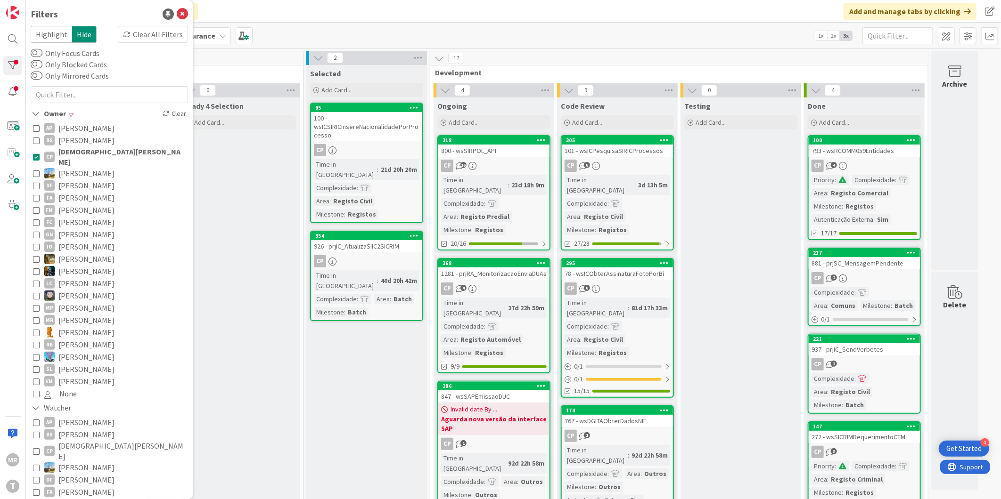
click at [90, 125] on span "[PERSON_NAME]" at bounding box center [86, 128] width 56 height 12
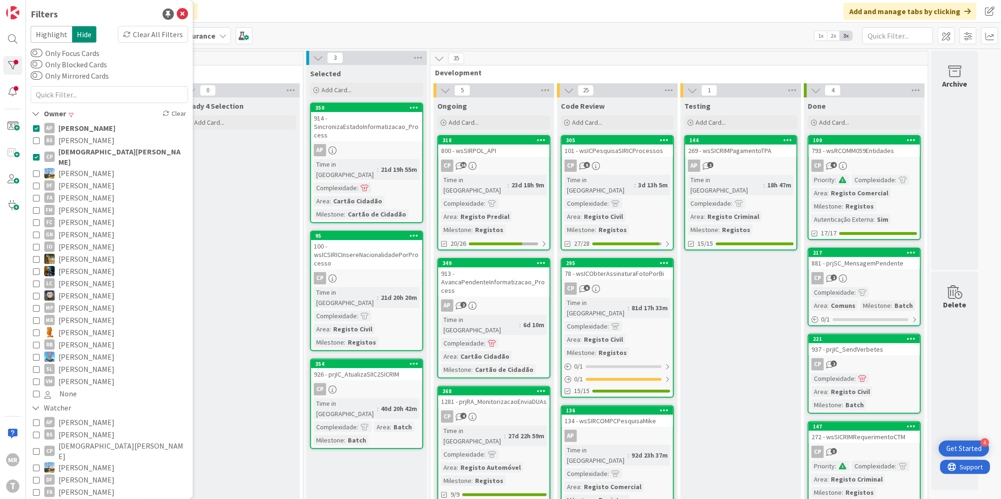
click at [90, 149] on span "[DEMOGRAPHIC_DATA][PERSON_NAME]" at bounding box center [121, 157] width 127 height 21
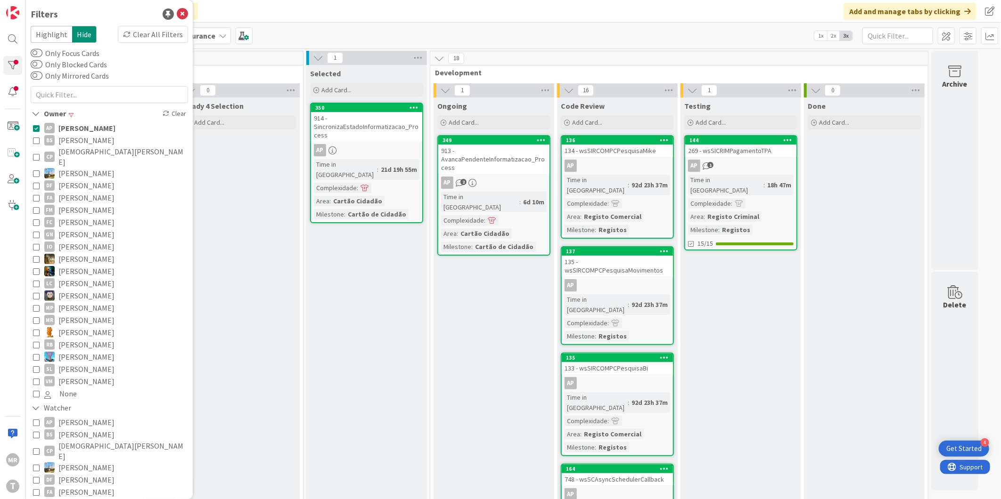
drag, startPoint x: 86, startPoint y: 129, endPoint x: 82, endPoint y: 137, distance: 8.7
click at [86, 129] on span "[PERSON_NAME]" at bounding box center [86, 128] width 57 height 12
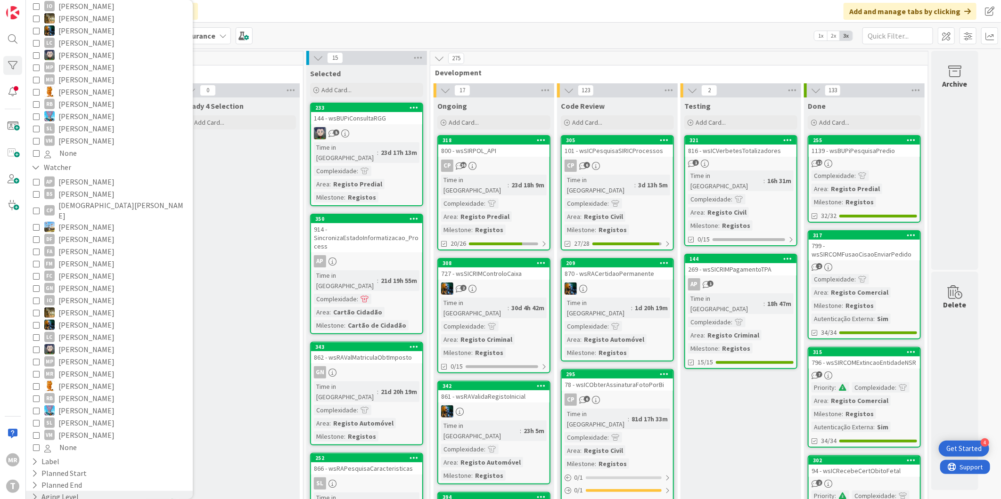
scroll to position [272, 0]
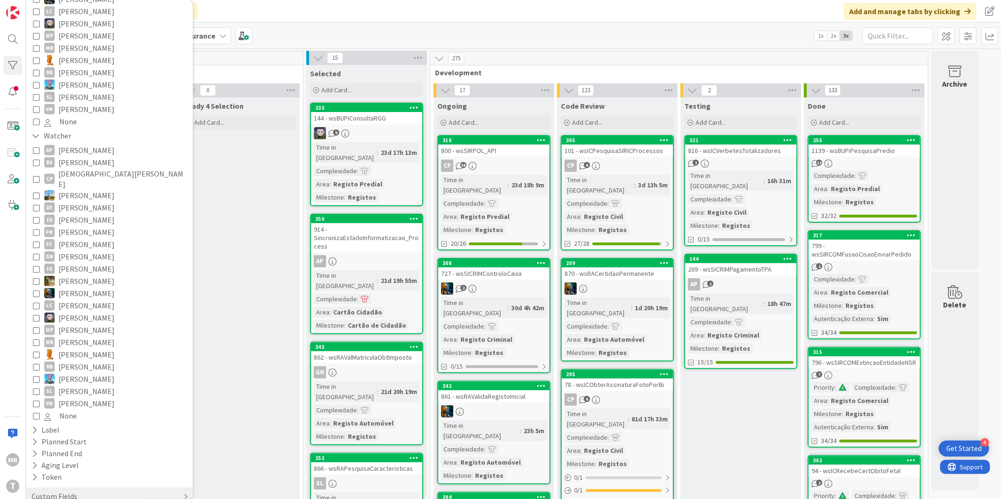
click at [53, 491] on div "Custom Fields" at bounding box center [55, 497] width 48 height 12
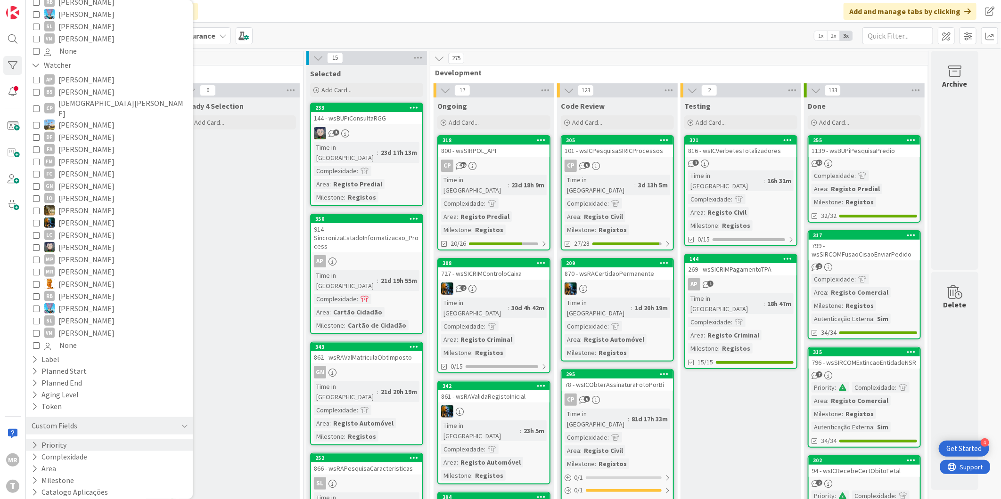
click at [55, 440] on button "Priority" at bounding box center [49, 446] width 37 height 12
click at [58, 454] on span "Critical" at bounding box center [61, 460] width 35 height 12
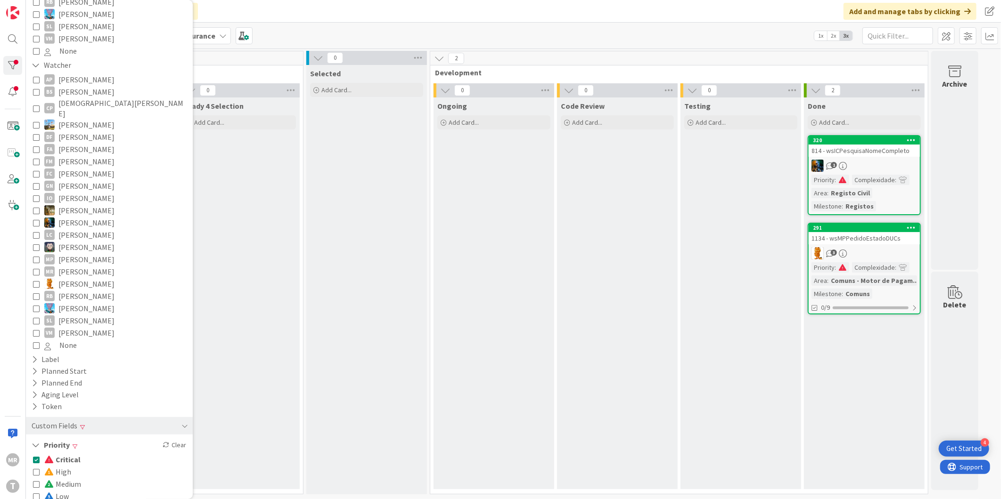
click at [58, 454] on span "Critical" at bounding box center [62, 460] width 36 height 12
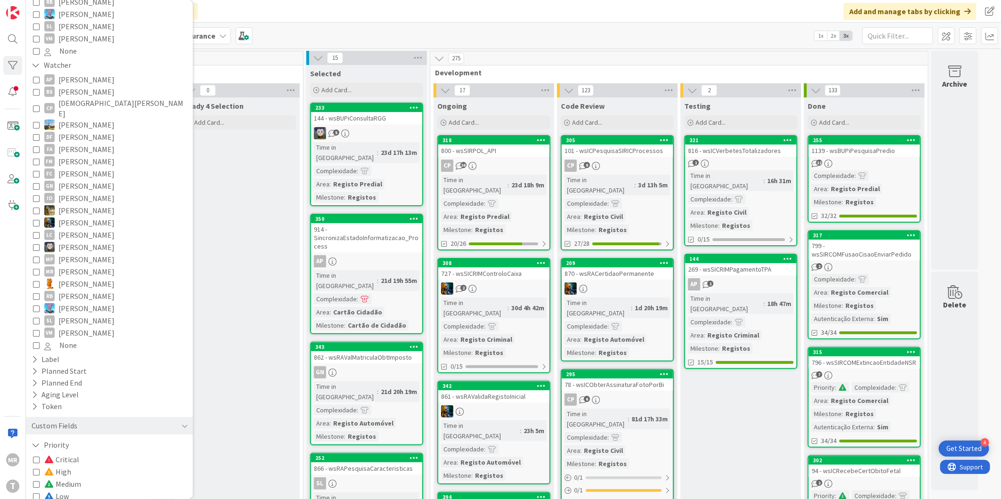
click at [65, 466] on span "High" at bounding box center [57, 472] width 27 height 12
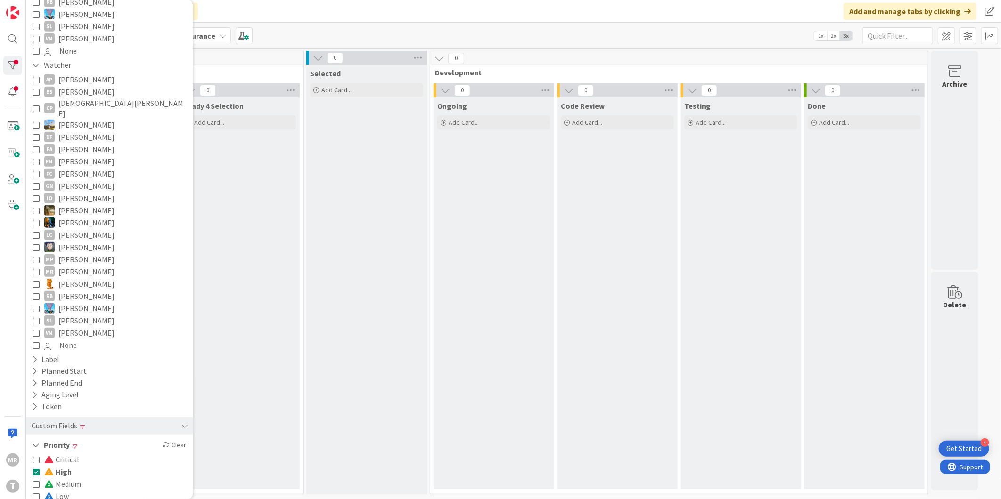
click at [65, 466] on span "High" at bounding box center [57, 472] width 27 height 12
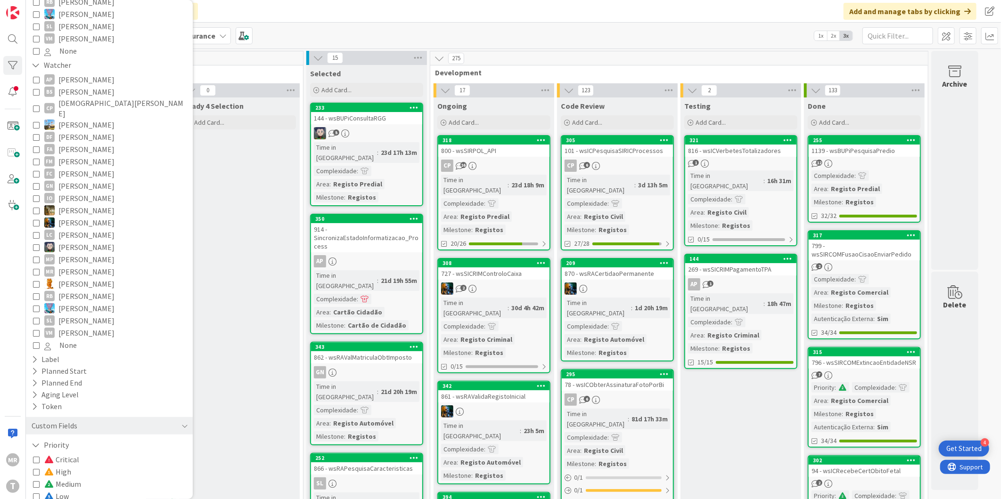
click at [65, 478] on span "Medium" at bounding box center [62, 484] width 37 height 12
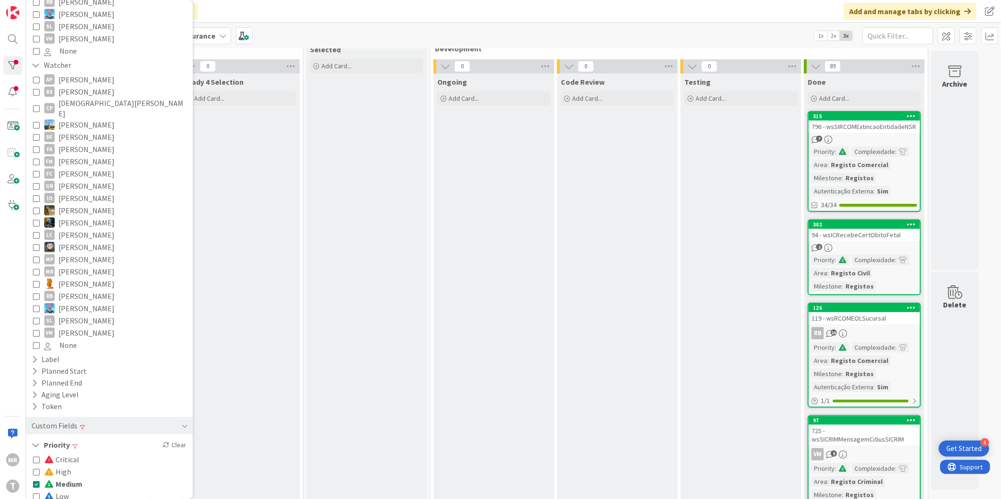
scroll to position [0, 0]
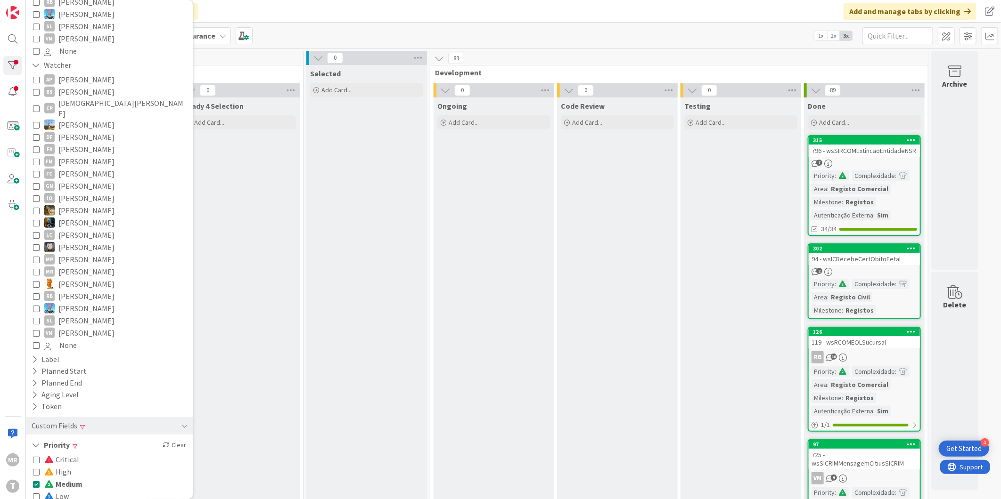
click at [55, 490] on span "Low" at bounding box center [56, 496] width 24 height 12
click at [72, 478] on span "Medium" at bounding box center [63, 484] width 38 height 12
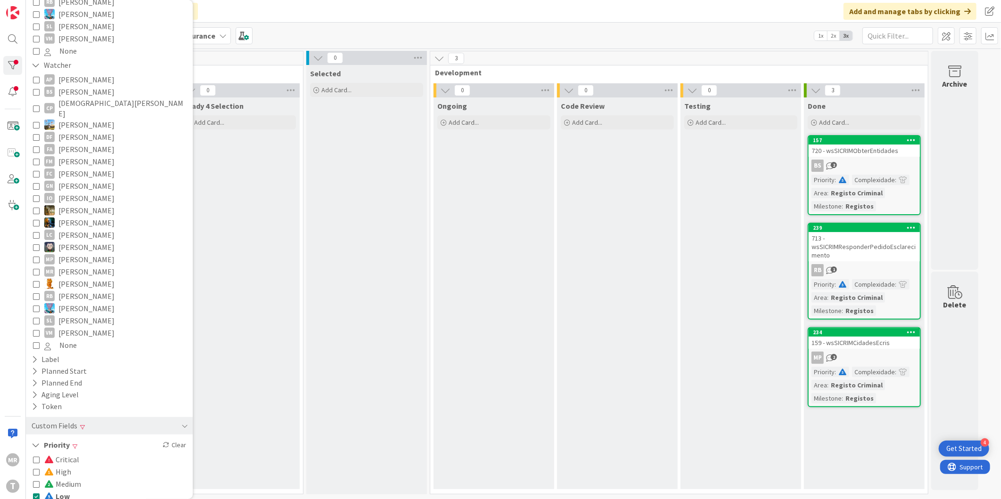
click at [65, 490] on span "Low" at bounding box center [56, 496] width 25 height 12
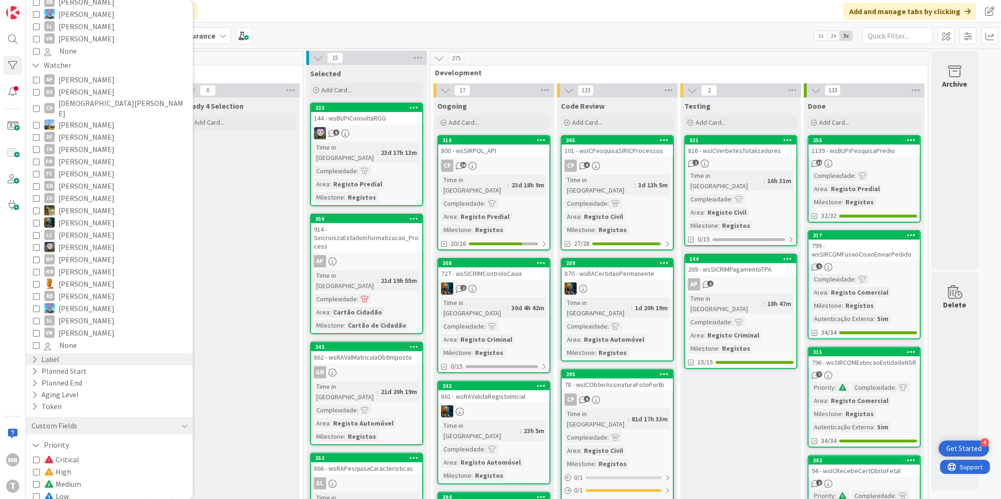
click at [48, 354] on div "Label" at bounding box center [46, 360] width 30 height 12
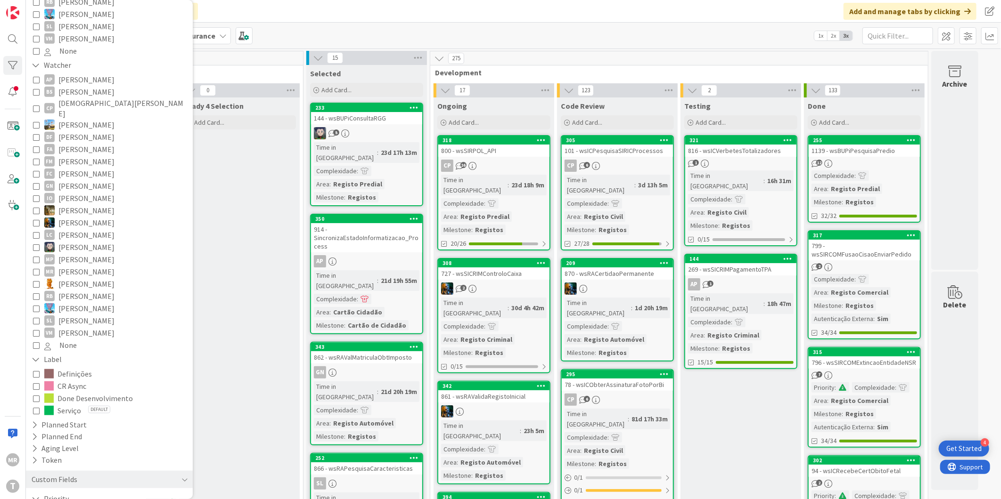
click at [71, 380] on span "CR Async" at bounding box center [71, 386] width 29 height 12
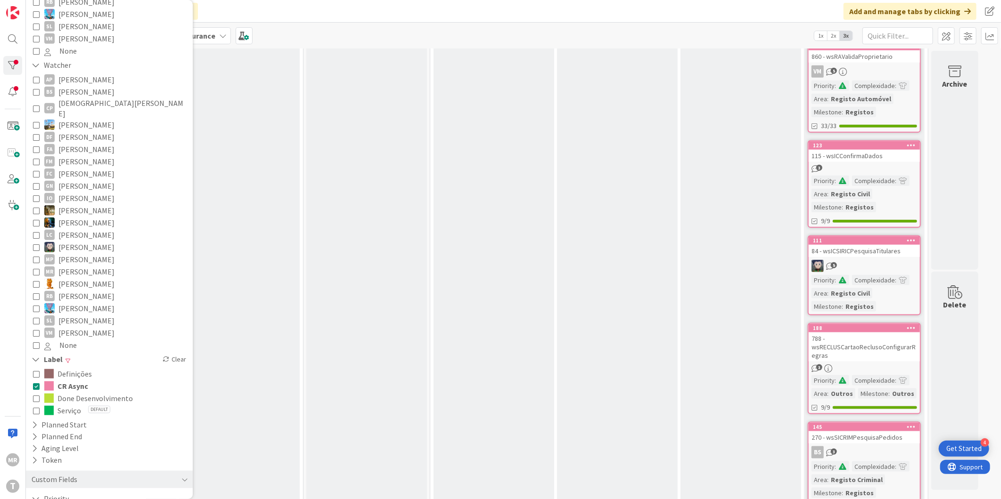
scroll to position [627, 0]
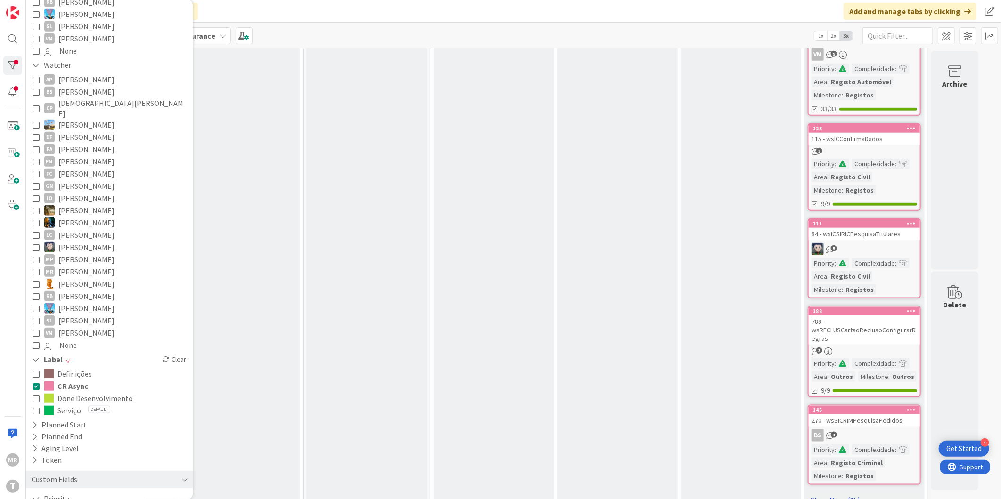
click at [837, 493] on link "Show More (15)" at bounding box center [864, 500] width 113 height 15
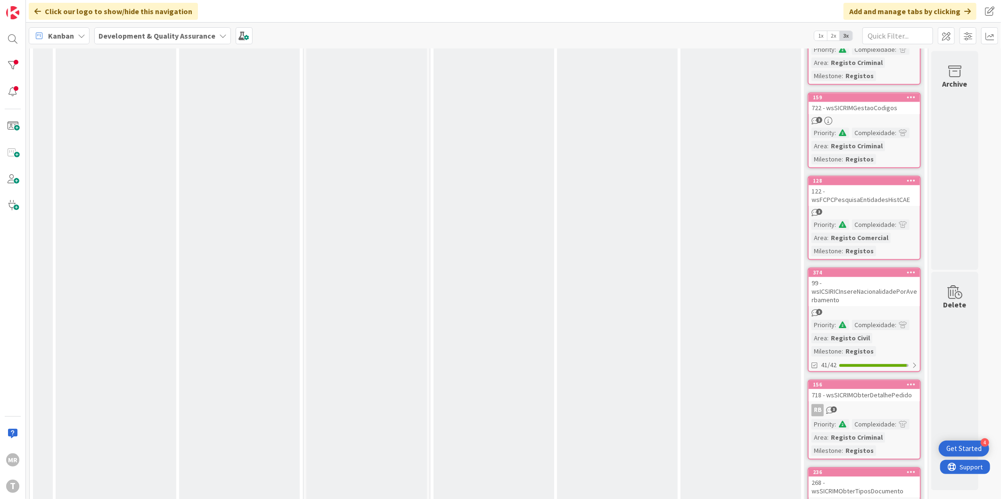
scroll to position [1517, 0]
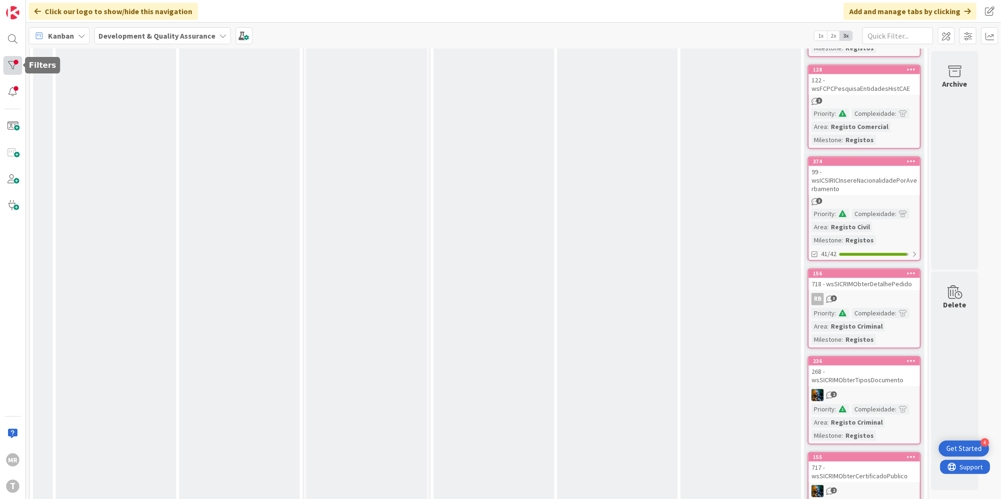
click at [21, 67] on div at bounding box center [12, 65] width 19 height 19
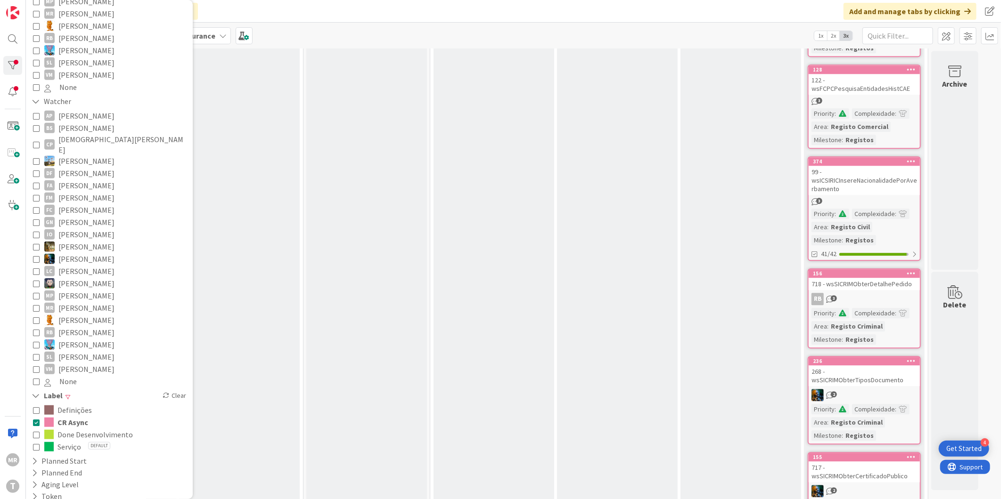
scroll to position [366, 0]
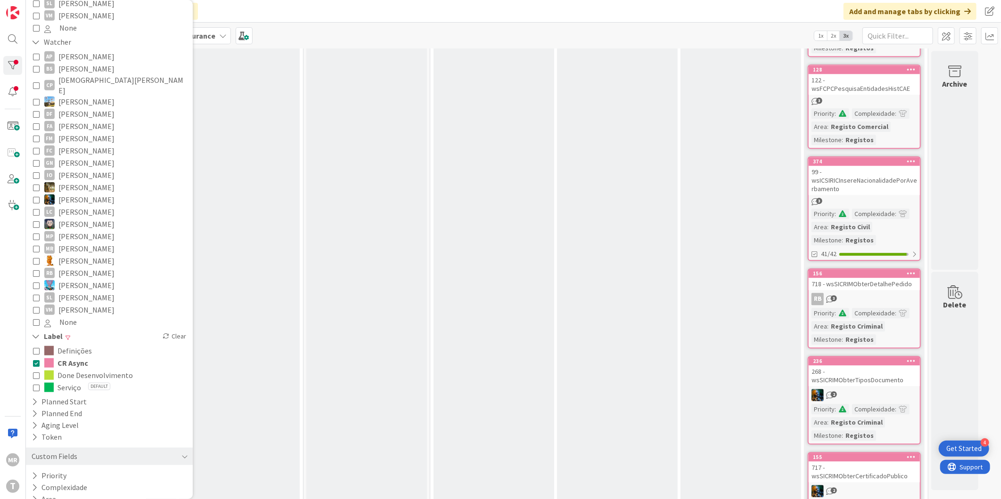
click at [33, 360] on icon at bounding box center [36, 363] width 7 height 7
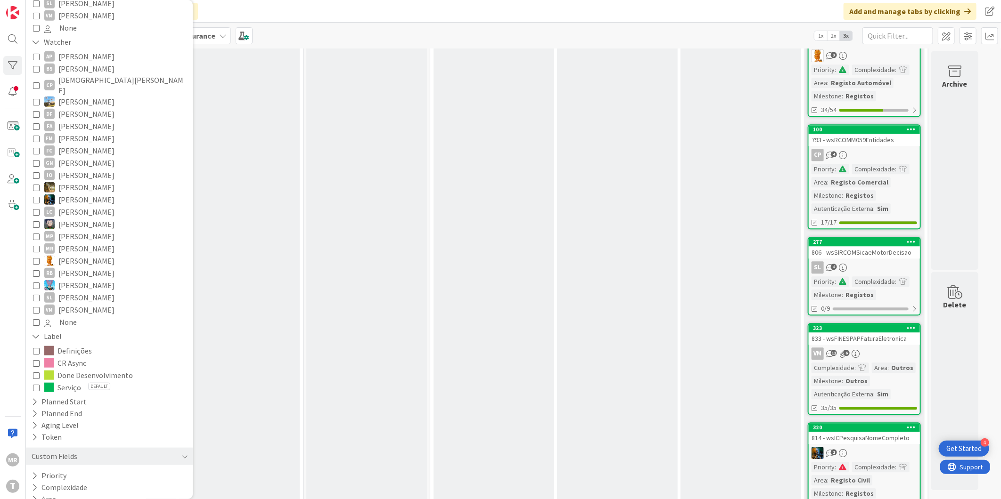
click at [63, 369] on span "Done Desenvolvimento" at bounding box center [94, 375] width 75 height 12
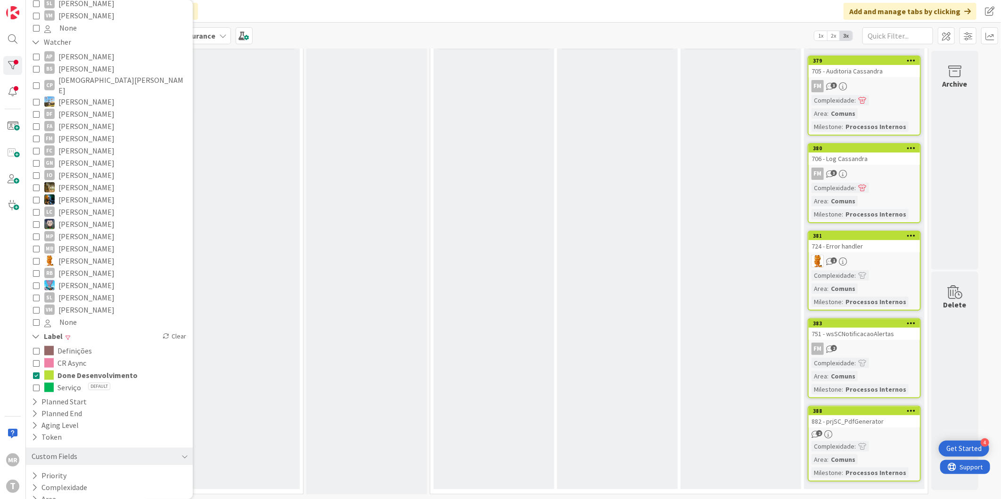
scroll to position [9, 0]
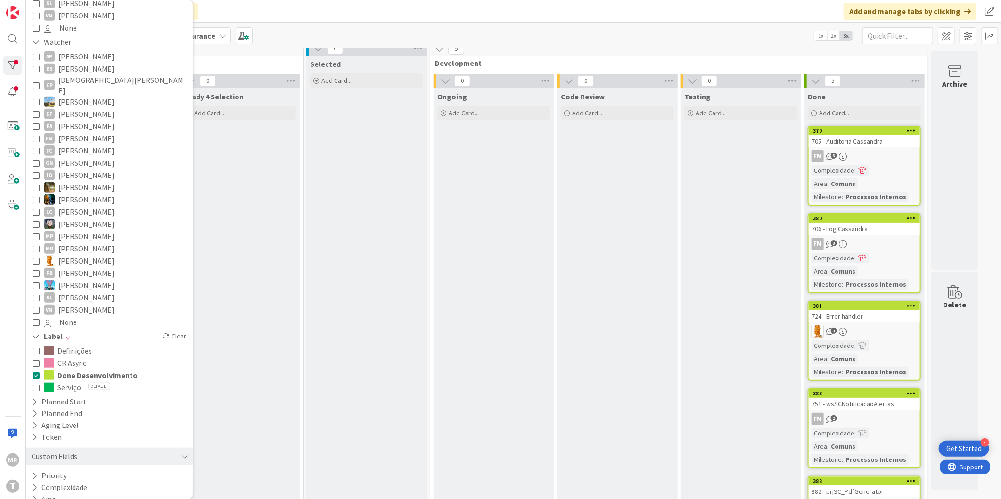
click at [79, 369] on span "Done Desenvolvimento" at bounding box center [97, 375] width 80 height 12
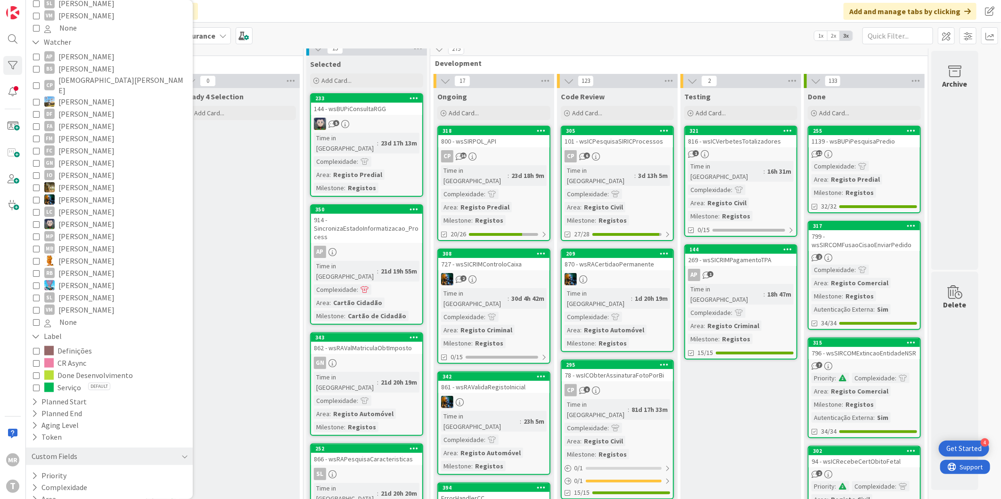
scroll to position [1517, 0]
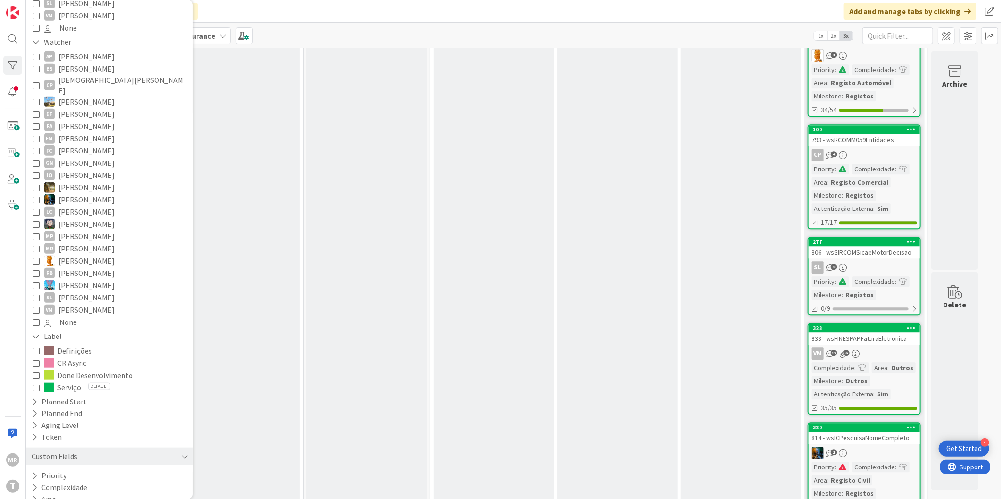
click at [64, 382] on span "Serviço" at bounding box center [69, 388] width 24 height 12
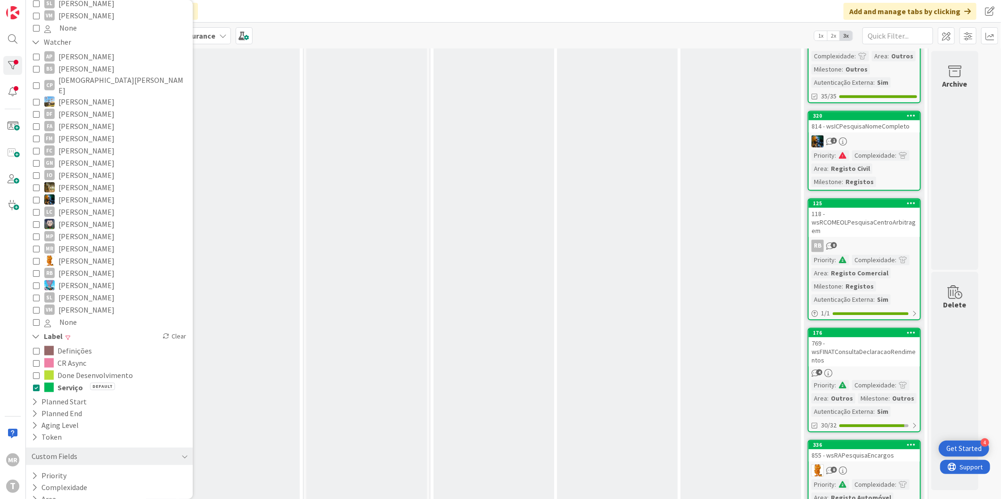
click at [64, 382] on span "Serviço" at bounding box center [69, 388] width 25 height 12
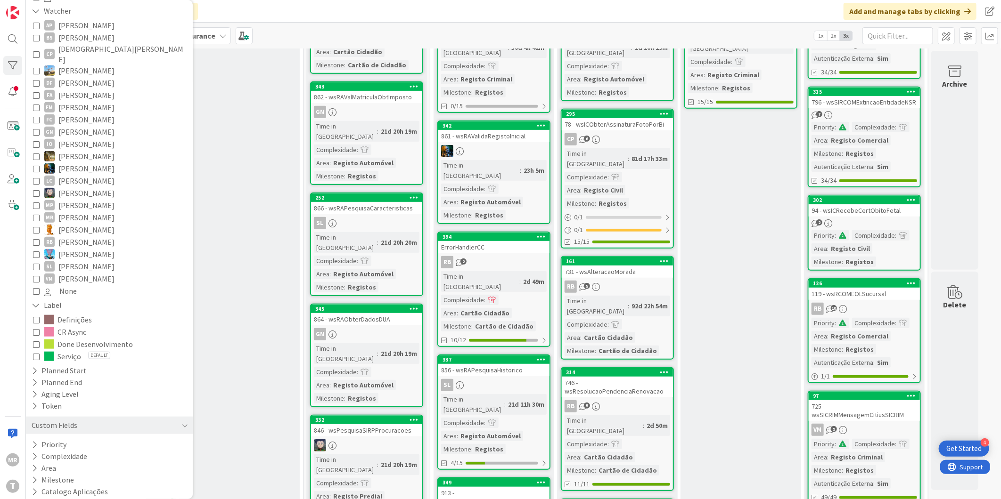
scroll to position [0, 0]
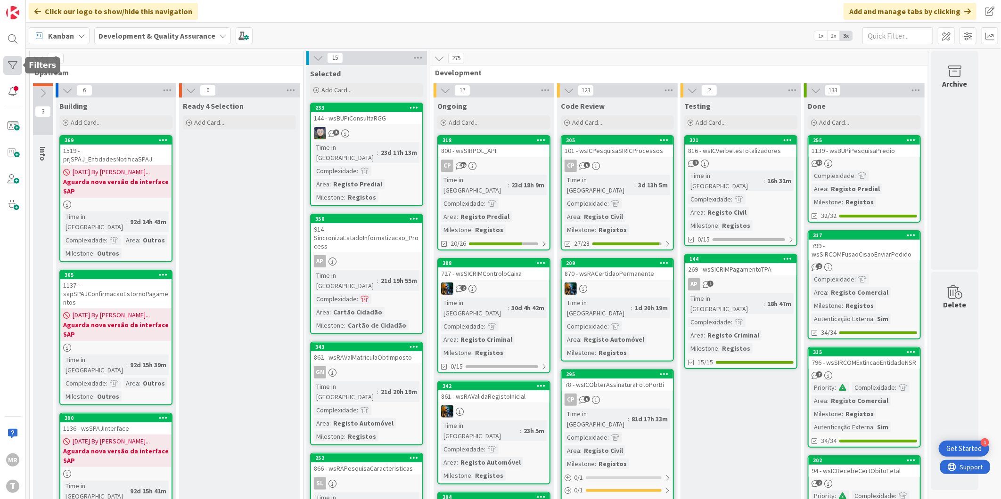
click at [17, 65] on div at bounding box center [12, 65] width 19 height 19
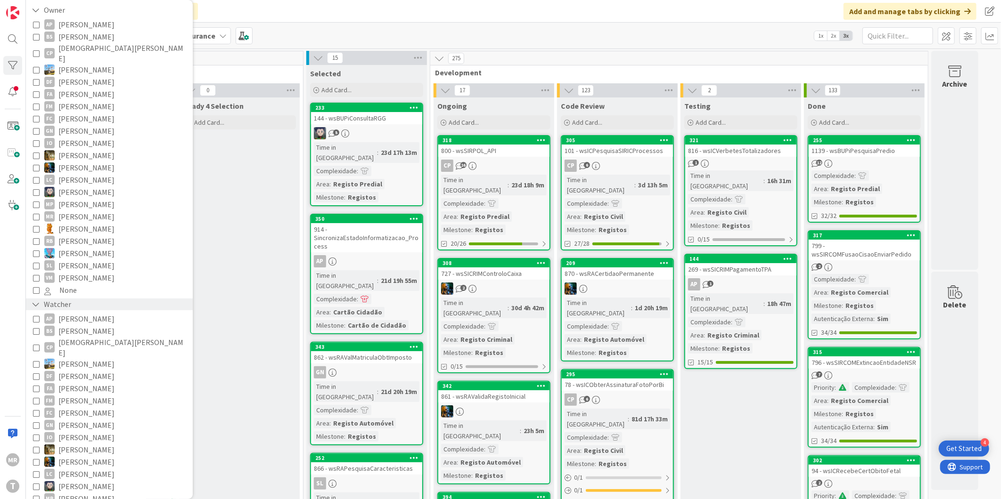
scroll to position [105, 0]
click at [90, 394] on span "[PERSON_NAME]" at bounding box center [86, 400] width 56 height 12
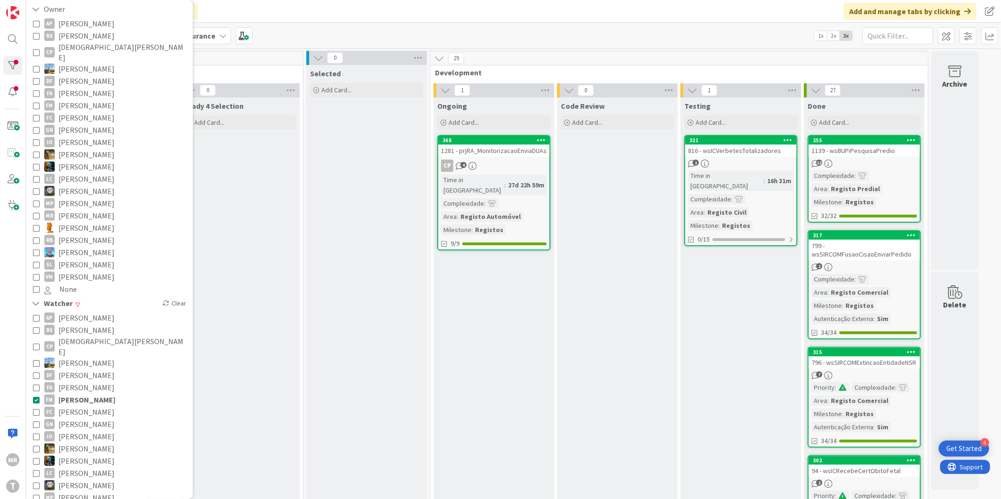
click at [85, 394] on span "[PERSON_NAME]" at bounding box center [86, 400] width 57 height 12
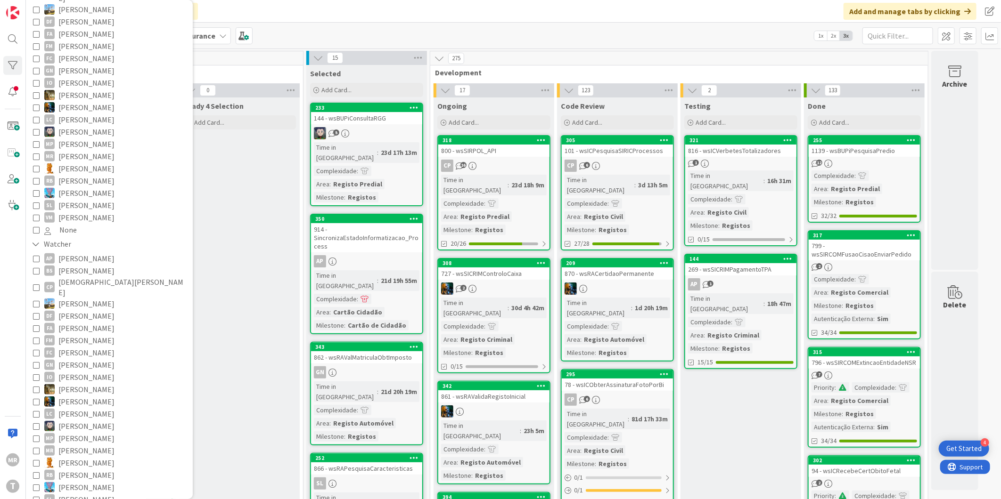
scroll to position [261, 0]
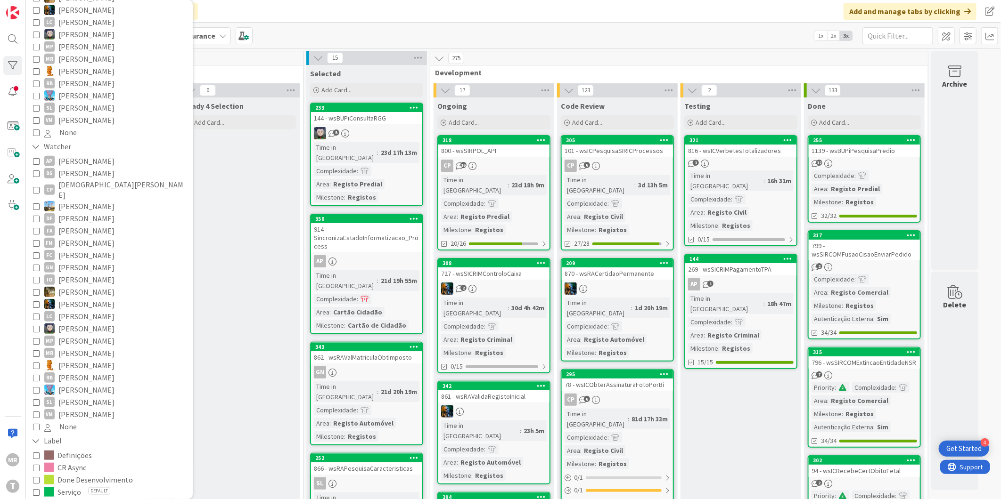
click at [85, 359] on span "[PERSON_NAME]" at bounding box center [86, 365] width 56 height 12
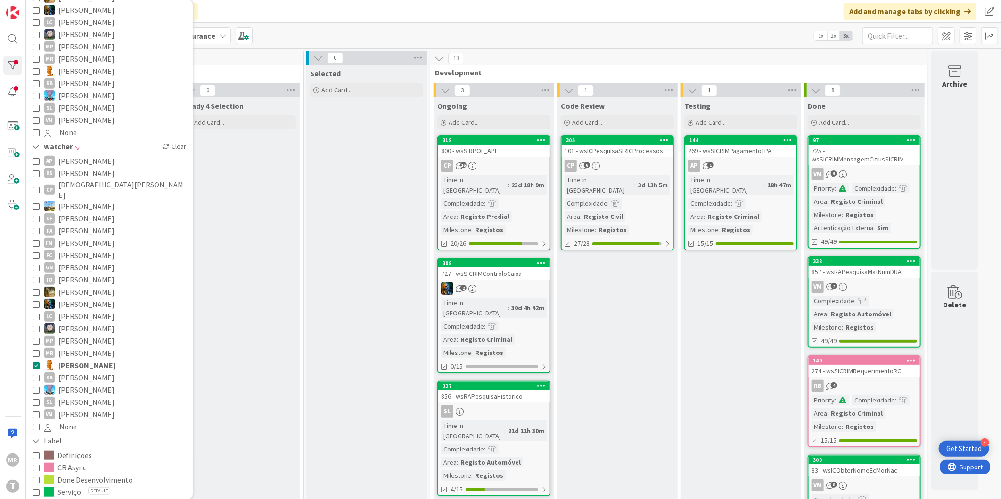
click at [71, 359] on span "[PERSON_NAME]" at bounding box center [86, 365] width 57 height 12
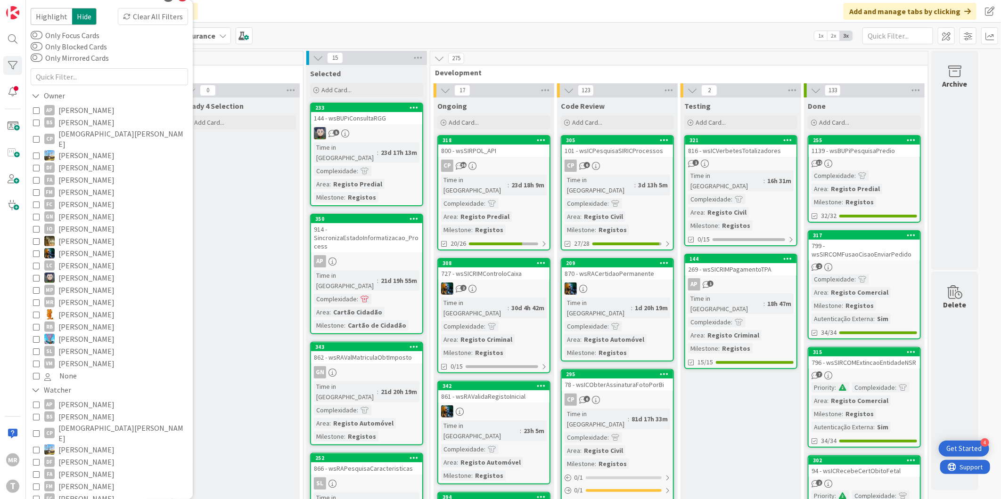
scroll to position [0, 0]
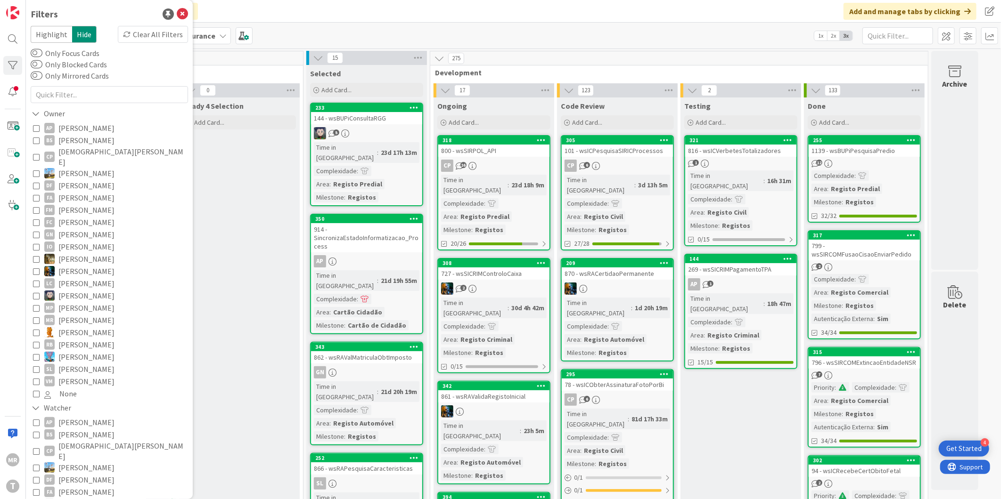
click at [83, 125] on span "Alceu Pimentel Filho" at bounding box center [86, 128] width 56 height 12
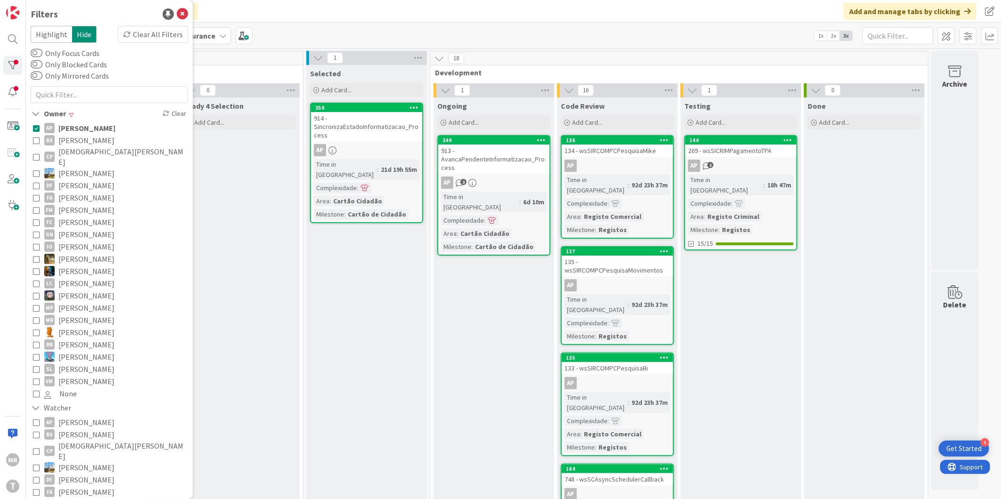
drag, startPoint x: 68, startPoint y: 125, endPoint x: 64, endPoint y: 335, distance: 209.7
click at [68, 125] on span "Alceu Pimentel Filho" at bounding box center [86, 128] width 57 height 12
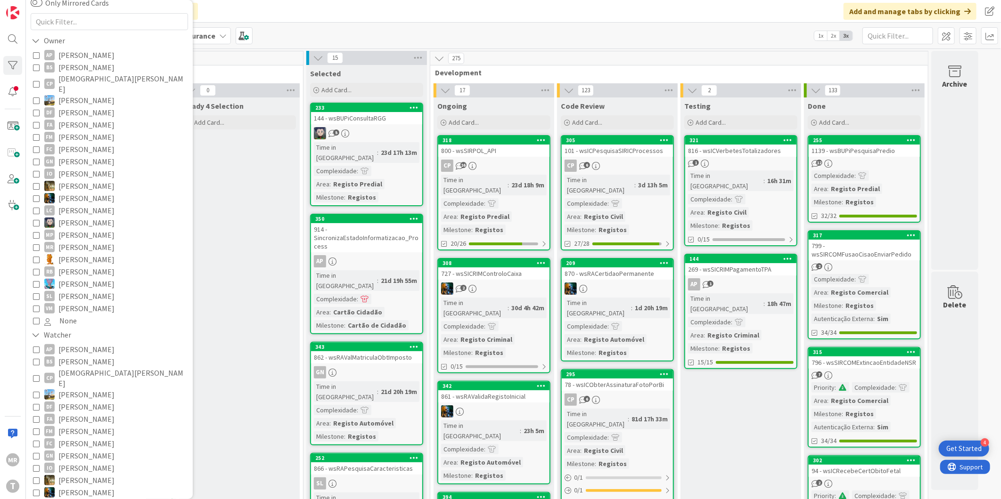
scroll to position [105, 0]
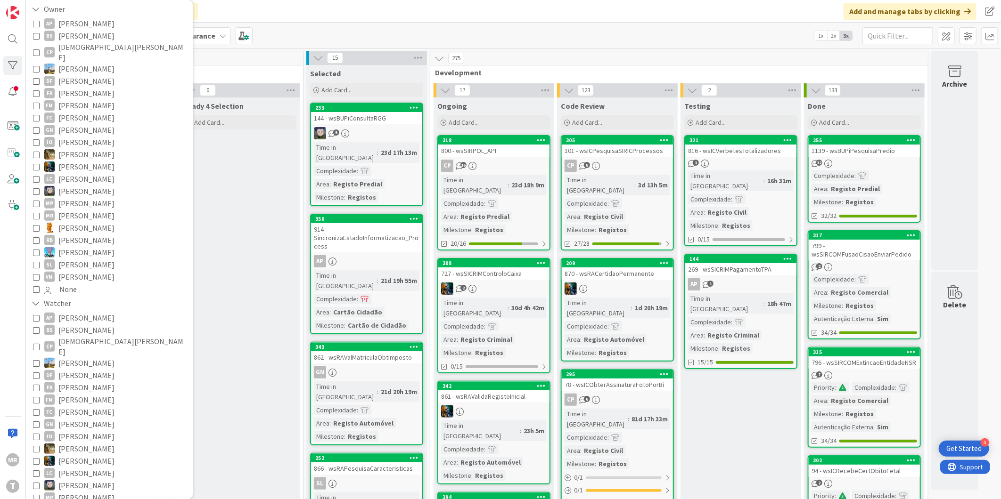
click at [88, 394] on span "[PERSON_NAME]" at bounding box center [86, 400] width 56 height 12
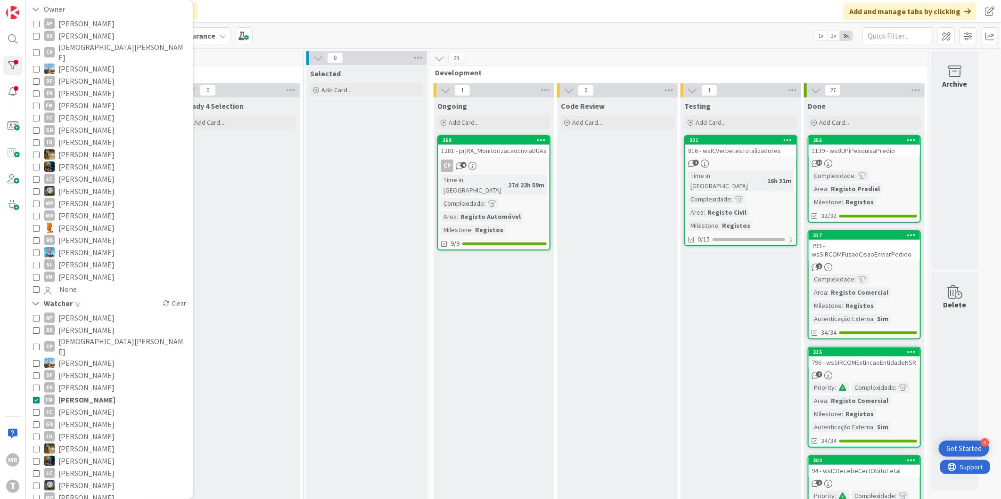
click at [90, 394] on span "[PERSON_NAME]" at bounding box center [86, 400] width 57 height 12
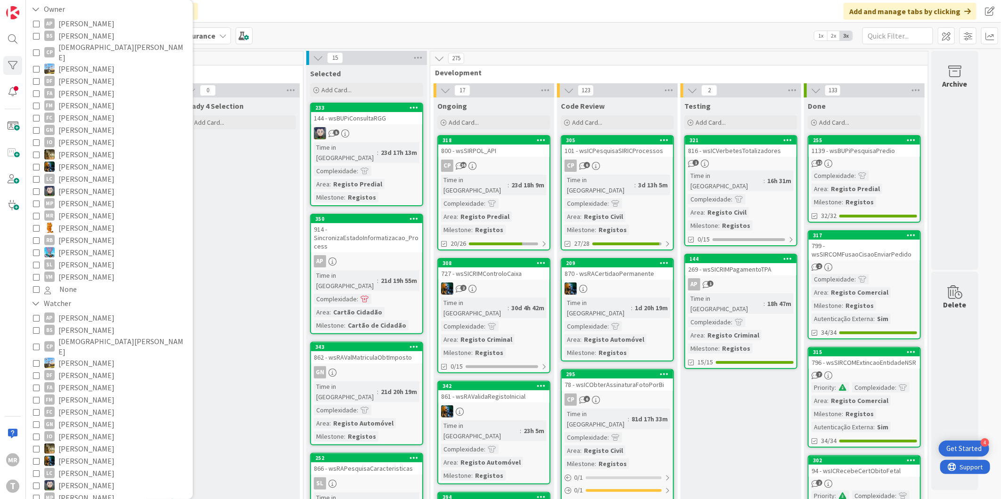
click at [79, 124] on span "Guilherme Nissiuti" at bounding box center [86, 130] width 56 height 12
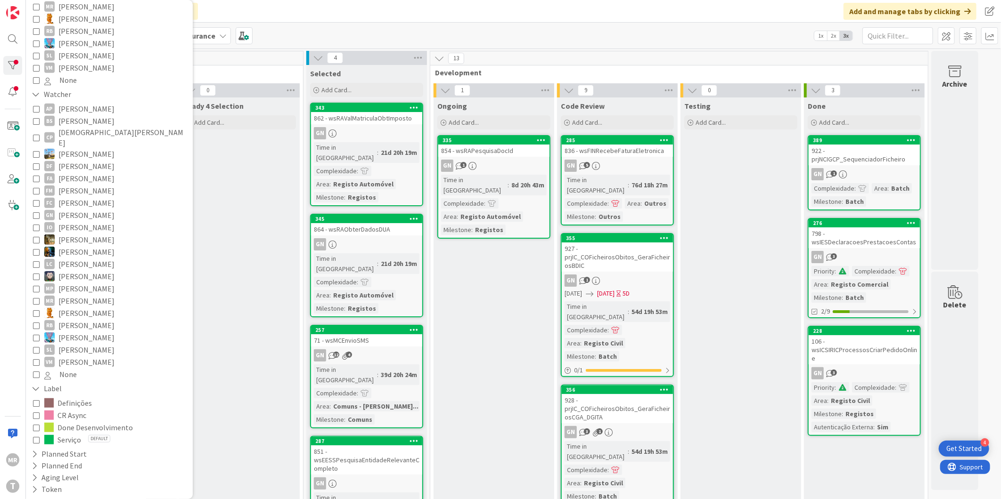
scroll to position [397, 0]
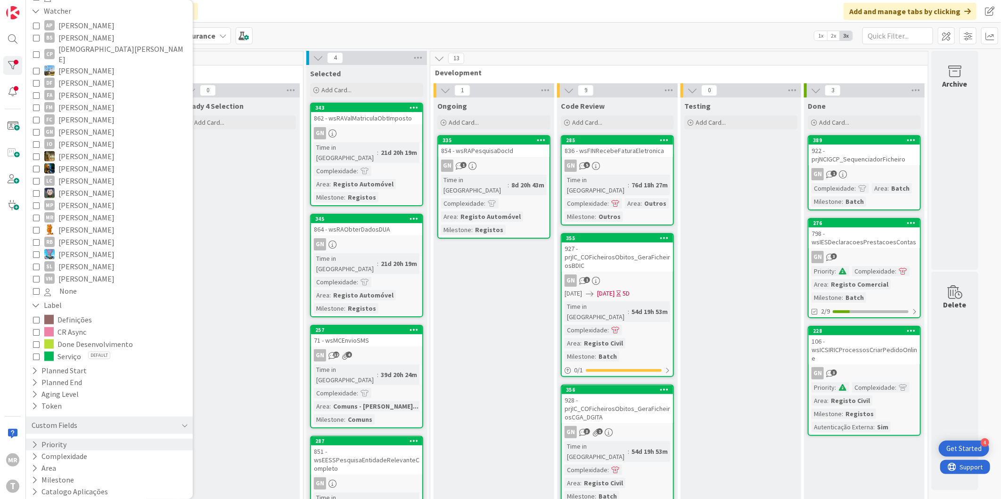
click at [31, 439] on button "Priority" at bounding box center [49, 445] width 37 height 12
click at [56, 453] on span "Critical" at bounding box center [61, 459] width 35 height 12
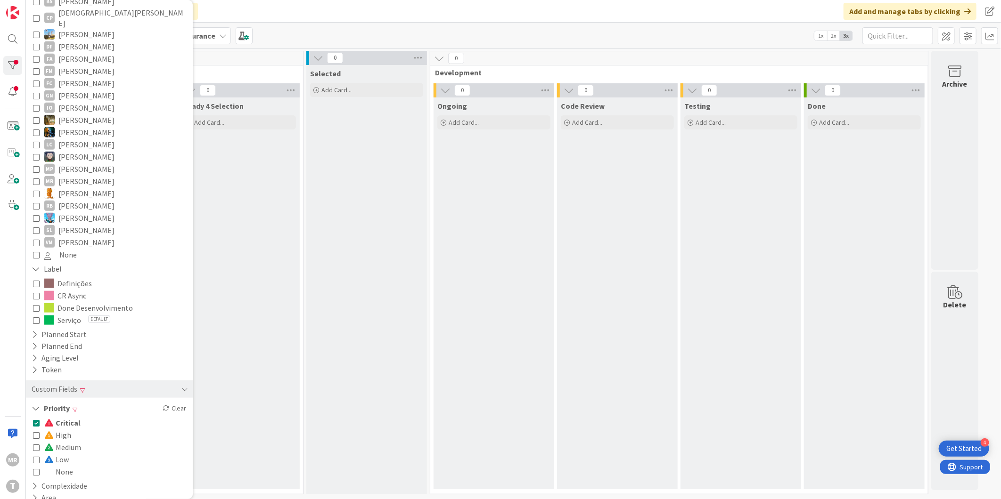
scroll to position [463, 0]
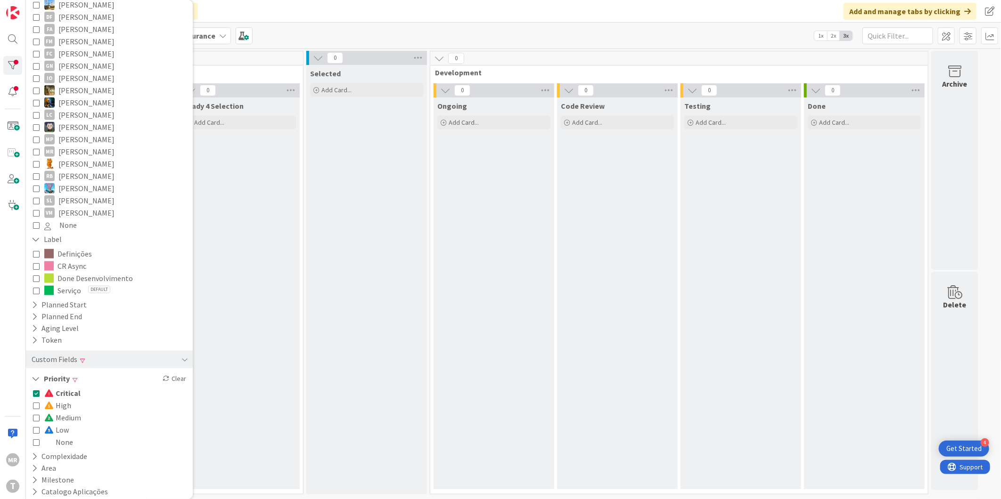
click at [66, 387] on span "Critical" at bounding box center [62, 393] width 36 height 12
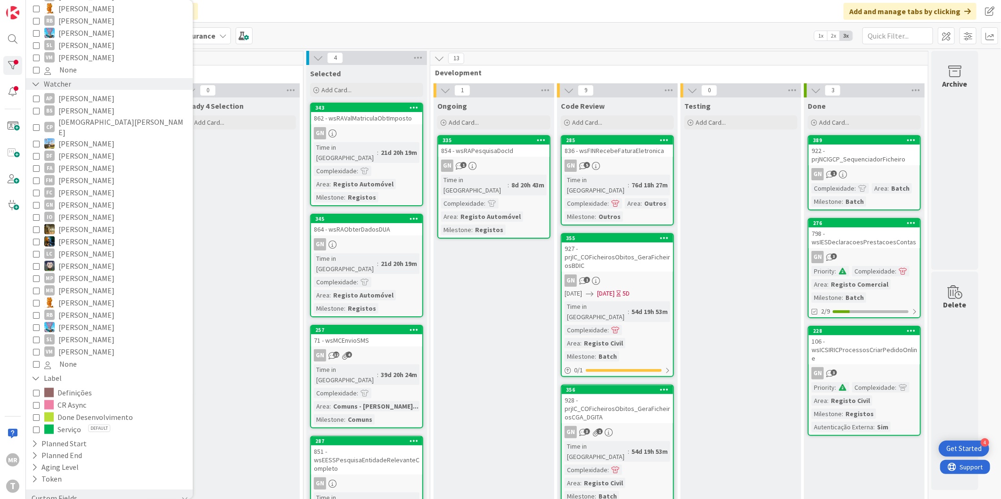
scroll to position [201, 0]
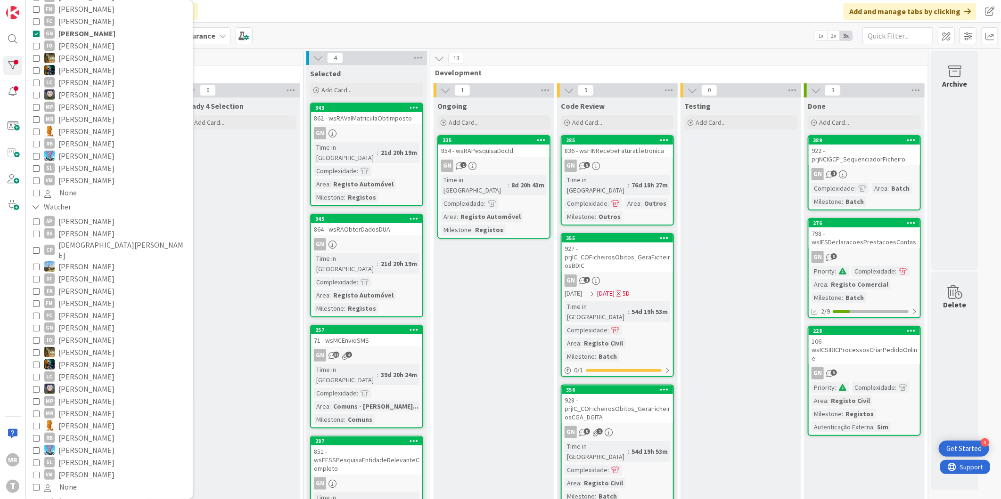
click at [81, 27] on span "Guilherme Nissiuti" at bounding box center [86, 33] width 57 height 12
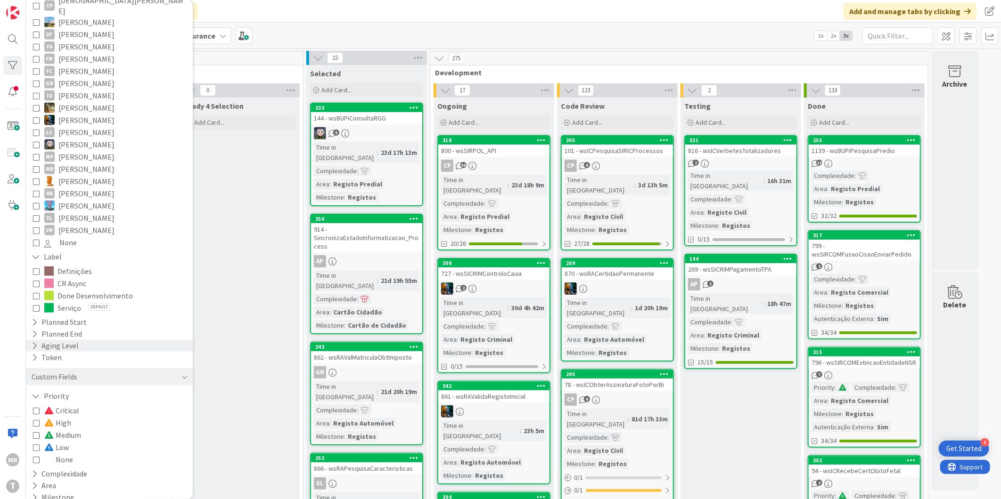
scroll to position [463, 0]
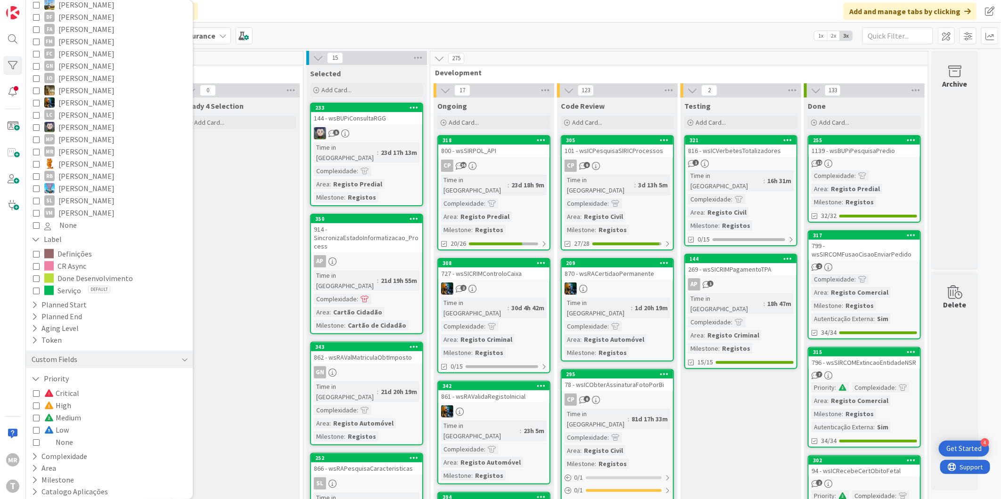
click at [54, 390] on span at bounding box center [49, 394] width 11 height 8
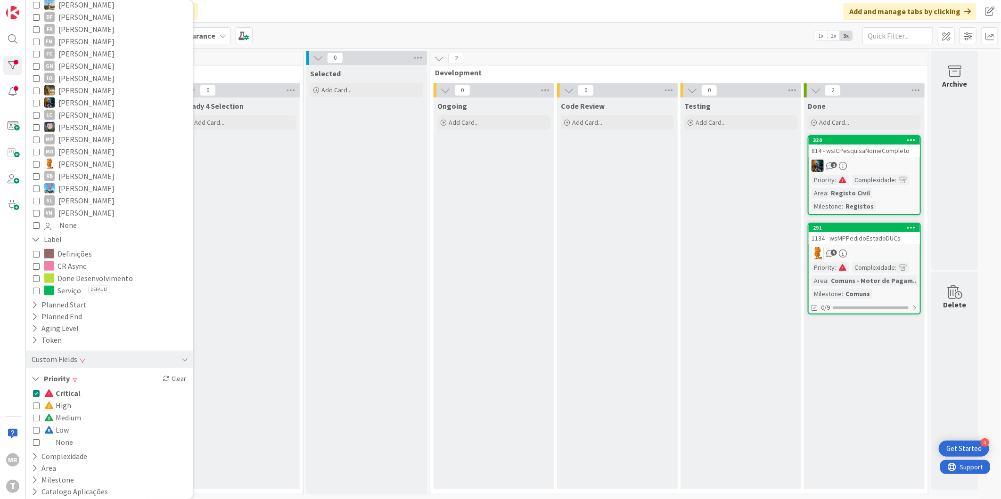
click at [67, 387] on span "Critical" at bounding box center [62, 393] width 36 height 12
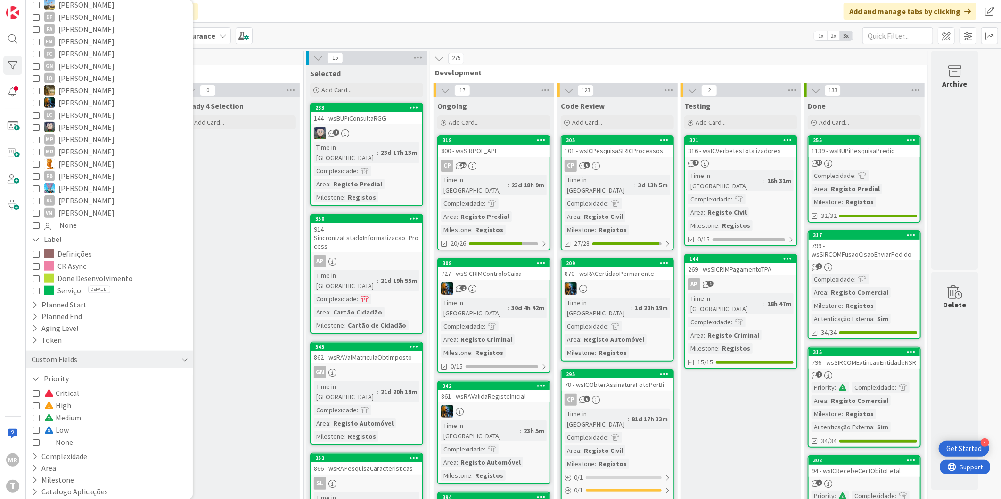
click at [66, 412] on span "Medium" at bounding box center [62, 418] width 37 height 12
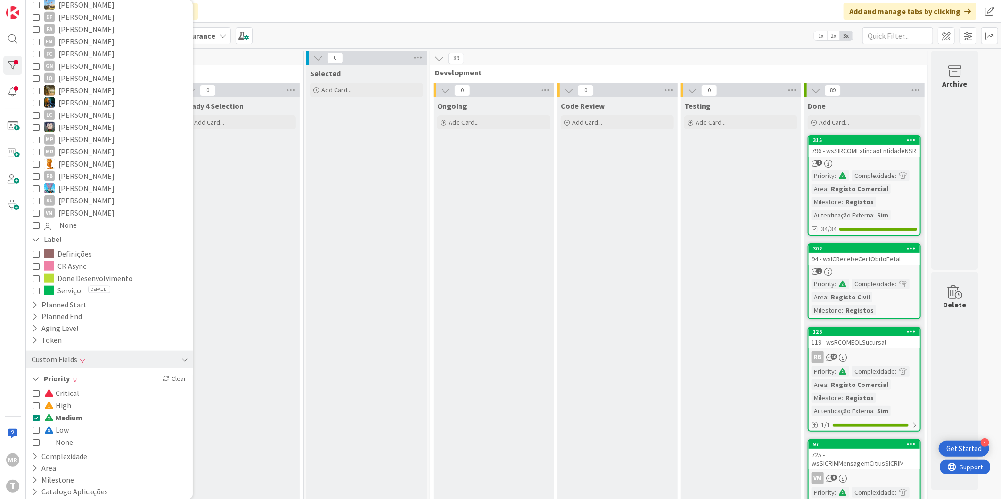
click at [66, 412] on span "Medium" at bounding box center [63, 418] width 38 height 12
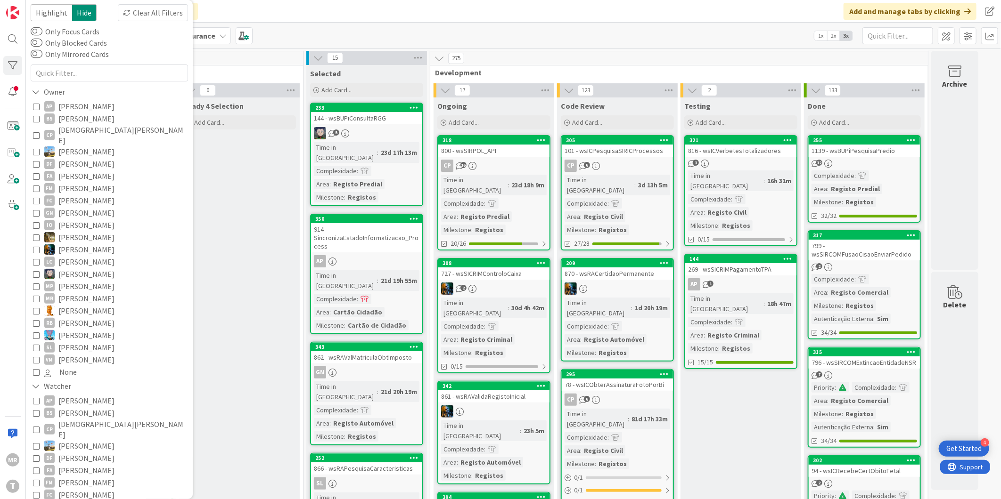
scroll to position [0, 0]
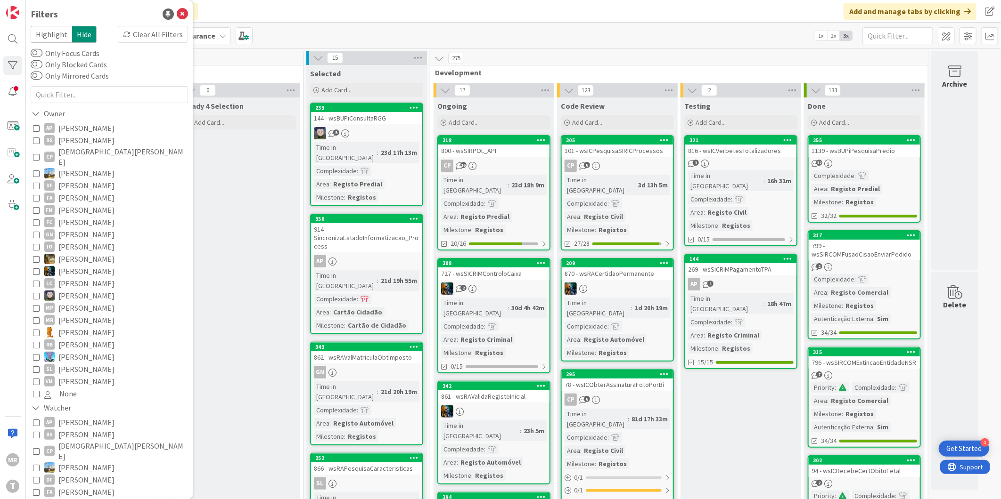
click at [78, 290] on span "[PERSON_NAME]" at bounding box center [86, 296] width 56 height 12
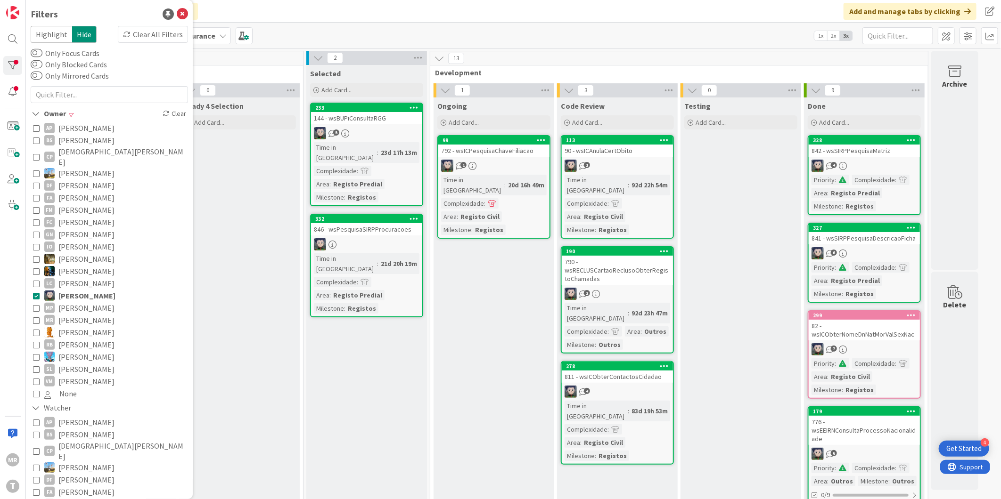
click at [89, 290] on span "[PERSON_NAME]" at bounding box center [86, 296] width 57 height 12
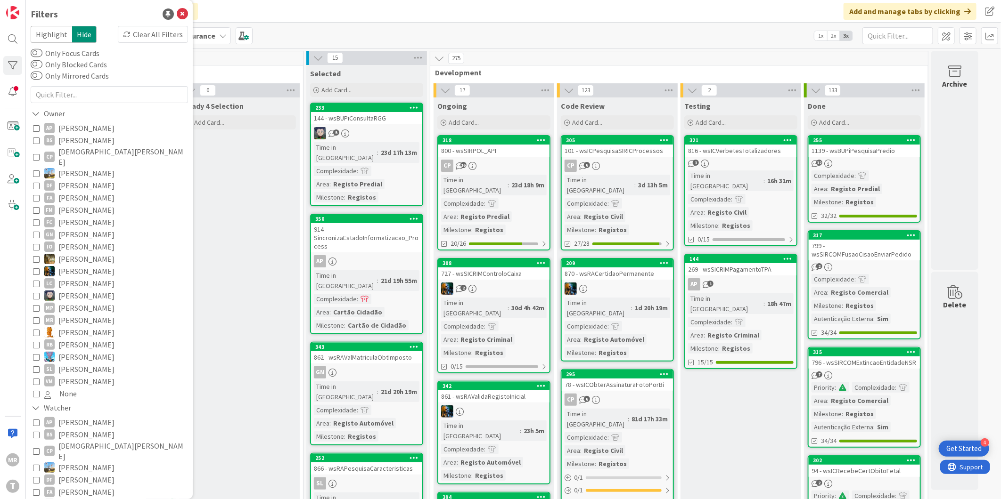
click at [86, 302] on span "[PERSON_NAME]" at bounding box center [86, 308] width 56 height 12
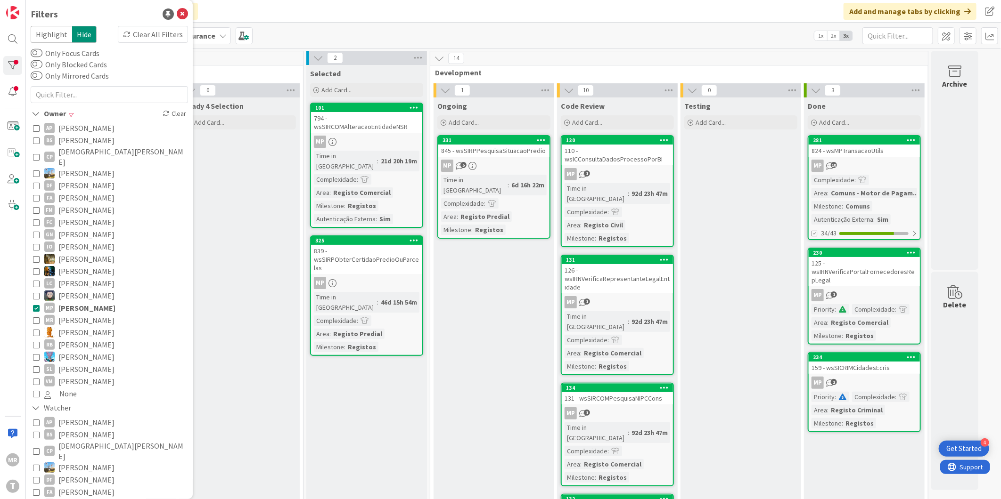
drag, startPoint x: 70, startPoint y: 299, endPoint x: 72, endPoint y: 326, distance: 27.0
click at [70, 302] on span "[PERSON_NAME]" at bounding box center [86, 308] width 57 height 12
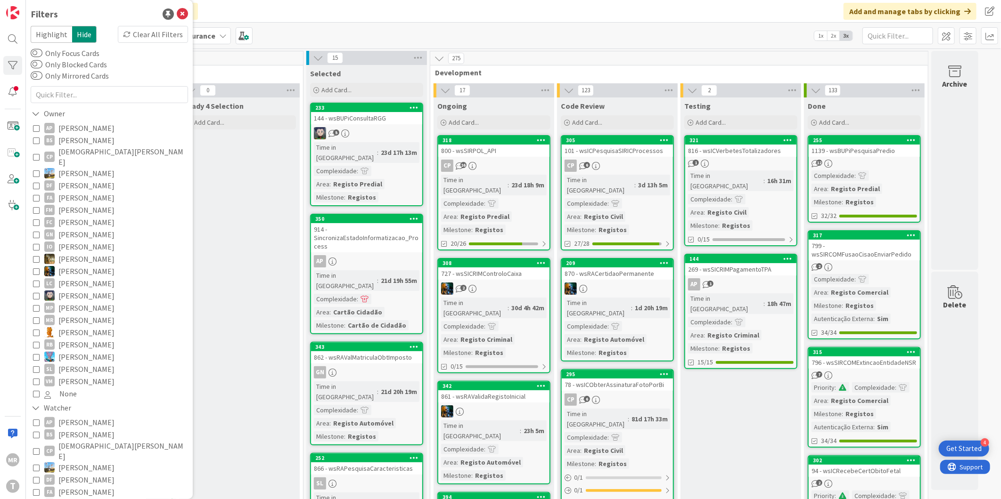
click at [72, 327] on span "[PERSON_NAME]" at bounding box center [86, 333] width 56 height 12
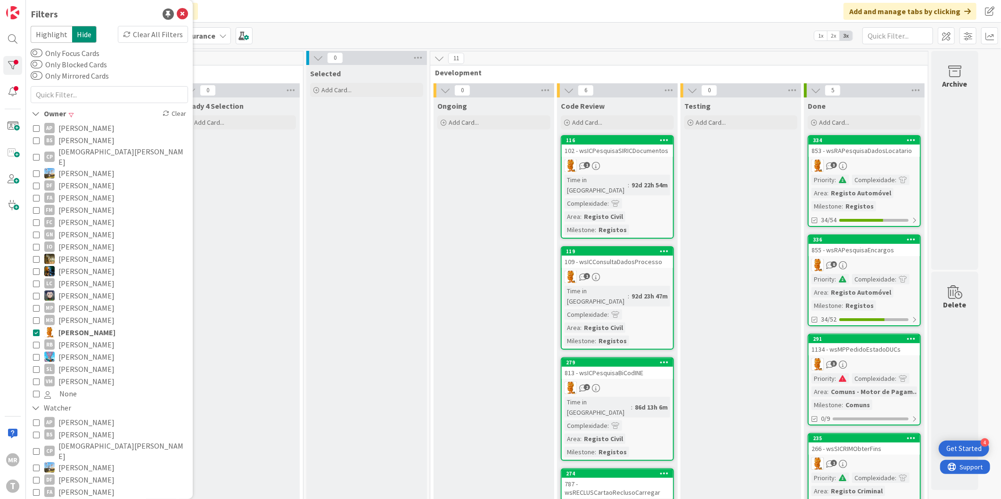
click at [72, 327] on span "[PERSON_NAME]" at bounding box center [86, 333] width 57 height 12
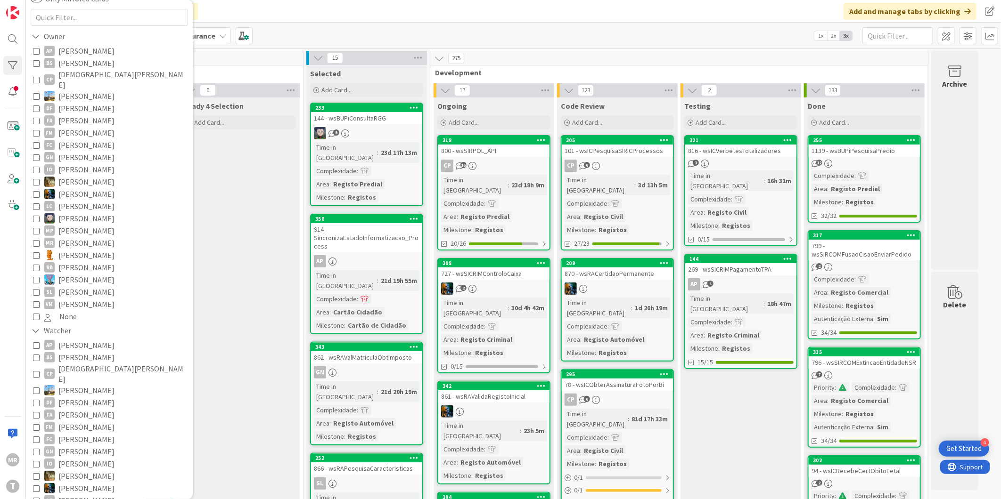
scroll to position [157, 0]
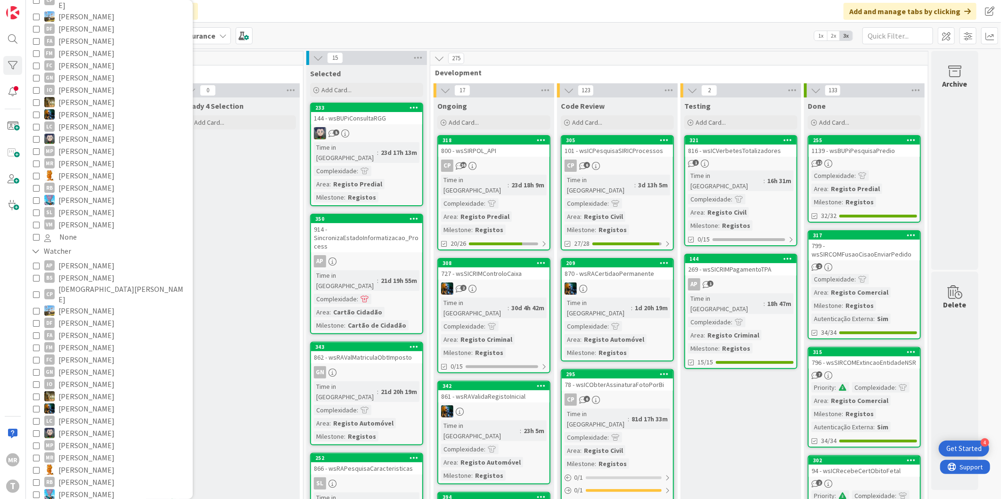
click at [81, 464] on span "[PERSON_NAME]" at bounding box center [86, 470] width 56 height 12
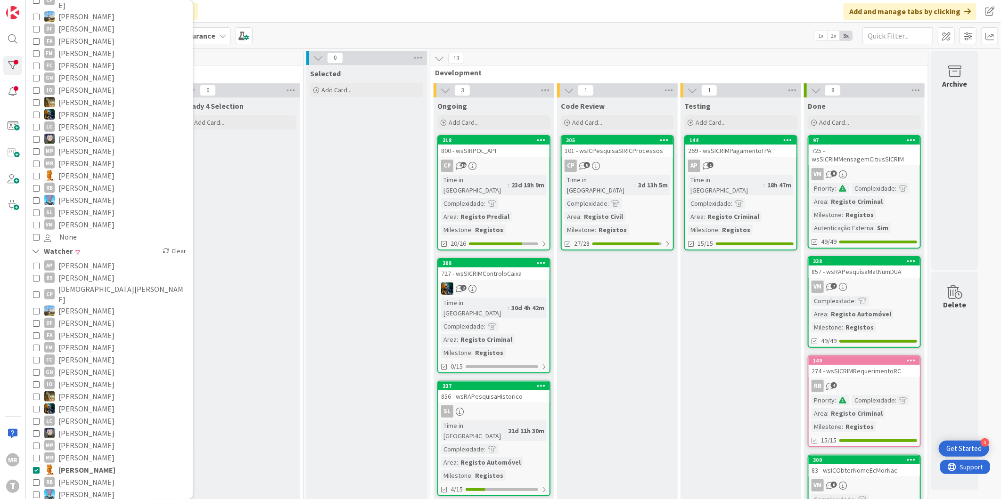
drag, startPoint x: 401, startPoint y: 264, endPoint x: 351, endPoint y: 274, distance: 50.8
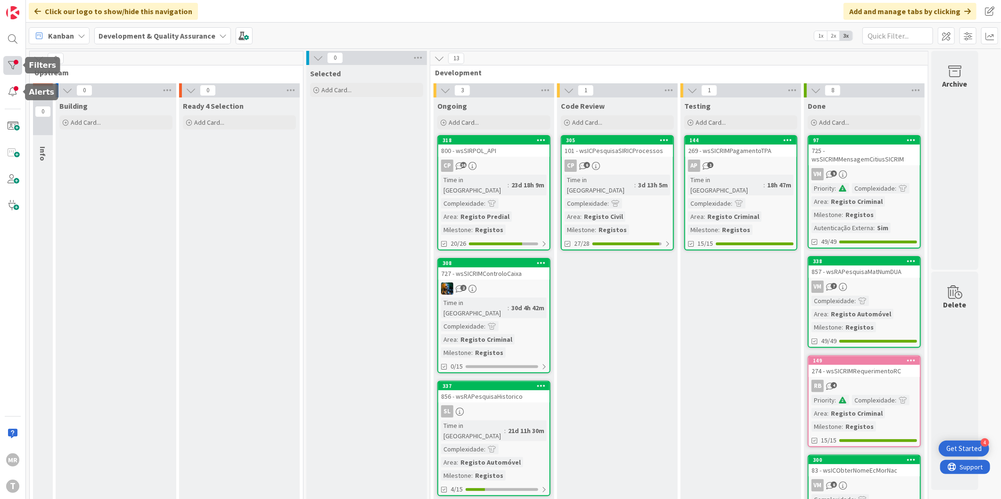
click at [10, 67] on div at bounding box center [12, 65] width 19 height 19
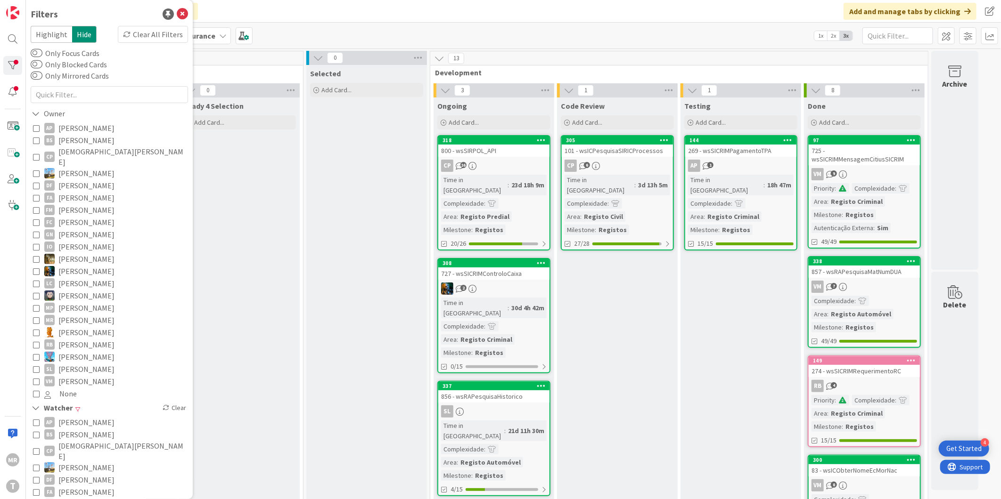
click at [77, 339] on span "Renato Barros" at bounding box center [86, 345] width 56 height 12
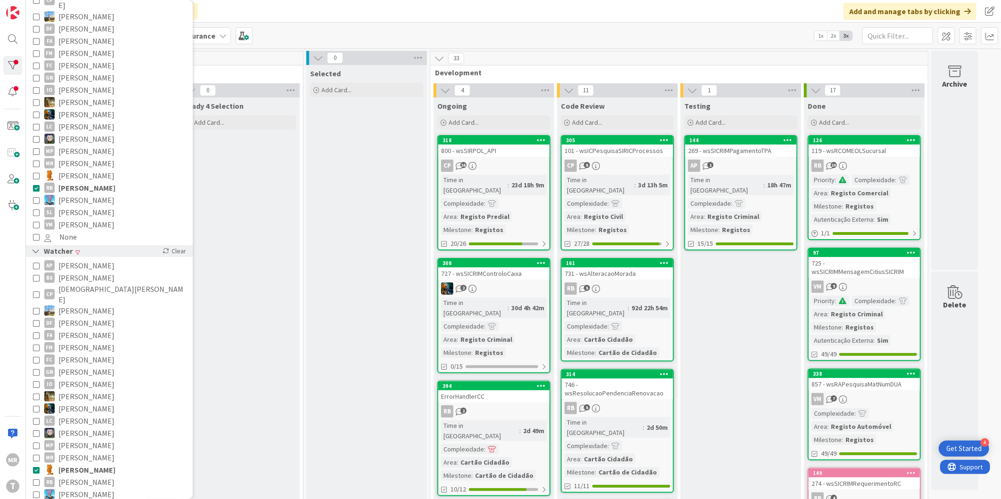
scroll to position [261, 0]
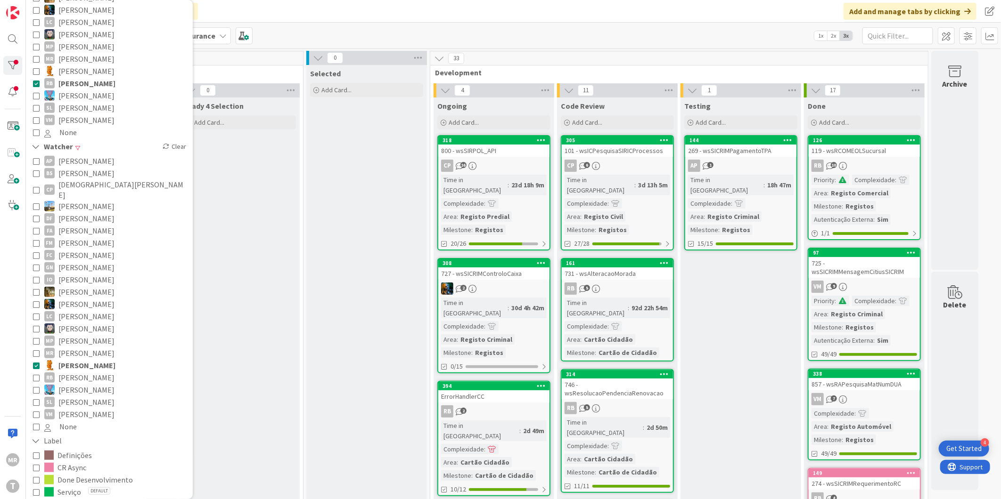
click at [90, 359] on span "[PERSON_NAME]" at bounding box center [86, 365] width 57 height 12
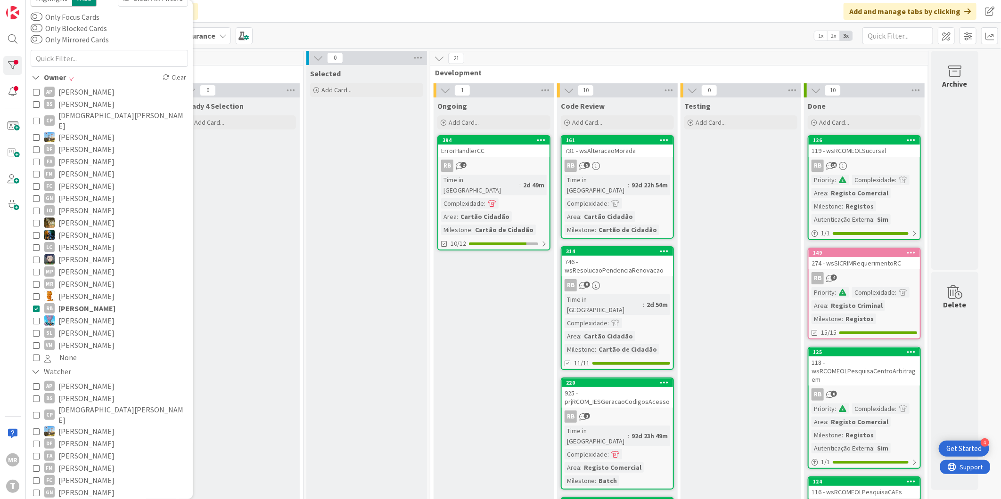
scroll to position [0, 0]
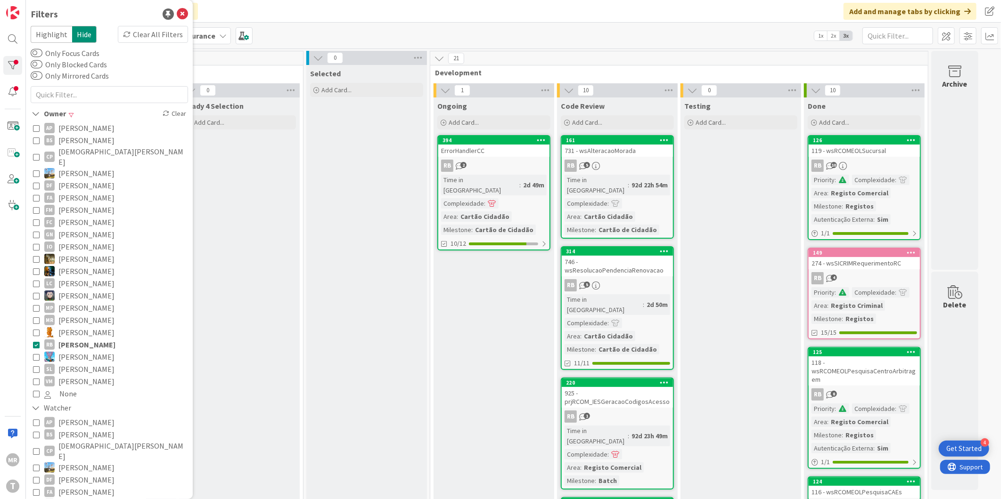
drag, startPoint x: 97, startPoint y: 333, endPoint x: 158, endPoint y: 348, distance: 62.5
click at [97, 339] on span "Renato Barros" at bounding box center [86, 345] width 57 height 12
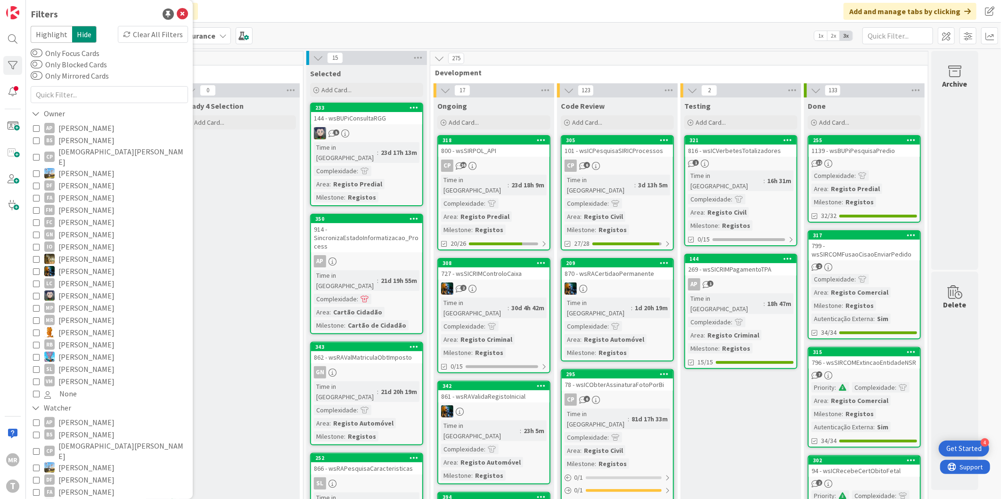
click at [67, 364] on span "[PERSON_NAME]" at bounding box center [86, 369] width 56 height 12
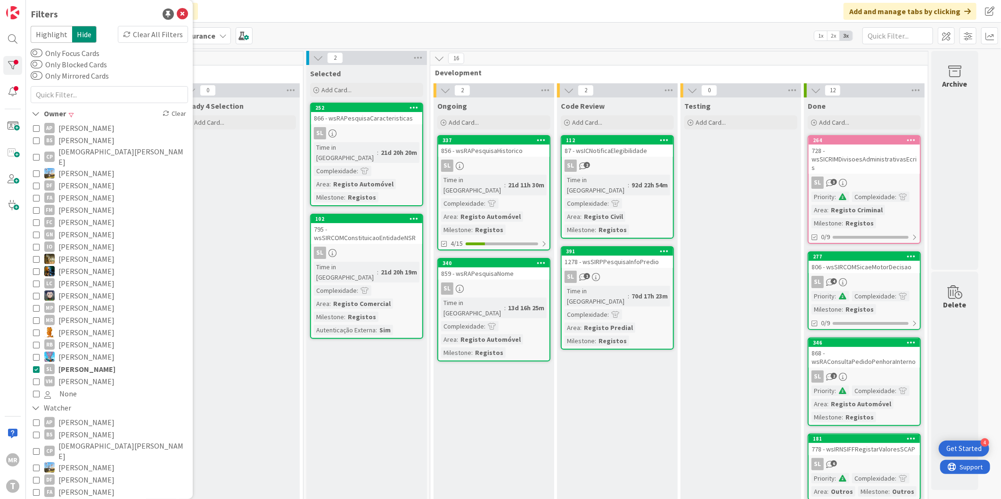
click at [104, 363] on span "[PERSON_NAME]" at bounding box center [86, 369] width 57 height 12
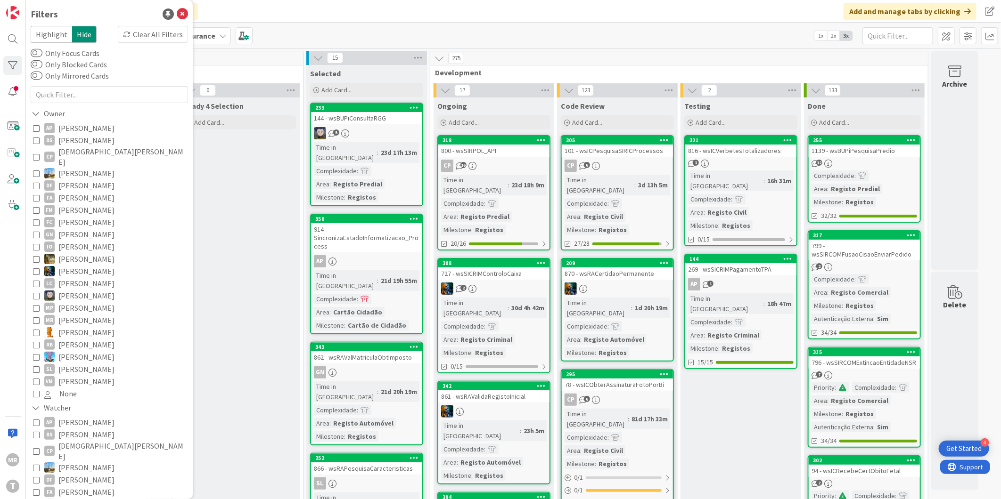
click at [85, 376] on span "[PERSON_NAME]" at bounding box center [86, 382] width 56 height 12
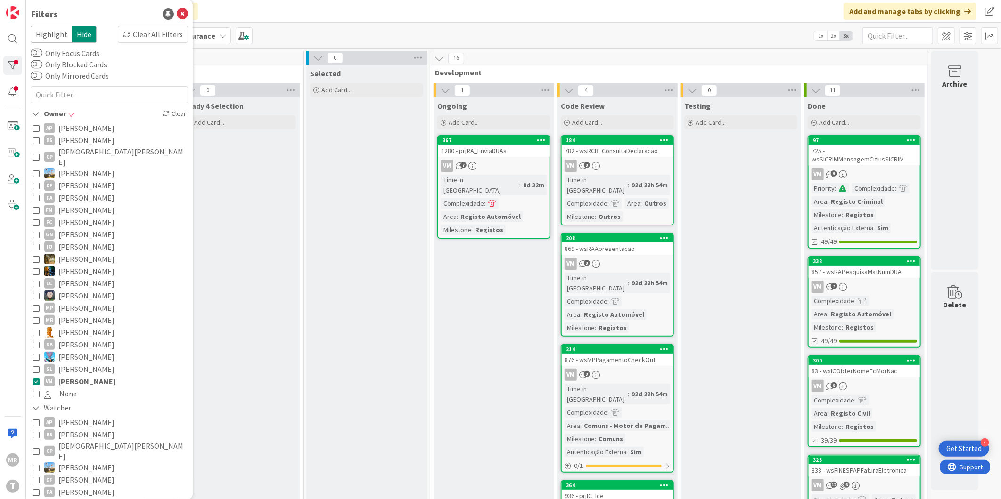
click at [90, 376] on span "[PERSON_NAME]" at bounding box center [86, 382] width 57 height 12
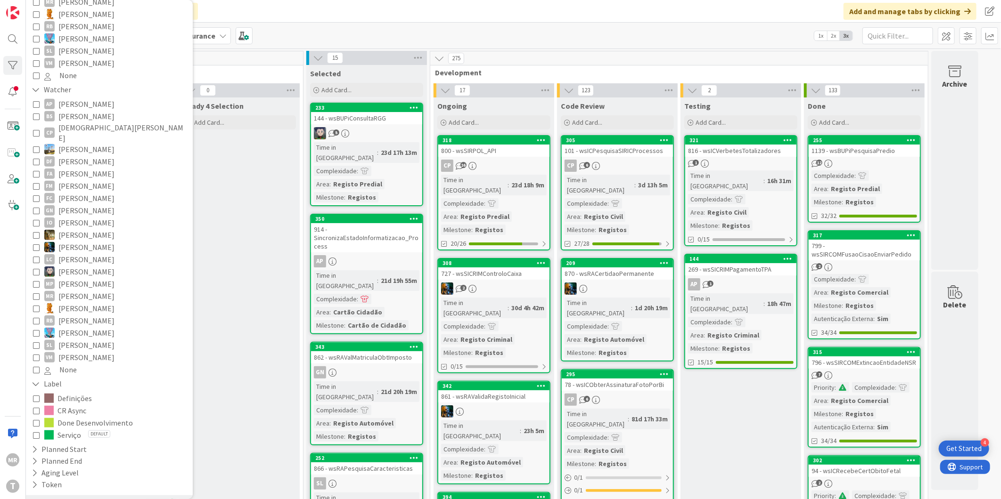
scroll to position [240, 0]
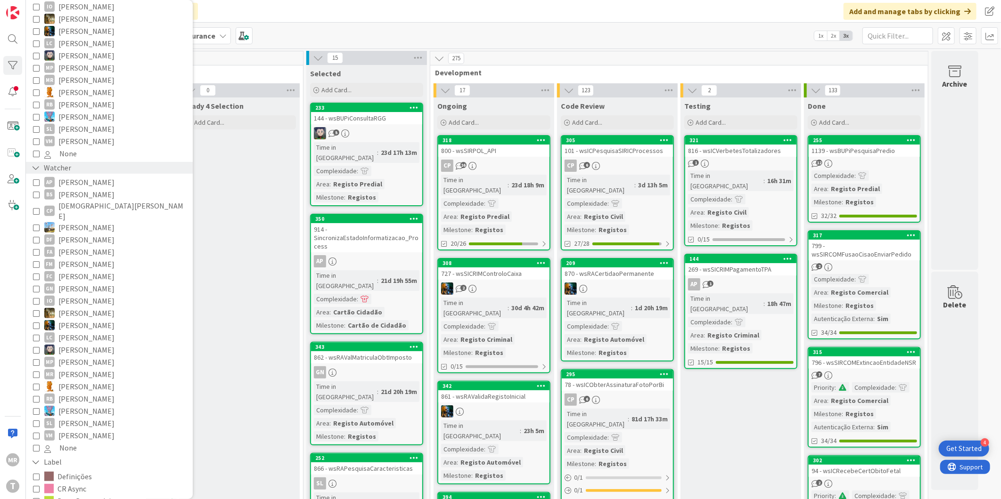
click at [32, 164] on icon at bounding box center [36, 168] width 8 height 8
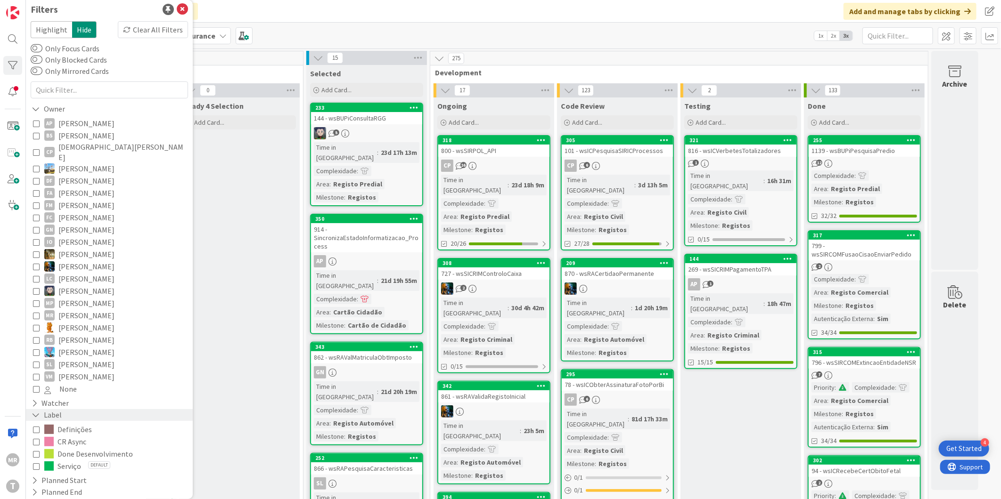
scroll to position [0, 0]
click at [66, 290] on span "[PERSON_NAME]" at bounding box center [86, 296] width 56 height 12
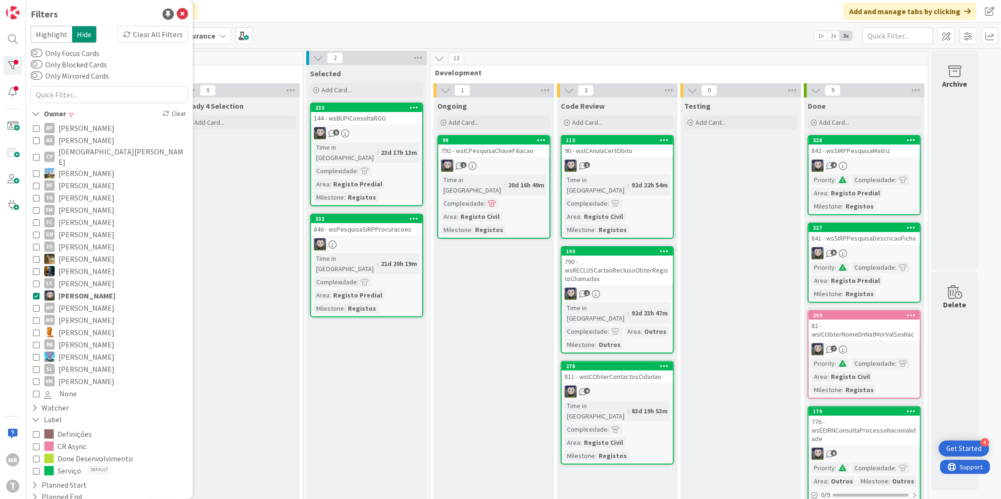
click at [66, 290] on span "[PERSON_NAME]" at bounding box center [86, 296] width 57 height 12
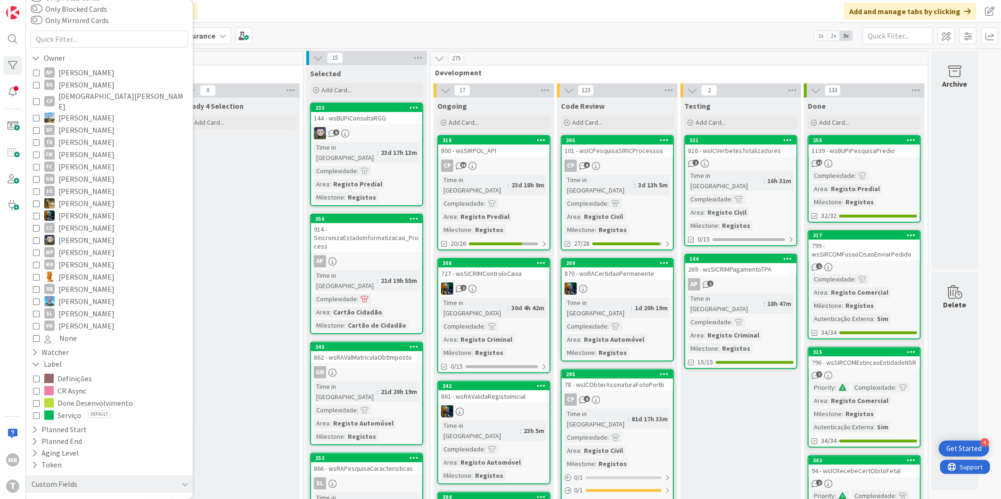
scroll to position [123, 0]
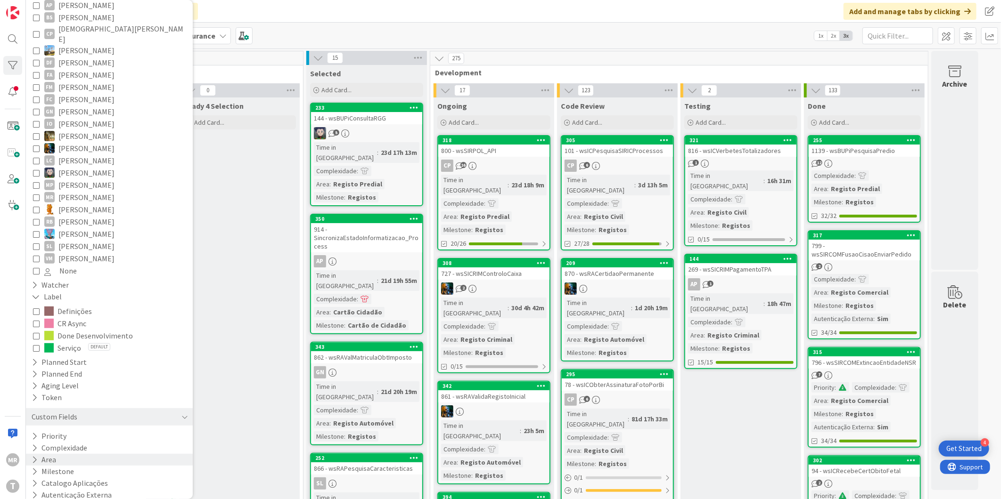
click at [30, 454] on div "Area" at bounding box center [109, 460] width 167 height 12
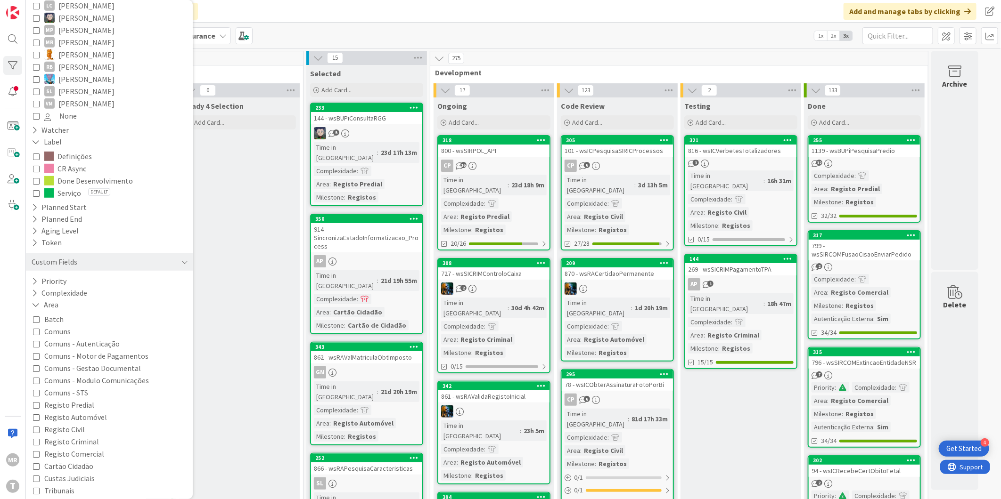
scroll to position [280, 0]
click at [34, 299] on icon at bounding box center [36, 303] width 8 height 8
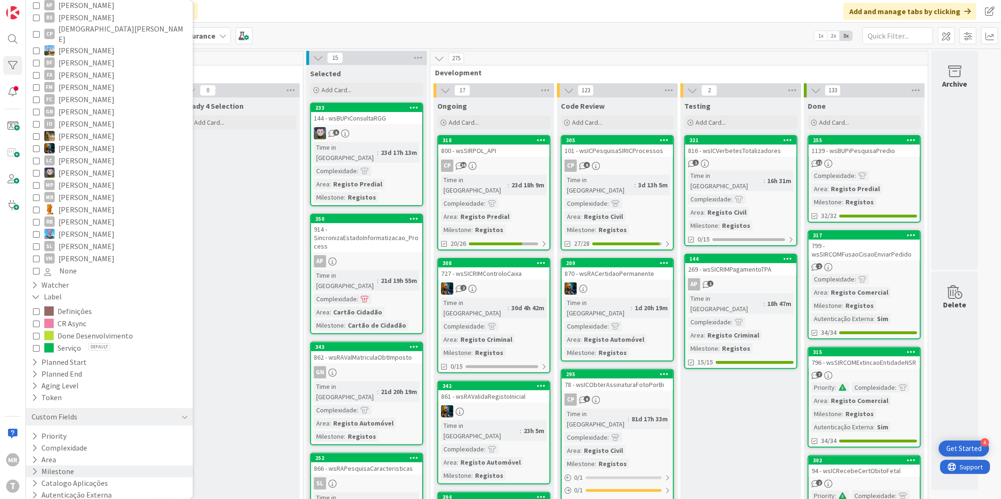
click at [33, 468] on icon at bounding box center [35, 472] width 6 height 8
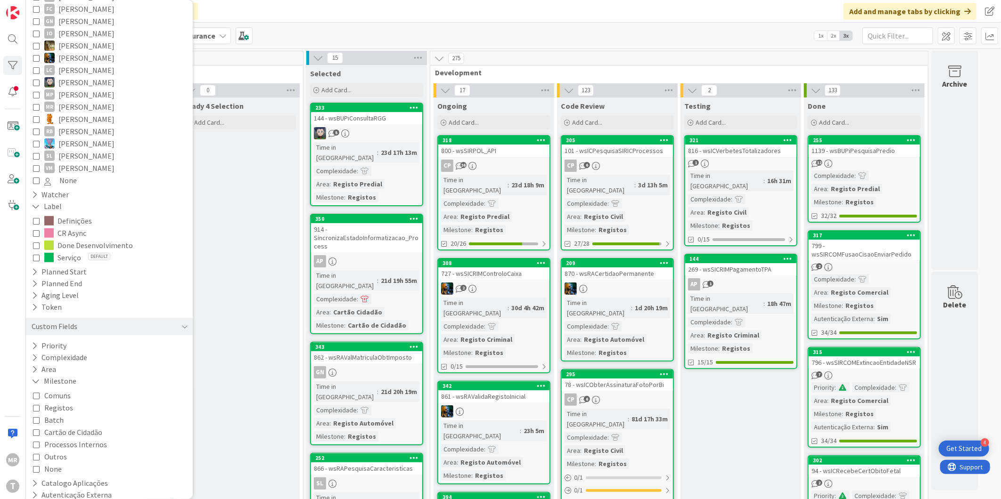
click at [50, 392] on span "Comuns" at bounding box center [57, 396] width 26 height 12
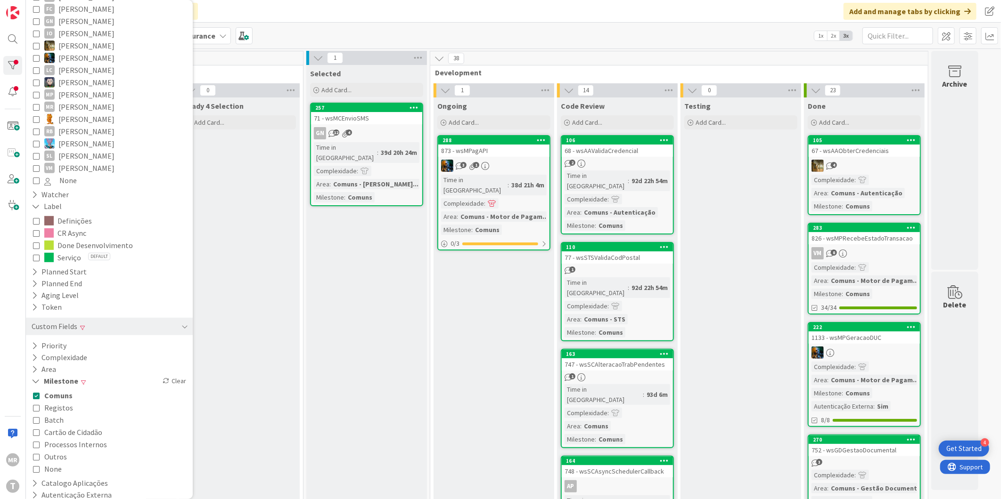
click at [52, 402] on span "Registos" at bounding box center [58, 408] width 29 height 12
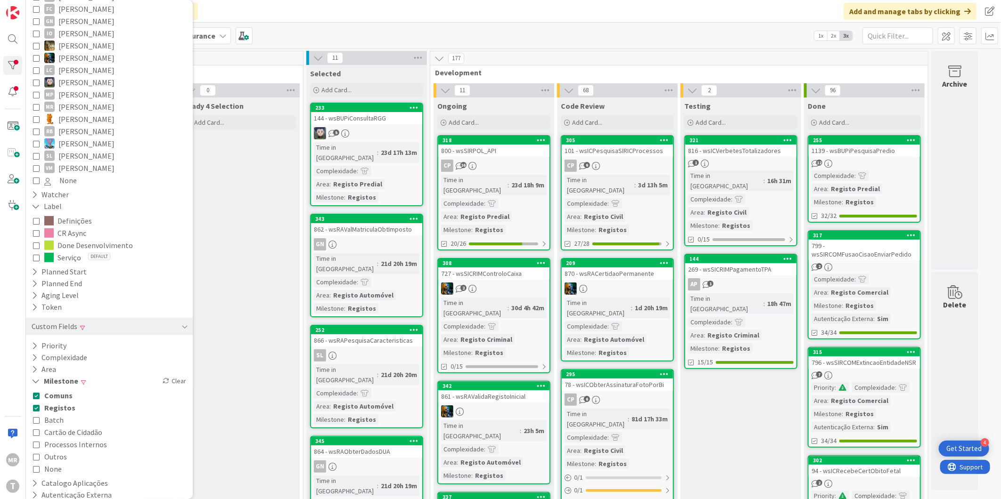
click at [54, 390] on span "Comuns" at bounding box center [58, 396] width 28 height 12
click at [49, 451] on span "Outros" at bounding box center [55, 457] width 23 height 12
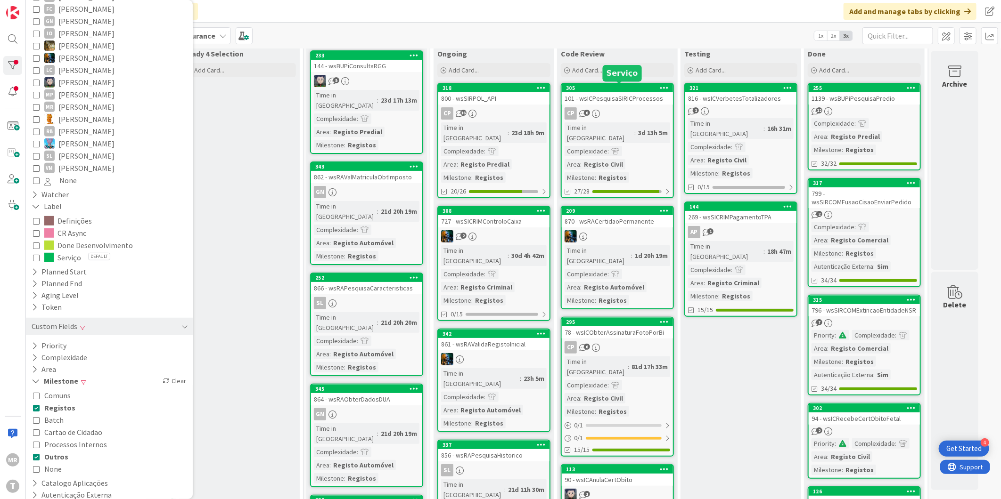
click at [615, 90] on div "305" at bounding box center [619, 88] width 107 height 7
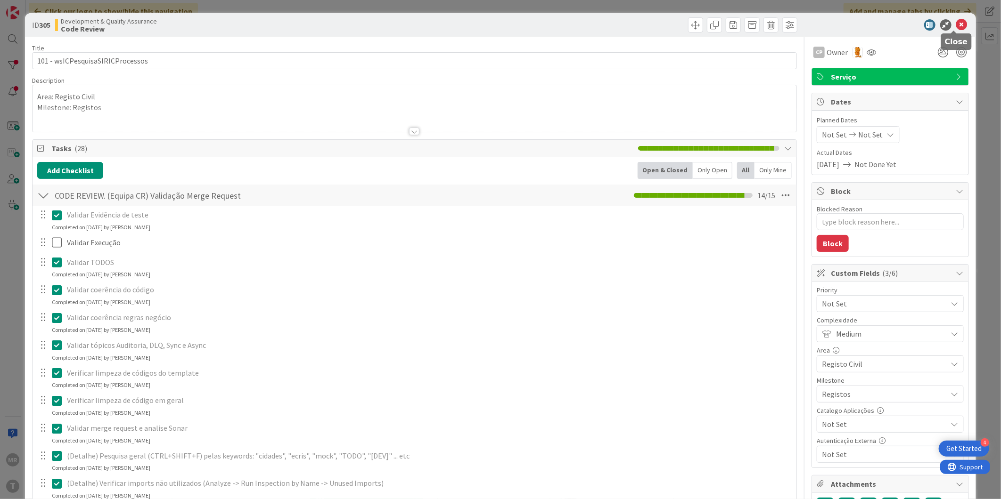
click at [956, 21] on icon at bounding box center [961, 24] width 11 height 11
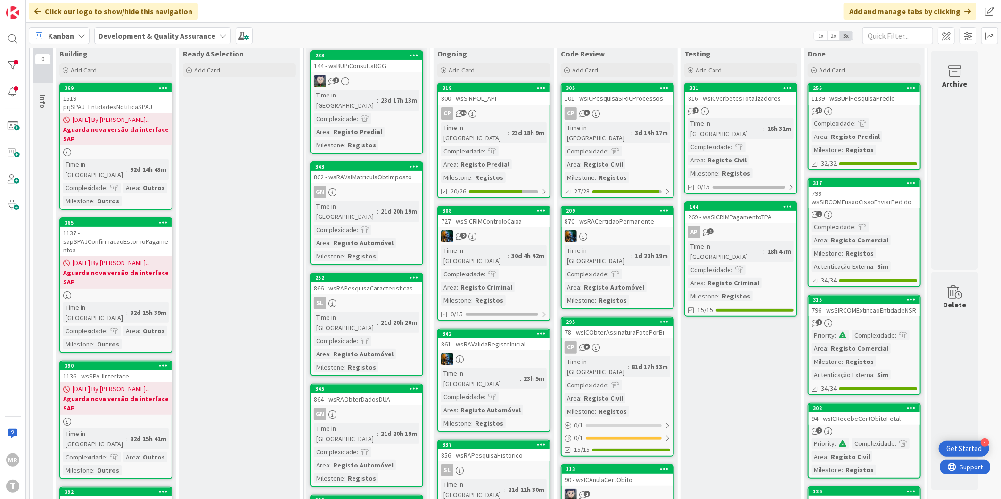
click at [611, 215] on div "870 - wsRACertidaoPermanente" at bounding box center [617, 221] width 111 height 12
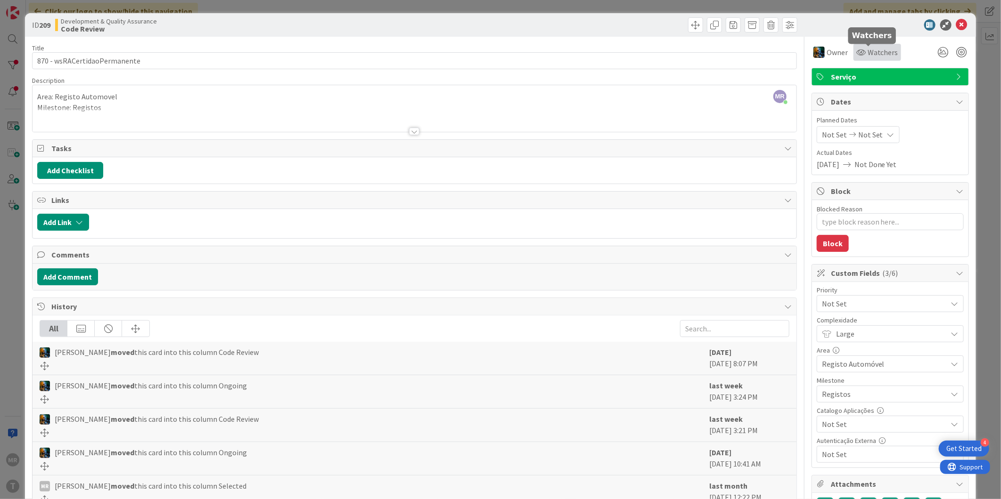
click at [876, 47] on span "Watchers" at bounding box center [882, 52] width 31 height 11
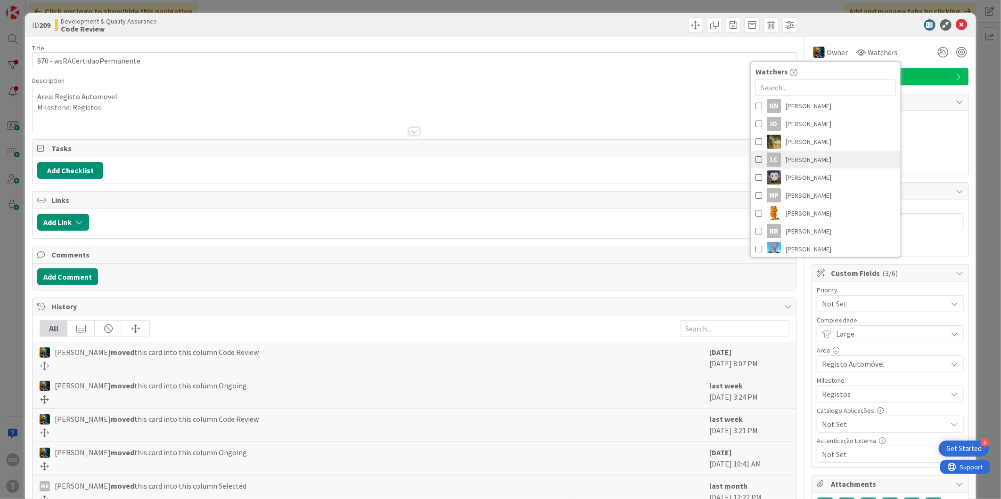
scroll to position [209, 0]
click at [807, 196] on span "[PERSON_NAME]" at bounding box center [808, 195] width 46 height 14
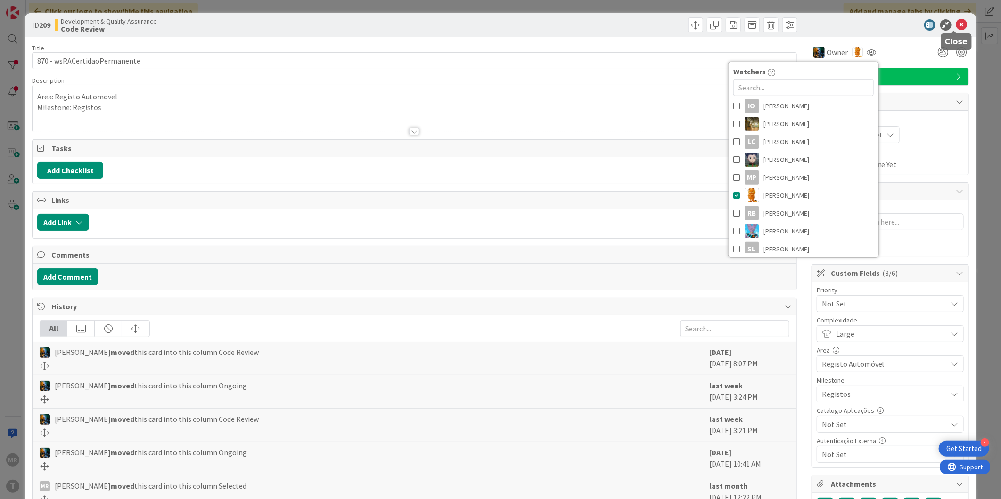
click at [956, 28] on icon at bounding box center [961, 24] width 11 height 11
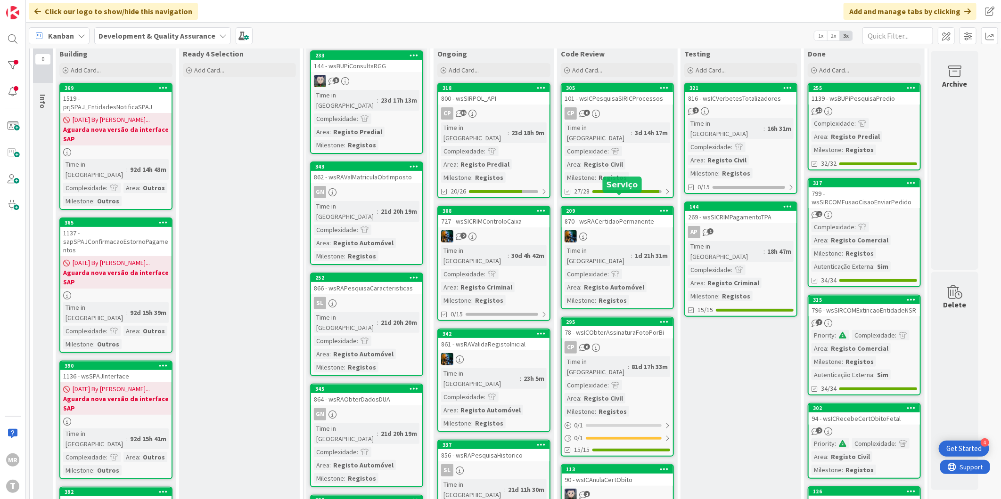
click at [616, 208] on div "209" at bounding box center [619, 211] width 107 height 7
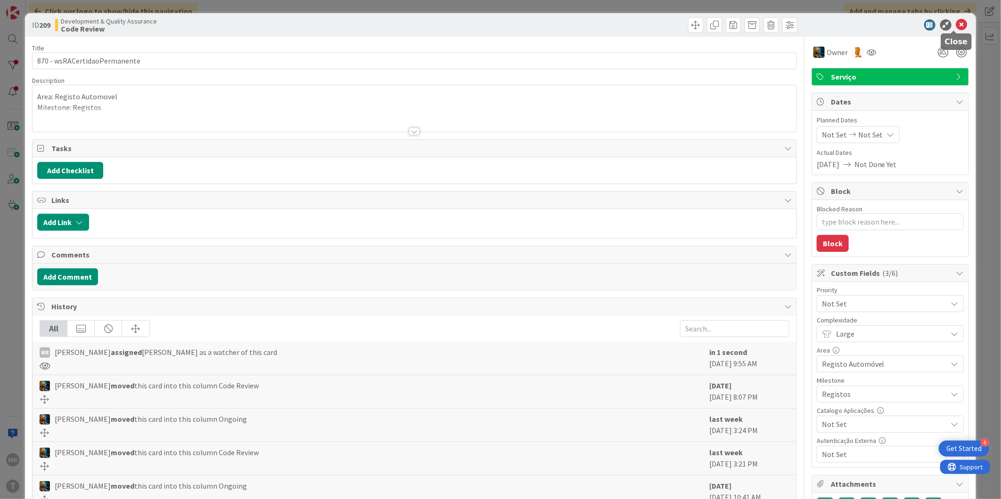
click at [956, 25] on icon at bounding box center [961, 24] width 11 height 11
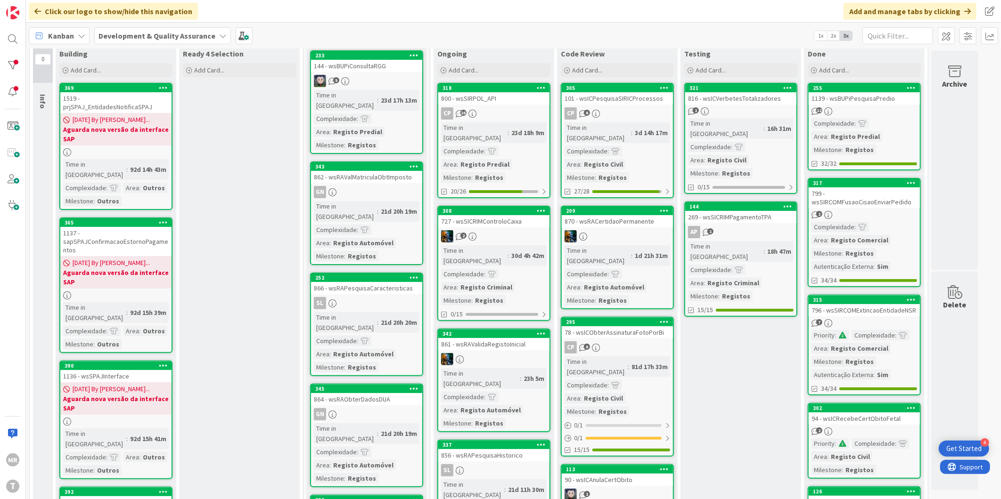
click at [602, 318] on div "295" at bounding box center [617, 322] width 111 height 8
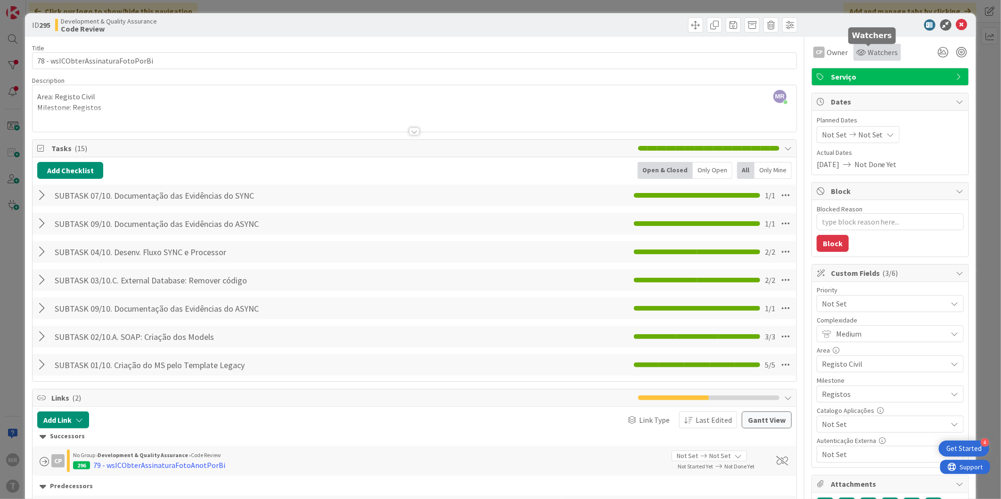
click at [867, 50] on span "Watchers" at bounding box center [882, 52] width 31 height 11
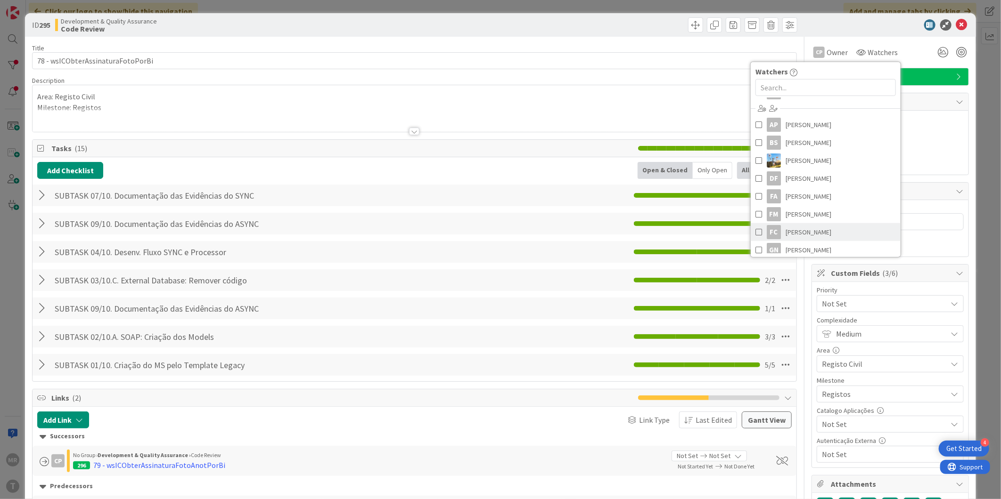
scroll to position [22, 0]
click at [807, 219] on span "[PERSON_NAME]" at bounding box center [808, 221] width 46 height 14
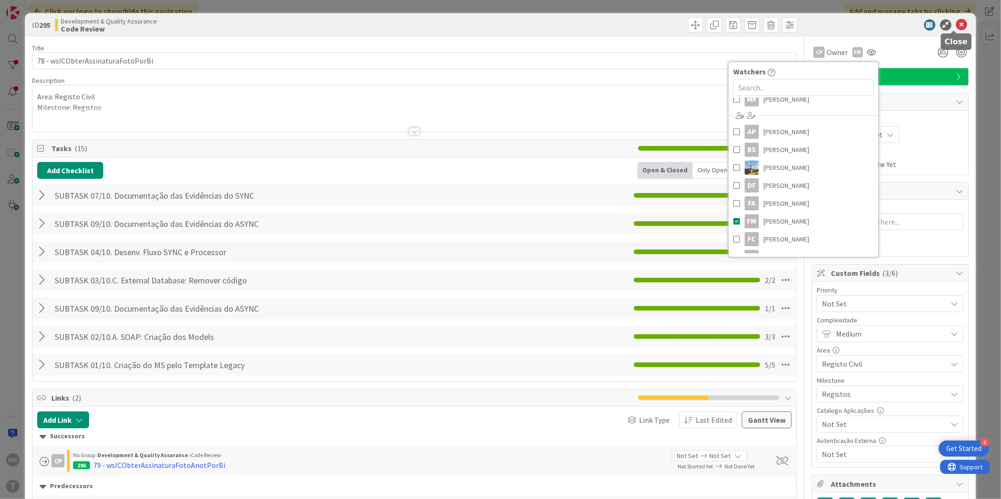
click at [956, 22] on icon at bounding box center [961, 24] width 11 height 11
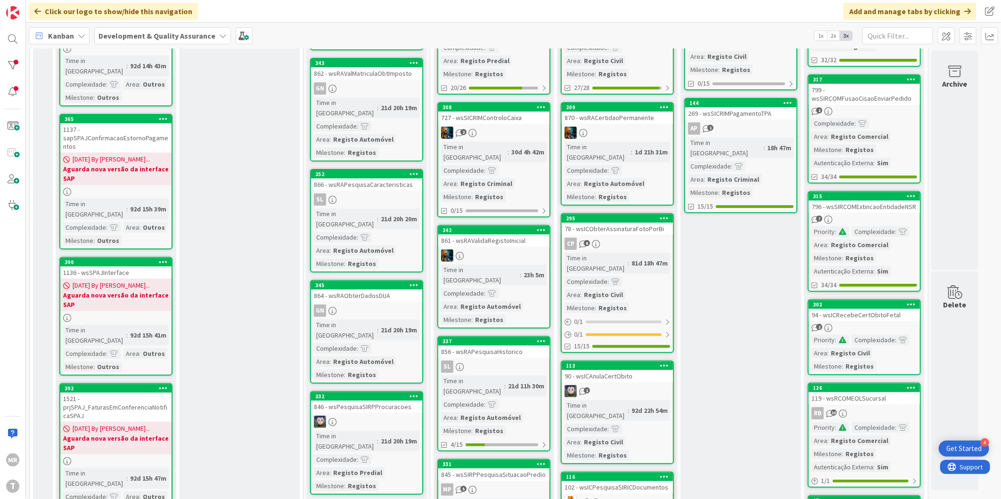
scroll to position [157, 0]
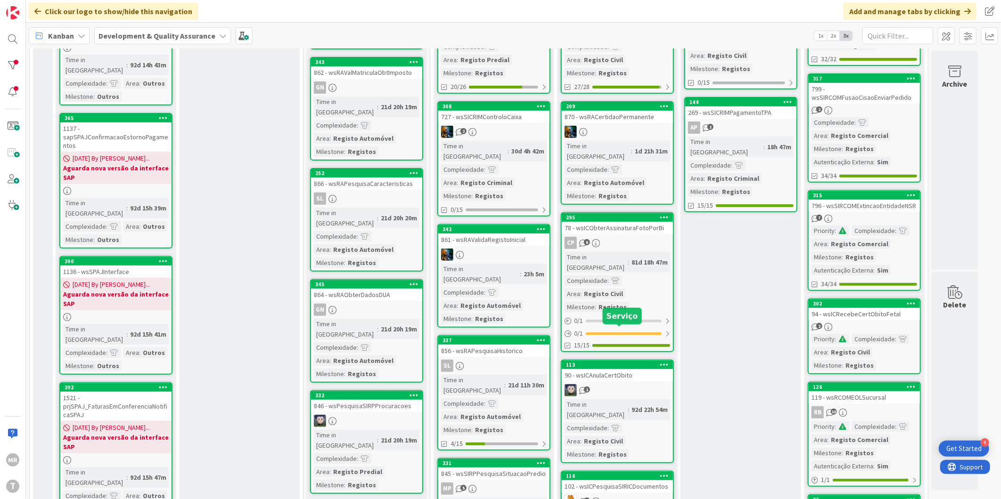
click at [605, 362] on div "113" at bounding box center [619, 365] width 107 height 7
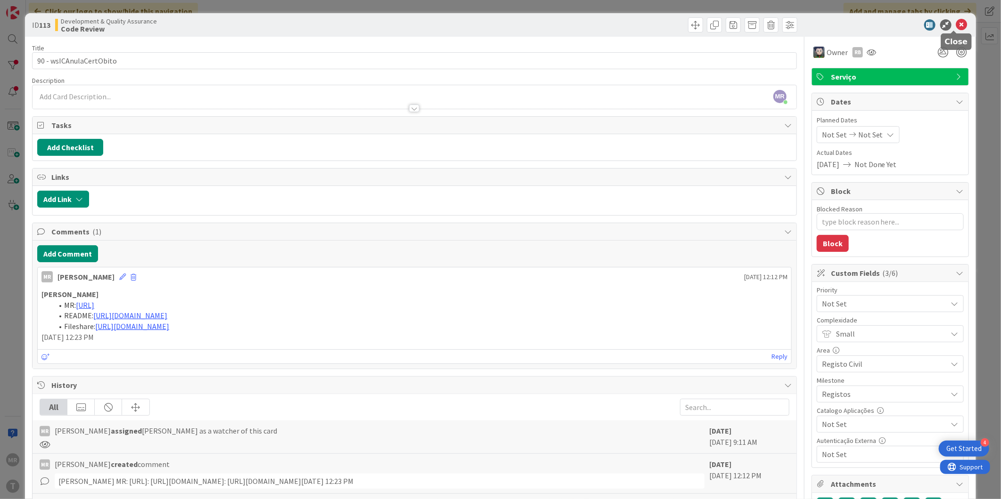
click at [956, 21] on icon at bounding box center [961, 24] width 11 height 11
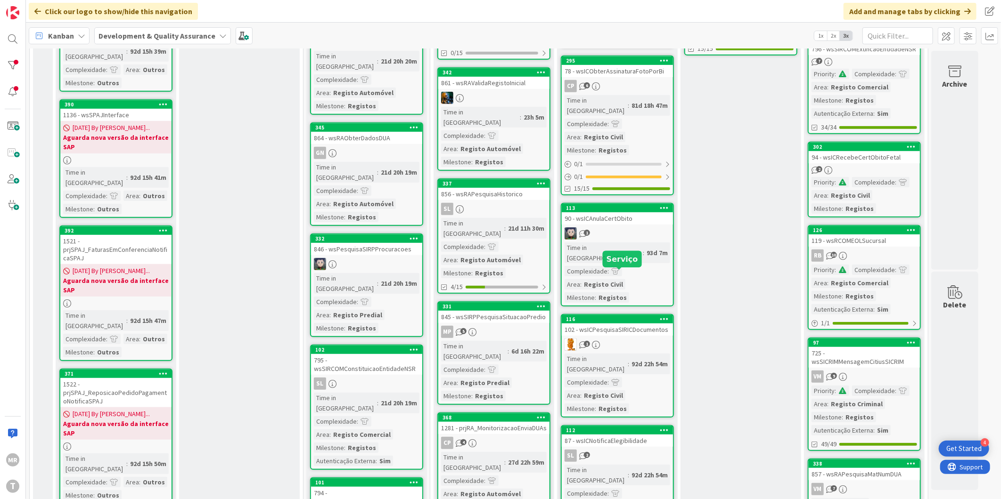
click at [634, 316] on div "116" at bounding box center [619, 319] width 107 height 7
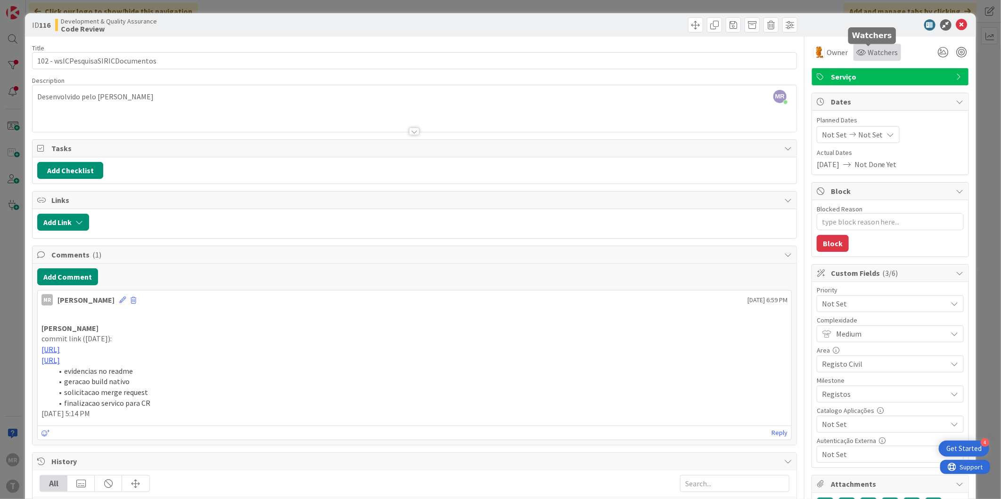
click at [857, 57] on div "Watchers" at bounding box center [877, 52] width 42 height 11
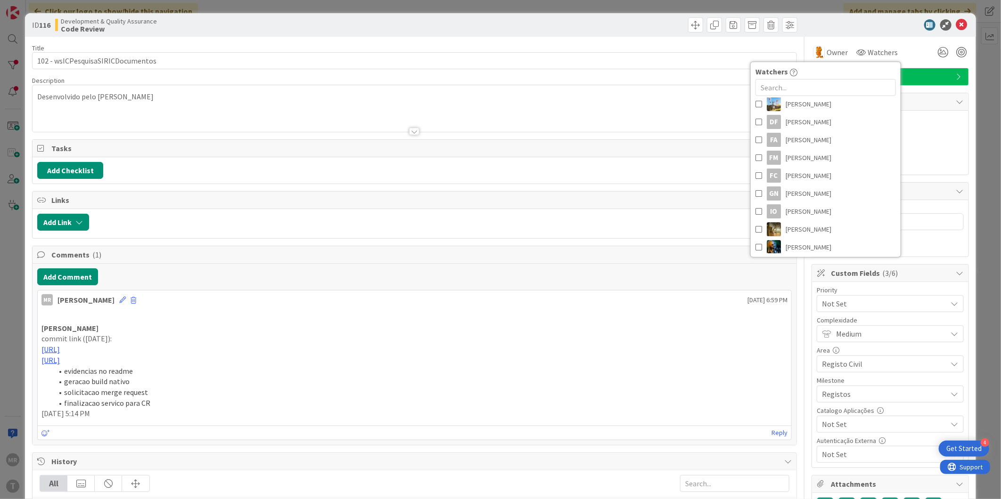
scroll to position [105, 0]
click at [799, 150] on span "[PERSON_NAME]" at bounding box center [808, 157] width 46 height 14
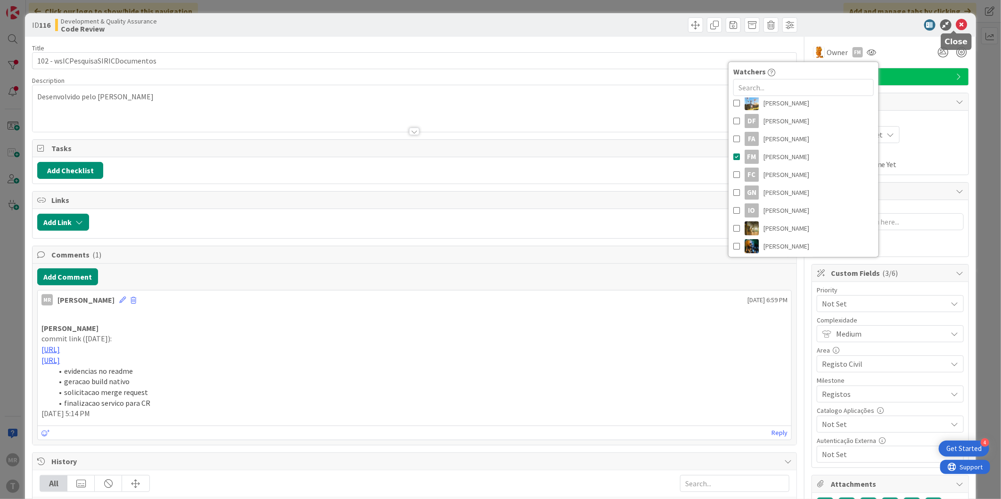
click at [956, 28] on icon at bounding box center [961, 24] width 11 height 11
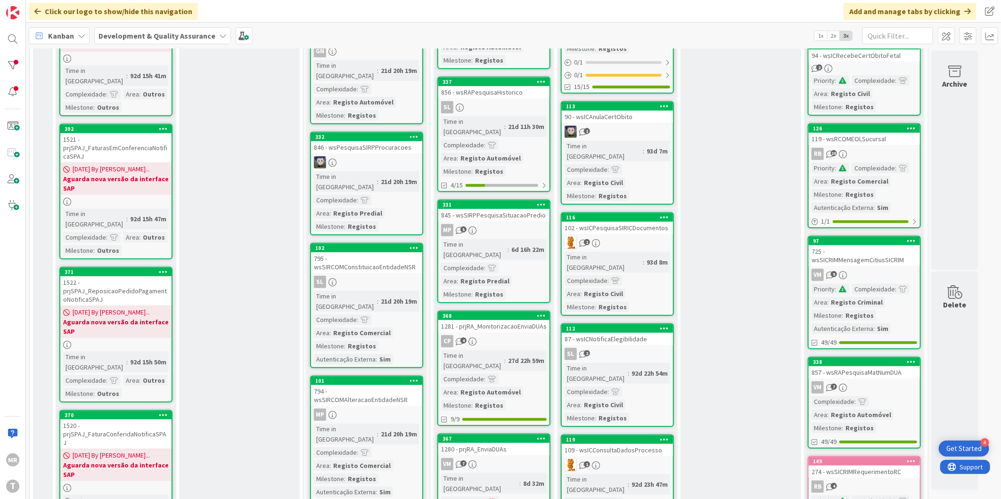
scroll to position [418, 0]
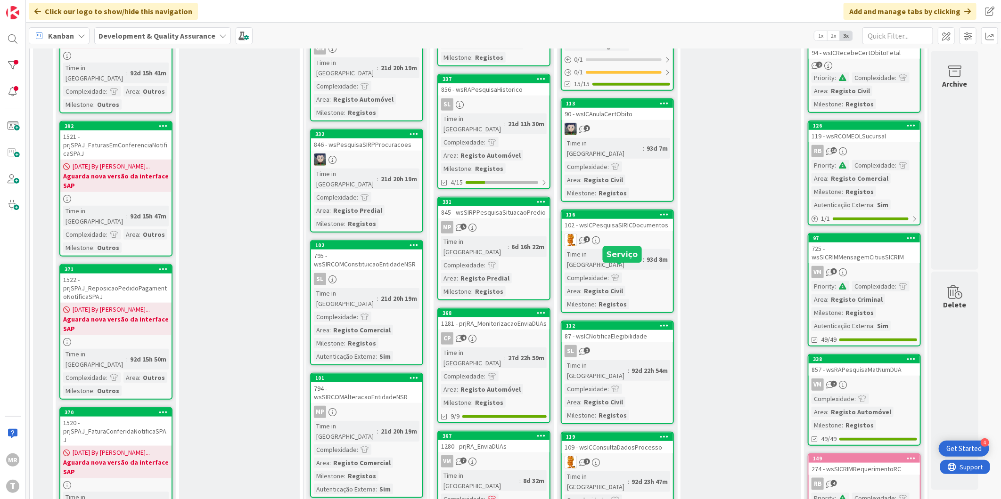
click at [634, 323] on div "112" at bounding box center [619, 326] width 107 height 7
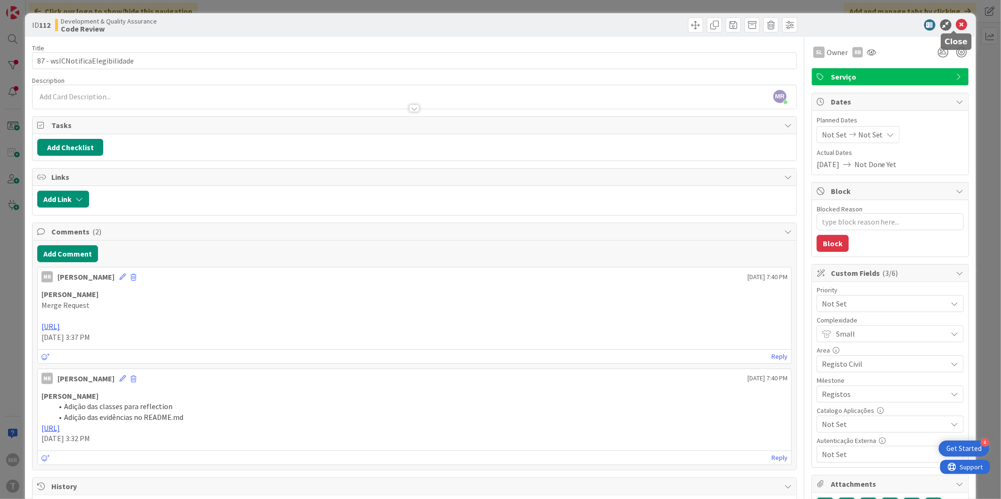
click at [956, 22] on icon at bounding box center [961, 24] width 11 height 11
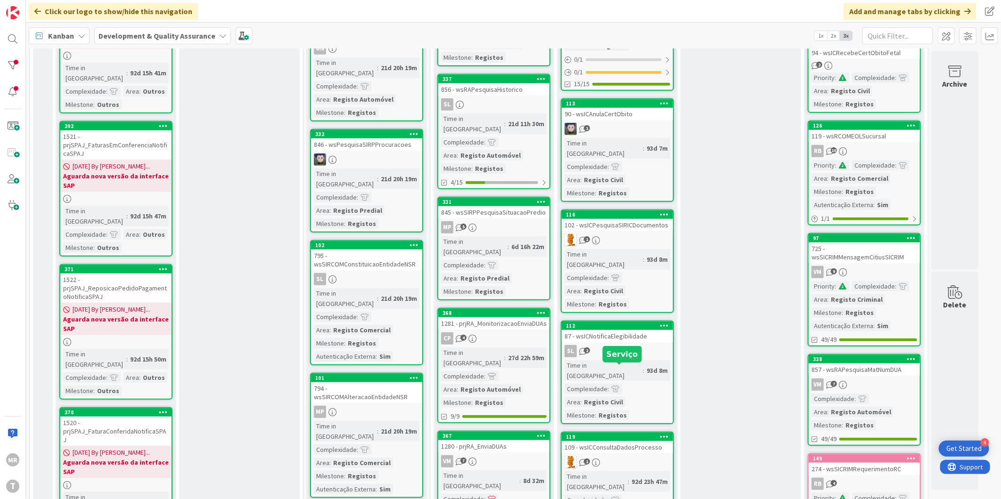
click at [601, 434] on div "119" at bounding box center [619, 437] width 107 height 7
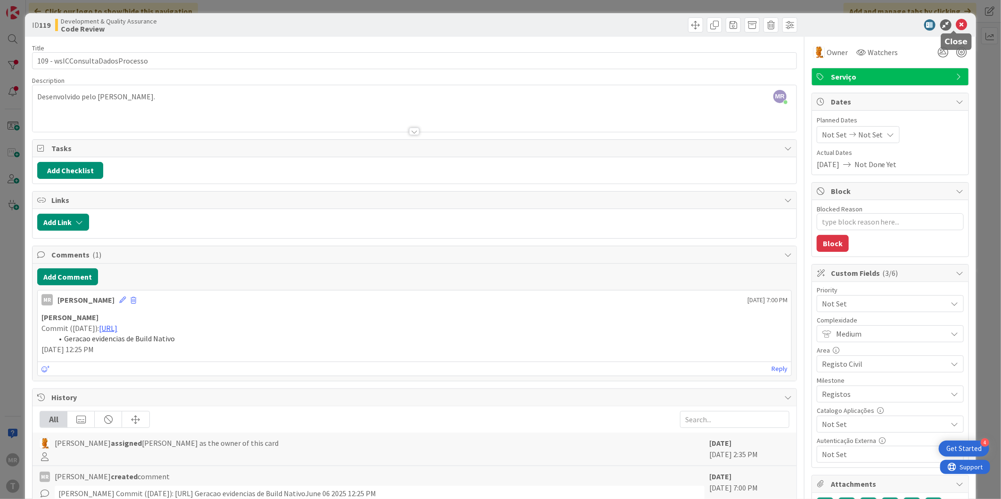
click at [956, 23] on icon at bounding box center [961, 24] width 11 height 11
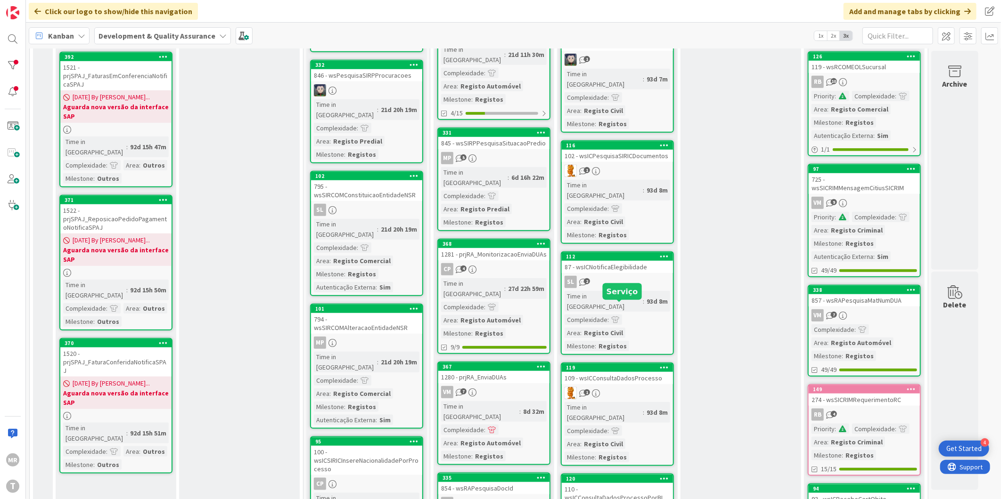
scroll to position [523, 0]
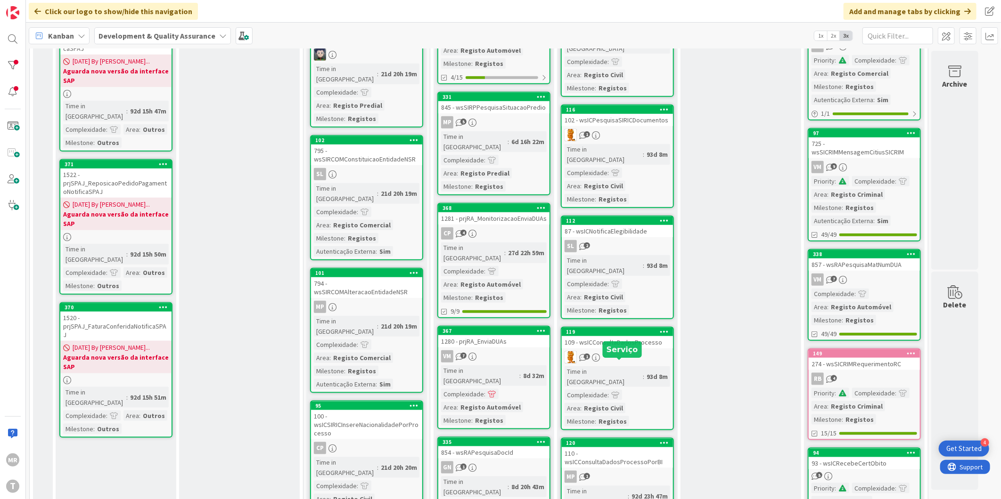
click at [643, 440] on div "120" at bounding box center [619, 443] width 107 height 7
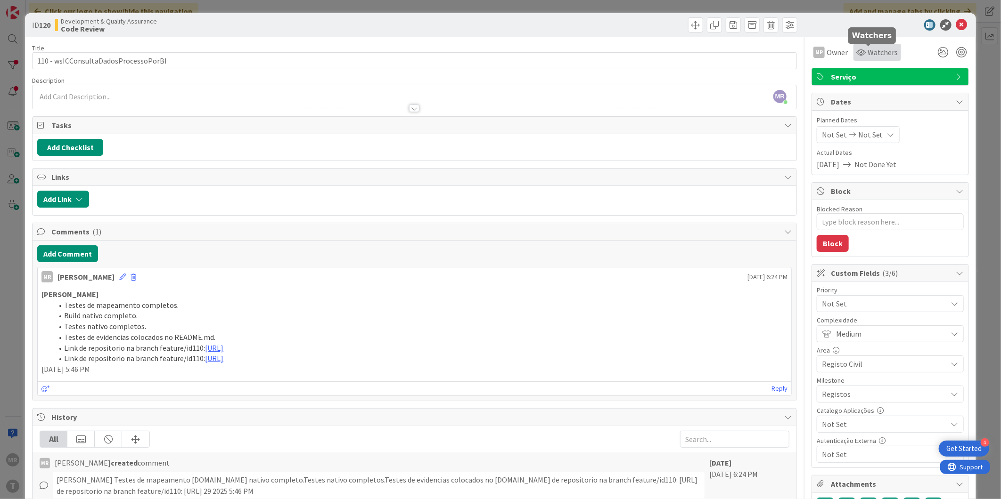
click at [857, 50] on icon at bounding box center [860, 53] width 9 height 8
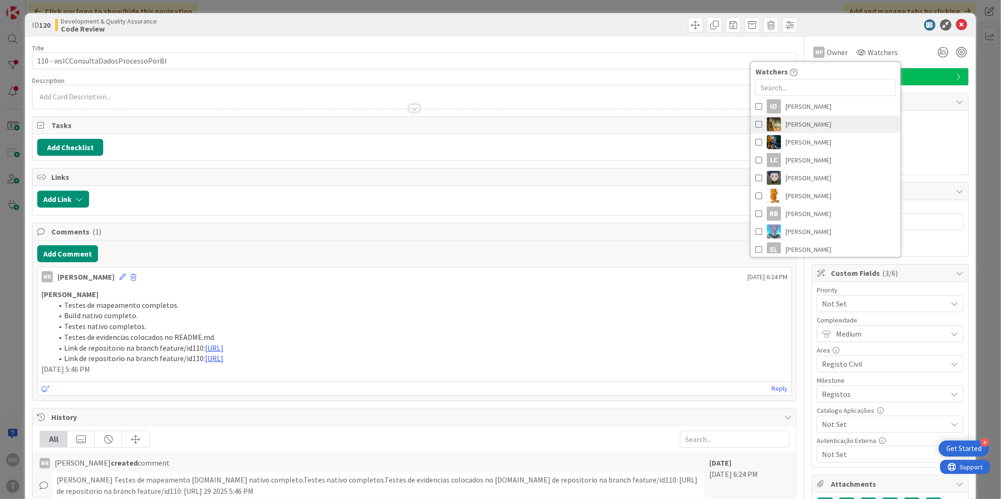
scroll to position [209, 0]
click at [788, 195] on span "[PERSON_NAME]" at bounding box center [808, 195] width 46 height 14
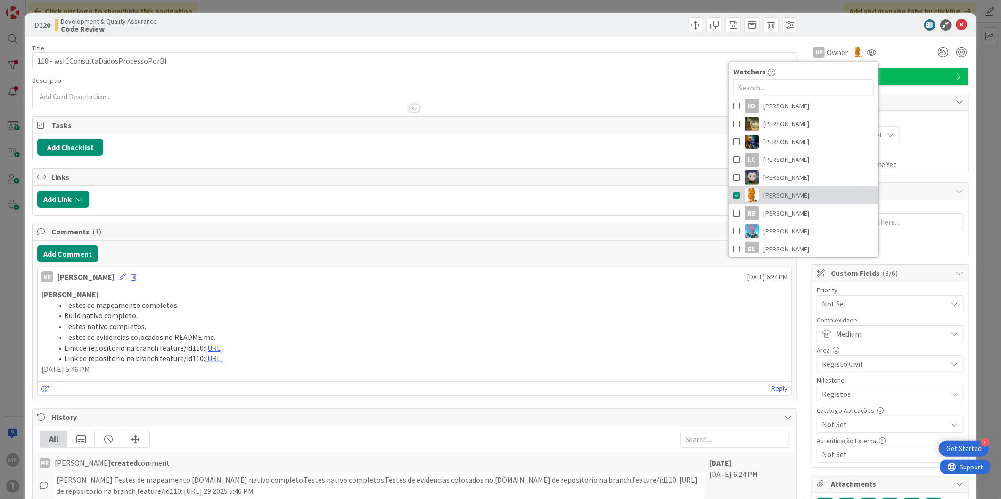
type textarea "x"
click at [956, 25] on icon at bounding box center [961, 24] width 11 height 11
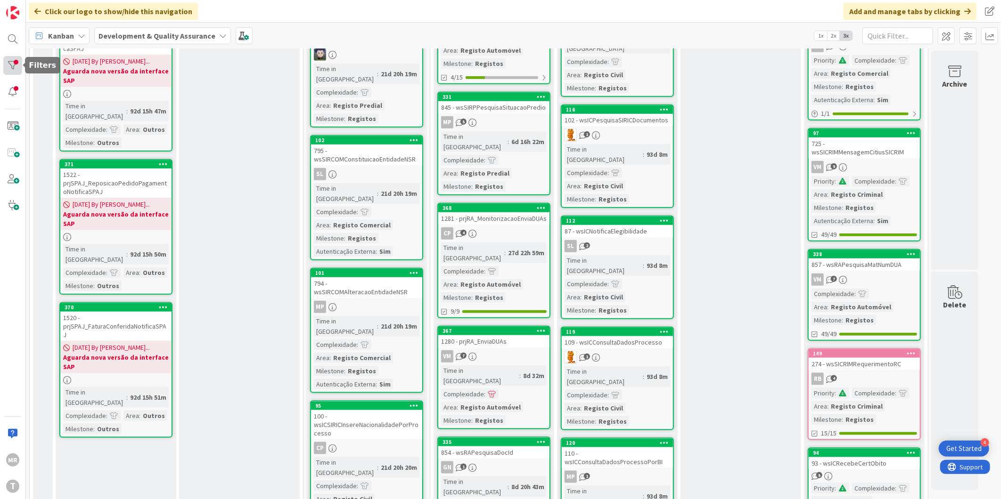
click at [17, 72] on div at bounding box center [12, 65] width 19 height 19
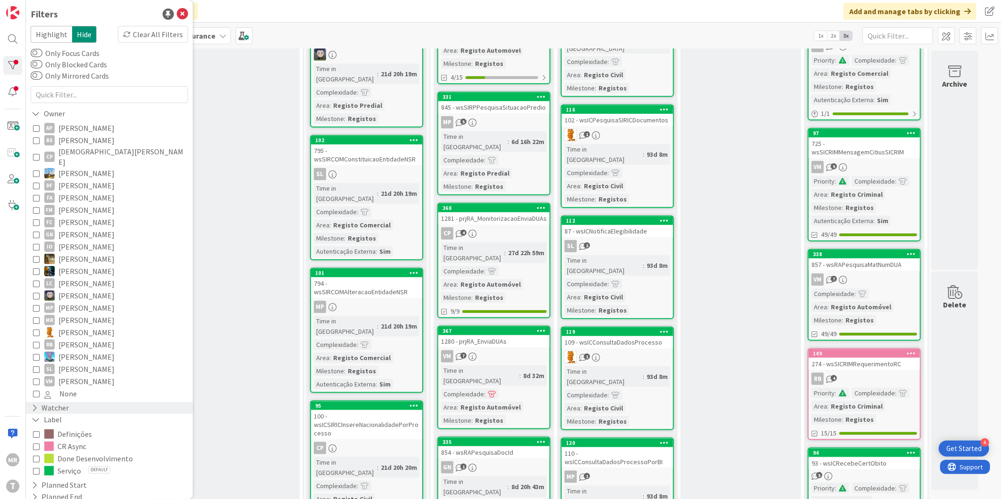
click at [71, 402] on div "Watcher" at bounding box center [109, 408] width 167 height 12
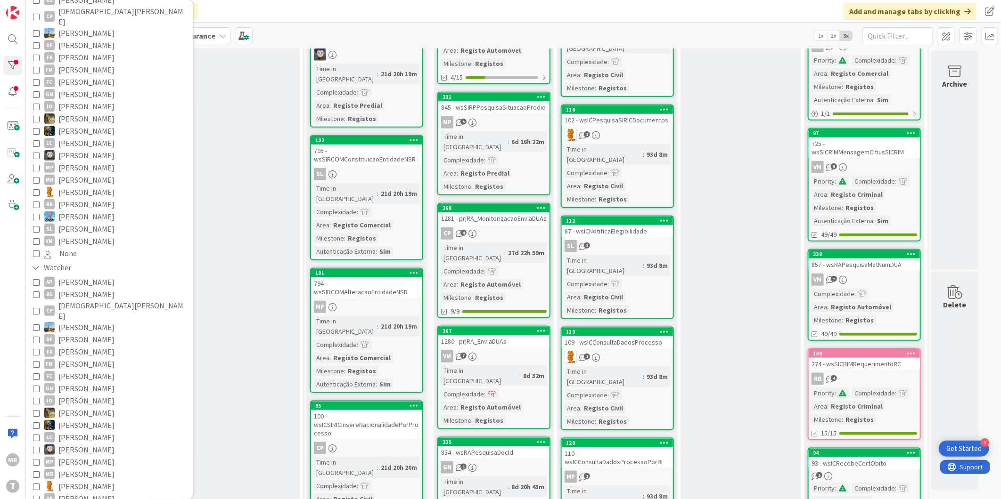
scroll to position [157, 0]
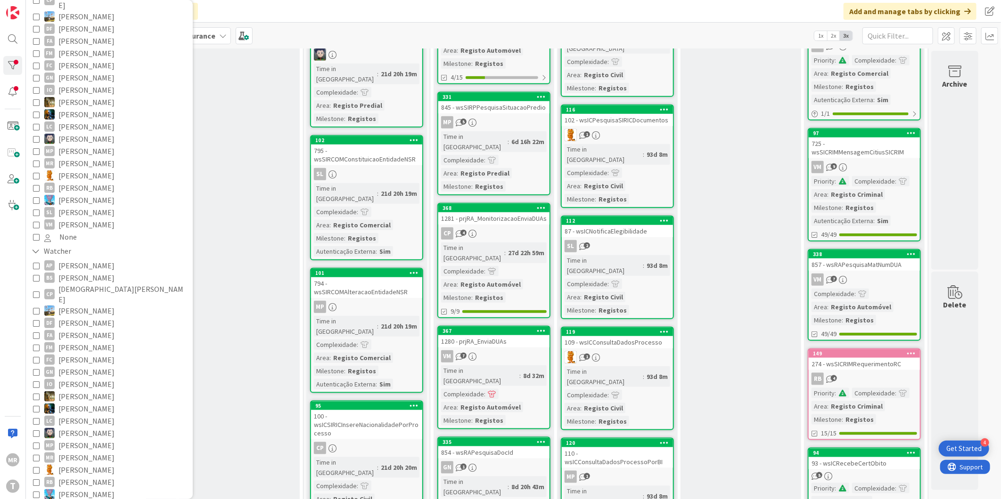
click at [79, 464] on span "[PERSON_NAME]" at bounding box center [86, 470] width 56 height 12
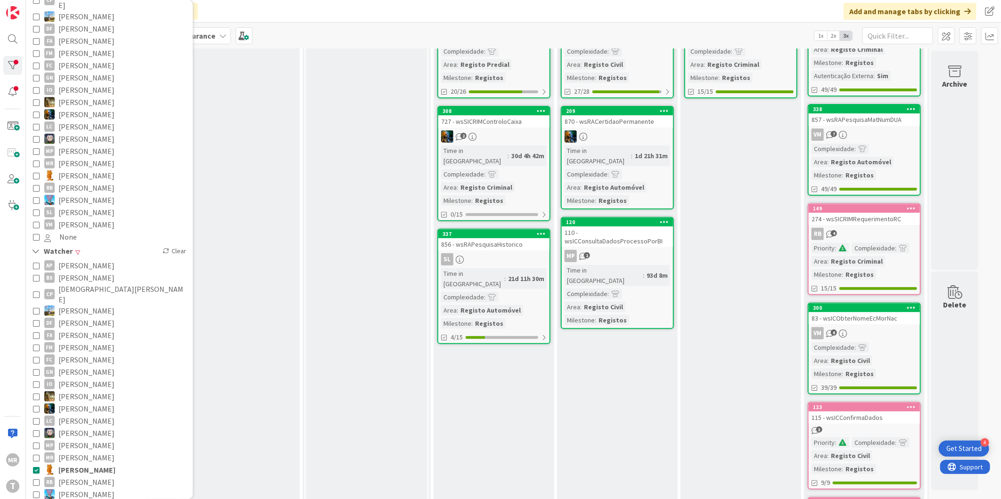
scroll to position [0, 0]
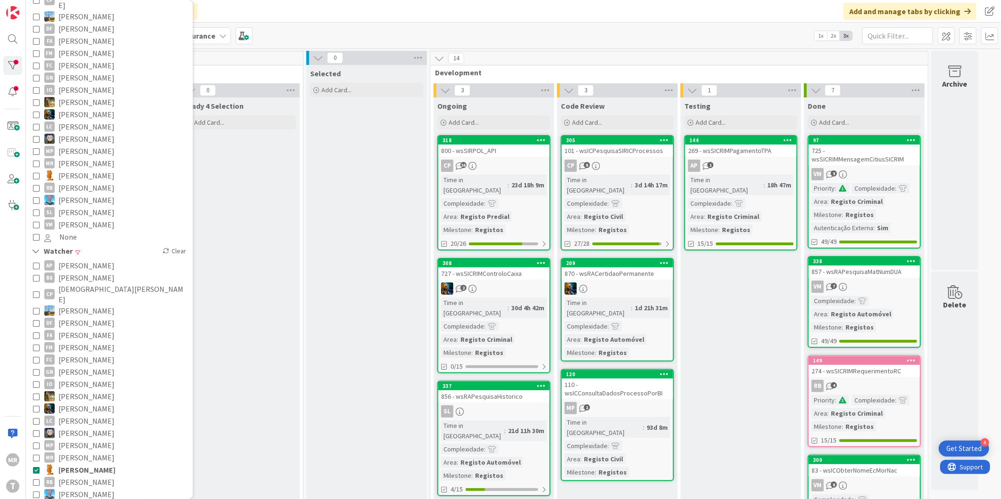
click at [83, 342] on span "[PERSON_NAME]" at bounding box center [86, 348] width 56 height 12
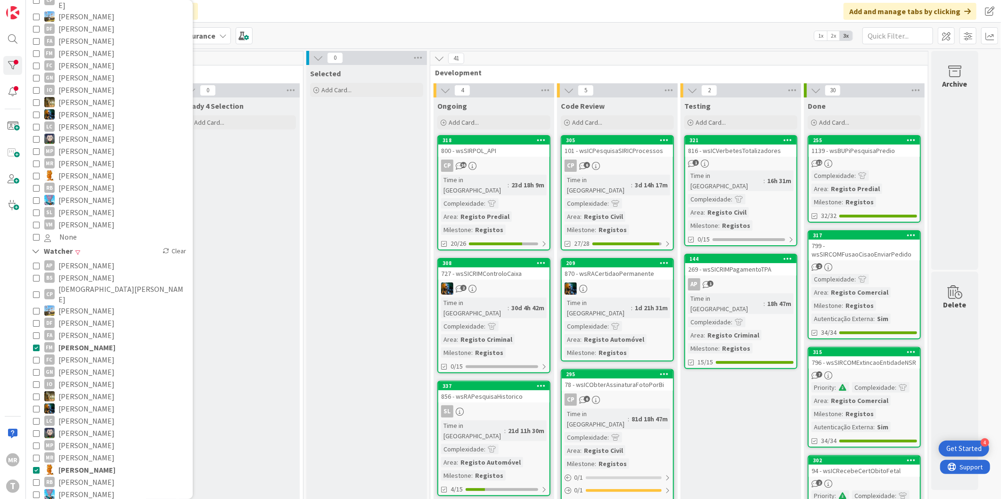
click at [74, 464] on span "[PERSON_NAME]" at bounding box center [86, 470] width 57 height 12
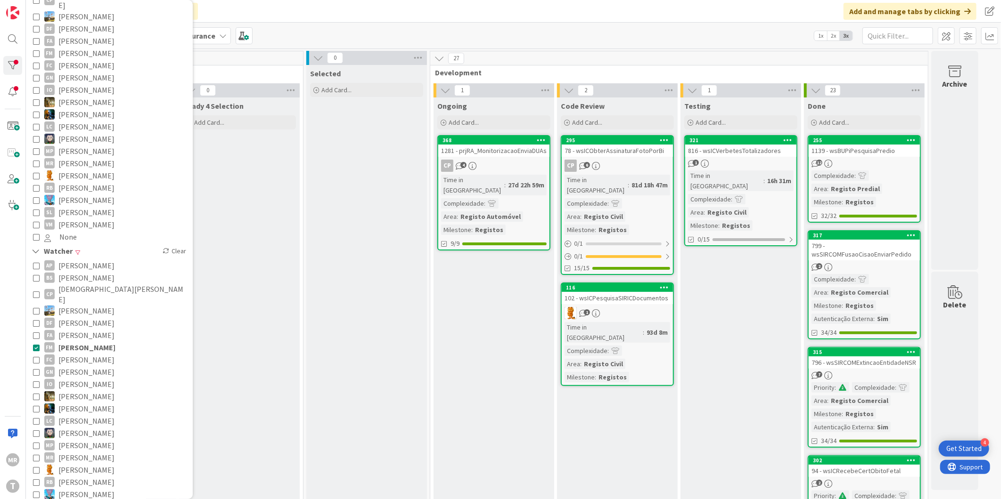
click at [104, 342] on span "[PERSON_NAME]" at bounding box center [86, 348] width 57 height 12
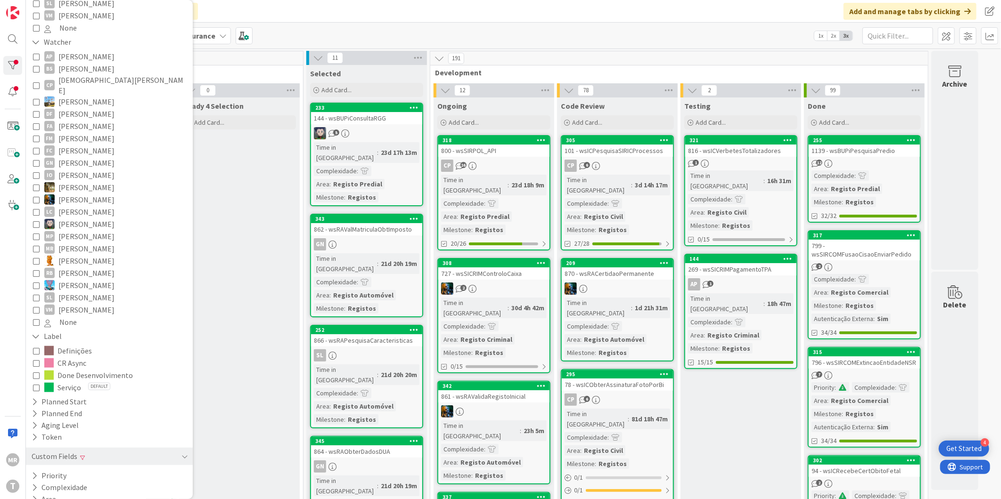
scroll to position [397, 0]
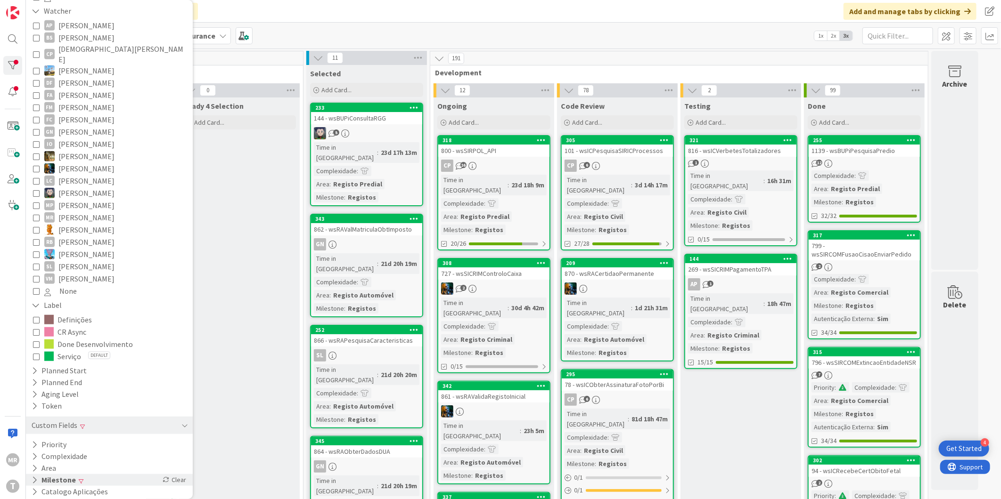
click at [34, 476] on icon at bounding box center [35, 480] width 6 height 8
click at [54, 499] on span "Registos" at bounding box center [59, 507] width 31 height 12
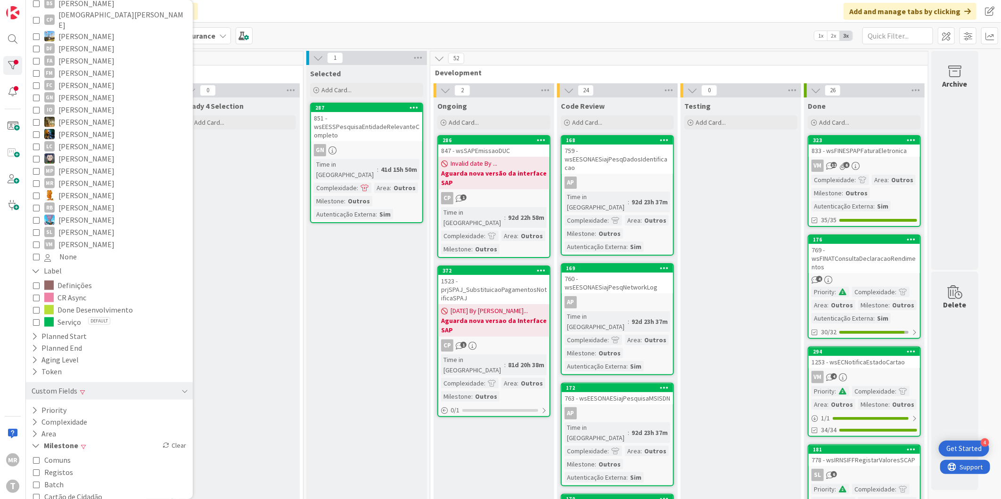
scroll to position [449, 0]
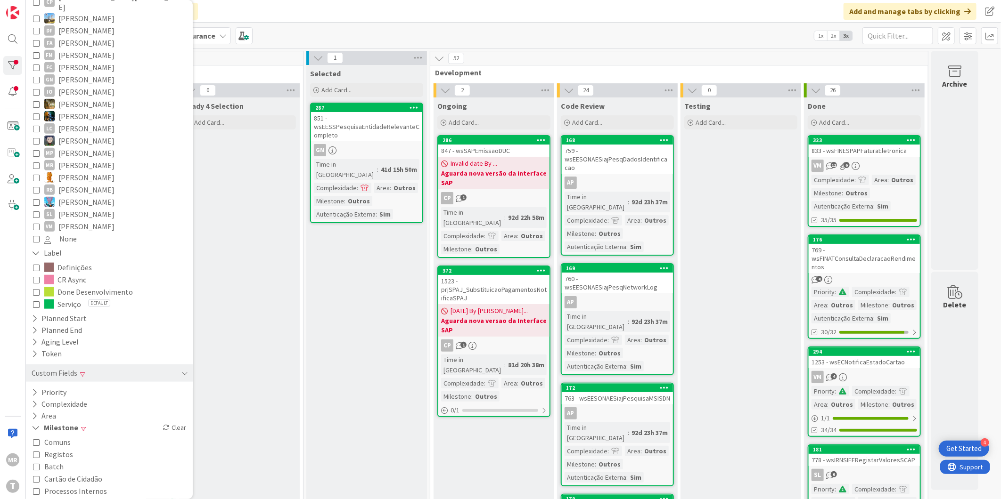
click at [55, 498] on span "Outros" at bounding box center [56, 504] width 24 height 12
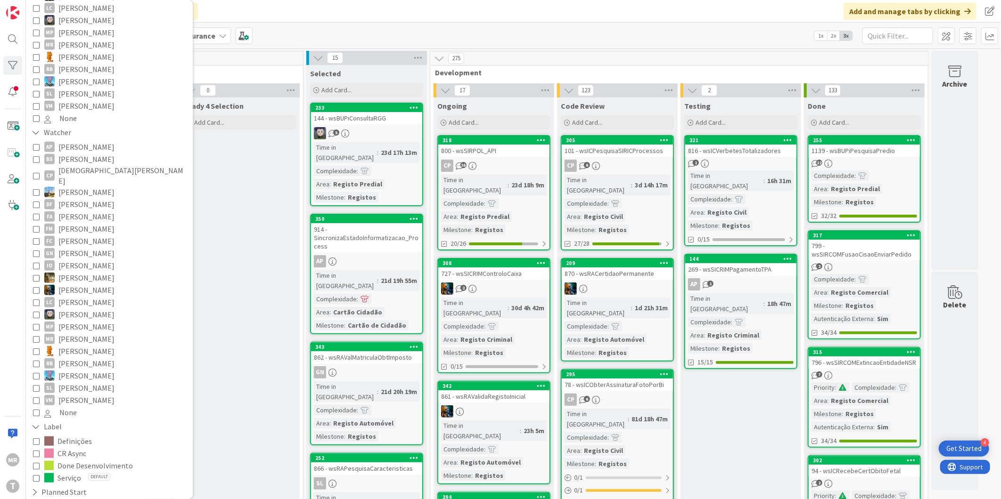
scroll to position [240, 0]
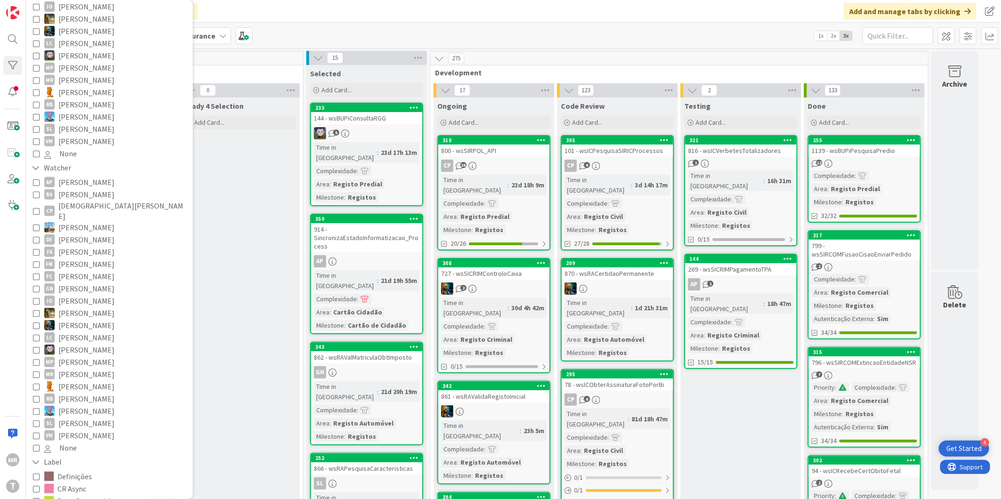
click at [77, 258] on span "[PERSON_NAME]" at bounding box center [86, 264] width 56 height 12
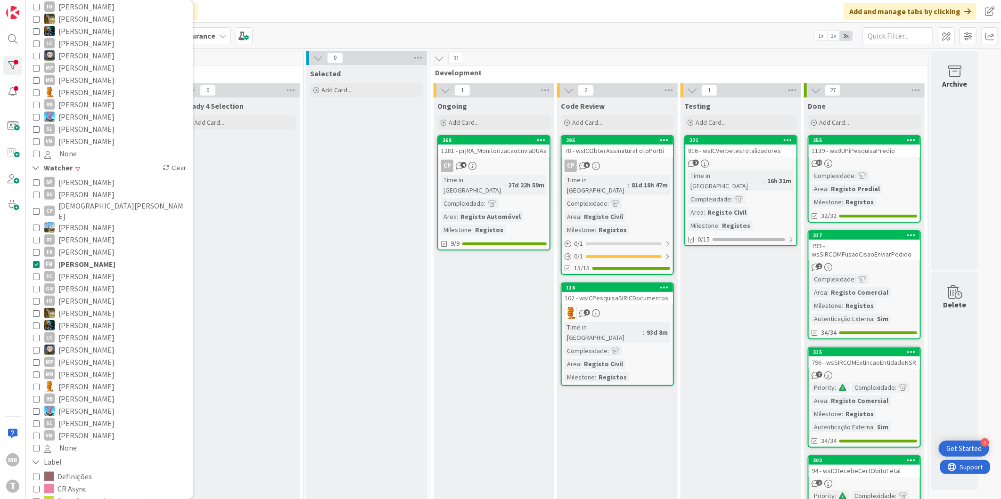
click at [63, 258] on span "[PERSON_NAME]" at bounding box center [86, 264] width 57 height 12
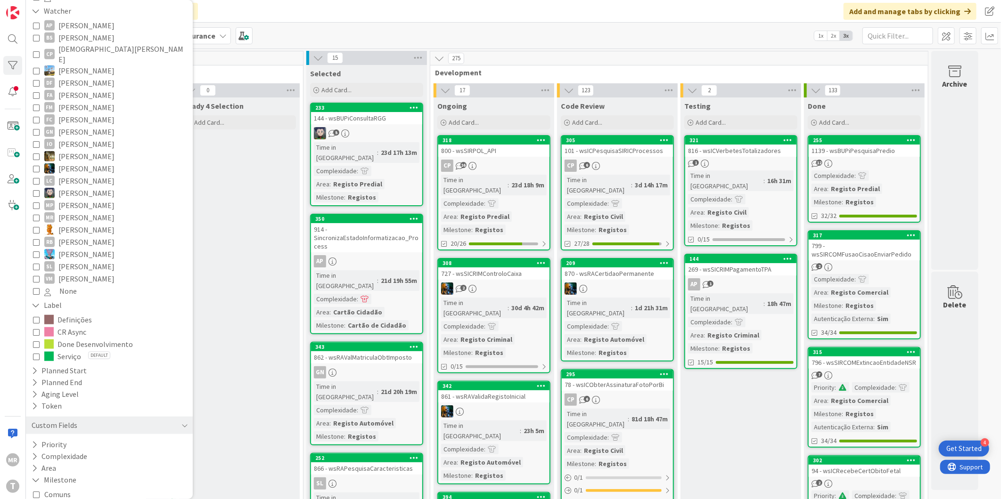
scroll to position [449, 0]
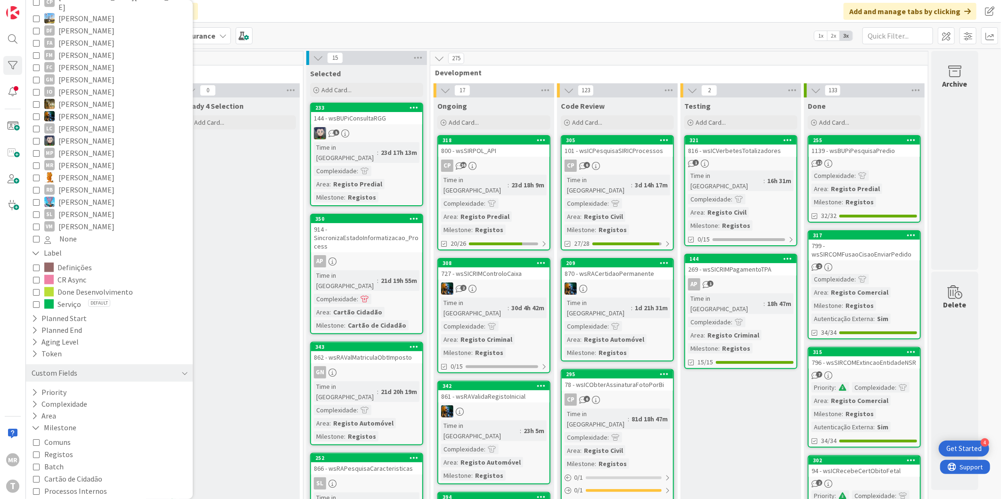
click at [57, 449] on span "Registos" at bounding box center [58, 455] width 29 height 12
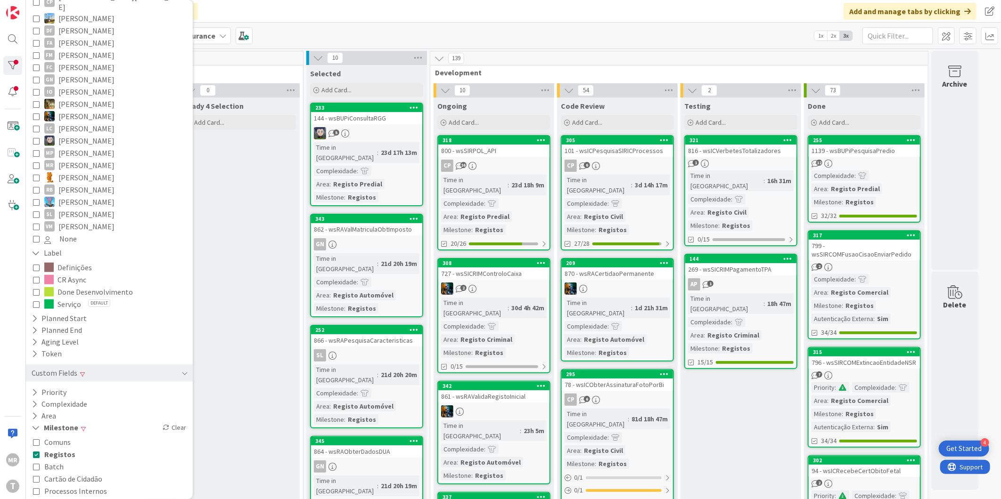
scroll to position [488, 0]
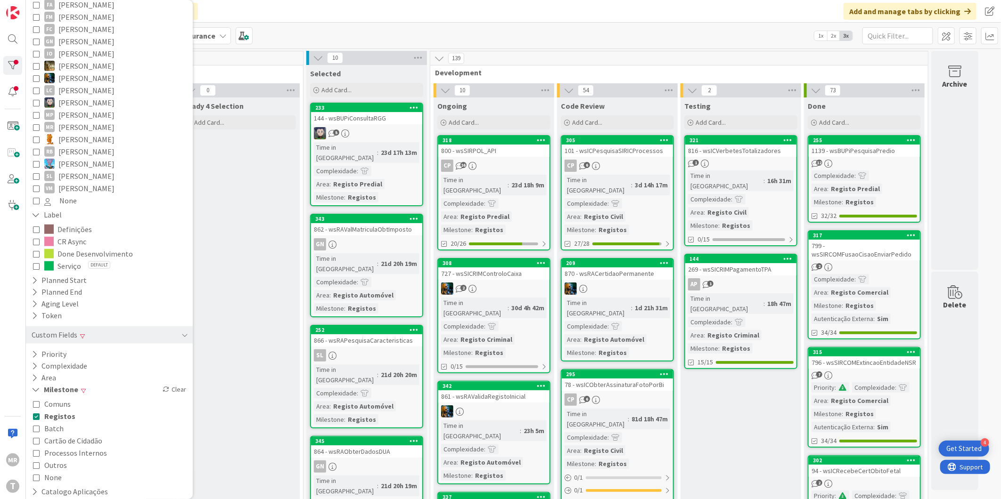
click at [57, 459] on span "Outros" at bounding box center [55, 465] width 23 height 12
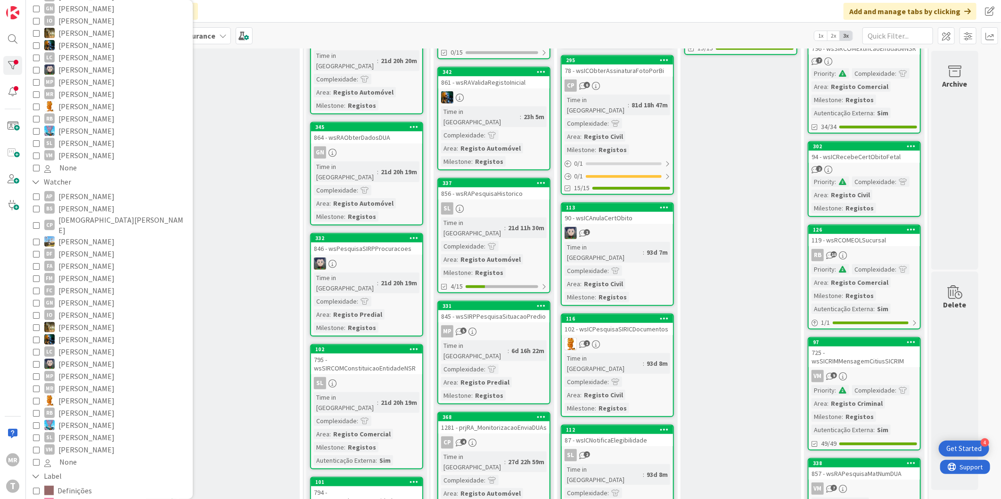
scroll to position [314, 0]
click at [632, 316] on div "116" at bounding box center [619, 319] width 107 height 7
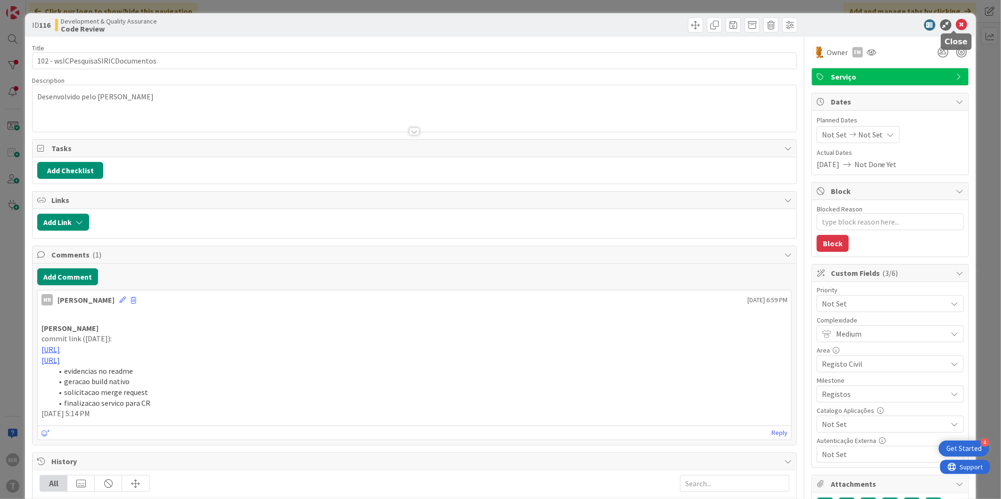
click at [956, 28] on icon at bounding box center [961, 24] width 11 height 11
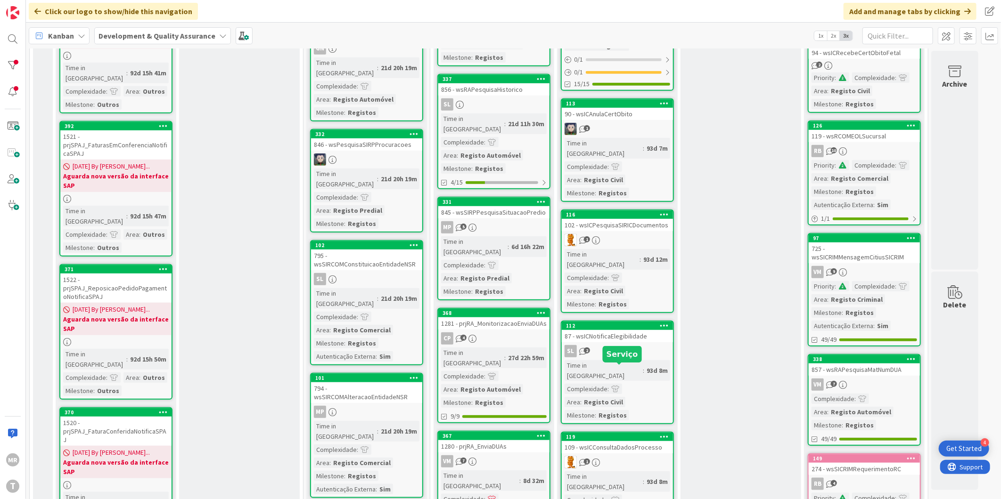
click at [634, 434] on div "119" at bounding box center [619, 437] width 107 height 7
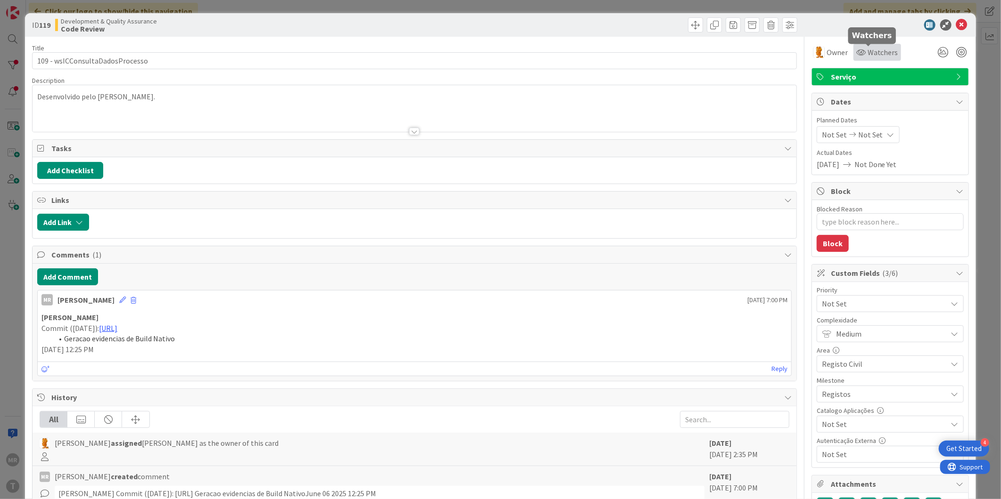
click at [879, 57] on span "Watchers" at bounding box center [882, 52] width 31 height 11
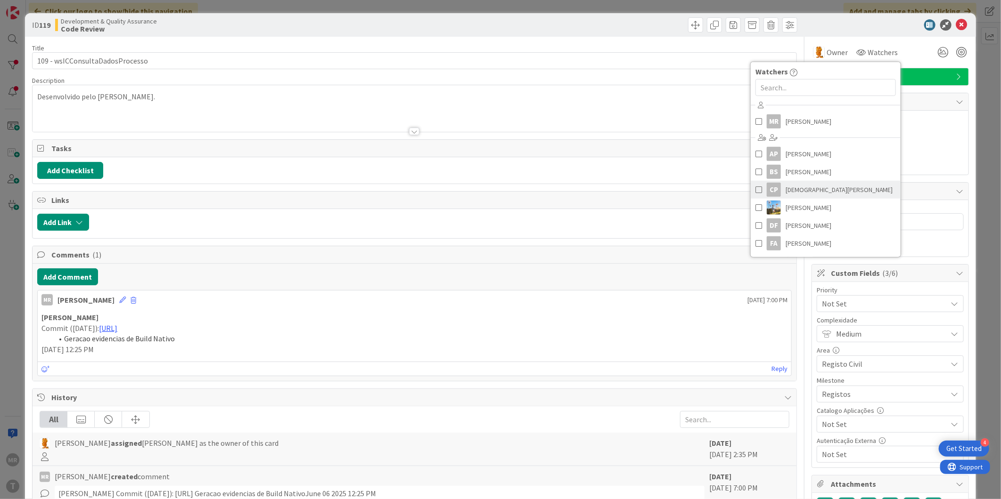
scroll to position [52, 0]
click at [827, 204] on link "FM Fillipe Moreira" at bounding box center [826, 209] width 150 height 18
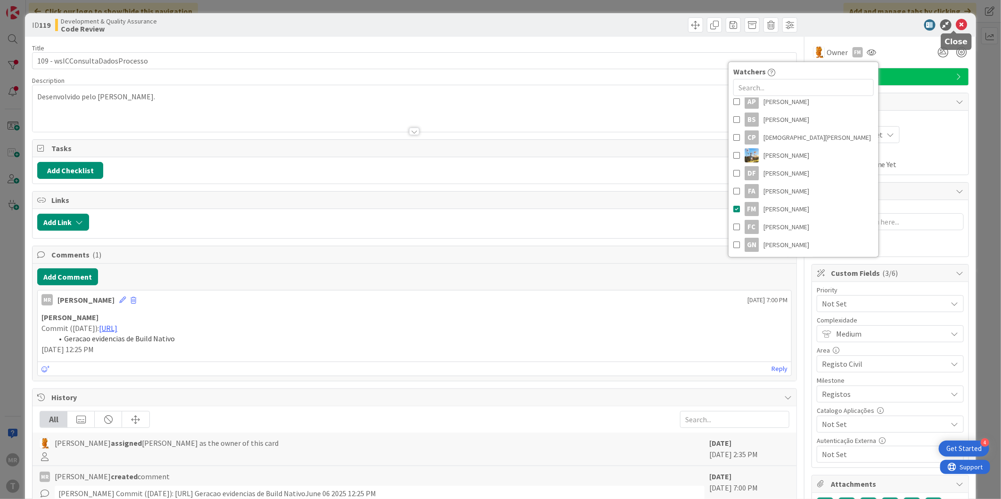
click at [956, 27] on icon at bounding box center [961, 24] width 11 height 11
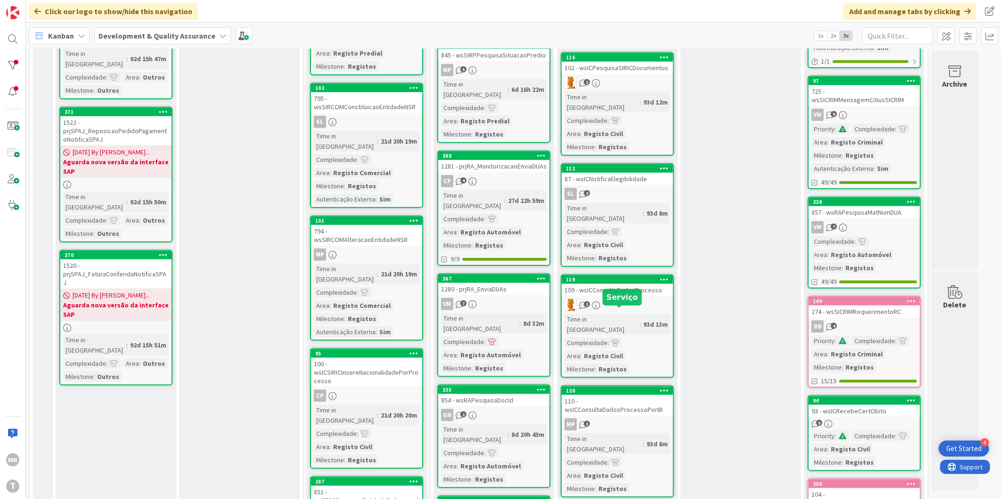
click at [636, 388] on div "120" at bounding box center [619, 391] width 107 height 7
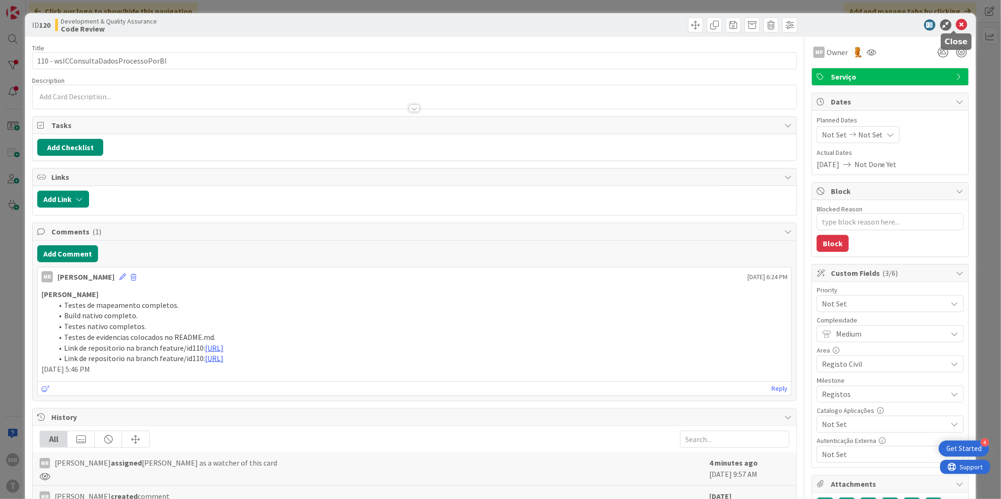
click at [956, 22] on icon at bounding box center [961, 24] width 11 height 11
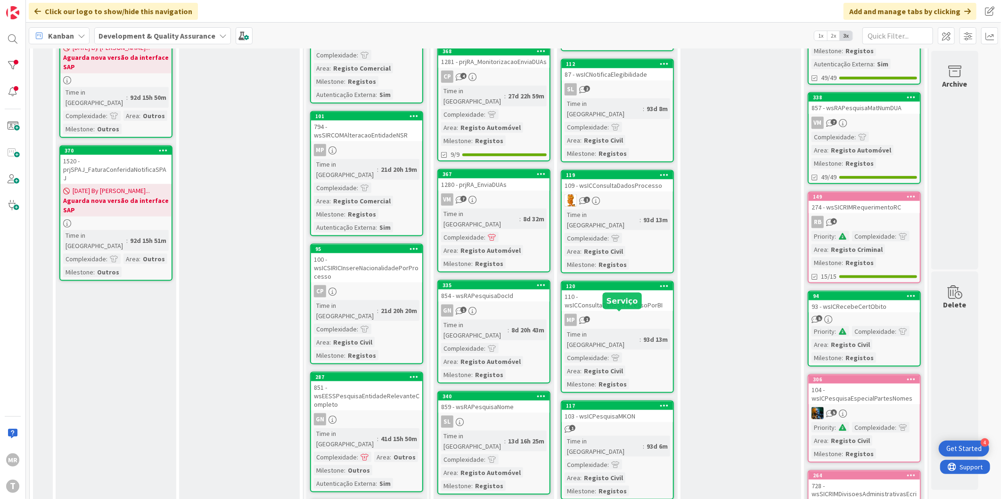
click at [624, 403] on div "117" at bounding box center [619, 406] width 107 height 7
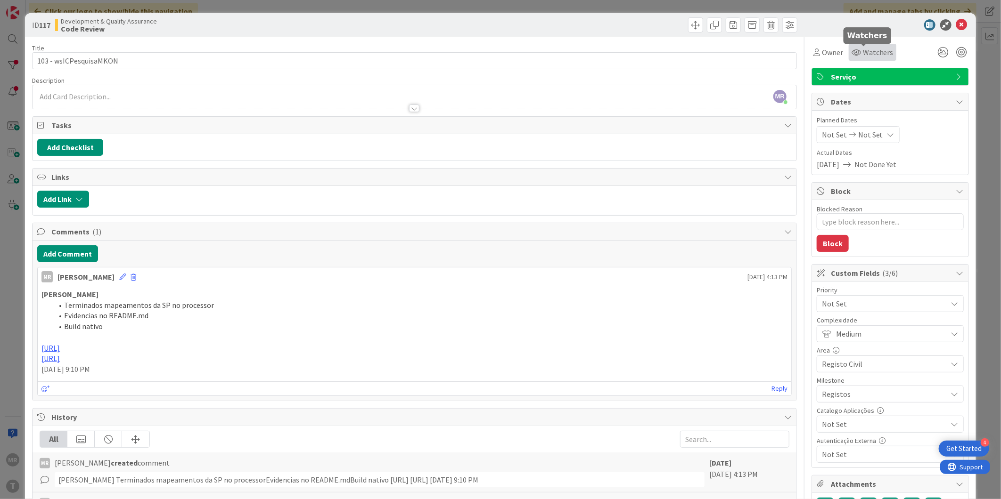
click at [868, 53] on span "Watchers" at bounding box center [878, 52] width 31 height 11
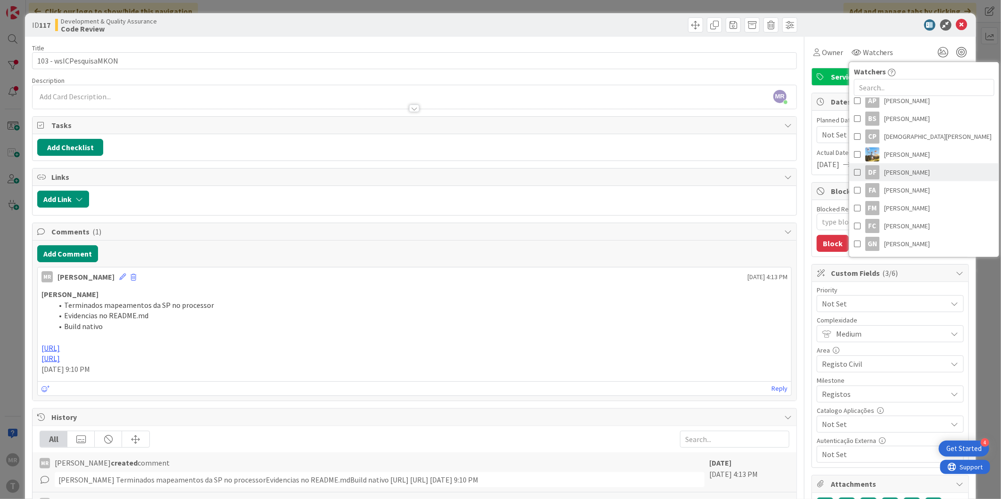
scroll to position [105, 0]
click at [910, 155] on span "[PERSON_NAME]" at bounding box center [907, 157] width 46 height 14
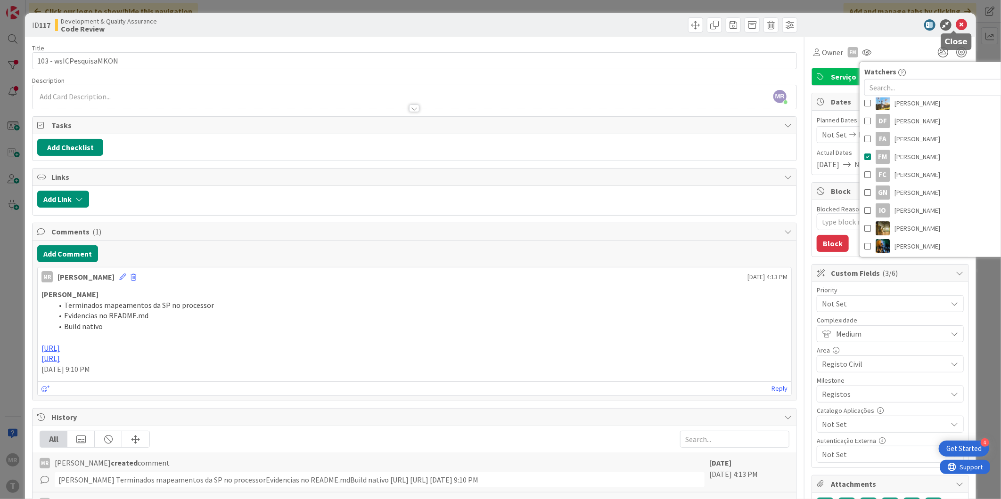
click at [956, 24] on icon at bounding box center [961, 24] width 11 height 11
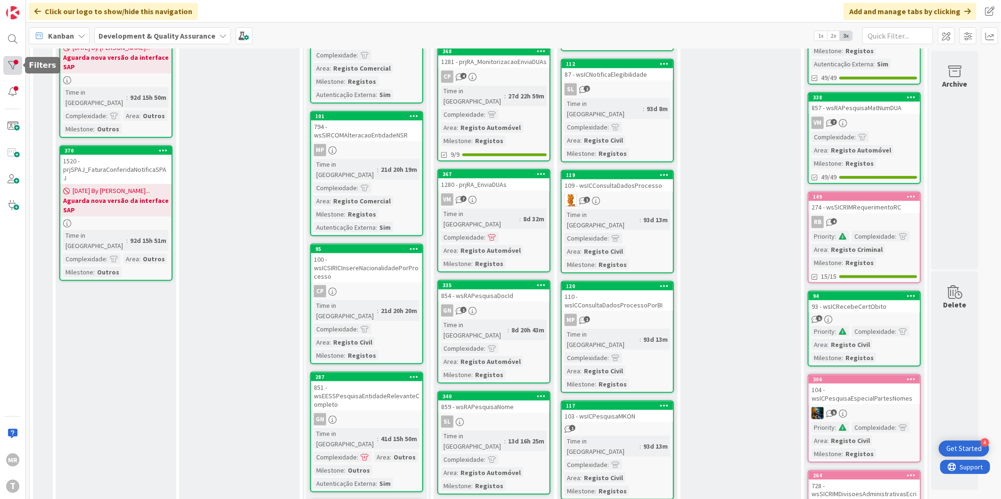
click at [12, 60] on div at bounding box center [12, 65] width 19 height 19
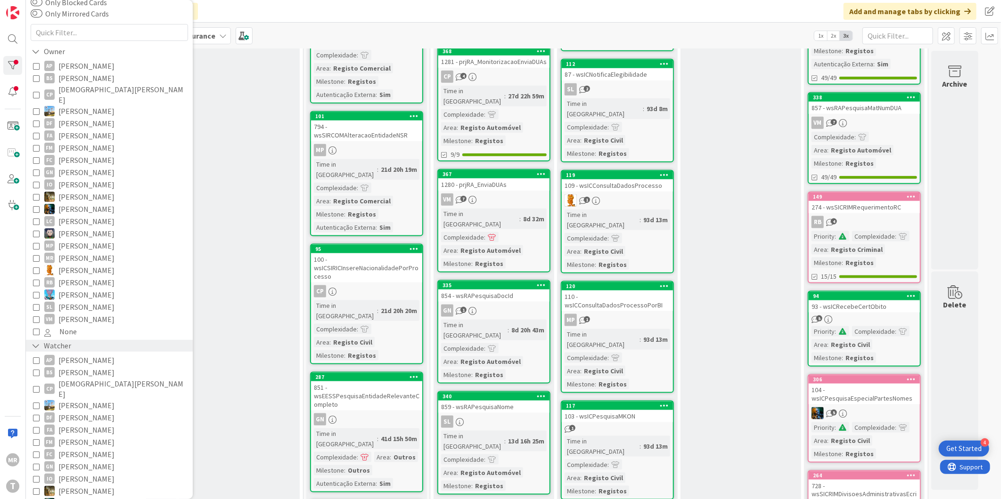
scroll to position [157, 0]
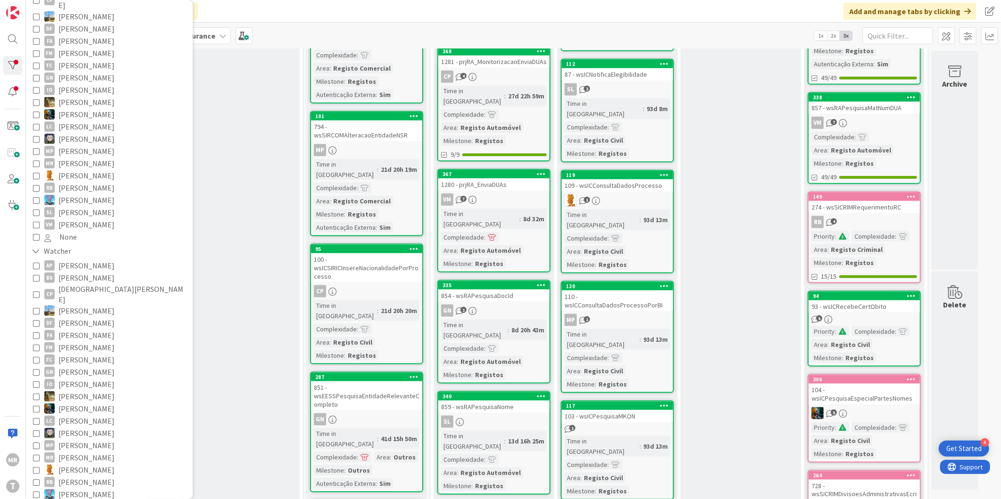
click at [90, 342] on span "[PERSON_NAME]" at bounding box center [86, 348] width 56 height 12
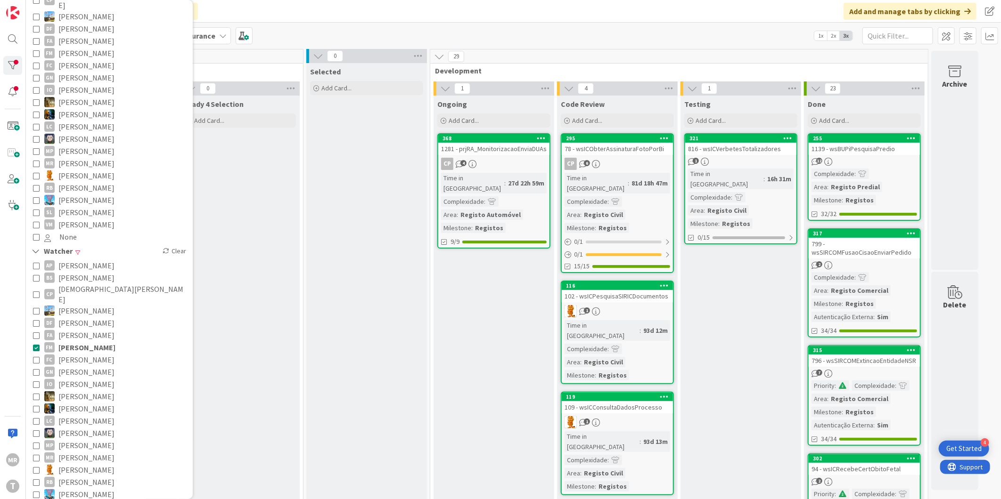
scroll to position [0, 0]
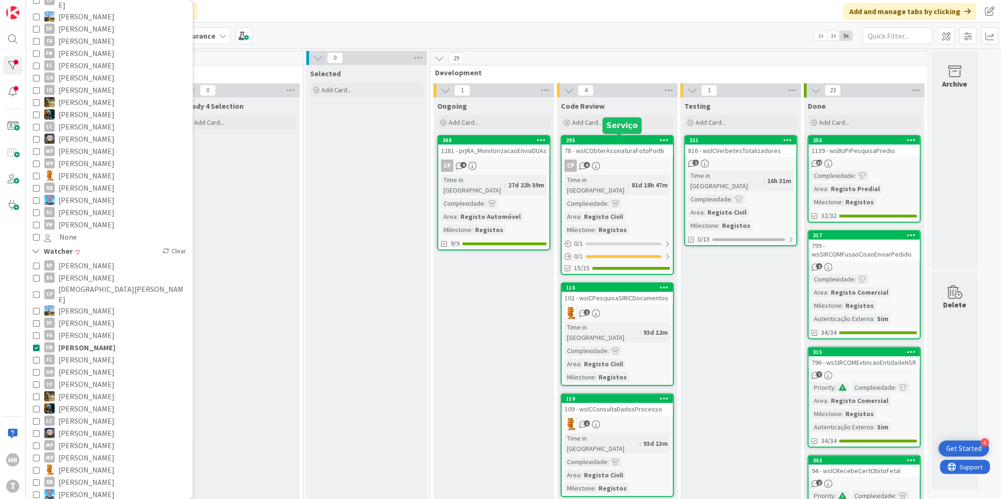
click at [605, 139] on div "295" at bounding box center [619, 140] width 107 height 7
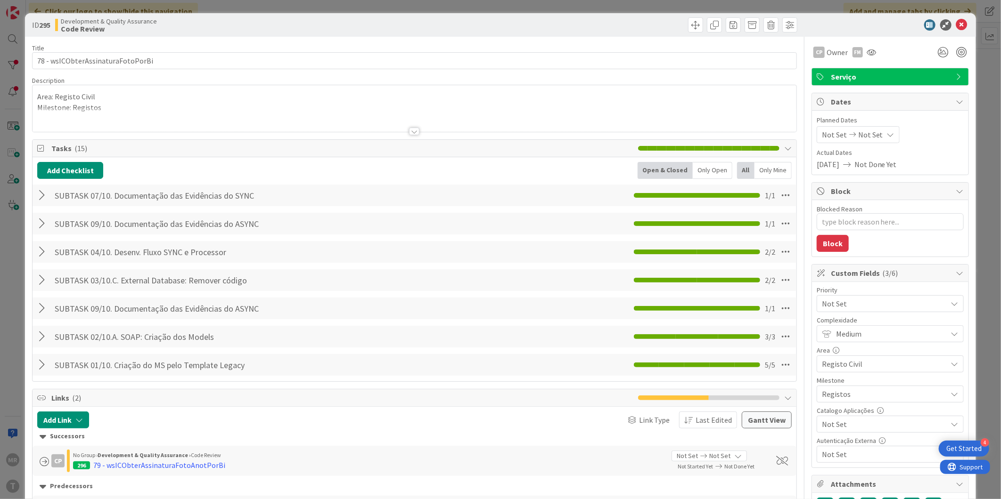
type textarea "x"
click at [958, 26] on icon at bounding box center [961, 24] width 11 height 11
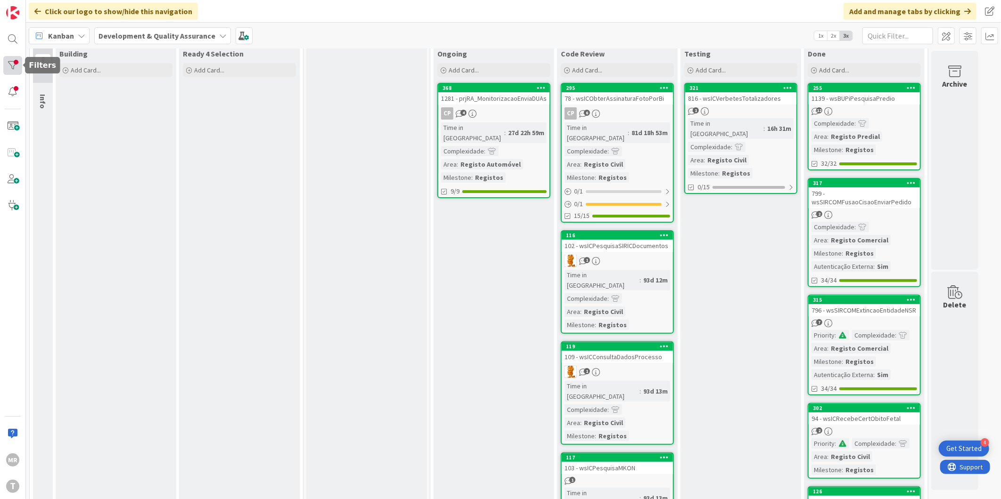
click at [18, 65] on div at bounding box center [12, 65] width 19 height 19
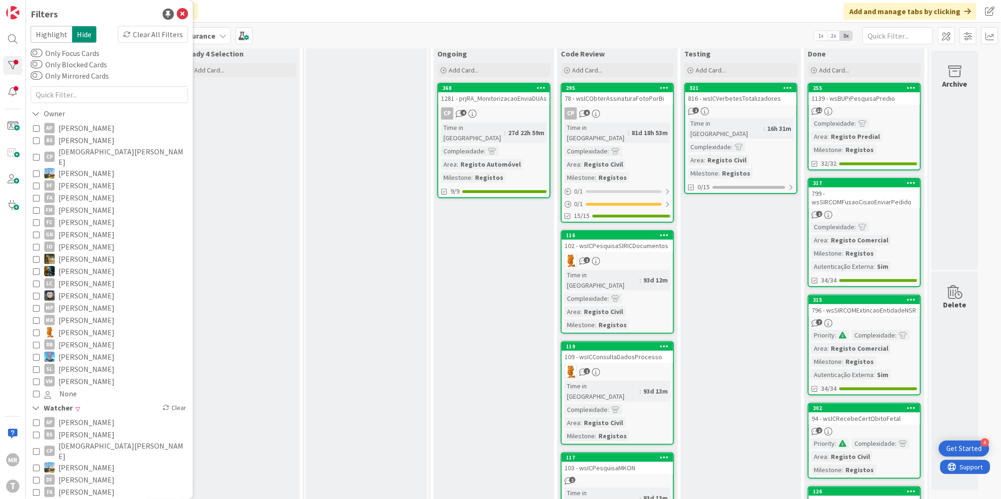
click at [77, 486] on span "[PERSON_NAME]" at bounding box center [86, 492] width 56 height 12
click at [82, 486] on span "[PERSON_NAME]" at bounding box center [86, 492] width 57 height 12
click at [82, 498] on span "[PERSON_NAME]" at bounding box center [86, 504] width 57 height 12
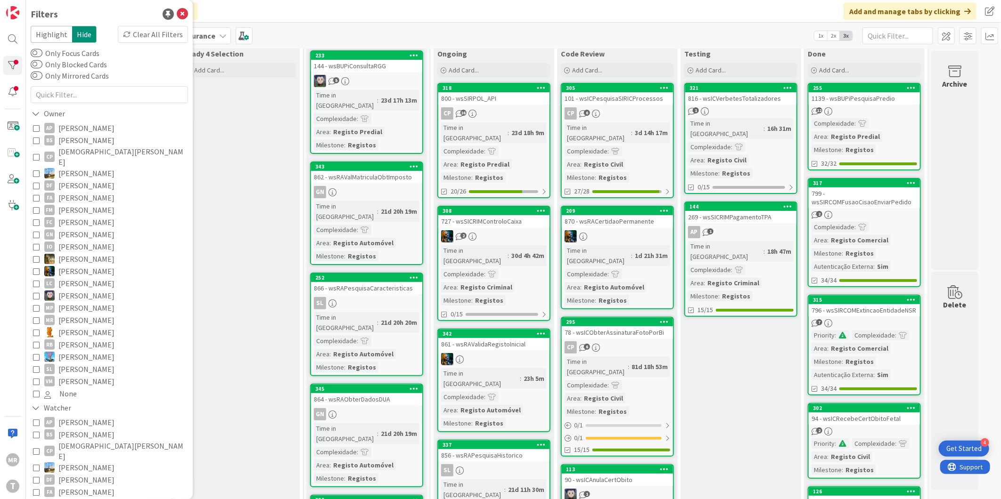
scroll to position [157, 0]
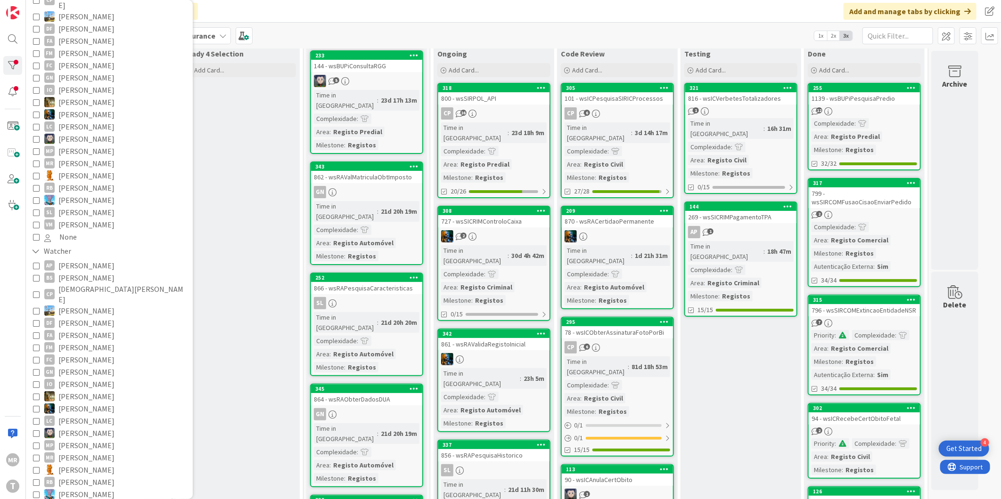
click at [77, 329] on span "[PERSON_NAME]" at bounding box center [86, 335] width 56 height 12
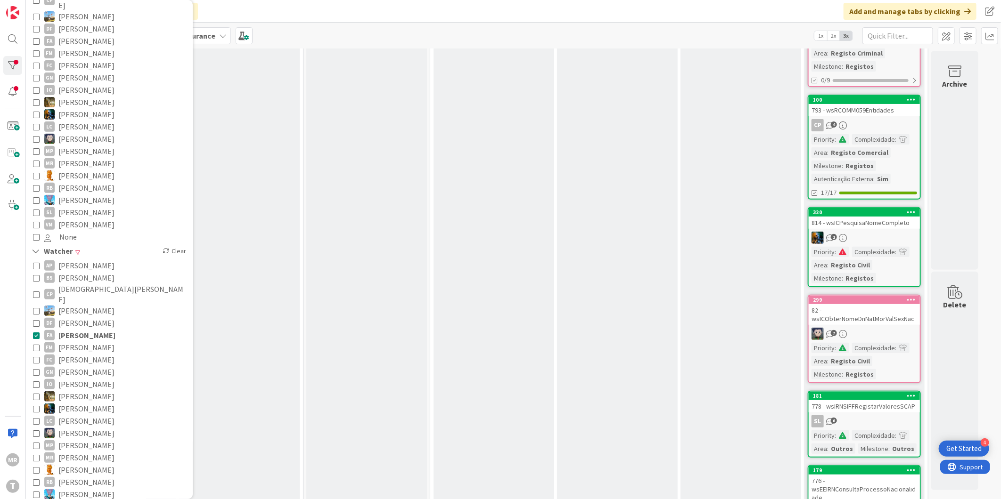
drag, startPoint x: 94, startPoint y: 315, endPoint x: 285, endPoint y: 302, distance: 191.2
click at [94, 329] on span "[PERSON_NAME]" at bounding box center [86, 335] width 57 height 12
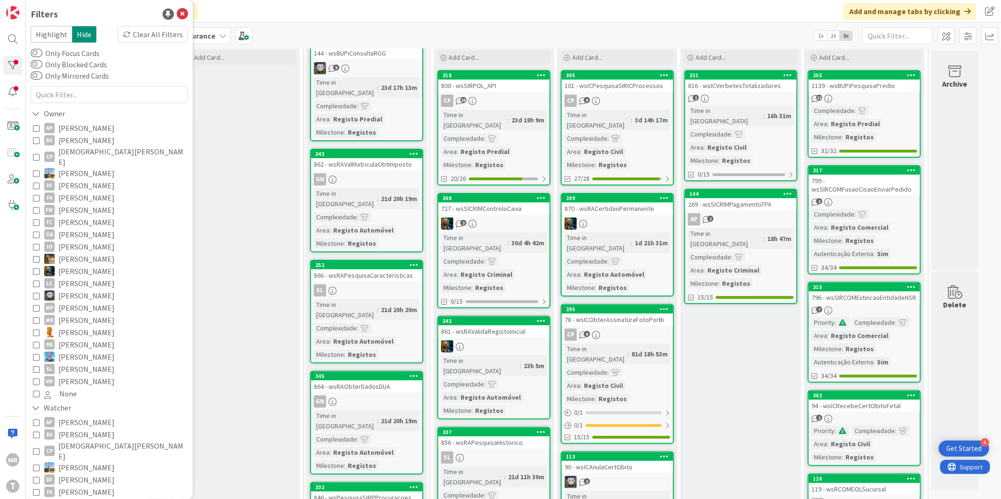
scroll to position [0, 0]
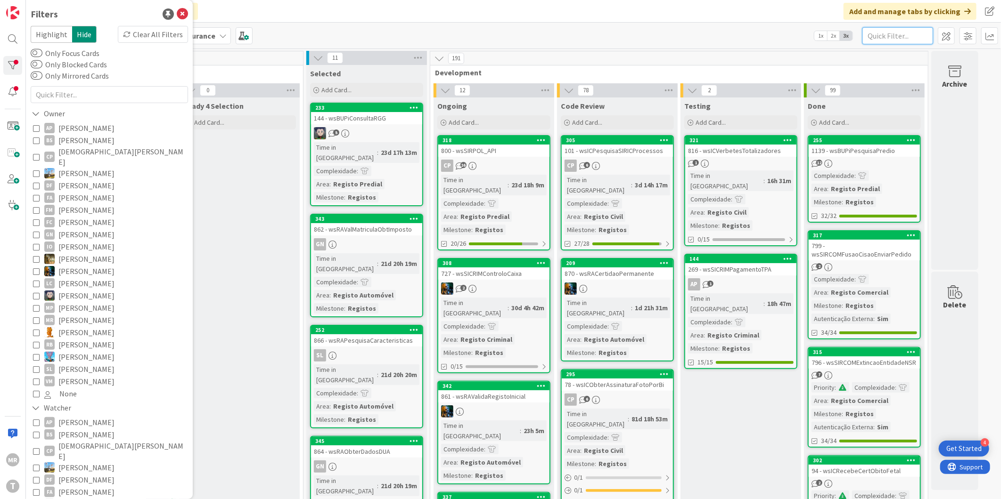
click at [877, 33] on input "text" at bounding box center [897, 35] width 71 height 17
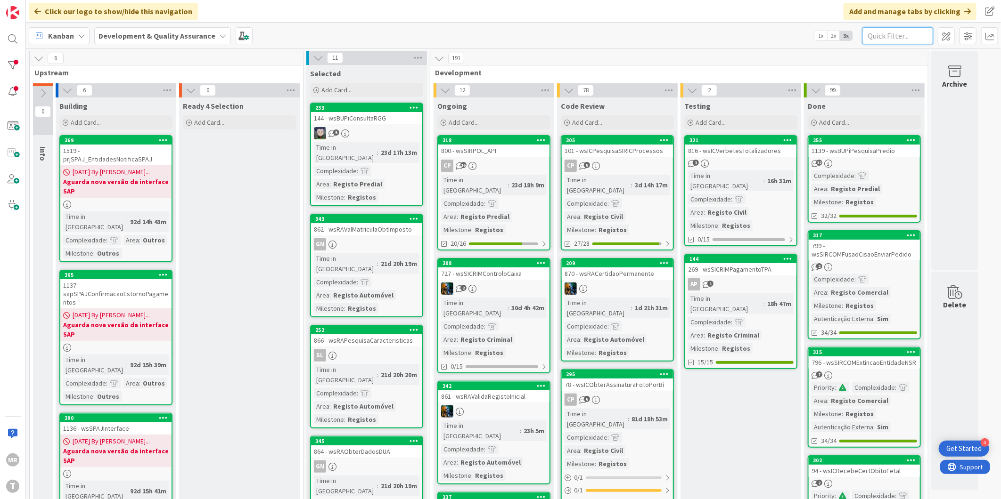
paste input "wsSICRIMPaisesEcris"
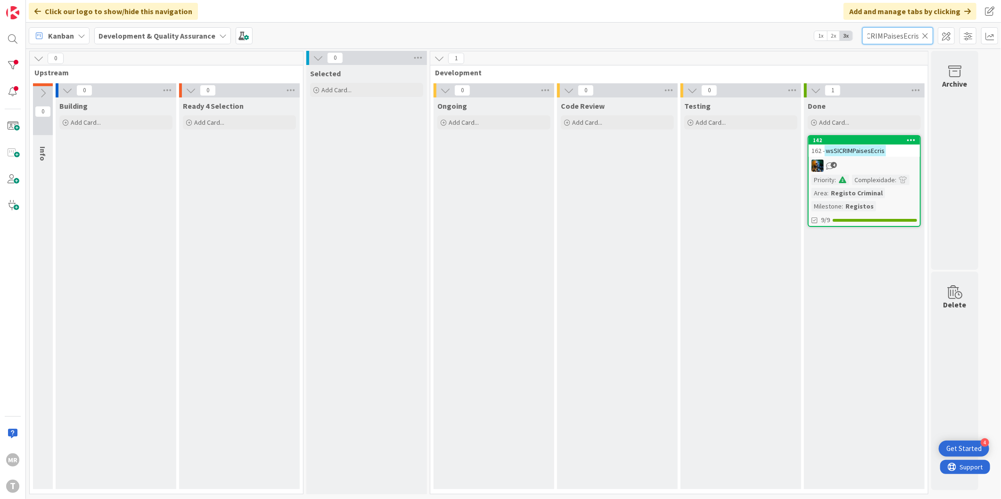
scroll to position [0, 15]
type input "wsSICRIMPaisesEcris"
click at [912, 138] on icon at bounding box center [911, 140] width 9 height 7
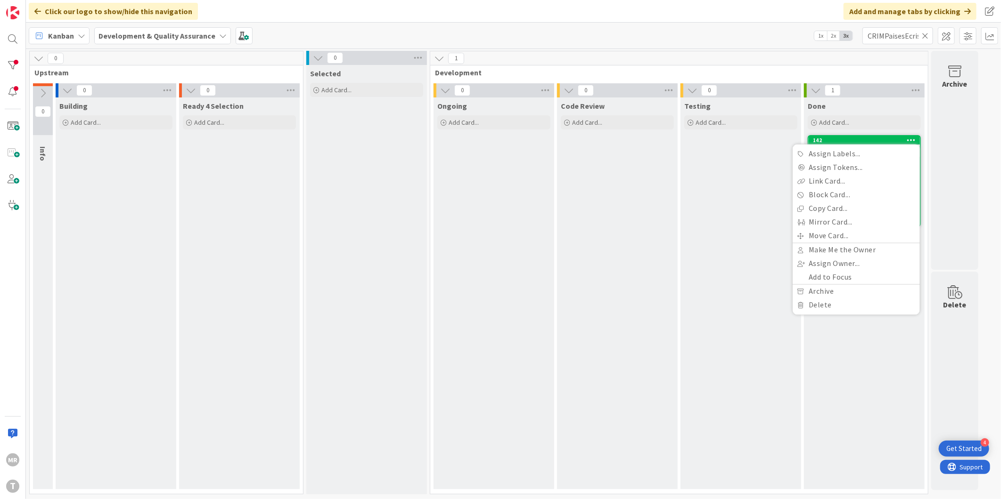
scroll to position [0, 0]
click at [863, 154] on link "Assign Labels..." at bounding box center [855, 154] width 127 height 14
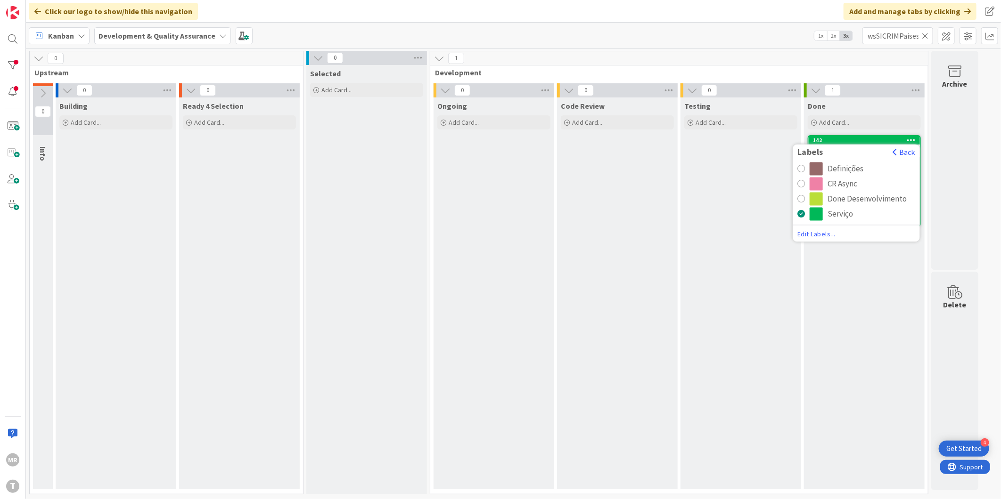
click at [849, 186] on div "CR Async" at bounding box center [842, 184] width 30 height 13
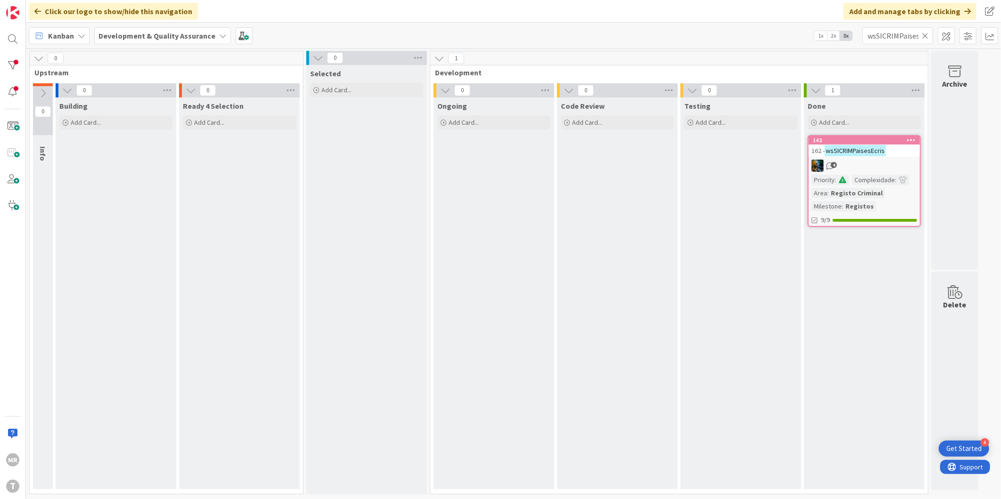
drag, startPoint x: 923, startPoint y: 32, endPoint x: 913, endPoint y: 36, distance: 10.8
click at [923, 32] on icon at bounding box center [925, 36] width 7 height 8
click at [901, 40] on input "text" at bounding box center [897, 35] width 71 height 17
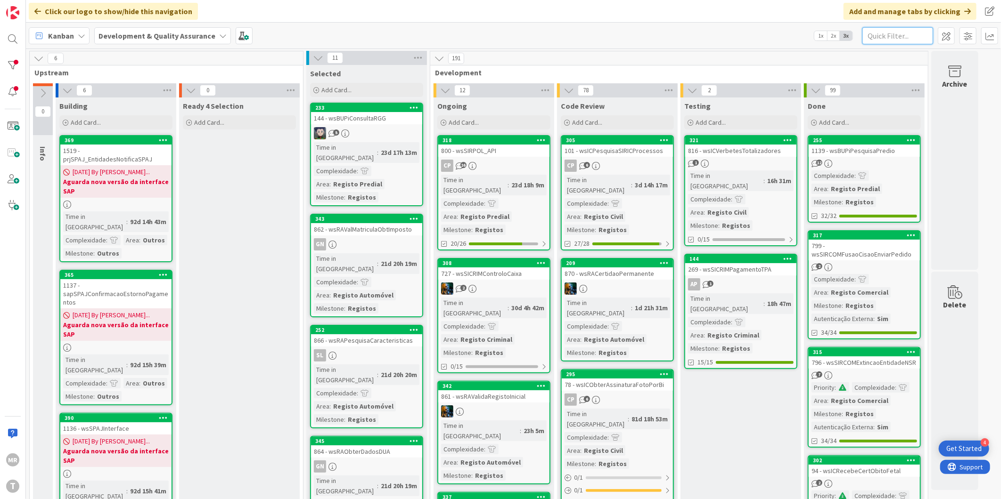
paste input "wsSICRIMRequerimentoCTM"
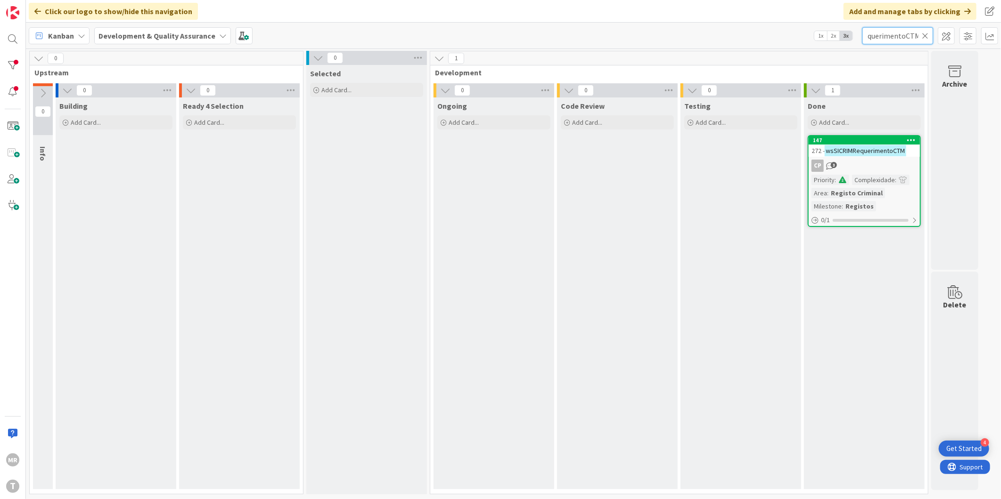
scroll to position [0, 39]
type input "wsSICRIMRequerimentoCTM"
click at [912, 140] on icon at bounding box center [911, 140] width 9 height 7
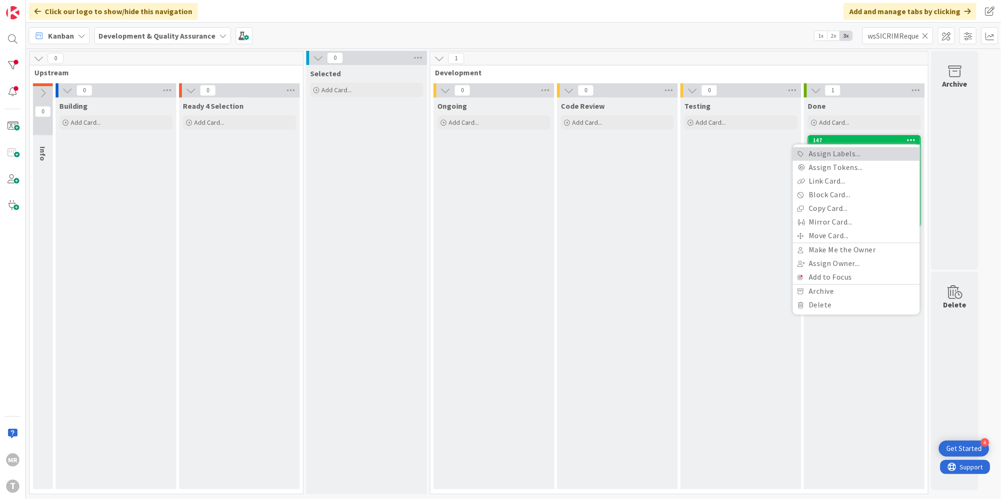
click at [854, 151] on link "Assign Labels..." at bounding box center [855, 154] width 127 height 14
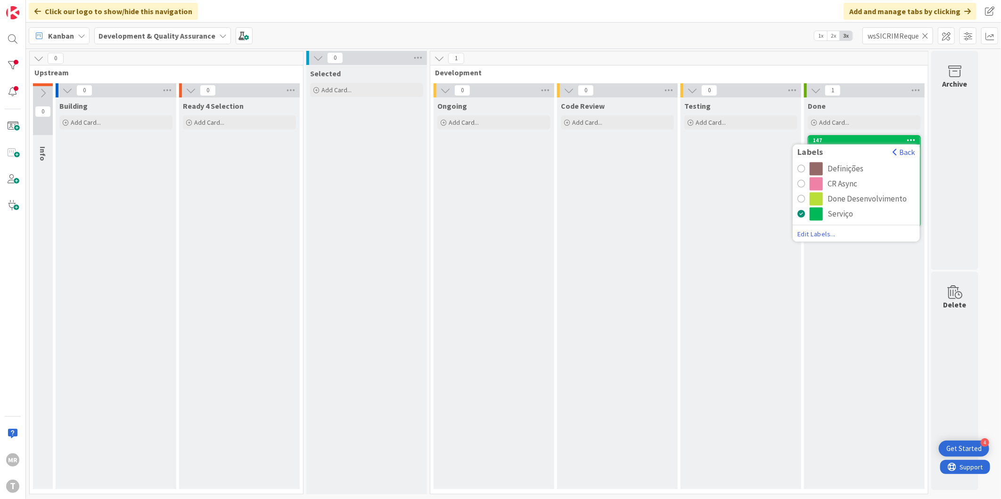
click at [838, 180] on div "CR Async" at bounding box center [842, 184] width 30 height 13
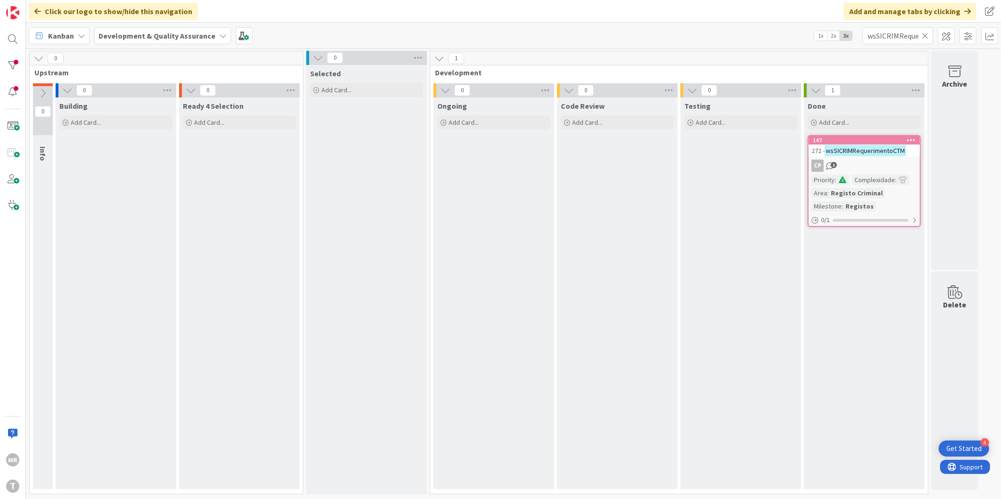
drag, startPoint x: 925, startPoint y: 37, endPoint x: 912, endPoint y: 37, distance: 13.2
click at [925, 37] on icon at bounding box center [925, 36] width 7 height 8
click at [902, 37] on input "text" at bounding box center [897, 35] width 71 height 17
paste input "wsSICRIMObterDocumentoPagamento"
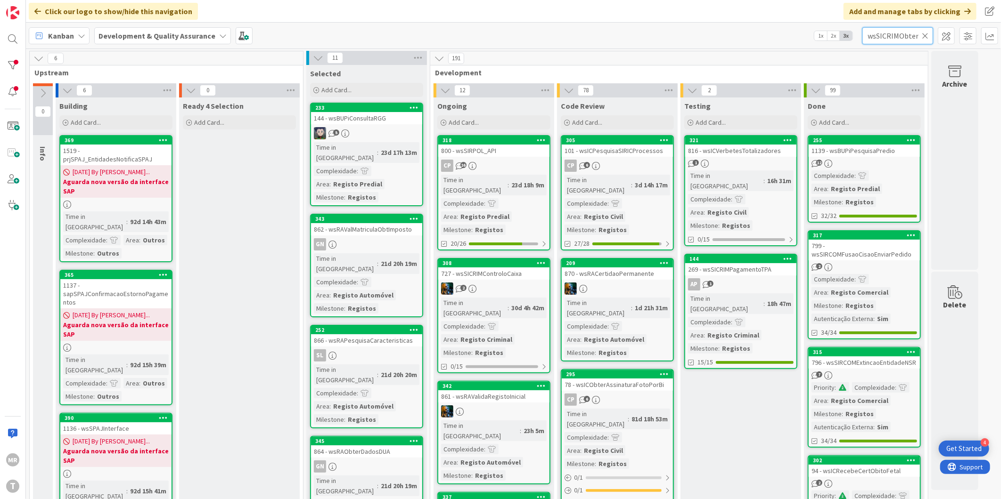
scroll to position [0, 71]
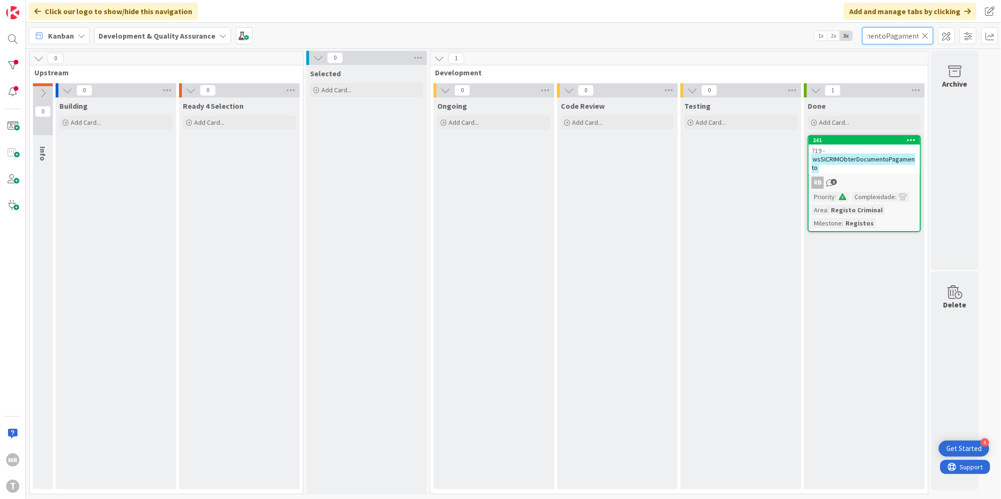
type input "wsSICRIMObterDocumentoPagamento"
click at [911, 139] on icon at bounding box center [911, 140] width 9 height 7
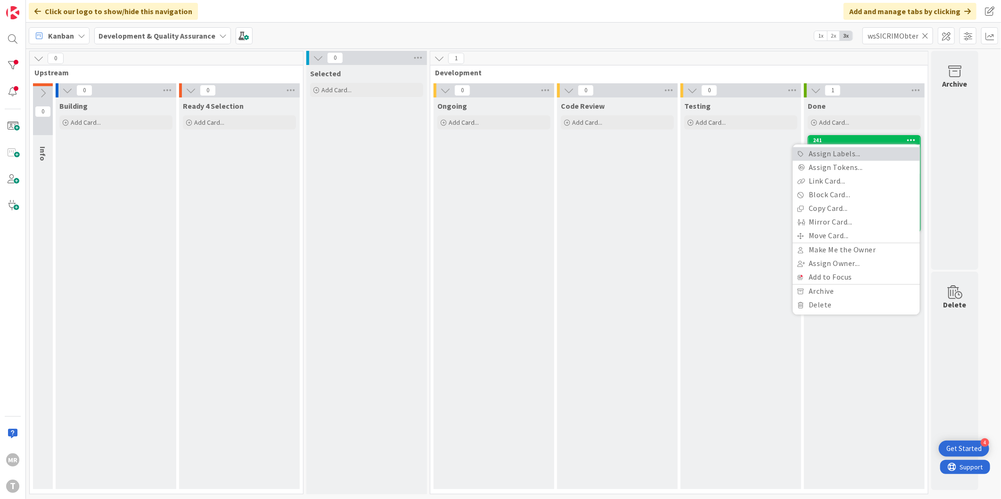
click at [849, 154] on link "Assign Labels..." at bounding box center [855, 154] width 127 height 14
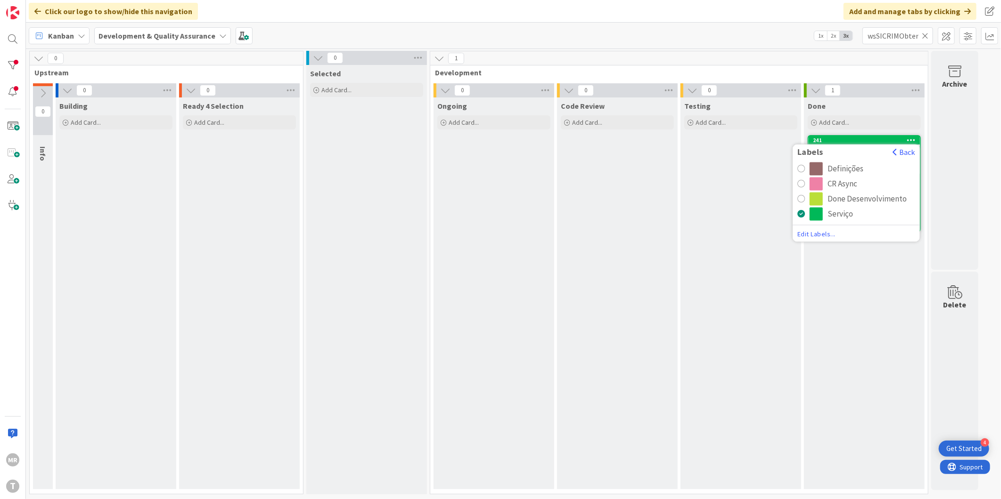
click at [840, 182] on div "CR Async" at bounding box center [842, 184] width 30 height 13
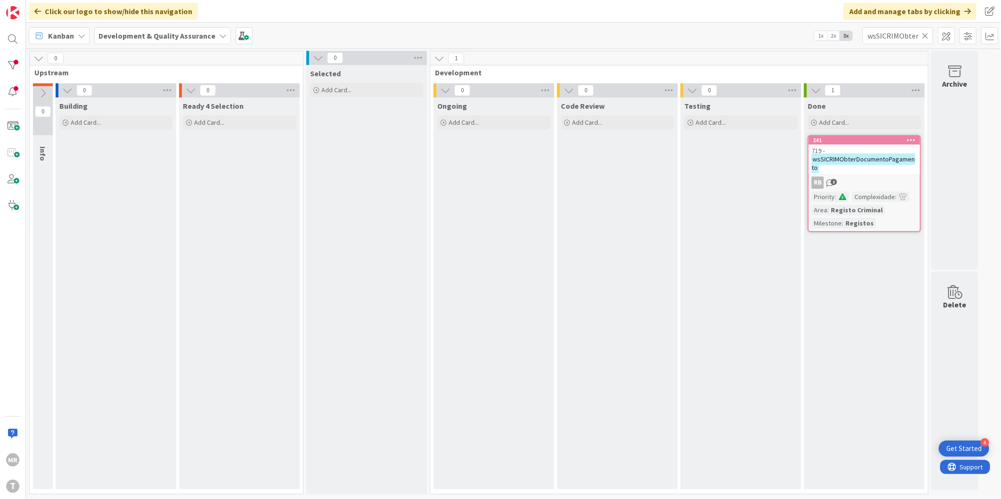
click at [923, 38] on icon at bounding box center [925, 36] width 7 height 8
click at [901, 38] on input "text" at bounding box center [897, 35] width 71 height 17
paste input "wsSICRIMObterFins"
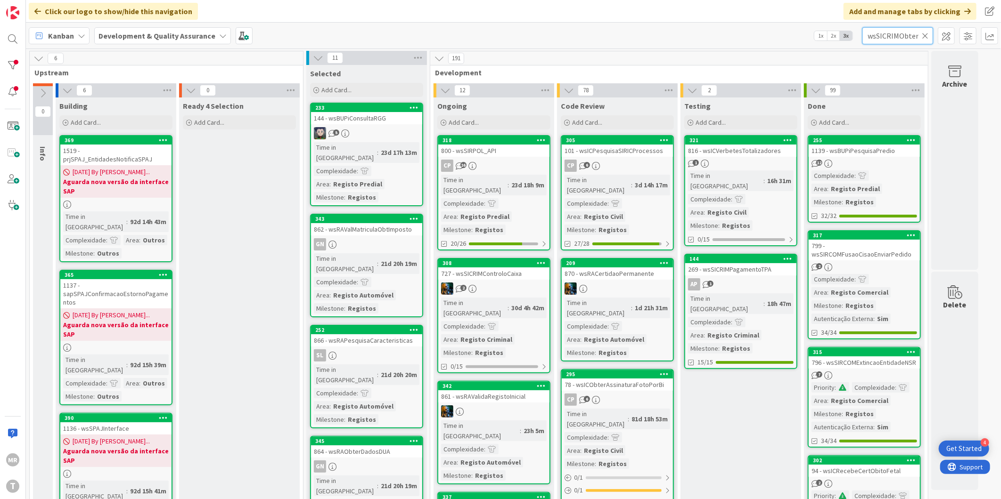
scroll to position [0, 10]
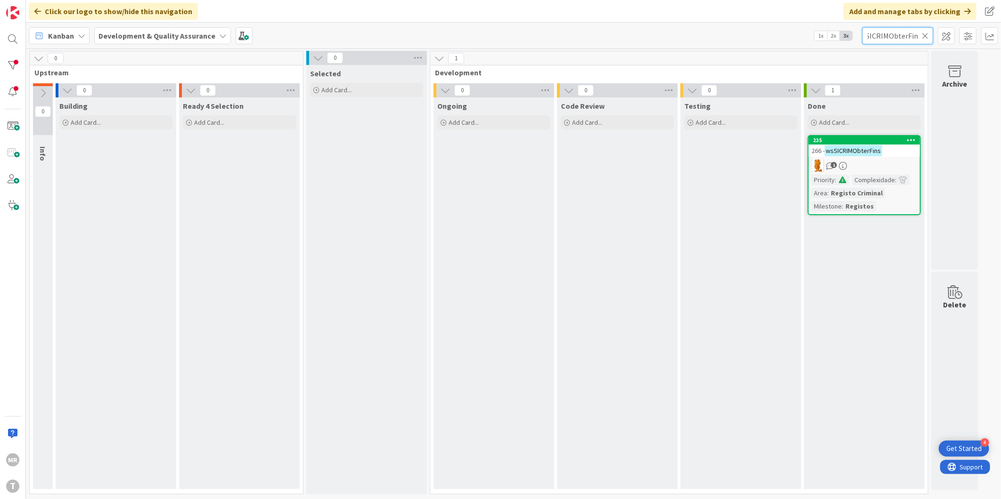
type input "wsSICRIMObterFins"
click at [915, 139] on icon at bounding box center [911, 140] width 9 height 7
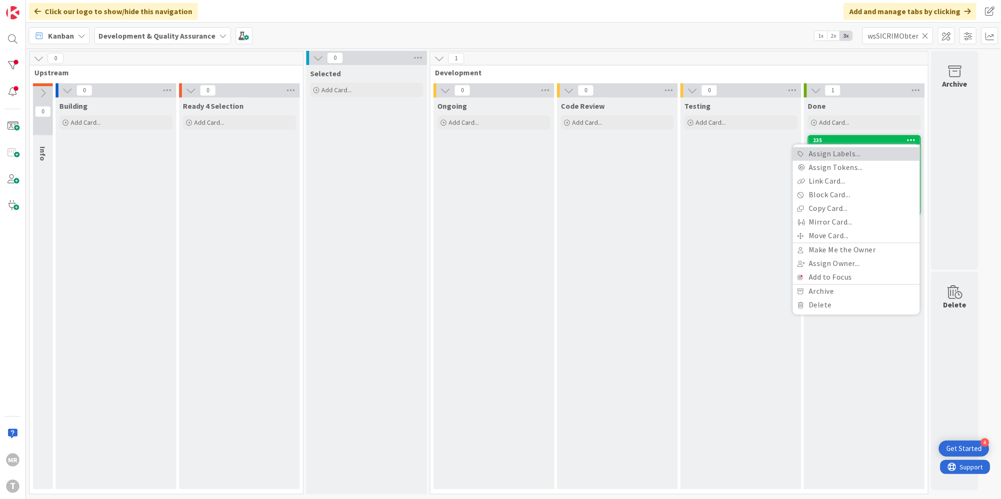
click at [871, 152] on link "Assign Labels..." at bounding box center [855, 154] width 127 height 14
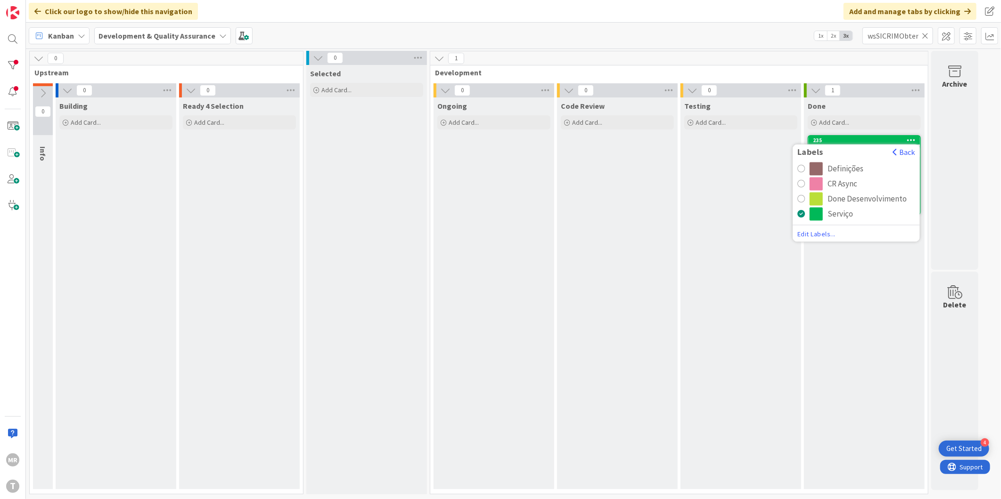
click at [847, 182] on div "CR Async" at bounding box center [842, 184] width 30 height 13
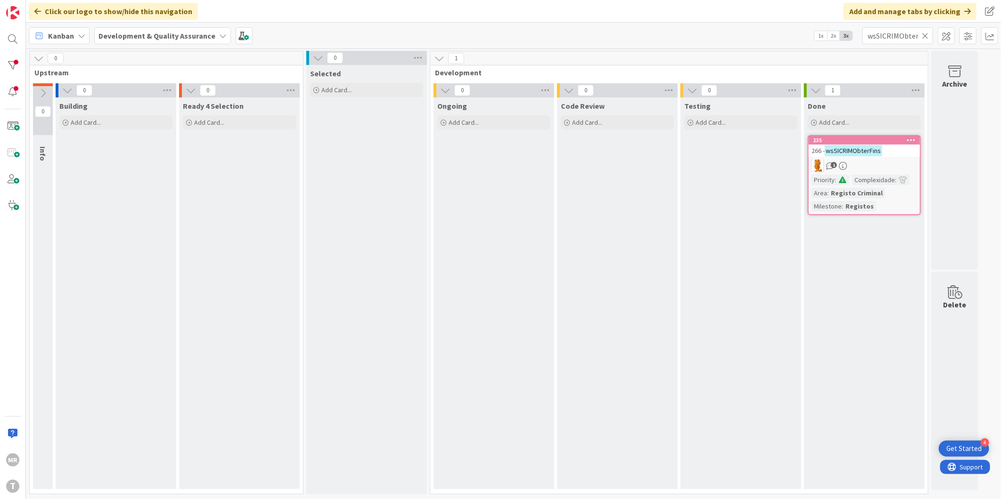
click at [923, 34] on icon at bounding box center [925, 36] width 7 height 8
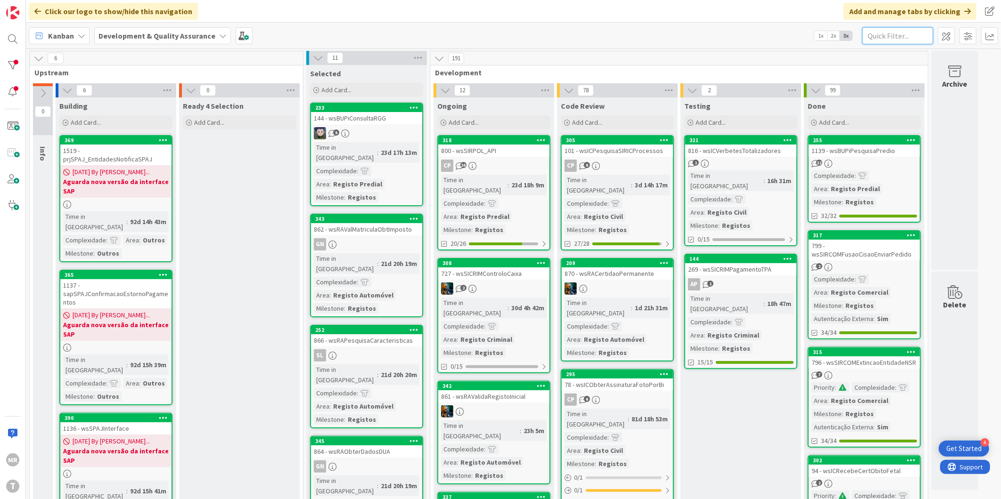
click at [891, 36] on input "text" at bounding box center [897, 35] width 71 height 17
paste input "wsRECLUSCartaoReclusoGerirAgenda"
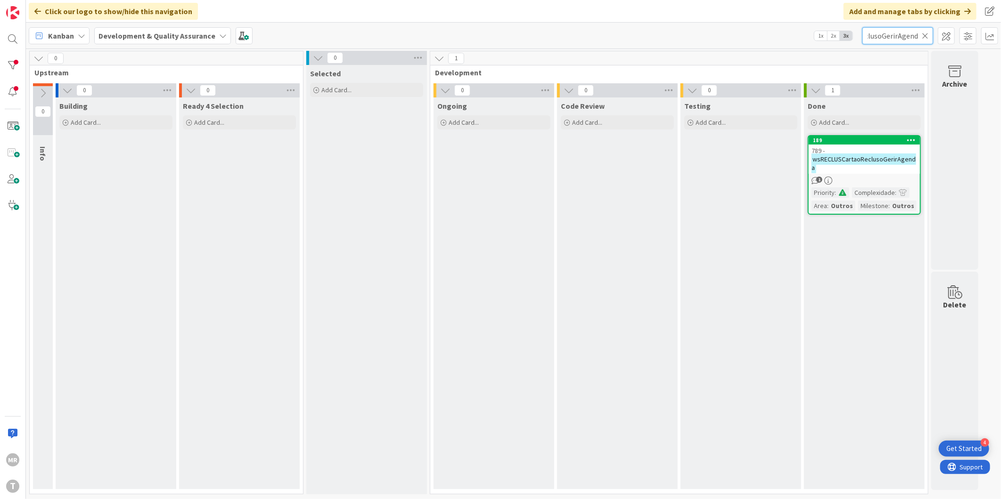
type input "wsRECLUSCartaoReclusoGerirAgenda"
click at [913, 140] on icon at bounding box center [911, 140] width 9 height 7
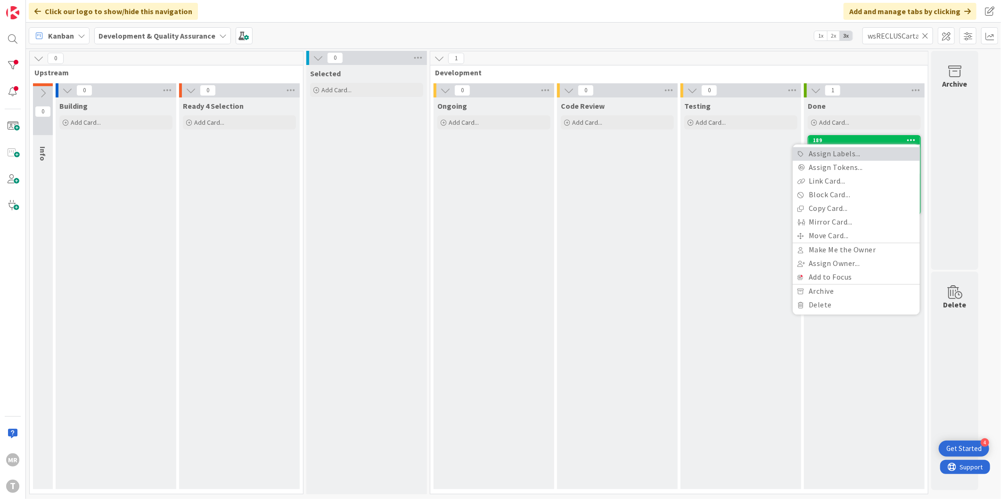
click at [886, 150] on link "Assign Labels..." at bounding box center [855, 154] width 127 height 14
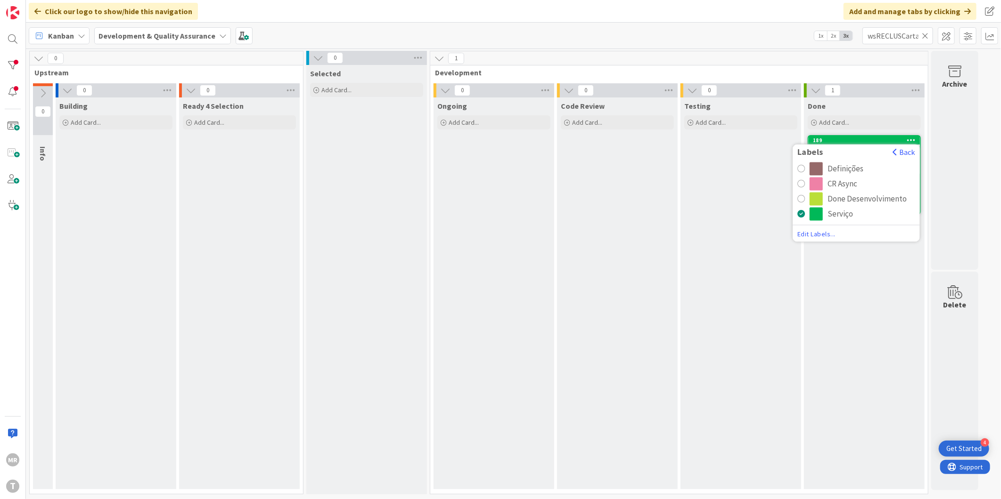
click at [838, 182] on div "CR Async" at bounding box center [842, 184] width 30 height 13
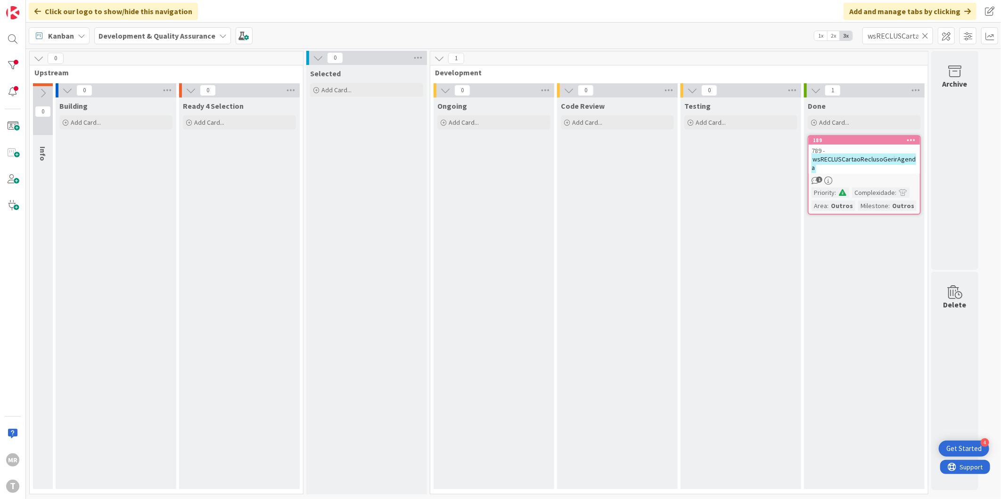
click at [925, 39] on icon at bounding box center [925, 36] width 7 height 8
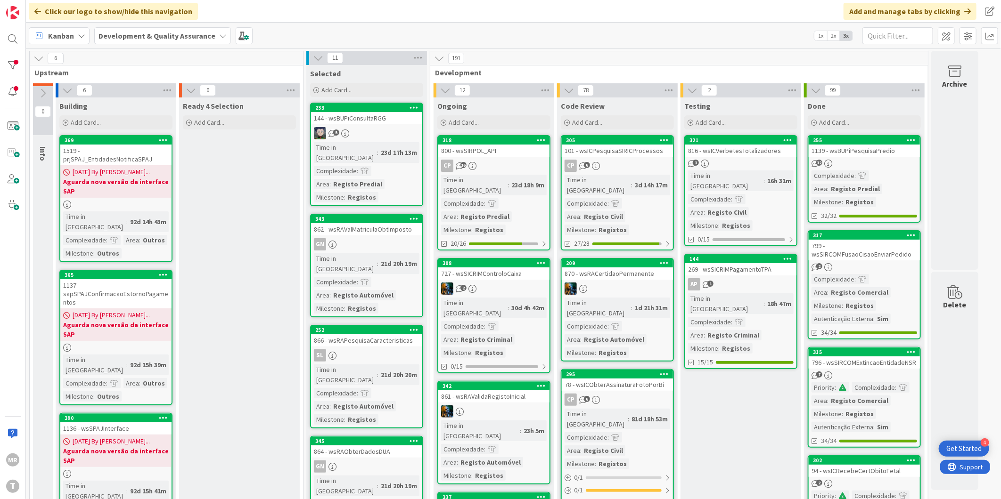
click at [17, 70] on div at bounding box center [12, 65] width 19 height 19
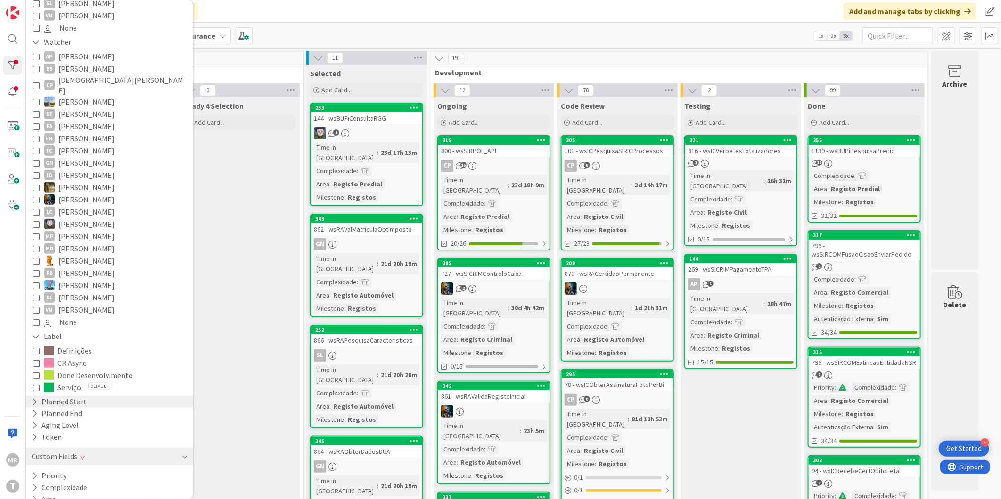
scroll to position [397, 0]
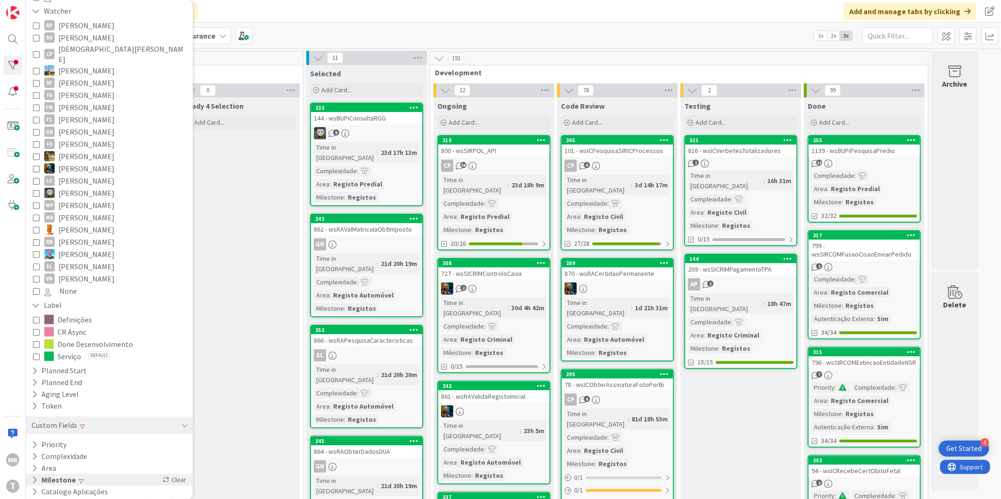
click at [33, 476] on icon at bounding box center [35, 480] width 6 height 8
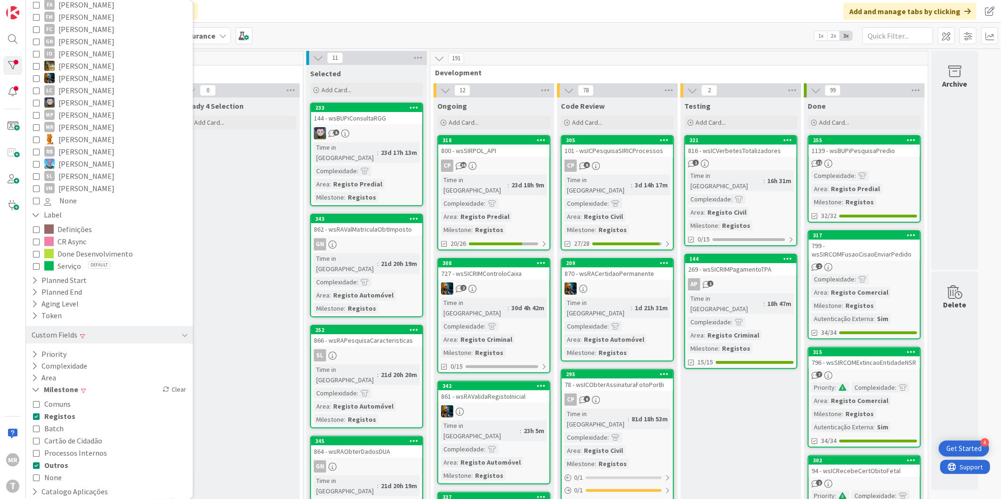
click at [38, 413] on icon at bounding box center [36, 416] width 7 height 7
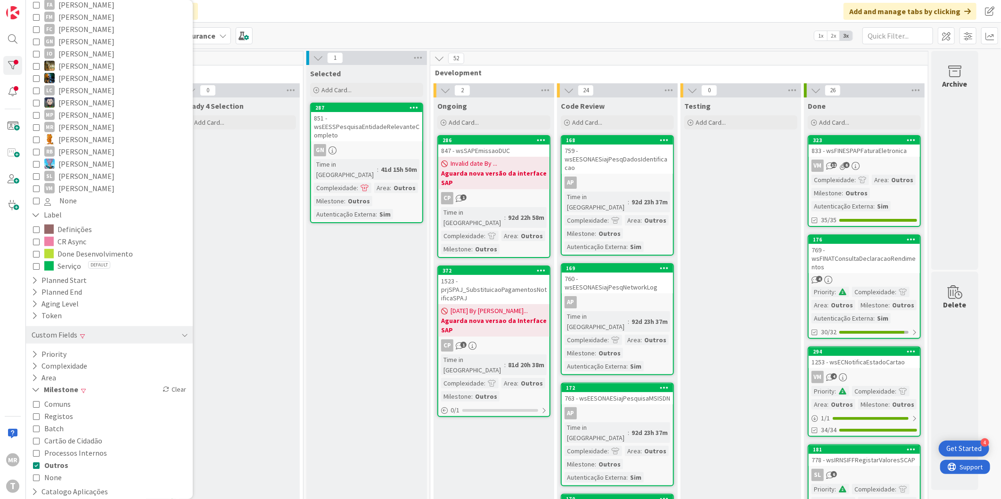
click at [38, 462] on icon at bounding box center [36, 465] width 7 height 7
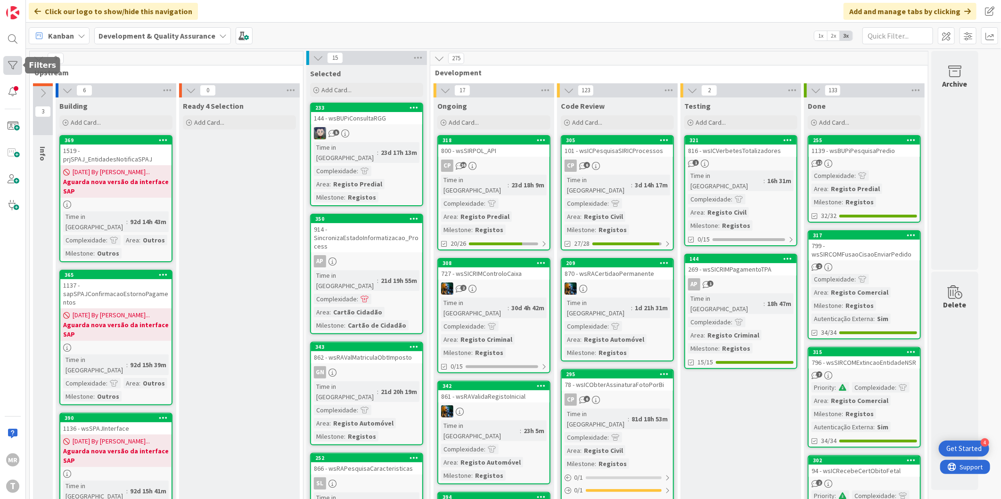
click at [12, 66] on div at bounding box center [12, 65] width 19 height 19
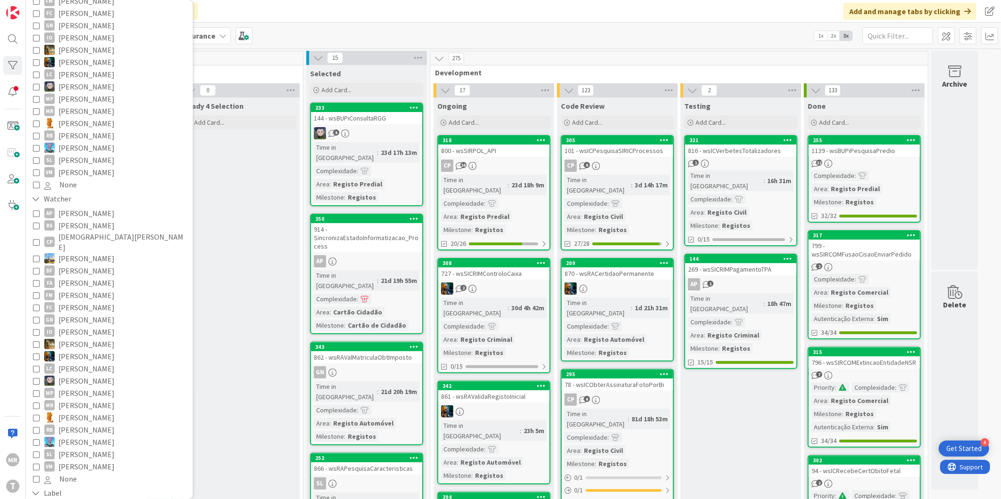
scroll to position [314, 0]
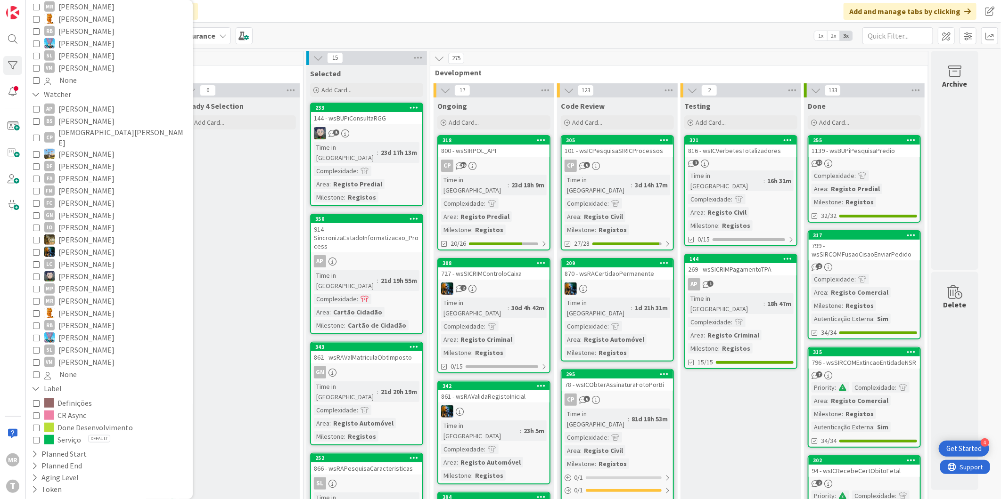
click at [73, 409] on span "CR Async" at bounding box center [71, 415] width 29 height 12
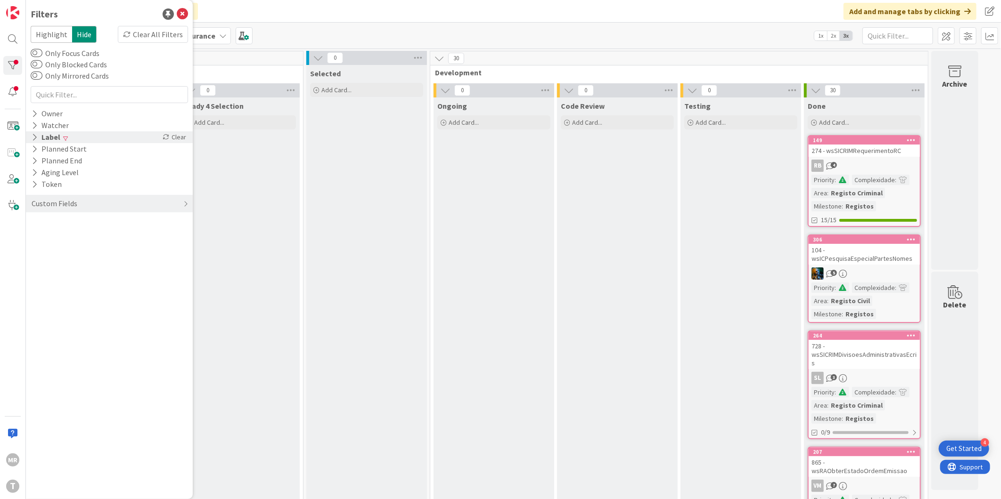
click at [34, 135] on icon at bounding box center [35, 137] width 6 height 8
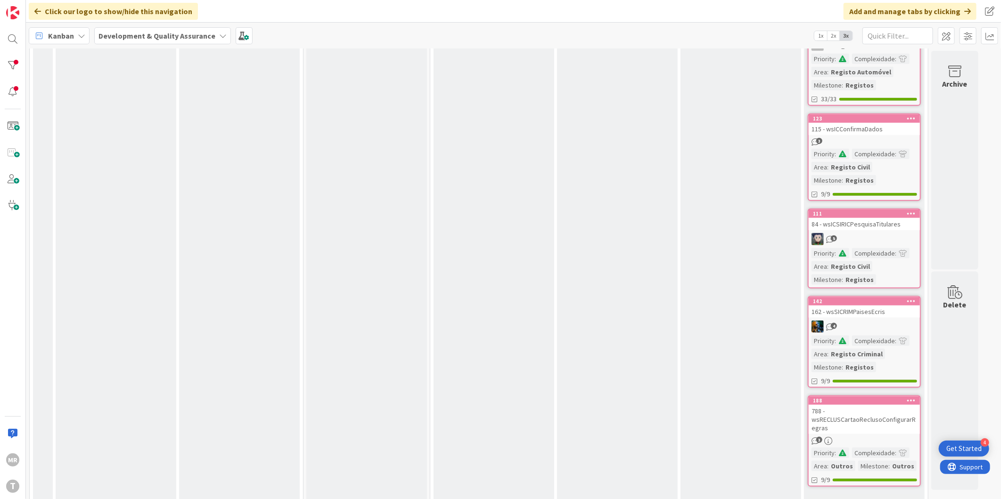
scroll to position [639, 0]
click at [838, 493] on link "Show More (20)" at bounding box center [864, 500] width 113 height 15
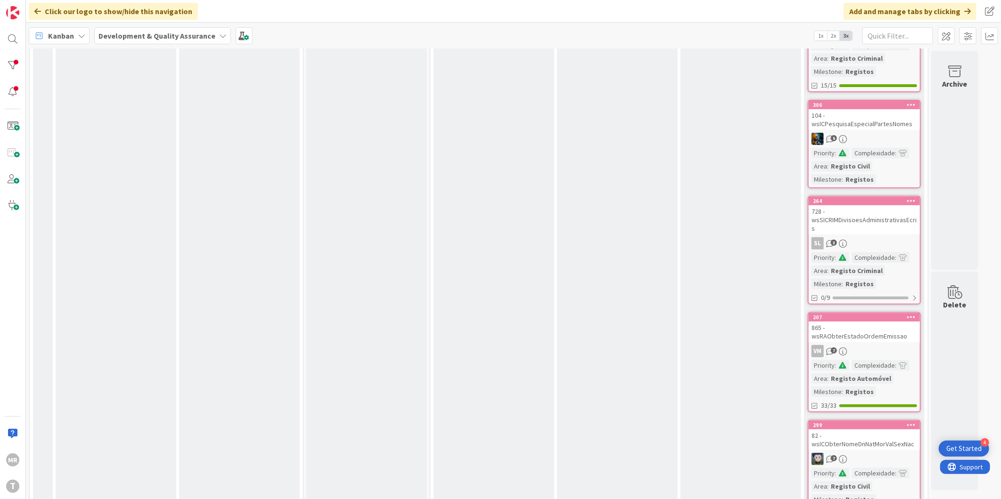
scroll to position [0, 0]
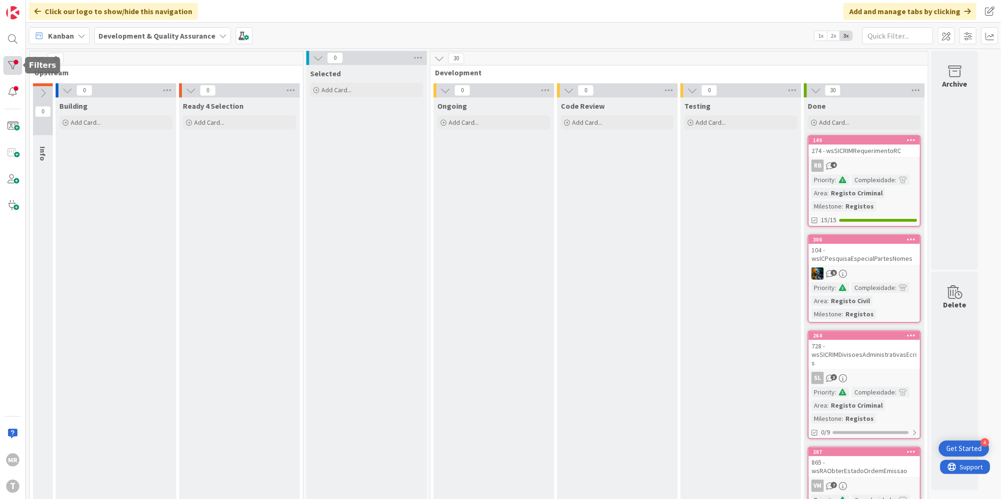
click at [14, 66] on div at bounding box center [12, 65] width 19 height 19
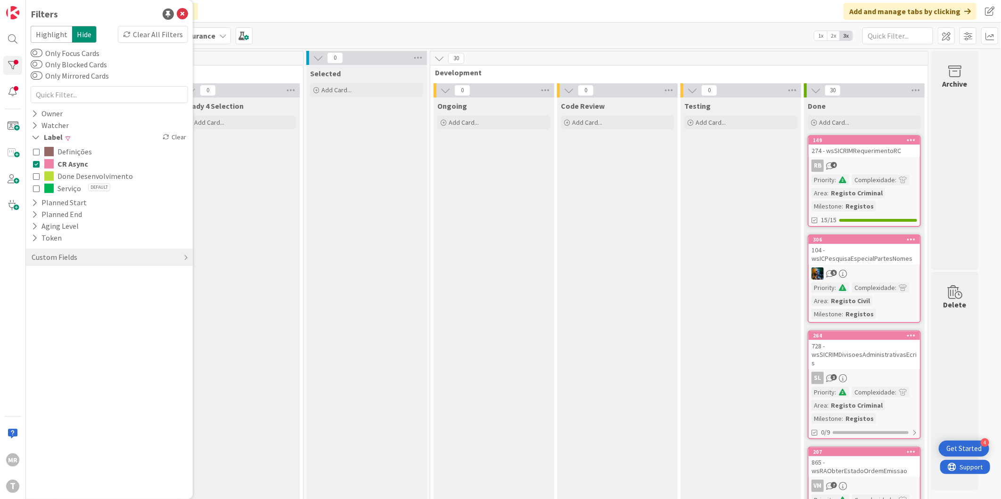
click at [37, 167] on icon at bounding box center [36, 164] width 7 height 7
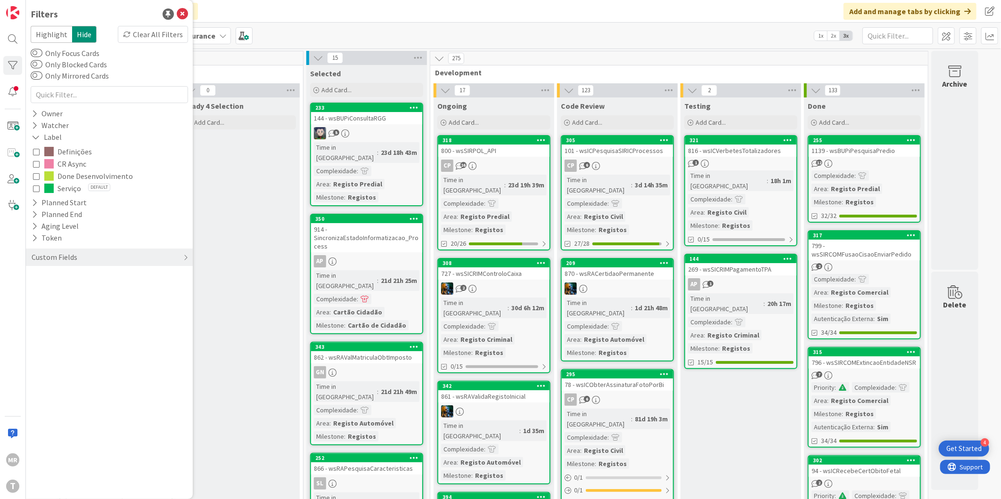
click at [37, 175] on icon at bounding box center [36, 176] width 7 height 7
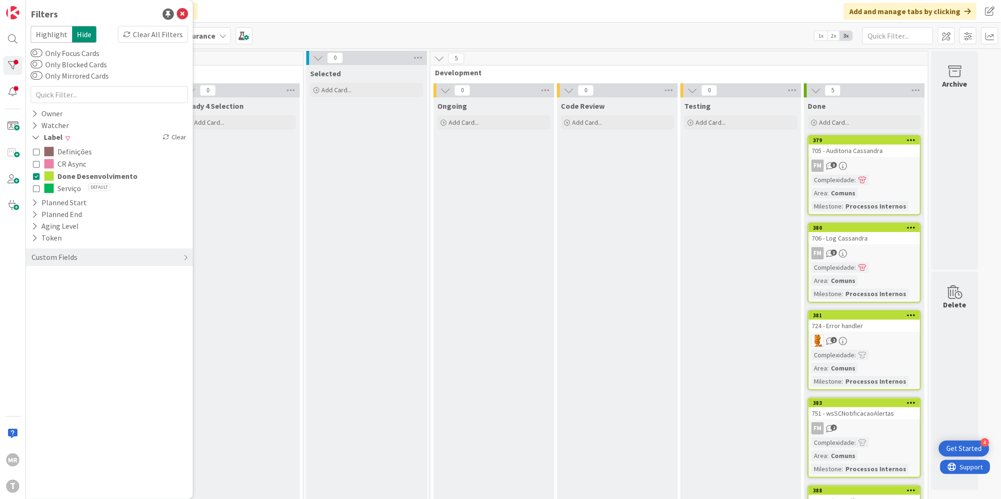
click at [37, 175] on icon at bounding box center [36, 176] width 7 height 7
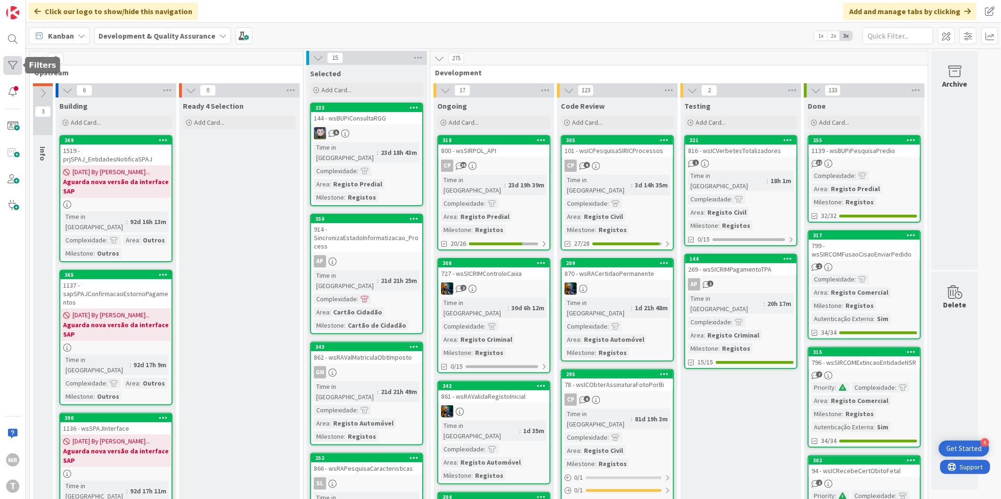
click at [6, 63] on div at bounding box center [12, 65] width 19 height 19
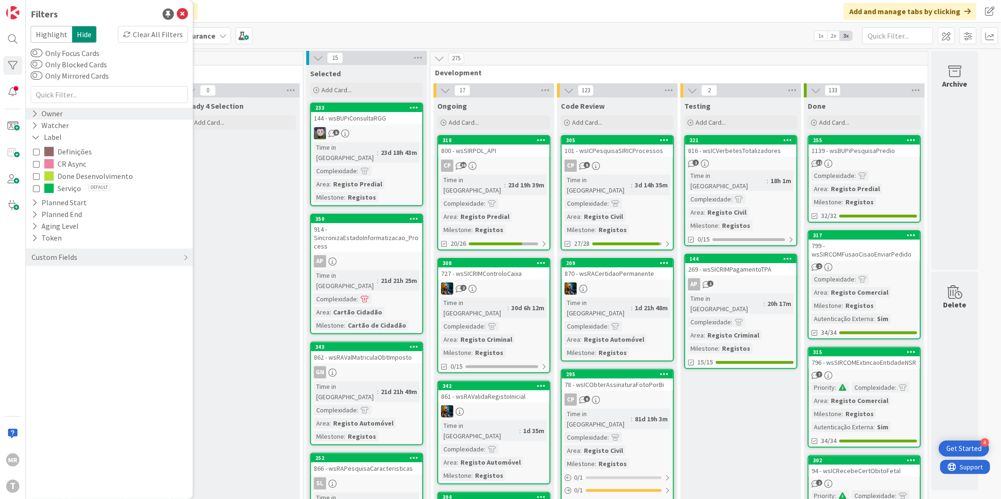
click at [48, 111] on div "Owner" at bounding box center [47, 114] width 33 height 12
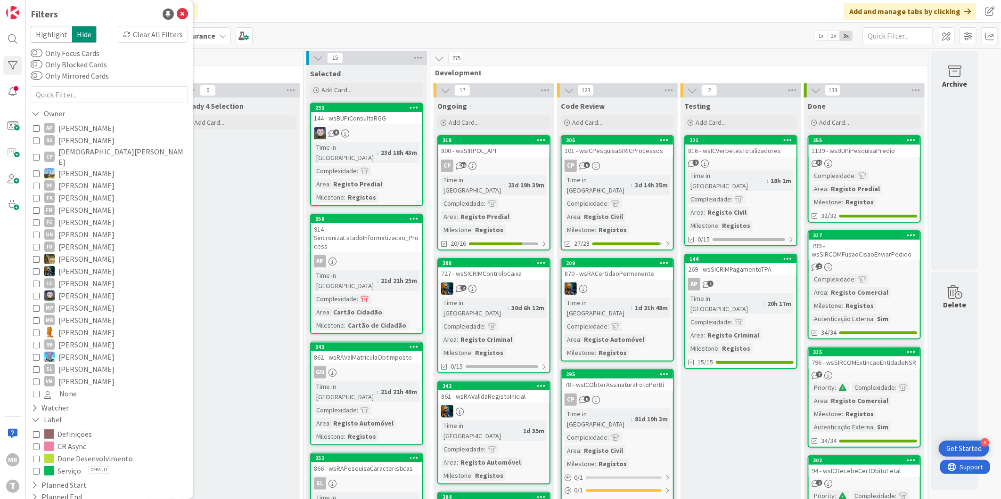
click at [86, 154] on span "[DEMOGRAPHIC_DATA][PERSON_NAME]" at bounding box center [121, 157] width 127 height 21
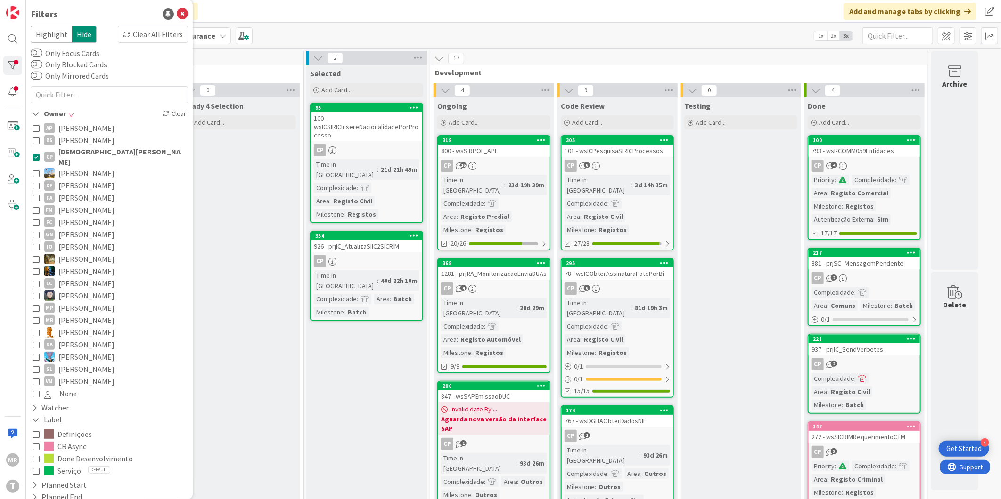
scroll to position [52, 0]
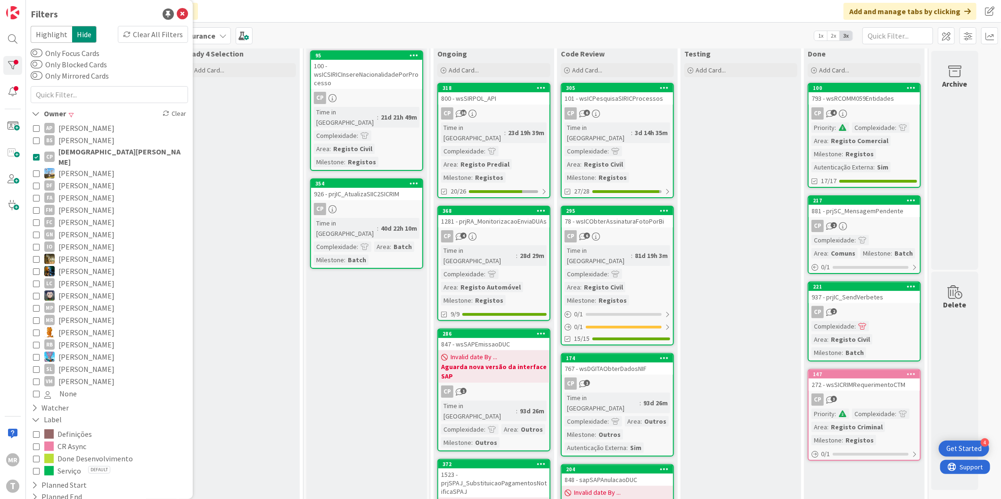
click at [88, 152] on span "[DEMOGRAPHIC_DATA][PERSON_NAME]" at bounding box center [121, 157] width 127 height 21
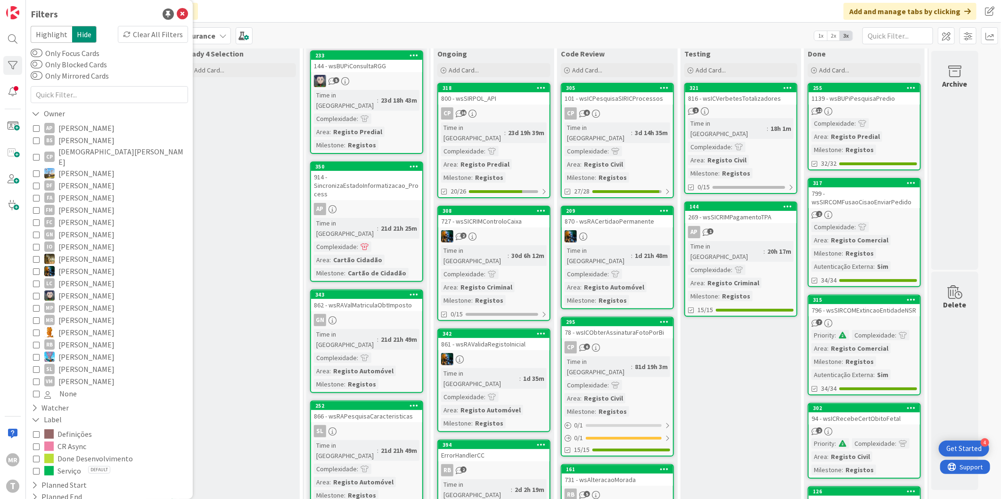
click at [75, 129] on span "Alceu Pimentel Filho" at bounding box center [86, 128] width 56 height 12
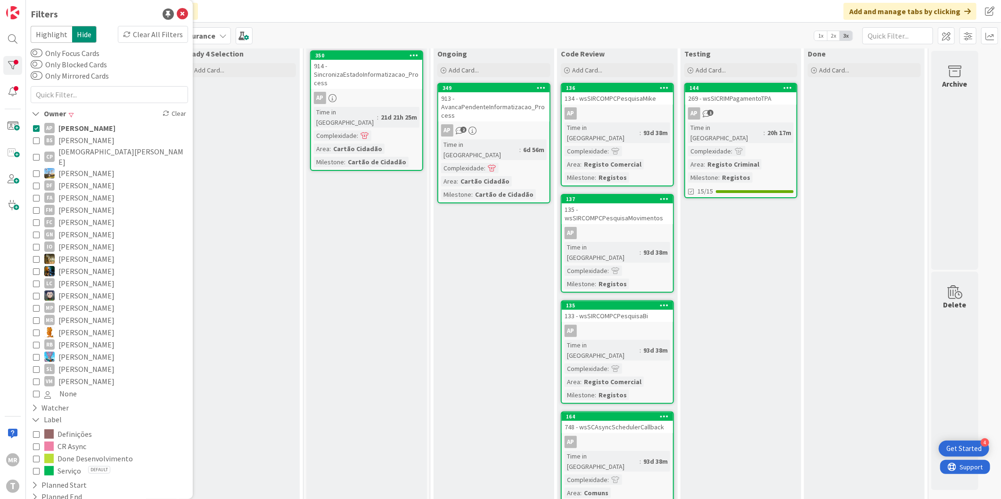
click at [75, 129] on span "Alceu Pimentel Filho" at bounding box center [86, 128] width 57 height 12
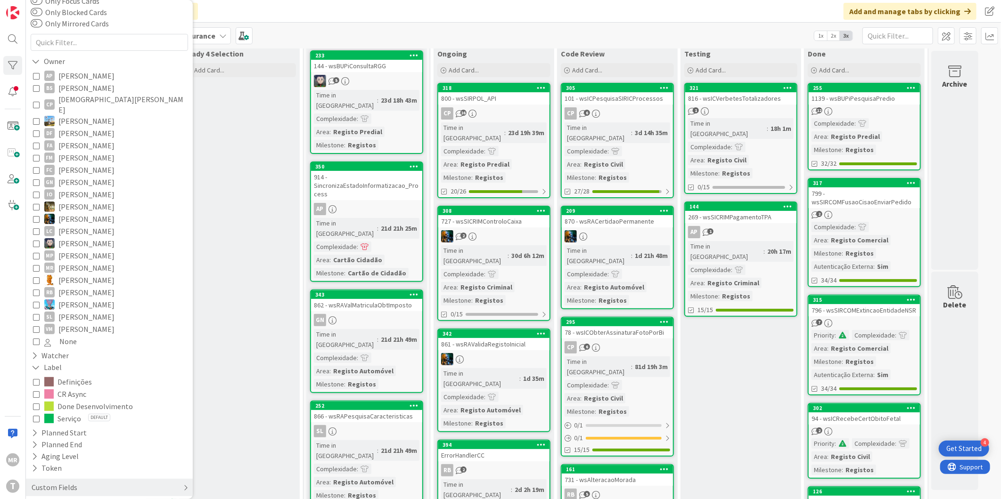
click at [43, 482] on div "Custom Fields" at bounding box center [55, 488] width 48 height 12
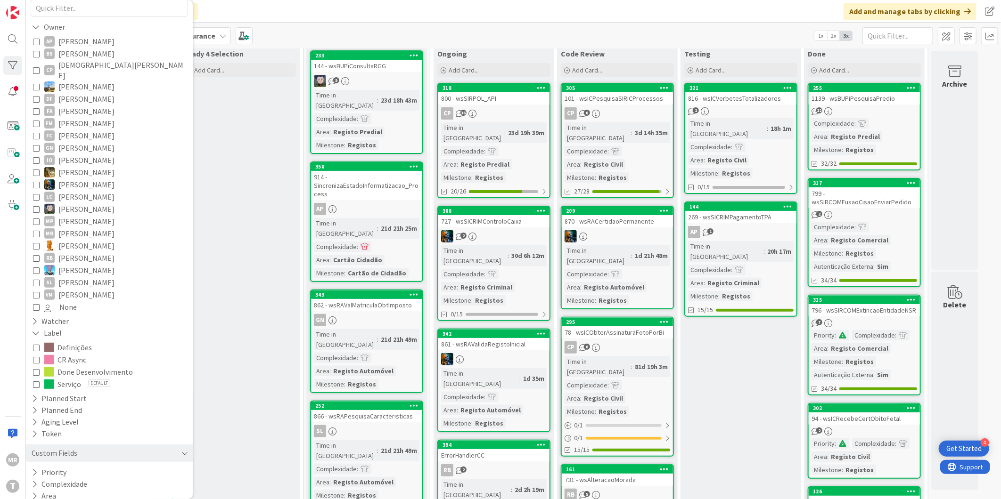
scroll to position [123, 0]
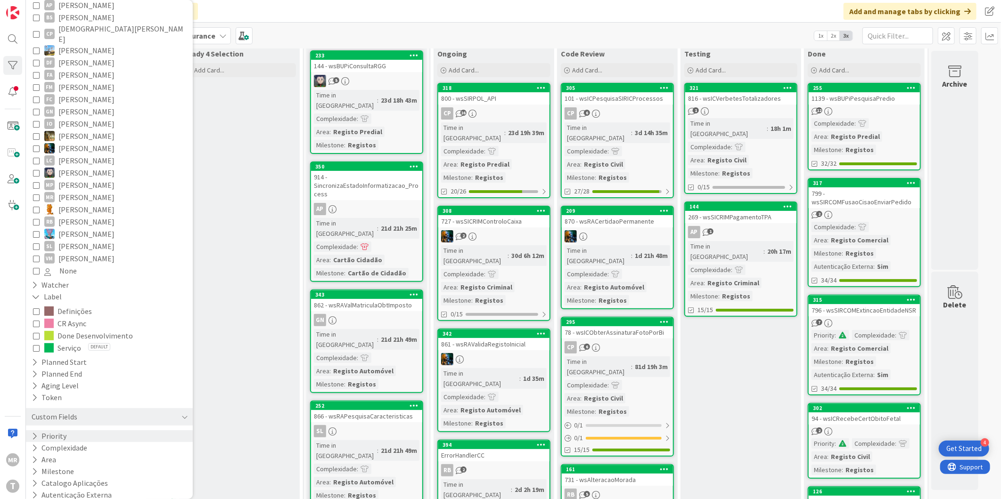
click at [42, 431] on button "Priority" at bounding box center [49, 437] width 37 height 12
click at [68, 469] on span "Medium" at bounding box center [62, 475] width 37 height 12
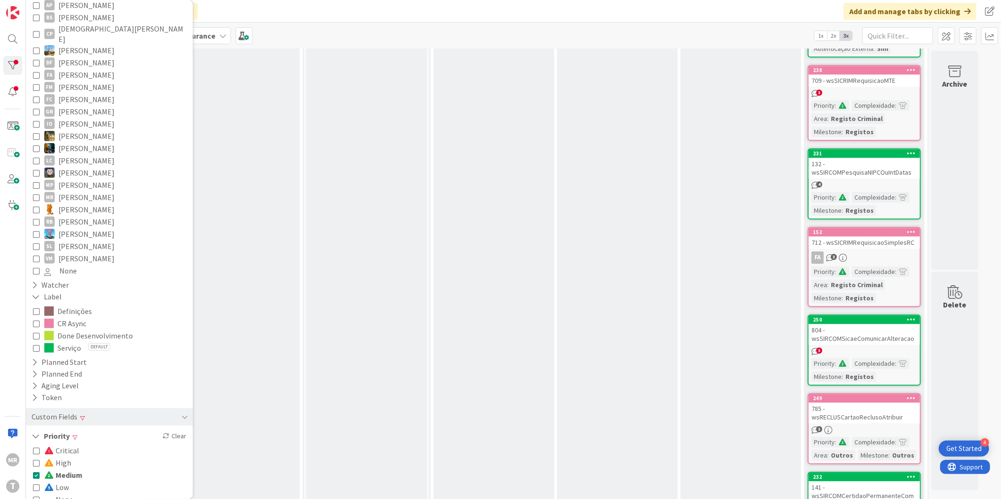
scroll to position [8227, 0]
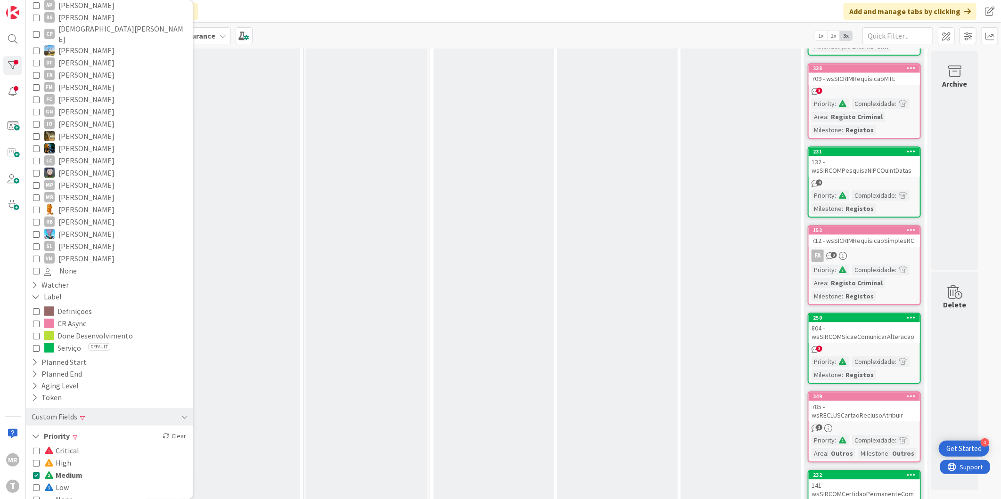
drag, startPoint x: 80, startPoint y: 463, endPoint x: 164, endPoint y: 490, distance: 88.1
click at [80, 469] on span "Medium" at bounding box center [63, 475] width 38 height 12
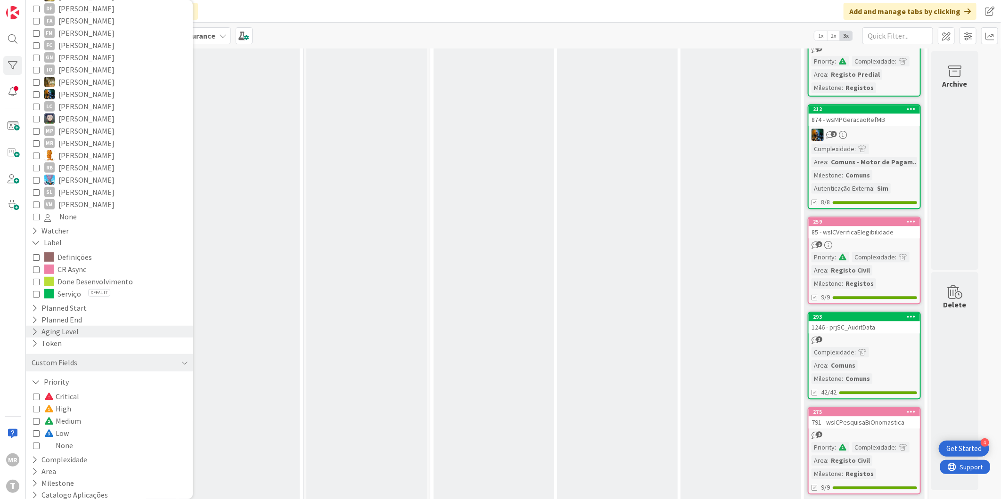
scroll to position [189, 0]
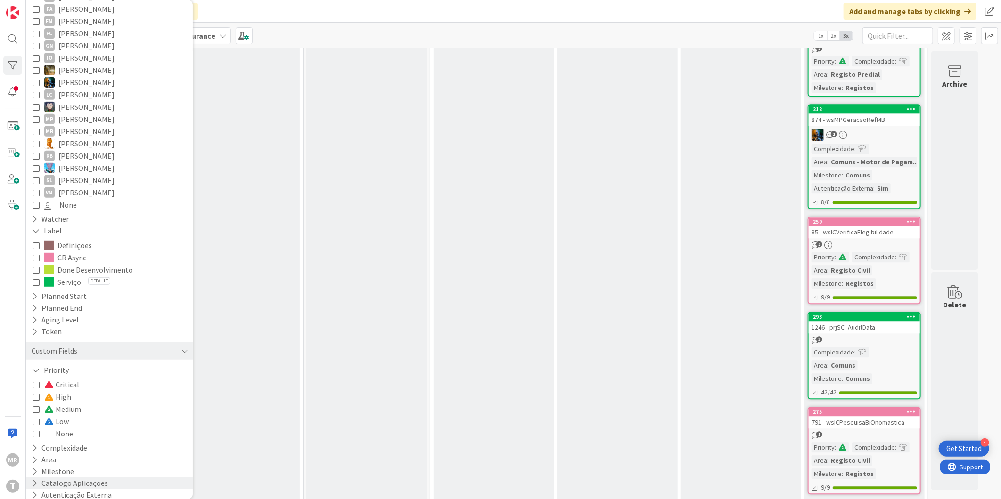
click at [33, 480] on icon at bounding box center [35, 484] width 6 height 8
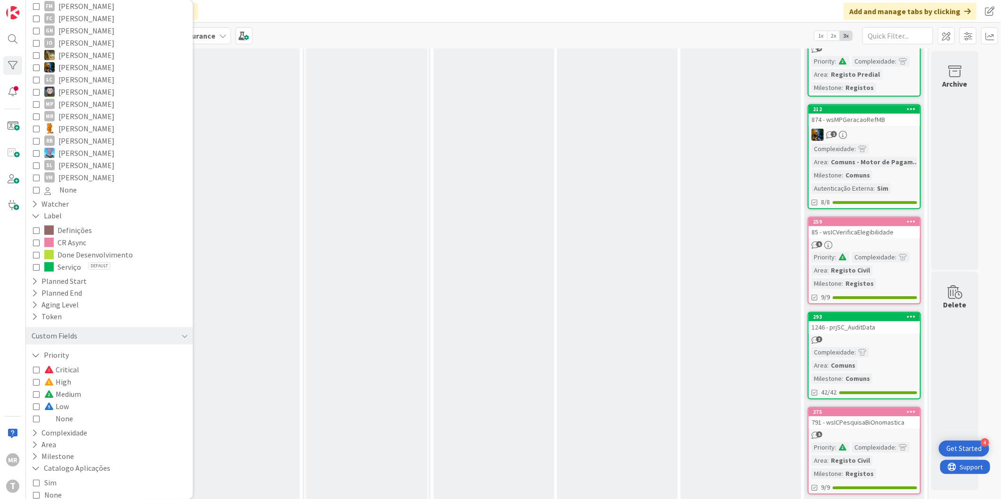
scroll to position [218, 0]
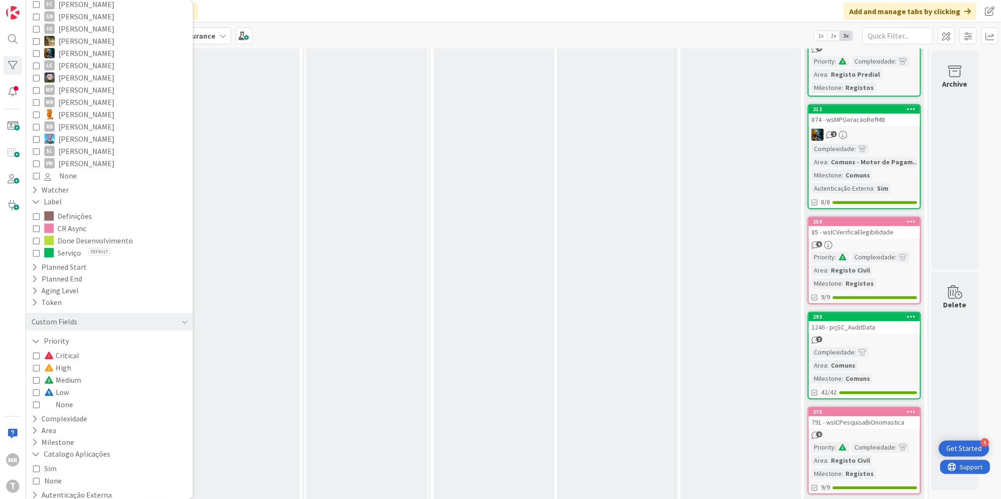
click at [58, 475] on span "None" at bounding box center [52, 481] width 17 height 12
click at [58, 475] on span "None" at bounding box center [53, 481] width 18 height 12
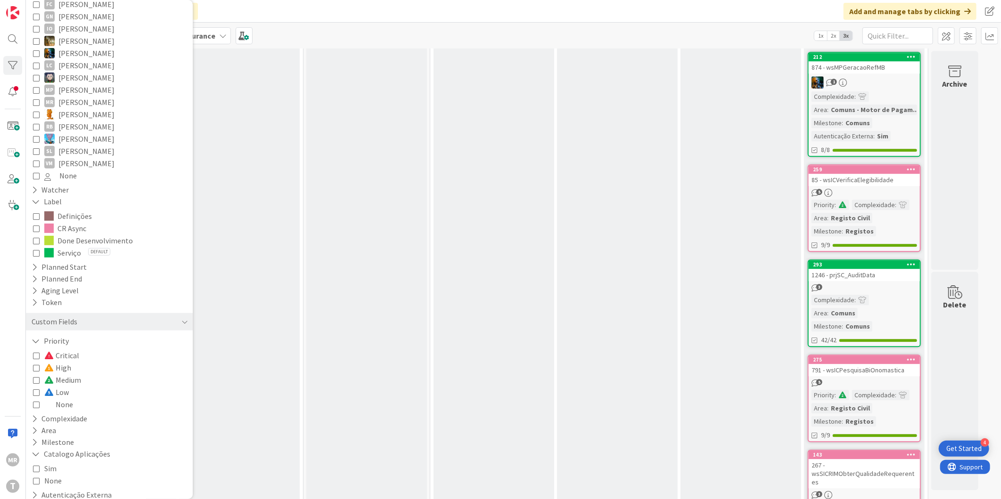
click at [41, 463] on button "Sim" at bounding box center [45, 469] width 24 height 12
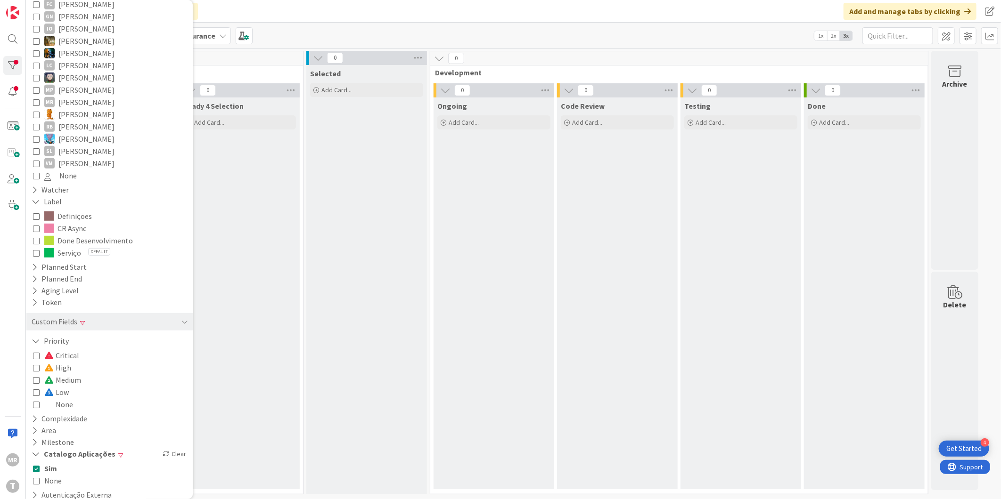
scroll to position [0, 0]
click at [36, 465] on icon at bounding box center [36, 468] width 7 height 7
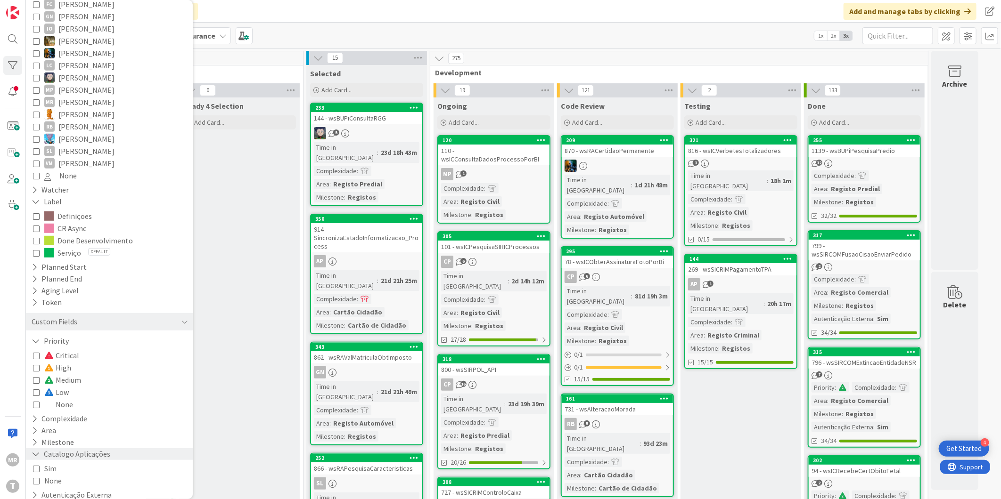
click at [35, 450] on icon at bounding box center [36, 454] width 8 height 8
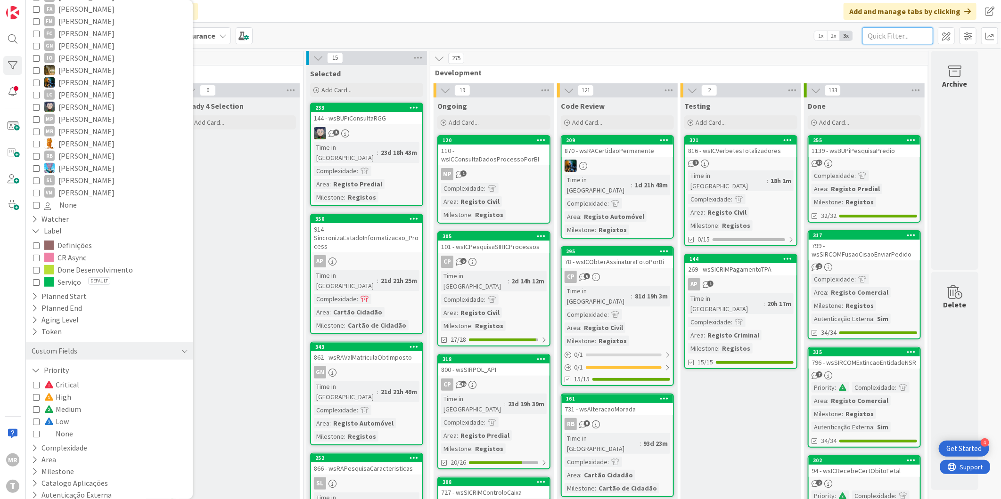
click at [869, 36] on input "text" at bounding box center [897, 35] width 71 height 17
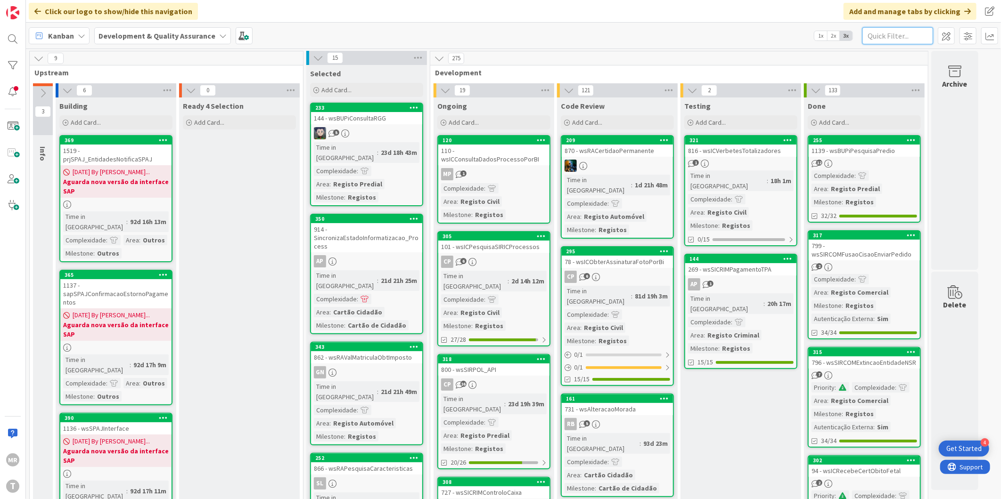
paste input "wsAlteracaoMorada"
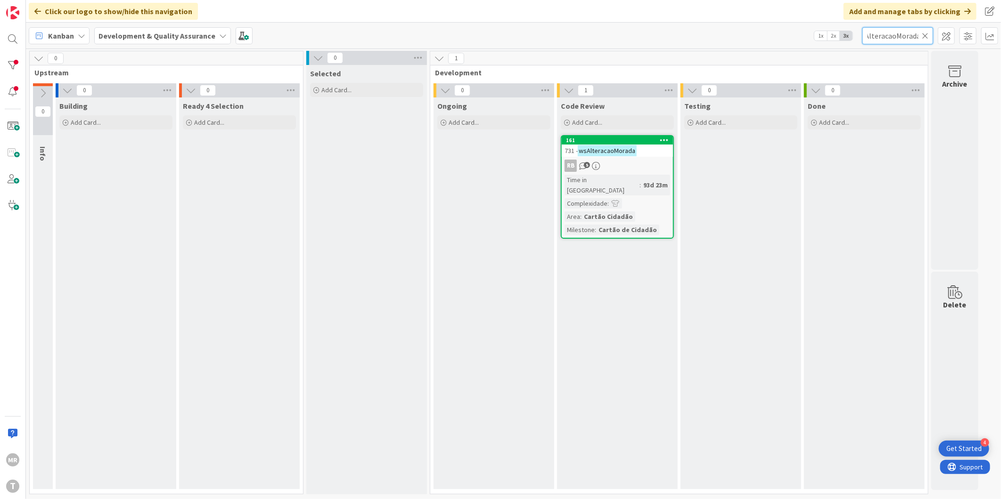
type input "wsAlteracaoMorada"
click at [666, 139] on icon at bounding box center [664, 140] width 9 height 7
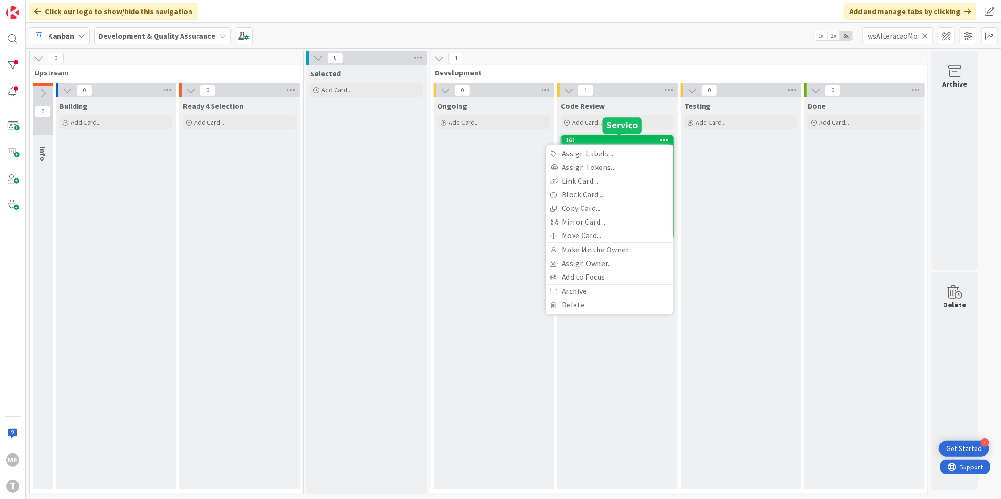
click at [634, 139] on div "161" at bounding box center [619, 140] width 107 height 7
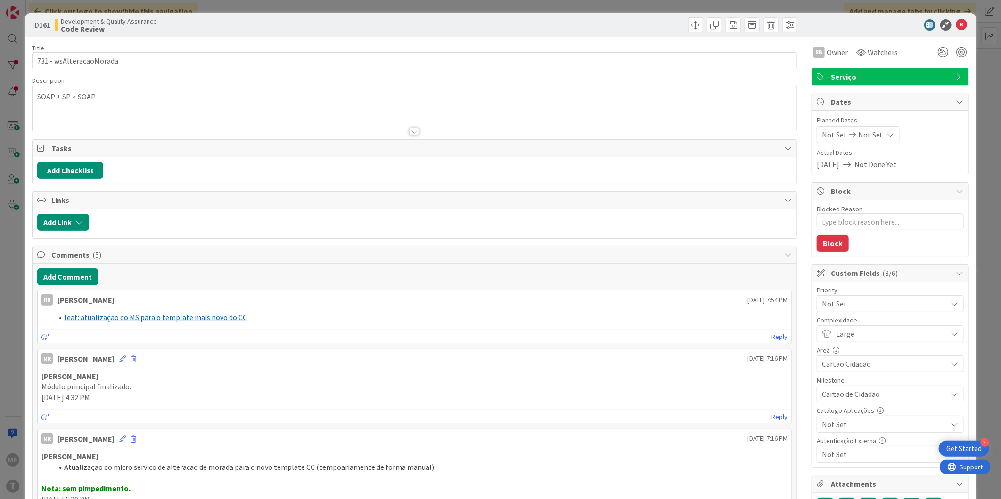
click at [834, 432] on div "Not Set" at bounding box center [890, 424] width 147 height 17
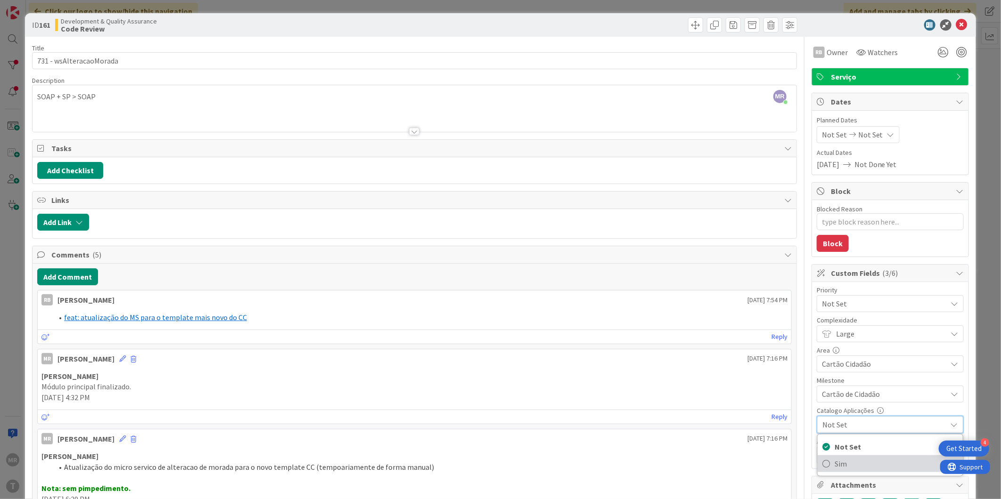
click at [834, 463] on span "Sim" at bounding box center [895, 464] width 123 height 14
type textarea "x"
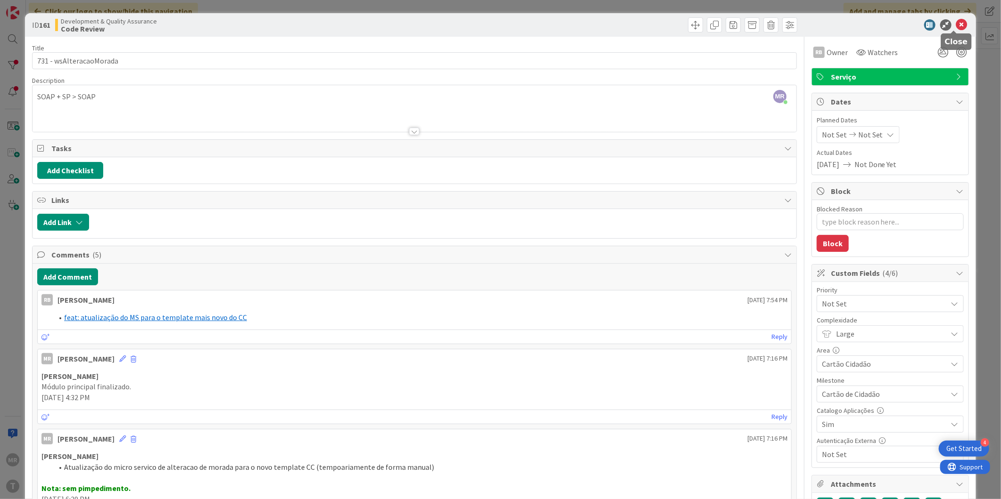
click at [956, 21] on icon at bounding box center [961, 24] width 11 height 11
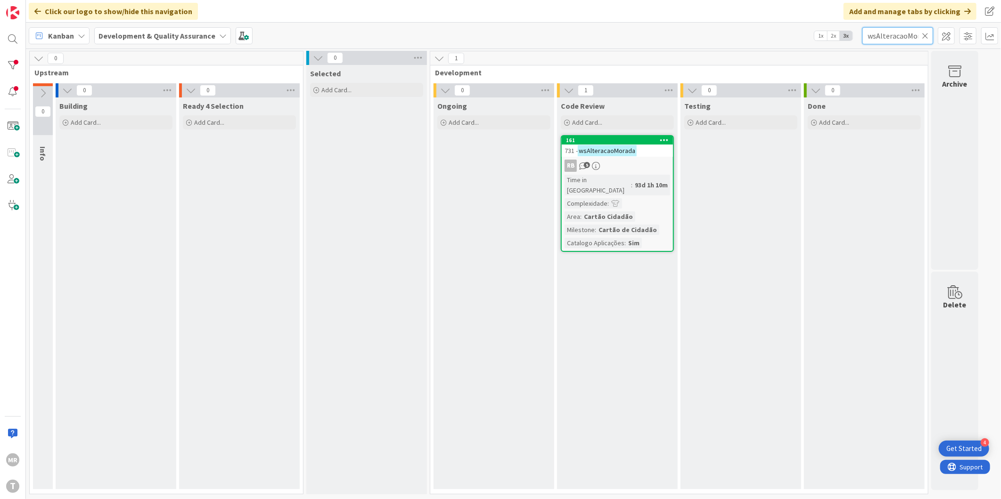
click at [923, 34] on div "wsAlteracaoMorada" at bounding box center [897, 35] width 71 height 17
click at [925, 34] on icon at bounding box center [925, 36] width 7 height 8
click at [900, 36] on input "text" at bounding box center [897, 35] width 71 height 17
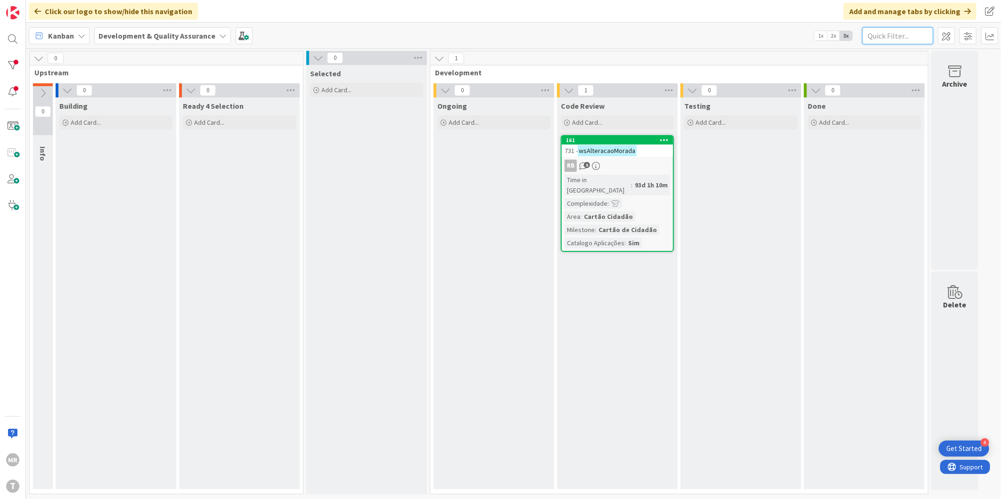
paste input "wsConsultaEstadoProcesso"
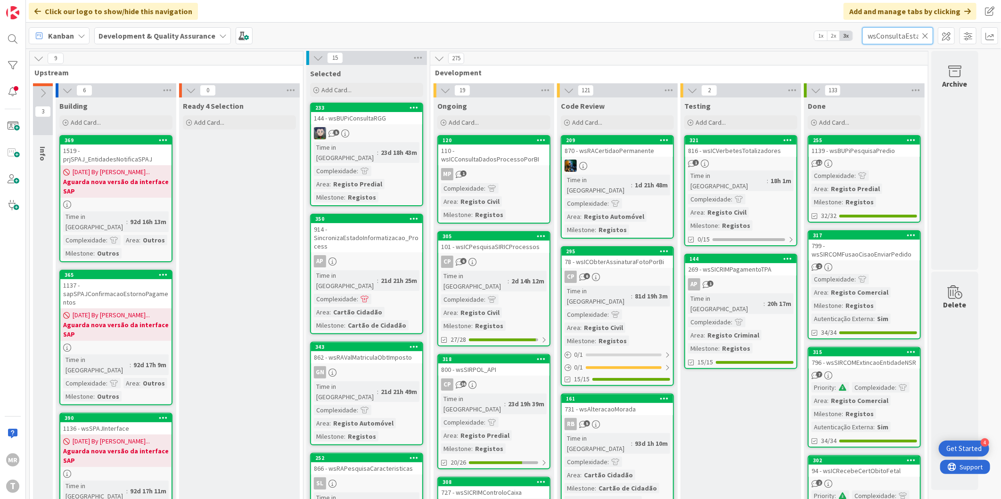
scroll to position [0, 35]
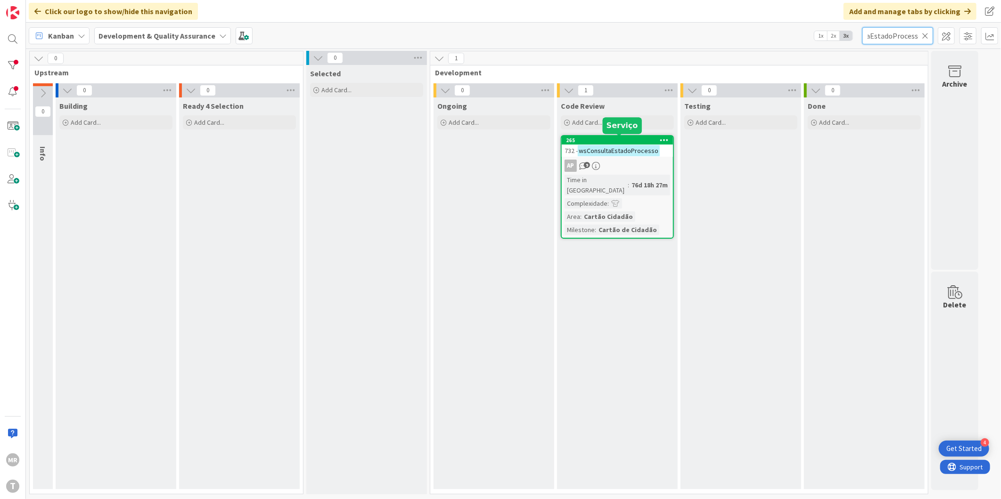
type input "wsConsultaEstadoProcesso"
click at [624, 139] on div "265" at bounding box center [619, 140] width 107 height 7
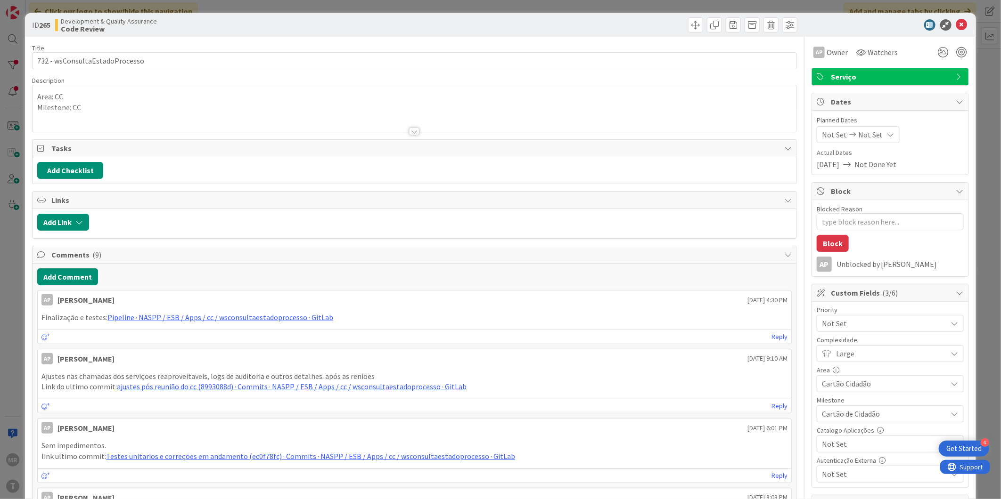
click at [849, 448] on span "Not Set" at bounding box center [882, 444] width 121 height 13
click at [841, 483] on span "Sim" at bounding box center [895, 484] width 123 height 14
type textarea "x"
click at [956, 25] on icon at bounding box center [961, 24] width 11 height 11
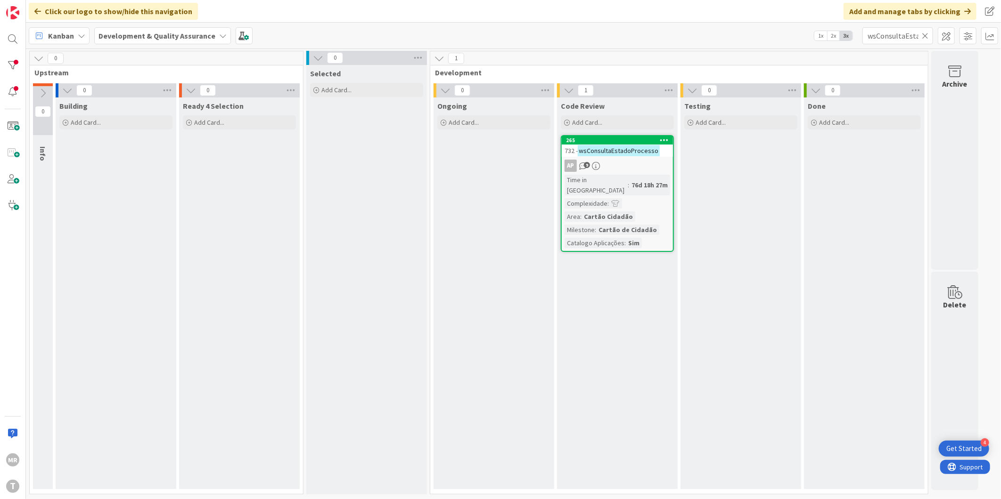
click at [925, 36] on icon at bounding box center [925, 36] width 7 height 8
click at [905, 37] on input "text" at bounding box center [897, 35] width 71 height 17
paste input "wsCriacao"
type input "wsCriacao"
click at [606, 139] on div "244" at bounding box center [619, 140] width 107 height 7
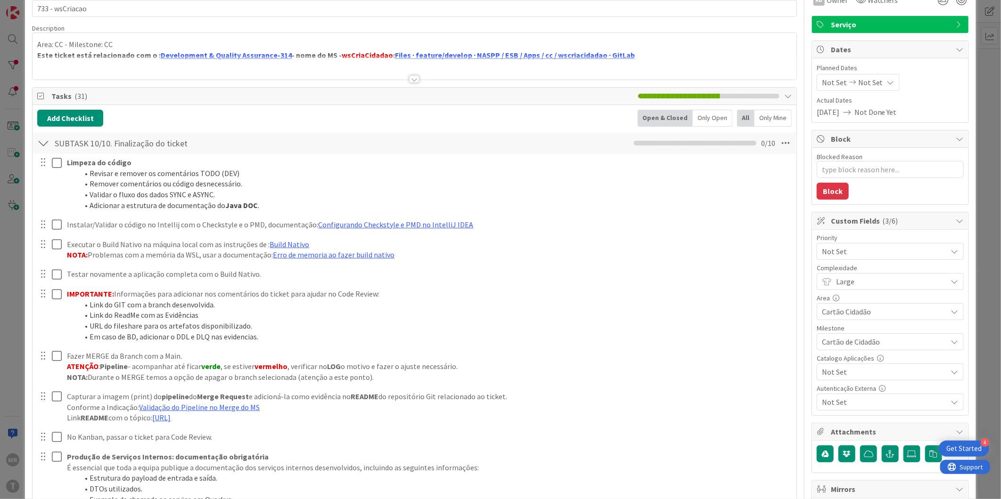
click at [842, 374] on span "Not Set" at bounding box center [882, 372] width 121 height 13
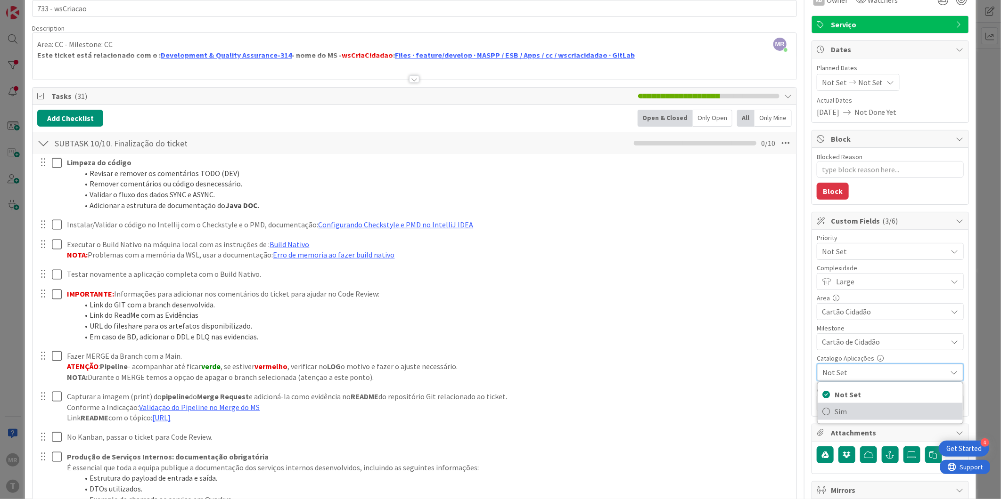
click at [838, 409] on span "Sim" at bounding box center [895, 412] width 123 height 14
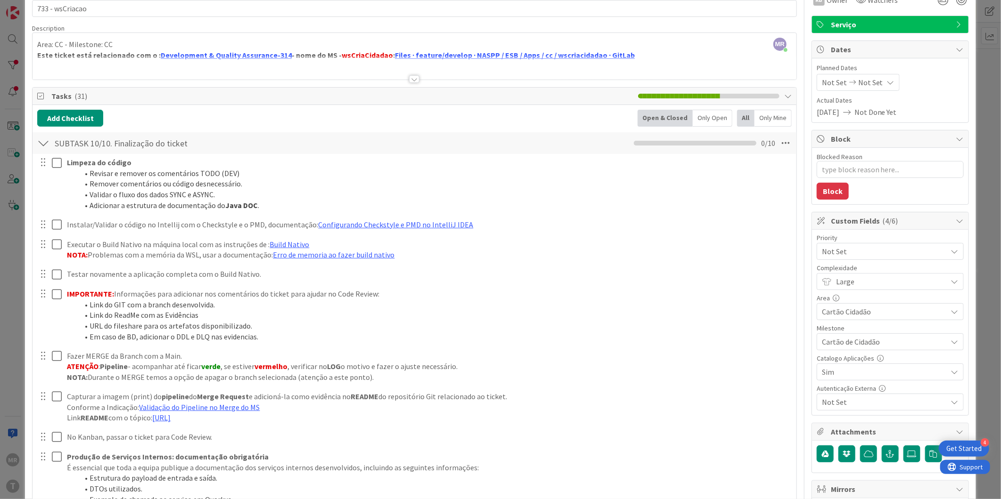
type textarea "x"
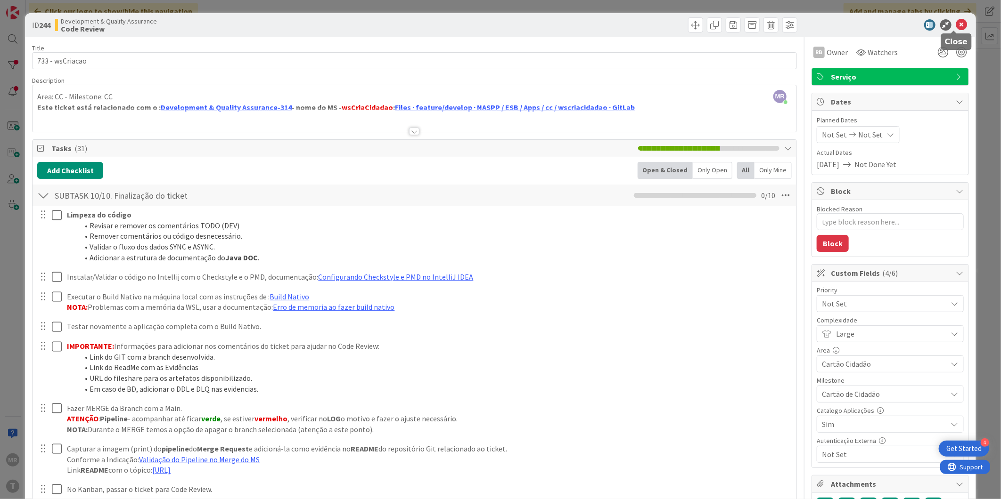
click at [956, 28] on icon at bounding box center [961, 24] width 11 height 11
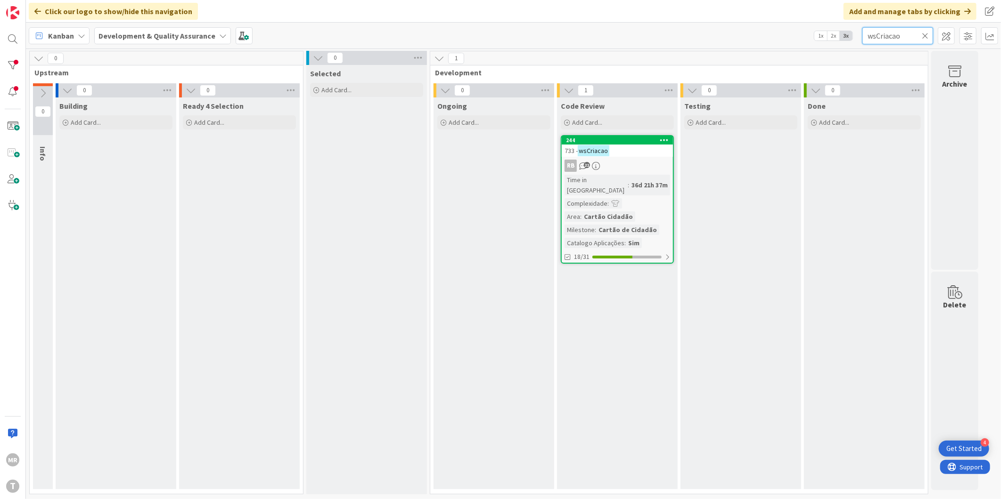
drag, startPoint x: 906, startPoint y: 36, endPoint x: 845, endPoint y: 40, distance: 61.4
click at [845, 40] on div "Kanban Development & Quality Assurance 1x 2x 3x wsCriacao" at bounding box center [513, 36] width 975 height 26
paste input "CEntidadeExtinta"
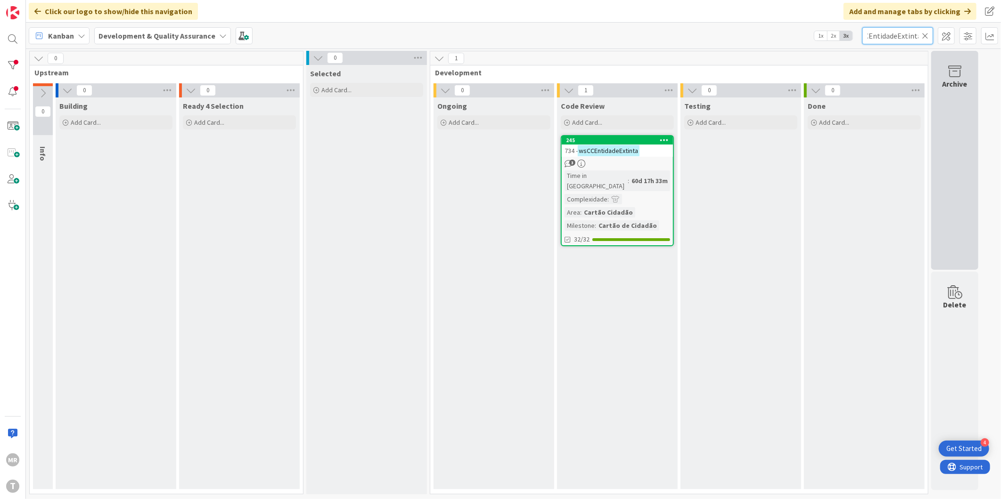
type input "wsCCEntidadeExtinta"
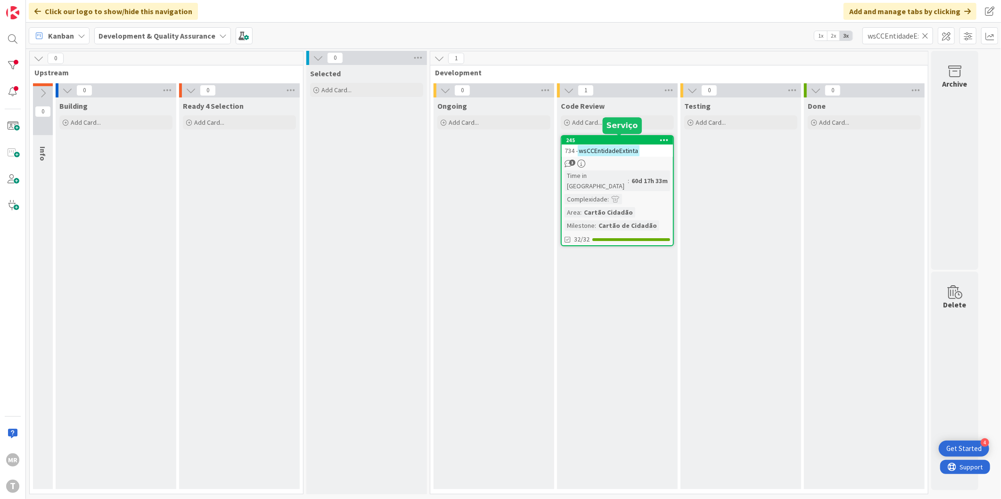
click at [621, 141] on div "245" at bounding box center [619, 140] width 107 height 7
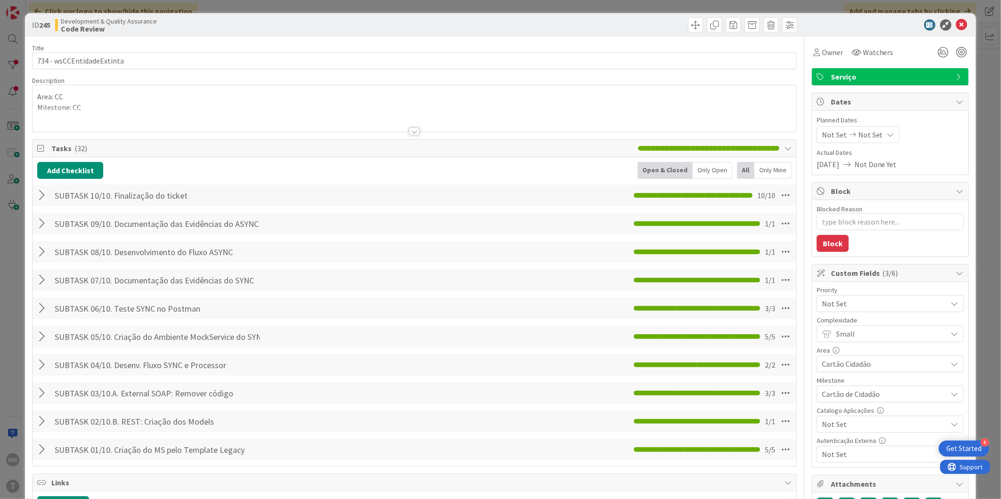
click at [823, 424] on span "Not Set" at bounding box center [882, 424] width 121 height 13
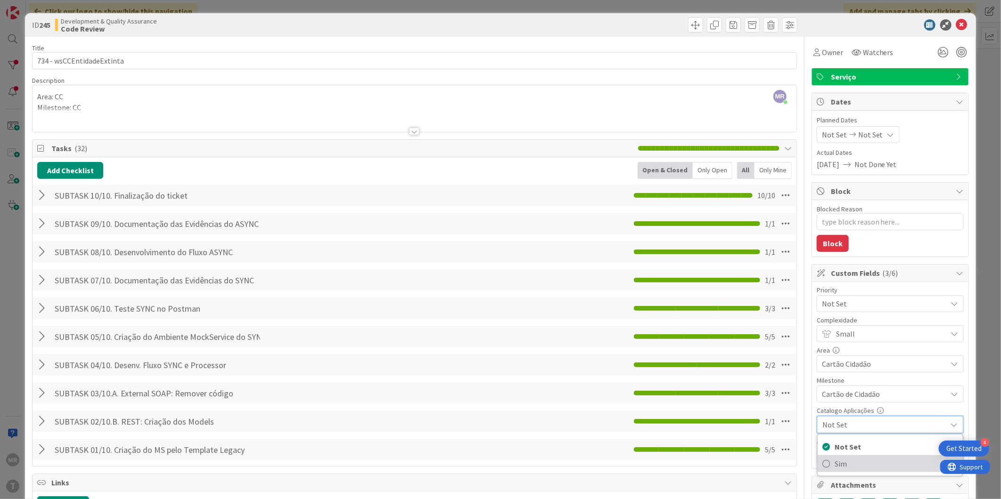
click at [825, 461] on link "Sim" at bounding box center [889, 464] width 145 height 17
type textarea "x"
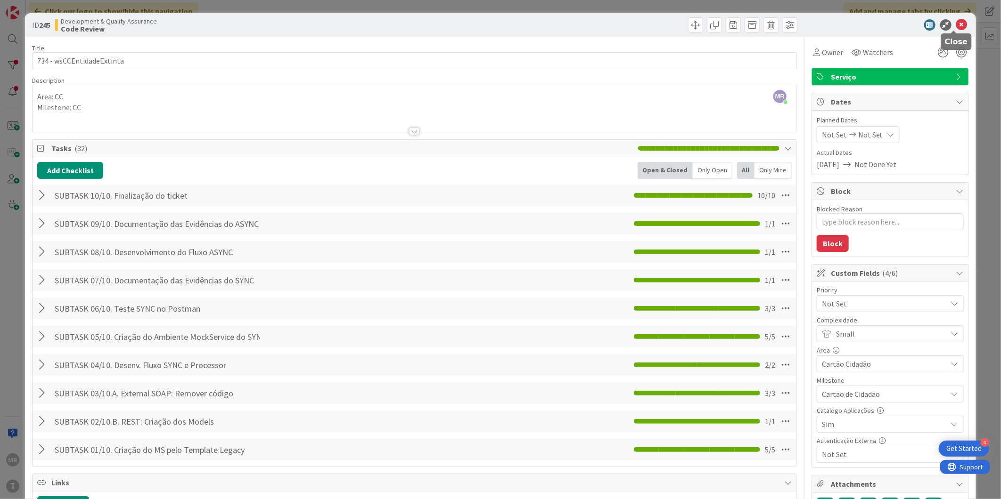
click at [956, 24] on icon at bounding box center [961, 24] width 11 height 11
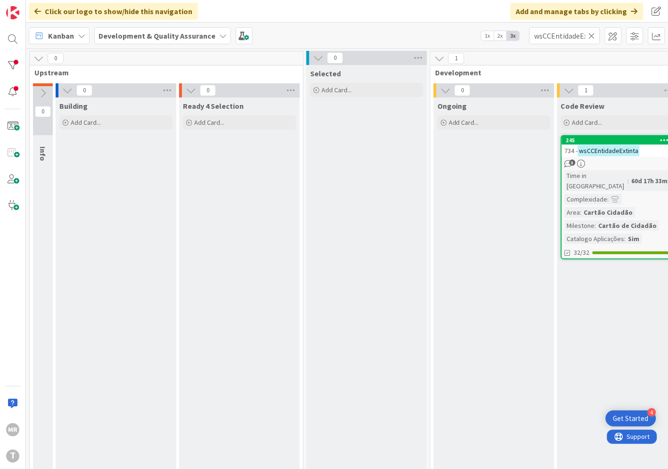
drag, startPoint x: 593, startPoint y: 37, endPoint x: 564, endPoint y: 36, distance: 28.3
click at [593, 37] on icon at bounding box center [591, 36] width 7 height 8
click at [563, 36] on input "text" at bounding box center [564, 35] width 71 height 17
paste input "wsCCEntregaDomicilio"
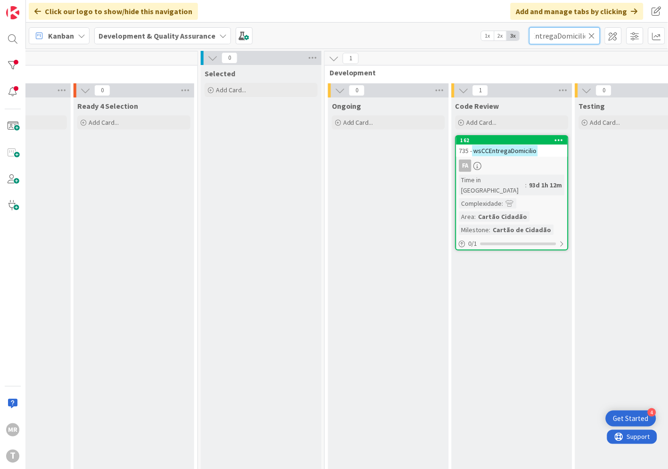
scroll to position [0, 120]
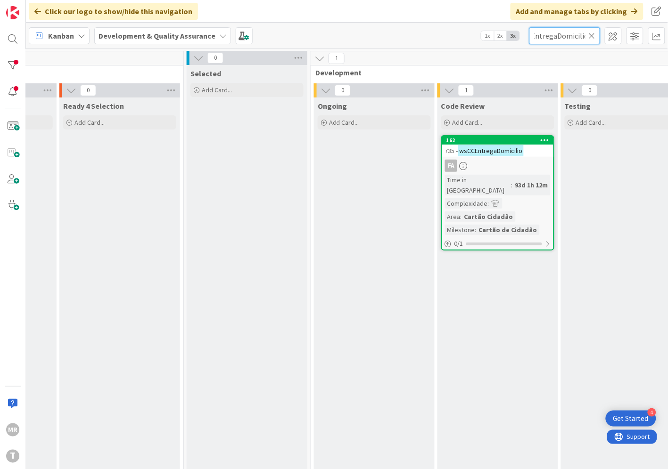
type input "wsCCEntregaDomicilio"
click at [503, 142] on div "162" at bounding box center [499, 140] width 107 height 7
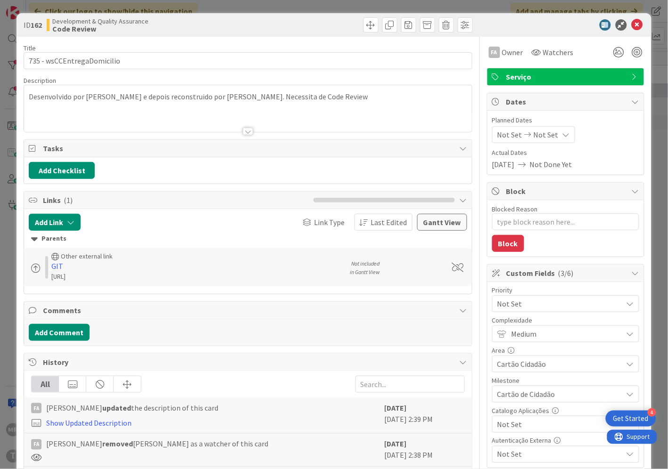
click at [508, 426] on span "Not Set" at bounding box center [557, 424] width 121 height 13
click at [510, 408] on span "Sim" at bounding box center [571, 403] width 123 height 14
type textarea "x"
click at [632, 23] on icon at bounding box center [636, 24] width 11 height 11
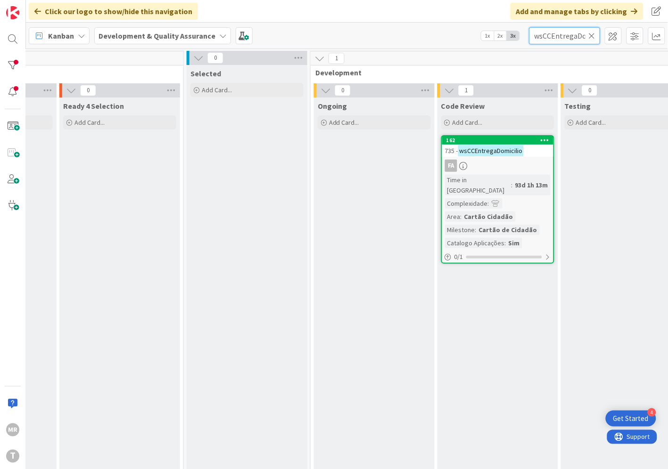
click at [587, 34] on input "wsCCEntregaDomicilio" at bounding box center [564, 35] width 71 height 17
click at [595, 36] on icon at bounding box center [591, 36] width 7 height 8
click at [576, 39] on input "text" at bounding box center [564, 35] width 71 height 17
paste input "wsFederacaoIdentidade"
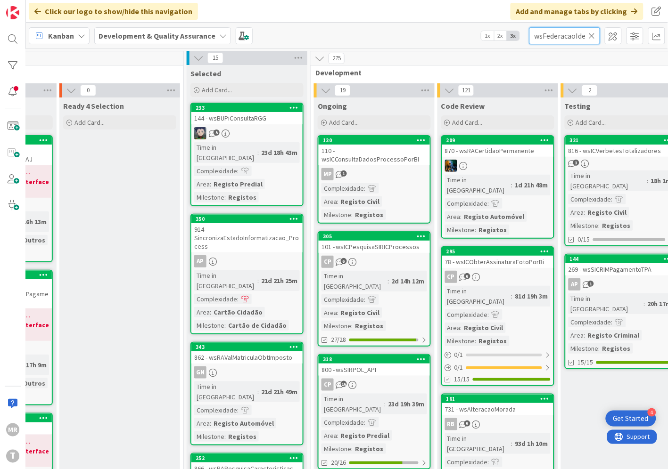
scroll to position [0, 25]
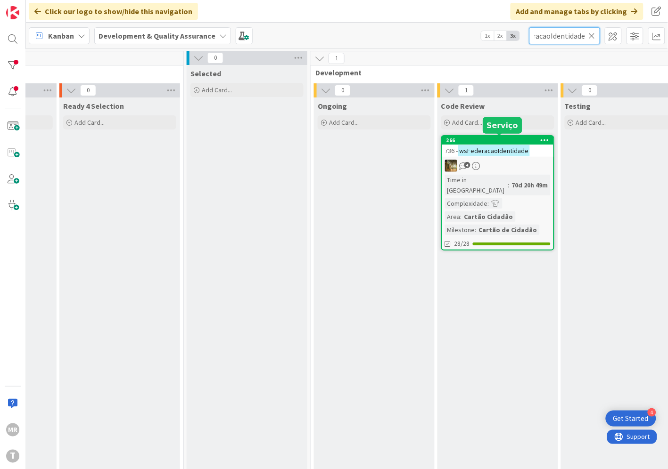
type input "wsFederacaoIdentidade"
click at [501, 142] on div "266" at bounding box center [499, 140] width 107 height 7
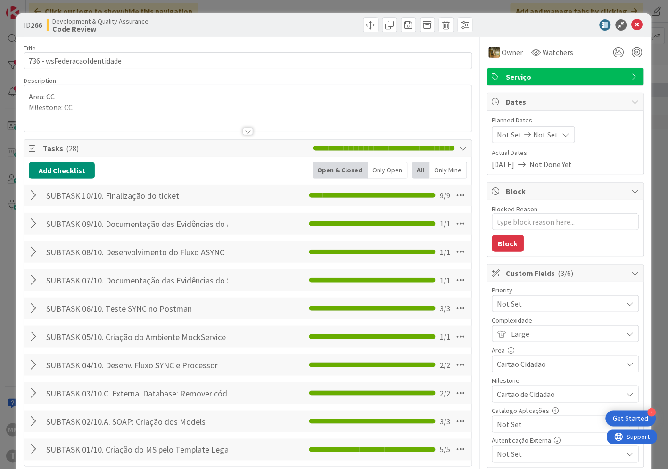
click at [528, 431] on span "Not Set" at bounding box center [557, 424] width 121 height 13
click at [510, 402] on span "Sim" at bounding box center [571, 403] width 123 height 14
type textarea "x"
click at [631, 25] on icon at bounding box center [636, 24] width 11 height 11
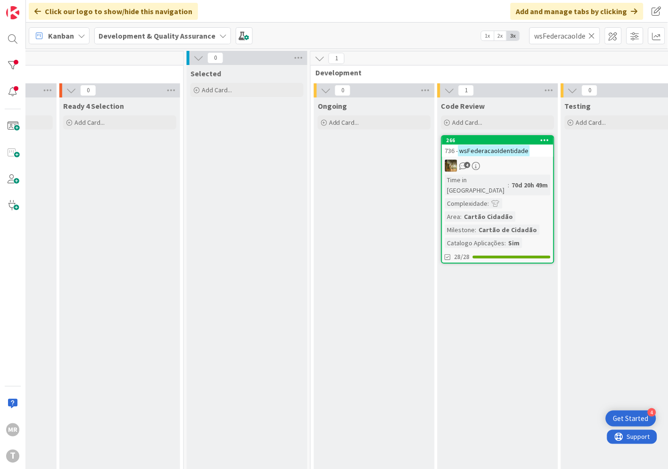
click at [595, 35] on icon at bounding box center [591, 36] width 7 height 8
click at [554, 35] on input "text" at bounding box center [564, 35] width 71 height 17
paste input "wsNecessidadeTerceiro"
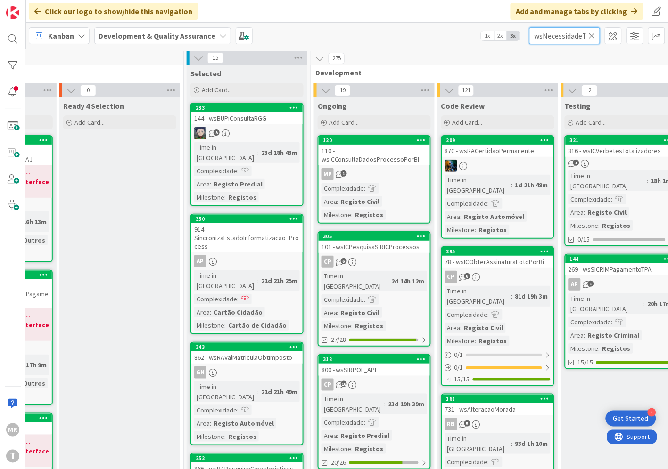
scroll to position [0, 22]
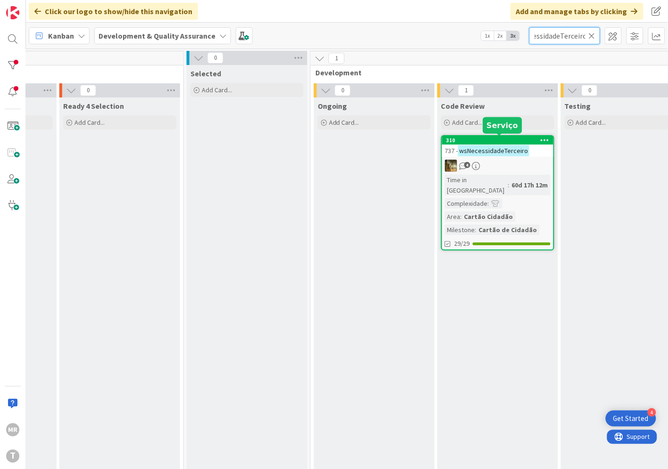
type input "wsNecessidadeTerceiro"
click at [519, 137] on div "310" at bounding box center [499, 140] width 107 height 7
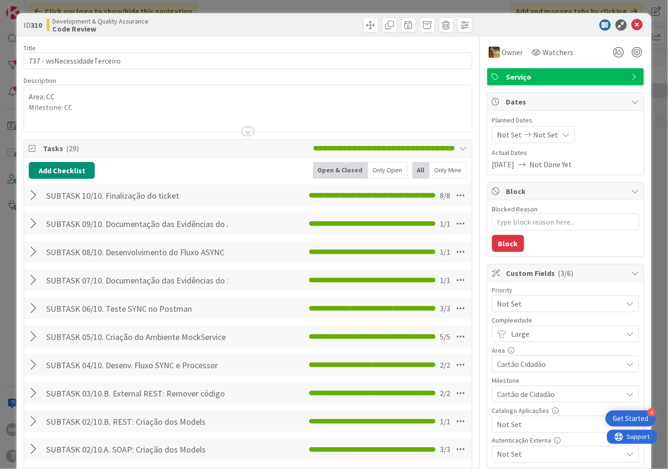
click at [525, 425] on span "Not Set" at bounding box center [557, 424] width 121 height 13
click at [510, 406] on span "Sim" at bounding box center [571, 403] width 123 height 14
type textarea "x"
click at [631, 24] on icon at bounding box center [636, 24] width 11 height 11
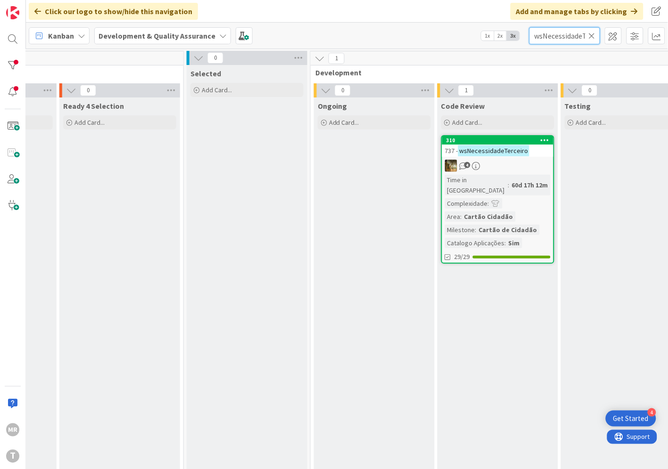
click at [591, 41] on input "wsNecessidadeTerceiro" at bounding box center [564, 35] width 71 height 17
click at [591, 36] on icon at bounding box center [591, 36] width 7 height 8
click at [578, 36] on input "text" at bounding box center [564, 35] width 71 height 17
paste input "wsNotificarAcompanhanteEntrega"
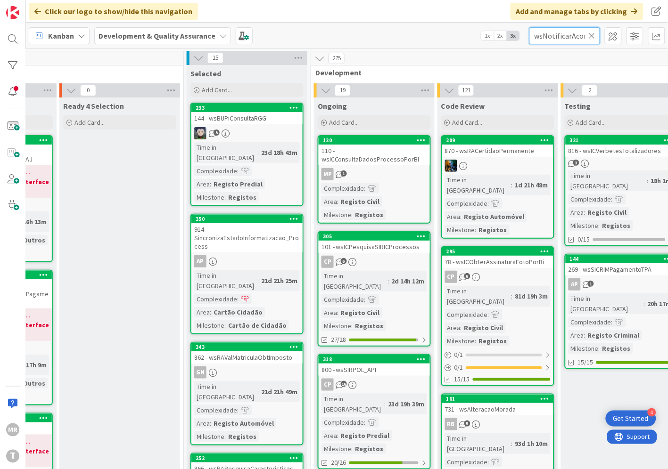
scroll to position [0, 57]
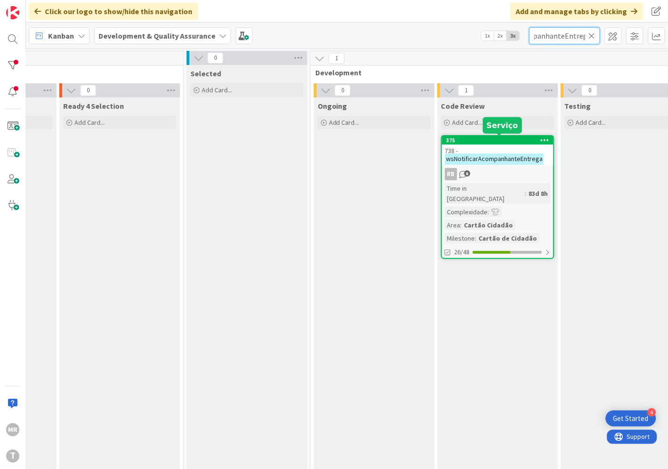
type input "wsNotificarAcompanhanteEntrega"
click at [520, 142] on div "375" at bounding box center [499, 140] width 107 height 7
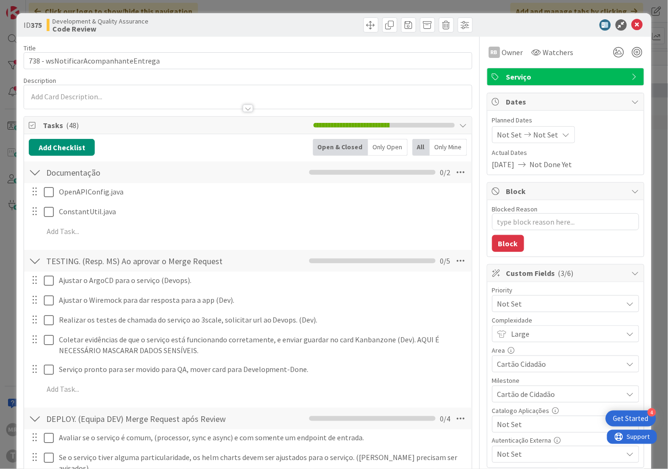
click at [520, 426] on span "Not Set" at bounding box center [557, 424] width 121 height 13
click at [510, 406] on span "Sim" at bounding box center [571, 403] width 123 height 14
type textarea "x"
click at [631, 27] on icon at bounding box center [636, 24] width 11 height 11
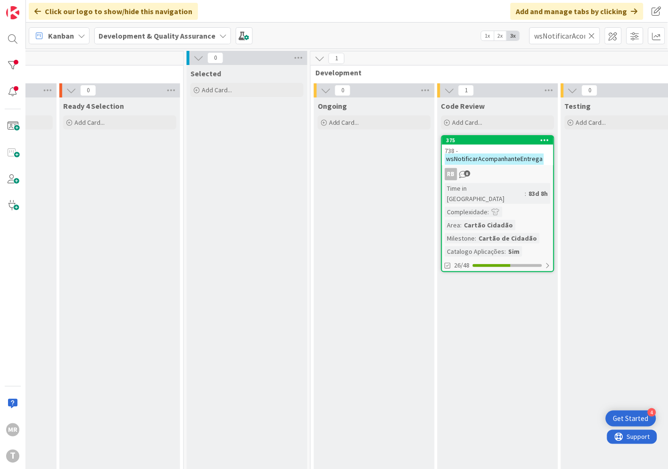
click at [590, 33] on icon at bounding box center [591, 36] width 7 height 8
click at [575, 36] on input "text" at bounding box center [564, 35] width 71 height 17
paste input "wsNotificarEstadoCartao"
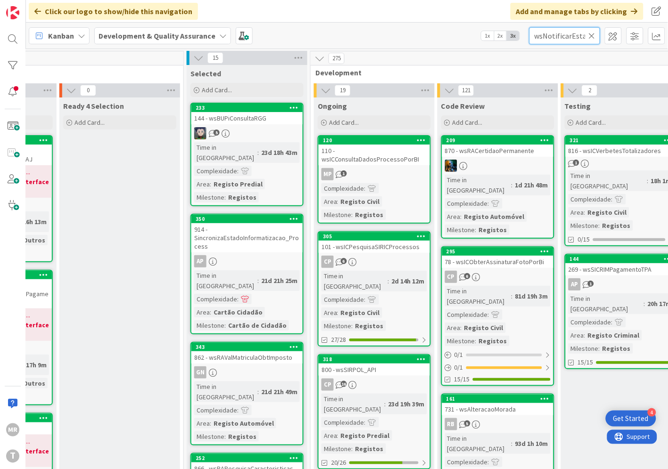
scroll to position [0, 27]
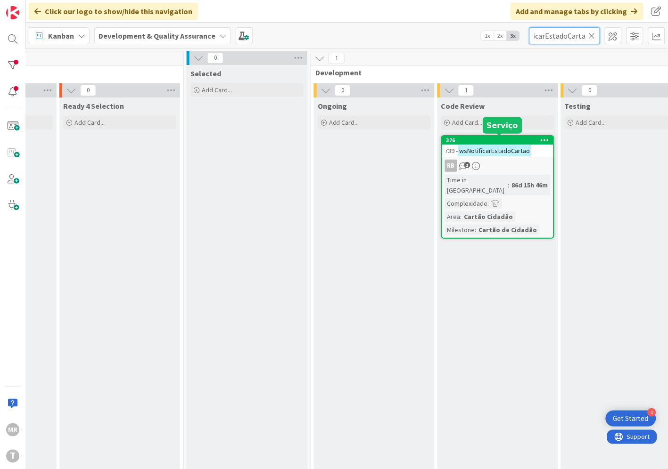
type input "wsNotificarEstadoCartao"
click at [512, 137] on div "376" at bounding box center [499, 140] width 107 height 7
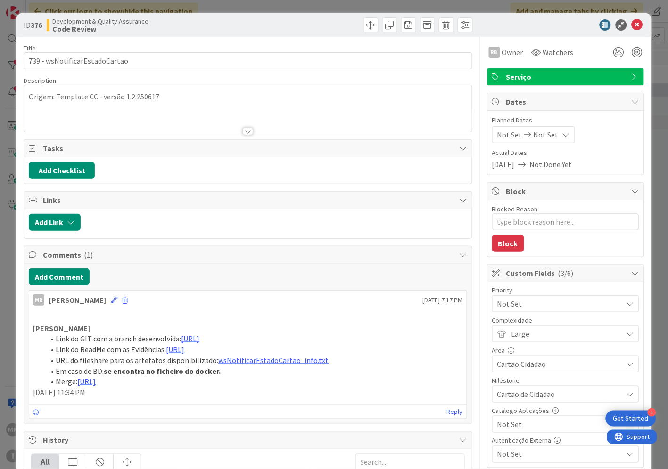
click at [512, 426] on span "Not Set" at bounding box center [557, 424] width 121 height 13
click at [510, 406] on span "Sim" at bounding box center [571, 403] width 123 height 14
type textarea "x"
click at [626, 30] on div at bounding box center [629, 31] width 6 height 3
click at [631, 25] on icon at bounding box center [636, 24] width 11 height 11
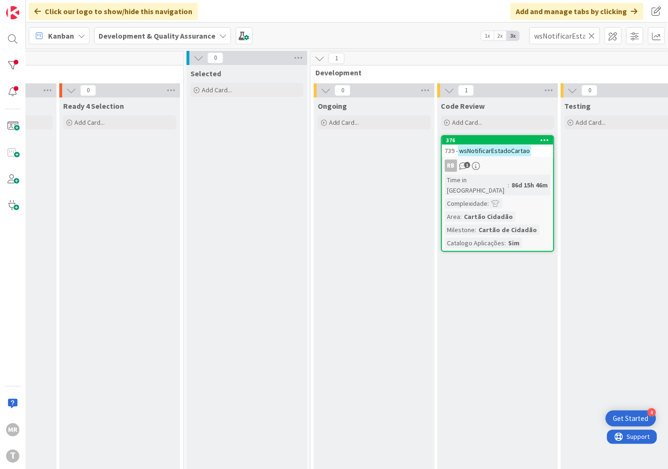
click at [592, 35] on icon at bounding box center [591, 36] width 7 height 8
click at [564, 35] on input "text" at bounding box center [564, 35] width 71 height 17
paste input "wsPesquisaCriacao"
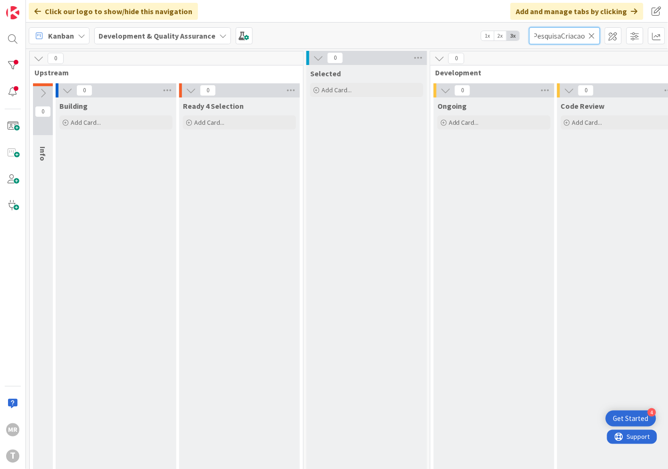
type input "wsPesquisaCriacao"
click at [592, 38] on icon at bounding box center [591, 36] width 7 height 8
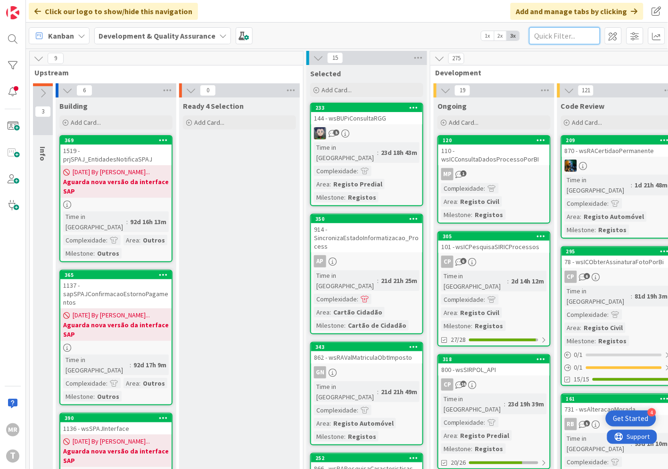
click at [581, 38] on input "text" at bounding box center [564, 35] width 71 height 17
paste input "wsPesquisaCriacao"
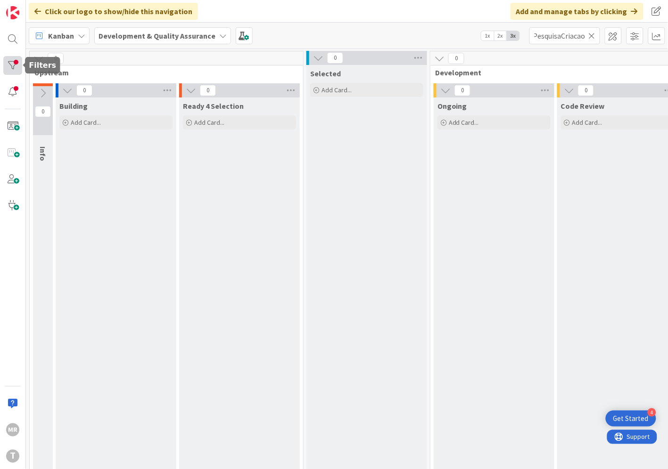
click at [17, 66] on div at bounding box center [12, 65] width 19 height 19
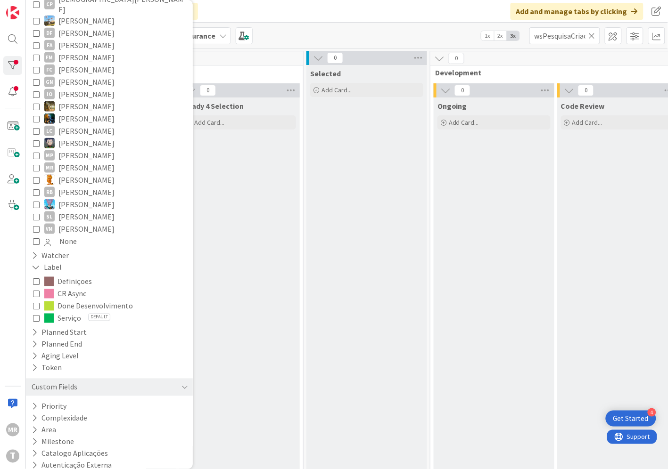
scroll to position [0, 0]
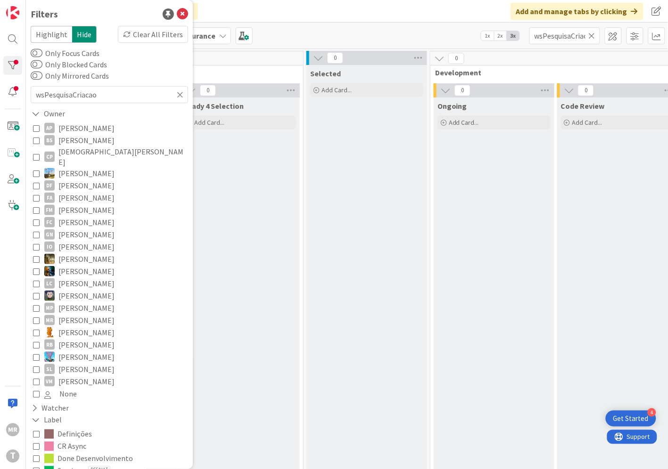
click at [257, 214] on div "Ready 4 Selection Add Card..." at bounding box center [239, 292] width 121 height 388
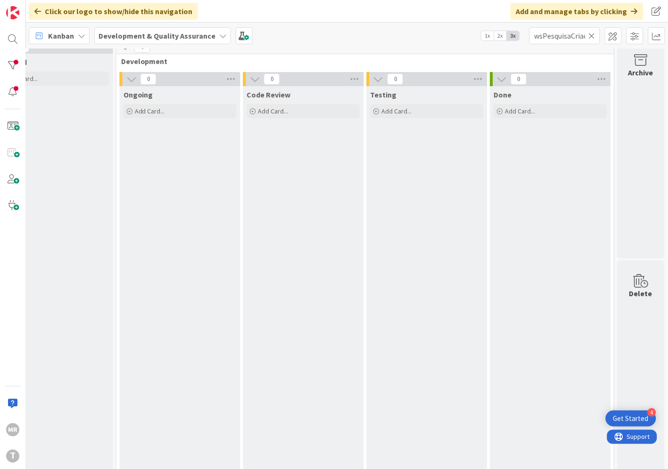
scroll to position [0, 321]
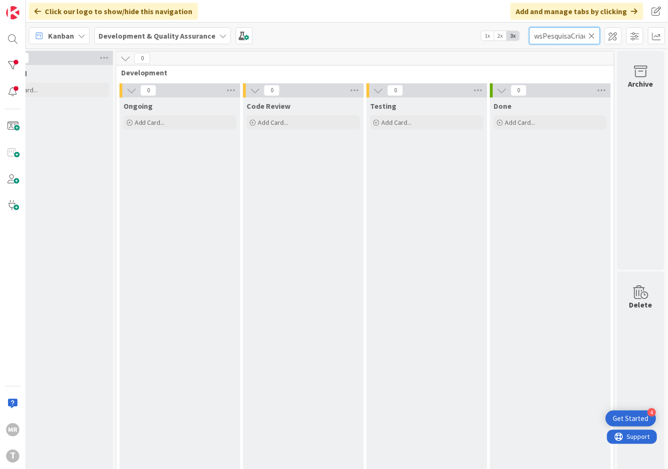
click at [570, 36] on input "wsPesquisaCriacao" at bounding box center [564, 35] width 71 height 17
drag, startPoint x: 571, startPoint y: 35, endPoint x: 473, endPoint y: 21, distance: 99.4
click at [493, 29] on div "Kanban Development & Quality Assurance 1x 2x 3x wsPesquisaCriacao" at bounding box center [347, 36] width 642 height 26
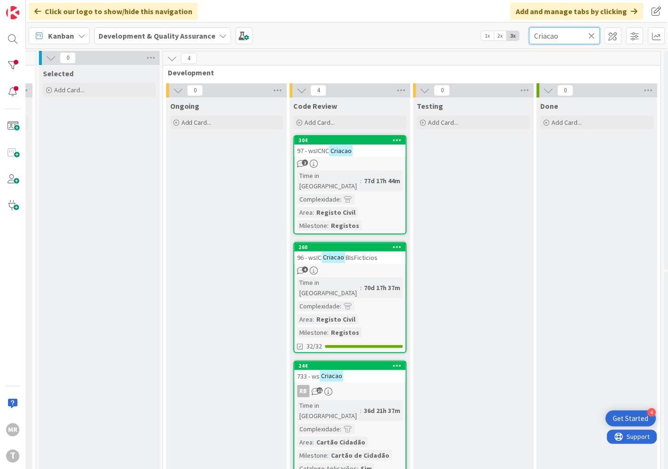
scroll to position [123, 267]
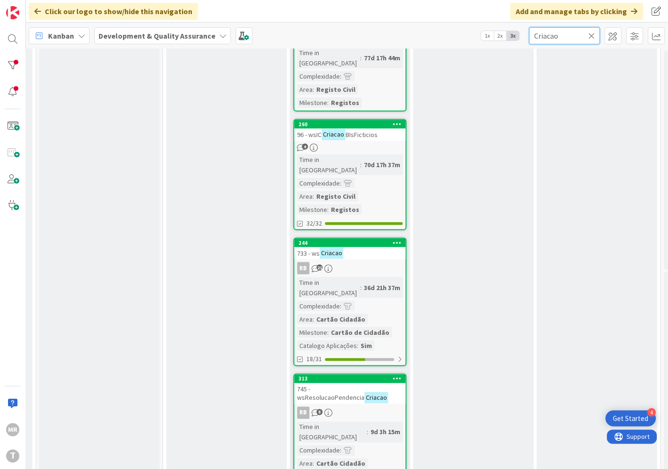
type input "Criacao"
click at [591, 39] on icon at bounding box center [591, 36] width 7 height 8
click at [571, 37] on input "text" at bounding box center [564, 35] width 71 height 17
paste input "wsPesquisaRenovacao"
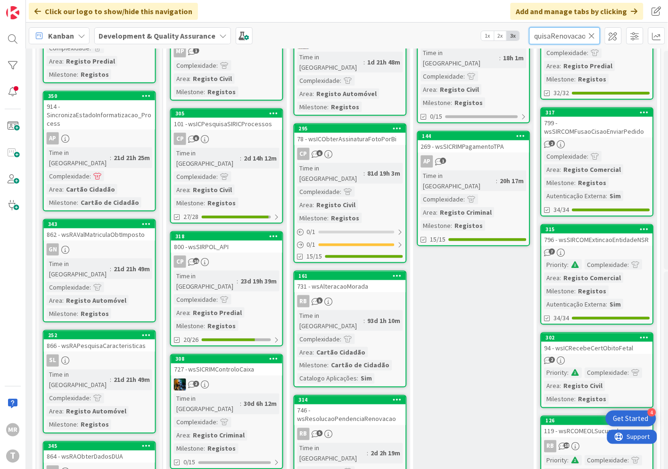
scroll to position [33, 267]
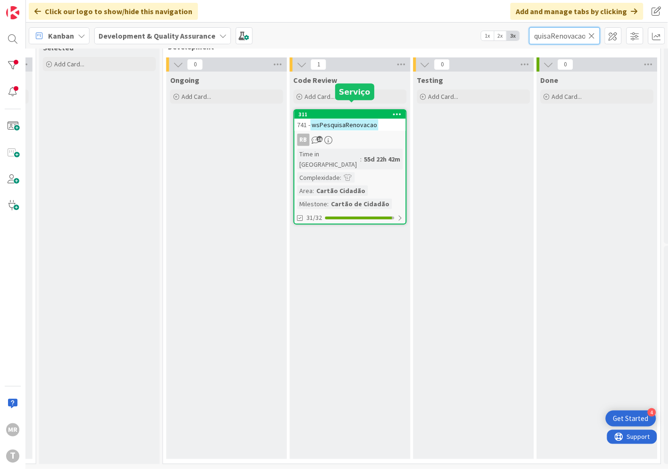
type input "wsPesquisaRenovacao"
click at [375, 111] on div "311" at bounding box center [352, 114] width 107 height 7
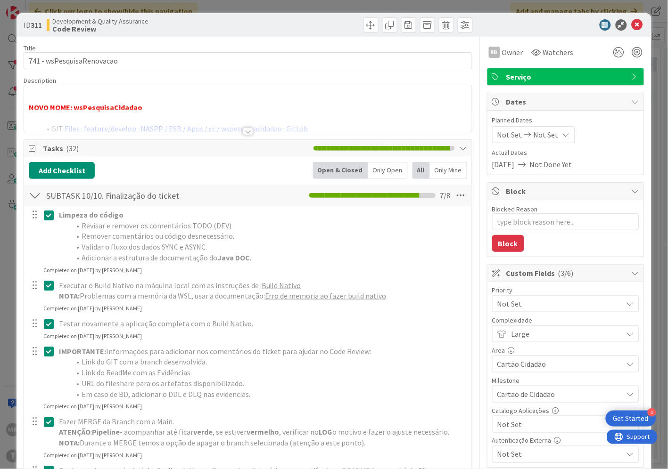
click at [499, 429] on span "Not Set" at bounding box center [557, 424] width 121 height 13
click at [499, 408] on link "Sim" at bounding box center [565, 402] width 145 height 17
type textarea "x"
click at [631, 24] on icon at bounding box center [636, 24] width 11 height 11
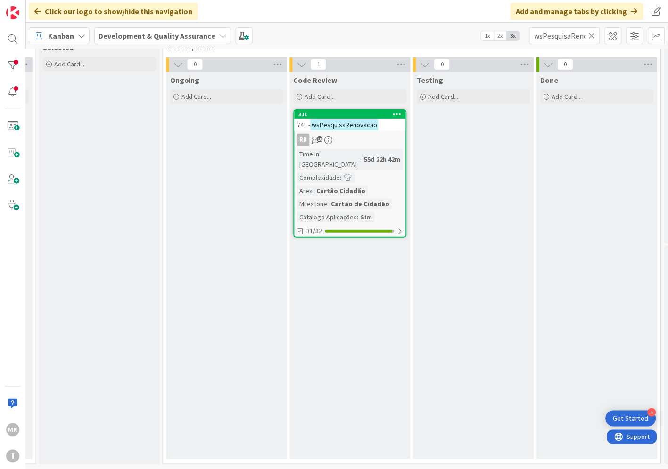
drag, startPoint x: 593, startPoint y: 36, endPoint x: 562, endPoint y: 36, distance: 30.6
click at [591, 36] on icon at bounding box center [591, 36] width 7 height 8
click at [561, 36] on input "text" at bounding box center [564, 35] width 71 height 17
paste input "wsProcessDataAggregator"
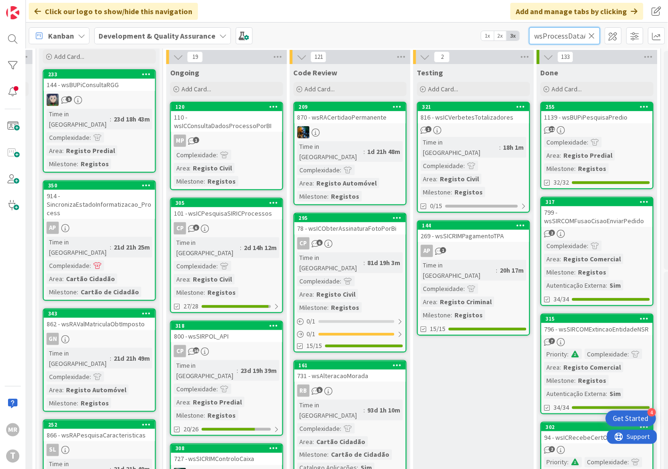
scroll to position [0, 31]
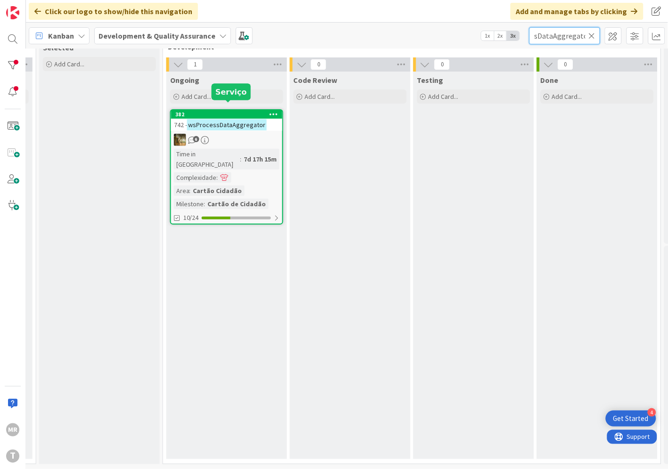
type input "wsProcessDataAggregator"
click at [240, 111] on div "382" at bounding box center [228, 114] width 107 height 7
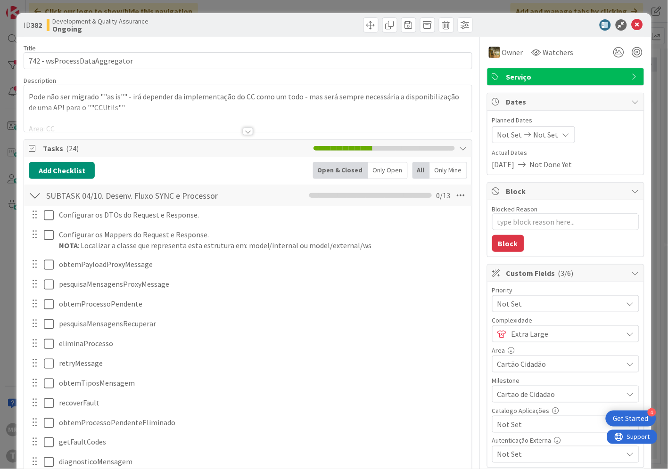
click at [506, 425] on span "Not Set" at bounding box center [557, 424] width 121 height 13
click at [501, 402] on link "Sim" at bounding box center [565, 402] width 145 height 17
type textarea "x"
click at [631, 25] on icon at bounding box center [636, 24] width 11 height 11
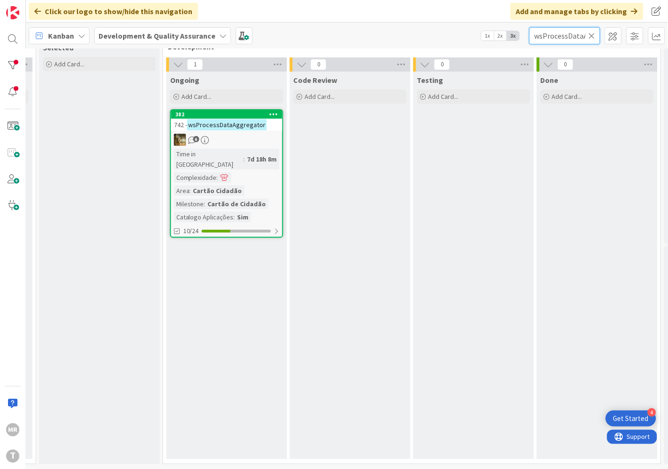
click at [591, 29] on input "wsProcessDataAggregator" at bounding box center [564, 35] width 71 height 17
click at [592, 41] on input "wsProcessDataAggregator" at bounding box center [564, 35] width 71 height 17
click at [592, 37] on icon at bounding box center [591, 36] width 7 height 8
click at [574, 36] on input "text" at bounding box center [564, 35] width 71 height 17
paste input "wsProcessoPendente"
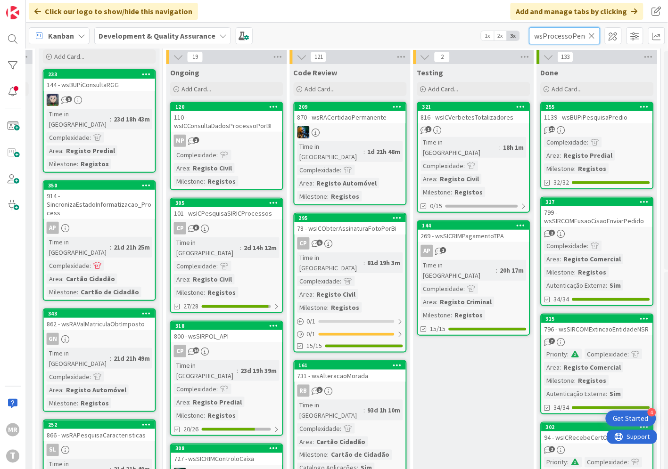
scroll to position [0, 16]
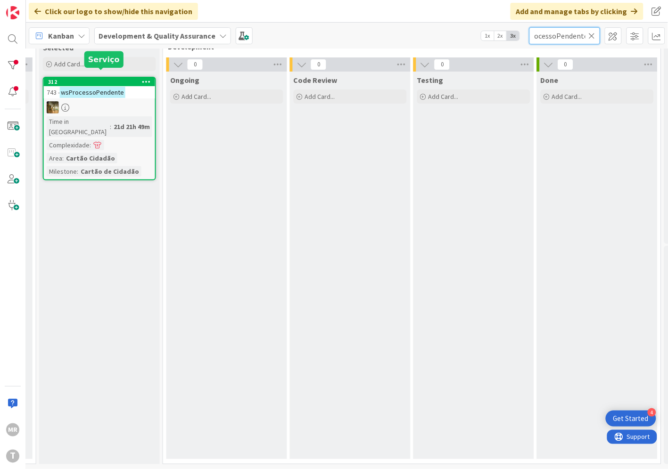
type input "wsProcessoPendente"
click at [123, 79] on div "312" at bounding box center [101, 82] width 107 height 7
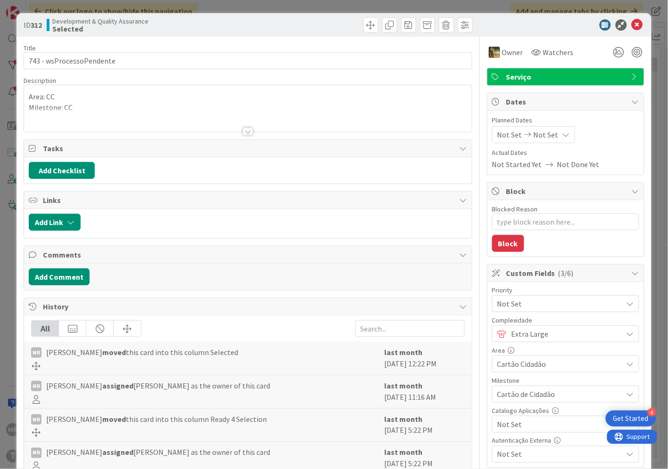
click at [497, 419] on span "Not Set" at bounding box center [557, 424] width 121 height 13
click at [498, 406] on icon at bounding box center [502, 403] width 8 height 14
type textarea "x"
click at [631, 24] on icon at bounding box center [636, 24] width 11 height 11
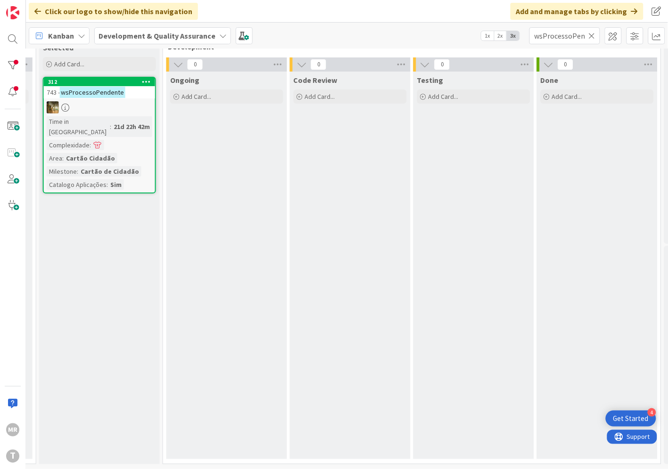
click at [590, 38] on icon at bounding box center [591, 36] width 7 height 8
click at [561, 36] on input "text" at bounding box center [564, 35] width 71 height 17
paste input "wsRenovacao"
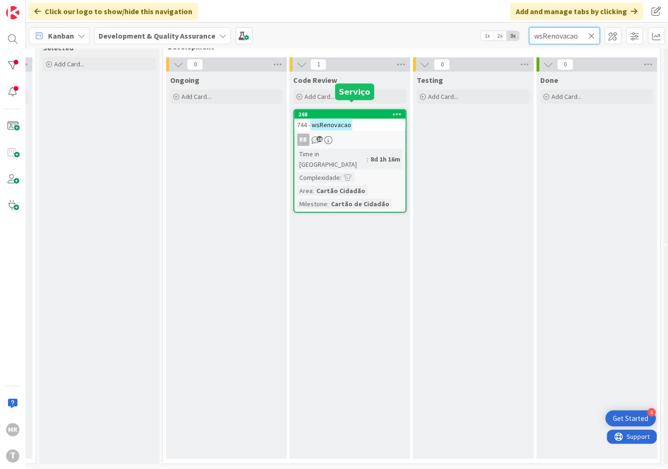
type input "wsRenovacao"
click at [365, 111] on div "268" at bounding box center [352, 114] width 107 height 7
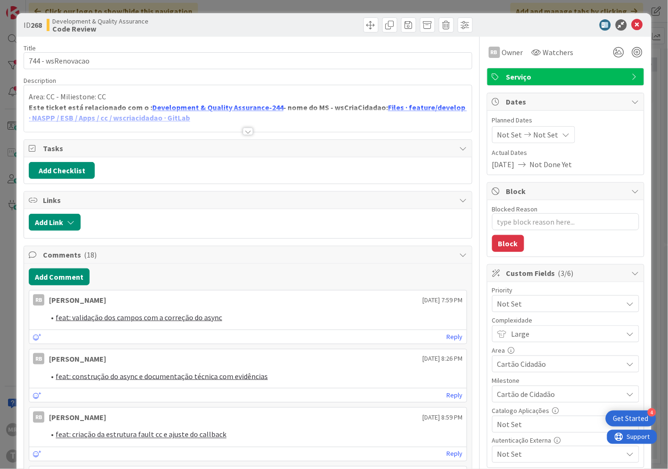
click at [530, 424] on span "Not Set" at bounding box center [557, 424] width 121 height 13
click at [510, 407] on span "Sim" at bounding box center [571, 403] width 123 height 14
type textarea "x"
click at [631, 25] on icon at bounding box center [636, 24] width 11 height 11
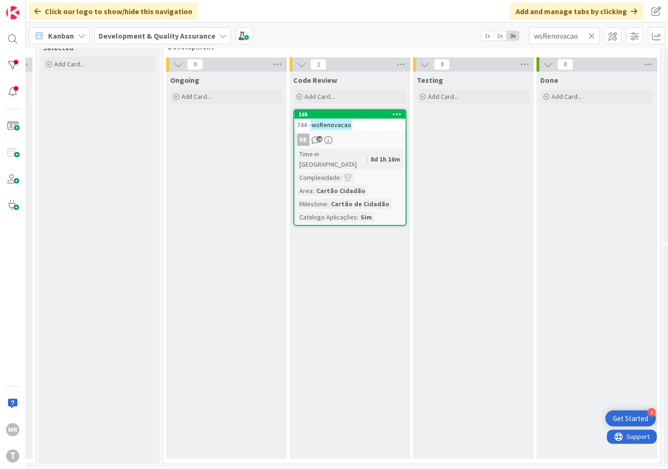
click at [589, 36] on icon at bounding box center [591, 36] width 7 height 8
click at [570, 36] on input "text" at bounding box center [564, 35] width 71 height 17
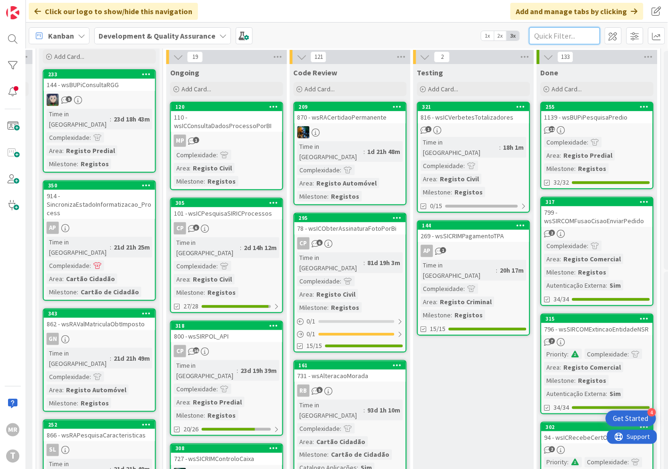
paste input "wsResolucaoPendenciaCriacao"
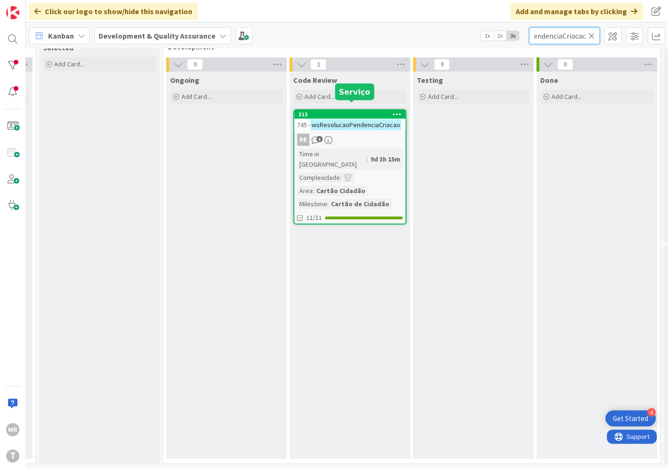
type input "wsResolucaoPendenciaCriacao"
click at [335, 111] on div "313" at bounding box center [352, 114] width 107 height 7
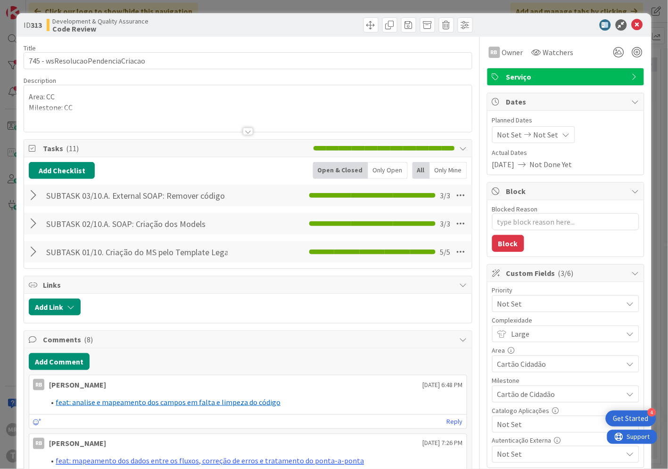
click at [506, 425] on span "Not Set" at bounding box center [557, 424] width 121 height 13
click at [498, 405] on icon at bounding box center [502, 403] width 8 height 14
type textarea "x"
click at [631, 24] on icon at bounding box center [636, 24] width 11 height 11
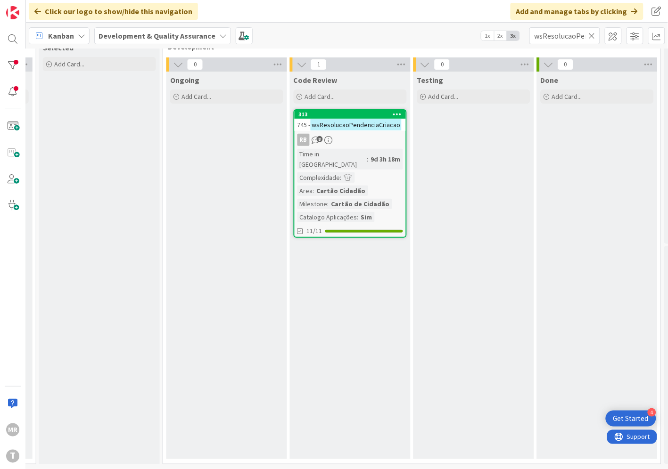
drag, startPoint x: 594, startPoint y: 35, endPoint x: 581, endPoint y: 36, distance: 13.3
click at [594, 35] on icon at bounding box center [591, 36] width 7 height 8
click at [576, 37] on input "text" at bounding box center [564, 35] width 71 height 17
paste input "wsResolucaoPendenciaRenovacao"
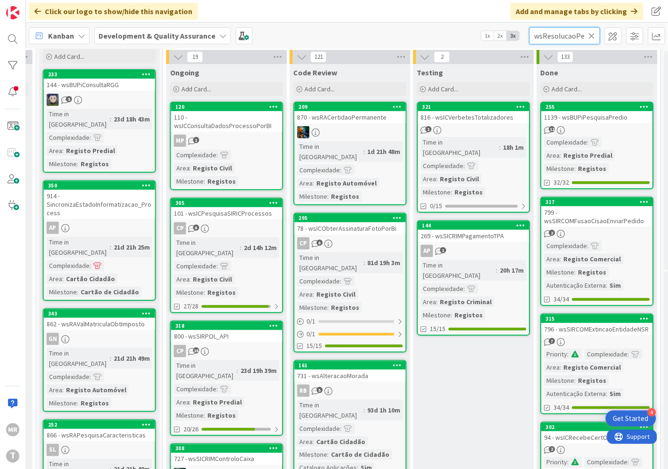
scroll to position [0, 58]
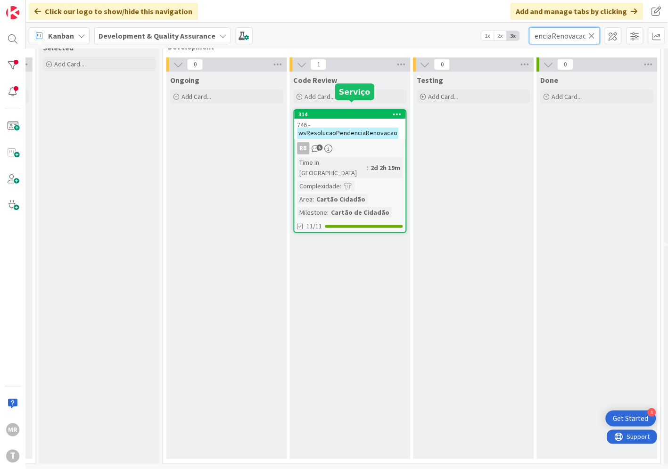
type input "wsResolucaoPendenciaRenovacao"
click at [367, 111] on div "314" at bounding box center [352, 114] width 107 height 7
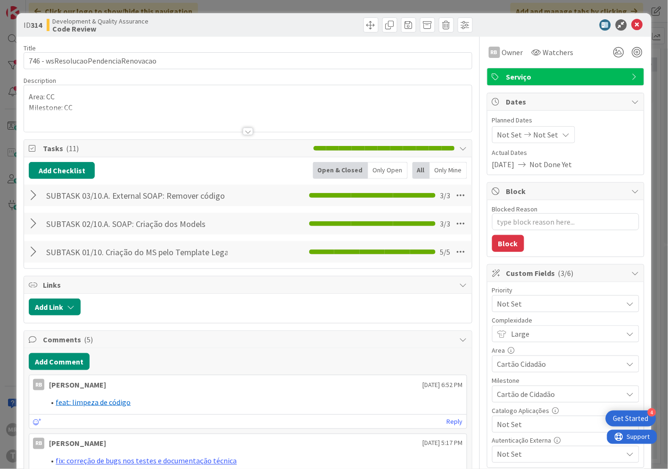
click at [497, 423] on span "Not Set" at bounding box center [557, 424] width 121 height 13
click at [510, 407] on span "Sim" at bounding box center [571, 403] width 123 height 14
type textarea "x"
click at [631, 24] on icon at bounding box center [636, 24] width 11 height 11
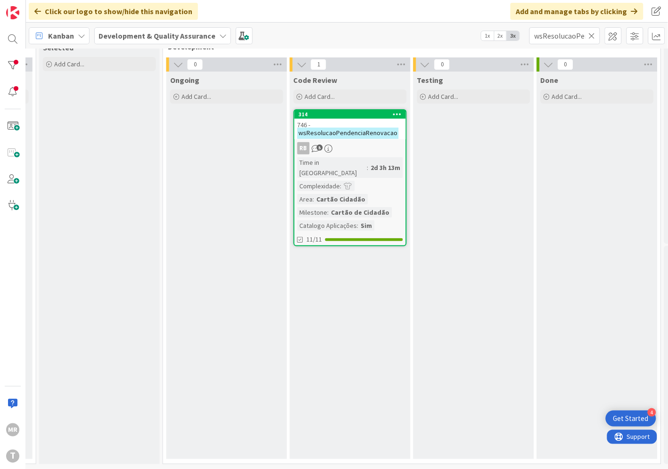
click at [595, 36] on icon at bounding box center [591, 36] width 7 height 8
click at [575, 38] on input "text" at bounding box center [564, 35] width 71 height 17
paste input "wsSCAlteracaoTrabPendentes"
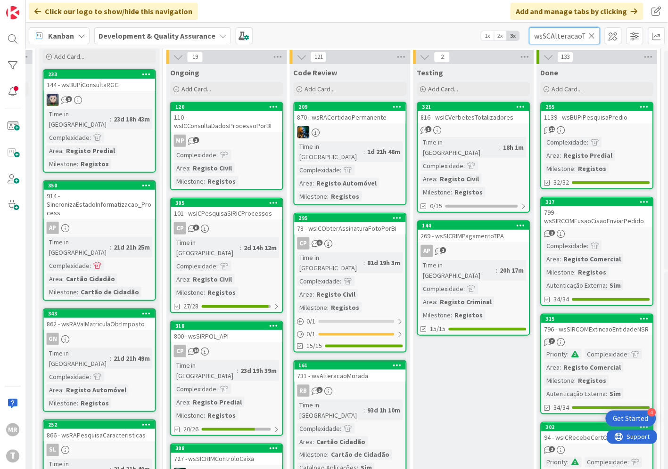
scroll to position [0, 43]
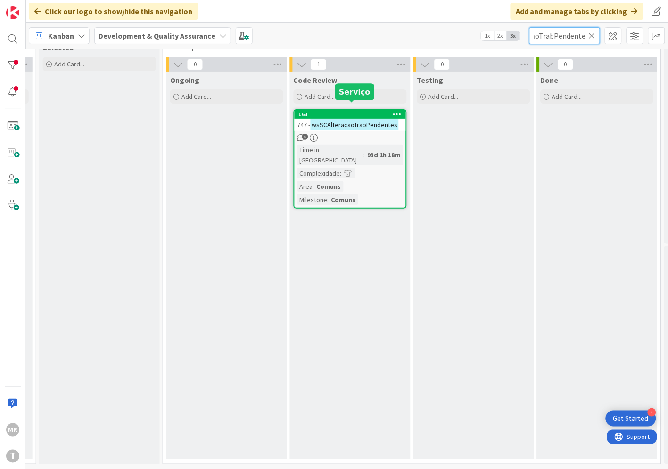
type input "wsSCAlteracaoTrabPendentes"
click at [374, 111] on div "163" at bounding box center [352, 114] width 107 height 7
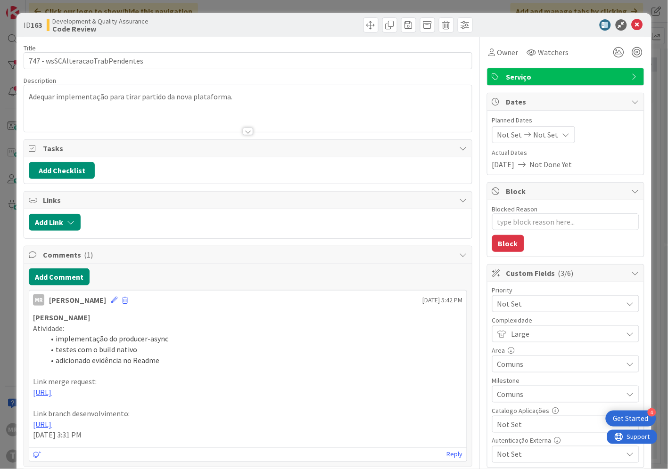
click at [500, 425] on span "Not Set" at bounding box center [557, 424] width 121 height 13
click at [498, 404] on icon at bounding box center [502, 403] width 8 height 14
type textarea "x"
click at [633, 24] on icon at bounding box center [636, 24] width 11 height 11
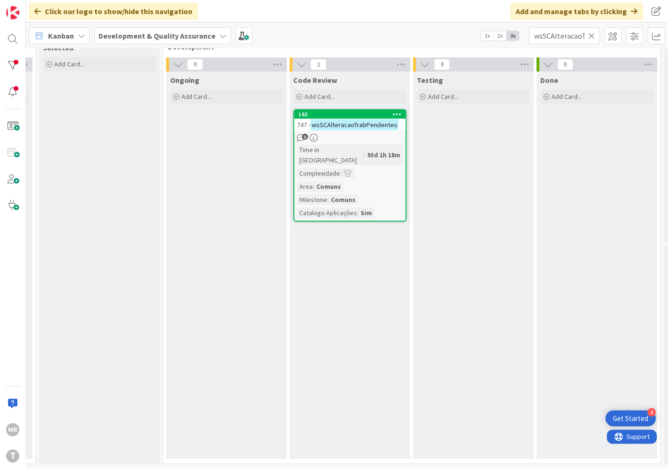
click at [594, 34] on icon at bounding box center [591, 36] width 7 height 8
click at [575, 35] on input "text" at bounding box center [564, 35] width 71 height 17
paste input "wsSCAsyncSchedulerCallback"
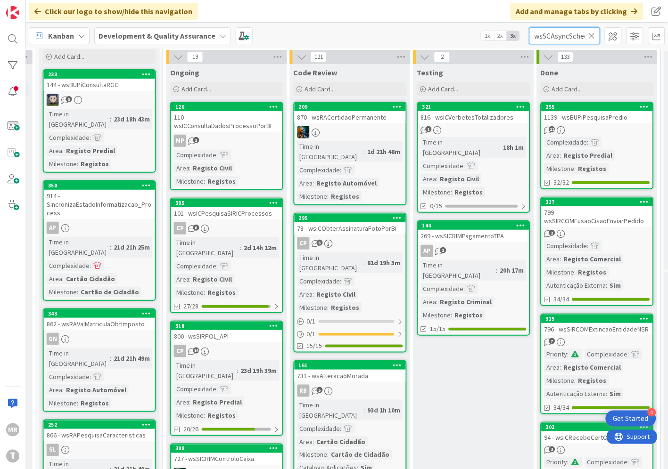
scroll to position [0, 43]
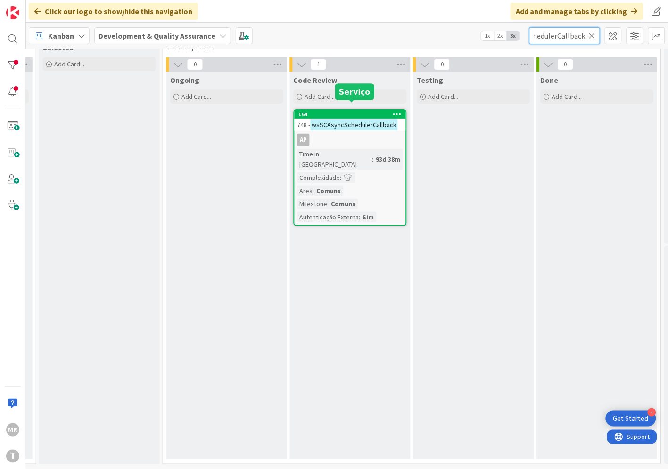
type input "wsSCAsyncSchedulerCallback"
click at [370, 111] on div "164" at bounding box center [352, 114] width 107 height 7
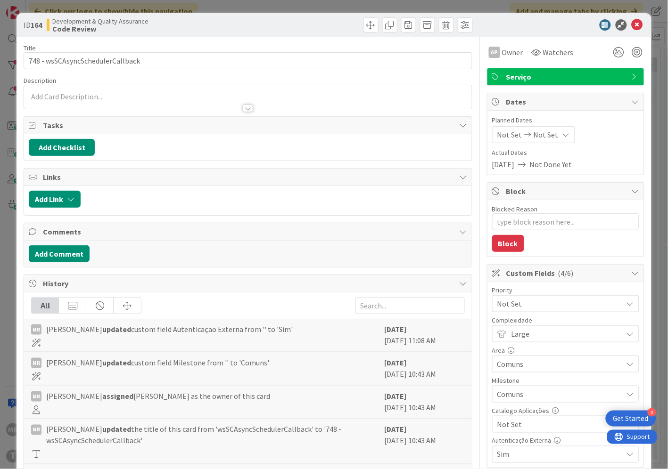
click at [512, 416] on div "Not Set" at bounding box center [565, 424] width 147 height 17
click at [510, 401] on span "Sim" at bounding box center [571, 403] width 123 height 14
type textarea "x"
click at [631, 23] on icon at bounding box center [636, 24] width 11 height 11
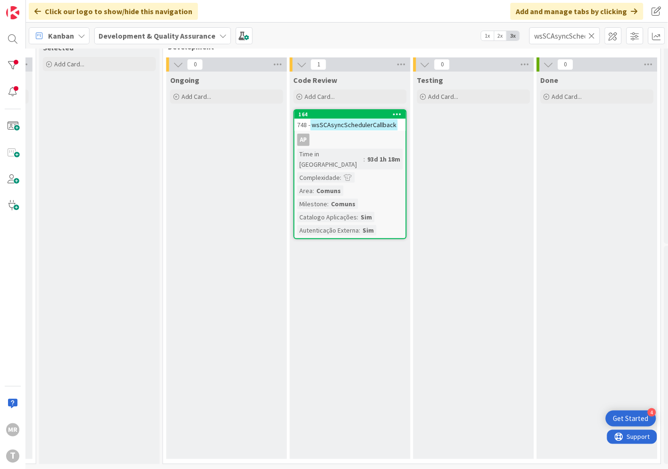
click at [594, 36] on icon at bounding box center [591, 36] width 7 height 8
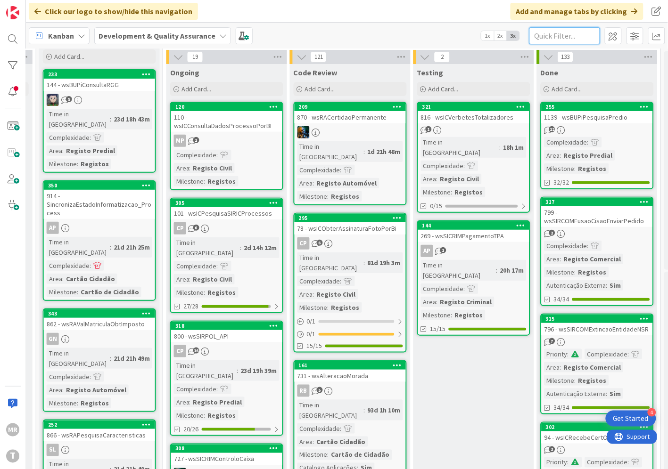
click at [561, 38] on input "text" at bounding box center [564, 35] width 71 height 17
paste input "wsJMSQueueOperations"
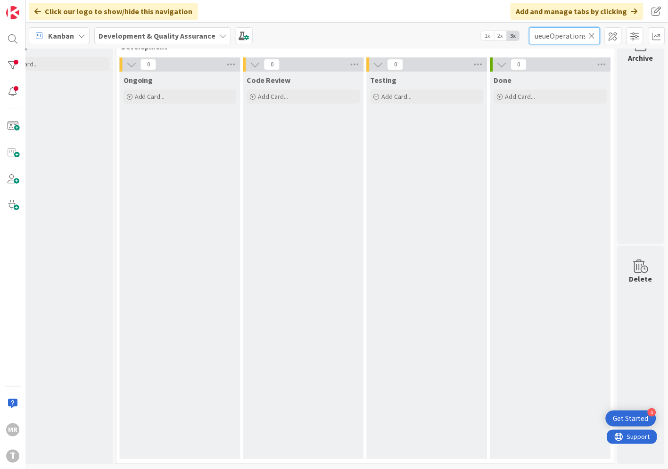
scroll to position [33, 0]
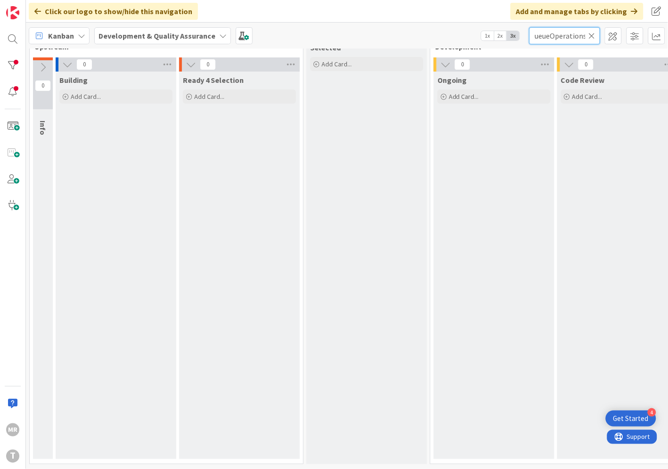
click at [532, 36] on input "wsJMSQueueOperations" at bounding box center [564, 35] width 71 height 17
type input "wsJMSQueueOperations"
drag, startPoint x: 590, startPoint y: 35, endPoint x: 593, endPoint y: 42, distance: 7.6
click at [590, 35] on icon at bounding box center [591, 36] width 7 height 8
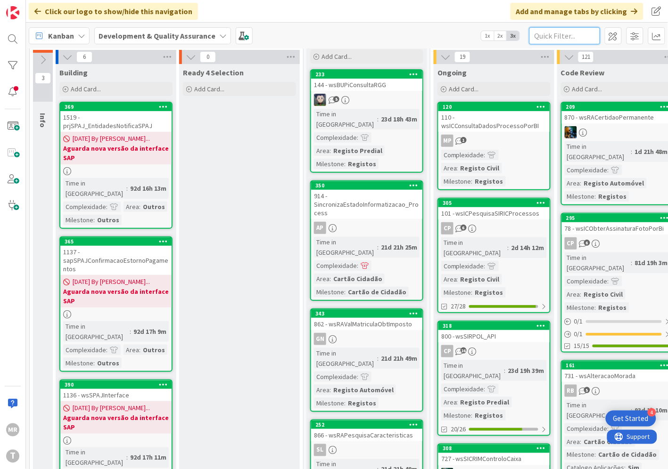
click at [554, 31] on input "text" at bounding box center [564, 35] width 71 height 17
paste input "wsSCLogData"
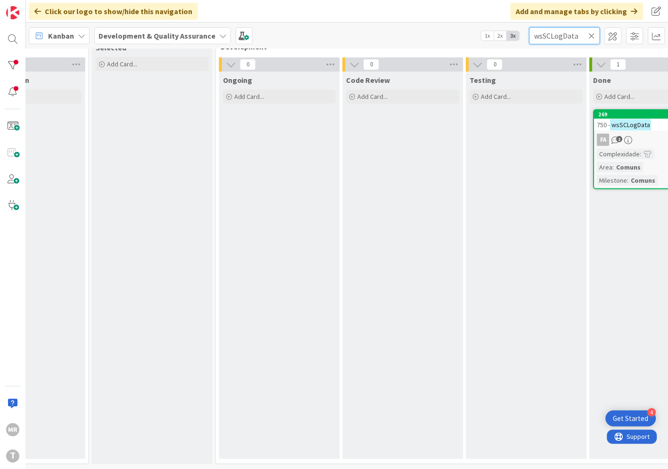
scroll to position [33, 321]
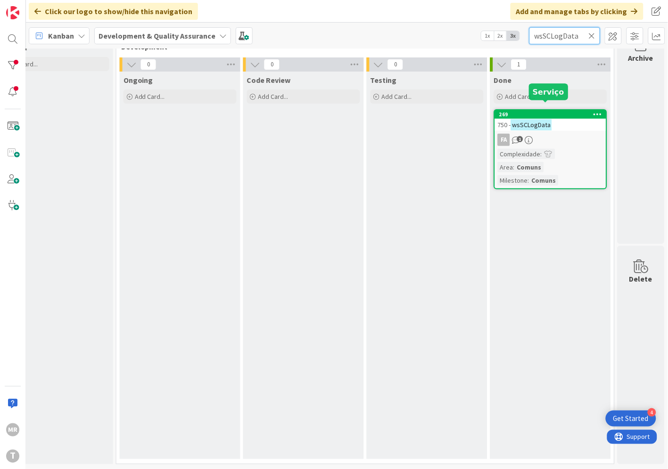
type input "wsSCLogData"
click at [544, 111] on div "269" at bounding box center [552, 114] width 107 height 7
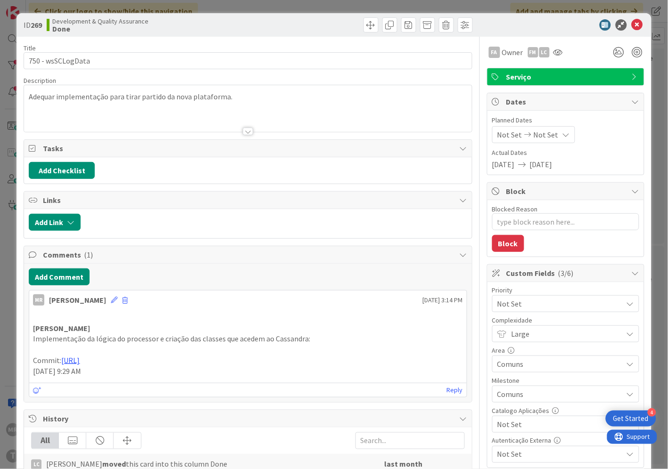
click at [520, 428] on span "Not Set" at bounding box center [557, 424] width 121 height 13
click at [498, 407] on link "Sim" at bounding box center [565, 402] width 145 height 17
type textarea "x"
click at [631, 24] on icon at bounding box center [636, 24] width 11 height 11
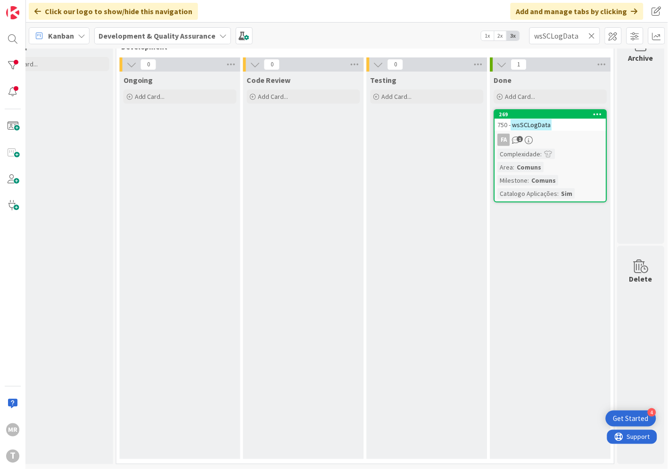
drag, startPoint x: 591, startPoint y: 36, endPoint x: 580, endPoint y: 38, distance: 10.9
click at [591, 36] on icon at bounding box center [591, 36] width 7 height 8
click at [576, 38] on input "text" at bounding box center [564, 35] width 71 height 17
paste input "wsSCNotificacaoAlertas"
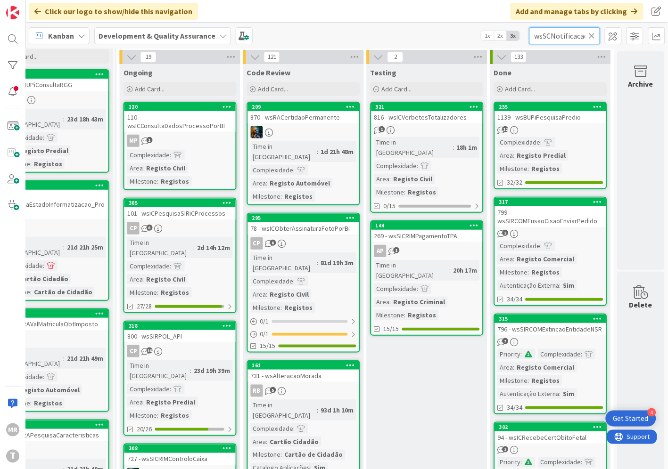
scroll to position [0, 24]
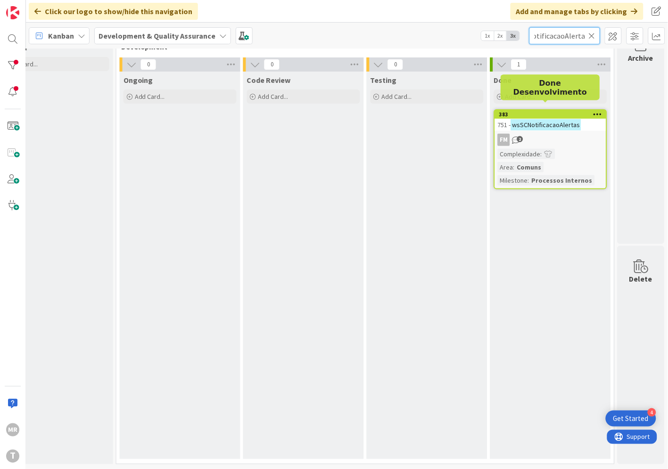
type input "wsSCNotificacaoAlertas"
click at [568, 111] on div "383" at bounding box center [552, 114] width 107 height 7
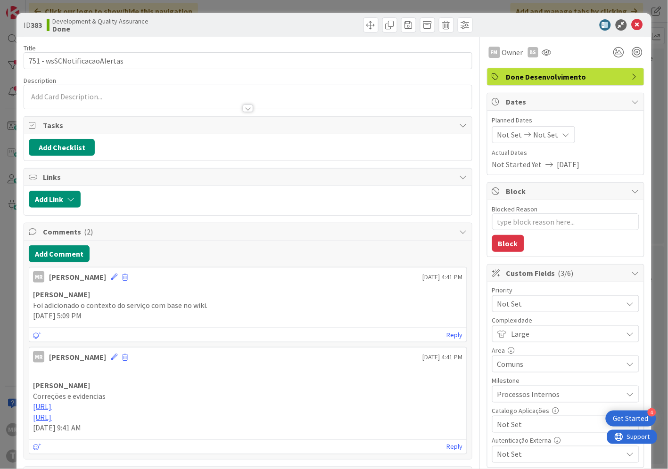
click at [520, 420] on span "Not Set" at bounding box center [557, 424] width 121 height 13
click at [510, 407] on span "Sim" at bounding box center [571, 403] width 123 height 14
type textarea "x"
click at [631, 27] on icon at bounding box center [636, 24] width 11 height 11
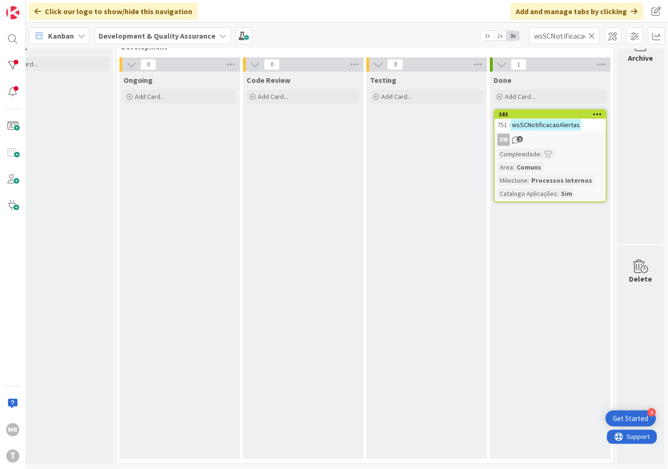
click at [590, 35] on icon at bounding box center [591, 36] width 7 height 8
click at [566, 35] on input "text" at bounding box center [564, 35] width 71 height 17
paste input "wsAAAutenticacaoCredenciais"
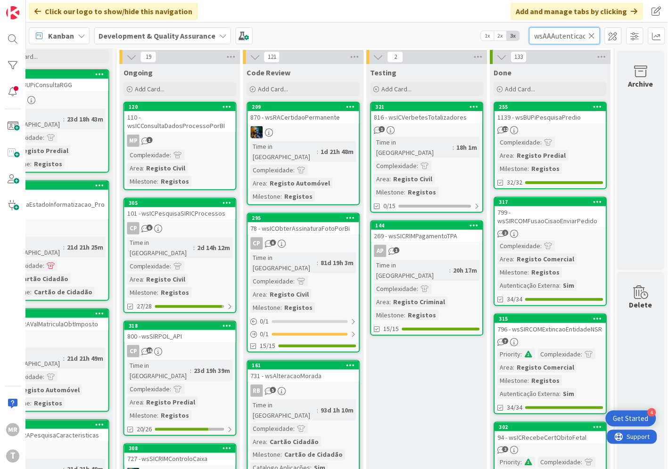
scroll to position [0, 44]
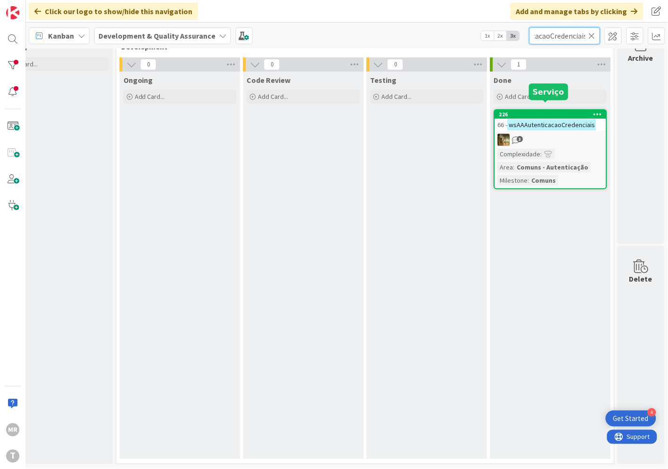
type input "wsAAAutenticacaoCredenciais"
click at [555, 111] on div "226" at bounding box center [552, 114] width 107 height 7
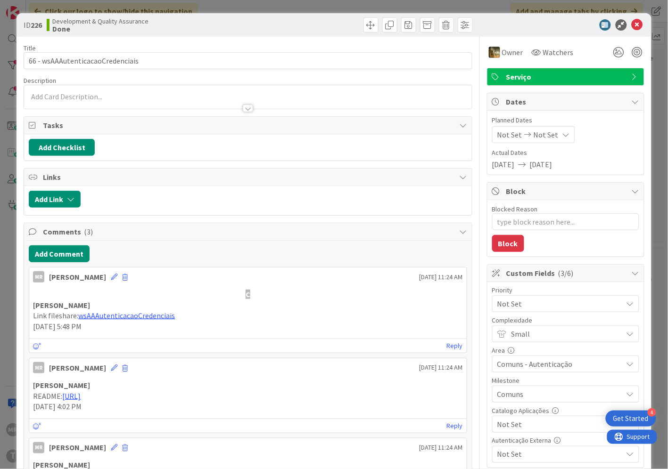
click at [535, 421] on span "Not Set" at bounding box center [557, 424] width 121 height 13
click at [514, 405] on span "Sim" at bounding box center [571, 403] width 123 height 14
type textarea "x"
click at [632, 26] on icon at bounding box center [636, 24] width 11 height 11
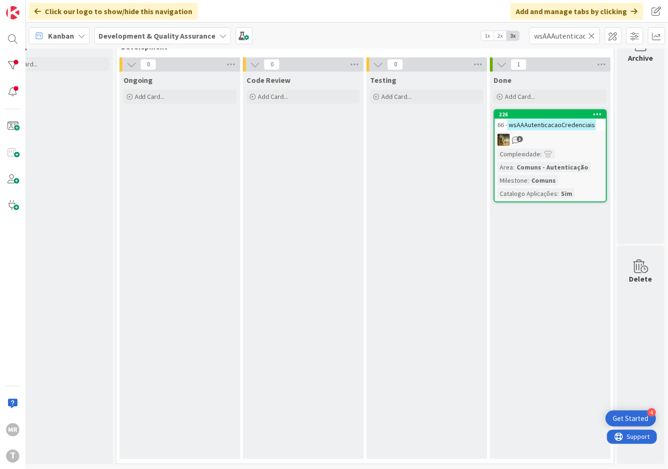
click at [591, 36] on icon at bounding box center [591, 36] width 7 height 8
click at [559, 37] on input "text" at bounding box center [564, 35] width 71 height 17
paste input "wsAAObterCredenciais"
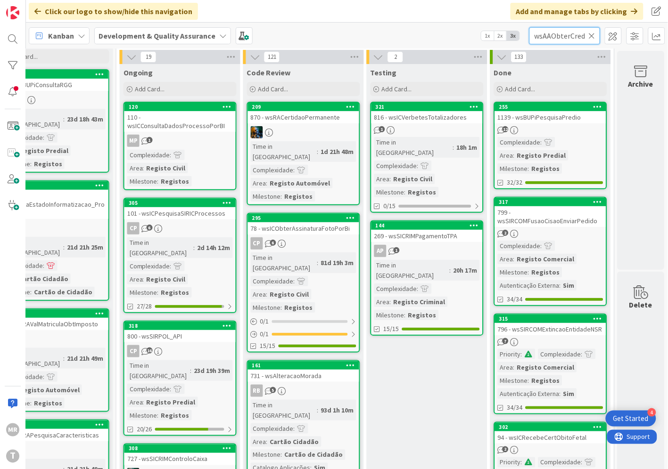
scroll to position [0, 20]
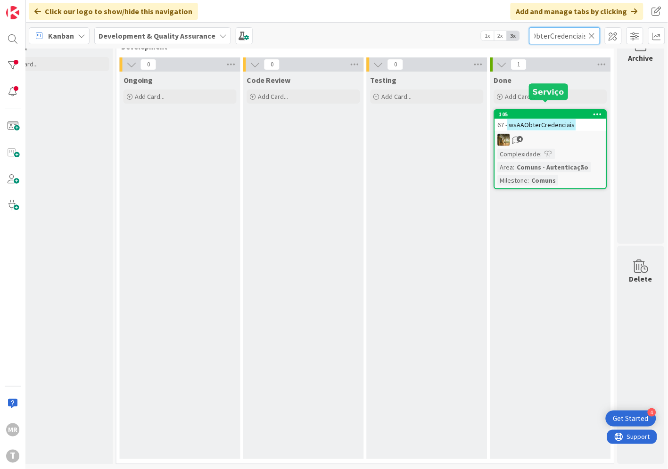
type input "wsAAObterCredenciais"
click at [547, 111] on div "105" at bounding box center [552, 114] width 107 height 7
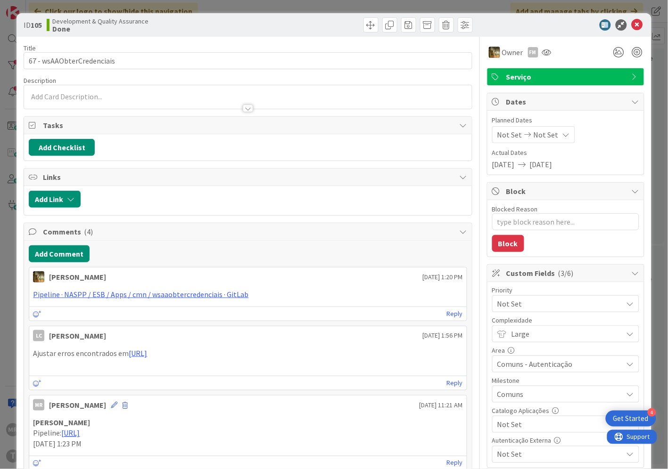
click at [521, 416] on div "Not Set" at bounding box center [565, 424] width 147 height 17
click at [511, 397] on span "Sim" at bounding box center [571, 403] width 123 height 14
type textarea "x"
click at [631, 27] on icon at bounding box center [636, 24] width 11 height 11
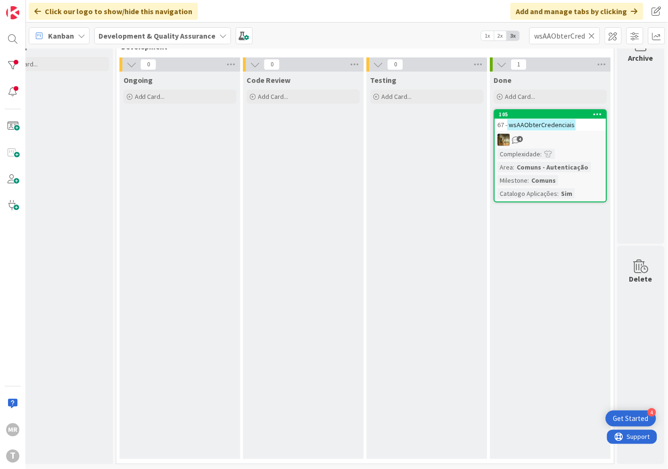
click at [594, 36] on icon at bounding box center [591, 36] width 7 height 8
click at [576, 33] on input "text" at bounding box center [564, 35] width 71 height 17
paste input "wsMPGeracaoDUC"
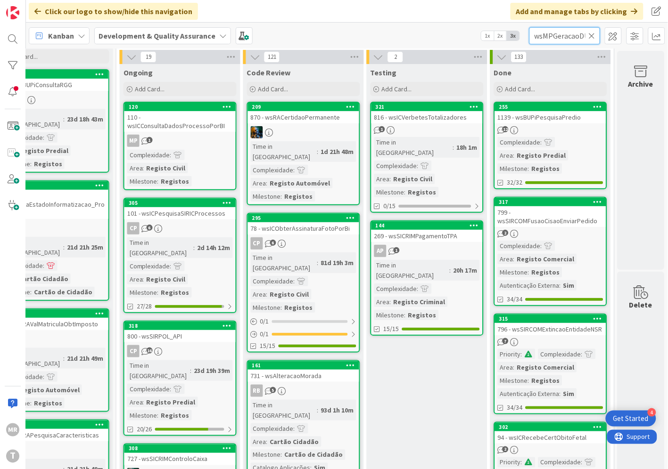
scroll to position [0, 7]
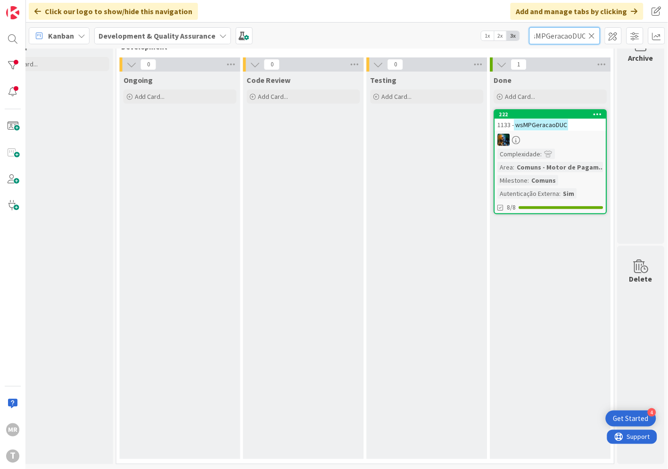
type input "wsMPGeracaoDUC"
click at [535, 110] on div "222" at bounding box center [550, 114] width 111 height 8
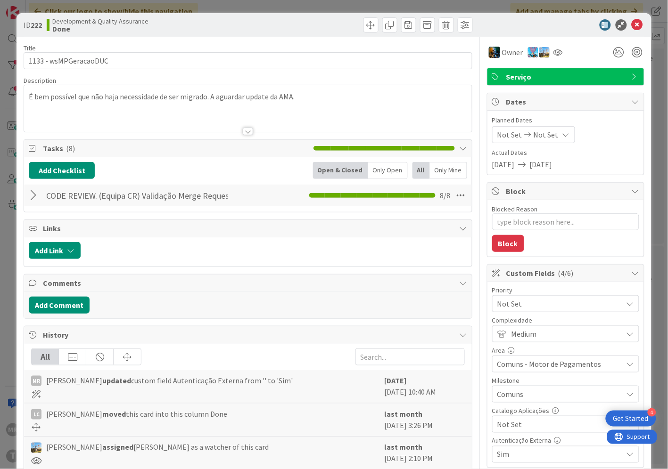
click at [529, 429] on span "Not Set" at bounding box center [557, 424] width 121 height 13
click at [510, 405] on span "Sim" at bounding box center [571, 403] width 123 height 14
type textarea "x"
click at [631, 25] on icon at bounding box center [636, 24] width 11 height 11
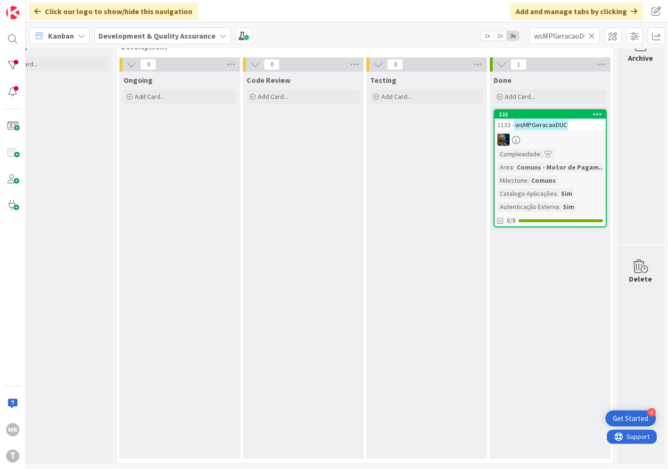
drag, startPoint x: 591, startPoint y: 34, endPoint x: 578, endPoint y: 37, distance: 13.4
click at [591, 34] on icon at bounding box center [591, 36] width 7 height 8
click at [572, 38] on input "text" at bounding box center [564, 35] width 71 height 17
paste input "wsMPPedidoEstadoDUCs"
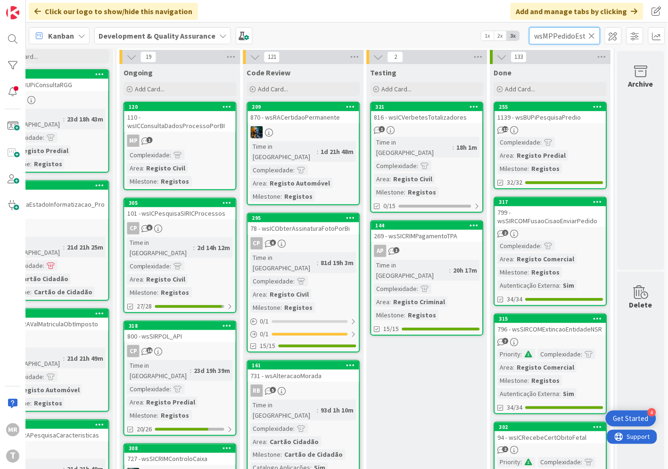
scroll to position [0, 28]
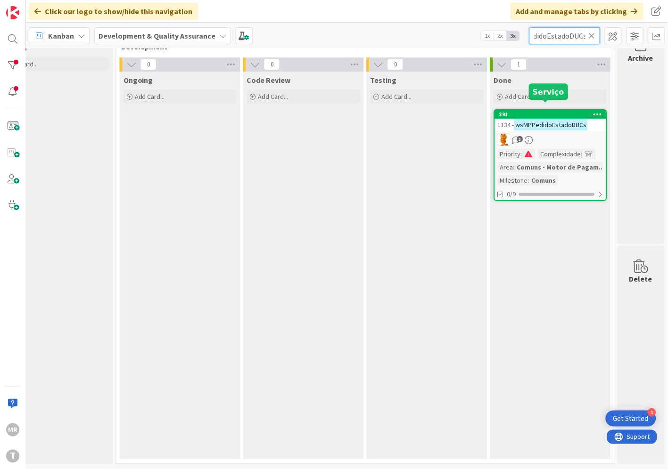
type input "wsMPPedidoEstadoDUCs"
click at [565, 111] on div "291" at bounding box center [552, 114] width 107 height 7
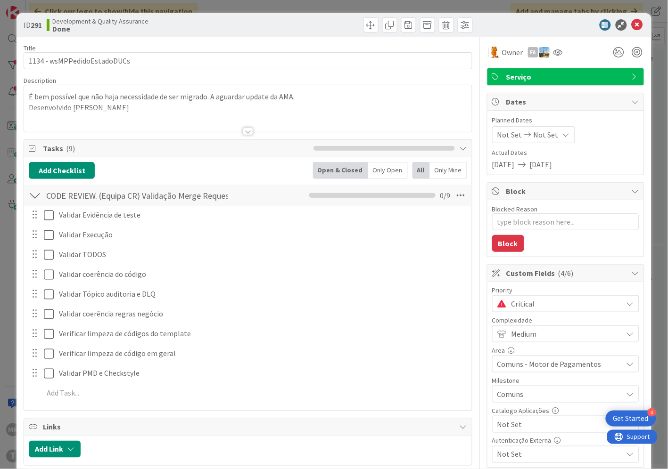
click at [525, 425] on span "Not Set" at bounding box center [557, 424] width 121 height 13
click at [510, 404] on span "Sim" at bounding box center [571, 403] width 123 height 14
type textarea "x"
click at [631, 24] on icon at bounding box center [636, 24] width 11 height 11
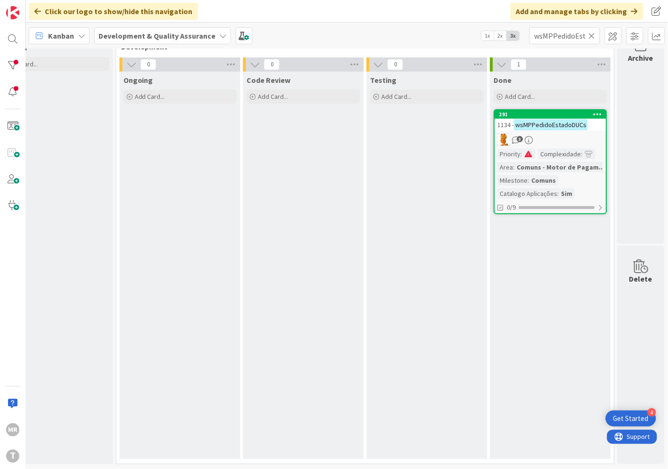
click at [591, 37] on icon at bounding box center [591, 36] width 7 height 8
click at [567, 39] on input "text" at bounding box center [564, 35] width 71 height 17
paste input "wsEDOCPublicAPI"
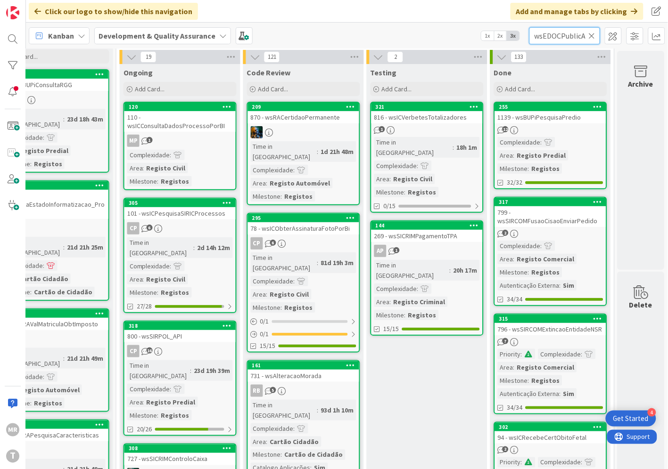
scroll to position [0, 6]
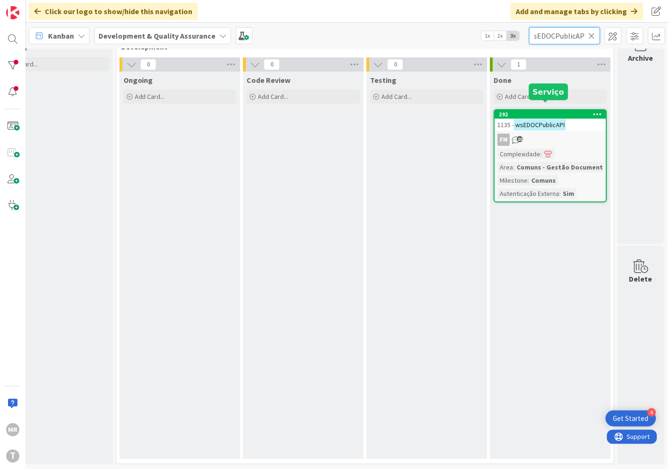
type input "wsEDOCPublicAPI"
click at [527, 111] on div "292" at bounding box center [552, 114] width 107 height 7
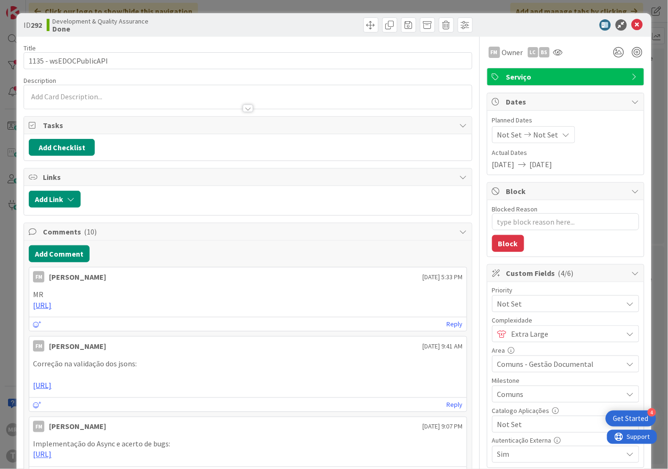
click at [517, 422] on span "Not Set" at bounding box center [557, 424] width 121 height 13
click at [516, 402] on span "Sim" at bounding box center [571, 403] width 123 height 14
type textarea "x"
click at [631, 27] on icon at bounding box center [636, 24] width 11 height 11
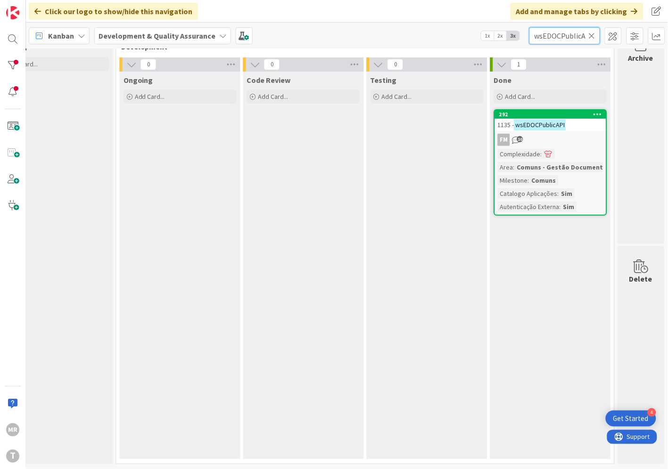
click at [587, 36] on input "wsEDOCPublicAPI" at bounding box center [564, 35] width 71 height 17
click at [552, 36] on input "wsEDOCPublicAPI" at bounding box center [564, 35] width 71 height 17
click at [588, 36] on input "wsEDOCPublicAPI" at bounding box center [564, 35] width 71 height 17
click at [590, 36] on icon at bounding box center [591, 36] width 7 height 8
click at [579, 35] on input "text" at bounding box center [564, 35] width 71 height 17
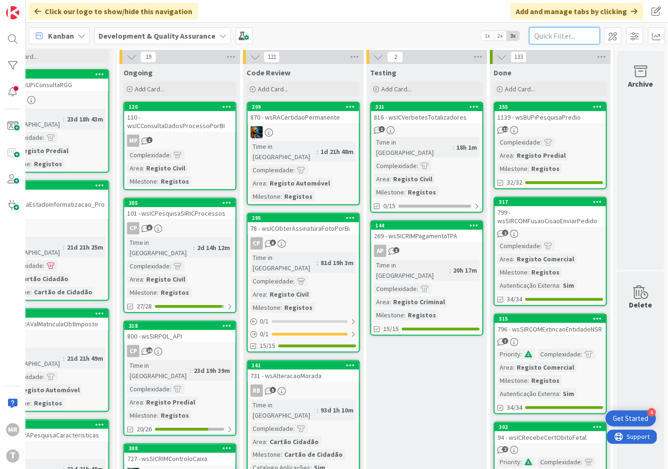
paste input "wsGDBAServices"
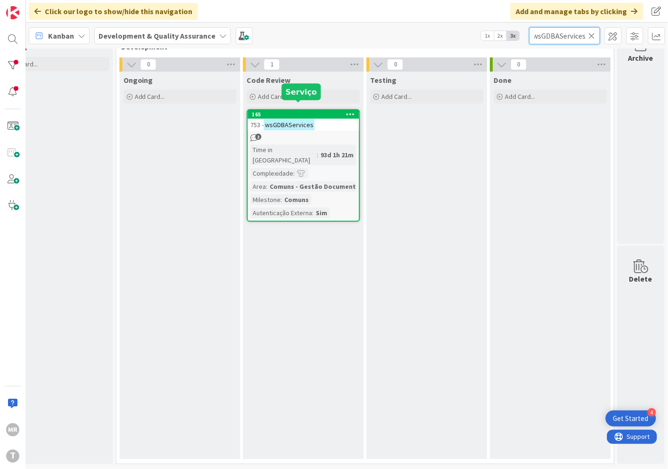
type input "wsGDBAServices"
click at [326, 111] on div "165" at bounding box center [305, 114] width 107 height 7
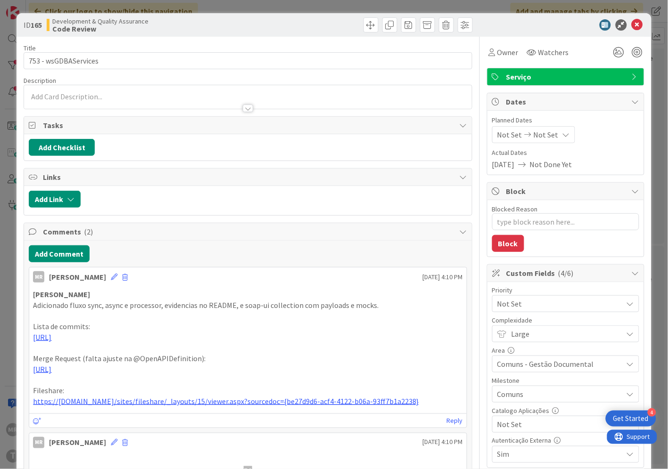
click at [510, 420] on span "Not Set" at bounding box center [557, 424] width 121 height 13
click at [511, 402] on span "Sim" at bounding box center [571, 403] width 123 height 14
type textarea "x"
click at [631, 25] on icon at bounding box center [636, 24] width 11 height 11
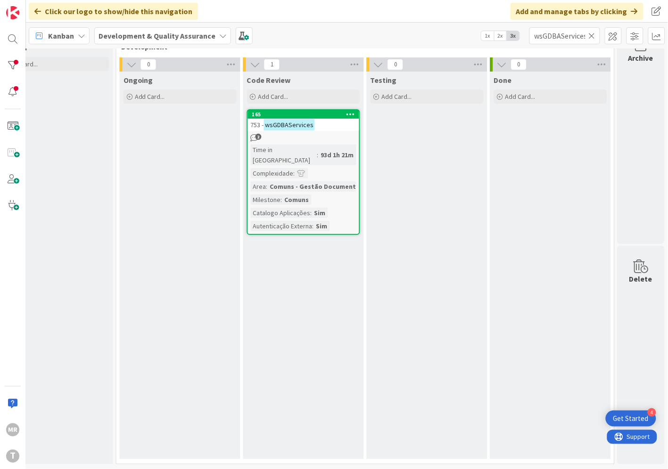
drag, startPoint x: 591, startPoint y: 36, endPoint x: 582, endPoint y: 38, distance: 8.7
click at [591, 36] on icon at bounding box center [591, 36] width 7 height 8
click at [576, 38] on input "text" at bounding box center [564, 35] width 71 height 17
paste input "wsGDGestaoDocumental"
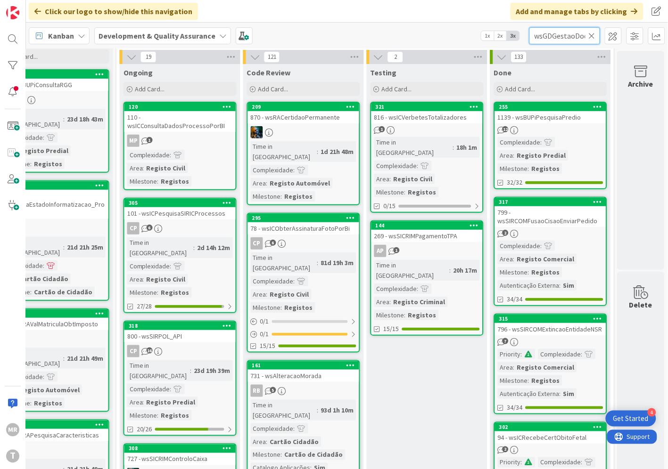
scroll to position [0, 27]
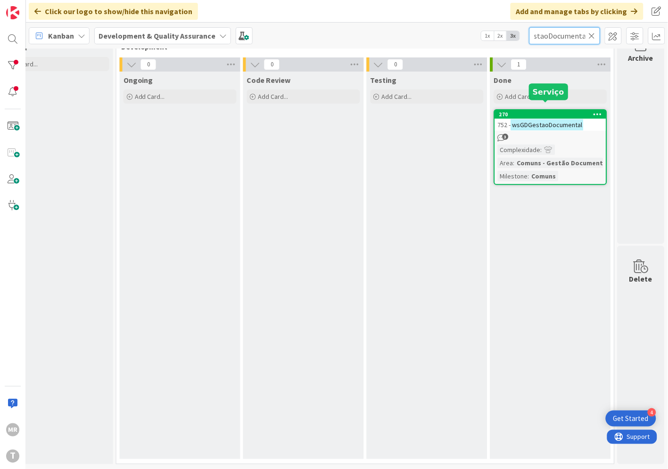
type input "wsGDGestaoDocumental"
click at [557, 111] on div "270" at bounding box center [552, 114] width 107 height 7
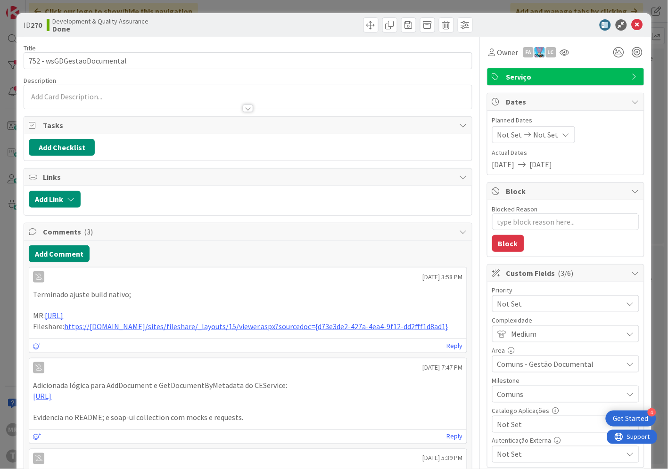
click at [524, 420] on span "Not Set" at bounding box center [557, 424] width 121 height 13
click at [522, 405] on span "Sim" at bounding box center [571, 403] width 123 height 14
type textarea "x"
click at [631, 22] on icon at bounding box center [636, 24] width 11 height 11
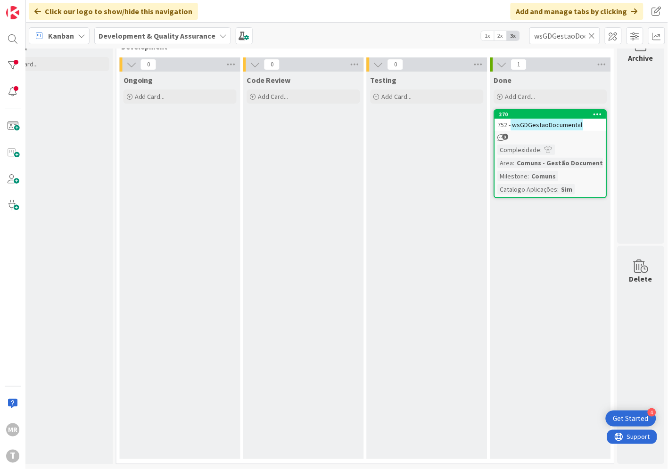
click at [593, 35] on icon at bounding box center [591, 36] width 7 height 8
click at [560, 38] on input "text" at bounding box center [564, 35] width 71 height 17
paste input "wsGDObterDocumentoDocStorage"
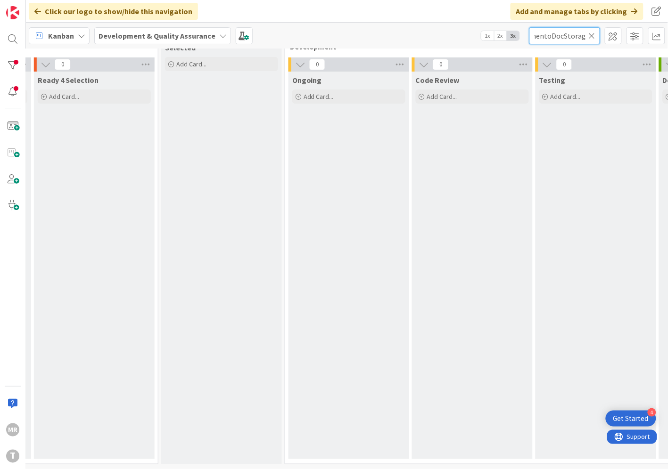
scroll to position [33, 321]
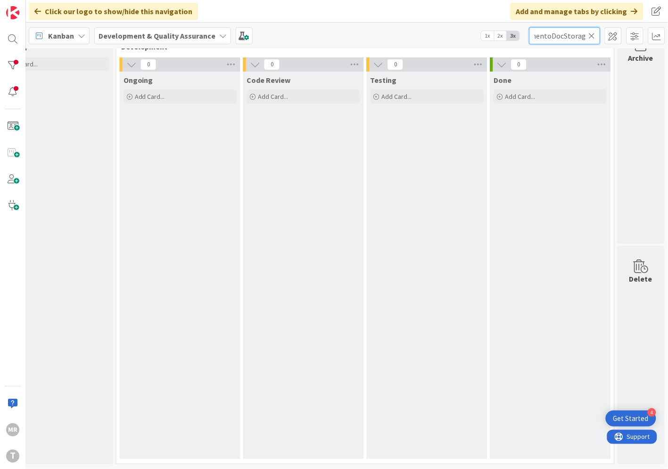
type input "wsGDObterDocumentoDocStorage"
click at [594, 33] on icon at bounding box center [591, 36] width 7 height 8
click at [559, 33] on input "text" at bounding box center [564, 35] width 71 height 17
paste input "wsGDObterDocumento"
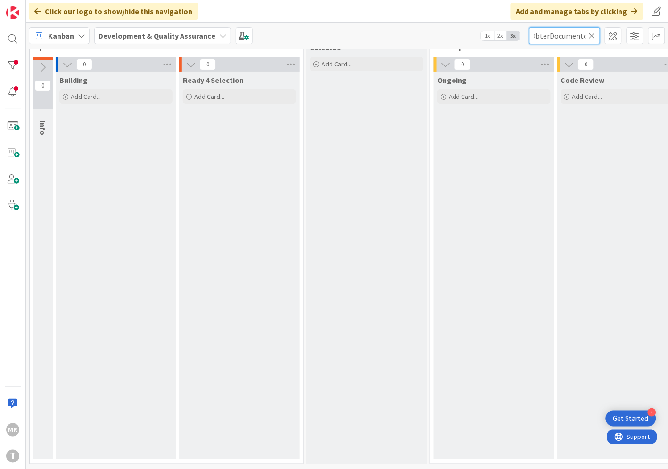
scroll to position [33, 321]
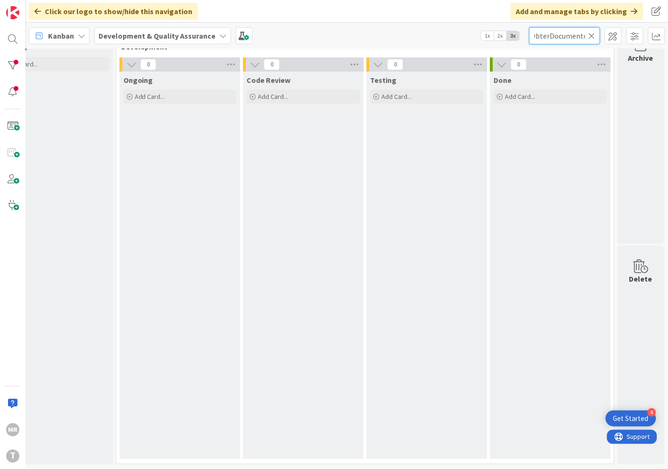
type input "wsGDObterDocumento"
drag, startPoint x: 594, startPoint y: 35, endPoint x: 578, endPoint y: 33, distance: 16.1
click at [594, 35] on icon at bounding box center [591, 36] width 7 height 8
click at [578, 33] on input "text" at bounding box center [564, 35] width 71 height 17
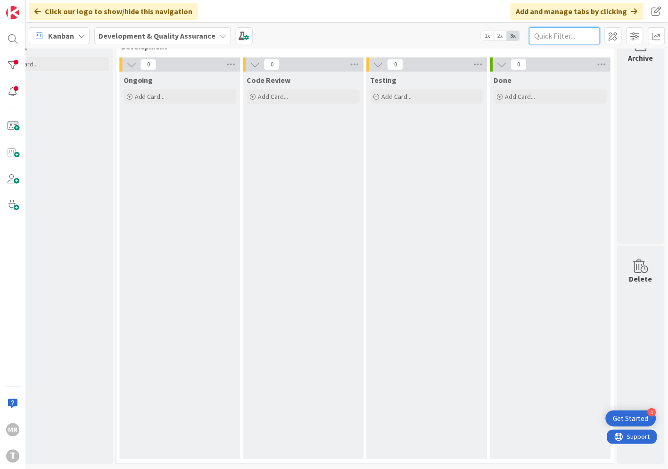
paste input "DocStorage"
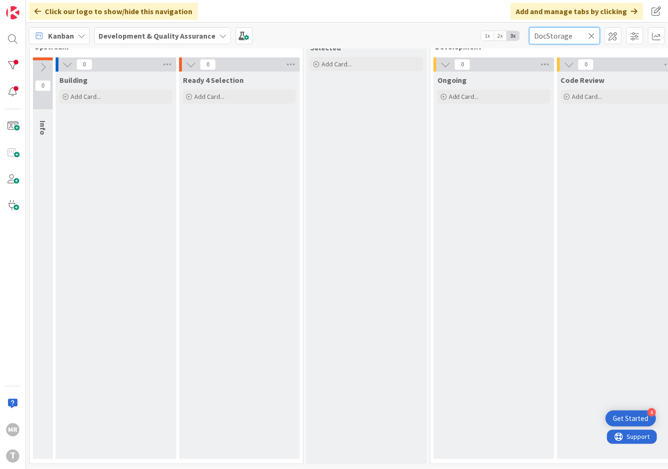
scroll to position [33, 321]
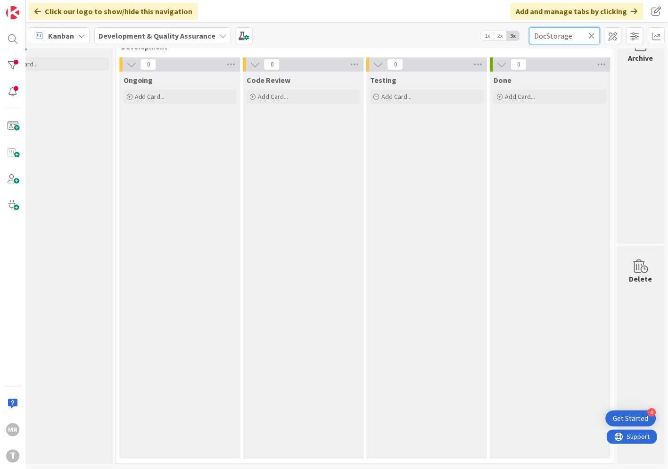
drag, startPoint x: 548, startPoint y: 36, endPoint x: 496, endPoint y: 30, distance: 52.7
click at [503, 32] on div "Kanban Development & Quality Assurance 1x 2x 3x DocStorage" at bounding box center [347, 36] width 642 height 26
click at [573, 35] on input "Storage" at bounding box center [564, 35] width 71 height 17
type input "Storage"
click at [591, 35] on icon at bounding box center [591, 36] width 7 height 8
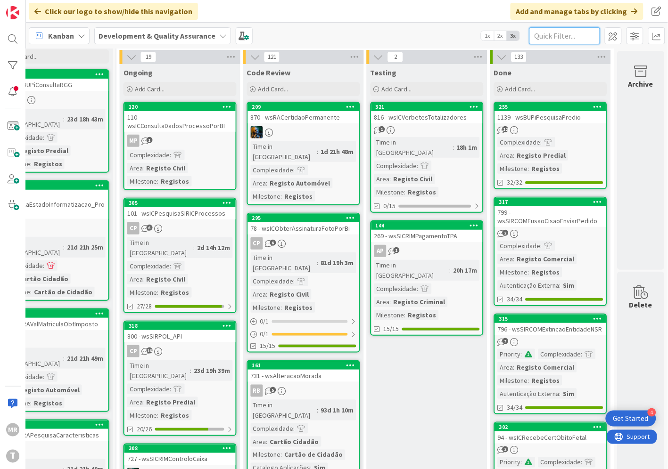
click at [588, 38] on input "text" at bounding box center [564, 35] width 71 height 17
paste input "wsMCEnvioEmail"
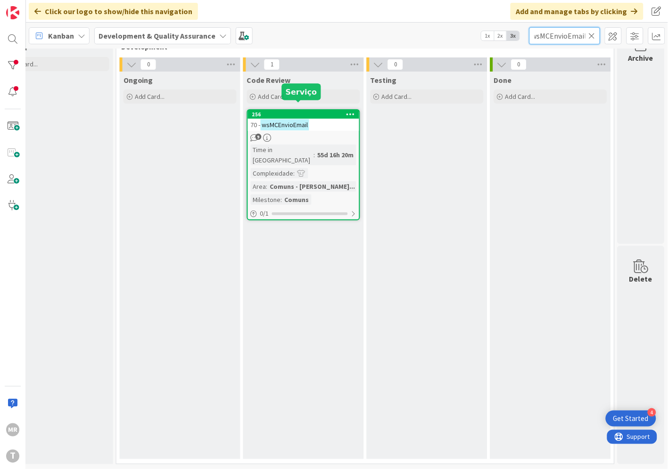
type input "wsMCEnvioEmail"
click at [327, 111] on div "256" at bounding box center [305, 114] width 107 height 7
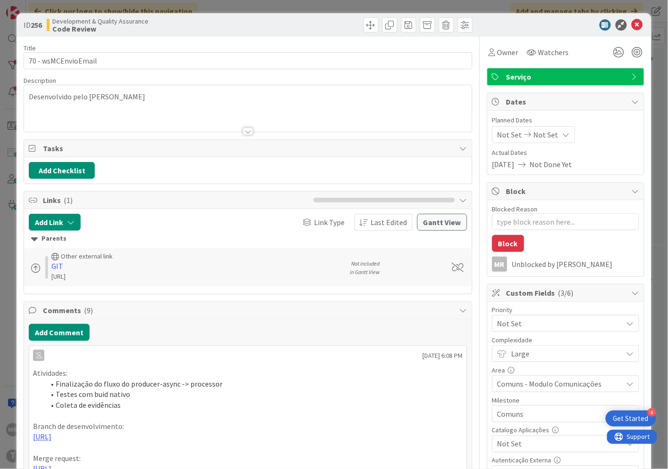
click at [505, 441] on span "Not Set" at bounding box center [557, 444] width 121 height 13
click at [510, 427] on span "Sim" at bounding box center [571, 423] width 123 height 14
type textarea "x"
click at [631, 24] on icon at bounding box center [636, 24] width 11 height 11
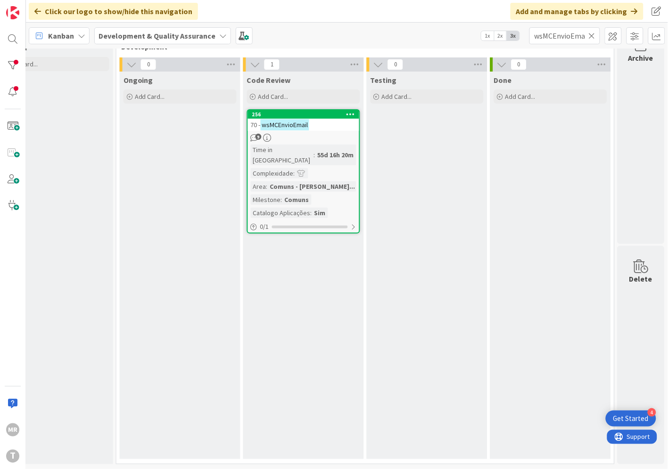
click at [595, 33] on icon at bounding box center [591, 36] width 7 height 8
click at [574, 35] on input "text" at bounding box center [564, 35] width 71 height 17
paste input "wsMCEnvioSMS"
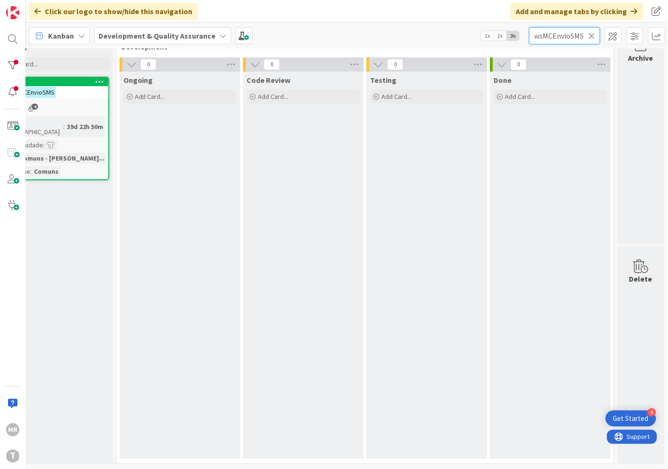
scroll to position [33, 143]
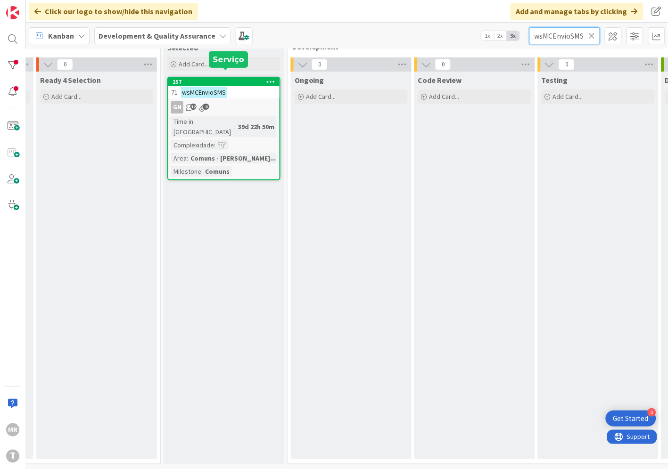
type input "wsMCEnvioSMS"
click at [204, 79] on div "257" at bounding box center [225, 82] width 107 height 7
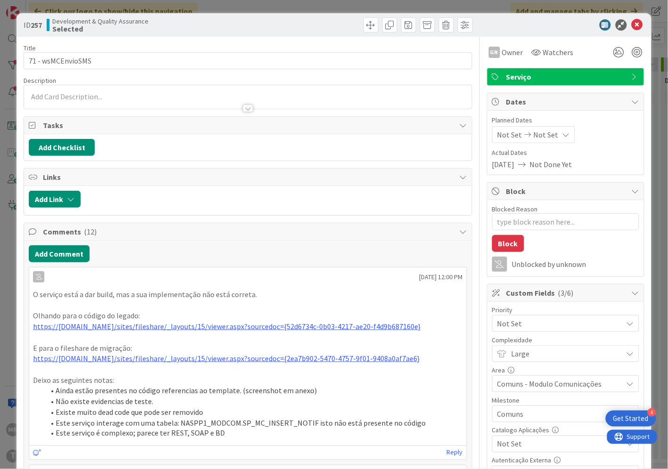
type textarea "x"
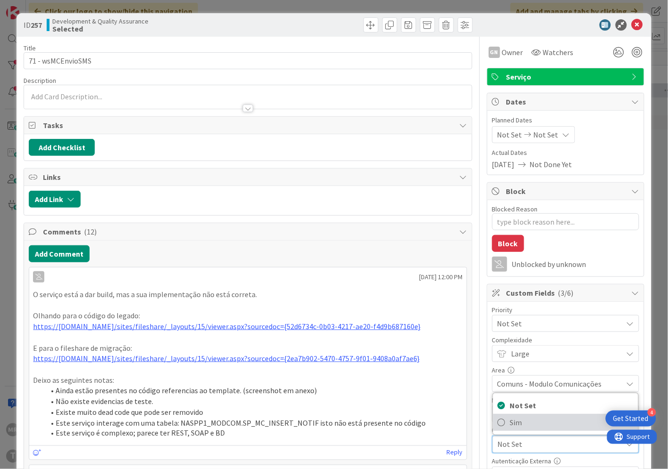
scroll to position [33, 143]
click at [514, 425] on span "Sim" at bounding box center [571, 423] width 123 height 14
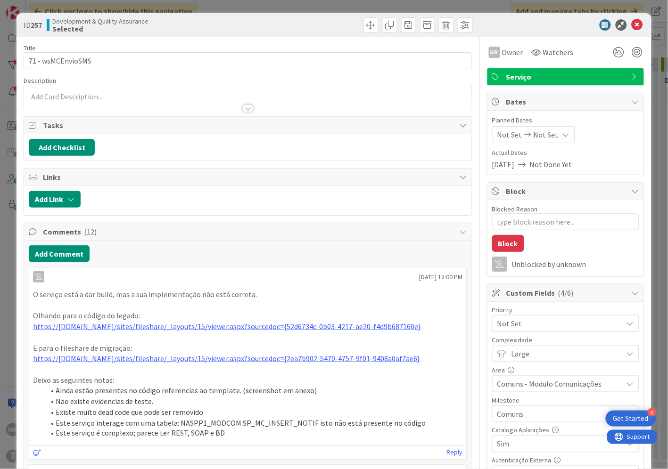
type textarea "x"
click at [631, 27] on icon at bounding box center [636, 24] width 11 height 11
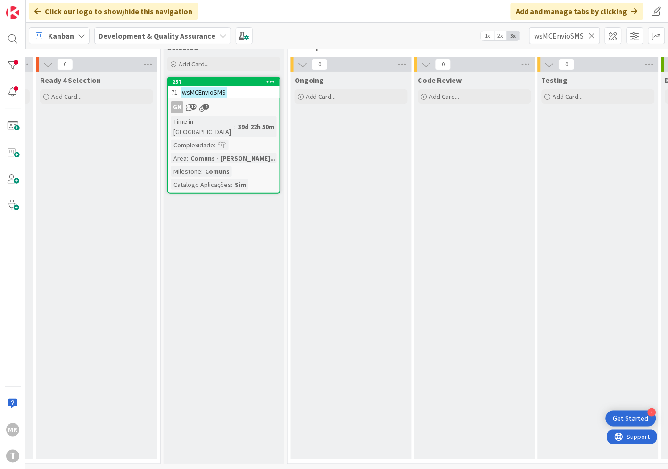
drag, startPoint x: 590, startPoint y: 38, endPoint x: 576, endPoint y: 37, distance: 14.6
click at [590, 37] on icon at bounding box center [591, 36] width 7 height 8
click at [572, 36] on input "text" at bounding box center [564, 35] width 71 height 17
paste input "wsMPagAPI"
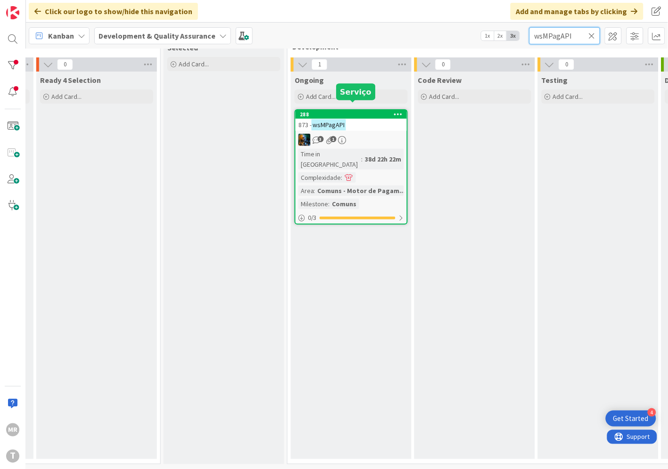
type input "wsMPagAPI"
click at [342, 111] on div "288" at bounding box center [353, 114] width 107 height 7
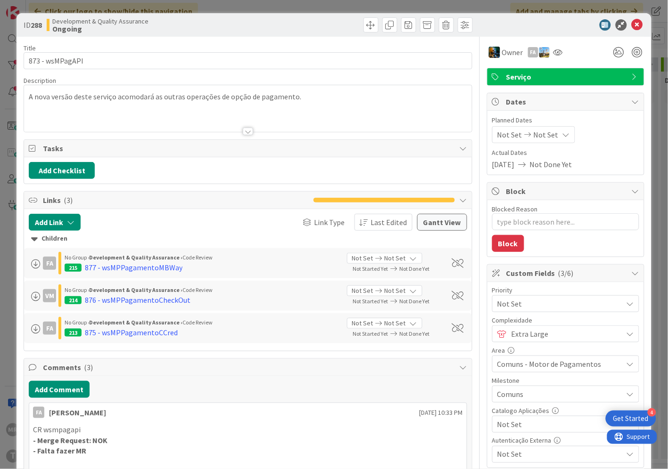
click at [528, 426] on span "Not Set" at bounding box center [557, 424] width 121 height 13
click at [510, 406] on span "Sim" at bounding box center [571, 403] width 123 height 14
type textarea "x"
click at [631, 24] on icon at bounding box center [636, 24] width 11 height 11
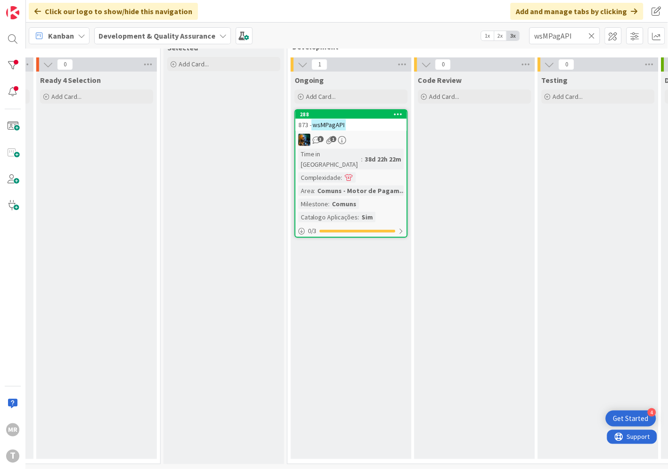
click at [590, 33] on icon at bounding box center [591, 36] width 7 height 8
click at [576, 34] on input "text" at bounding box center [564, 35] width 71 height 17
paste input "wsMPContaPPAPUtils"
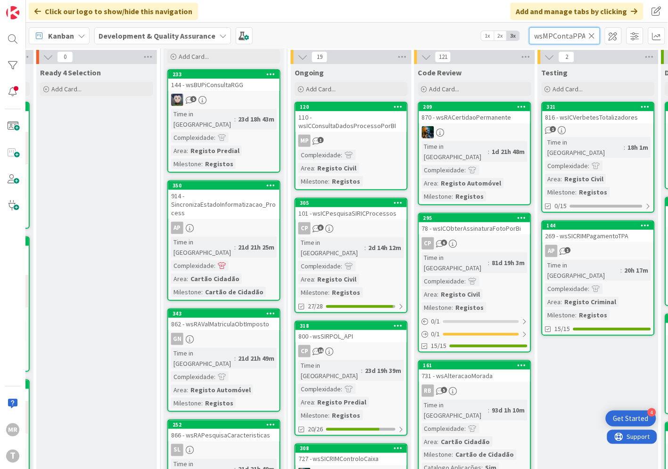
scroll to position [0, 17]
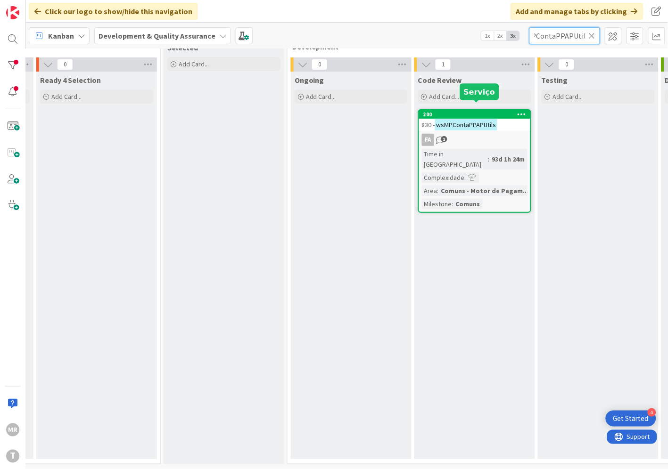
type input "wsMPContaPPAPUtils"
click at [466, 111] on div "200" at bounding box center [476, 114] width 107 height 7
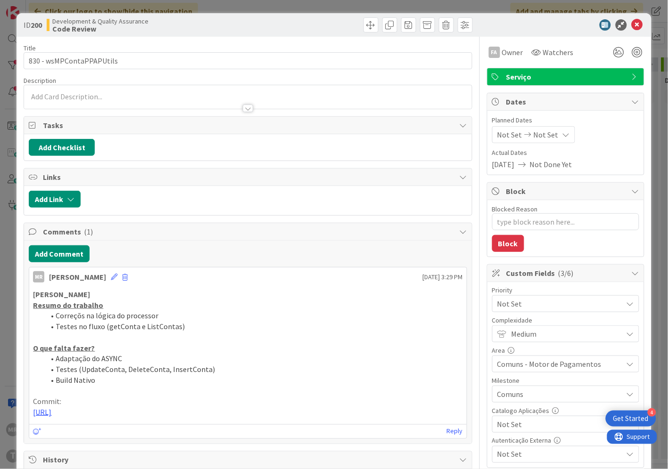
click at [514, 425] on span "Not Set" at bounding box center [557, 424] width 121 height 13
click at [511, 403] on span "Sim" at bounding box center [571, 403] width 123 height 14
type textarea "x"
click at [632, 26] on icon at bounding box center [636, 24] width 11 height 11
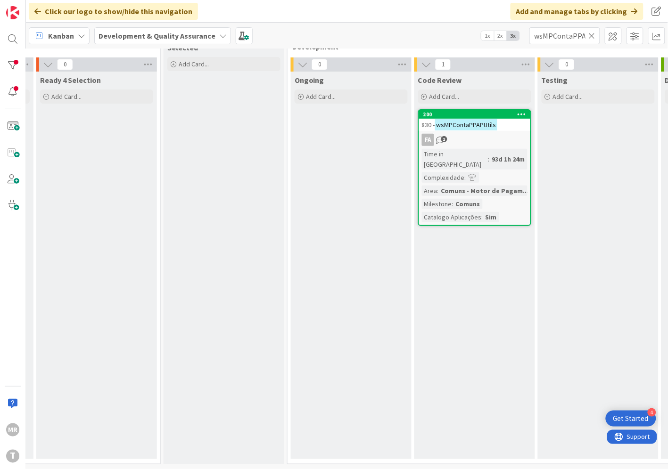
drag, startPoint x: 591, startPoint y: 34, endPoint x: 576, endPoint y: 35, distance: 15.1
click at [591, 34] on icon at bounding box center [591, 36] width 7 height 8
click at [572, 36] on input "text" at bounding box center [564, 35] width 71 height 17
paste input "wsMPEntidadeUtils"
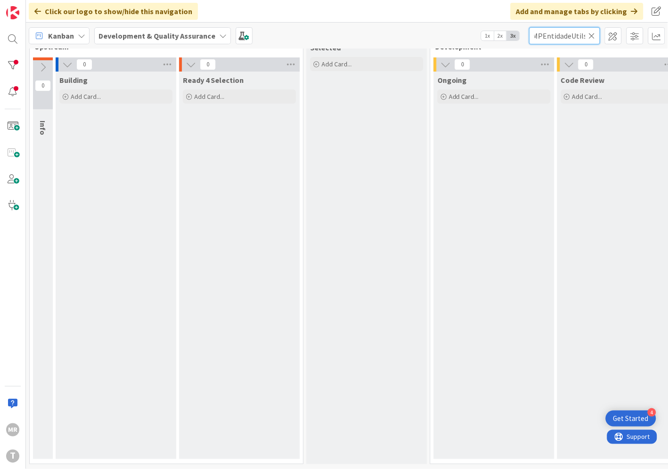
scroll to position [33, 321]
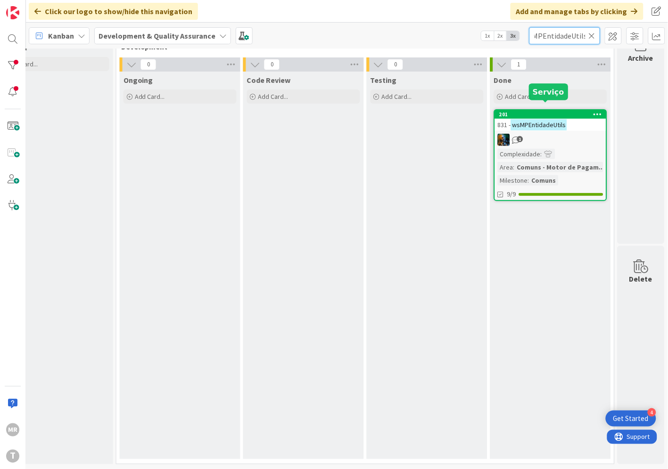
type input "wsMPEntidadeUtils"
click at [561, 111] on div "201" at bounding box center [552, 114] width 107 height 7
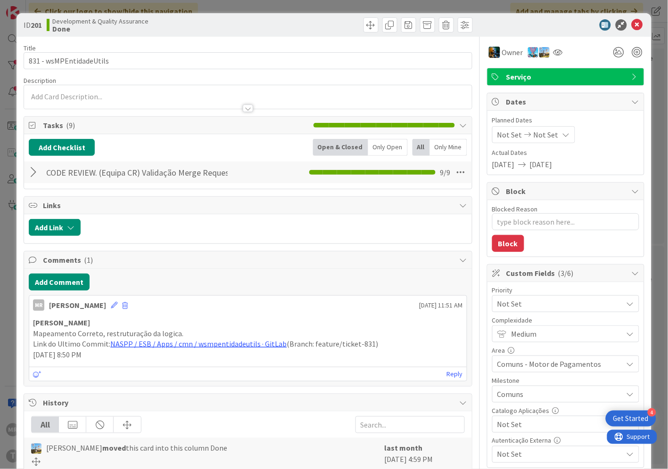
click at [539, 426] on span "Not Set" at bounding box center [557, 424] width 121 height 13
click at [511, 408] on span "Sim" at bounding box center [571, 403] width 123 height 14
type textarea "x"
click at [631, 26] on icon at bounding box center [636, 24] width 11 height 11
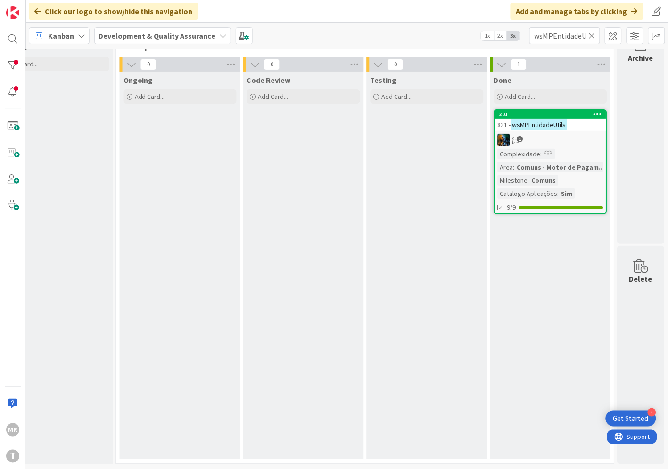
click at [591, 36] on icon at bounding box center [591, 36] width 7 height 8
click at [566, 37] on input "text" at bounding box center [564, 35] width 71 height 17
paste input "wsMPGeracaoDUC"
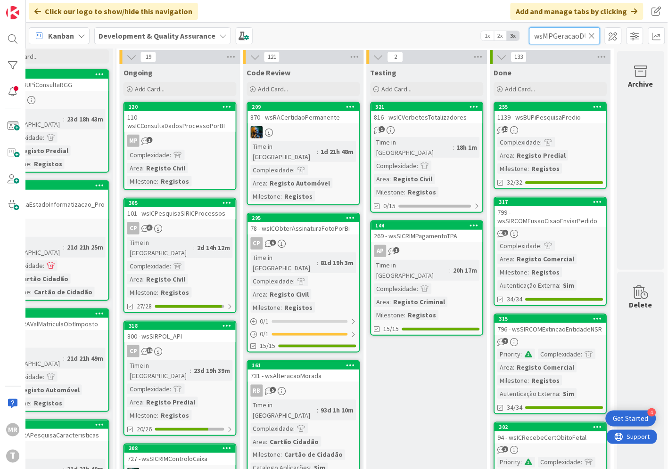
scroll to position [0, 7]
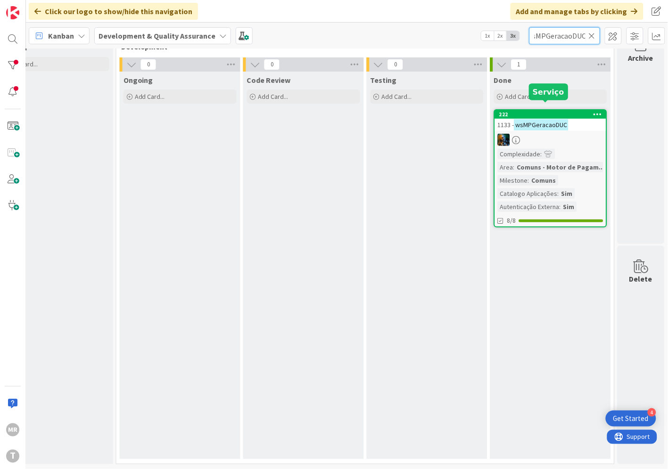
type input "wsMPGeracaoDUC"
click at [533, 111] on div "222" at bounding box center [552, 114] width 107 height 7
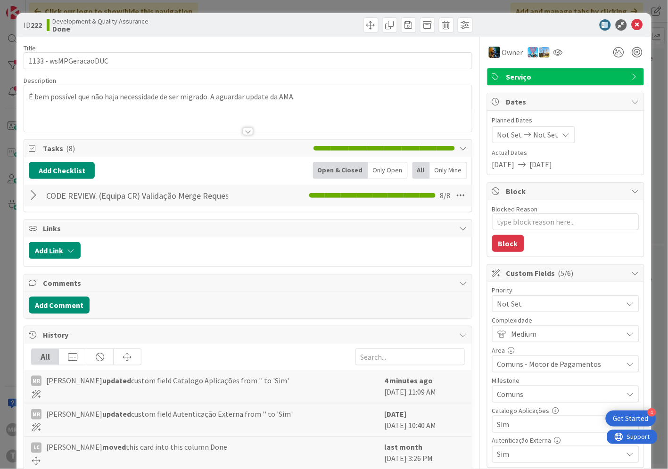
type textarea "x"
click at [631, 21] on icon at bounding box center [636, 24] width 11 height 11
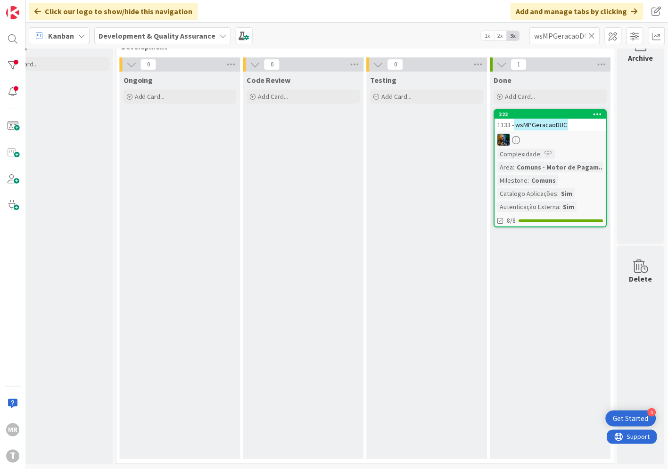
click at [590, 36] on icon at bounding box center [591, 36] width 7 height 8
click at [572, 36] on input "text" at bounding box center [564, 35] width 71 height 17
paste input "wsMPGeracaoRefMB"
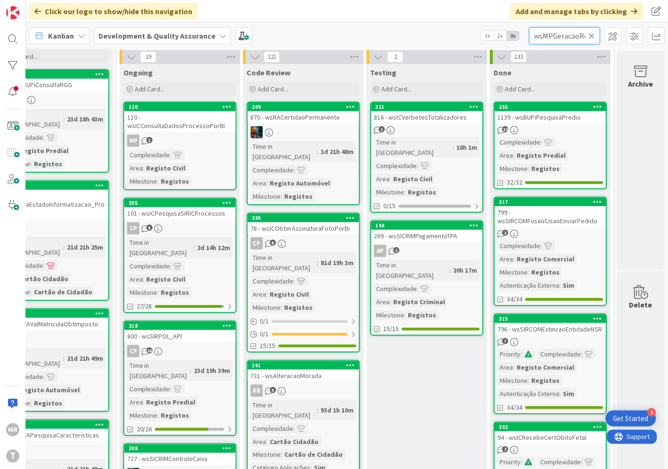
scroll to position [0, 13]
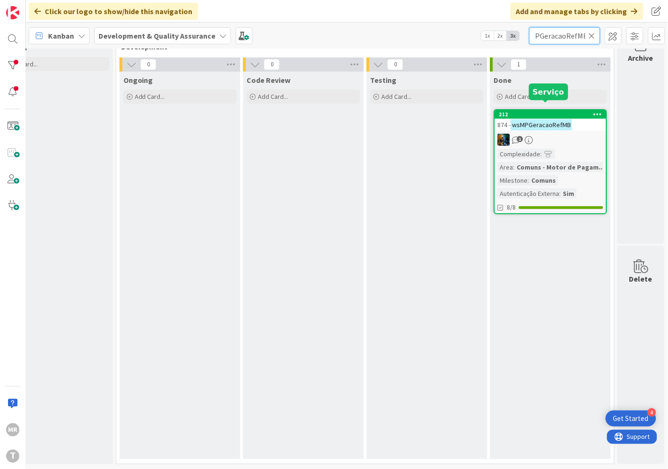
type input "wsMPGeracaoRefMB"
click at [553, 111] on div "212" at bounding box center [552, 114] width 107 height 7
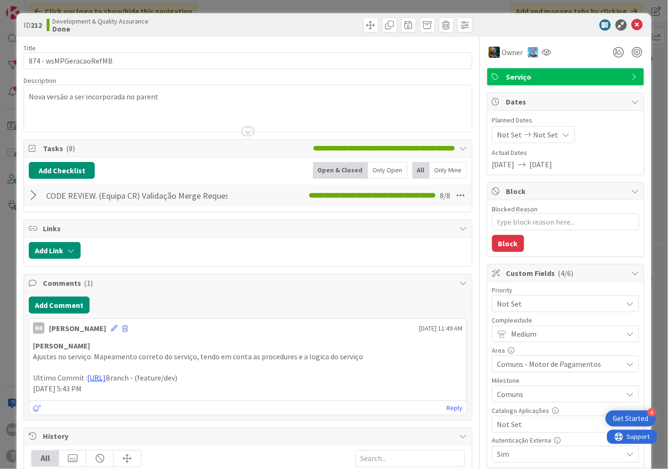
click at [538, 425] on span "Not Set" at bounding box center [557, 424] width 121 height 13
click at [510, 403] on span "Sim" at bounding box center [571, 403] width 123 height 14
type textarea "x"
click at [629, 18] on div "ID 212 Development & Quality Assurance Done" at bounding box center [333, 25] width 634 height 24
click at [630, 31] on div "ID 212 Development & Quality Assurance Done" at bounding box center [333, 25] width 634 height 24
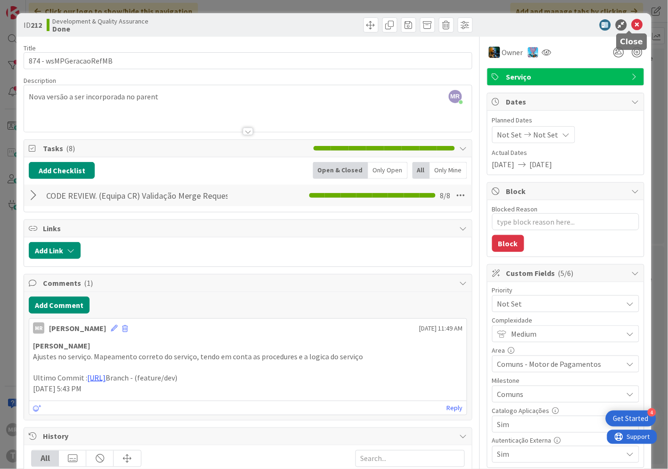
click at [631, 24] on icon at bounding box center [636, 24] width 11 height 11
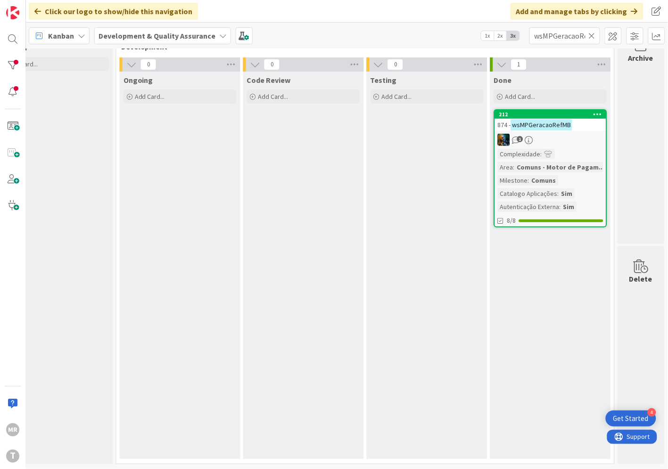
drag, startPoint x: 592, startPoint y: 39, endPoint x: 579, endPoint y: 39, distance: 13.2
click at [592, 39] on icon at bounding box center [591, 36] width 7 height 8
click at [568, 38] on input "text" at bounding box center [564, 35] width 71 height 17
paste input "wsMPPagamentoCallback"
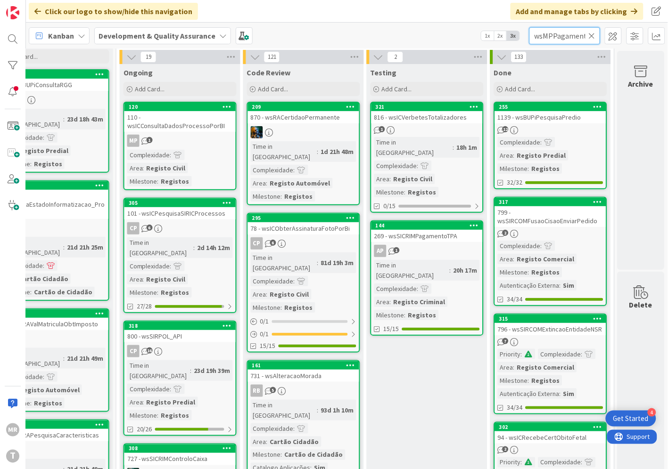
scroll to position [0, 30]
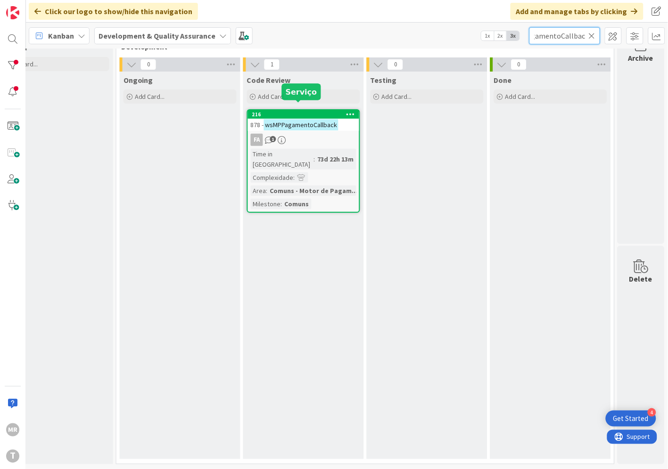
type input "wsMPPagamentoCallback"
click at [317, 111] on div "216" at bounding box center [305, 114] width 107 height 7
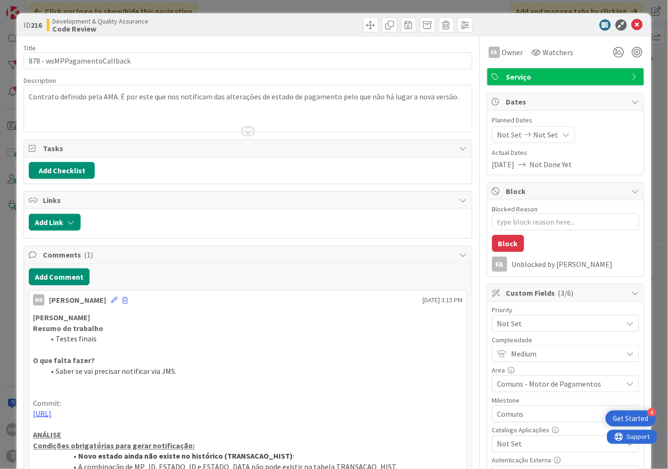
click at [500, 450] on span "Not Set" at bounding box center [557, 444] width 121 height 13
click at [510, 426] on span "Sim" at bounding box center [571, 423] width 123 height 14
type textarea "x"
click at [631, 27] on icon at bounding box center [636, 24] width 11 height 11
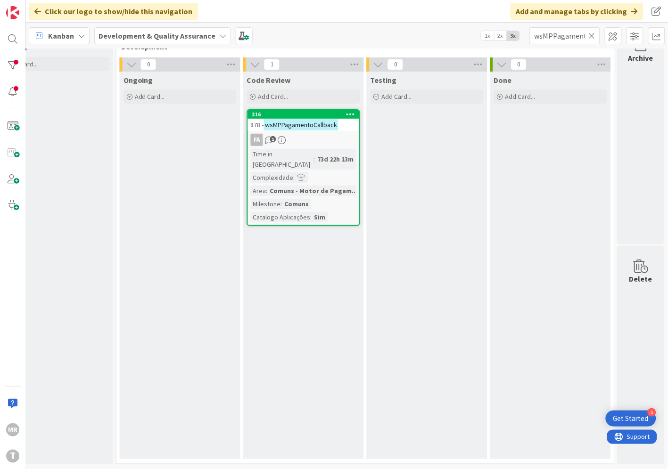
click at [594, 32] on icon at bounding box center [591, 36] width 7 height 8
click at [575, 35] on input "text" at bounding box center [564, 35] width 71 height 17
paste input "wsMPPagamentoCCred"
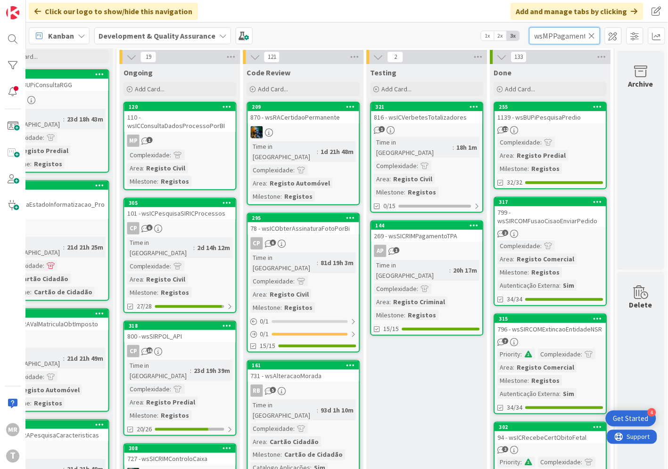
scroll to position [0, 22]
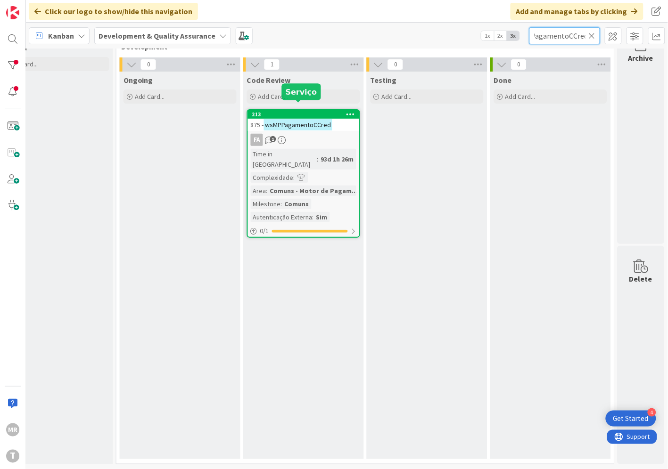
type input "wsMPPagamentoCCred"
click at [317, 111] on div "213" at bounding box center [305, 114] width 107 height 7
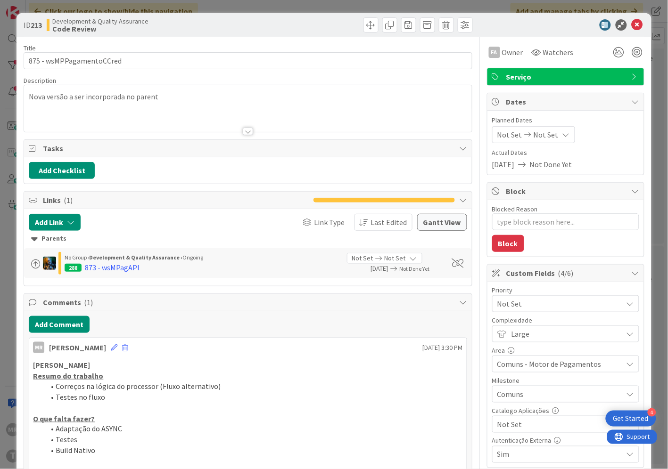
click at [506, 427] on span "Not Set" at bounding box center [557, 424] width 121 height 13
click at [510, 405] on span "Sim" at bounding box center [571, 403] width 123 height 14
type textarea "x"
click at [631, 26] on icon at bounding box center [636, 24] width 11 height 11
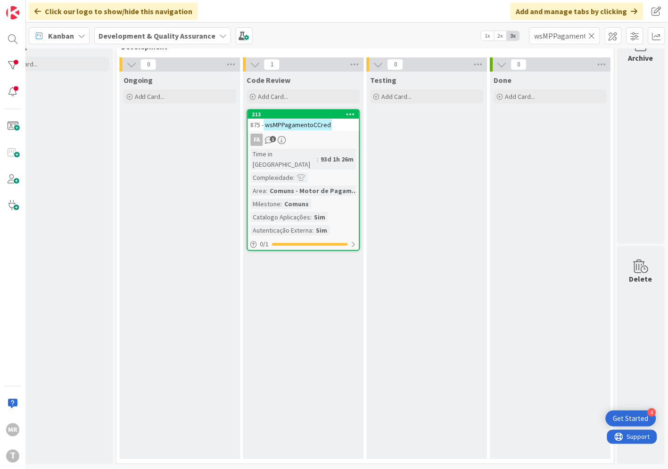
click at [594, 36] on icon at bounding box center [591, 36] width 7 height 8
click at [581, 38] on input "text" at bounding box center [564, 35] width 71 height 17
paste input "wsMPPagamentoCheckOut"
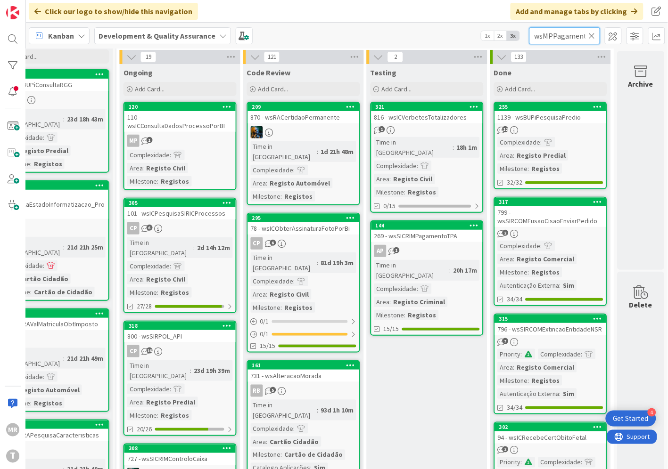
scroll to position [0, 34]
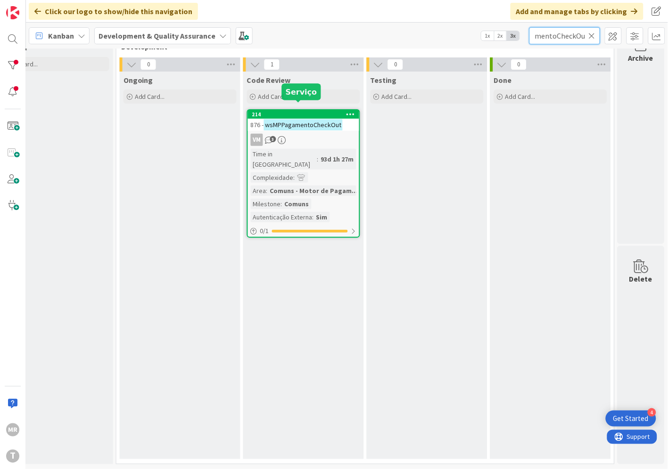
type input "wsMPPagamentoCheckOut"
click at [312, 111] on div "214" at bounding box center [305, 114] width 107 height 7
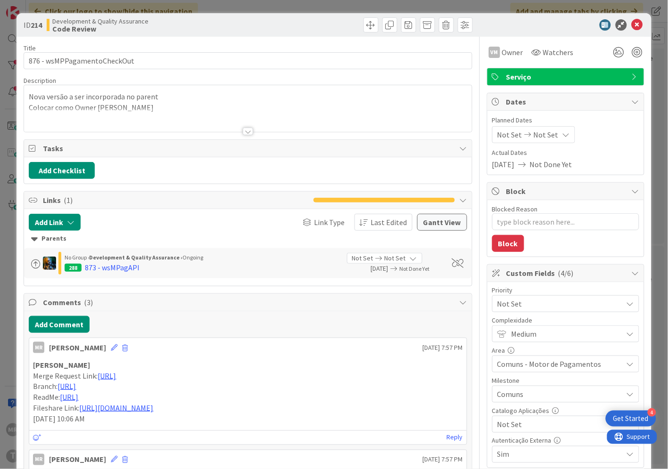
click at [531, 426] on span "Not Set" at bounding box center [557, 424] width 121 height 13
click at [510, 405] on span "Sim" at bounding box center [571, 403] width 123 height 14
type textarea "x"
click at [631, 24] on icon at bounding box center [636, 24] width 11 height 11
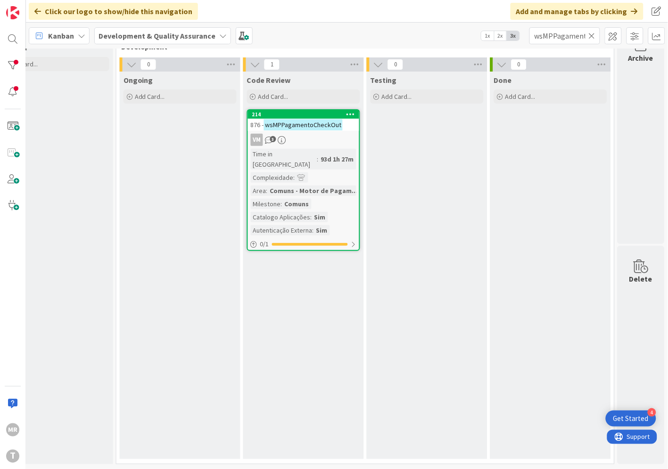
click at [589, 34] on icon at bounding box center [591, 36] width 7 height 8
click at [580, 37] on input "text" at bounding box center [564, 35] width 71 height 17
paste input "wsMPPagamentoMBWay"
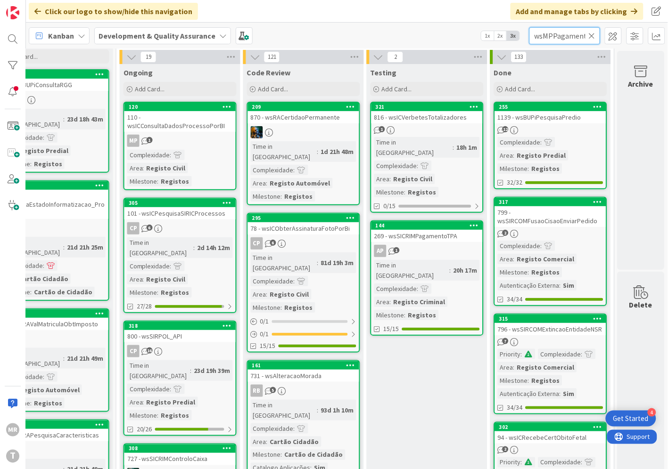
scroll to position [0, 26]
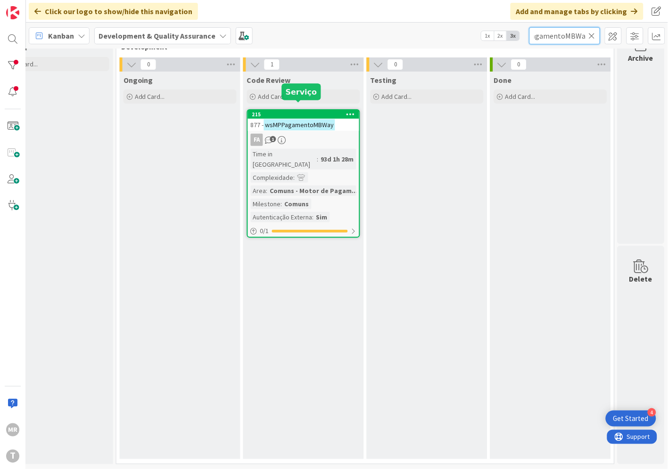
type input "wsMPPagamentoMBWay"
click at [324, 111] on div "215" at bounding box center [305, 114] width 107 height 7
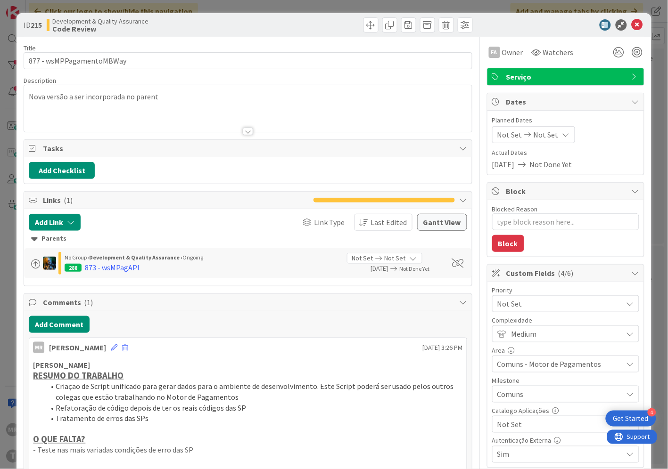
click at [522, 429] on span "Not Set" at bounding box center [557, 424] width 121 height 13
click at [517, 408] on span "Sim" at bounding box center [571, 403] width 123 height 14
type textarea "x"
click at [631, 28] on icon at bounding box center [636, 24] width 11 height 11
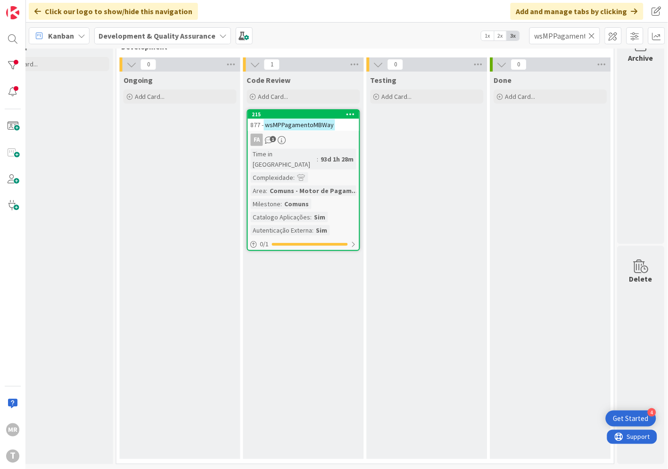
drag, startPoint x: 592, startPoint y: 35, endPoint x: 578, endPoint y: 39, distance: 14.1
click at [592, 35] on icon at bounding box center [591, 36] width 7 height 8
click at [572, 39] on input "text" at bounding box center [564, 35] width 71 height 17
paste input "wsMPPedidoEstadoTransacao"
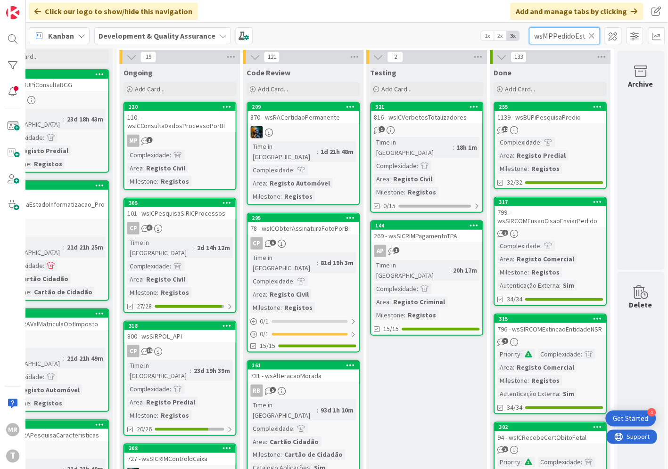
scroll to position [0, 43]
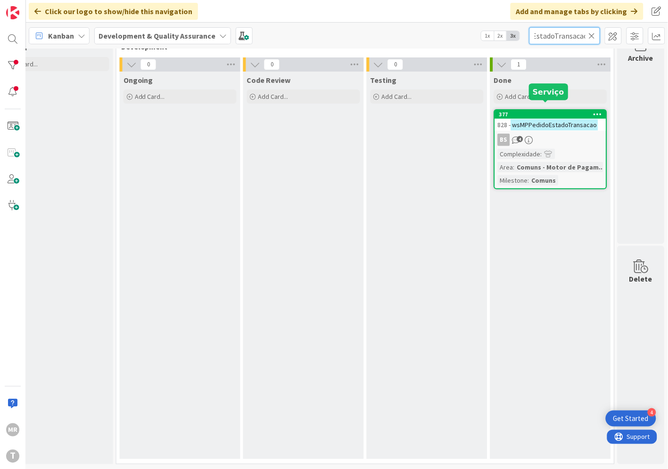
type input "wsMPPedidoEstadoTransacao"
click at [537, 111] on div "377" at bounding box center [552, 114] width 107 height 7
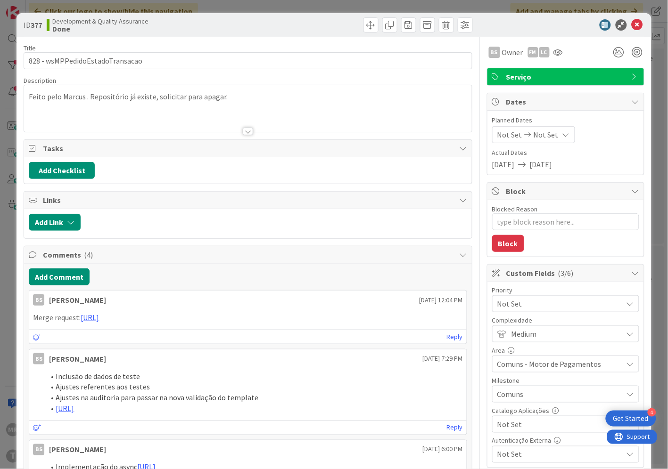
click at [527, 423] on span "Not Set" at bounding box center [557, 424] width 121 height 13
click at [521, 403] on span "Sim" at bounding box center [571, 403] width 123 height 14
type textarea "x"
click at [631, 26] on icon at bounding box center [636, 24] width 11 height 11
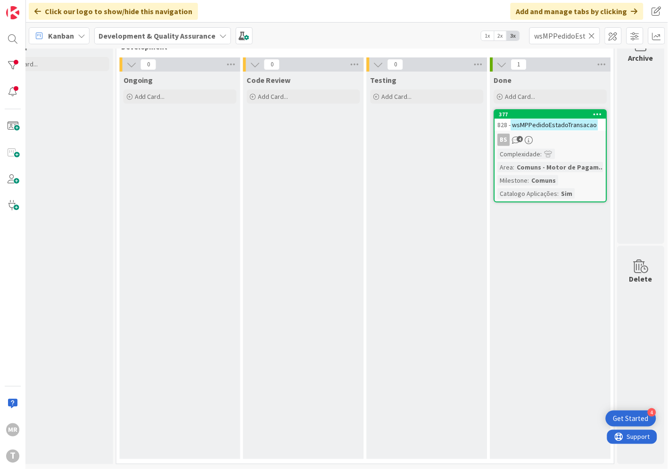
click at [592, 32] on icon at bounding box center [591, 36] width 7 height 8
click at [575, 34] on input "text" at bounding box center [564, 35] width 71 height 17
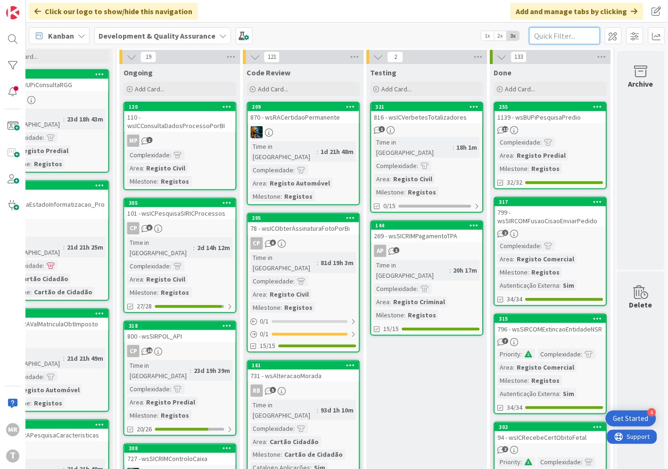
paste input "wsMPPesquisaEstadoTransacoes"
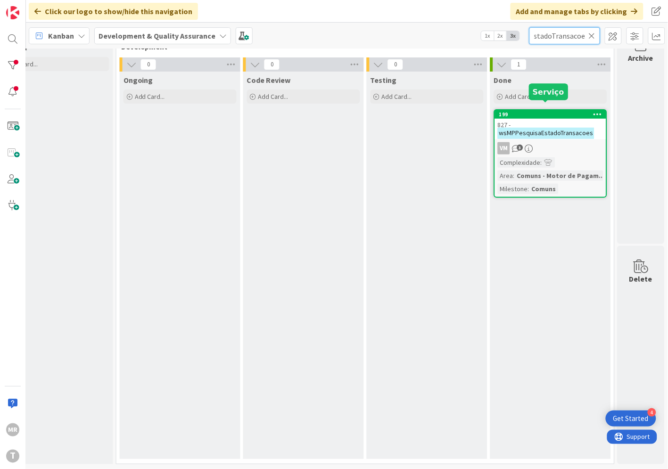
type input "wsMPPesquisaEstadoTransacoes"
click at [533, 111] on div "199" at bounding box center [552, 114] width 107 height 7
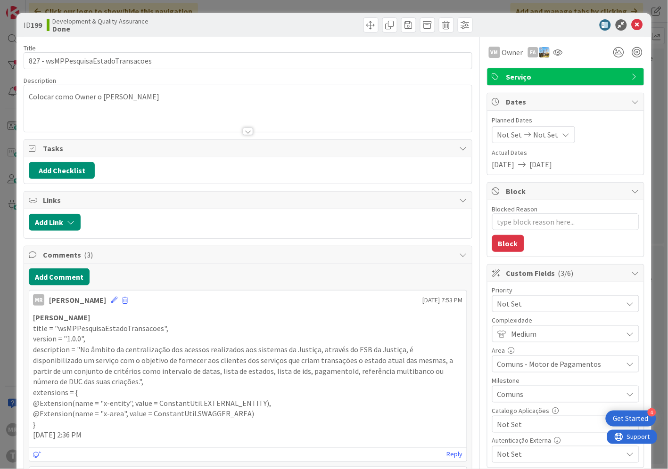
click at [518, 420] on span "Not Set" at bounding box center [557, 424] width 121 height 13
click at [515, 402] on span "Sim" at bounding box center [571, 403] width 123 height 14
type textarea "x"
click at [633, 24] on icon at bounding box center [636, 24] width 11 height 11
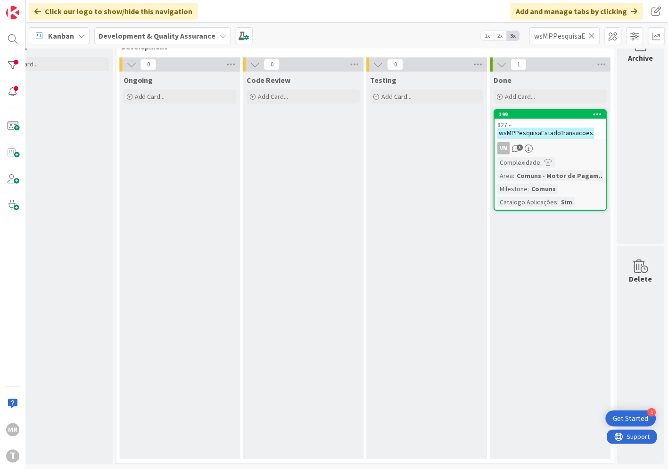
click at [592, 34] on icon at bounding box center [591, 36] width 7 height 8
click at [564, 33] on input "text" at bounding box center [564, 35] width 71 height 17
paste input "wsMPRecebeEstadoTransacao"
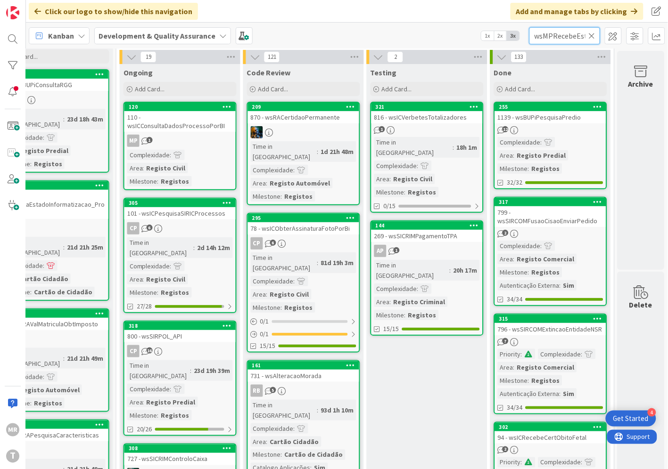
scroll to position [0, 43]
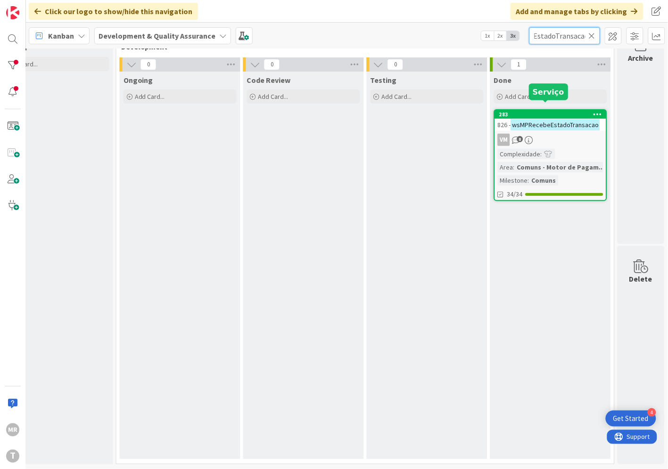
type input "wsMPRecebeEstadoTransacao"
click at [548, 111] on div "283" at bounding box center [552, 114] width 107 height 7
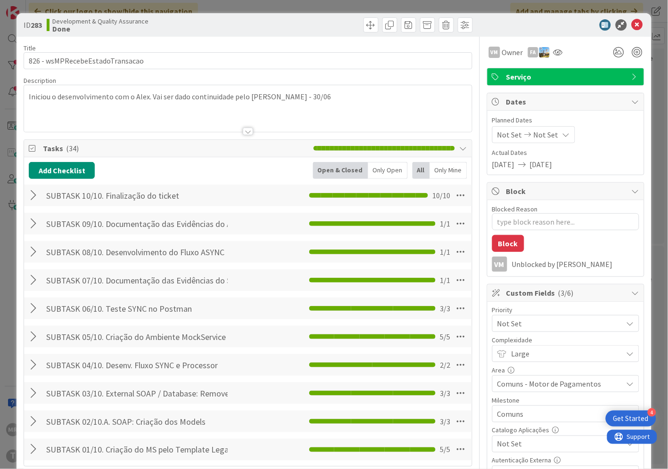
click at [534, 444] on span "Not Set" at bounding box center [557, 444] width 121 height 13
click at [510, 423] on span "Sim" at bounding box center [571, 423] width 123 height 14
type textarea "x"
click at [633, 20] on icon at bounding box center [636, 24] width 11 height 11
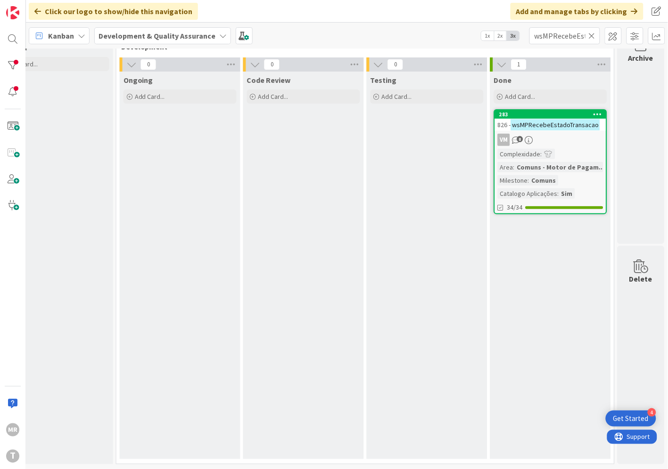
drag, startPoint x: 594, startPoint y: 40, endPoint x: 585, endPoint y: 37, distance: 9.8
click at [594, 40] on icon at bounding box center [591, 36] width 7 height 8
click at [575, 34] on input "text" at bounding box center [564, 35] width 71 height 17
paste input "wsMPTransacaoUtils"
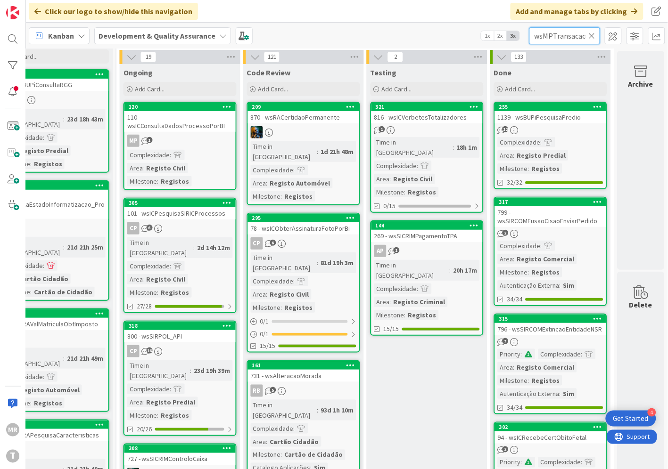
scroll to position [0, 14]
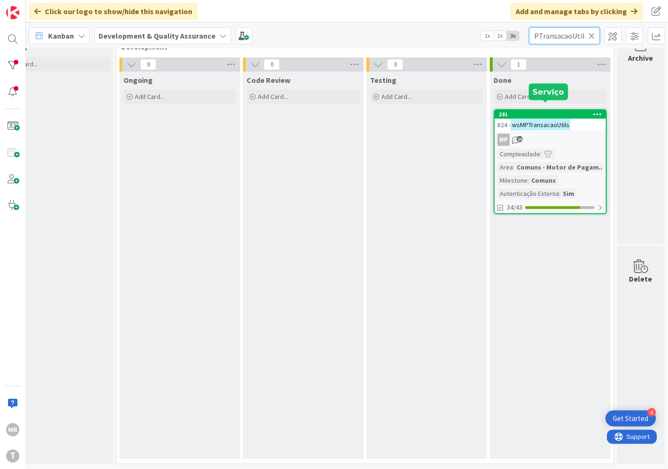
type input "wsMPTransacaoUtils"
click at [553, 111] on div "281" at bounding box center [552, 114] width 107 height 7
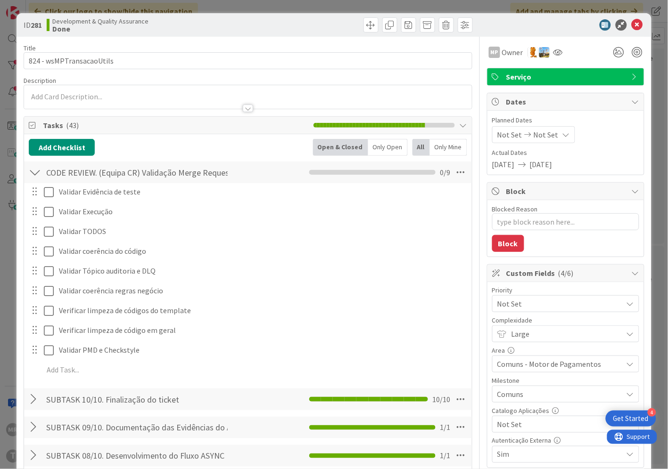
click at [501, 430] on span "Not Set" at bounding box center [557, 424] width 121 height 13
click at [501, 405] on link "Sim" at bounding box center [565, 402] width 145 height 17
type textarea "x"
click at [631, 25] on icon at bounding box center [636, 24] width 11 height 11
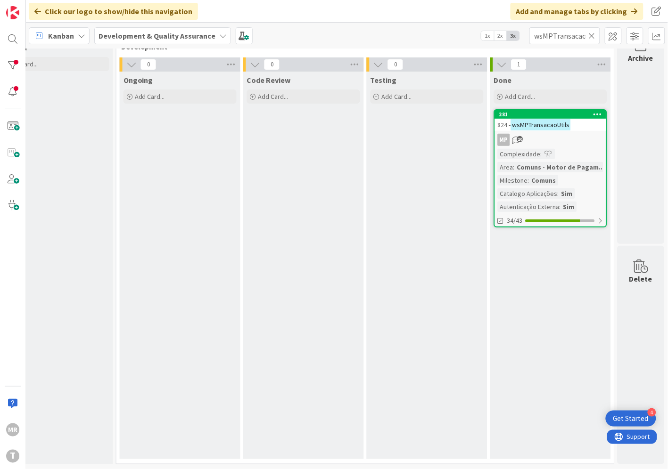
click at [591, 32] on icon at bounding box center [591, 36] width 7 height 8
click at [580, 34] on input "text" at bounding box center [564, 35] width 71 height 17
paste input "wsSPNENotificacoesEletronicas"
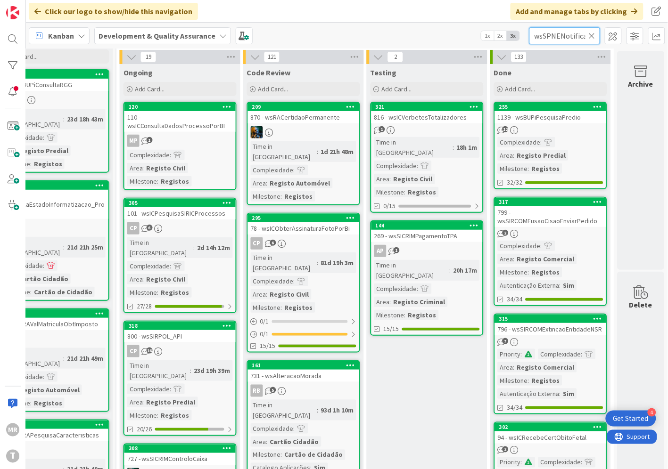
scroll to position [0, 49]
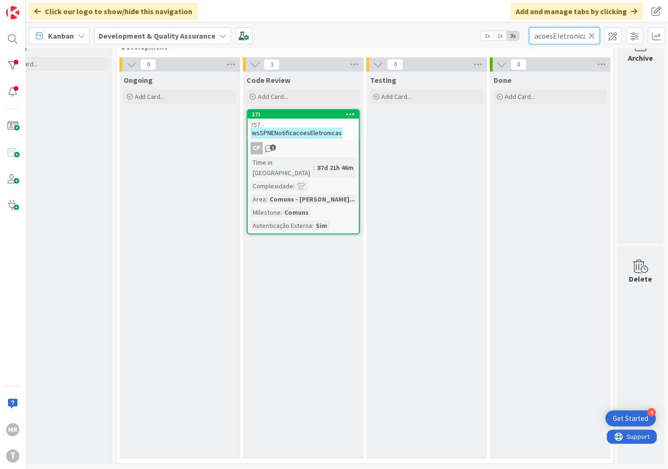
type input "wsSPNENotificacoesEletronicas"
click at [312, 111] on div "271" at bounding box center [305, 114] width 107 height 7
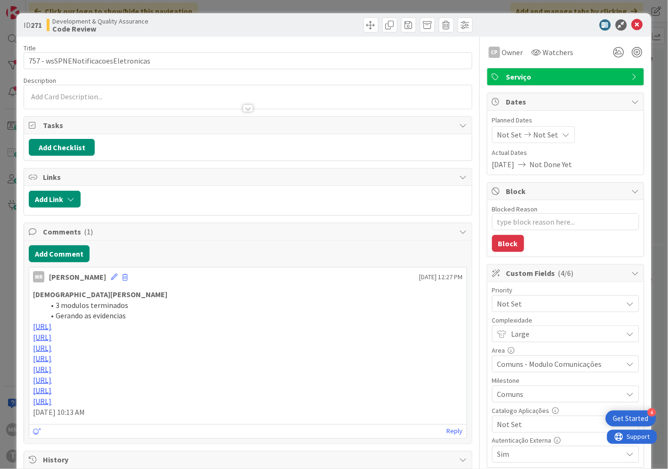
click at [528, 428] on span "Not Set" at bounding box center [557, 424] width 121 height 13
click at [524, 406] on span "Sim" at bounding box center [571, 403] width 123 height 14
type textarea "x"
click at [631, 26] on icon at bounding box center [636, 24] width 11 height 11
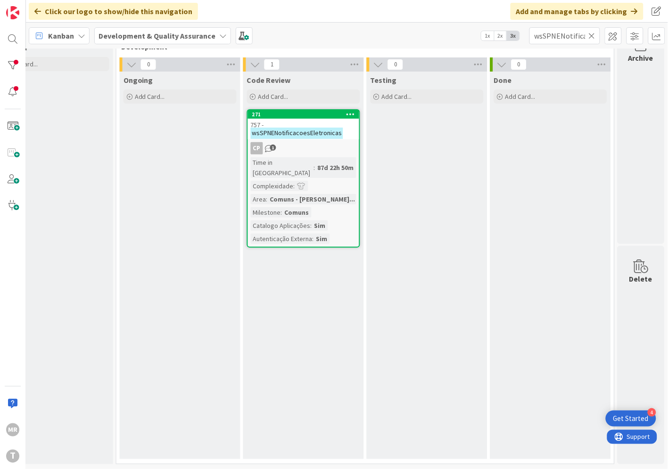
click at [590, 39] on icon at bounding box center [591, 36] width 7 height 8
click at [576, 39] on input "text" at bounding box center [564, 35] width 71 height 17
paste input "wsSTSMapearCodigo"
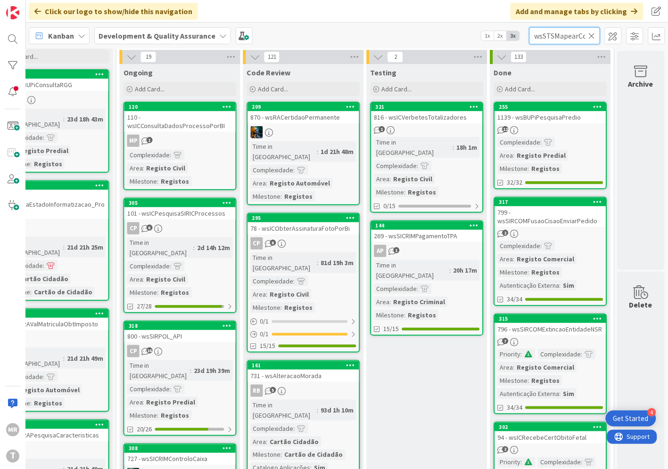
scroll to position [0, 15]
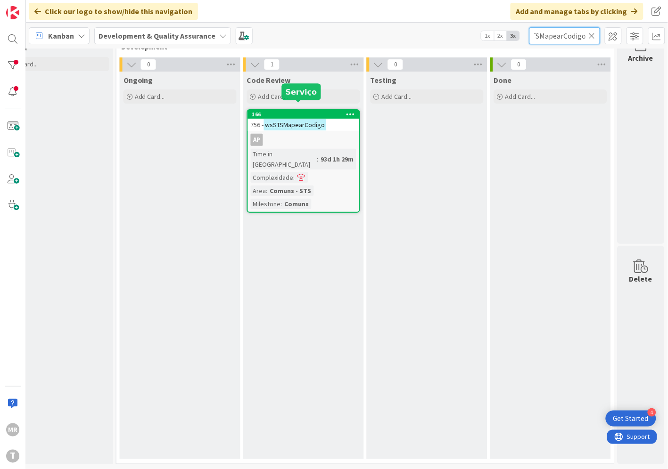
type input "wsSTSMapearCodigo"
click at [307, 111] on div "166" at bounding box center [305, 114] width 107 height 7
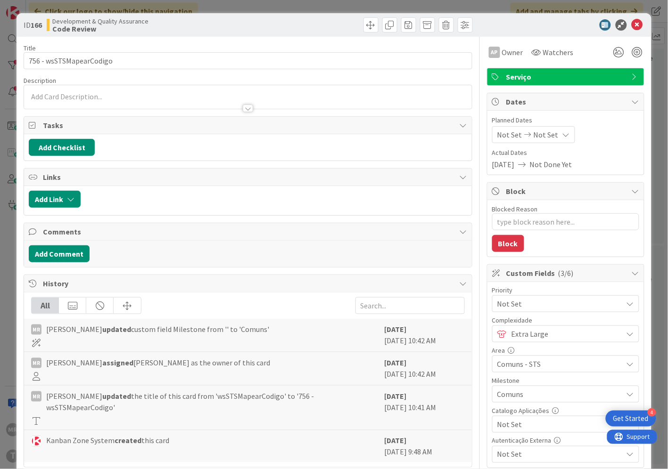
click at [502, 428] on span "Not Set" at bounding box center [557, 424] width 121 height 13
click at [498, 402] on icon at bounding box center [502, 403] width 8 height 14
type textarea "x"
click at [631, 27] on icon at bounding box center [636, 24] width 11 height 11
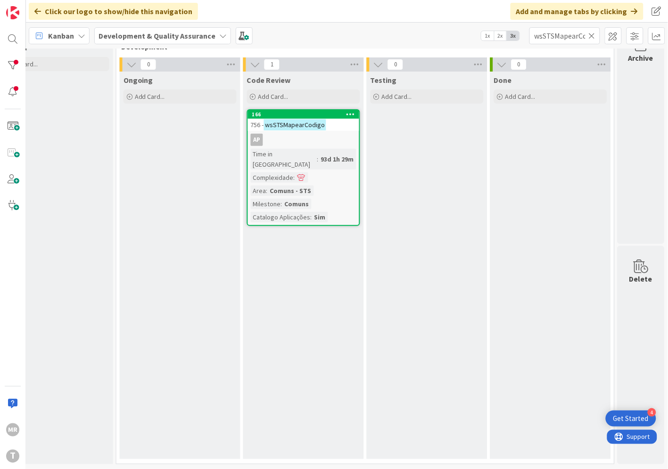
click at [590, 38] on icon at bounding box center [591, 36] width 7 height 8
click at [570, 36] on input "text" at bounding box center [564, 35] width 71 height 17
paste input "wsSTSObterMoradaPorCodPostal"
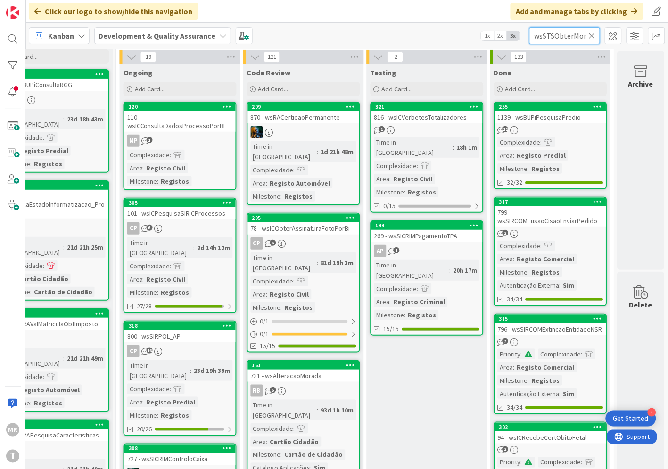
scroll to position [0, 54]
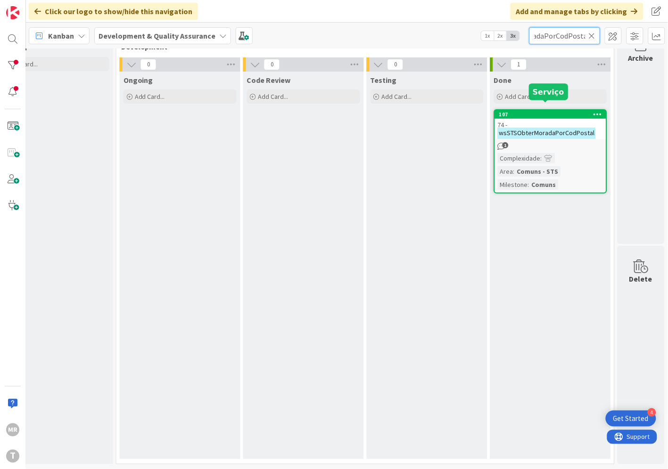
type input "wsSTSObterMoradaPorCodPostal"
click at [535, 111] on div "107" at bounding box center [552, 114] width 107 height 7
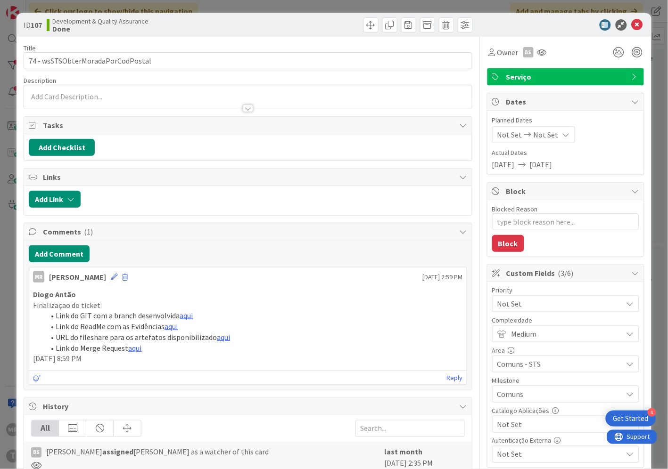
click at [516, 427] on span "Not Set" at bounding box center [557, 424] width 121 height 13
click at [512, 399] on span "Sim" at bounding box center [571, 403] width 123 height 14
type textarea "x"
click at [631, 25] on icon at bounding box center [636, 24] width 11 height 11
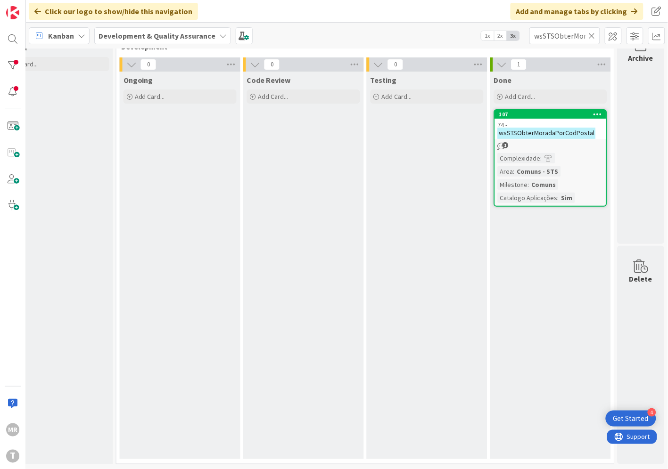
click at [590, 34] on icon at bounding box center [591, 36] width 7 height 8
click at [571, 34] on input "text" at bounding box center [564, 35] width 71 height 17
paste input "wsSTSPesquisaCodPostalRua"
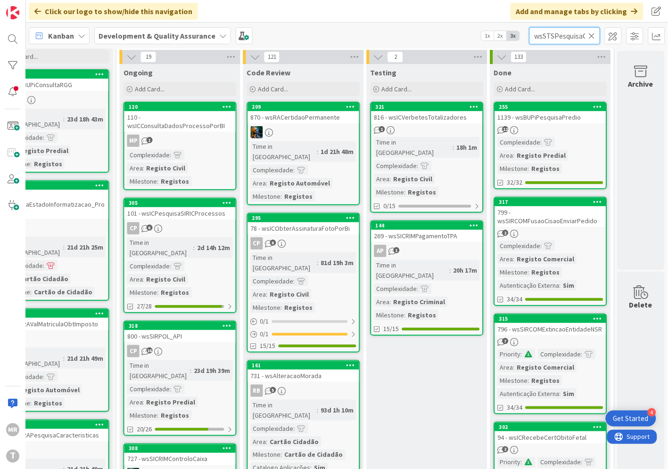
scroll to position [0, 41]
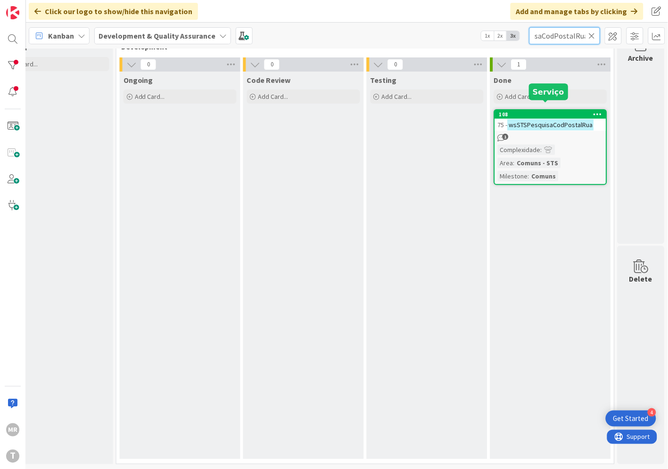
type input "wsSTSPesquisaCodPostalRua"
click at [532, 111] on div "108" at bounding box center [552, 114] width 107 height 7
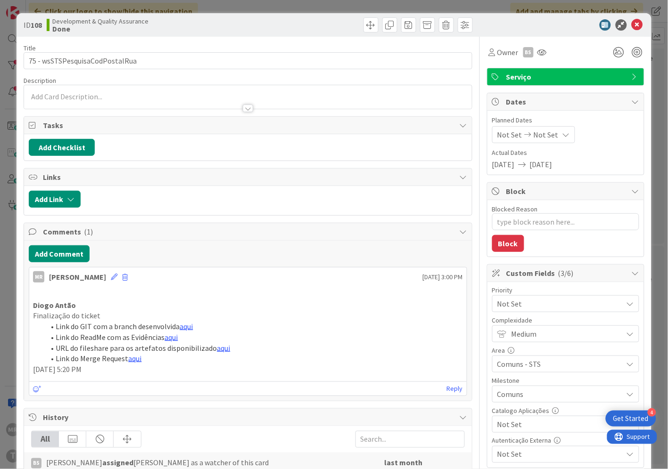
click at [539, 423] on span "Not Set" at bounding box center [557, 424] width 121 height 13
click at [528, 407] on span "Sim" at bounding box center [571, 403] width 123 height 14
type textarea "x"
click at [631, 21] on icon at bounding box center [636, 24] width 11 height 11
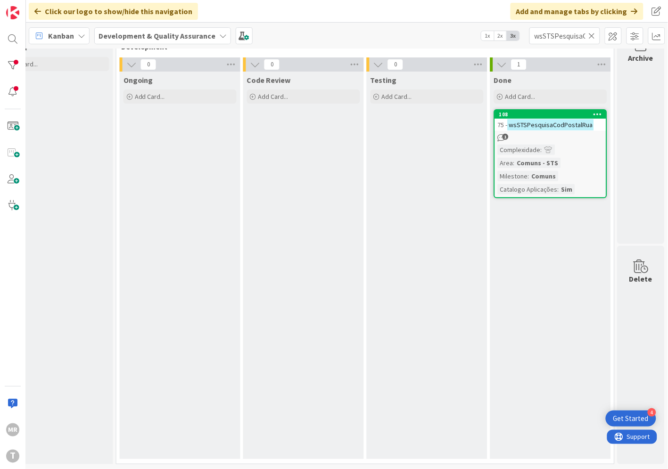
drag, startPoint x: 591, startPoint y: 39, endPoint x: 563, endPoint y: 38, distance: 27.8
click at [591, 39] on icon at bounding box center [591, 36] width 7 height 8
click at [557, 36] on input "text" at bounding box center [564, 35] width 71 height 17
paste input "wsSTSTabelaValores"
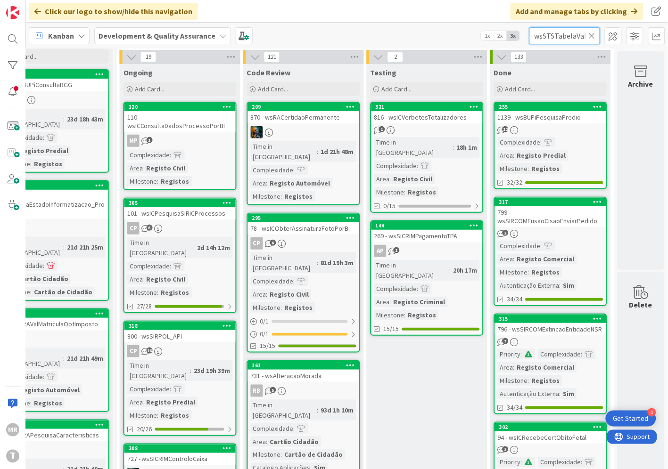
scroll to position [0, 13]
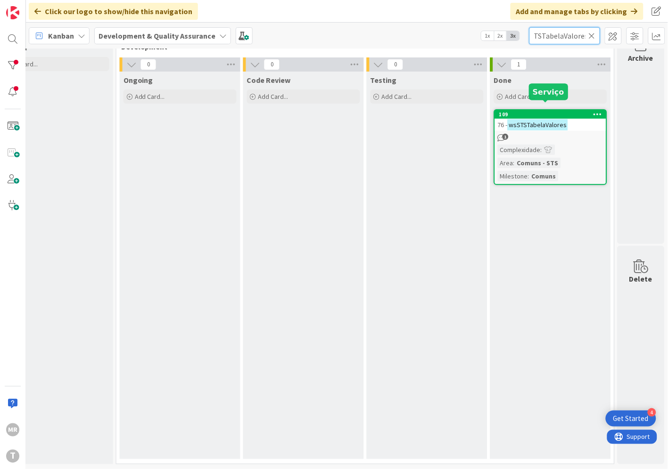
type input "wsSTSTabelaValores"
click at [522, 111] on div "109" at bounding box center [552, 114] width 107 height 7
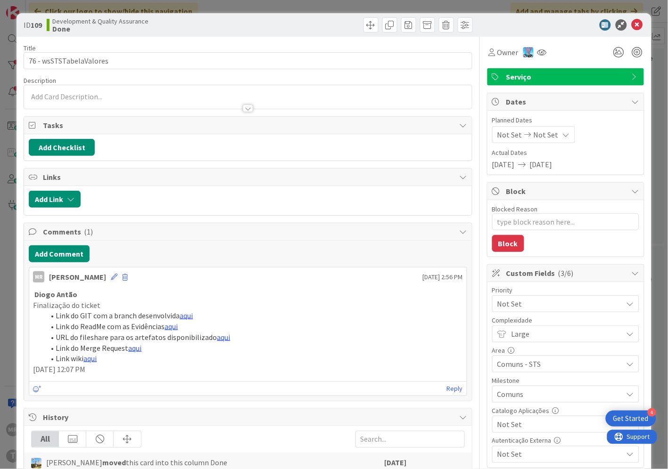
click at [553, 429] on span "Not Set" at bounding box center [557, 424] width 121 height 13
click at [526, 413] on div "Not Set Sim" at bounding box center [565, 394] width 146 height 42
click at [513, 407] on span "Sim" at bounding box center [571, 403] width 123 height 14
type textarea "x"
click at [631, 26] on icon at bounding box center [636, 24] width 11 height 11
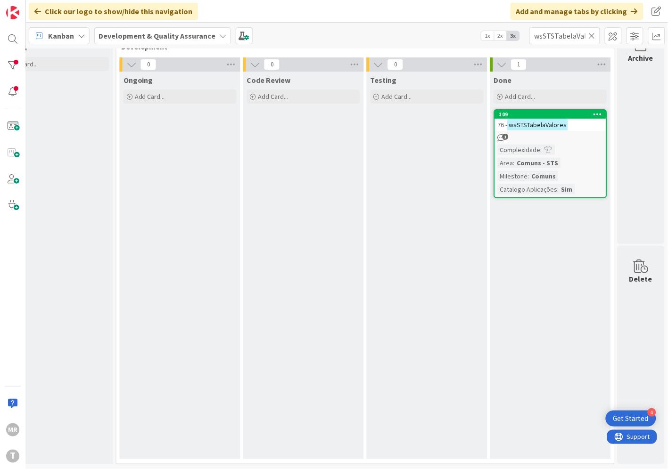
click at [590, 33] on icon at bounding box center [591, 36] width 7 height 8
click at [574, 34] on input "text" at bounding box center [564, 35] width 71 height 17
paste input "wsSTSValidaCodPostal"
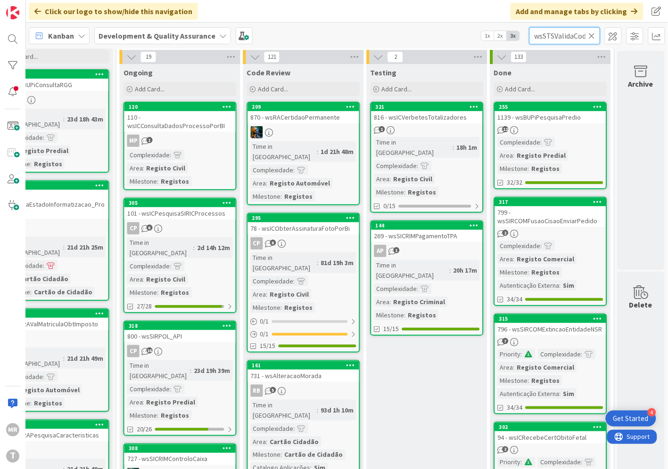
scroll to position [0, 20]
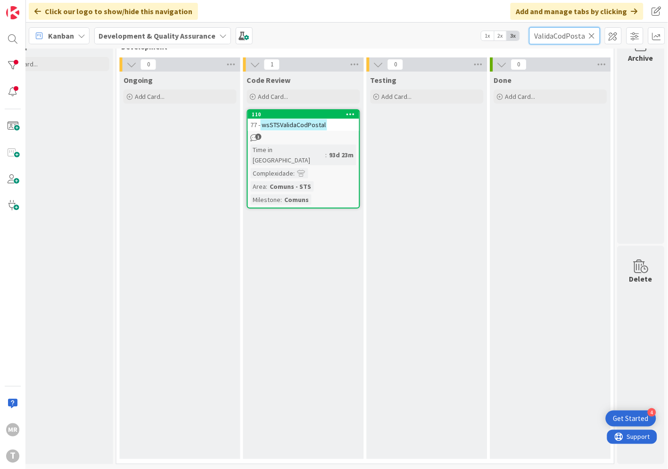
type input "wsSTSValidaCodPostal"
click at [317, 110] on div "110" at bounding box center [303, 114] width 111 height 8
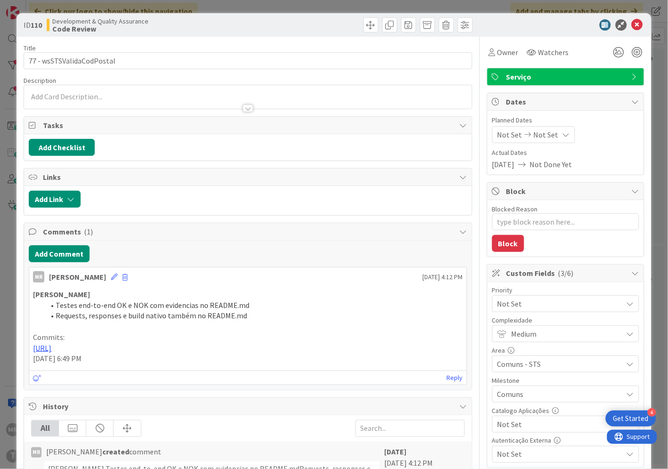
click at [544, 427] on span "Not Set" at bounding box center [557, 424] width 121 height 13
click at [516, 407] on span "Sim" at bounding box center [571, 403] width 123 height 14
type textarea "x"
click at [631, 24] on icon at bounding box center [636, 24] width 11 height 11
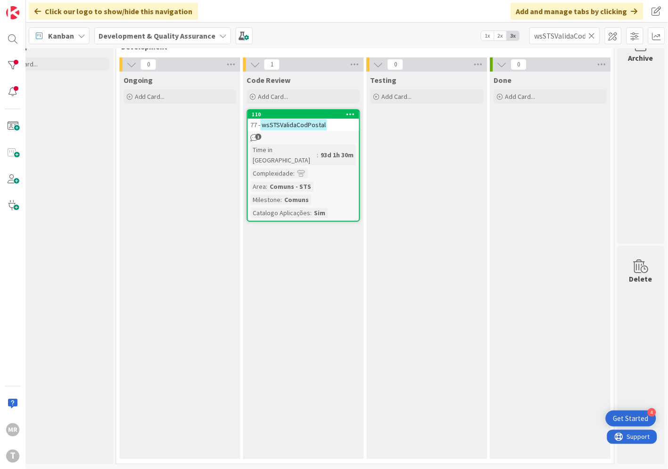
click at [590, 35] on icon at bounding box center [591, 36] width 7 height 8
click at [563, 39] on input "text" at bounding box center [564, 35] width 71 height 17
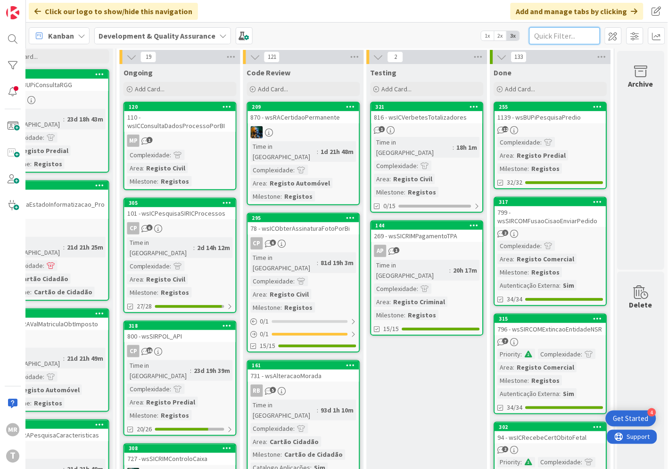
paste input "wsEESONAESiajPesqCarrSIBS"
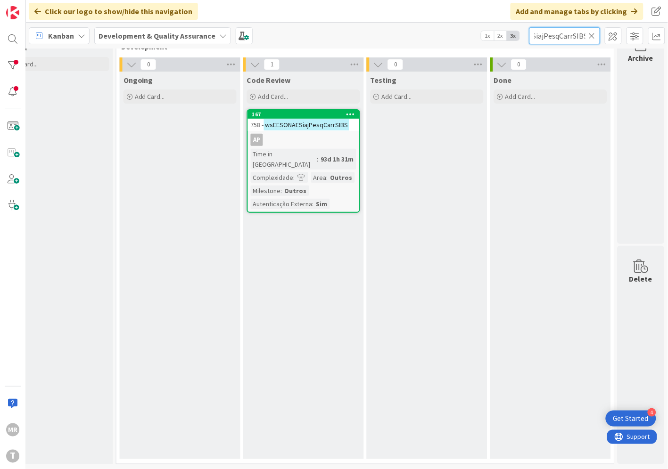
type input "wsEESONAESiajPesqCarrSIBS"
click at [316, 111] on div "167" at bounding box center [305, 114] width 107 height 7
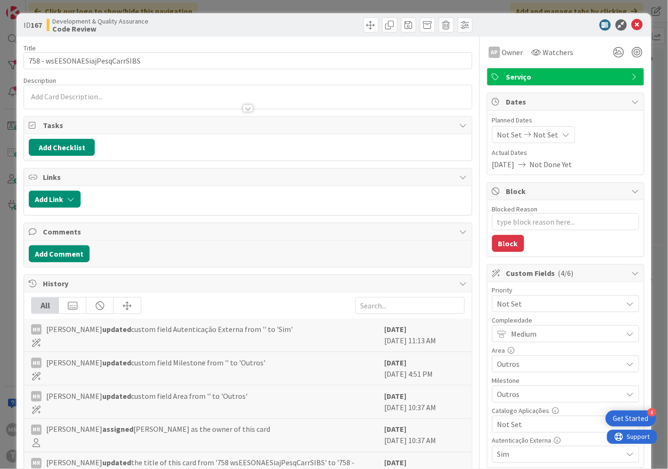
click at [509, 425] on span "Not Set" at bounding box center [557, 424] width 121 height 13
click at [510, 402] on span "Sim" at bounding box center [571, 403] width 123 height 14
type textarea "x"
click at [631, 25] on icon at bounding box center [636, 24] width 11 height 11
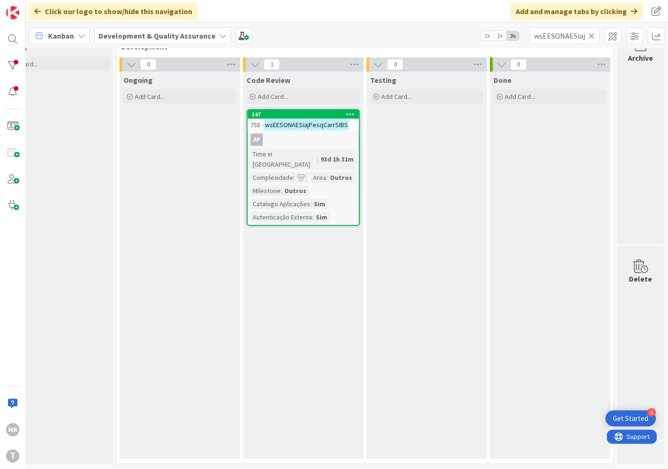
click at [595, 32] on icon at bounding box center [591, 36] width 7 height 8
click at [570, 34] on input "text" at bounding box center [564, 35] width 71 height 17
paste input "wsEESONAESiajPesqDadosIdentificacao"
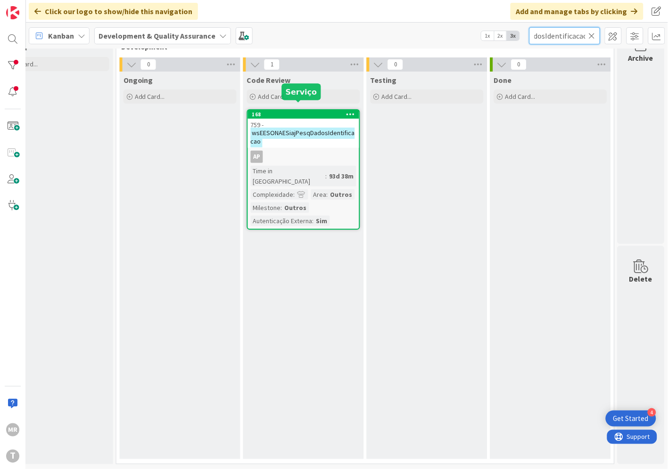
type input "wsEESONAESiajPesqDadosIdentificacao"
click at [284, 111] on div "168" at bounding box center [305, 114] width 107 height 7
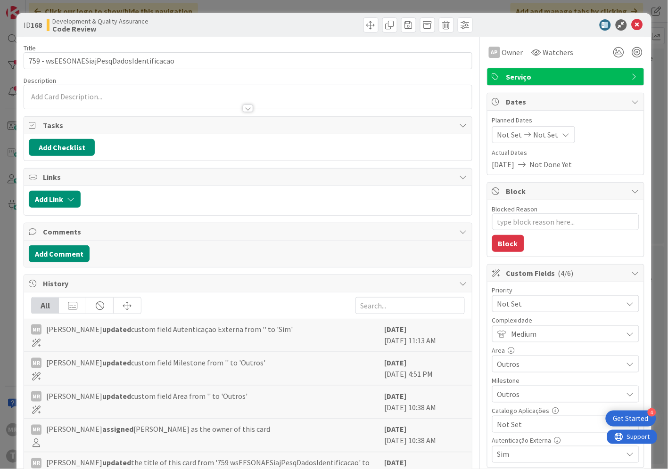
click at [504, 415] on div "Catalogo Aplicações Not Set" at bounding box center [565, 420] width 147 height 25
click at [509, 421] on span "Not Set" at bounding box center [557, 424] width 121 height 13
click at [510, 401] on span "Sim" at bounding box center [571, 403] width 123 height 14
type textarea "x"
click at [631, 25] on icon at bounding box center [636, 24] width 11 height 11
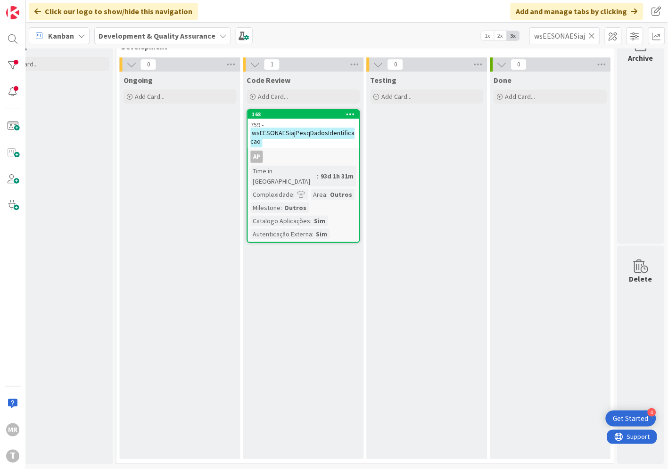
drag, startPoint x: 591, startPoint y: 38, endPoint x: 580, endPoint y: 35, distance: 11.1
click at [592, 38] on icon at bounding box center [591, 36] width 7 height 8
click at [563, 34] on input "text" at bounding box center [564, 35] width 71 height 17
paste input "wsEESONAESiajPesqNetworkLog"
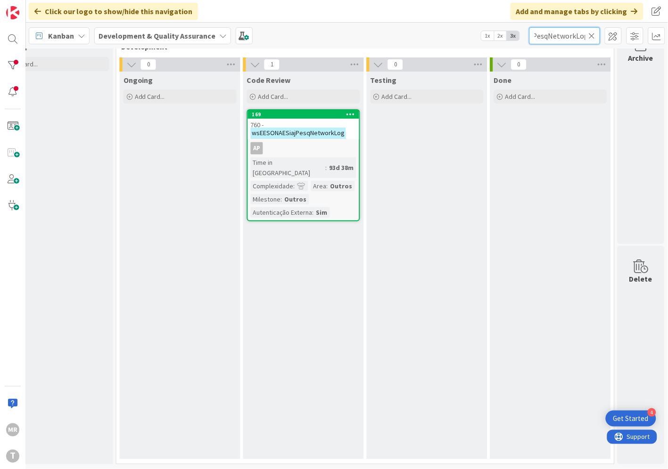
type input "wsEESONAESiajPesqNetworkLog"
click at [324, 119] on div "760 - wsEESONAESiajPesqNetworkLog" at bounding box center [303, 129] width 111 height 21
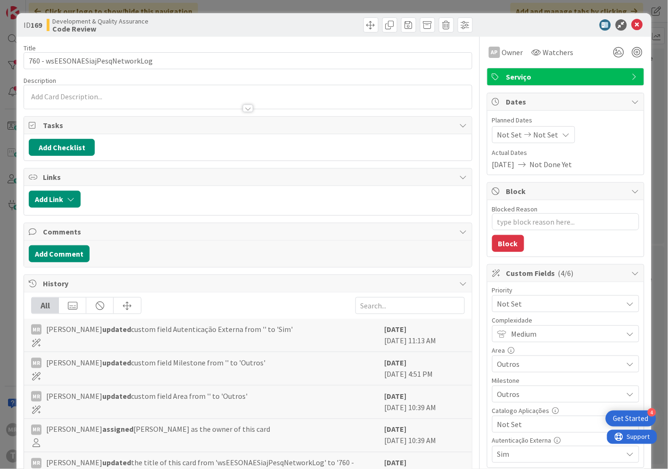
click at [501, 427] on span "Not Set" at bounding box center [557, 424] width 121 height 13
click at [501, 403] on link "Sim" at bounding box center [565, 402] width 145 height 17
type textarea "x"
click at [631, 27] on icon at bounding box center [636, 24] width 11 height 11
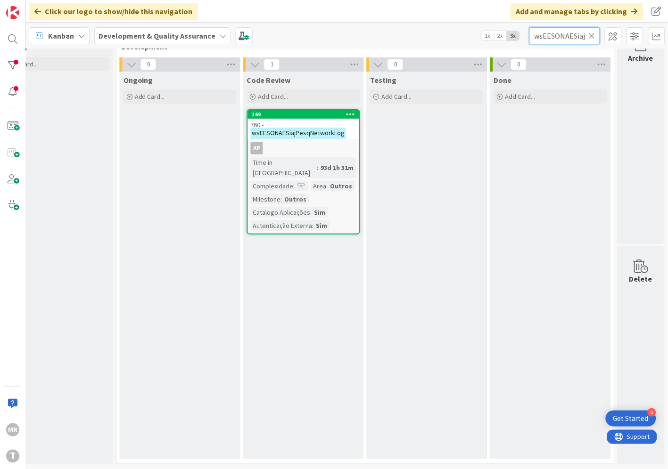
click at [587, 38] on input "wsEESONAESiajPesqNetworkLog" at bounding box center [564, 35] width 71 height 17
click at [590, 39] on icon at bounding box center [591, 36] width 7 height 8
click at [566, 40] on input "text" at bounding box center [564, 35] width 71 height 17
paste input "wsEESONAESiajPesqPessoa"
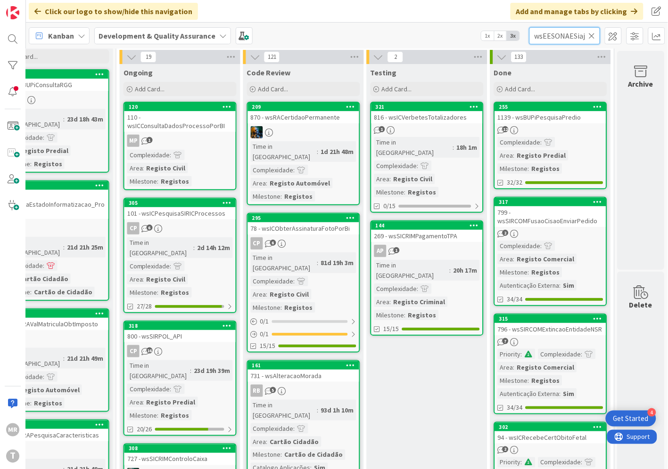
scroll to position [0, 36]
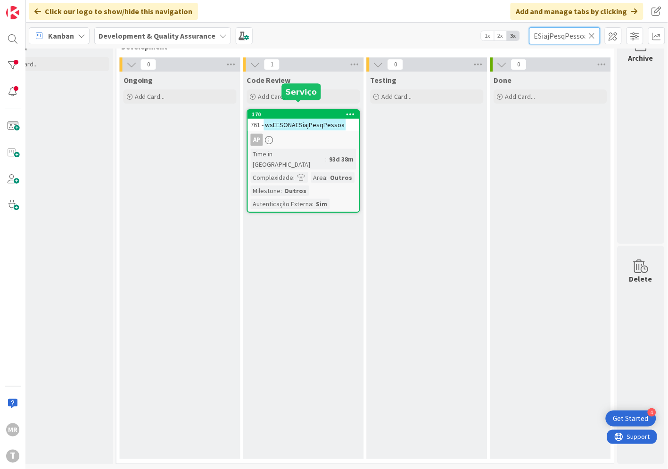
type input "wsEESONAESiajPesqPessoa"
click at [321, 111] on div "170" at bounding box center [305, 114] width 107 height 7
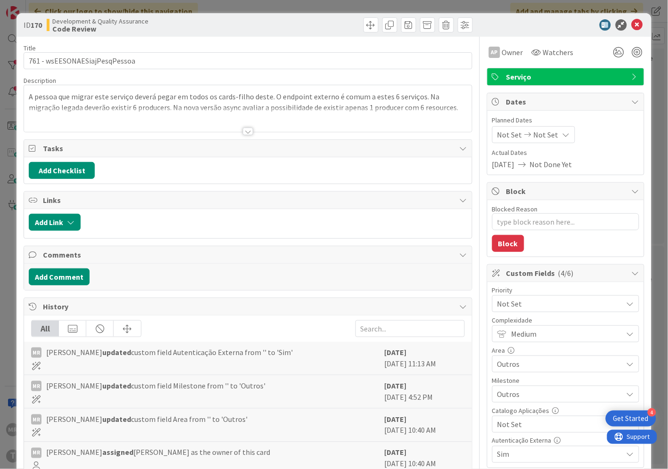
click at [512, 423] on span "Not Set" at bounding box center [557, 424] width 121 height 13
click at [510, 404] on span "Sim" at bounding box center [571, 403] width 123 height 14
type textarea "x"
click at [633, 24] on icon at bounding box center [636, 24] width 11 height 11
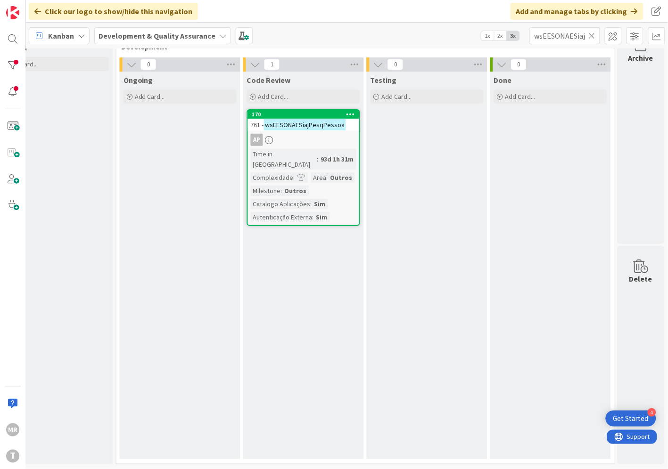
click at [592, 36] on icon at bounding box center [591, 36] width 7 height 8
click at [575, 35] on input "text" at bounding box center [564, 35] width 71 height 17
paste input "wsEESONAESiajPesquisaCliente"
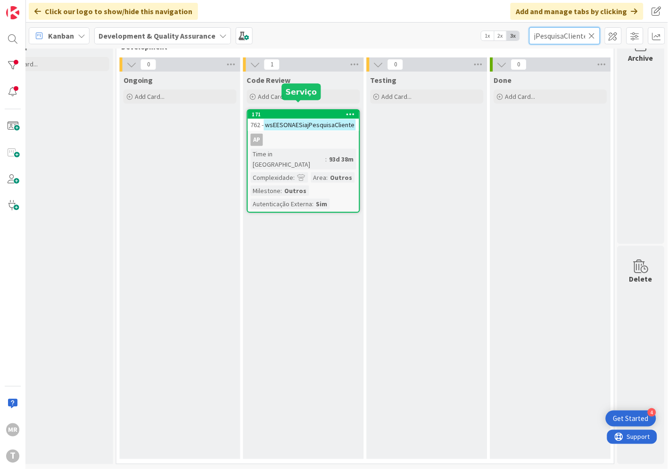
type input "wsEESONAESiajPesquisaCliente"
click at [291, 111] on div "171" at bounding box center [305, 114] width 107 height 7
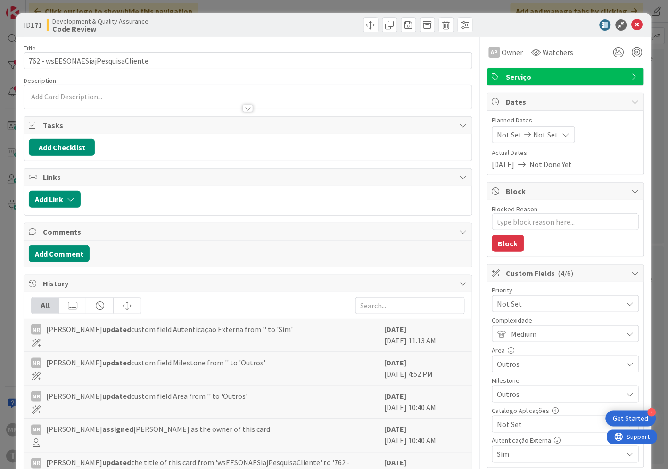
click at [523, 424] on span "Not Set" at bounding box center [557, 424] width 121 height 13
click at [514, 398] on span "Sim" at bounding box center [571, 403] width 123 height 14
type textarea "x"
click at [631, 28] on icon at bounding box center [636, 24] width 11 height 11
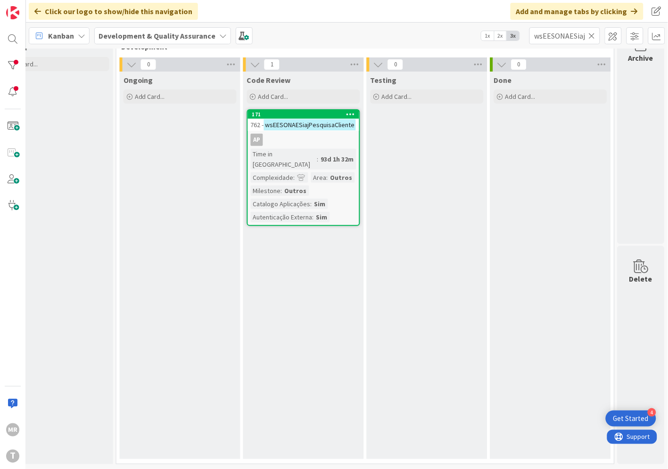
drag, startPoint x: 590, startPoint y: 39, endPoint x: 561, endPoint y: 39, distance: 29.2
click at [590, 39] on icon at bounding box center [591, 36] width 7 height 8
click at [557, 38] on input "text" at bounding box center [564, 35] width 71 height 17
paste input "wsEESONAESiajPesquisaMSISDN"
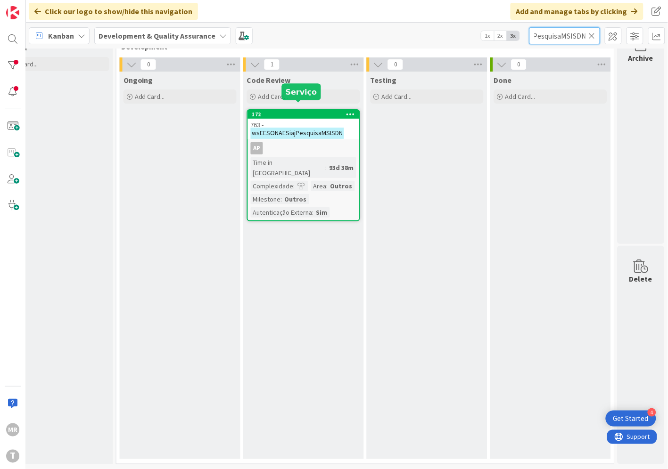
type input "wsEESONAESiajPesquisaMSISDN"
click at [293, 111] on div "172" at bounding box center [305, 114] width 107 height 7
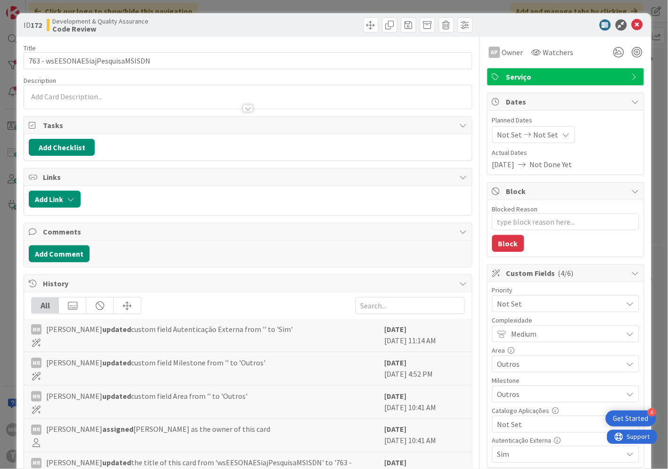
click at [503, 426] on span "Not Set" at bounding box center [557, 424] width 121 height 13
click at [510, 407] on span "Sim" at bounding box center [571, 403] width 123 height 14
type textarea "x"
click at [631, 26] on icon at bounding box center [636, 24] width 11 height 11
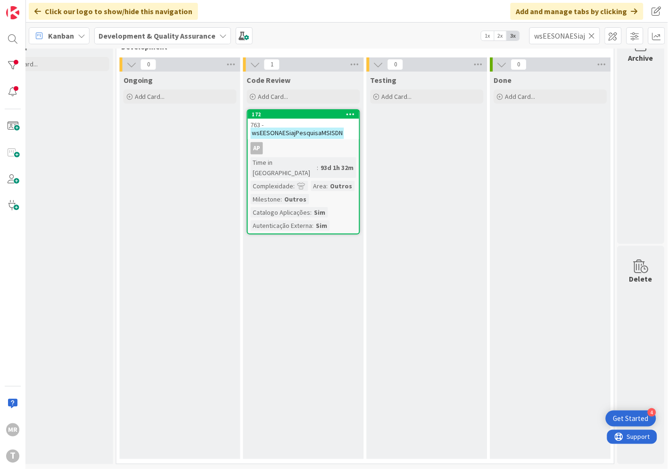
click at [594, 38] on icon at bounding box center [591, 36] width 7 height 8
click at [583, 35] on input "text" at bounding box center [564, 35] width 71 height 17
paste input "wsMEOConsultaDadosCliente"
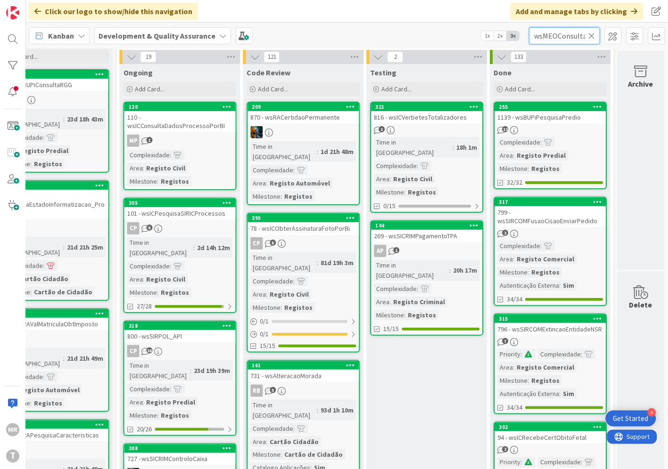
scroll to position [0, 41]
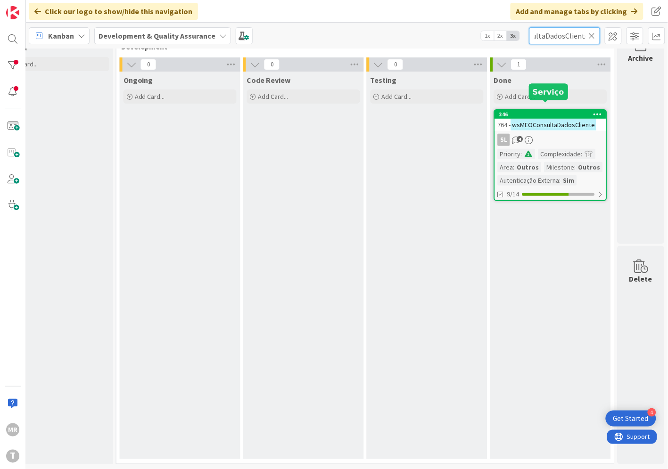
type input "wsMEOConsultaDadosCliente"
click at [539, 111] on div "246" at bounding box center [552, 114] width 107 height 7
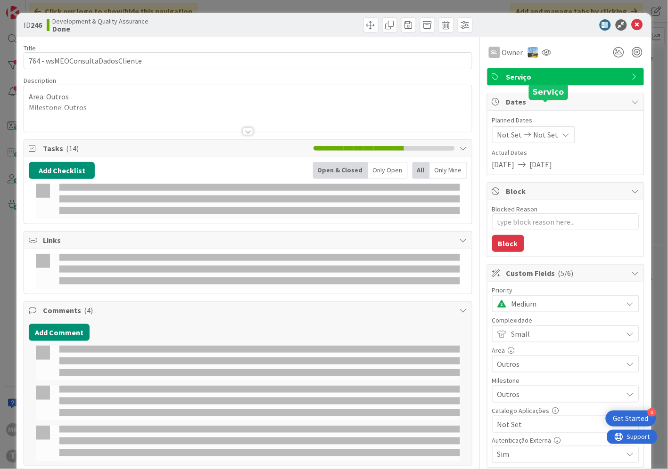
type textarea "x"
select select "java"
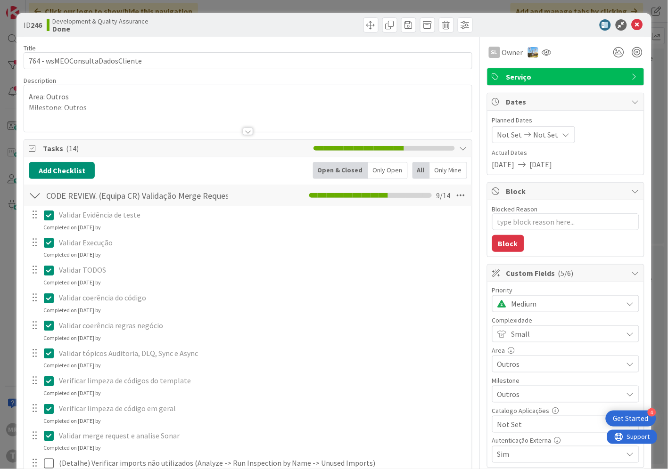
click at [522, 427] on span "Not Set" at bounding box center [557, 424] width 121 height 13
click at [520, 404] on span "Sim" at bounding box center [571, 403] width 123 height 14
type textarea "x"
click at [631, 25] on icon at bounding box center [636, 24] width 11 height 11
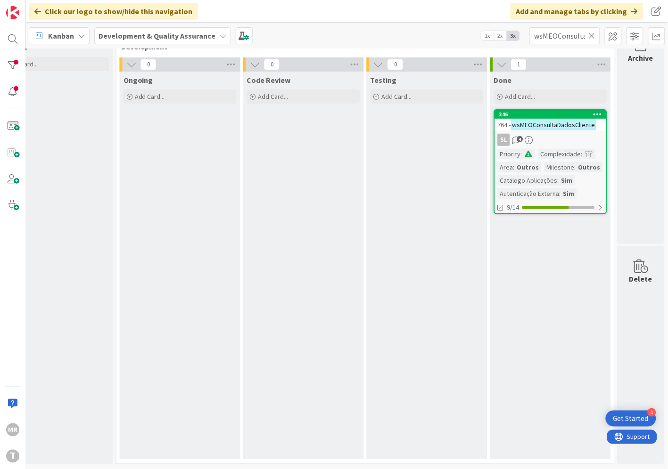
drag, startPoint x: 593, startPoint y: 36, endPoint x: 585, endPoint y: 38, distance: 7.8
click at [593, 36] on icon at bounding box center [591, 36] width 7 height 8
click at [575, 38] on input "text" at bounding box center [564, 35] width 71 height 17
paste input "wsSICRIMAlteracaoEstadoCallback"
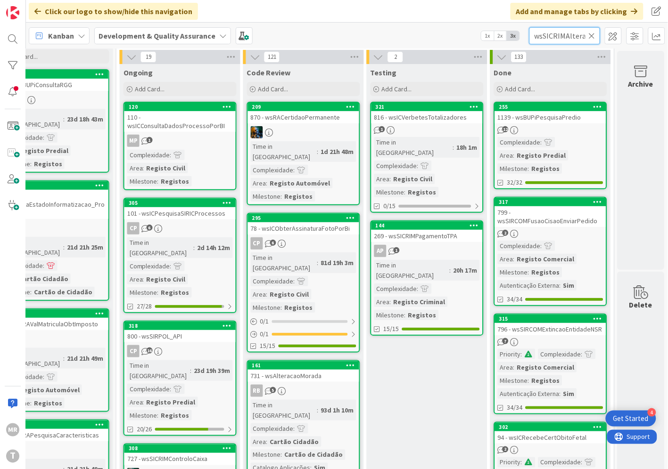
scroll to position [0, 58]
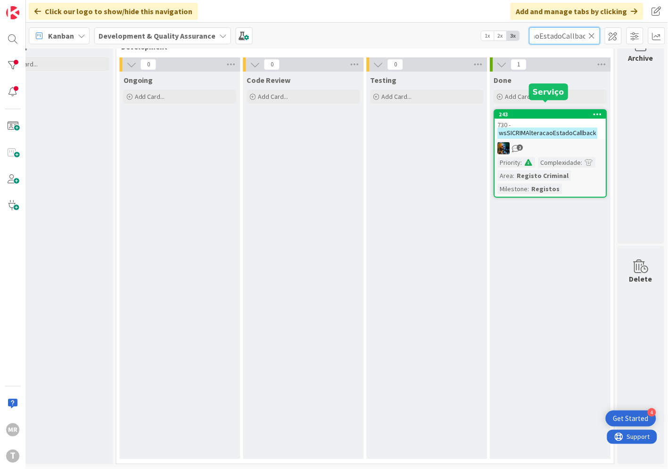
type input "wsSICRIMAlteracaoEstadoCallback"
click at [530, 111] on div "243" at bounding box center [552, 114] width 107 height 7
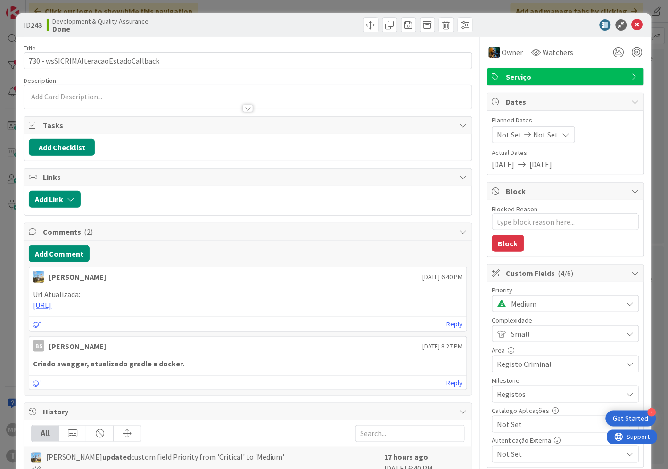
click at [521, 429] on span "Not Set" at bounding box center [557, 424] width 121 height 13
click at [514, 407] on span "Sim" at bounding box center [571, 403] width 123 height 14
type textarea "x"
click at [631, 27] on icon at bounding box center [636, 24] width 11 height 11
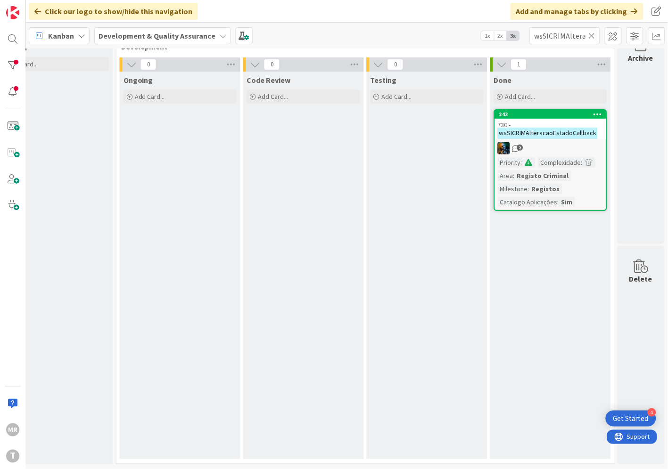
drag, startPoint x: 592, startPoint y: 36, endPoint x: 566, endPoint y: 36, distance: 25.4
click at [592, 36] on icon at bounding box center [591, 36] width 7 height 8
click at [558, 36] on input "text" at bounding box center [564, 35] width 71 height 17
paste input "wsSICRIMCidadesEcris"
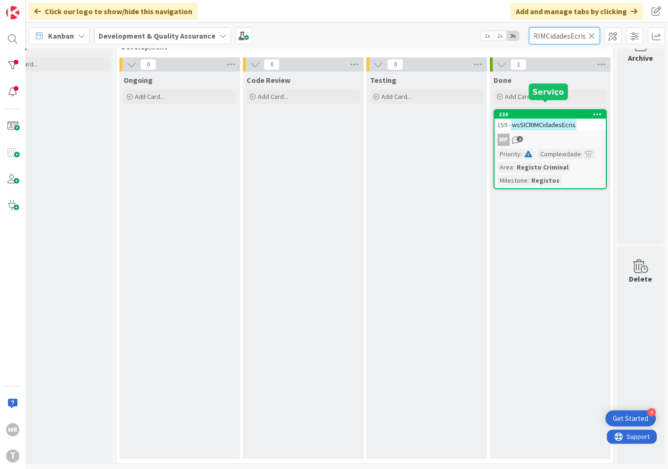
type input "wsSICRIMCidadesEcris"
click at [558, 111] on div "234" at bounding box center [552, 114] width 107 height 7
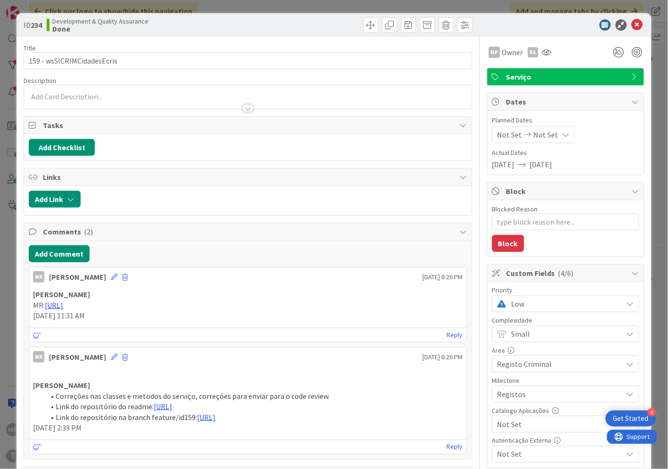
click at [542, 423] on span "Not Set" at bounding box center [557, 424] width 121 height 13
click at [512, 407] on span "Sim" at bounding box center [571, 403] width 123 height 14
type textarea "x"
click at [631, 21] on icon at bounding box center [636, 24] width 11 height 11
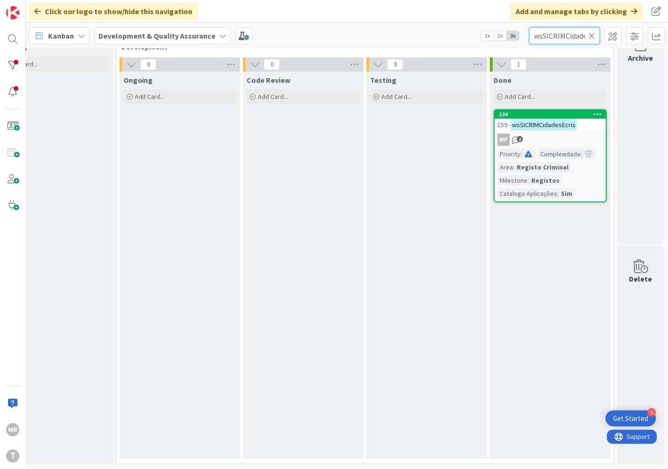
drag, startPoint x: 588, startPoint y: 35, endPoint x: 581, endPoint y: 35, distance: 6.6
click at [588, 35] on input "wsSICRIMCidadesEcris" at bounding box center [564, 35] width 71 height 17
click at [590, 34] on icon at bounding box center [591, 36] width 7 height 8
click at [582, 34] on input "text" at bounding box center [564, 35] width 71 height 17
paste input "wsSICRIMMensagemCitiusSICRIM"
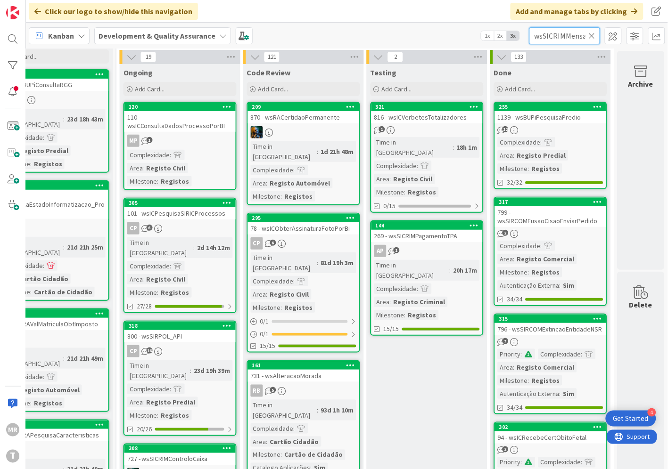
scroll to position [0, 54]
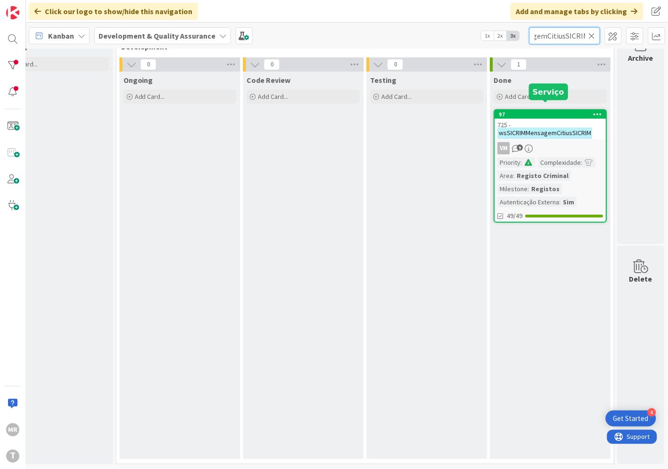
type input "wsSICRIMMensagemCitiusSICRIM"
click at [549, 111] on div "97" at bounding box center [552, 114] width 107 height 7
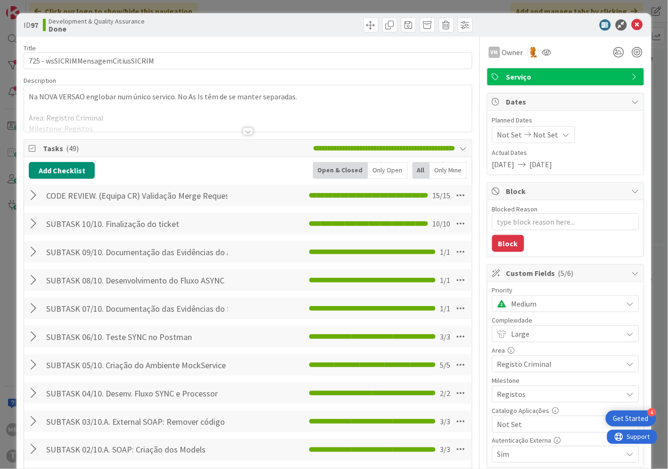
click at [530, 430] on span "Not Set" at bounding box center [557, 424] width 121 height 13
click at [515, 420] on span "Not Set" at bounding box center [558, 424] width 120 height 13
click at [514, 422] on span "Not Set" at bounding box center [557, 424] width 121 height 13
click at [510, 402] on span "Sim" at bounding box center [571, 403] width 123 height 14
type textarea "x"
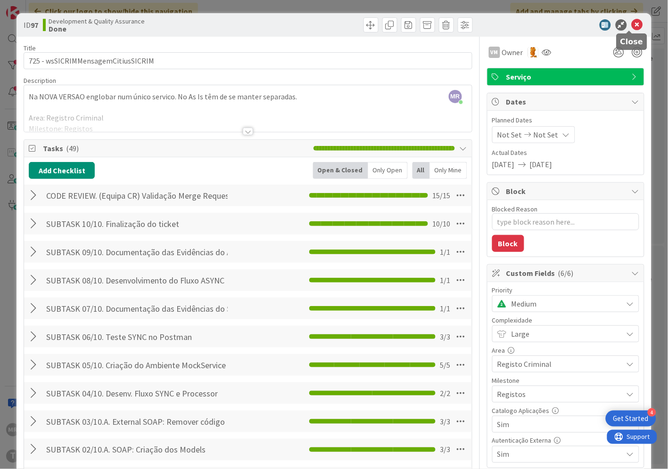
click at [631, 26] on icon at bounding box center [636, 24] width 11 height 11
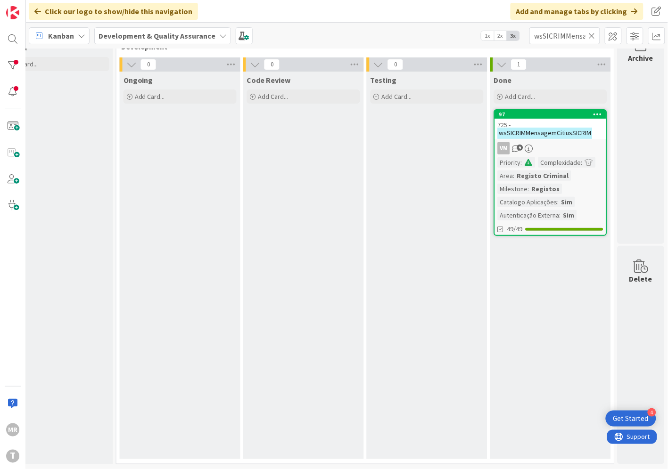
click at [592, 36] on icon at bounding box center [591, 36] width 7 height 8
click at [578, 37] on input "text" at bounding box center [564, 35] width 71 height 17
paste input "wsSICRIMConsultaRegistoCriminal"
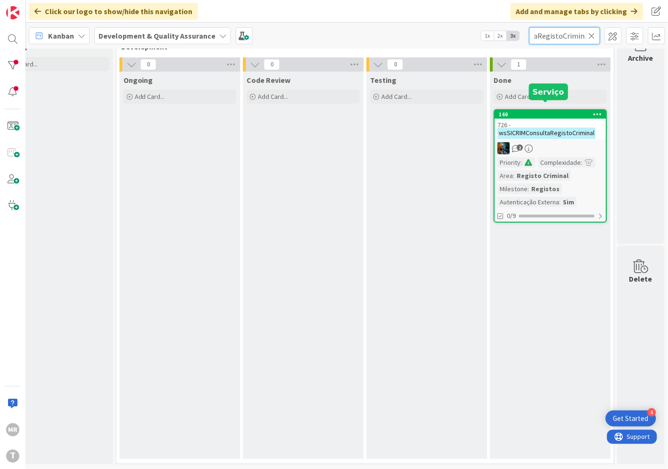
type input "wsSICRIMConsultaRegistoCriminal"
click at [553, 111] on div "160" at bounding box center [552, 114] width 107 height 7
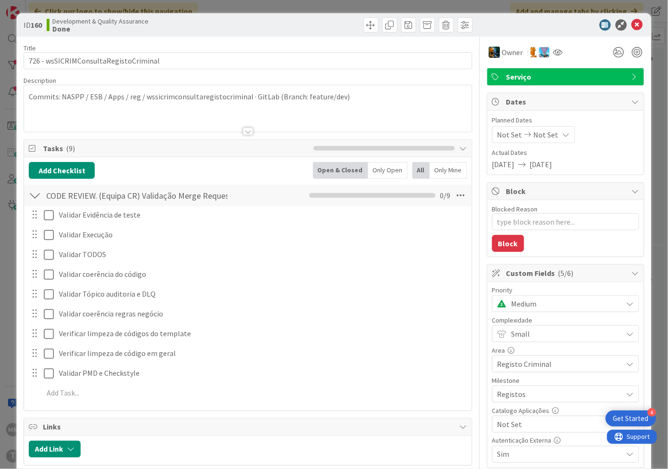
click at [515, 426] on span "Not Set" at bounding box center [557, 424] width 121 height 13
click at [514, 400] on span "Sim" at bounding box center [571, 403] width 123 height 14
type textarea "x"
click at [631, 26] on icon at bounding box center [636, 24] width 11 height 11
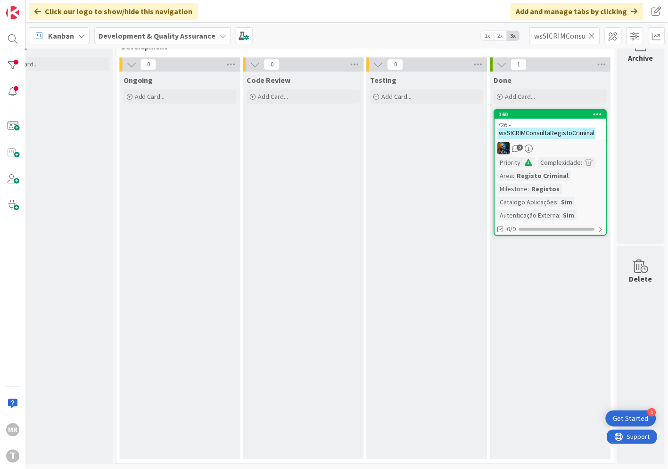
drag, startPoint x: 592, startPoint y: 36, endPoint x: 574, endPoint y: 36, distance: 18.4
click at [592, 36] on icon at bounding box center [591, 36] width 7 height 8
click at [563, 35] on input "text" at bounding box center [564, 35] width 71 height 17
paste input "wsSICRIMControloCaixa"
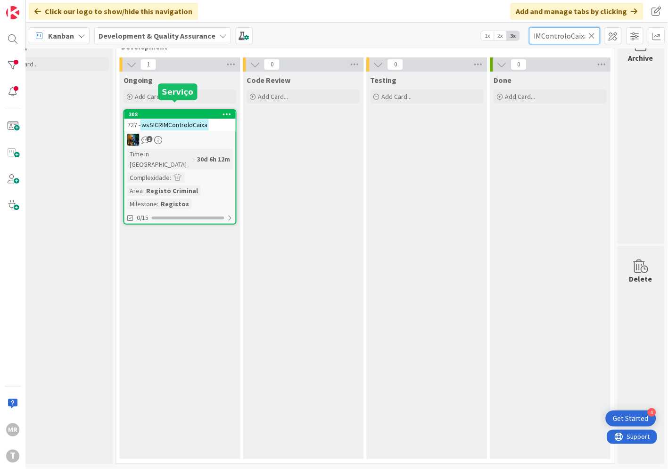
type input "wsSICRIMControloCaixa"
click at [173, 111] on div "308" at bounding box center [182, 114] width 107 height 7
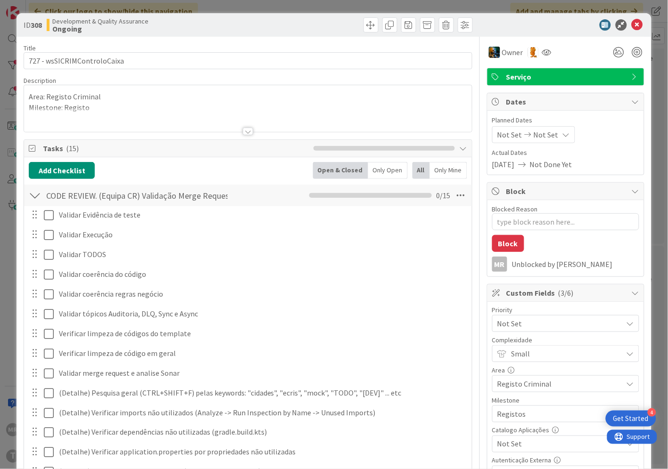
click at [503, 443] on span "Not Set" at bounding box center [557, 444] width 121 height 13
click at [510, 423] on span "Sim" at bounding box center [571, 423] width 123 height 14
type textarea "x"
click at [631, 25] on icon at bounding box center [636, 24] width 11 height 11
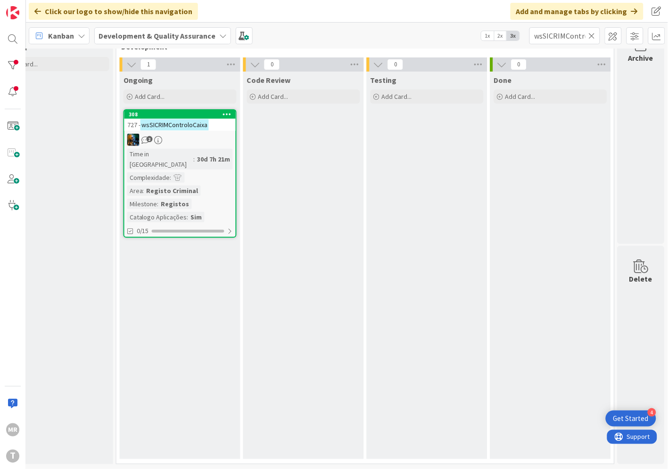
click at [590, 38] on icon at bounding box center [591, 36] width 7 height 8
click at [575, 36] on input "text" at bounding box center [564, 35] width 71 height 17
paste input "wsSICRIMControloReceitas"
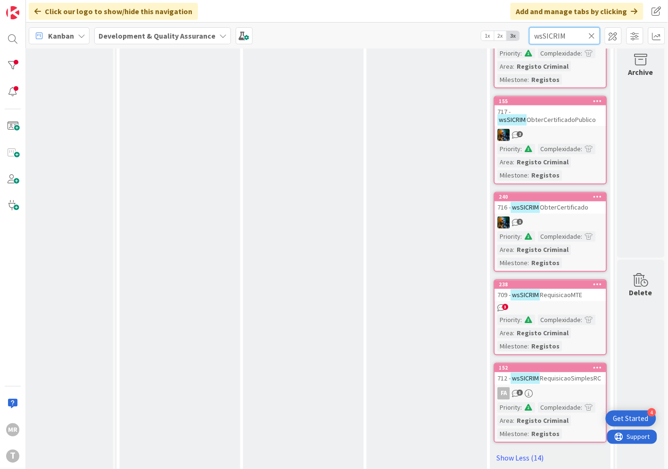
scroll to position [1815, 321]
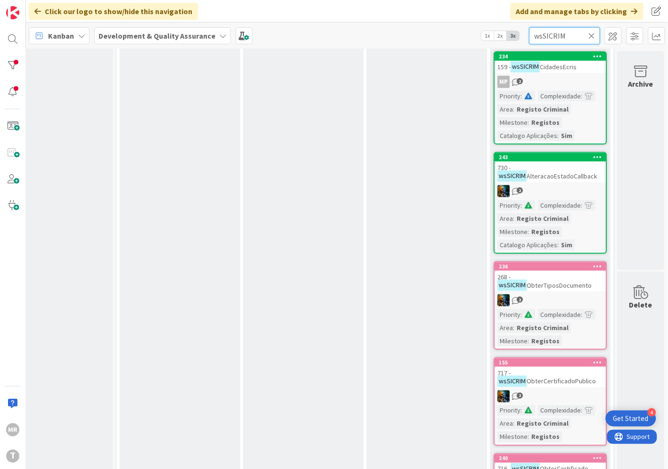
type input "wsSICRIM"
click at [590, 36] on icon at bounding box center [591, 36] width 7 height 8
click at [568, 32] on input "text" at bounding box center [564, 35] width 71 height 17
paste input "wsSICRIMDivisoesAdministrativasEcris"
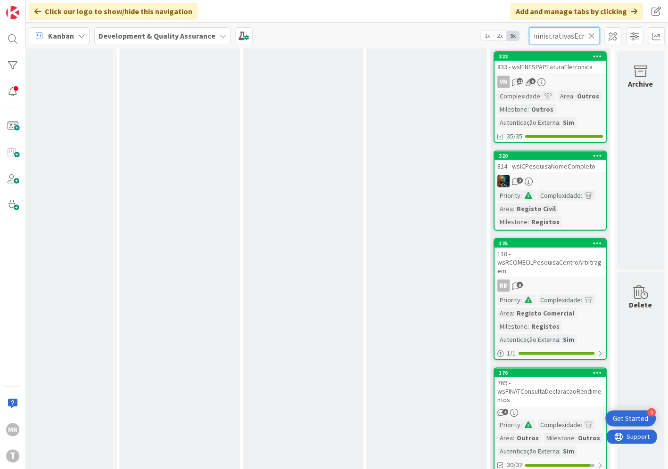
scroll to position [33, 321]
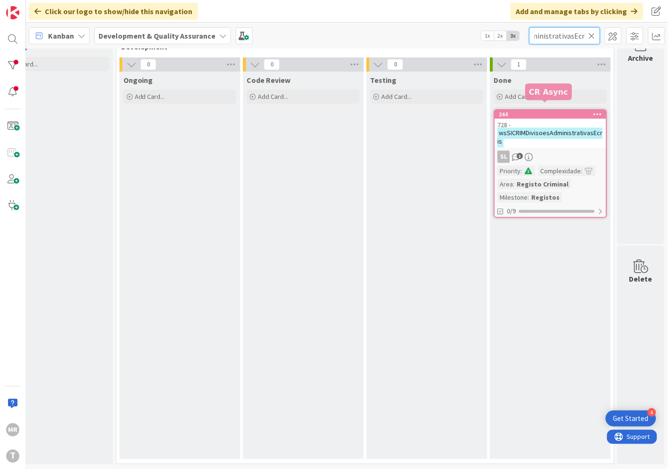
type input "wsSICRIMDivisoesAdministrativasEcris"
click at [543, 111] on div "264" at bounding box center [552, 114] width 107 height 7
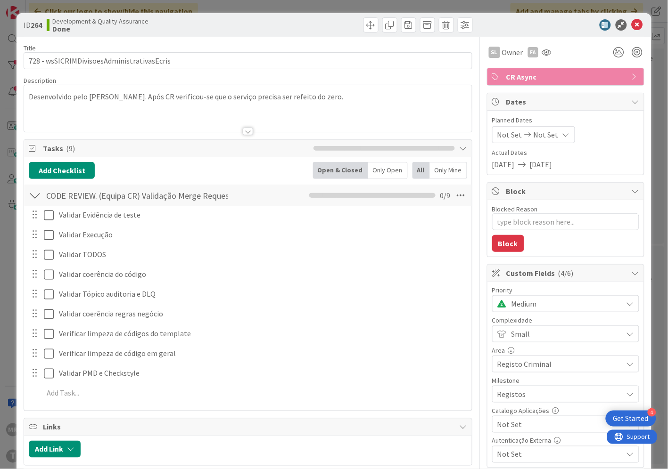
click at [524, 427] on span "Not Set" at bounding box center [557, 424] width 121 height 13
click at [519, 407] on span "Sim" at bounding box center [571, 403] width 123 height 14
type textarea "x"
click at [631, 27] on icon at bounding box center [636, 24] width 11 height 11
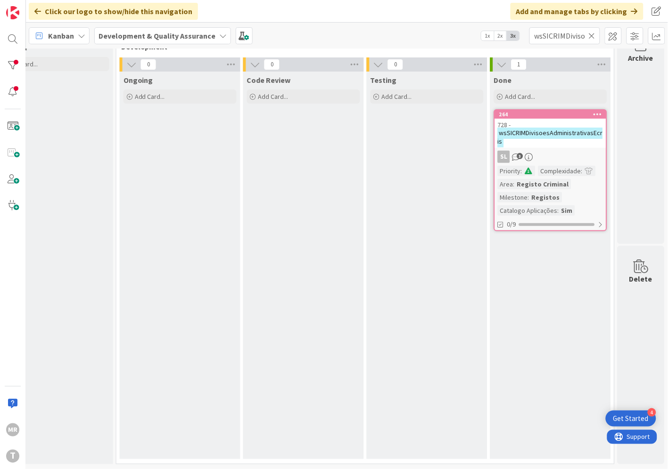
click at [590, 32] on icon at bounding box center [591, 36] width 7 height 8
click at [566, 33] on input "text" at bounding box center [564, 35] width 71 height 17
paste input "wsSICRIMEnviaInfoCriminalEstrangeira"
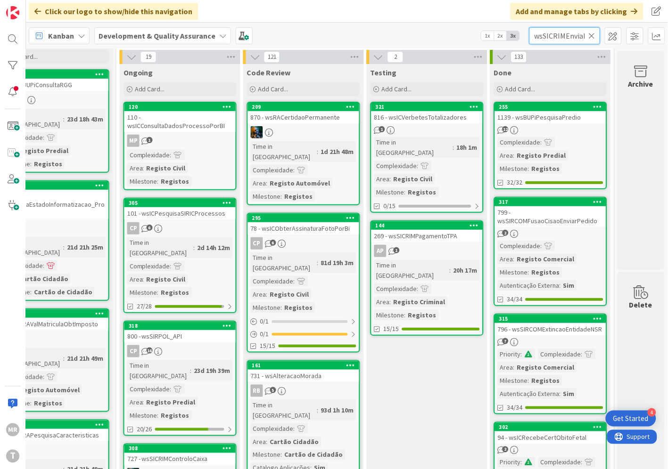
scroll to position [0, 72]
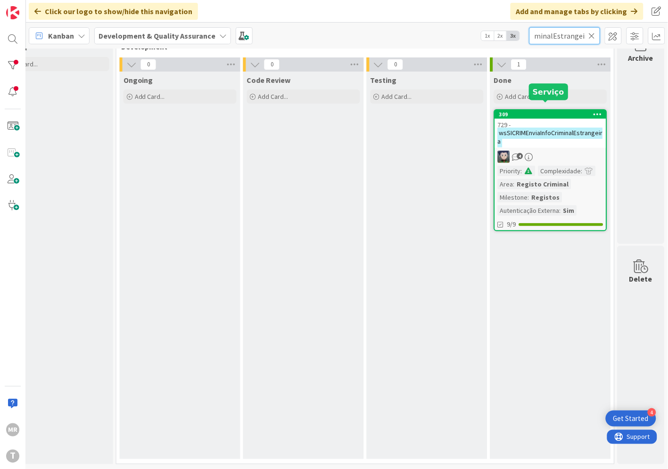
type input "wsSICRIMEnviaInfoCriminalEstrangeira"
click at [534, 111] on div "309" at bounding box center [552, 114] width 107 height 7
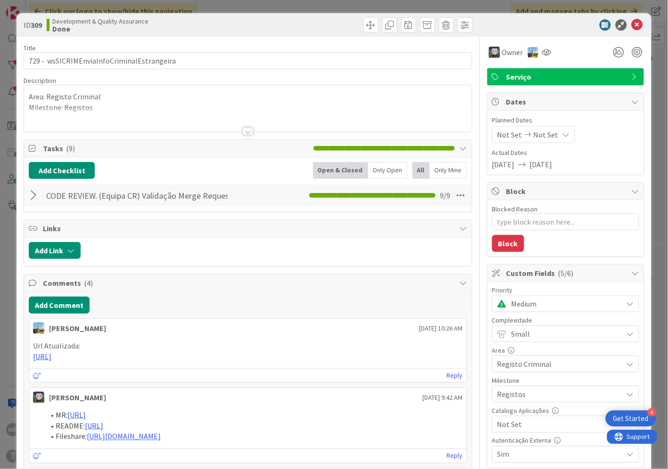
click at [533, 423] on span "Not Set" at bounding box center [557, 424] width 121 height 13
click at [519, 408] on span "Sim" at bounding box center [571, 403] width 123 height 14
type textarea "x"
click at [634, 24] on icon at bounding box center [636, 24] width 11 height 11
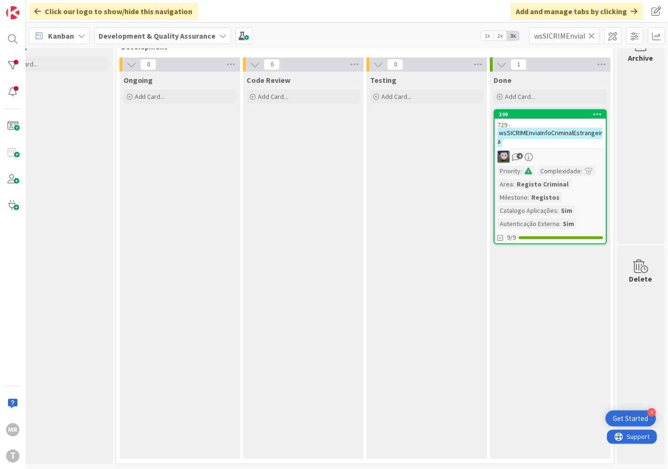
click at [592, 38] on icon at bounding box center [591, 36] width 7 height 8
click at [569, 40] on input "text" at bounding box center [564, 35] width 71 height 17
paste input "wsSICRIMEnvioDocumentacao"
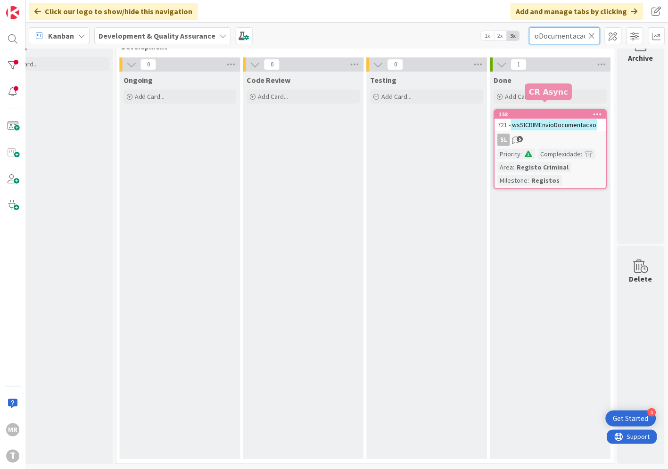
type input "wsSICRIMEnvioDocumentacao"
click at [544, 111] on div "158" at bounding box center [552, 114] width 107 height 7
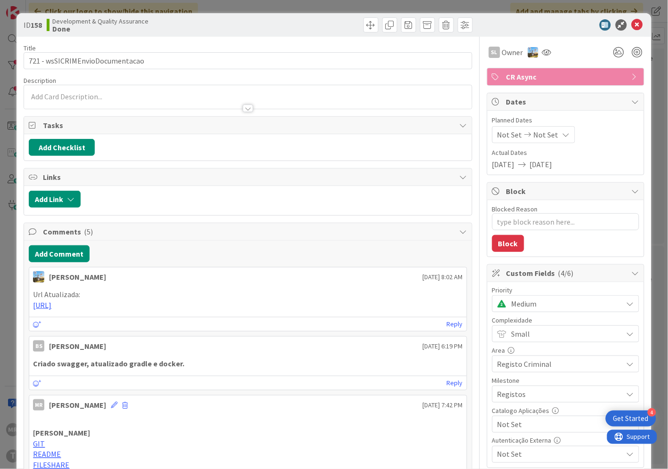
click at [515, 429] on span "Not Set" at bounding box center [557, 424] width 121 height 13
click at [516, 404] on span "Sim" at bounding box center [571, 403] width 123 height 14
type textarea "x"
click at [631, 25] on icon at bounding box center [636, 24] width 11 height 11
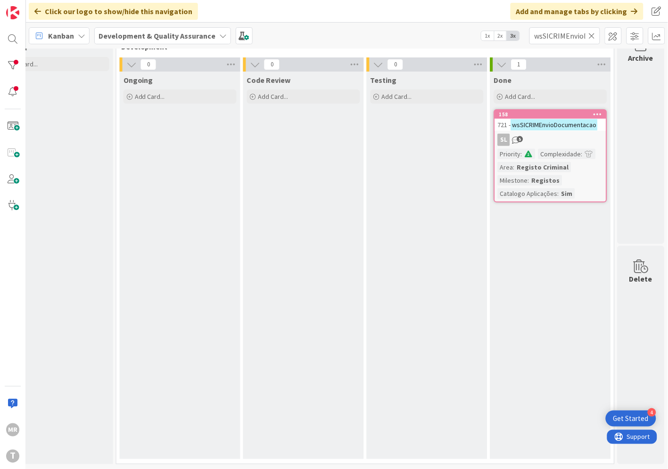
click at [592, 32] on icon at bounding box center [591, 36] width 7 height 8
click at [578, 33] on input "text" at bounding box center [564, 35] width 71 height 17
paste input "wsSICRIMGestaoCodigos"
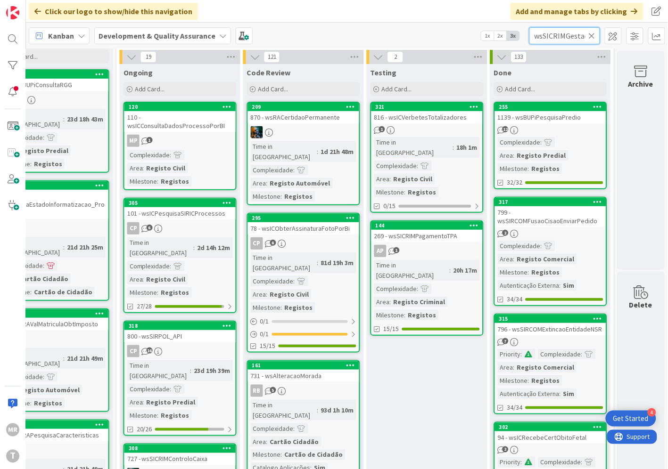
scroll to position [0, 26]
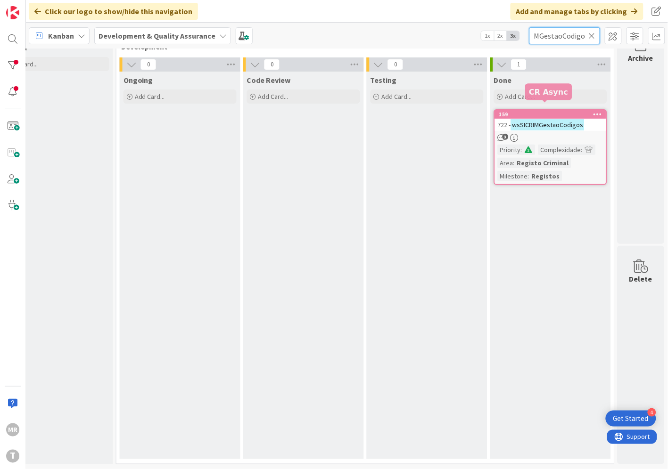
type input "wsSICRIMGestaoCodigos"
click at [547, 111] on div "159" at bounding box center [552, 114] width 107 height 7
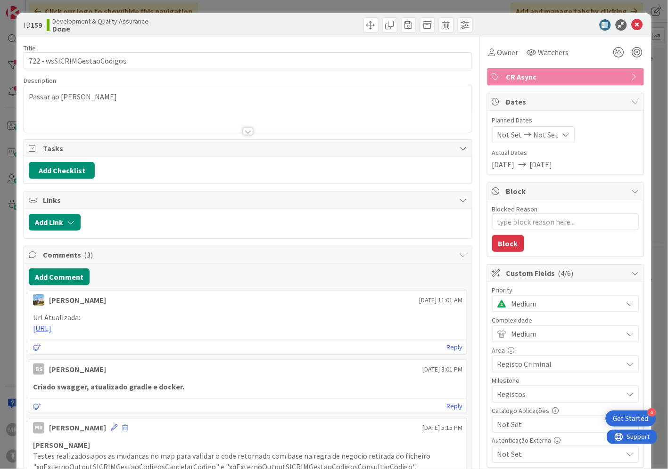
click at [539, 426] on span "Not Set" at bounding box center [557, 424] width 121 height 13
click at [528, 406] on span "Sim" at bounding box center [571, 403] width 123 height 14
type textarea "x"
click at [631, 24] on icon at bounding box center [636, 24] width 11 height 11
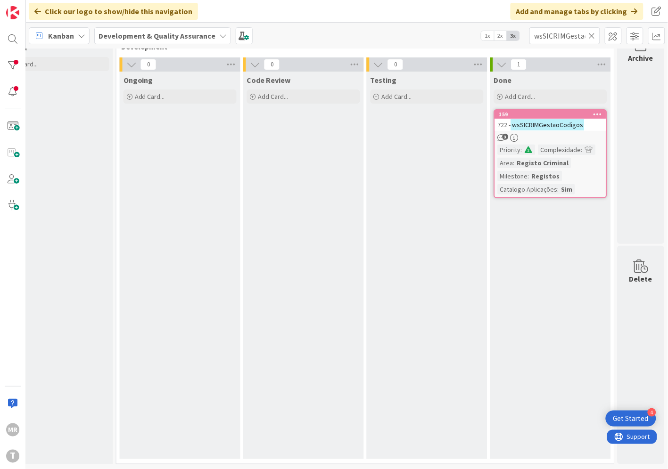
click at [590, 36] on icon at bounding box center [591, 36] width 7 height 8
click at [556, 36] on input "text" at bounding box center [564, 35] width 71 height 17
paste input "wsSICRIMLancarMovimento"
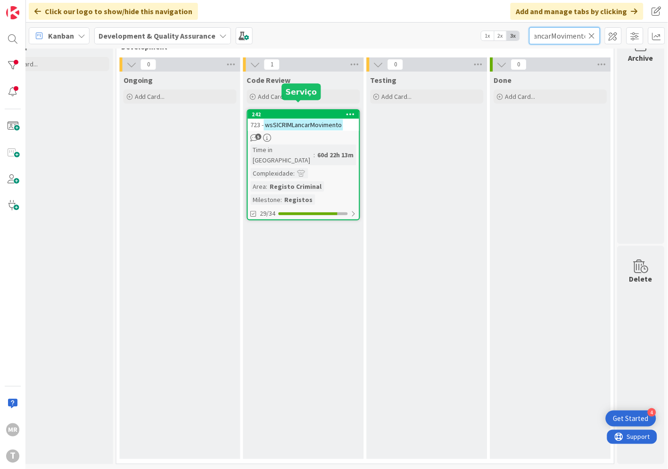
type input "wsSICRIMLancarMovimento"
click at [295, 111] on div "242" at bounding box center [305, 114] width 107 height 7
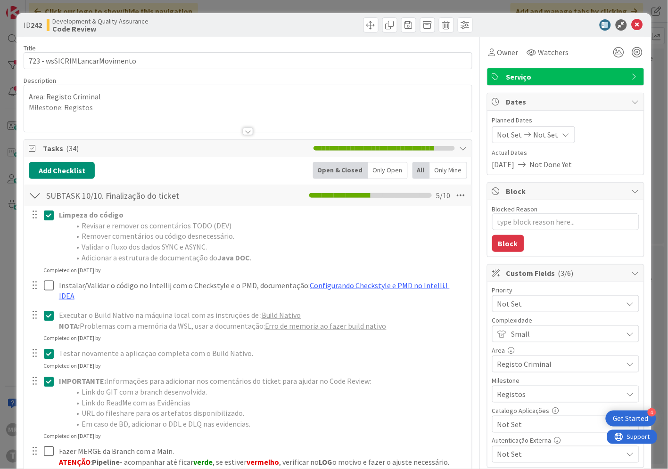
click at [519, 428] on span "Not Set" at bounding box center [557, 424] width 121 height 13
click at [510, 408] on span "Sim" at bounding box center [571, 403] width 123 height 14
type textarea "x"
click at [632, 27] on icon at bounding box center [636, 24] width 11 height 11
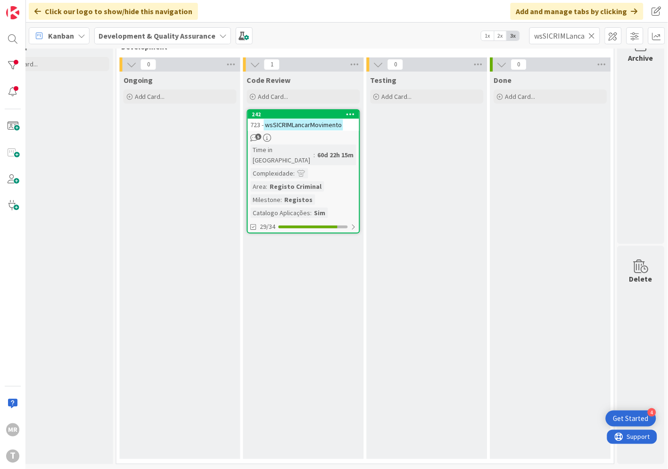
drag, startPoint x: 592, startPoint y: 36, endPoint x: 580, endPoint y: 36, distance: 11.3
click at [592, 36] on icon at bounding box center [591, 36] width 7 height 8
click at [572, 36] on input "text" at bounding box center [564, 35] width 71 height 17
paste input "wsSICRIMNaoCobrado"
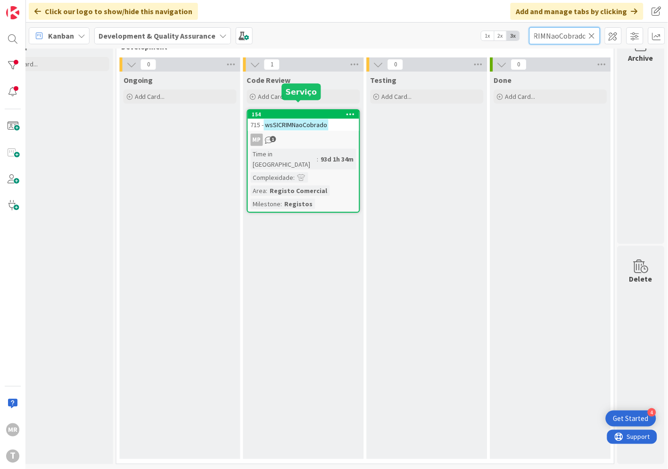
type input "wsSICRIMNaoCobrado"
click at [286, 111] on div "154" at bounding box center [305, 114] width 107 height 7
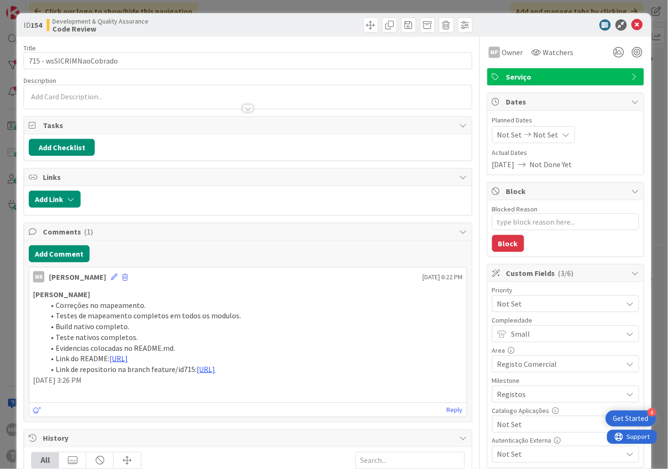
click at [517, 426] on span "Not Set" at bounding box center [557, 424] width 121 height 13
click at [514, 405] on span "Sim" at bounding box center [571, 403] width 123 height 14
type textarea "x"
click at [631, 25] on icon at bounding box center [636, 24] width 11 height 11
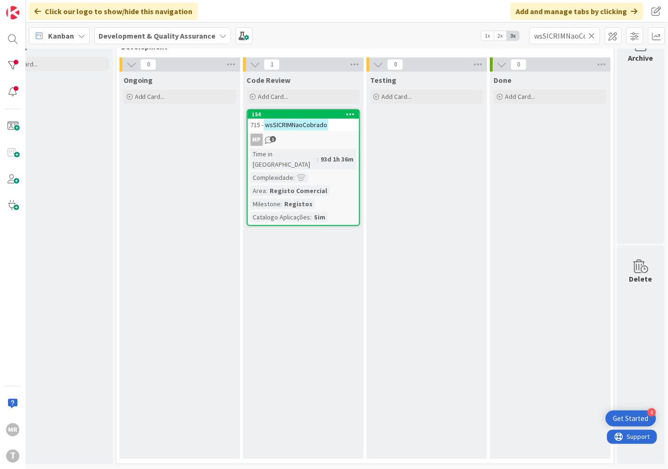
click at [594, 34] on icon at bounding box center [591, 36] width 7 height 8
click at [582, 36] on input "text" at bounding box center [564, 35] width 71 height 17
paste input "wsSICRIMNotificaContumacia"
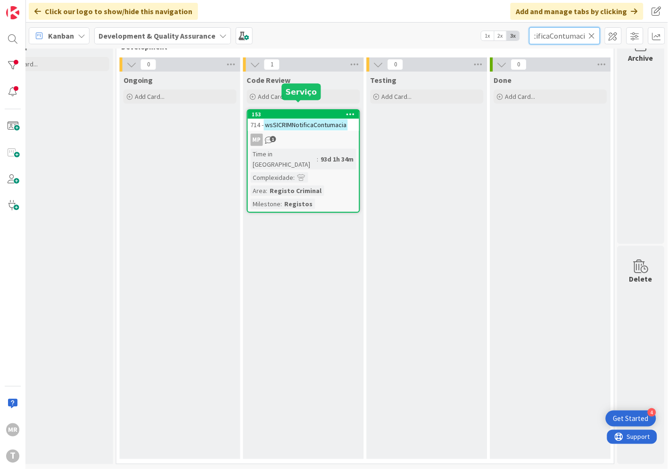
type input "wsSICRIMNotificaContumacia"
click at [294, 111] on div "153" at bounding box center [305, 114] width 107 height 7
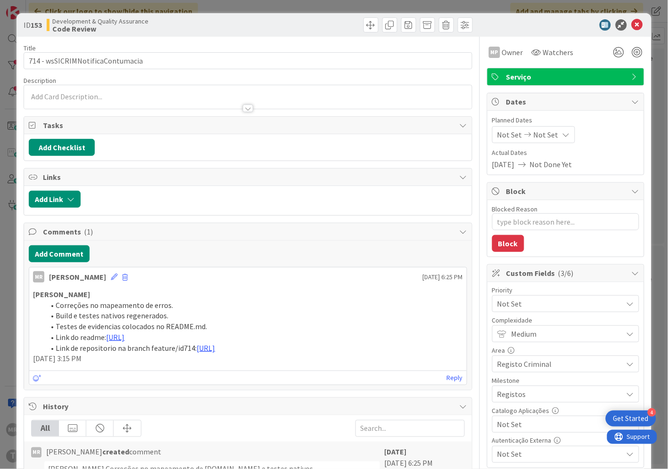
click at [497, 430] on span "Not Set" at bounding box center [557, 424] width 121 height 13
click at [498, 405] on icon at bounding box center [502, 403] width 8 height 14
type textarea "x"
click at [631, 25] on icon at bounding box center [636, 24] width 11 height 11
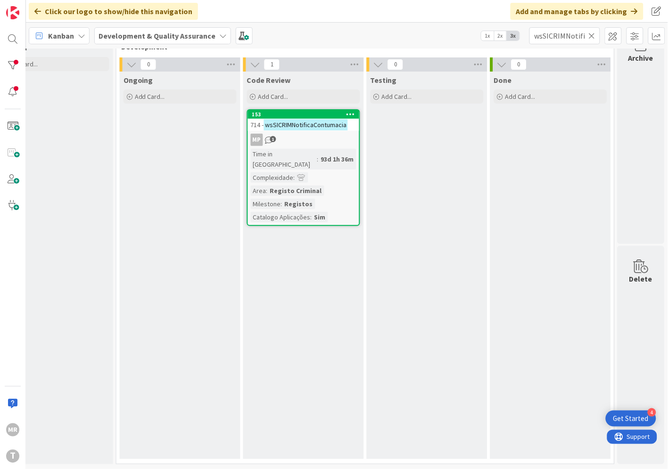
drag, startPoint x: 592, startPoint y: 33, endPoint x: 585, endPoint y: 35, distance: 6.9
click at [592, 33] on icon at bounding box center [591, 36] width 7 height 8
click at [578, 36] on input "text" at bounding box center [564, 35] width 71 height 17
paste input "wsSICRIMObterCertificado"
type input "wsSICRIMObterCertificado"
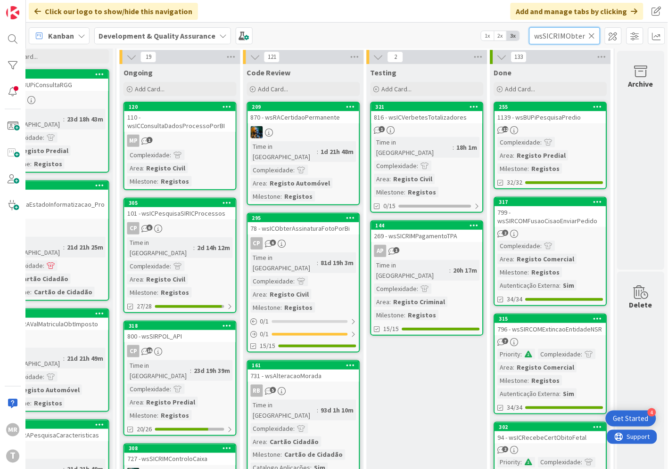
scroll to position [0, 32]
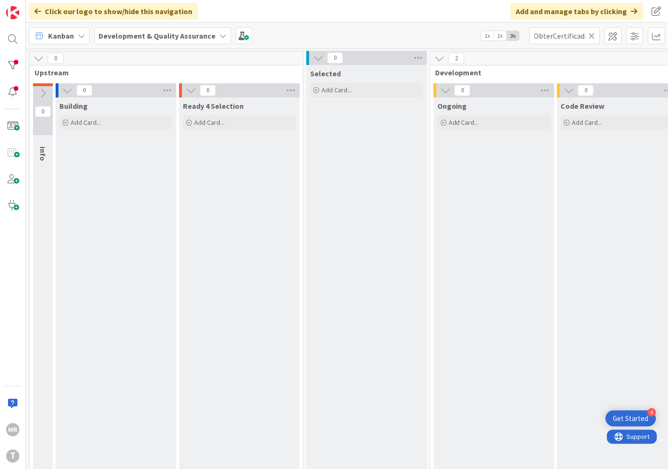
scroll to position [33, 321]
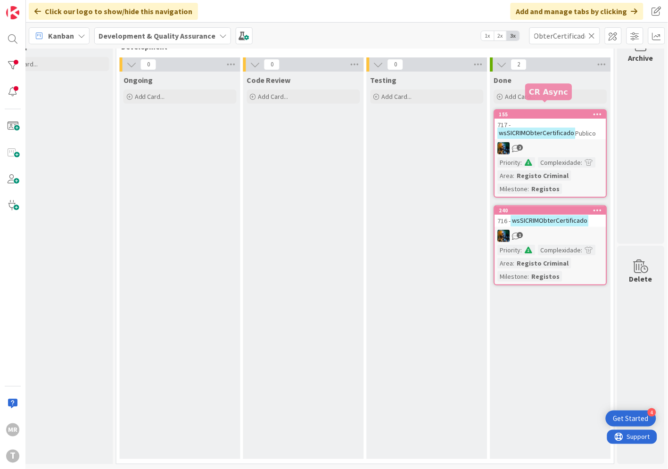
type input "wsSICRIMObterCertificado"
click at [552, 111] on div "155" at bounding box center [552, 114] width 107 height 7
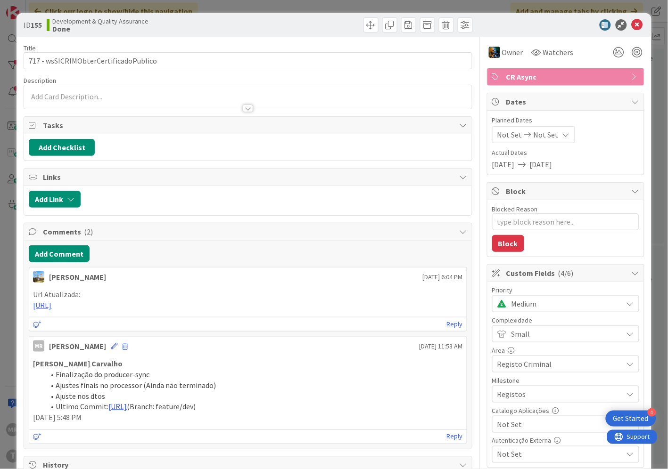
click at [531, 430] on span "Not Set" at bounding box center [557, 424] width 121 height 13
click at [510, 406] on span "Sim" at bounding box center [571, 403] width 123 height 14
click at [631, 24] on icon at bounding box center [636, 24] width 11 height 11
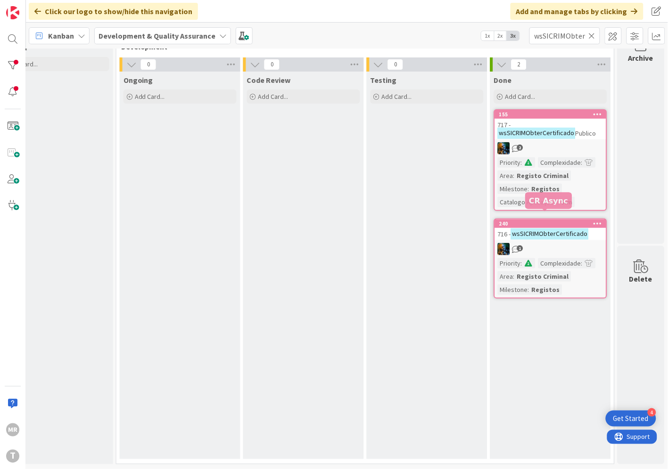
click at [540, 220] on div "240" at bounding box center [552, 223] width 107 height 7
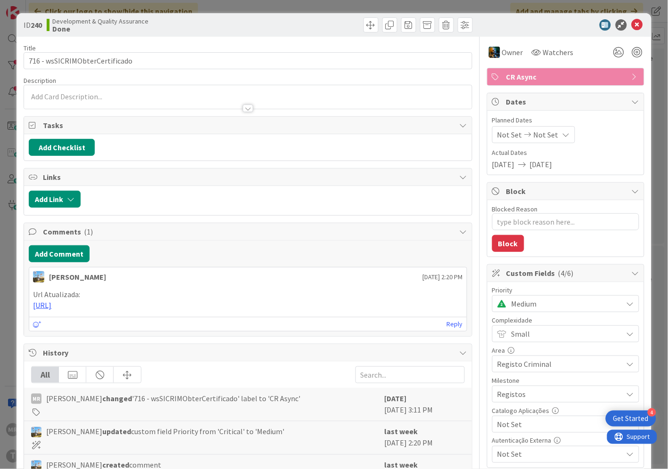
click at [529, 422] on span "Not Set" at bounding box center [557, 424] width 121 height 13
click at [519, 407] on span "Sim" at bounding box center [571, 403] width 123 height 14
type textarea "x"
click at [631, 19] on icon at bounding box center [636, 24] width 11 height 11
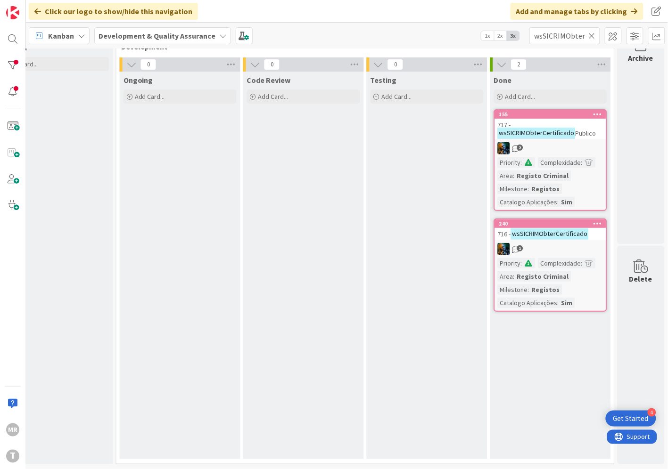
drag, startPoint x: 589, startPoint y: 36, endPoint x: 585, endPoint y: 38, distance: 4.9
click at [589, 36] on icon at bounding box center [591, 36] width 7 height 8
click at [577, 38] on input "text" at bounding box center [564, 35] width 71 height 17
paste input "wsSICRIMObterDetalhePedido"
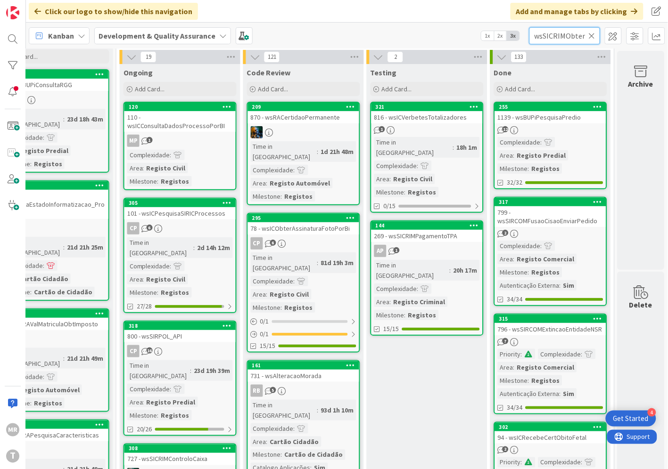
scroll to position [0, 44]
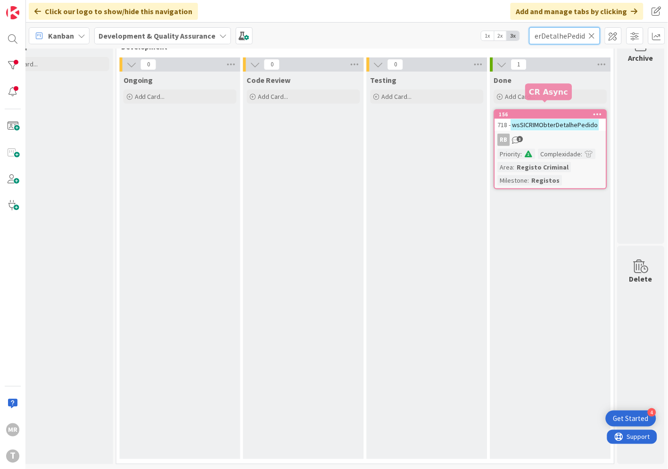
type input "wsSICRIMObterDetalhePedido"
click at [542, 111] on div "156" at bounding box center [552, 114] width 107 height 7
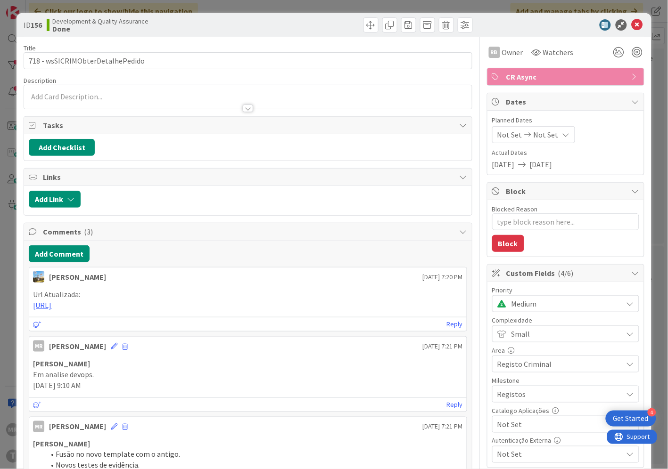
click at [511, 422] on span "Not Set" at bounding box center [557, 424] width 121 height 13
click at [510, 405] on span "Sim" at bounding box center [571, 403] width 123 height 14
type textarea "x"
click at [634, 28] on icon at bounding box center [636, 24] width 11 height 11
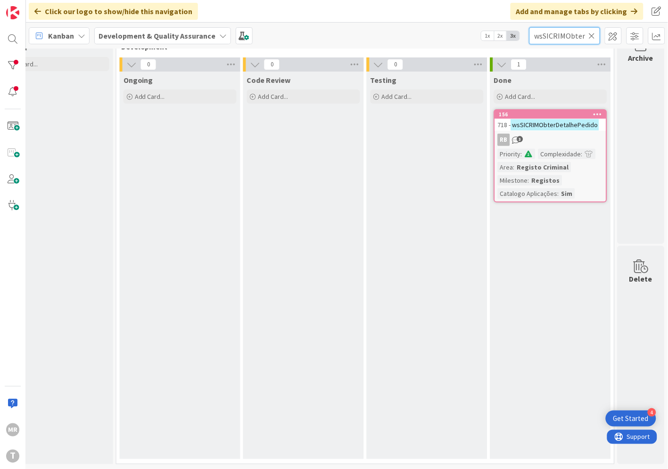
click at [588, 32] on input "wsSICRIMObterDetalhePedido" at bounding box center [564, 35] width 71 height 17
click at [595, 33] on icon at bounding box center [591, 36] width 7 height 8
click at [583, 33] on input "text" at bounding box center [564, 35] width 71 height 17
paste input "wsSICRIMObterDocumentoPagamento"
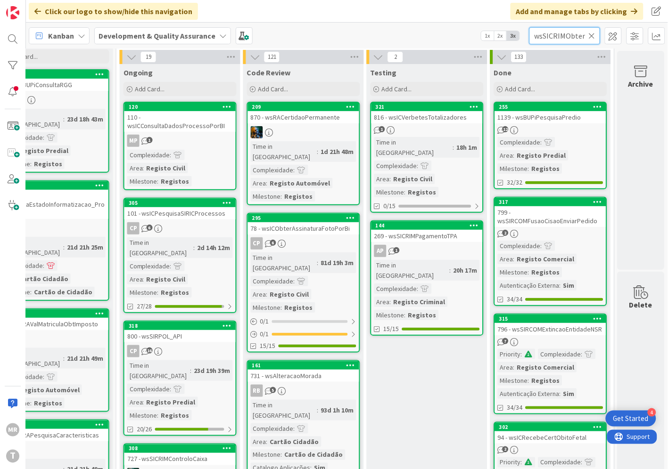
scroll to position [0, 71]
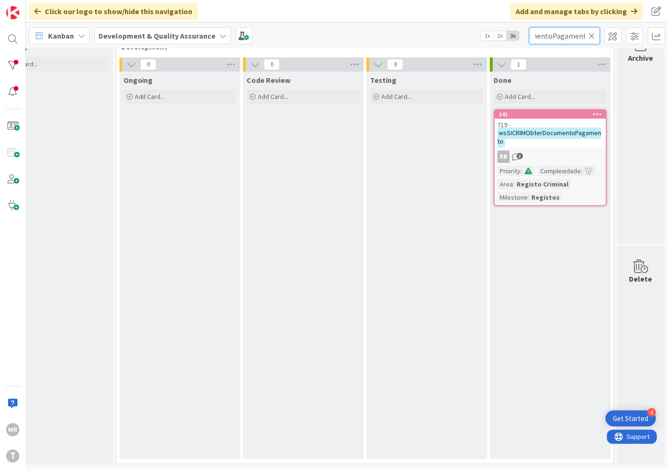
type input "wsSICRIMObterDocumentoPagamento"
click at [537, 119] on div "719 - wsSICRIMObterDocumentoPagamento" at bounding box center [550, 133] width 111 height 29
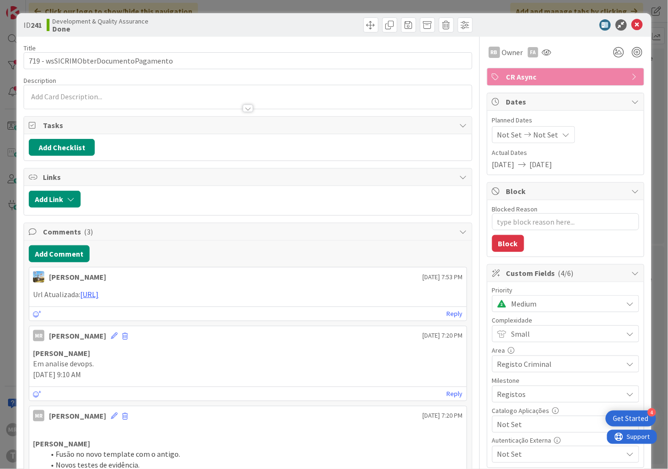
click at [515, 420] on span "Not Set" at bounding box center [557, 424] width 121 height 13
click at [510, 401] on span "Sim" at bounding box center [571, 403] width 123 height 14
type textarea "x"
click at [631, 25] on icon at bounding box center [636, 24] width 11 height 11
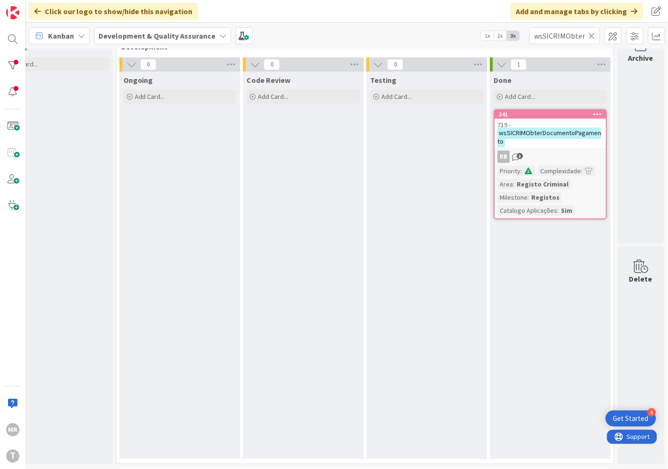
click at [594, 34] on icon at bounding box center [591, 36] width 7 height 8
click at [583, 36] on input "text" at bounding box center [564, 35] width 71 height 17
paste input "wsSICRIMObterEntidades"
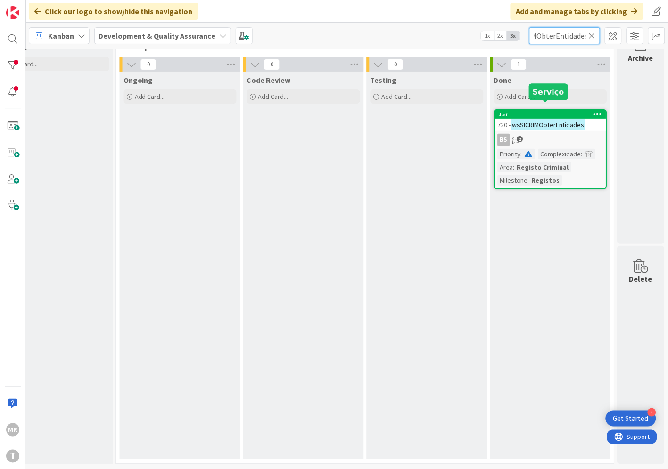
type input "wsSICRIMObterEntidades"
click at [552, 111] on div "157" at bounding box center [552, 114] width 107 height 7
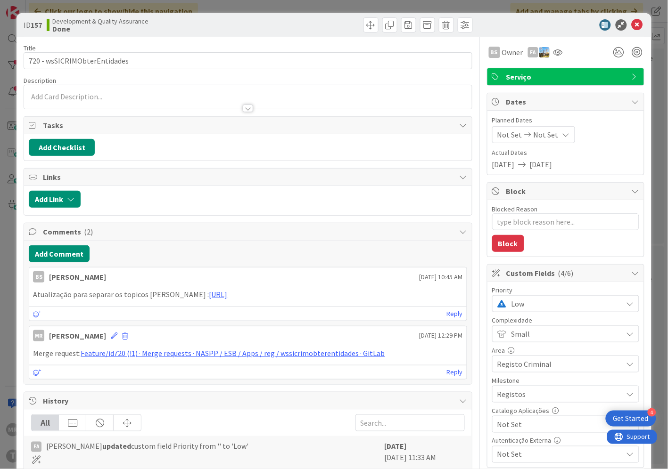
click at [538, 429] on span "Not Set" at bounding box center [557, 424] width 121 height 13
click at [527, 406] on span "Sim" at bounding box center [571, 403] width 123 height 14
type textarea "x"
click at [631, 25] on icon at bounding box center [636, 24] width 11 height 11
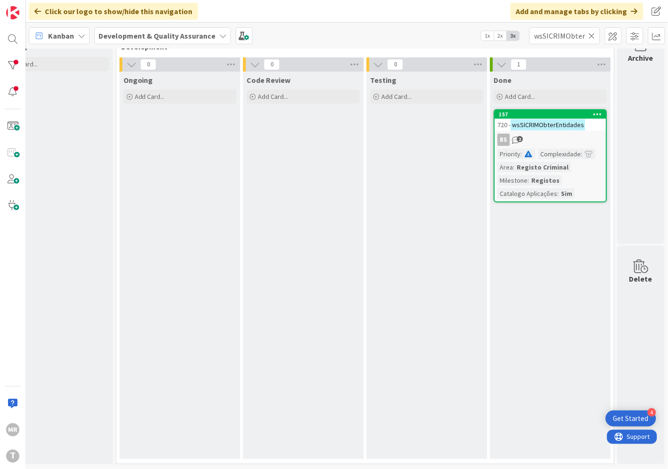
click at [594, 40] on icon at bounding box center [591, 36] width 7 height 8
click at [564, 33] on input "text" at bounding box center [564, 35] width 71 height 17
paste input "wsSICRIMObterFins"
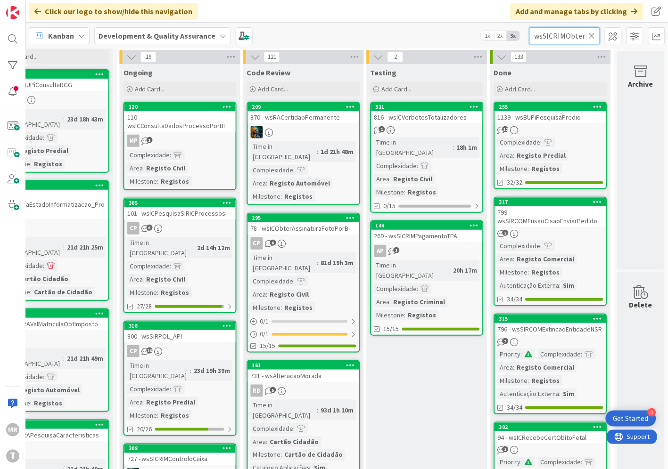
scroll to position [0, 10]
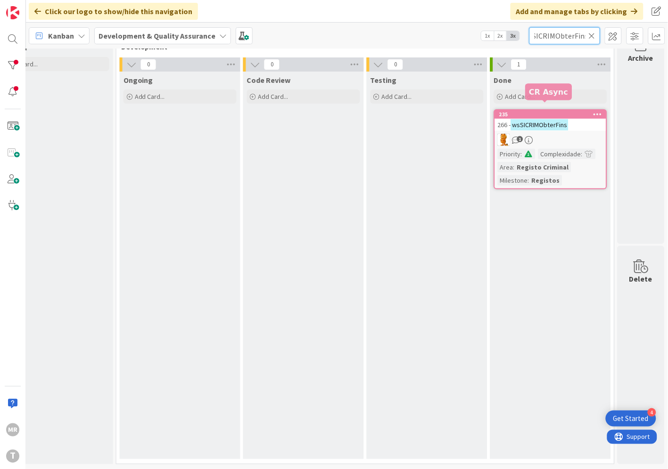
type input "wsSICRIMObterFins"
click at [538, 111] on div "235" at bounding box center [552, 114] width 107 height 7
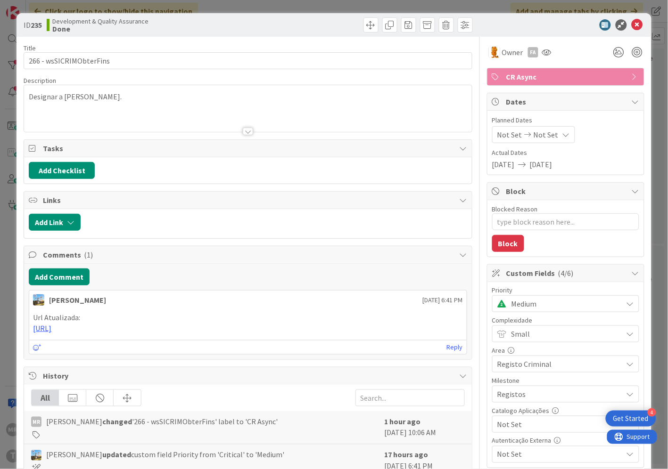
click at [528, 427] on span "Not Set" at bounding box center [557, 424] width 121 height 13
click at [515, 407] on span "Sim" at bounding box center [571, 403] width 123 height 14
type textarea "x"
click at [631, 24] on icon at bounding box center [636, 24] width 11 height 11
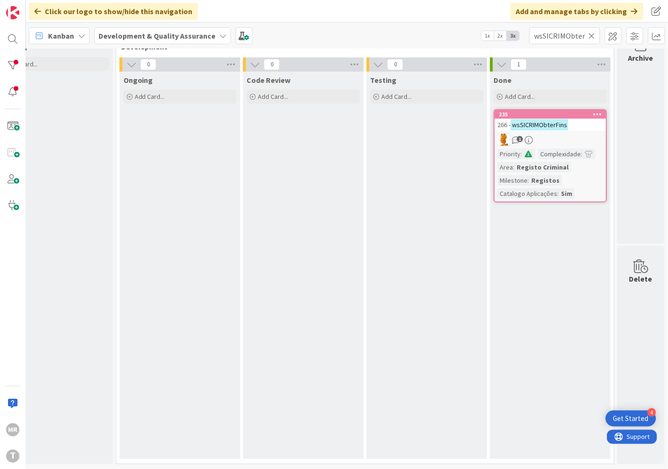
drag, startPoint x: 589, startPoint y: 32, endPoint x: 581, endPoint y: 34, distance: 8.2
click at [589, 32] on icon at bounding box center [591, 36] width 7 height 8
click at [562, 34] on input "text" at bounding box center [564, 35] width 71 height 17
paste input "wsSICRIMObterQualidadeRequerentes"
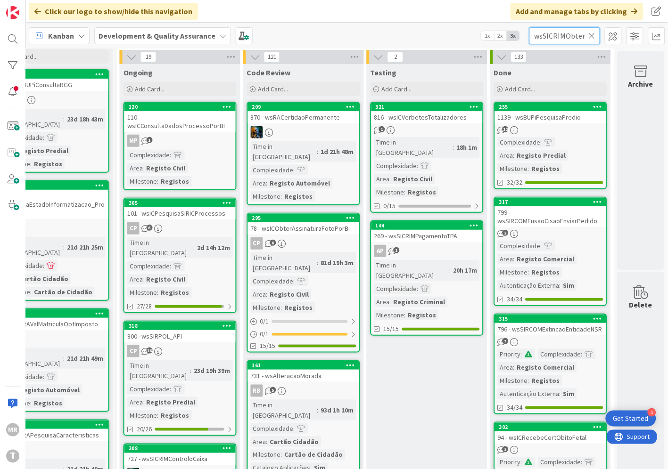
scroll to position [0, 70]
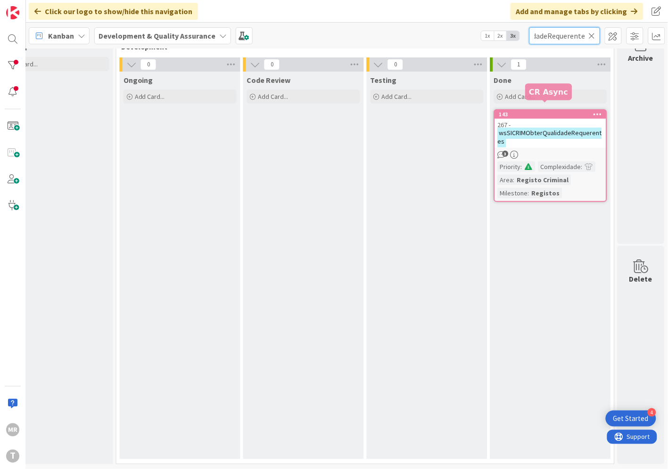
type input "wsSICRIMObterQualidadeRequerentes"
click at [536, 111] on div "143" at bounding box center [552, 114] width 107 height 7
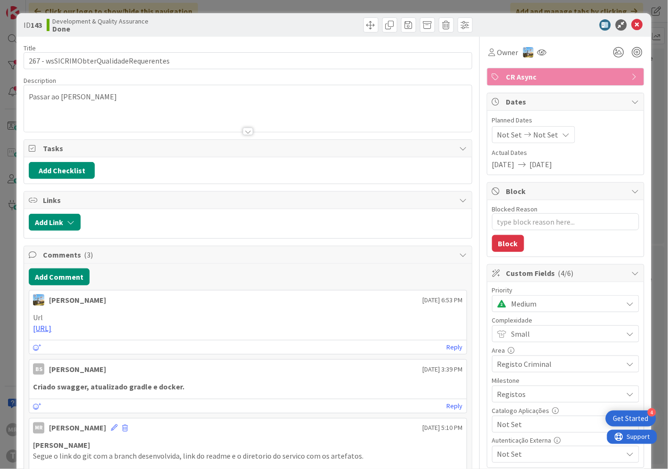
click at [522, 423] on span "Not Set" at bounding box center [557, 424] width 121 height 13
click at [521, 406] on span "Sim" at bounding box center [571, 403] width 123 height 14
type textarea "x"
click at [631, 22] on icon at bounding box center [636, 24] width 11 height 11
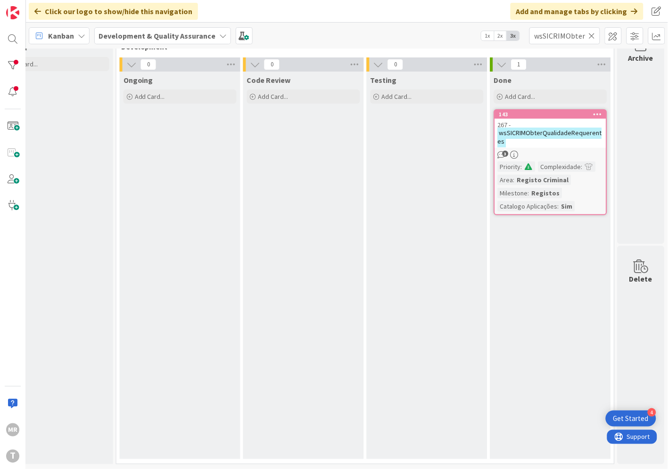
drag, startPoint x: 593, startPoint y: 31, endPoint x: 584, endPoint y: 33, distance: 8.8
click at [593, 32] on icon at bounding box center [591, 36] width 7 height 8
click at [571, 33] on input "text" at bounding box center [564, 35] width 71 height 17
paste input "wsSICRIMObterTiposDocumento"
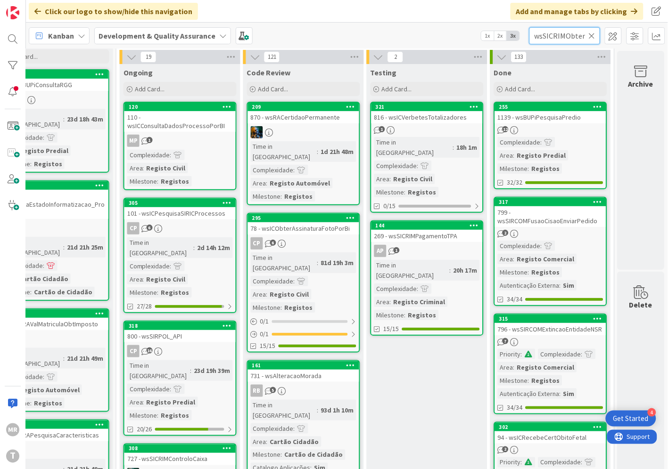
scroll to position [0, 52]
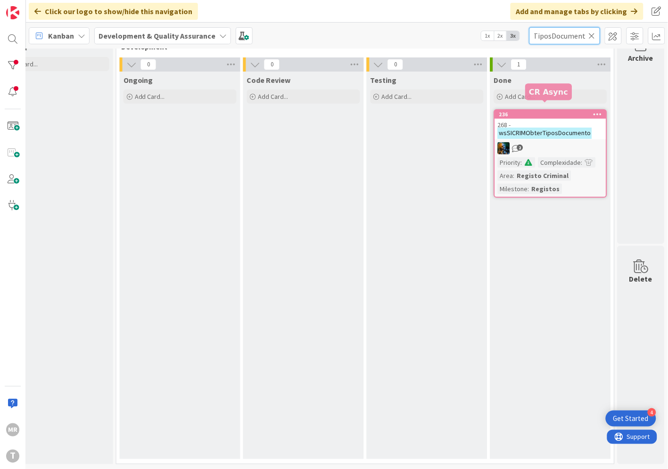
type input "wsSICRIMObterTiposDocumento"
click at [539, 111] on div "236" at bounding box center [552, 114] width 107 height 7
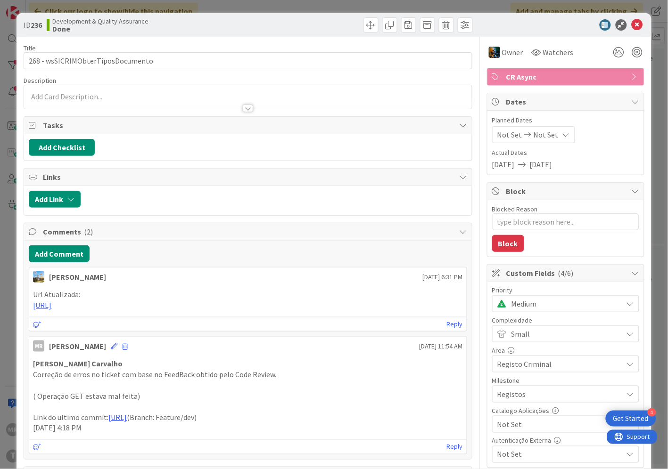
click at [533, 425] on span "Not Set" at bounding box center [557, 424] width 121 height 13
click at [526, 406] on span "Sim" at bounding box center [571, 403] width 123 height 14
type textarea "x"
click at [631, 24] on icon at bounding box center [636, 24] width 11 height 11
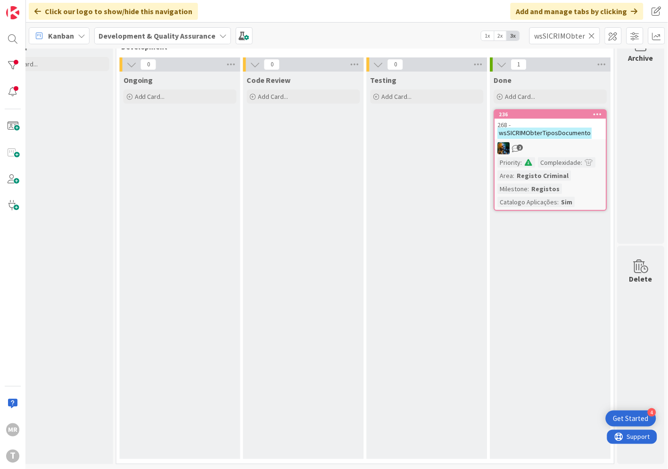
click at [595, 33] on icon at bounding box center [591, 36] width 7 height 8
click at [576, 35] on input "text" at bounding box center [564, 35] width 71 height 17
paste input "wsSICRIMPagamentoTPA"
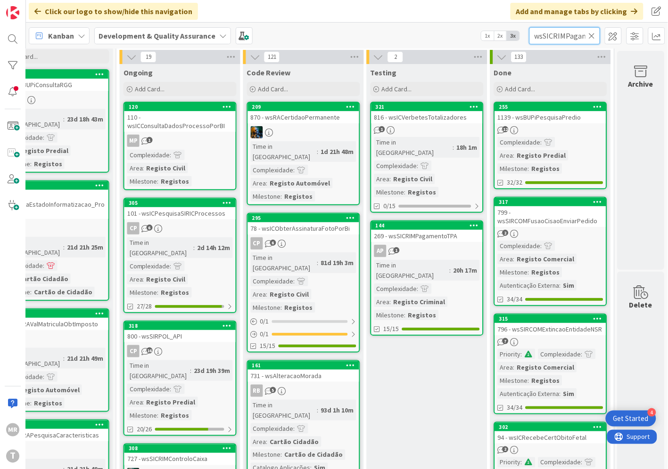
scroll to position [0, 27]
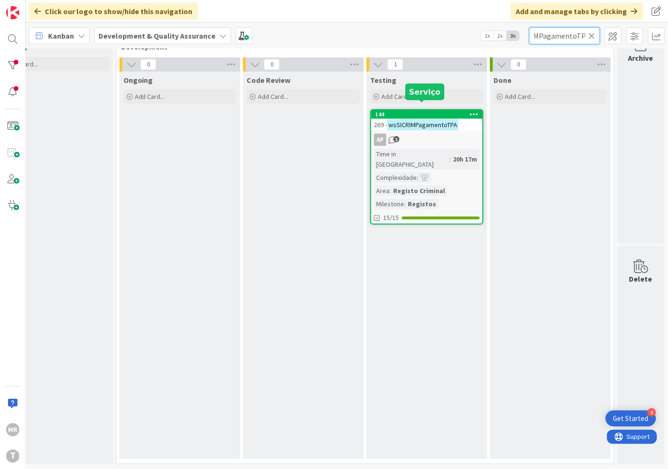
type input "wsSICRIMPagamentoTPA"
click at [449, 111] on div "144" at bounding box center [429, 114] width 107 height 7
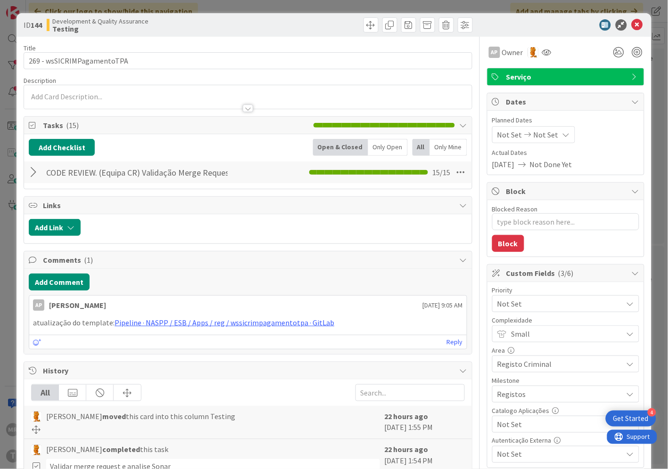
click at [515, 425] on span "Not Set" at bounding box center [557, 424] width 121 height 13
click at [510, 406] on span "Sim" at bounding box center [571, 403] width 123 height 14
type textarea "x"
click at [631, 25] on icon at bounding box center [636, 24] width 11 height 11
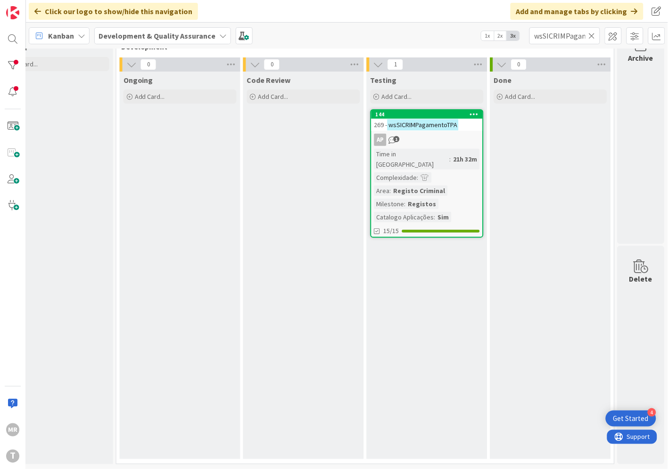
click at [592, 35] on icon at bounding box center [591, 36] width 7 height 8
click at [566, 35] on input "text" at bounding box center [564, 35] width 71 height 17
paste input "wsSICRIMPaisesEcris"
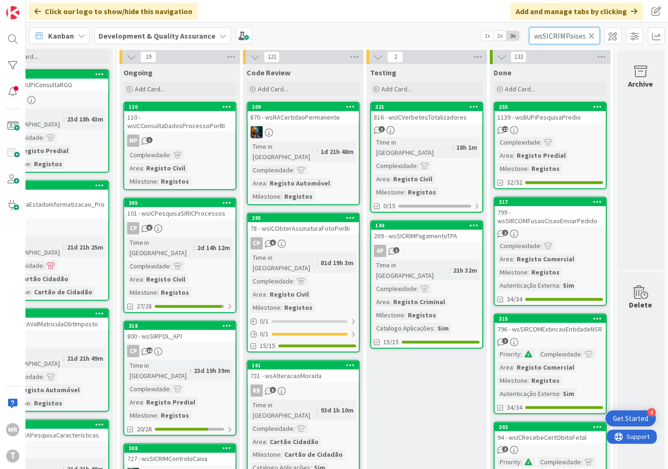
scroll to position [0, 15]
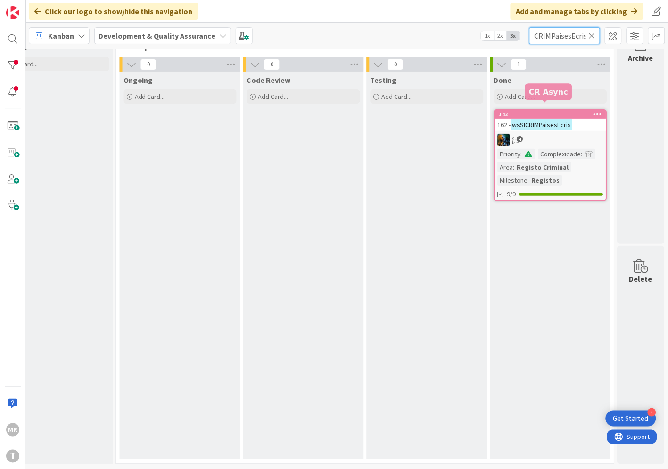
type input "wsSICRIMPaisesEcris"
click at [536, 111] on div "142" at bounding box center [552, 114] width 107 height 7
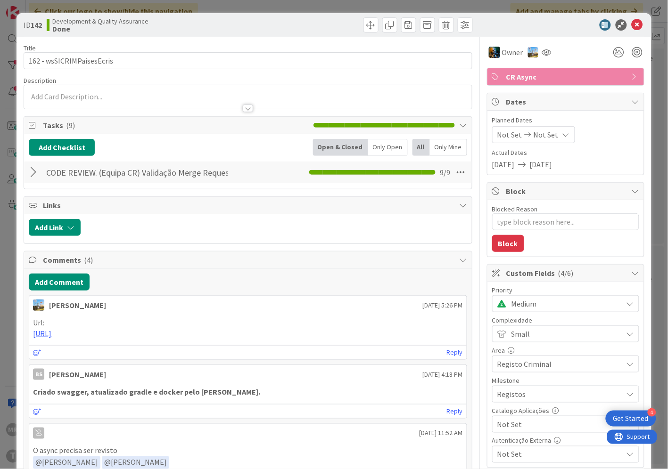
click at [520, 426] on span "Not Set" at bounding box center [557, 424] width 121 height 13
click at [518, 404] on span "Sim" at bounding box center [571, 403] width 123 height 14
type textarea "x"
click at [631, 24] on icon at bounding box center [636, 24] width 11 height 11
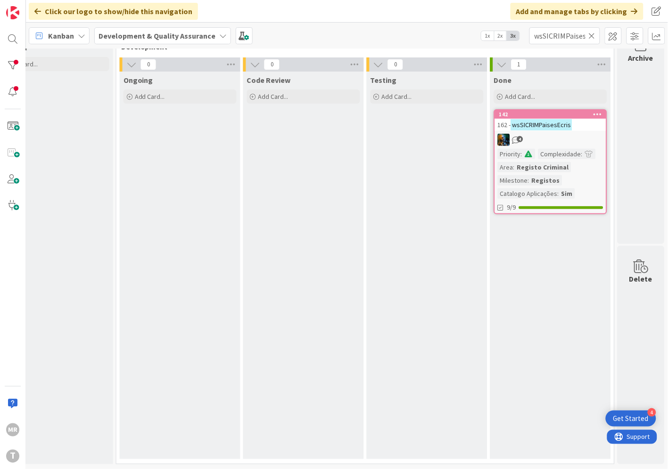
click at [589, 33] on icon at bounding box center [591, 36] width 7 height 8
click at [566, 33] on input "text" at bounding box center [564, 35] width 71 height 17
paste input "wsSICRIMPesquisaPedidos"
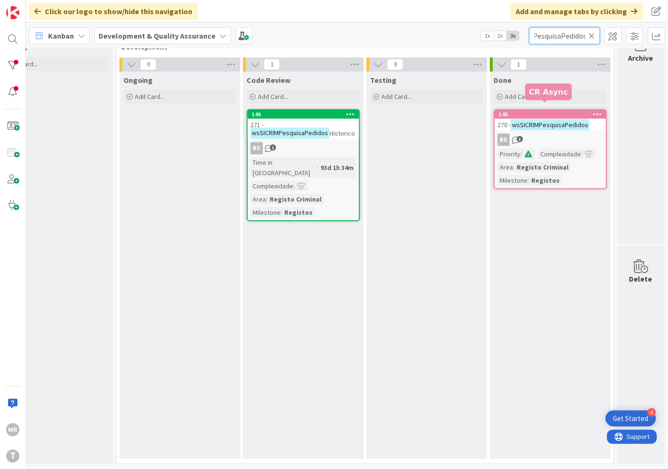
type input "wsSICRIMPesquisaPedidos"
click at [566, 111] on div "145" at bounding box center [552, 114] width 107 height 7
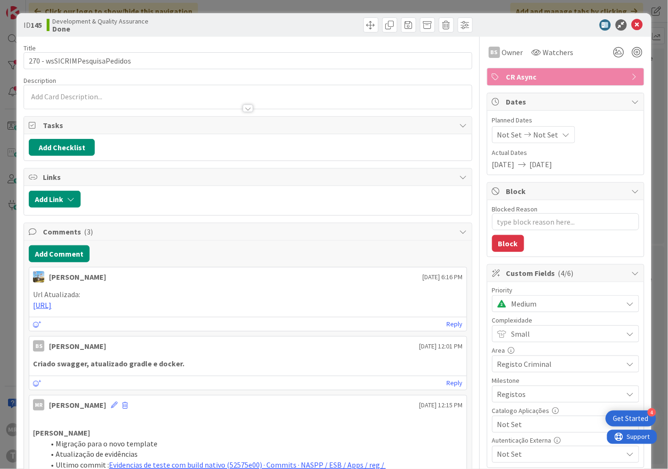
click at [534, 427] on span "Not Set" at bounding box center [557, 424] width 121 height 13
click at [520, 404] on span "Sim" at bounding box center [571, 403] width 123 height 14
click at [633, 26] on icon at bounding box center [636, 24] width 11 height 11
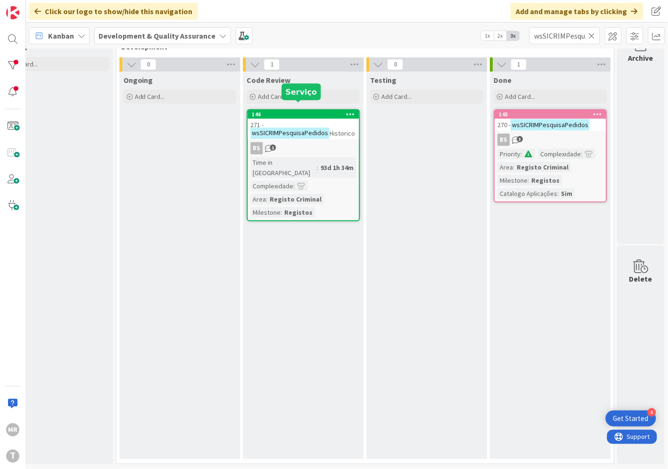
click at [316, 111] on div "146" at bounding box center [305, 114] width 107 height 7
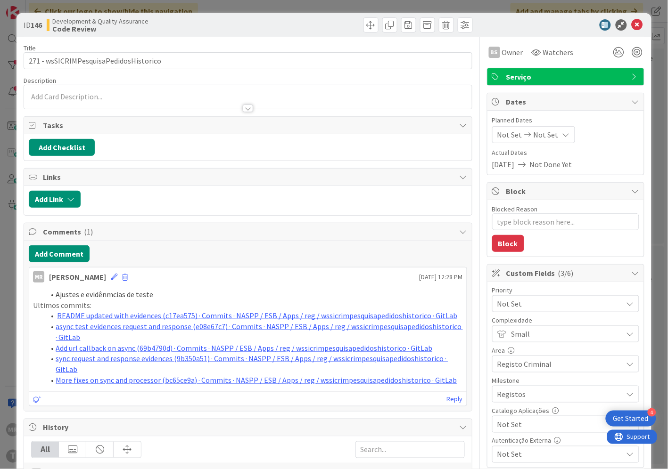
click at [497, 431] on span "Not Set" at bounding box center [557, 424] width 121 height 13
click at [498, 404] on icon at bounding box center [502, 403] width 8 height 14
type textarea "x"
click at [631, 24] on icon at bounding box center [636, 24] width 11 height 11
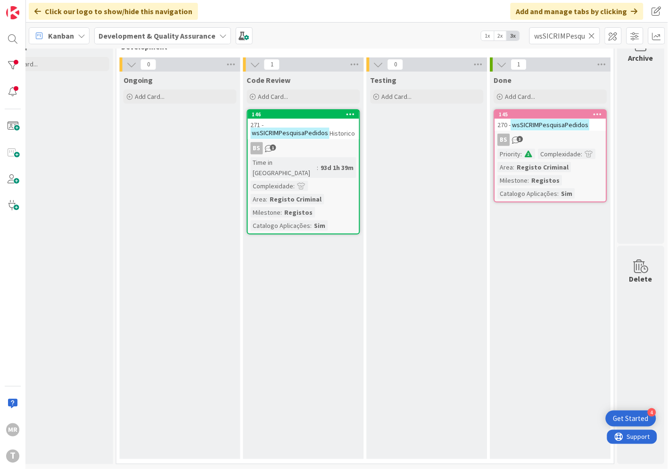
click at [590, 35] on icon at bounding box center [591, 36] width 7 height 8
click at [576, 40] on input "text" at bounding box center [564, 35] width 71 height 17
paste input "wsSICRIMRequerimentoCTM"
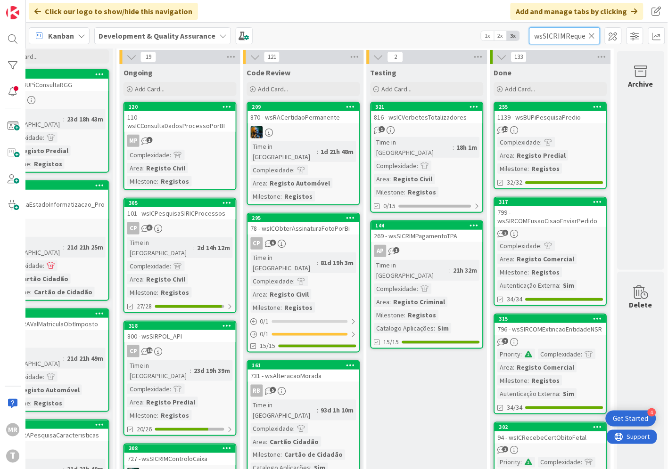
scroll to position [0, 39]
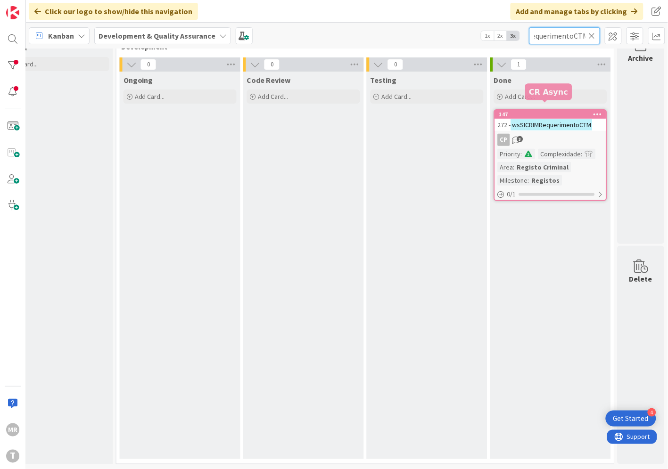
type input "wsSICRIMRequerimentoCTM"
click at [555, 111] on div "147" at bounding box center [552, 114] width 107 height 7
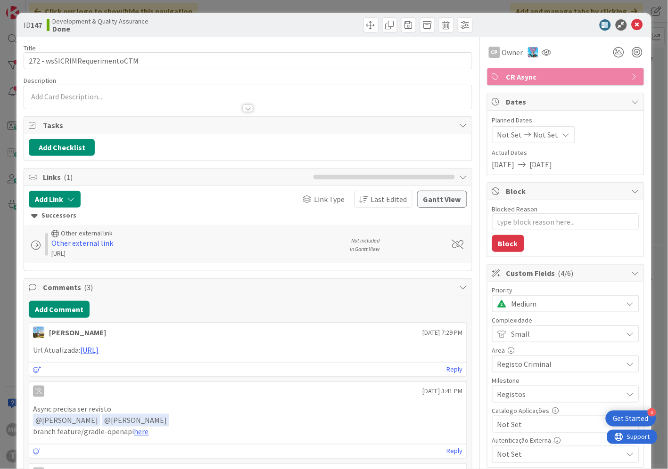
click at [514, 426] on span "Not Set" at bounding box center [557, 424] width 121 height 13
click at [512, 408] on span "Sim" at bounding box center [571, 403] width 123 height 14
type textarea "x"
click at [631, 22] on icon at bounding box center [636, 24] width 11 height 11
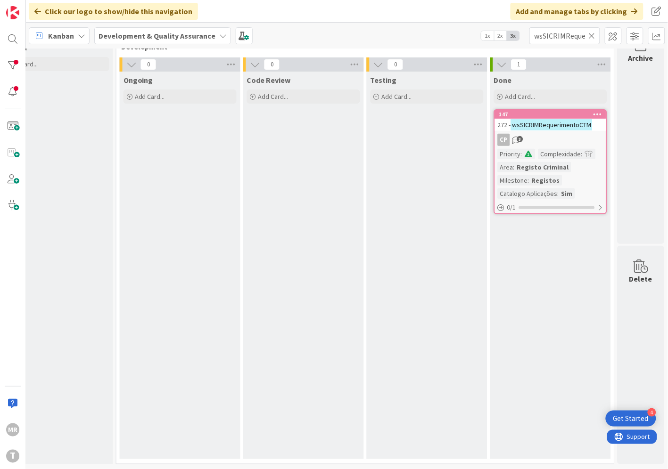
click at [592, 33] on icon at bounding box center [591, 36] width 7 height 8
click at [563, 34] on input "text" at bounding box center [564, 35] width 71 height 17
paste input "wsSICRIMRequerimentoMTE"
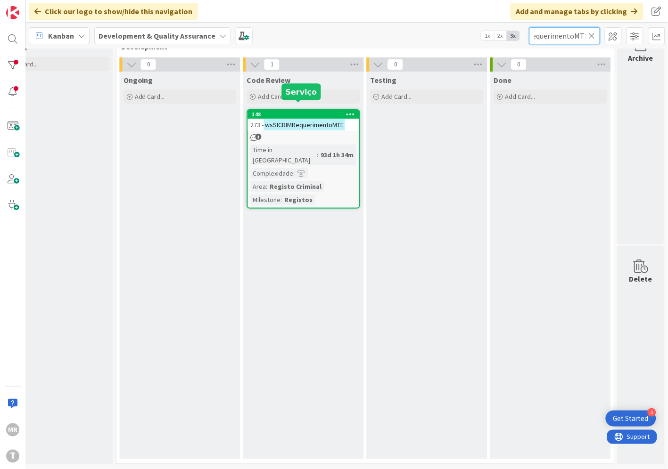
type input "wsSICRIMRequerimentoMTE"
click at [302, 111] on div "148" at bounding box center [305, 114] width 107 height 7
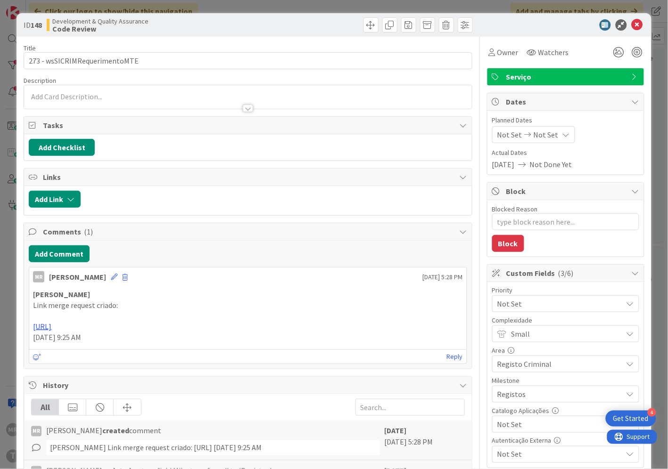
click at [507, 431] on span "Not Set" at bounding box center [557, 424] width 121 height 13
click at [510, 400] on span "Sim" at bounding box center [571, 403] width 123 height 14
type textarea "x"
click at [631, 24] on icon at bounding box center [636, 24] width 11 height 11
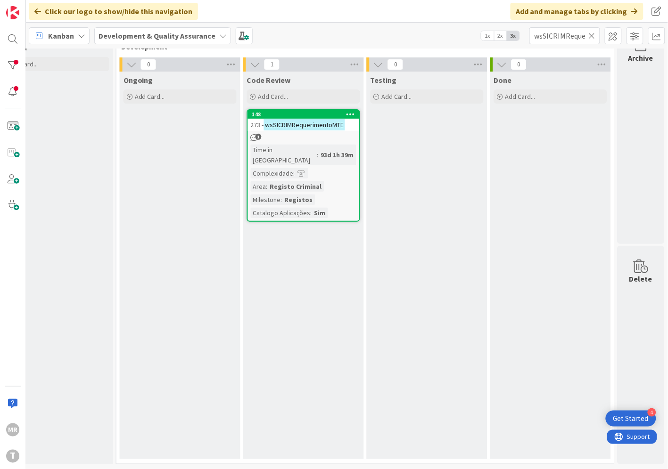
click at [590, 35] on icon at bounding box center [591, 36] width 7 height 8
click at [578, 36] on input "text" at bounding box center [564, 35] width 71 height 17
paste input "wsSICRIMRequerimentoRC"
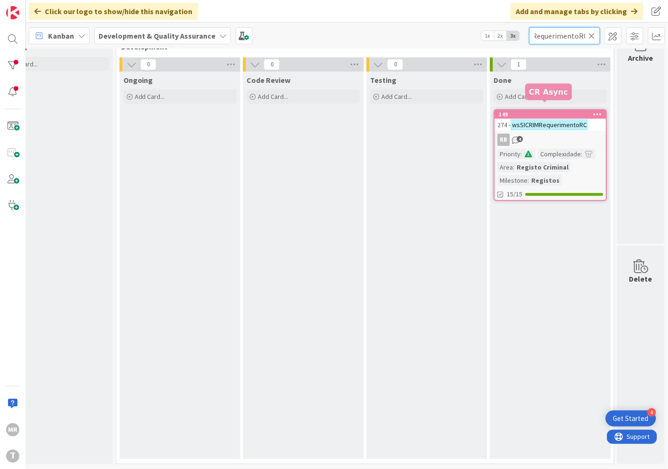
type input "wsSICRIMRequerimentoRC"
click at [533, 111] on div "149" at bounding box center [552, 114] width 107 height 7
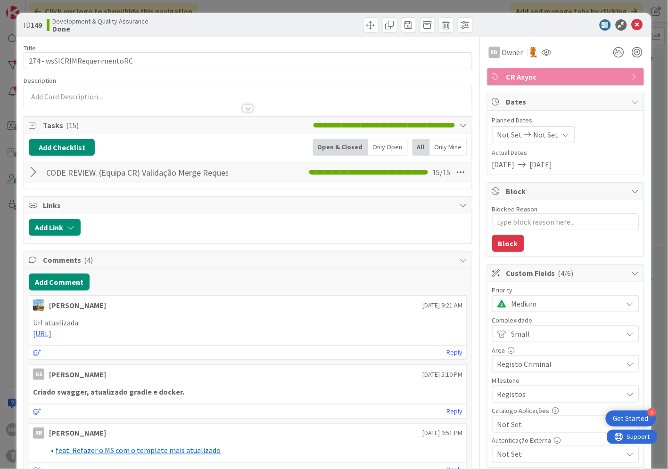
click at [520, 417] on div "Not Set" at bounding box center [565, 424] width 147 height 17
click at [512, 407] on span "Sim" at bounding box center [571, 403] width 123 height 14
type textarea "x"
click at [632, 26] on icon at bounding box center [636, 24] width 11 height 11
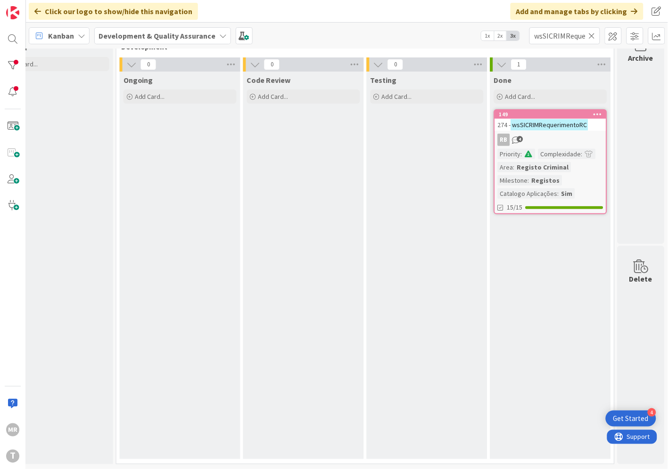
drag, startPoint x: 592, startPoint y: 36, endPoint x: 585, endPoint y: 36, distance: 7.5
click at [592, 36] on icon at bounding box center [591, 36] width 7 height 8
click at [574, 36] on input "text" at bounding box center [564, 35] width 71 height 17
paste input "wsSICRIMRequisicaoCTM"
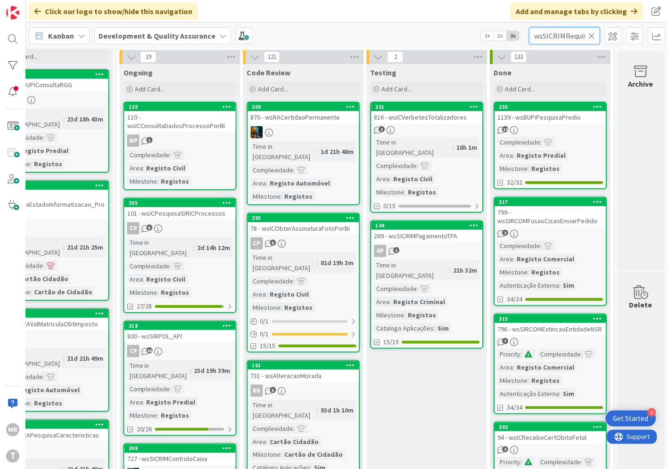
scroll to position [0, 27]
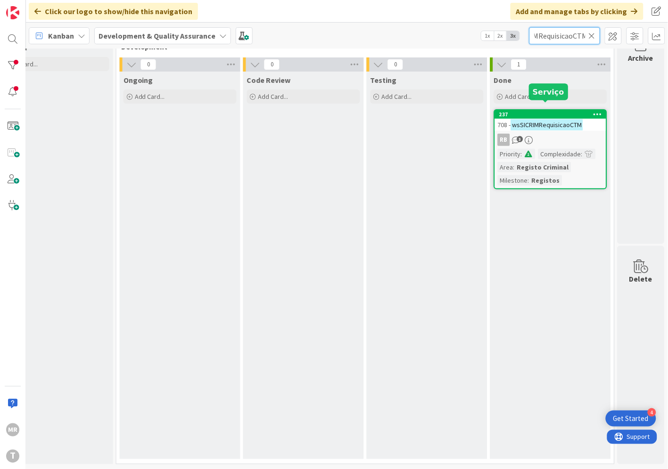
type input "wsSICRIMRequisicaoCTM"
click at [531, 111] on div "237" at bounding box center [552, 114] width 107 height 7
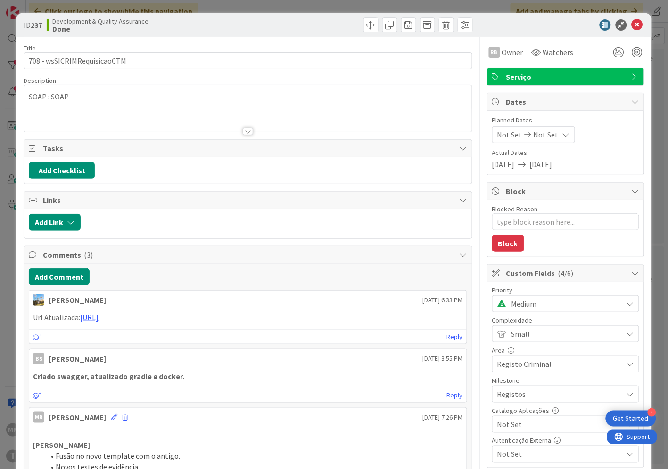
click at [517, 425] on span "Not Set" at bounding box center [557, 424] width 121 height 13
click at [512, 407] on span "Sim" at bounding box center [571, 403] width 123 height 14
type textarea "x"
click at [631, 26] on icon at bounding box center [636, 24] width 11 height 11
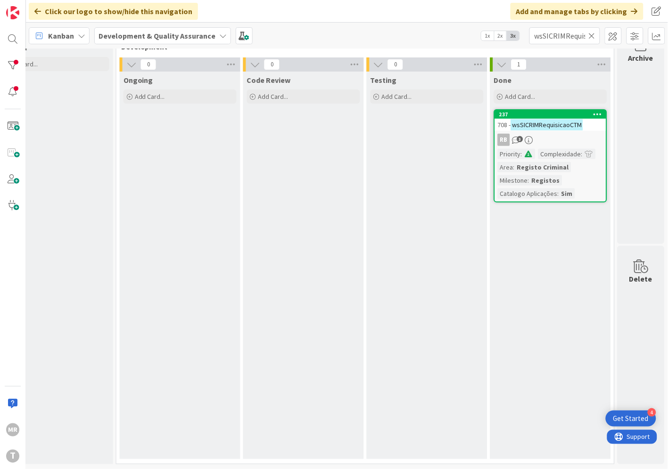
click at [592, 34] on icon at bounding box center [591, 36] width 7 height 8
click at [576, 34] on input "text" at bounding box center [564, 35] width 71 height 17
paste input "wsSICRIMRequisicaoMTE"
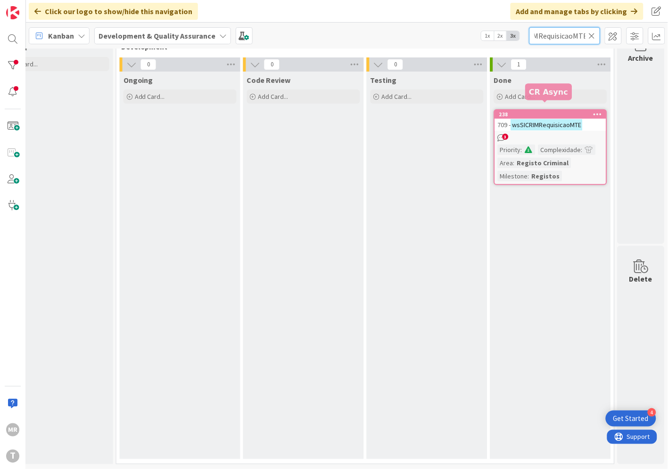
type input "wsSICRIMRequisicaoMTE"
click at [562, 111] on div "238" at bounding box center [552, 114] width 107 height 7
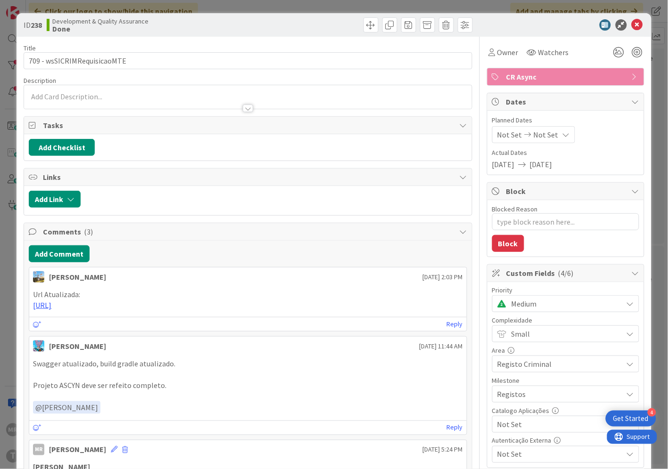
click at [528, 425] on span "Not Set" at bounding box center [557, 424] width 121 height 13
click at [517, 401] on span "Sim" at bounding box center [571, 403] width 123 height 14
type textarea "x"
click at [631, 24] on icon at bounding box center [636, 24] width 11 height 11
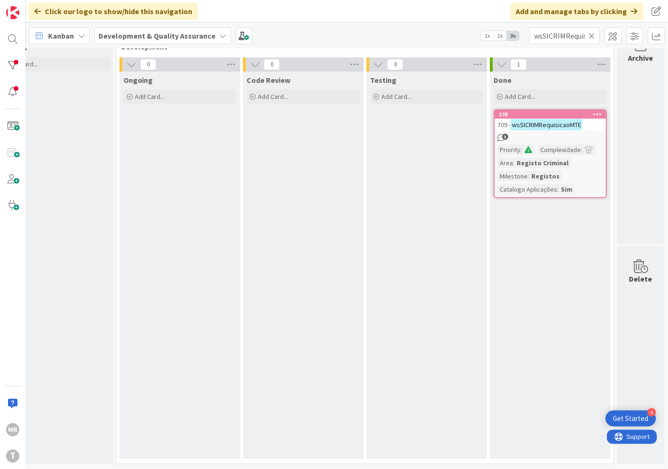
drag, startPoint x: 592, startPoint y: 39, endPoint x: 575, endPoint y: 39, distance: 16.5
click at [592, 39] on icon at bounding box center [591, 36] width 7 height 8
click at [572, 38] on input "text" at bounding box center [564, 35] width 71 height 17
paste input "wsSICRIMRequisicaoRC"
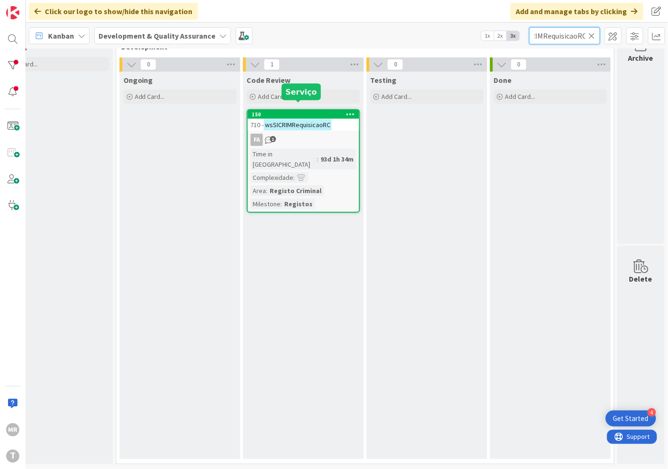
type input "wsSICRIMRequisicaoRC"
click at [313, 111] on div "150" at bounding box center [305, 114] width 107 height 7
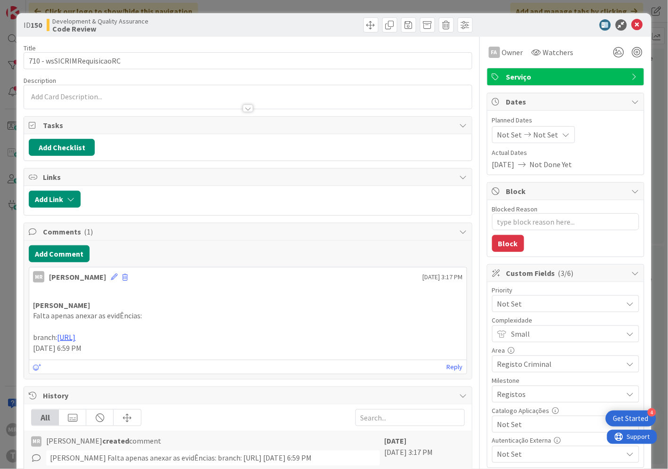
click at [514, 422] on span "Not Set" at bounding box center [557, 424] width 121 height 13
click at [513, 398] on span "Sim" at bounding box center [571, 403] width 123 height 14
type textarea "x"
click at [631, 24] on icon at bounding box center [636, 24] width 11 height 11
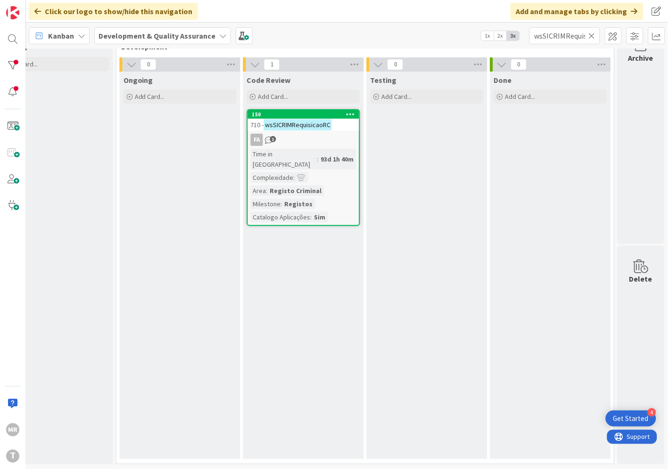
click at [592, 33] on icon at bounding box center [591, 36] width 7 height 8
click at [580, 33] on input "text" at bounding box center [564, 35] width 71 height 17
paste input "wsSICRIMRequisicaoSimplesCTM"
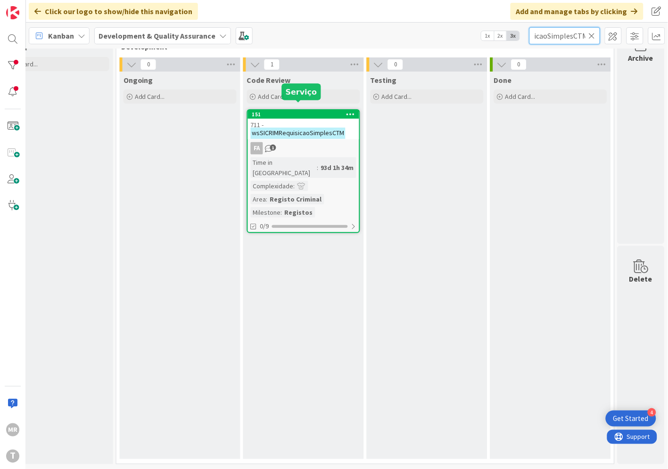
type input "wsSICRIMRequisicaoSimplesCTM"
click at [325, 111] on div "151" at bounding box center [305, 114] width 107 height 7
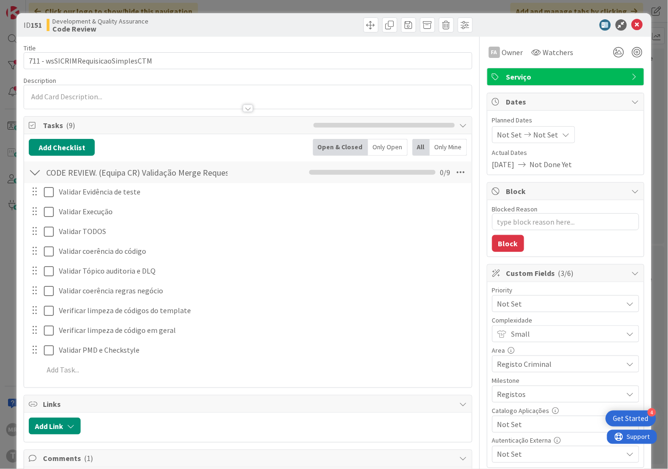
click at [509, 424] on span "Not Set" at bounding box center [557, 424] width 121 height 13
click at [510, 407] on span "Sim" at bounding box center [571, 403] width 123 height 14
type textarea "x"
click at [631, 25] on icon at bounding box center [636, 24] width 11 height 11
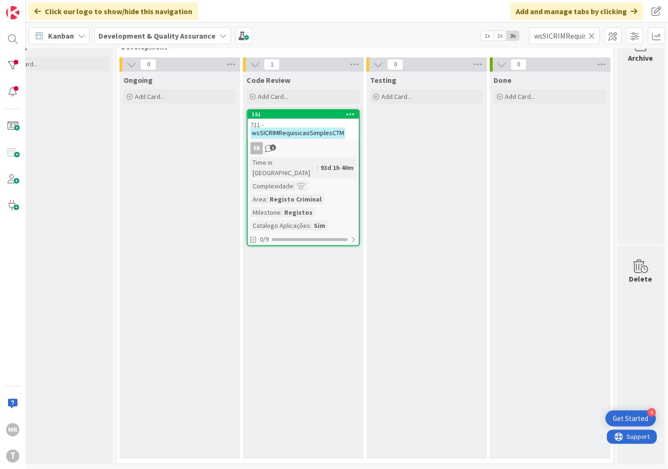
click at [590, 35] on icon at bounding box center [591, 36] width 7 height 8
click at [555, 32] on input "text" at bounding box center [564, 35] width 71 height 17
paste input "wsSICRIMRequisicaoSimplesRC"
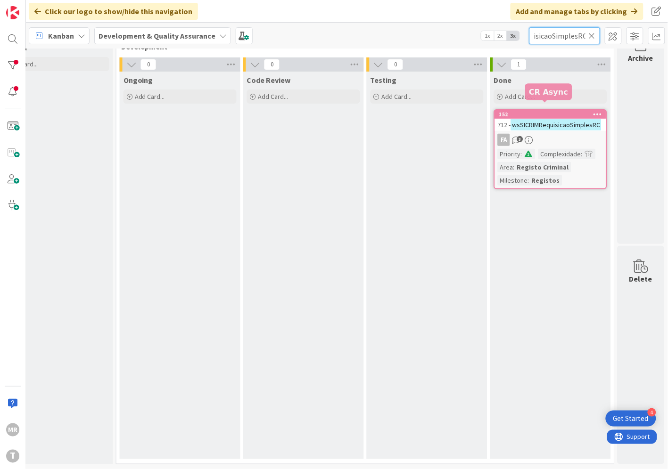
type input "wsSICRIMRequisicaoSimplesRC"
click at [534, 111] on div "152" at bounding box center [552, 114] width 107 height 7
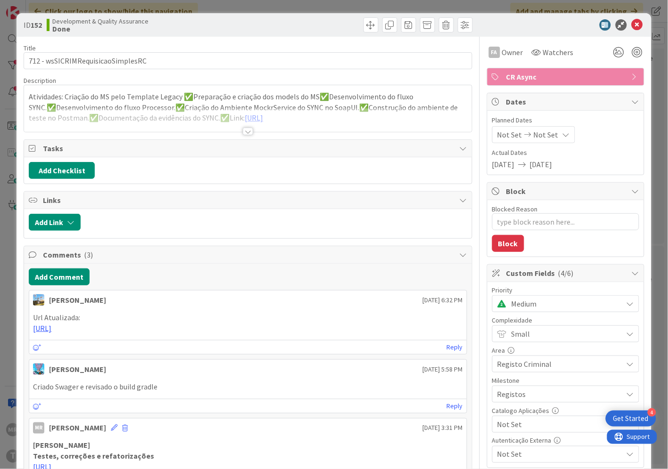
click at [517, 425] on span "Not Set" at bounding box center [557, 424] width 121 height 13
click at [498, 405] on icon at bounding box center [502, 403] width 8 height 14
type textarea "x"
click at [631, 23] on icon at bounding box center [636, 24] width 11 height 11
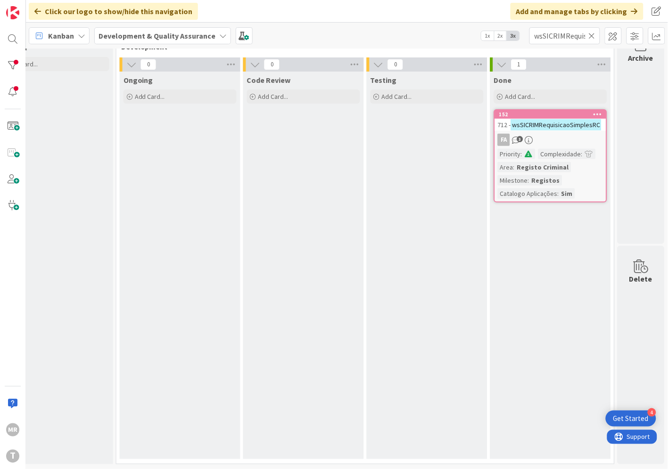
click at [594, 32] on icon at bounding box center [591, 36] width 7 height 8
click at [559, 36] on input "text" at bounding box center [564, 35] width 71 height 17
paste input "wsSICRIMResponderPedidoEsclarecimento"
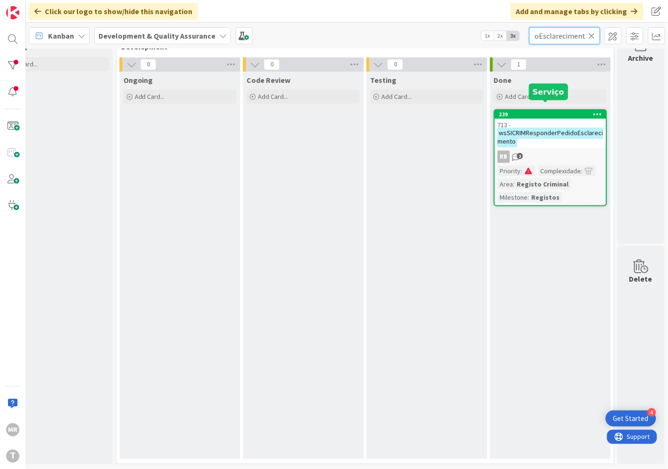
type input "wsSICRIMResponderPedidoEsclarecimento"
click at [545, 111] on div "239" at bounding box center [552, 114] width 107 height 7
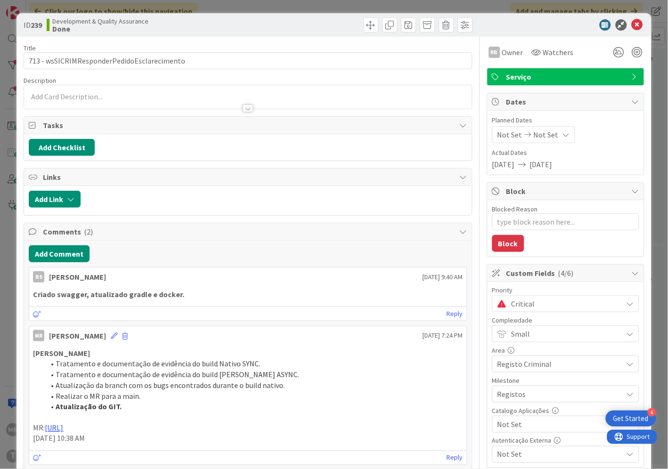
click at [512, 430] on span "Not Set" at bounding box center [557, 424] width 121 height 13
click at [511, 407] on span "Sim" at bounding box center [571, 403] width 123 height 14
type textarea "x"
click at [631, 25] on icon at bounding box center [636, 24] width 11 height 11
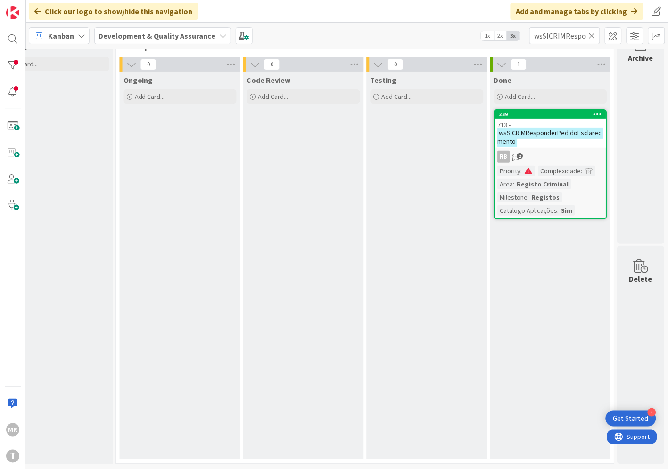
click at [592, 38] on icon at bounding box center [591, 36] width 7 height 8
click at [564, 35] on input "text" at bounding box center [564, 35] width 71 height 17
paste input "wsSICRIMTaxaUrgencia"
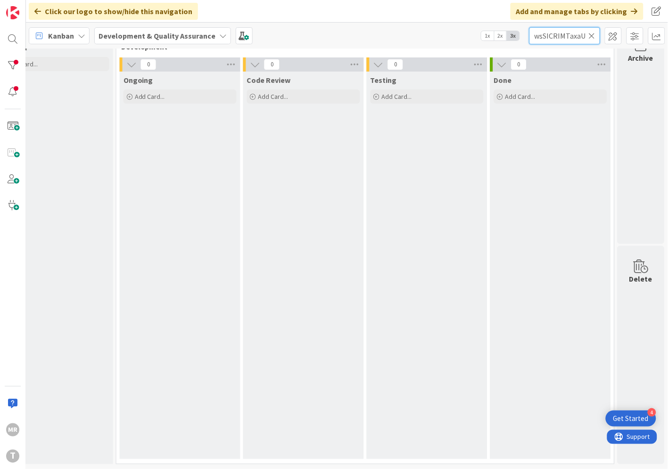
drag, startPoint x: 543, startPoint y: 35, endPoint x: 492, endPoint y: 36, distance: 50.9
click at [492, 36] on div "Kanban Development & Quality Assurance 1x 2x 3x wsSICRIMTaxaUrgencia" at bounding box center [347, 36] width 642 height 26
type input "TaxaUrgencia"
drag, startPoint x: 592, startPoint y: 37, endPoint x: 594, endPoint y: 46, distance: 9.1
click at [592, 37] on icon at bounding box center [591, 36] width 7 height 8
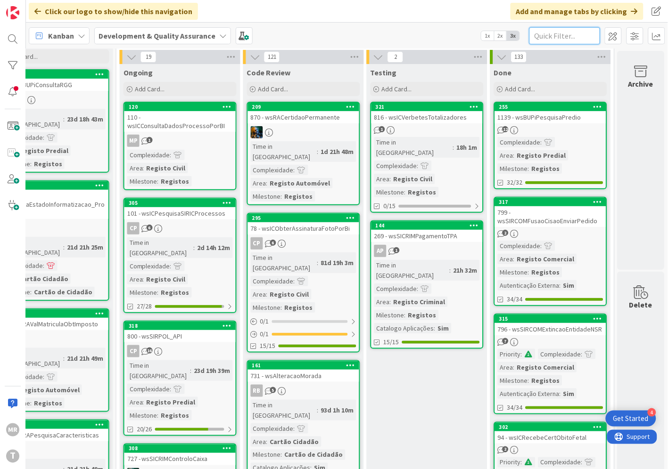
click at [581, 33] on input "text" at bounding box center [564, 35] width 71 height 17
paste input "wsDGPJComunicacaoATSIEJ"
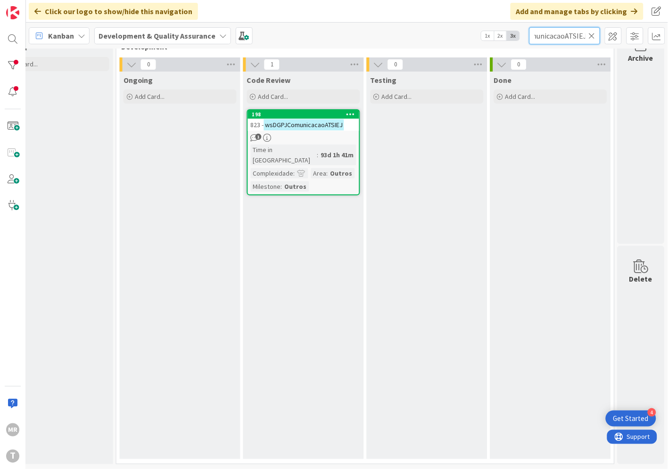
type input "wsDGPJComunicacaoATSIEJ"
click at [318, 111] on div "198" at bounding box center [305, 114] width 107 height 7
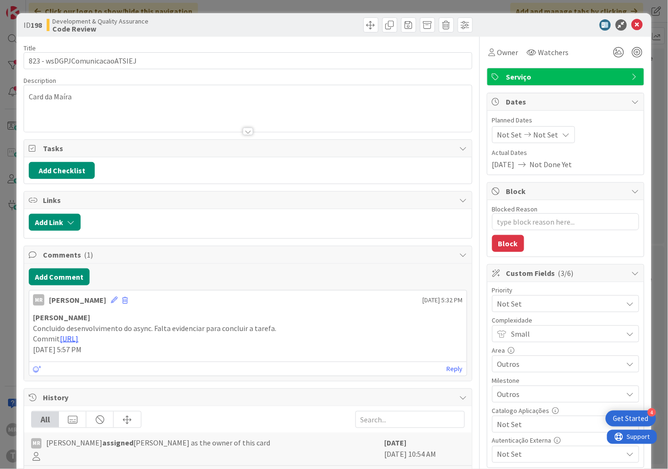
click at [501, 431] on span "Not Set" at bounding box center [557, 424] width 121 height 13
click at [510, 402] on span "Sim" at bounding box center [571, 403] width 123 height 14
type textarea "x"
click at [631, 24] on icon at bounding box center [636, 24] width 11 height 11
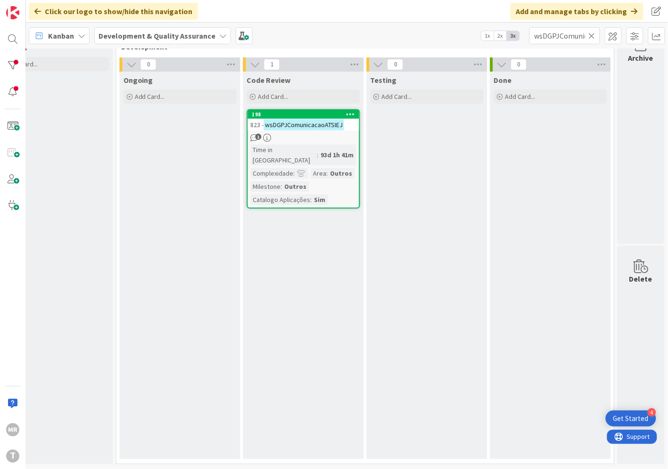
click at [591, 36] on icon at bounding box center [591, 36] width 7 height 8
drag, startPoint x: 561, startPoint y: 35, endPoint x: 554, endPoint y: 35, distance: 7.6
click at [561, 35] on input "text" at bounding box center [564, 35] width 71 height 17
paste input "wsECEmiteCartao"
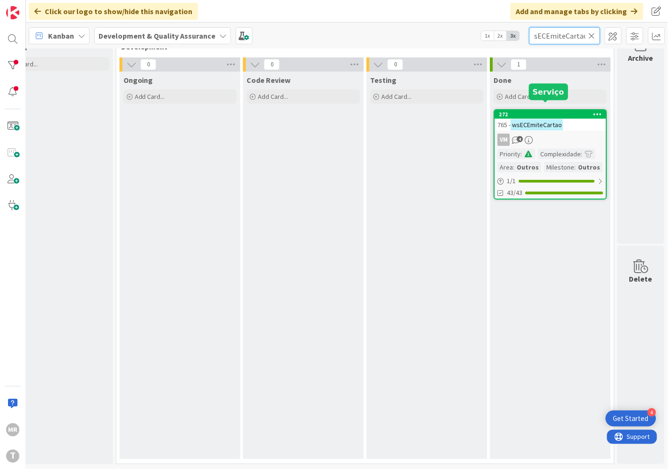
type input "wsECEmiteCartao"
click at [543, 111] on div "272" at bounding box center [552, 114] width 107 height 7
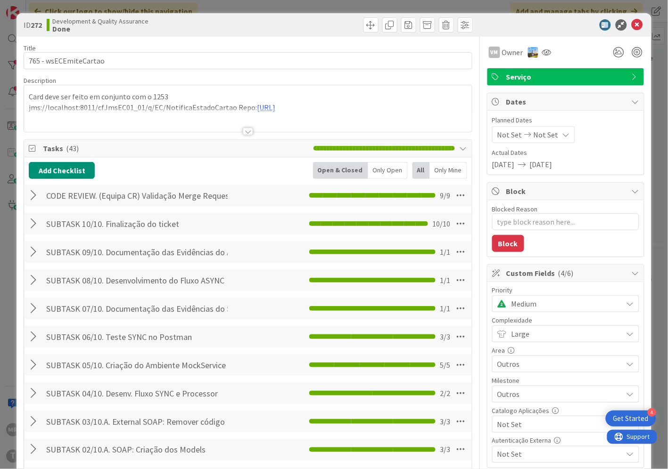
click at [514, 423] on span "Not Set" at bounding box center [557, 424] width 121 height 13
click at [514, 405] on span "Sim" at bounding box center [571, 403] width 123 height 14
type textarea "x"
click at [631, 25] on icon at bounding box center [636, 24] width 11 height 11
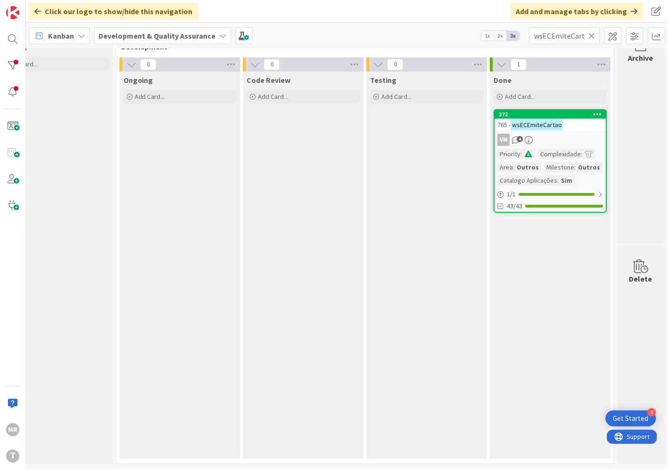
click at [593, 38] on icon at bounding box center [591, 36] width 7 height 8
click at [569, 35] on input "text" at bounding box center [564, 35] width 71 height 17
paste input "wsECNotificaEstadoCartao"
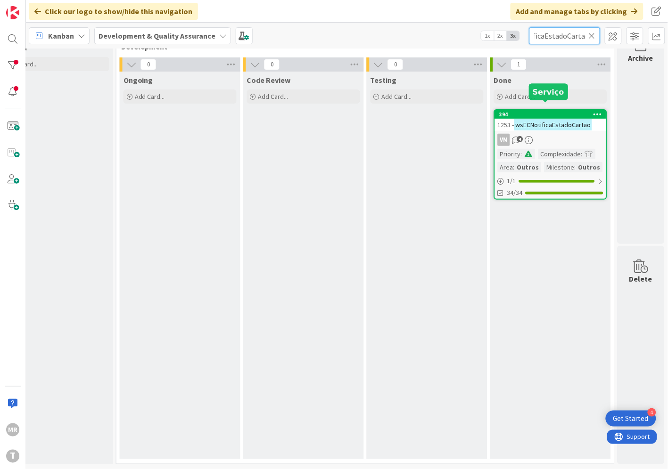
type input "wsECNotificaEstadoCartao"
click at [550, 111] on div "294" at bounding box center [552, 114] width 107 height 7
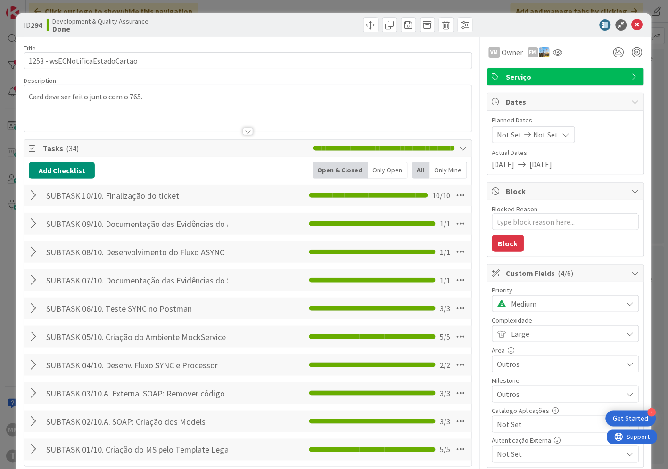
click at [521, 426] on span "Not Set" at bounding box center [557, 424] width 121 height 13
click at [501, 398] on link "Sim" at bounding box center [565, 402] width 145 height 17
type textarea "x"
click at [632, 24] on icon at bounding box center [636, 24] width 11 height 11
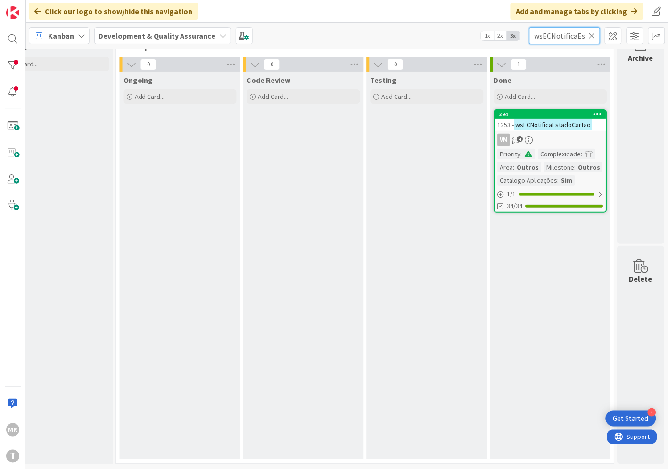
click at [588, 35] on input "wsECNotificaEstadoCartao" at bounding box center [564, 35] width 71 height 17
click at [591, 34] on icon at bounding box center [591, 36] width 7 height 8
click at [561, 32] on input "text" at bounding box center [564, 35] width 71 height 17
paste input "wsEEEUCARISGenericService"
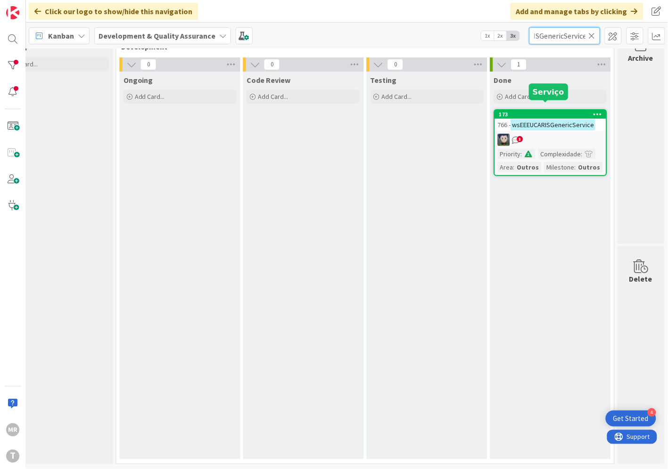
type input "wsEEEUCARISGenericService"
click at [545, 111] on div "173" at bounding box center [552, 114] width 107 height 7
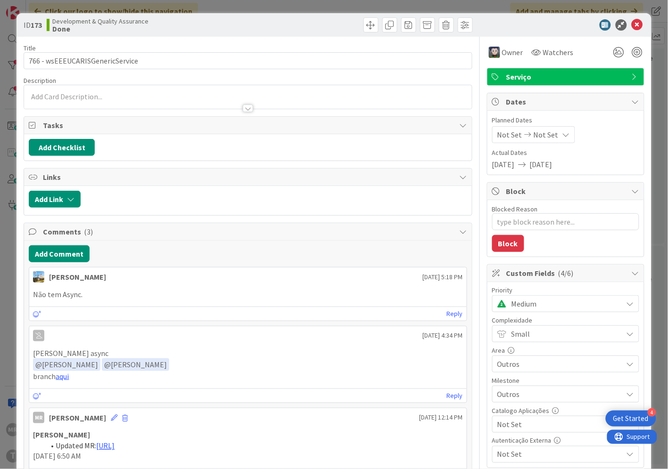
click at [517, 425] on span "Not Set" at bounding box center [557, 424] width 121 height 13
click at [510, 403] on span "Sim" at bounding box center [571, 403] width 123 height 14
type textarea "x"
click at [631, 26] on icon at bounding box center [636, 24] width 11 height 11
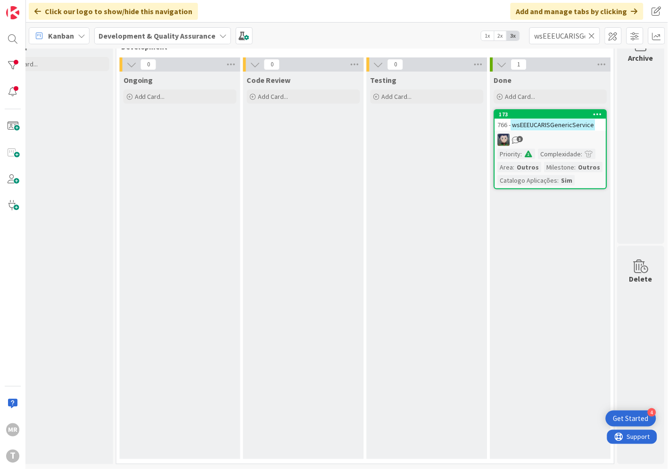
click at [592, 36] on icon at bounding box center [591, 36] width 7 height 8
click at [578, 36] on input "text" at bounding box center [564, 35] width 71 height 17
paste input "wsDGITAObterDadosNIF"
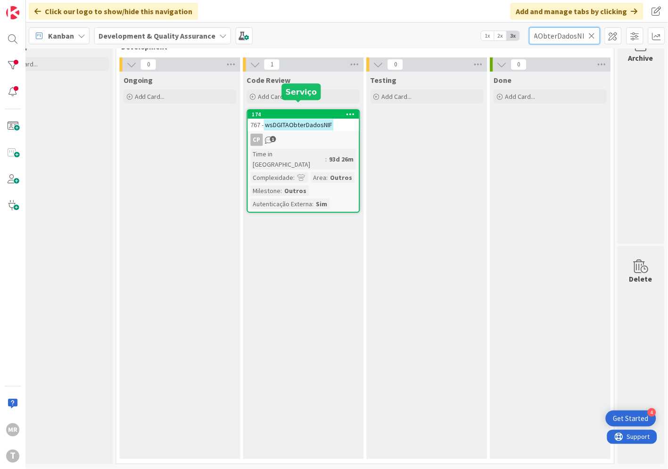
type input "wsDGITAObterDadosNIF"
click at [297, 111] on div "174" at bounding box center [305, 114] width 107 height 7
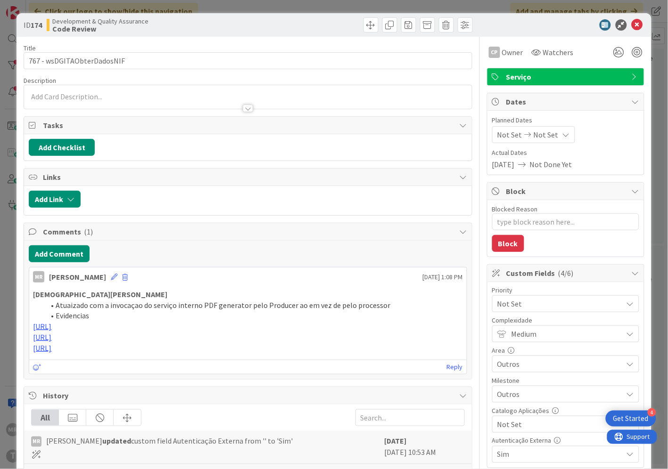
click at [530, 422] on span "Not Set" at bounding box center [557, 424] width 121 height 13
click at [519, 407] on span "Sim" at bounding box center [571, 403] width 123 height 14
type textarea "x"
click at [631, 25] on icon at bounding box center [636, 24] width 11 height 11
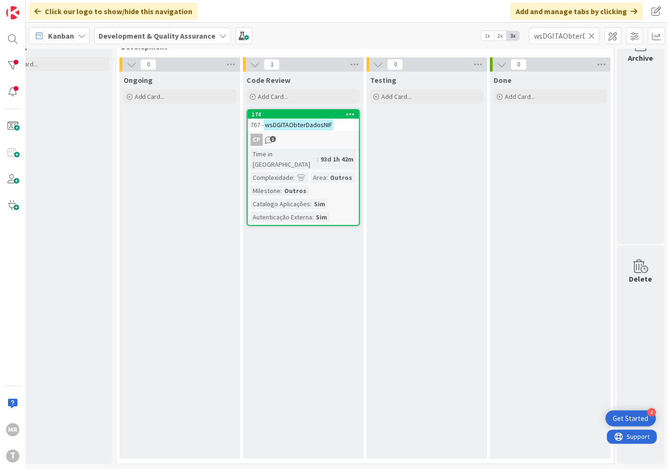
click at [594, 32] on icon at bounding box center [591, 36] width 7 height 8
click at [584, 35] on input "text" at bounding box center [564, 35] width 71 height 17
paste input "wsDGITAValidaCredencial"
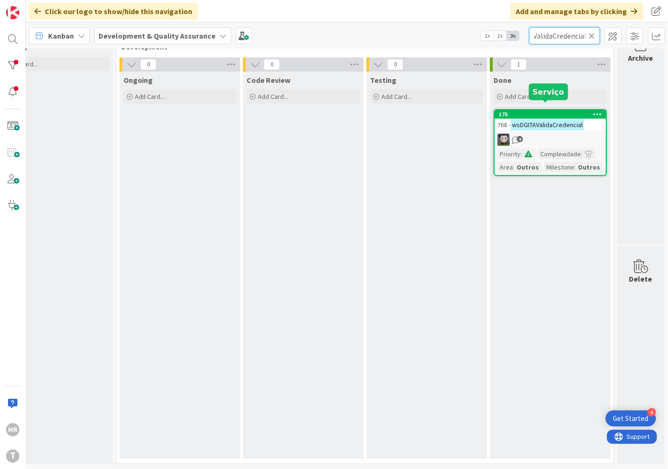
type input "wsDGITAValidaCredencial"
click at [528, 111] on div "175" at bounding box center [552, 114] width 107 height 7
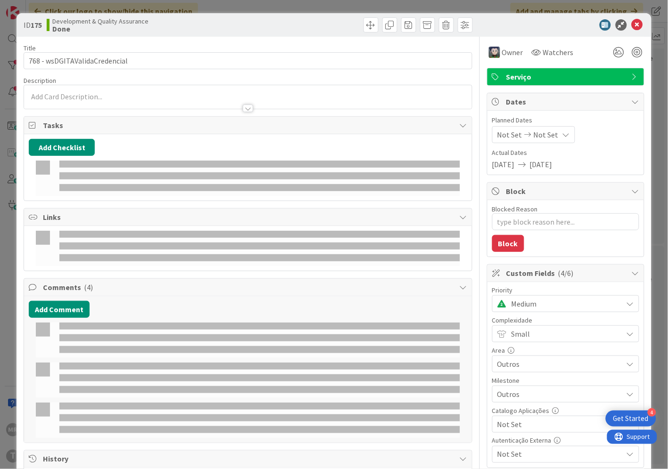
type textarea "x"
select select "java"
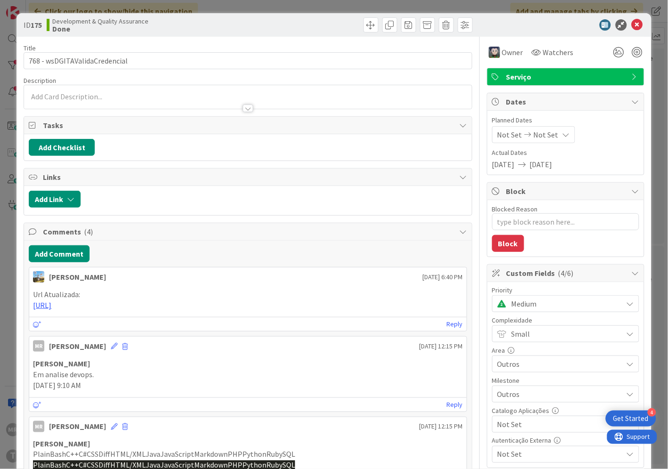
click at [526, 425] on span "Not Set" at bounding box center [557, 424] width 121 height 13
click at [525, 407] on span "Sim" at bounding box center [571, 403] width 123 height 14
type textarea "x"
click at [631, 21] on icon at bounding box center [636, 24] width 11 height 11
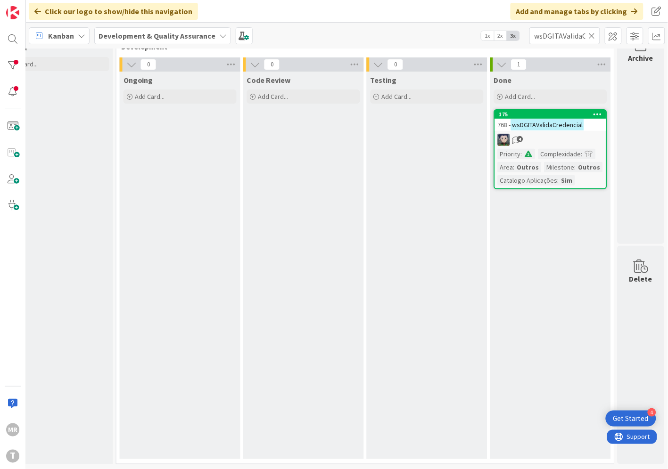
click at [592, 35] on icon at bounding box center [591, 36] width 7 height 8
click at [577, 35] on input "text" at bounding box center [564, 35] width 71 height 17
paste input "wsFINATConsultaDeclaracaoRendimentos"
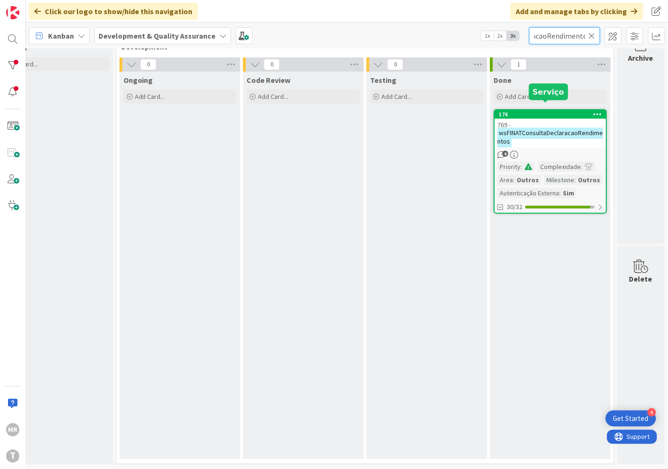
type input "wsFINATConsultaDeclaracaoRendimentos"
click at [531, 111] on div "176" at bounding box center [552, 114] width 107 height 7
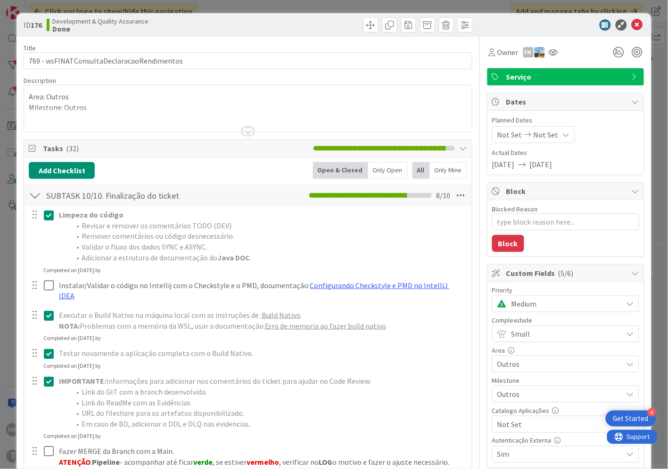
click at [510, 428] on span "Not Set" at bounding box center [557, 424] width 121 height 13
click at [510, 402] on span "Sim" at bounding box center [571, 403] width 123 height 14
type textarea "x"
click at [631, 24] on icon at bounding box center [636, 24] width 11 height 11
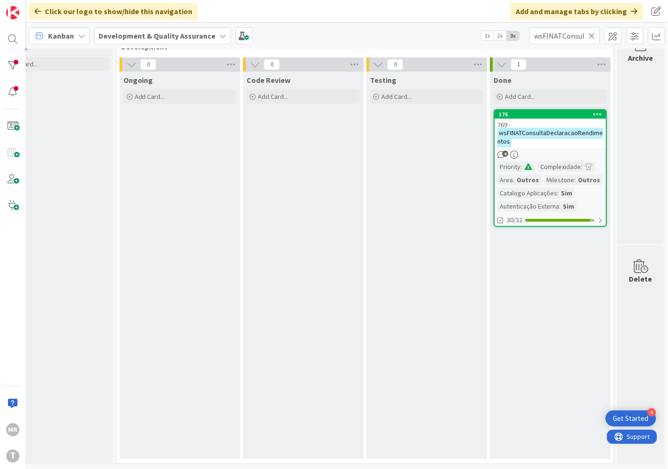
click at [589, 37] on icon at bounding box center [591, 36] width 7 height 8
click at [575, 38] on input "text" at bounding box center [564, 35] width 71 height 17
paste input "wsFINATConsultaImoveis"
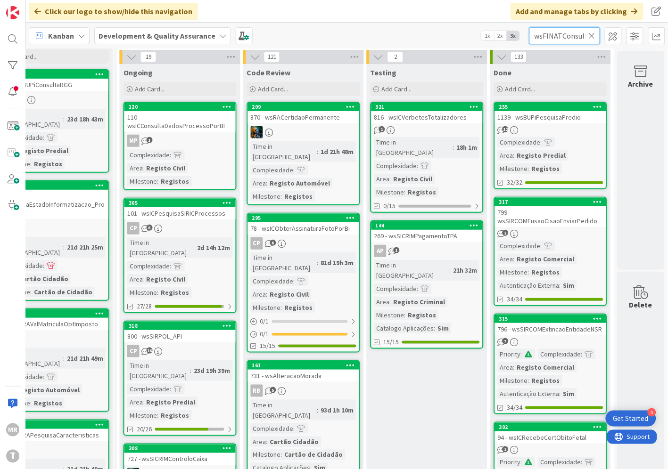
scroll to position [0, 28]
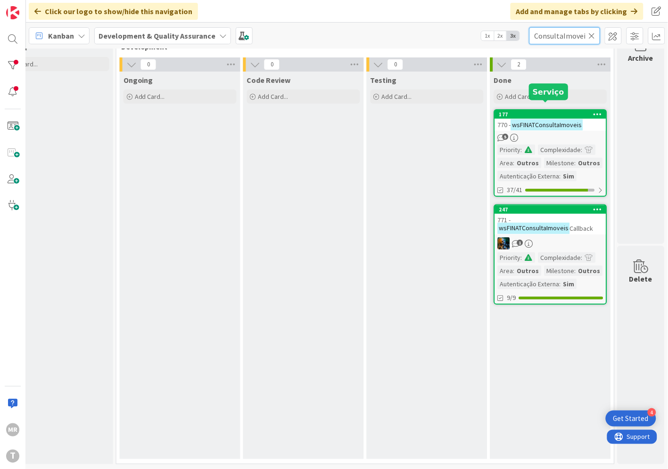
type input "wsFINATConsultaImoveis"
click at [550, 111] on div "177" at bounding box center [552, 114] width 107 height 7
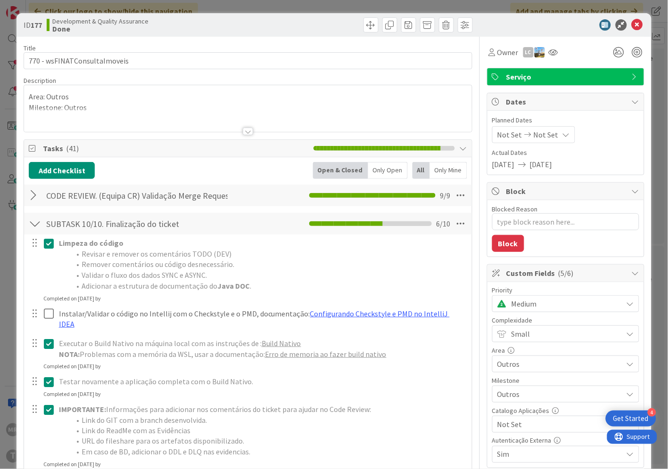
click at [543, 420] on span "Not Set" at bounding box center [557, 424] width 121 height 13
click at [539, 406] on span "Sim" at bounding box center [571, 403] width 123 height 14
click at [631, 22] on icon at bounding box center [636, 24] width 11 height 11
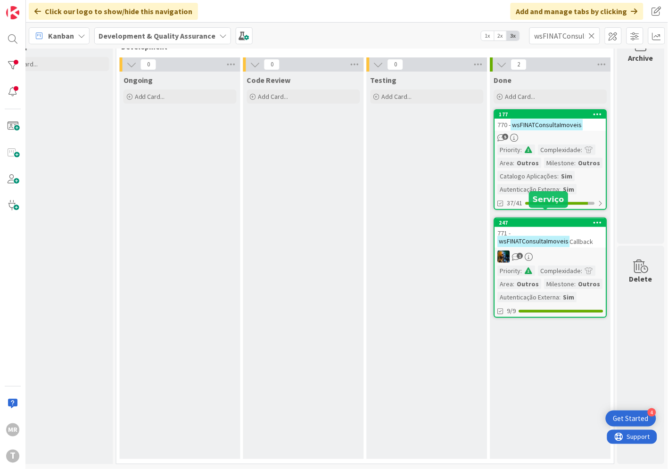
click at [531, 220] on div "247" at bounding box center [552, 223] width 107 height 7
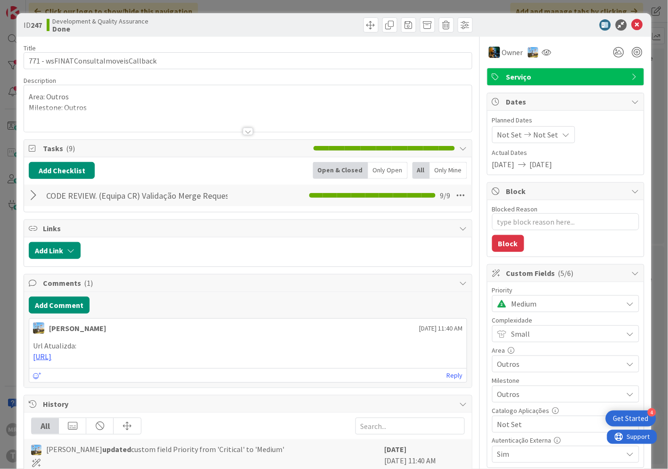
click at [523, 421] on span "Not Set" at bounding box center [557, 424] width 121 height 13
click at [513, 406] on span "Sim" at bounding box center [571, 403] width 123 height 14
type textarea "x"
click at [631, 23] on icon at bounding box center [636, 24] width 11 height 11
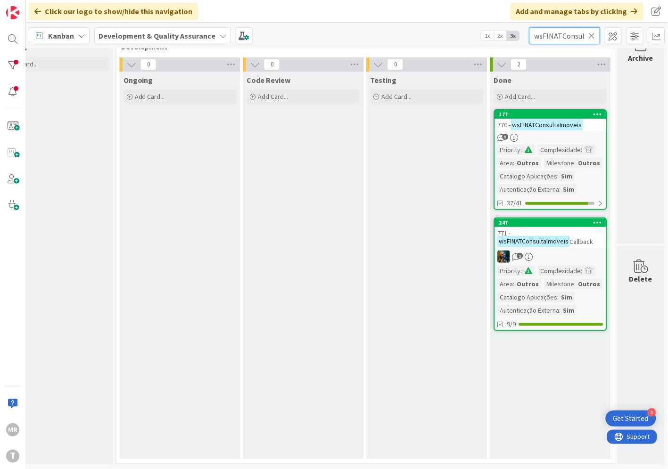
click at [594, 29] on input "wsFINATConsultaImoveis" at bounding box center [564, 35] width 71 height 17
click at [591, 34] on icon at bounding box center [591, 36] width 7 height 8
click at [579, 36] on input "text" at bounding box center [564, 35] width 71 height 17
paste input "wsFINATConsultaVeiculos"
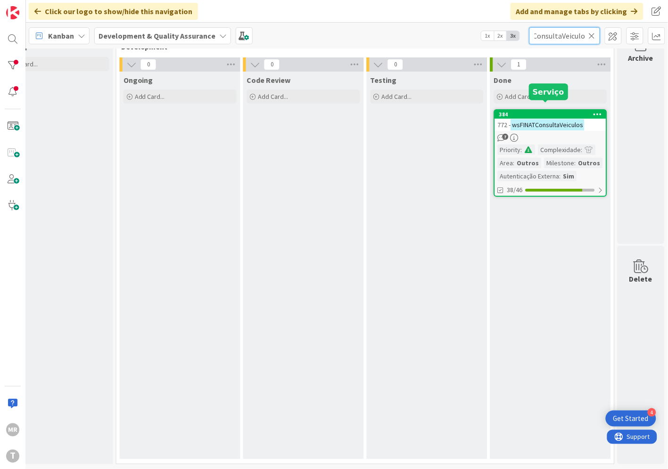
type input "wsFINATConsultaVeiculos"
click at [553, 111] on div "384" at bounding box center [552, 114] width 107 height 7
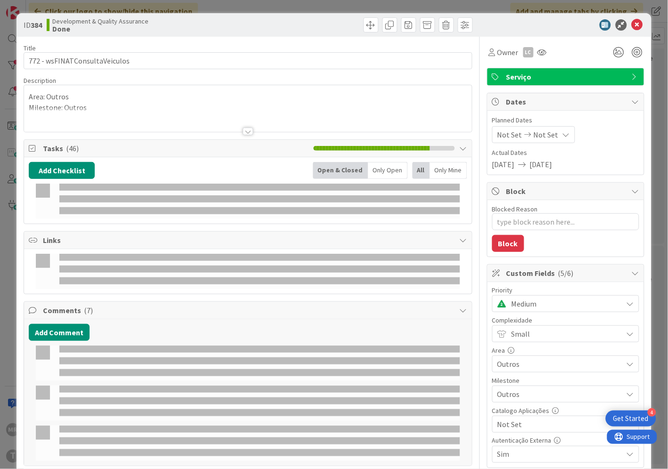
click at [524, 433] on div "Not Set" at bounding box center [565, 424] width 147 height 17
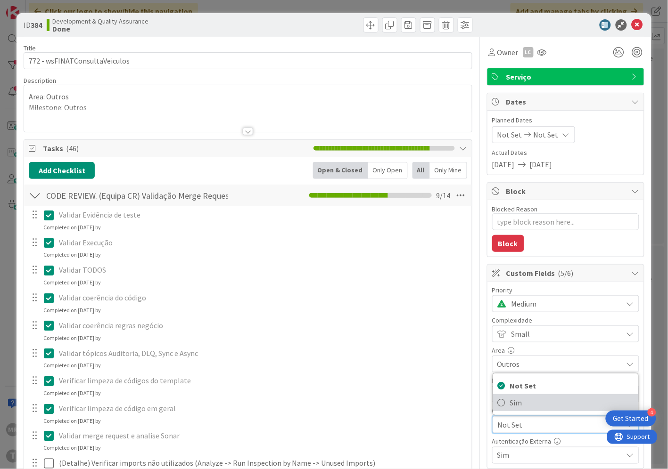
click at [510, 408] on span "Sim" at bounding box center [571, 403] width 123 height 14
type textarea "x"
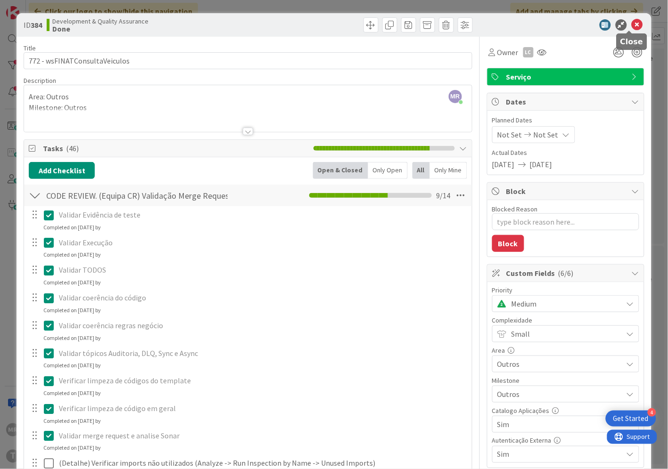
click at [631, 24] on icon at bounding box center [636, 24] width 11 height 11
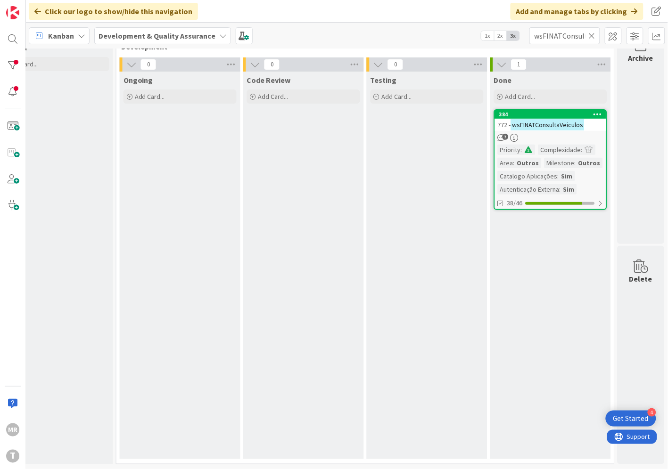
click at [592, 36] on icon at bounding box center [591, 36] width 7 height 8
click at [563, 38] on input "text" at bounding box center [564, 35] width 71 height 17
paste input "wsFINATGestaoFluxosFinanceiros"
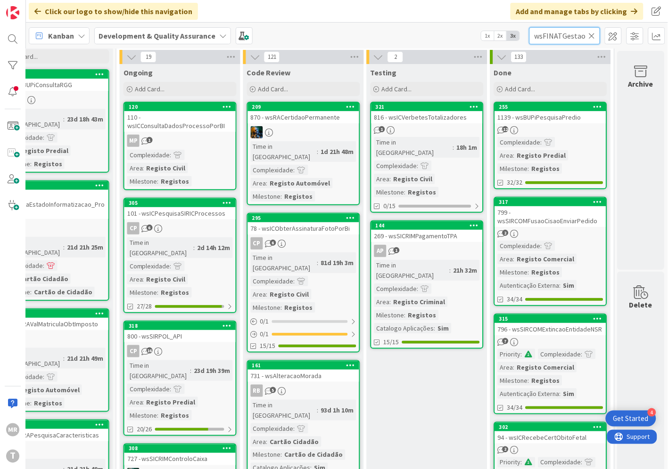
scroll to position [0, 54]
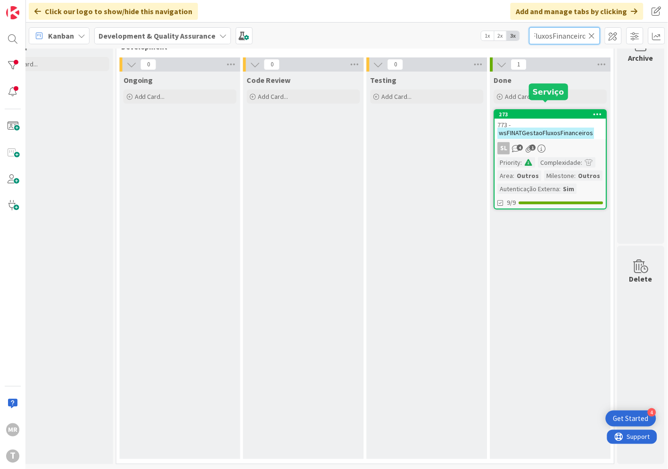
type input "wsFINATGestaoFluxosFinanceiros"
click at [541, 111] on div "273" at bounding box center [552, 114] width 107 height 7
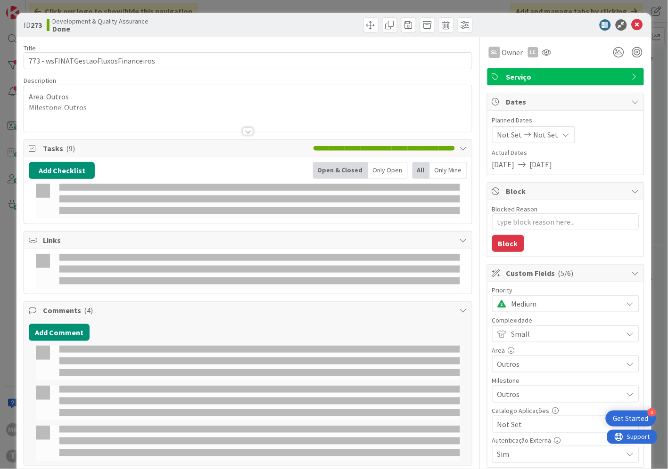
type textarea "x"
select select "java"
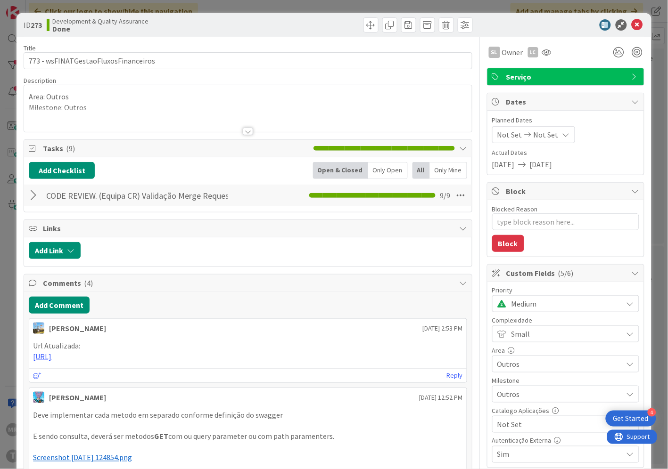
click at [503, 429] on span "Not Set" at bounding box center [557, 424] width 121 height 13
click at [510, 407] on span "Sim" at bounding box center [571, 403] width 123 height 14
type textarea "x"
click at [631, 29] on icon at bounding box center [636, 24] width 11 height 11
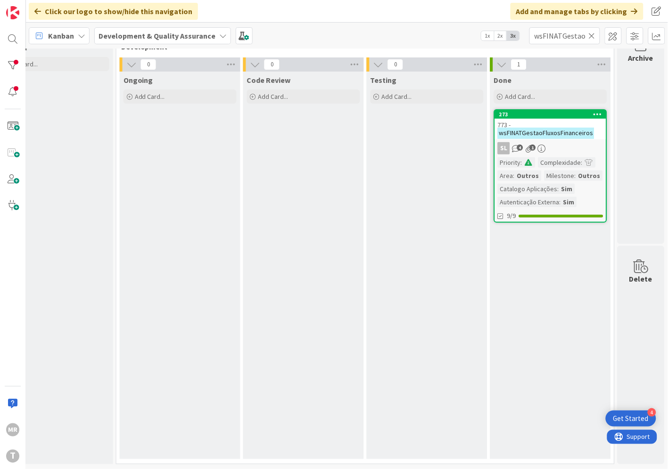
click at [593, 38] on icon at bounding box center [591, 36] width 7 height 8
click at [567, 39] on input "text" at bounding box center [564, 35] width 71 height 17
paste input "wsFINATGetRelacoesContribuintes"
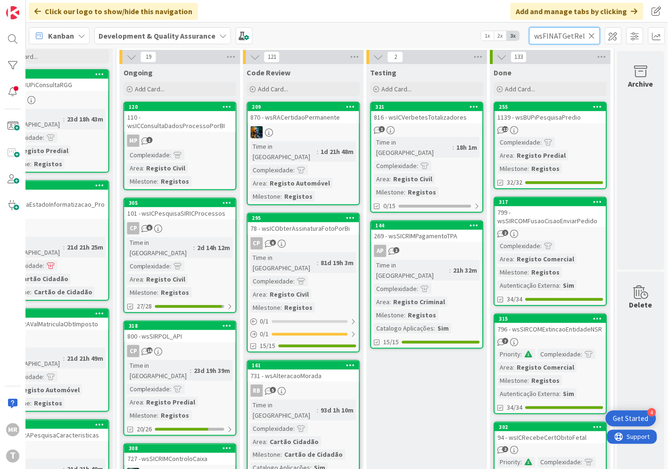
scroll to position [0, 58]
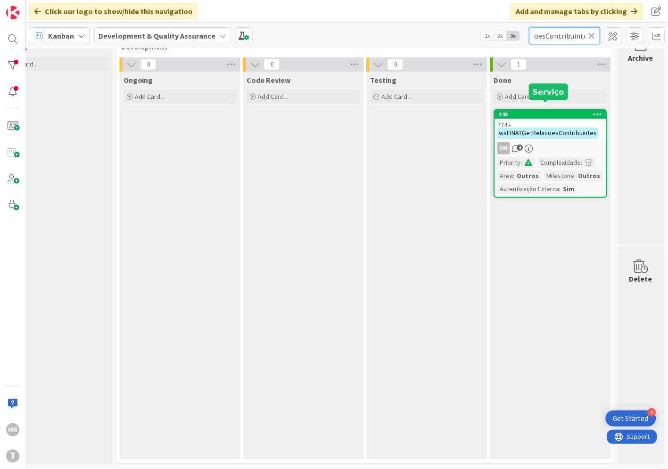
type input "wsFINATGetRelacoesContribuintes"
click at [548, 111] on div "248" at bounding box center [552, 114] width 107 height 7
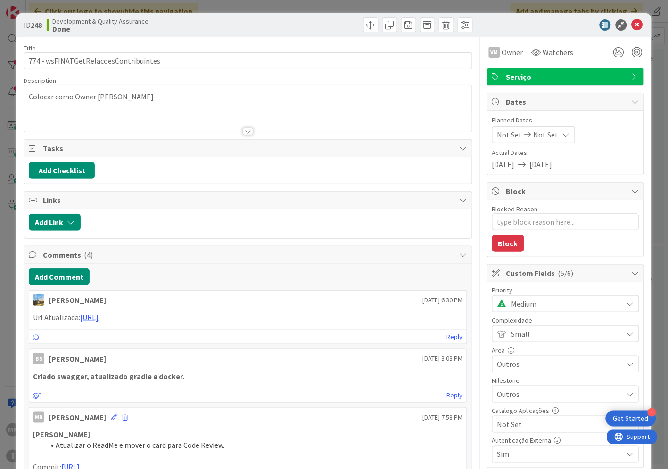
click at [502, 425] on span "Not Set" at bounding box center [557, 424] width 121 height 13
click at [498, 400] on icon at bounding box center [502, 403] width 8 height 14
type textarea "x"
click at [631, 24] on icon at bounding box center [636, 24] width 11 height 11
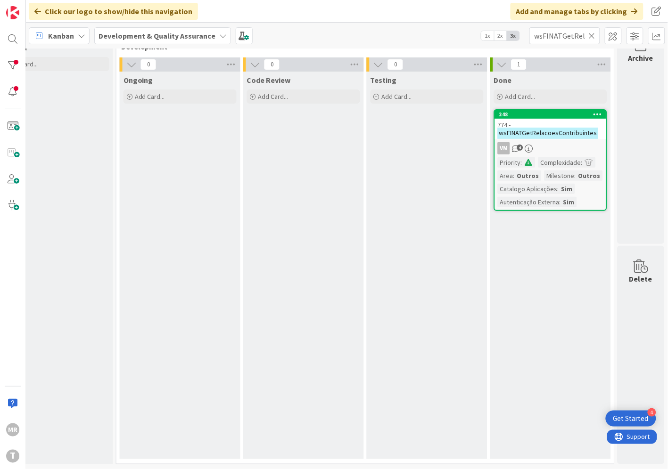
click at [594, 38] on icon at bounding box center [591, 36] width 7 height 8
click at [575, 37] on input "text" at bounding box center [564, 35] width 71 height 17
paste input "wsFINATInfoContribuinte"
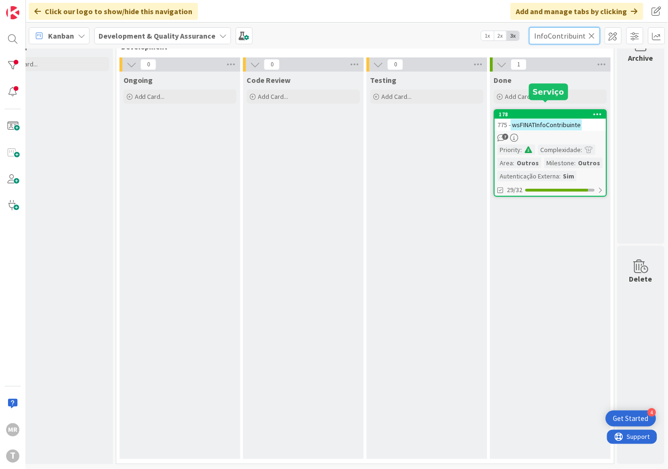
type input "wsFINATInfoContribuinte"
click at [538, 111] on div "178" at bounding box center [552, 114] width 107 height 7
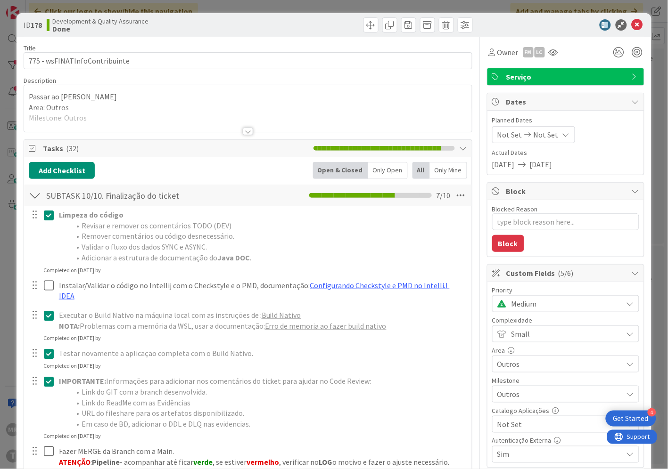
click at [511, 429] on span "Not Set" at bounding box center [557, 424] width 121 height 13
click at [512, 408] on span "Sim" at bounding box center [571, 403] width 123 height 14
type textarea "x"
click at [631, 24] on icon at bounding box center [636, 24] width 11 height 11
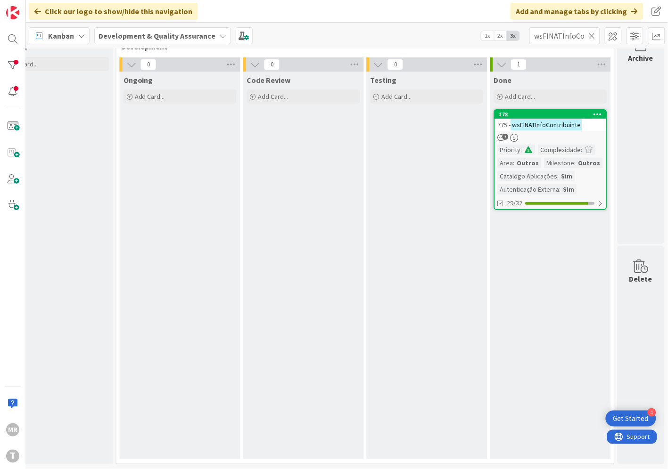
click at [589, 37] on icon at bounding box center [591, 36] width 7 height 8
click at [567, 30] on input "text" at bounding box center [564, 35] width 71 height 17
paste input "wsFINEDOCUtils"
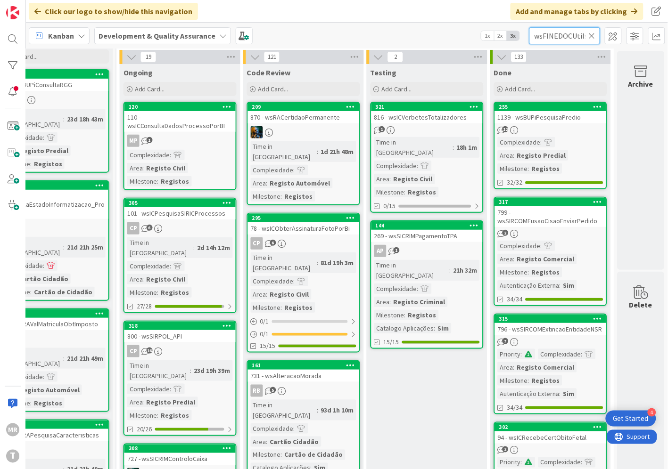
scroll to position [0, 0]
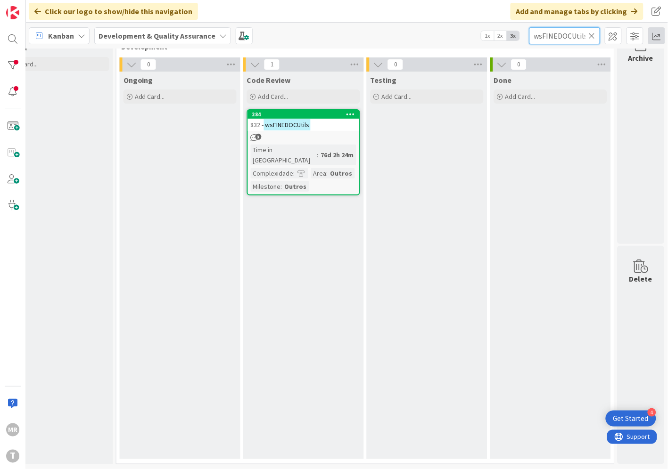
type input "wsFINEDOCUtils"
click at [310, 111] on div "284" at bounding box center [305, 114] width 107 height 7
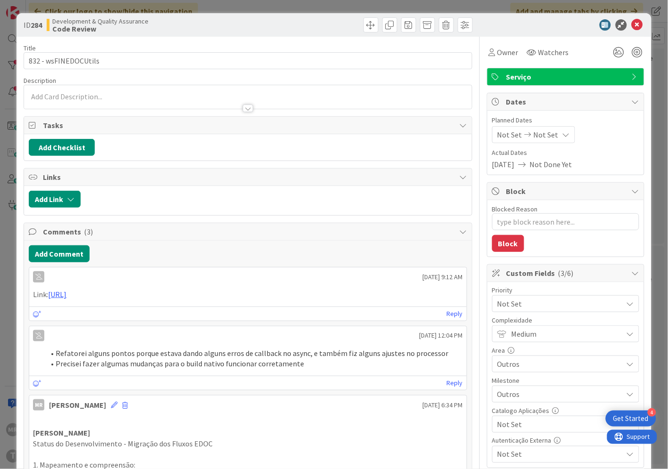
click at [514, 425] on span "Not Set" at bounding box center [557, 424] width 121 height 13
click at [510, 402] on span "Sim" at bounding box center [571, 403] width 123 height 14
type textarea "x"
click at [631, 27] on icon at bounding box center [636, 24] width 11 height 11
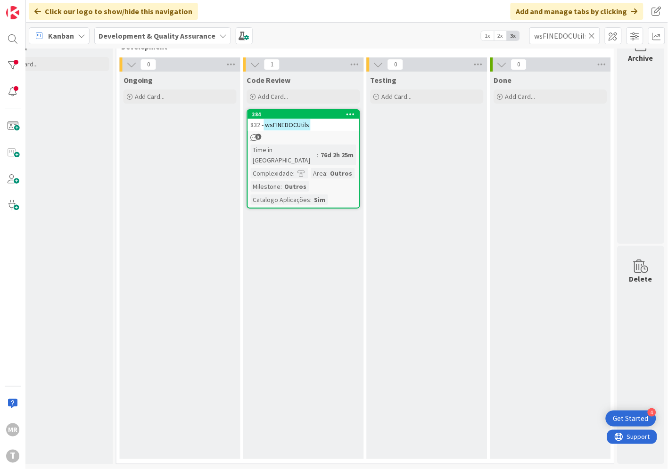
click at [592, 40] on icon at bounding box center [591, 36] width 7 height 8
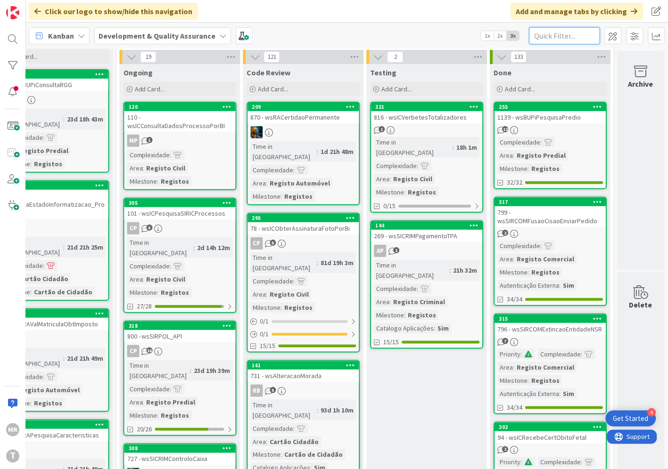
click at [576, 37] on input "text" at bounding box center [564, 35] width 71 height 17
paste input "wsFINESPAPFaturaEletronica"
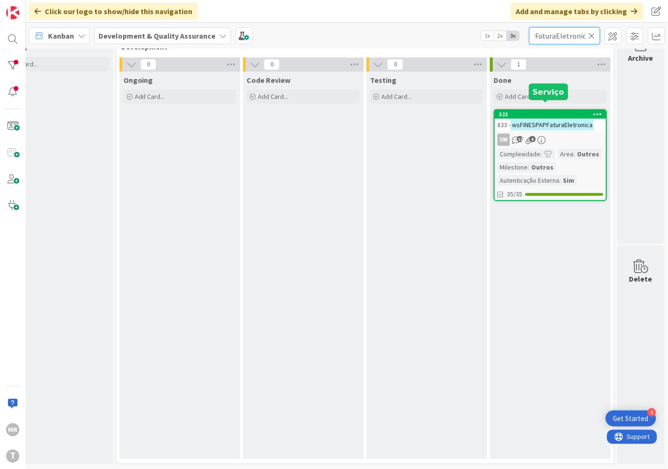
type input "wsFINESPAPFaturaEletronica"
click at [552, 111] on div "323" at bounding box center [552, 114] width 107 height 7
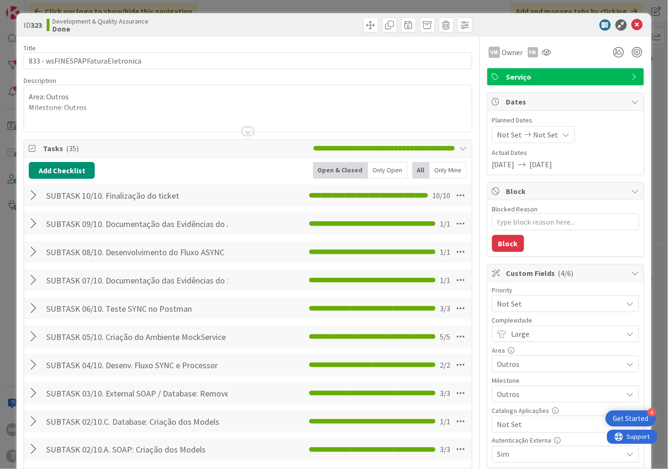
click at [518, 423] on span "Not Set" at bounding box center [557, 424] width 121 height 13
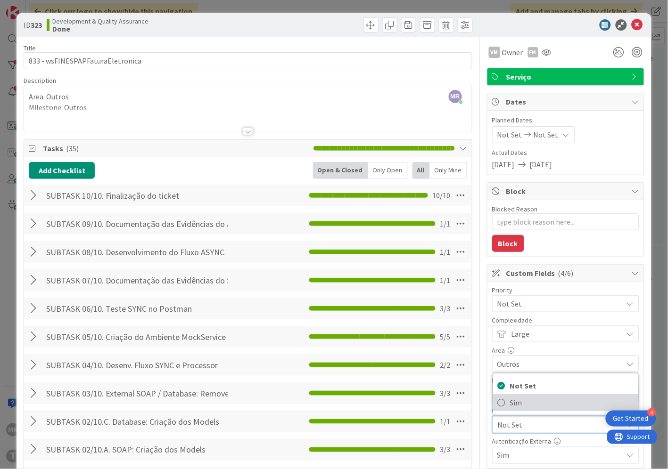
click at [515, 404] on span "Sim" at bounding box center [571, 403] width 123 height 14
type textarea "x"
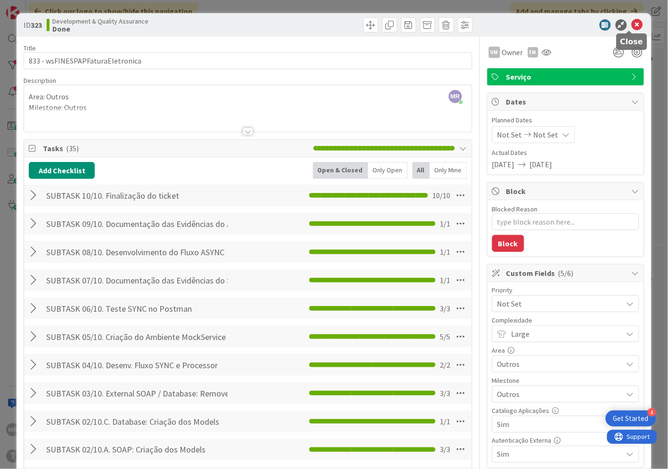
click at [631, 21] on icon at bounding box center [636, 24] width 11 height 11
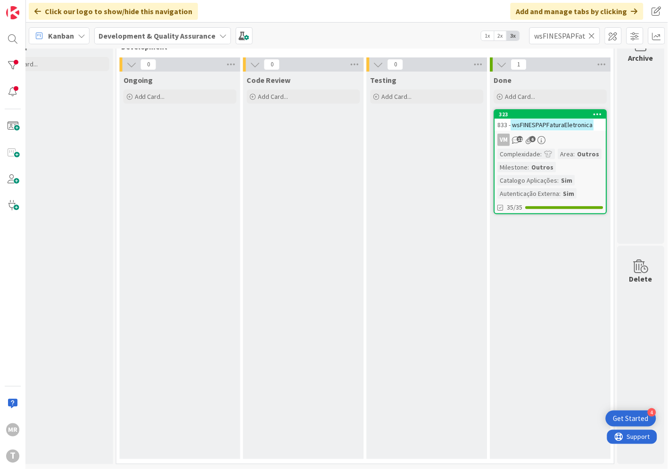
click at [590, 34] on icon at bounding box center [591, 36] width 7 height 8
click at [554, 33] on input "text" at bounding box center [564, 35] width 71 height 17
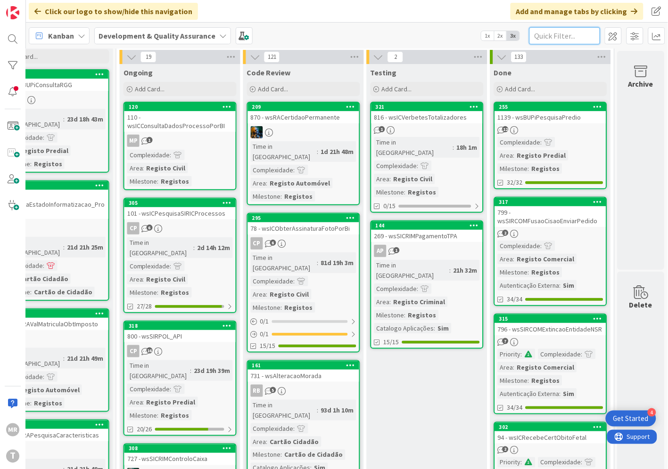
paste input "wsFINFaturaEletronicaData"
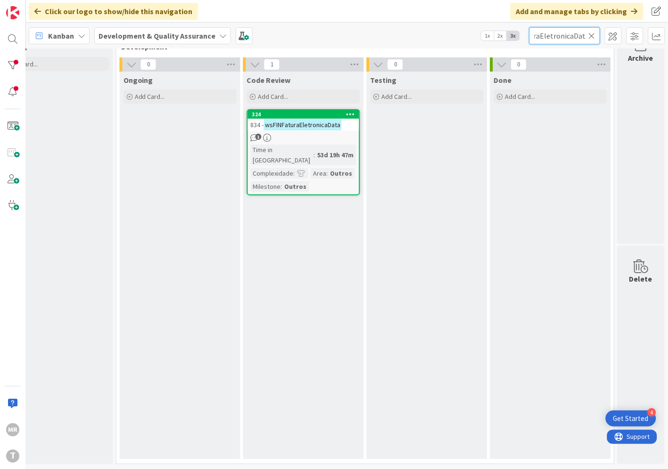
type input "wsFINFaturaEletronicaData"
click at [286, 111] on div "324" at bounding box center [305, 114] width 107 height 7
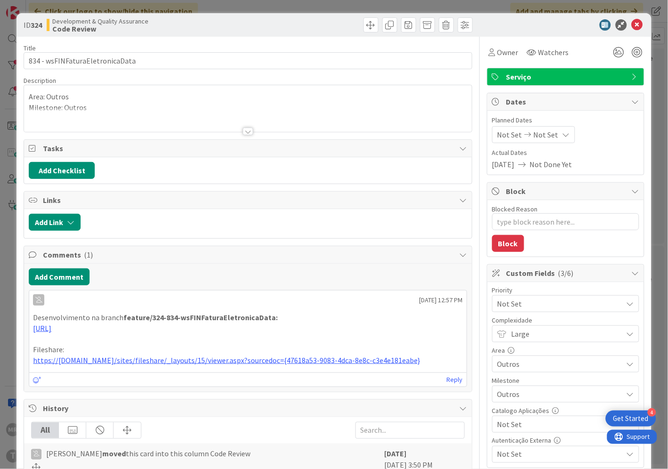
click at [506, 431] on span "Not Set" at bounding box center [557, 424] width 121 height 13
click at [510, 410] on span "Sim" at bounding box center [571, 403] width 123 height 14
type textarea "x"
click at [631, 25] on icon at bounding box center [636, 24] width 11 height 11
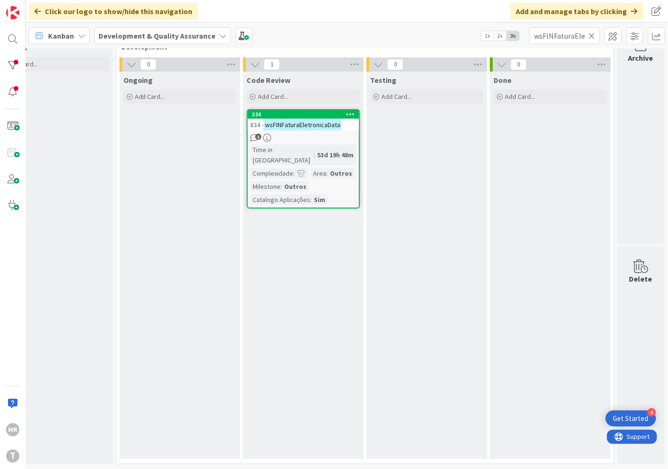
click at [591, 34] on icon at bounding box center [591, 36] width 7 height 8
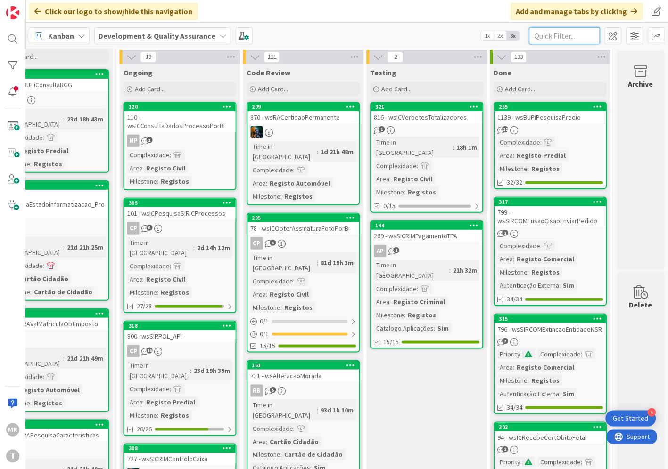
click at [552, 33] on input "text" at bounding box center [564, 35] width 71 height 17
paste input "wsFINGestaoFornecedoresFaturaEletronica"
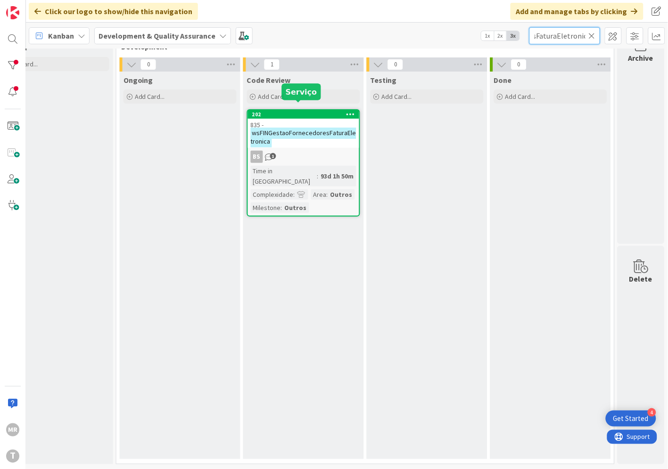
type input "wsFINGestaoFornecedoresFaturaEletronica"
click at [313, 111] on div "202" at bounding box center [305, 114] width 107 height 7
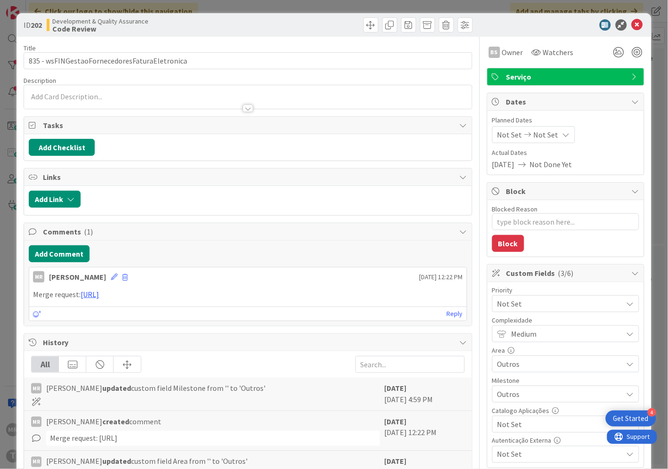
click at [511, 422] on span "Not Set" at bounding box center [557, 424] width 121 height 13
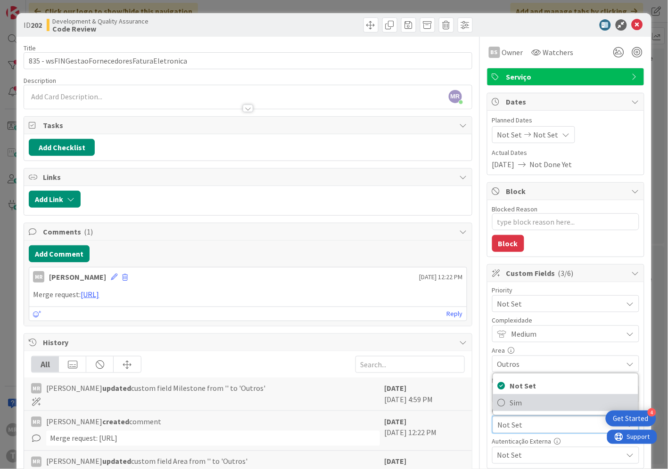
click at [510, 403] on span "Sim" at bounding box center [571, 403] width 123 height 14
type textarea "x"
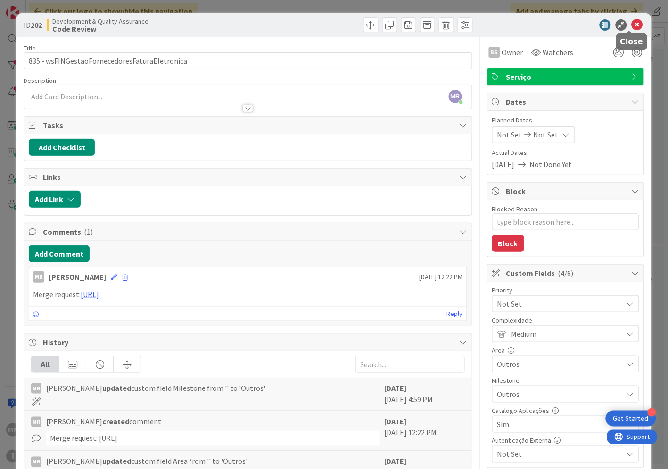
click at [631, 25] on icon at bounding box center [636, 24] width 11 height 11
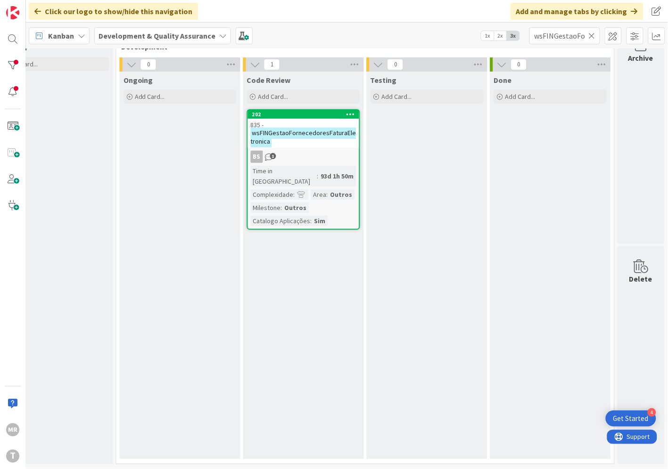
drag, startPoint x: 592, startPoint y: 36, endPoint x: 580, endPoint y: 36, distance: 11.3
click at [592, 36] on icon at bounding box center [591, 36] width 7 height 8
click at [580, 36] on input "text" at bounding box center [564, 35] width 71 height 17
paste input "wsFINRecebeFaturaEletronica"
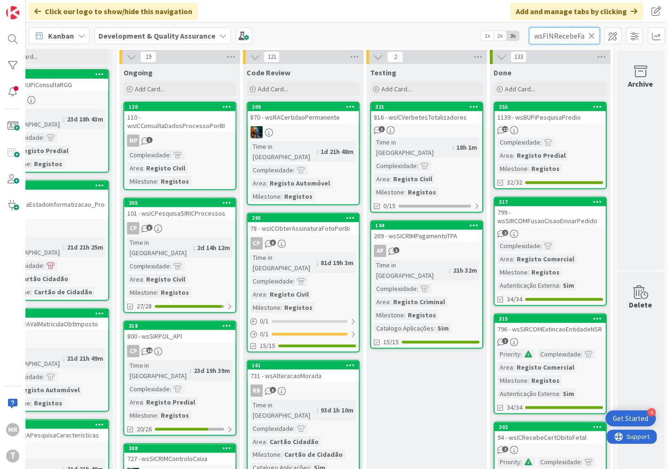
scroll to position [0, 43]
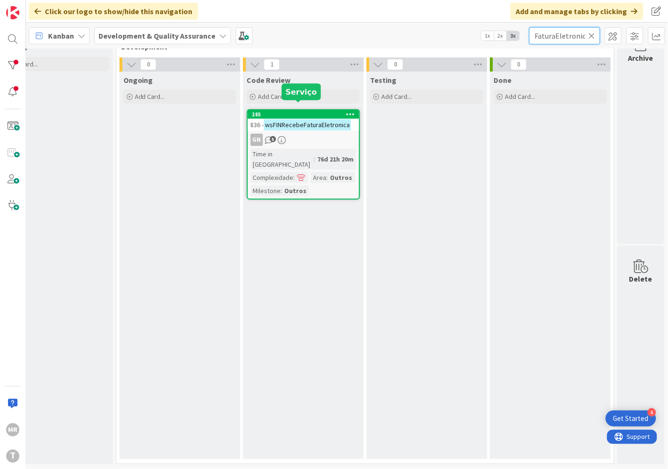
type input "wsFINRecebeFaturaEletronica"
click at [291, 111] on div "285" at bounding box center [305, 114] width 107 height 7
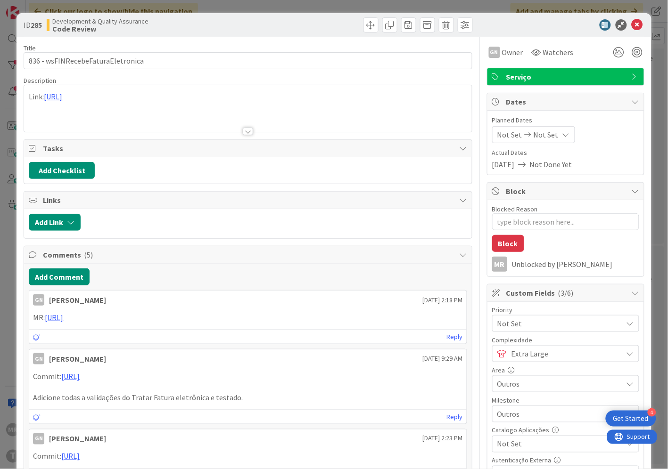
click at [522, 447] on span "Not Set" at bounding box center [557, 444] width 121 height 13
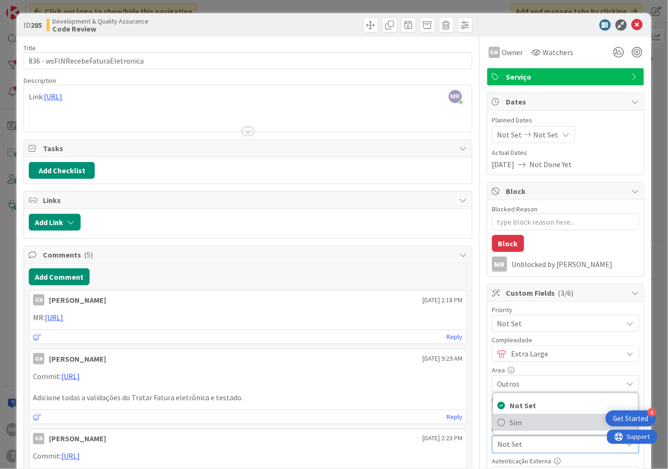
click at [515, 420] on span "Sim" at bounding box center [571, 423] width 123 height 14
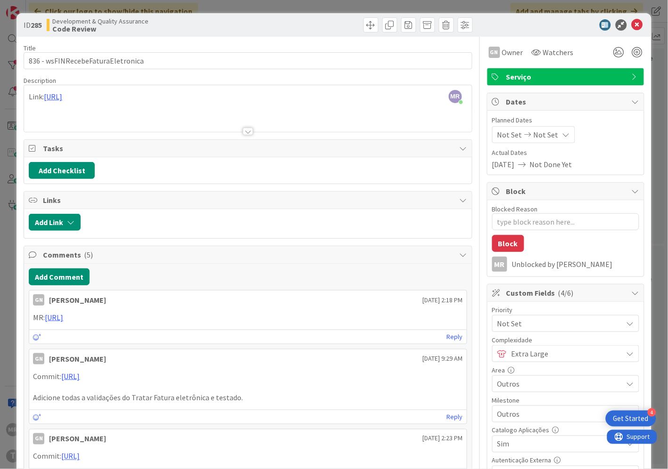
type textarea "x"
click at [631, 26] on icon at bounding box center [636, 24] width 11 height 11
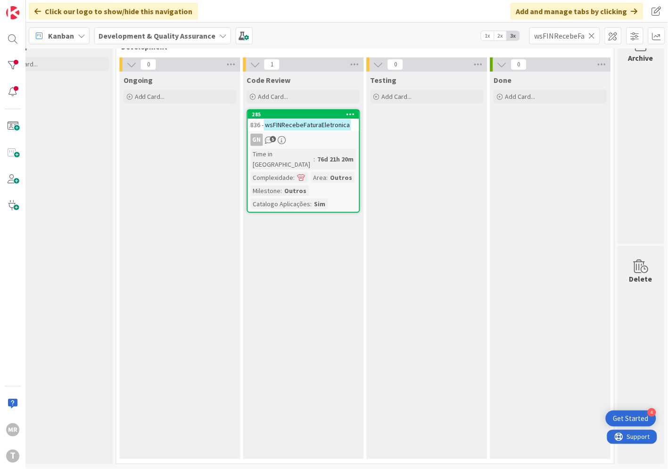
click at [591, 35] on icon at bounding box center [591, 36] width 7 height 8
click at [572, 37] on input "text" at bounding box center [564, 35] width 71 height 17
paste input "wsEEIRNConsultaProcessoNacionalidade"
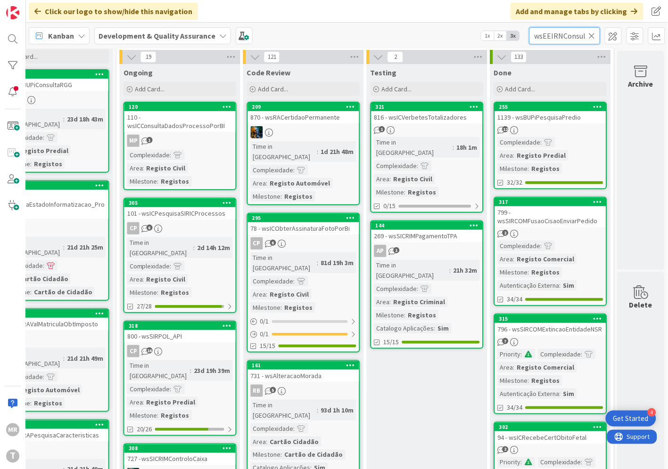
scroll to position [0, 78]
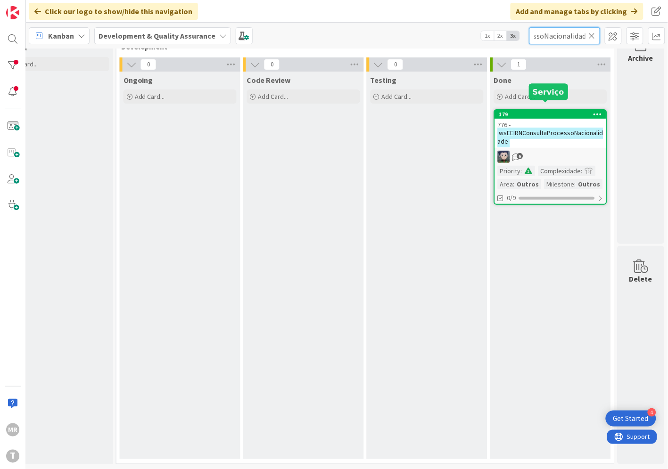
type input "wsEEIRNConsultaProcessoNacionalidade"
click at [532, 111] on div "179" at bounding box center [552, 114] width 107 height 7
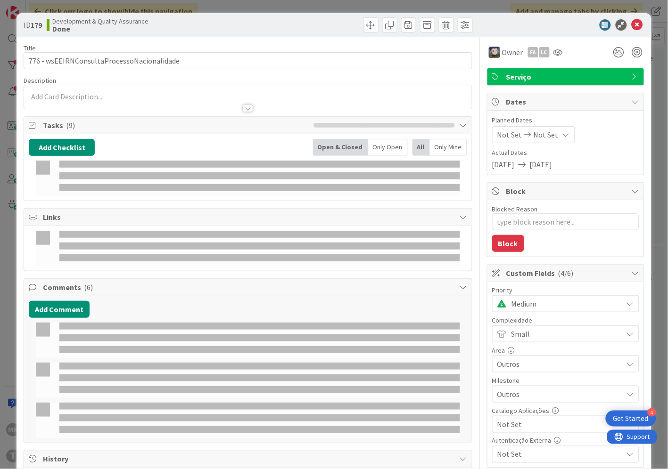
type textarea "x"
select select "java"
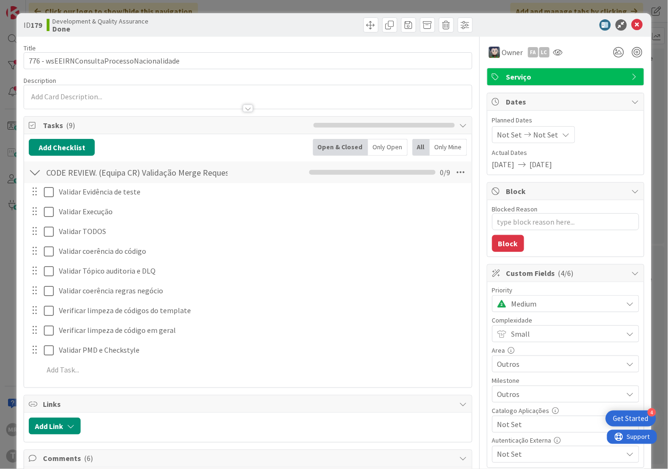
click at [518, 421] on span "Not Set" at bounding box center [557, 424] width 121 height 13
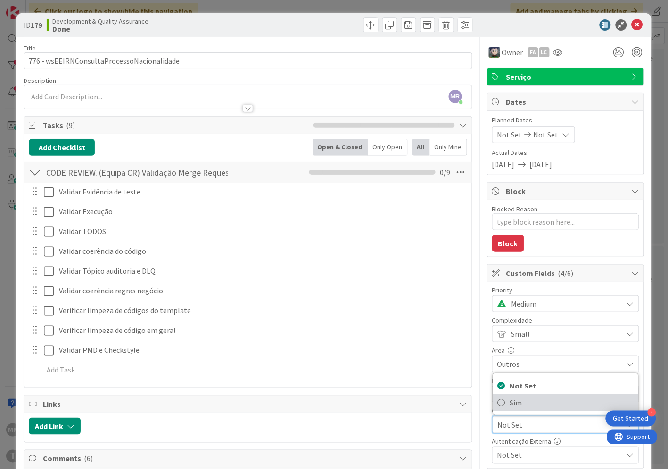
click at [514, 402] on span "Sim" at bounding box center [571, 403] width 123 height 14
type textarea "x"
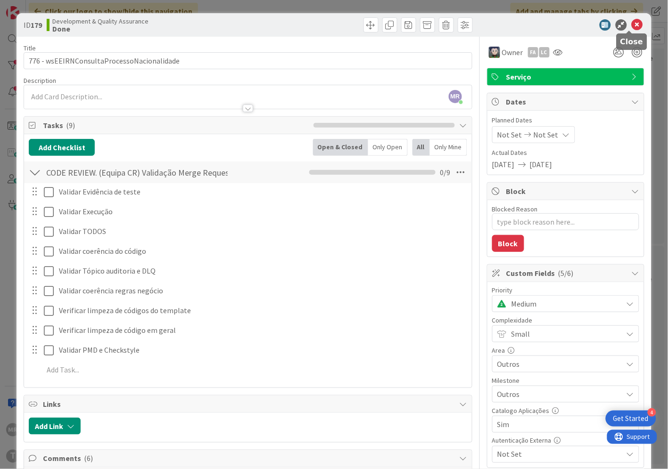
click at [631, 27] on icon at bounding box center [636, 24] width 11 height 11
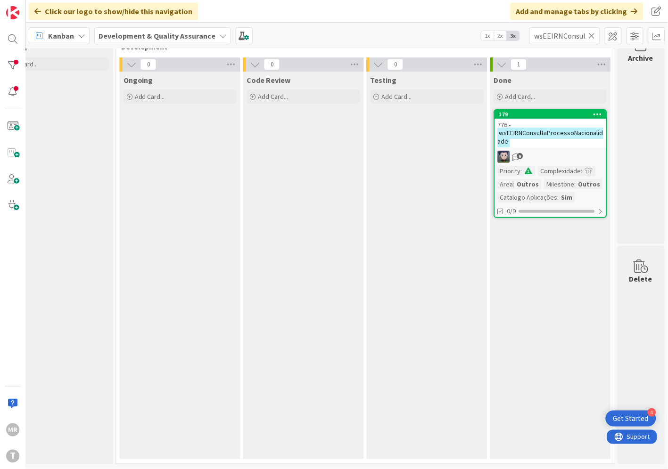
click at [591, 36] on icon at bounding box center [591, 36] width 7 height 8
click at [566, 35] on input "text" at bounding box center [564, 35] width 71 height 17
paste input "wsIRNSIFFRegistarValoresSCAP"
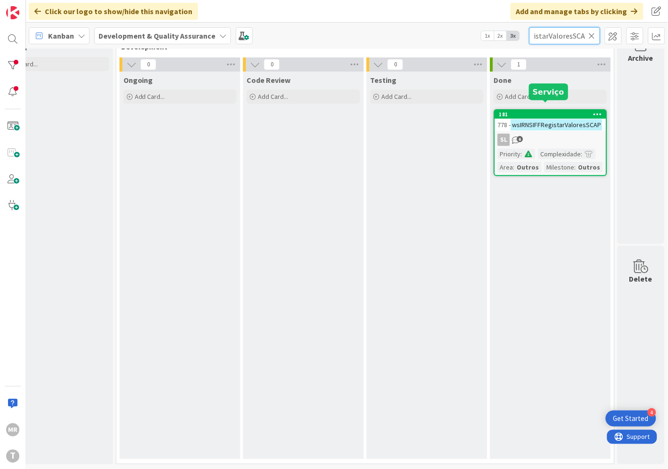
type input "wsIRNSIFFRegistarValoresSCAP"
click at [562, 111] on div "181" at bounding box center [552, 114] width 107 height 7
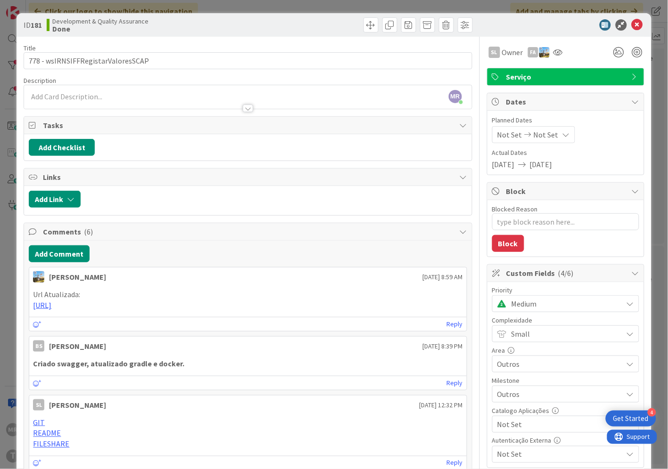
click at [522, 427] on span "Not Set" at bounding box center [557, 424] width 121 height 13
click at [516, 397] on span "Sim" at bounding box center [571, 403] width 123 height 14
type textarea "x"
click at [631, 25] on icon at bounding box center [636, 24] width 11 height 11
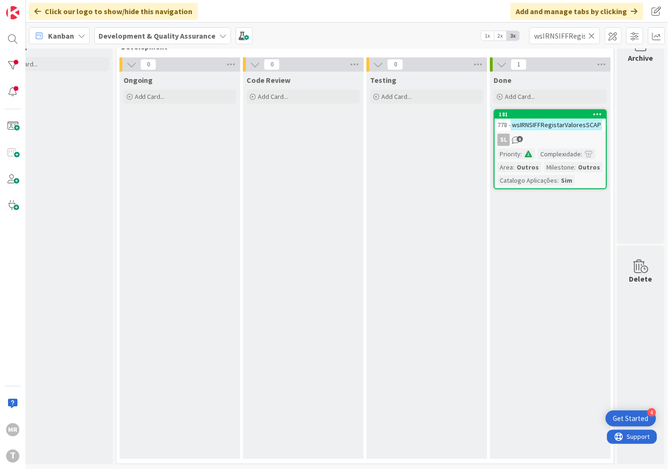
drag, startPoint x: 591, startPoint y: 33, endPoint x: 583, endPoint y: 34, distance: 8.1
click at [591, 33] on icon at bounding box center [591, 36] width 7 height 8
click at [578, 36] on input "text" at bounding box center [564, 35] width 71 height 17
paste input "wsOPCDGPJEnviaDadosCrimesRegistados"
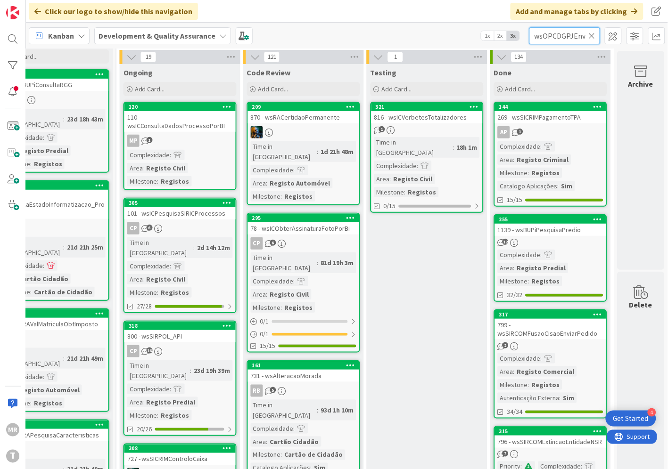
scroll to position [0, 81]
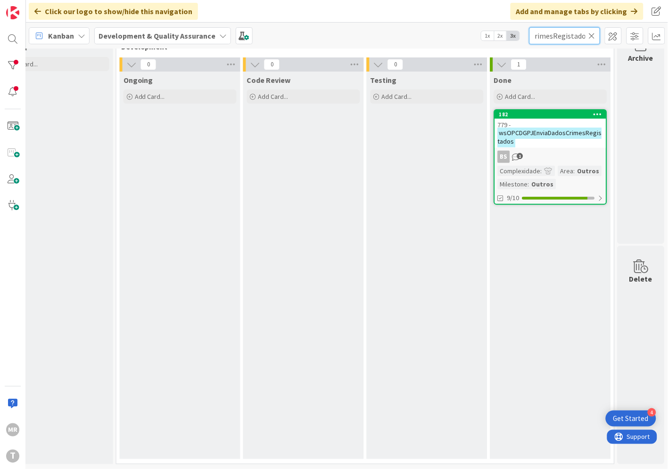
type input "wsOPCDGPJEnviaDadosCrimesRegistados"
click at [556, 111] on div "182" at bounding box center [552, 114] width 107 height 7
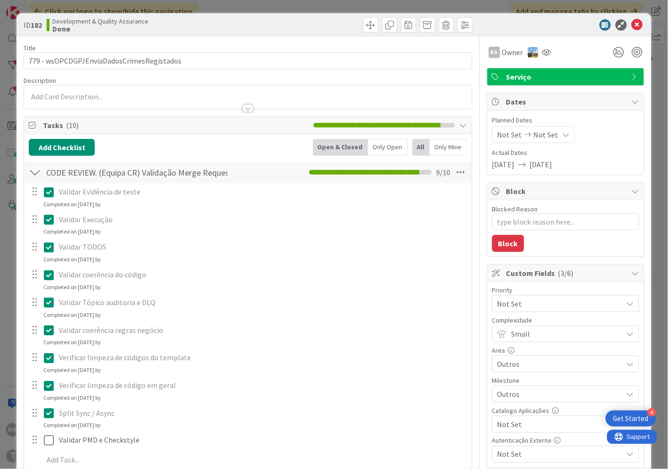
click at [509, 426] on span "Not Set" at bounding box center [557, 424] width 121 height 13
click at [510, 402] on span "Sim" at bounding box center [571, 403] width 123 height 14
type textarea "x"
click at [631, 26] on icon at bounding box center [636, 24] width 11 height 11
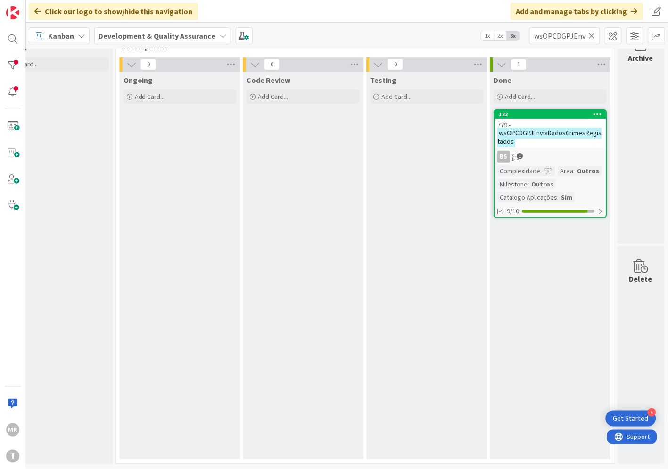
click at [592, 34] on icon at bounding box center [591, 36] width 7 height 8
click at [574, 33] on input "text" at bounding box center [564, 35] width 71 height 17
paste input "wsOPCPSPObtemEstadoVeiculo"
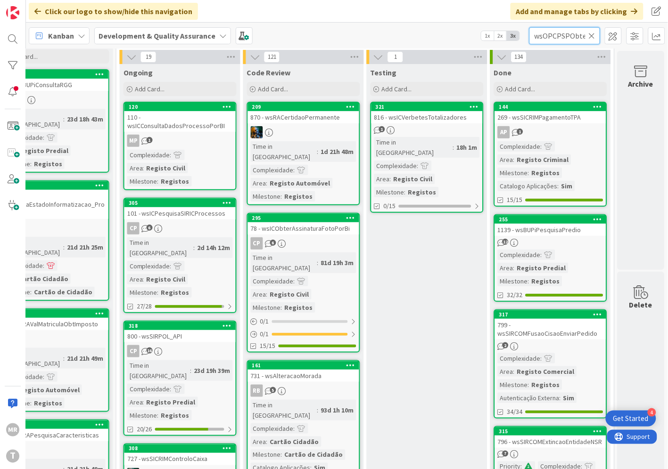
scroll to position [0, 49]
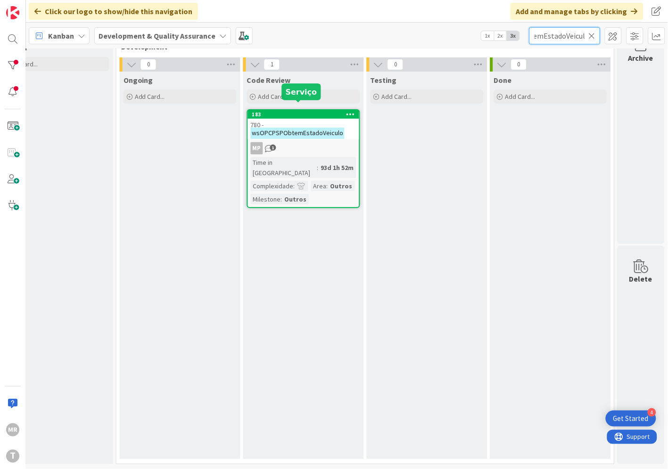
type input "wsOPCPSPObtemEstadoVeiculo"
click at [307, 111] on div "183" at bounding box center [305, 114] width 107 height 7
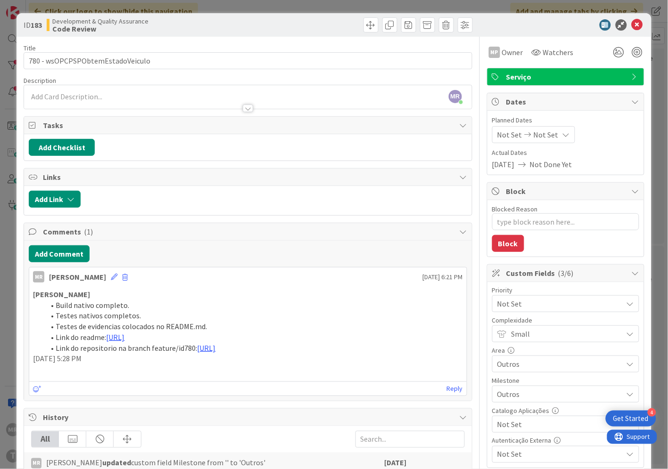
click at [518, 426] on span "Not Set" at bounding box center [557, 424] width 121 height 13
click at [510, 407] on span "Sim" at bounding box center [571, 403] width 123 height 14
type textarea "x"
click at [631, 24] on icon at bounding box center [636, 24] width 11 height 11
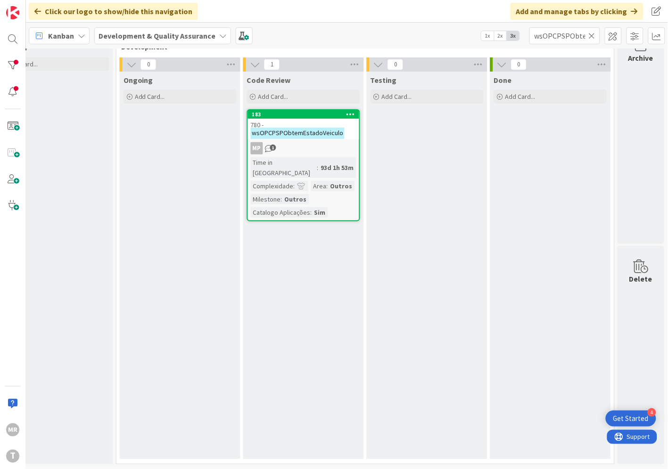
drag, startPoint x: 591, startPoint y: 32, endPoint x: 545, endPoint y: 36, distance: 46.4
click at [589, 32] on icon at bounding box center [591, 36] width 7 height 8
click at [544, 36] on input "text" at bounding box center [564, 35] width 71 height 17
paste input "wsRCBEExtincaoEntidade"
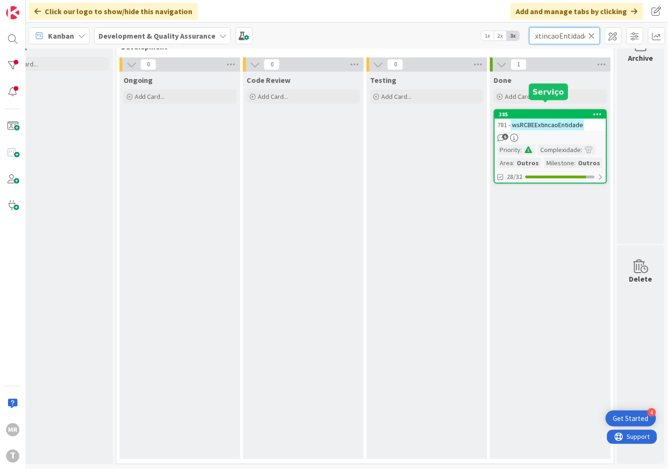
type input "wsRCBEExtincaoEntidade"
click at [529, 111] on div "385" at bounding box center [552, 114] width 107 height 7
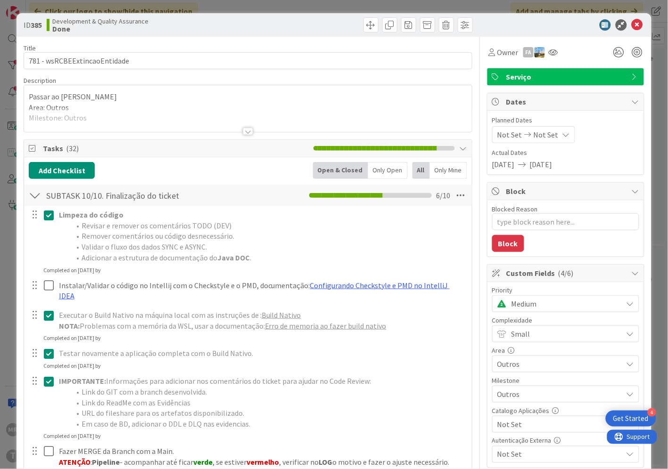
click at [524, 431] on span "Not Set" at bounding box center [557, 424] width 121 height 13
click at [515, 404] on span "Sim" at bounding box center [571, 403] width 123 height 14
type textarea "x"
click at [631, 26] on icon at bounding box center [636, 24] width 11 height 11
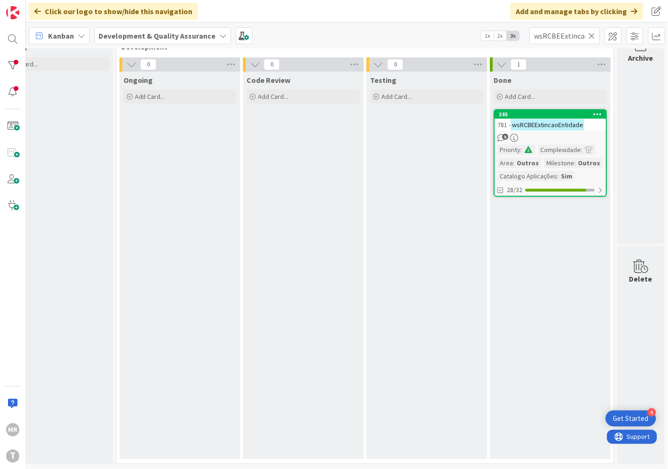
drag, startPoint x: 594, startPoint y: 32, endPoint x: 584, endPoint y: 34, distance: 10.2
click at [594, 32] on icon at bounding box center [591, 36] width 7 height 8
click at [576, 36] on input "text" at bounding box center [564, 35] width 71 height 17
paste input "wsRCBEConsultaDeclaracao"
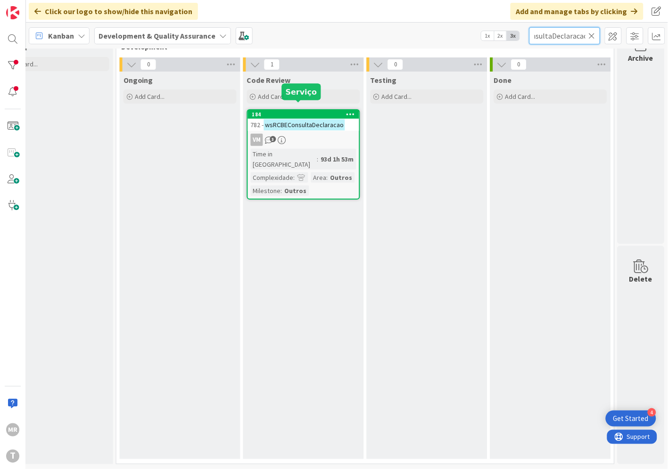
type input "wsRCBEConsultaDeclaracao"
click at [290, 111] on div "184" at bounding box center [305, 114] width 107 height 7
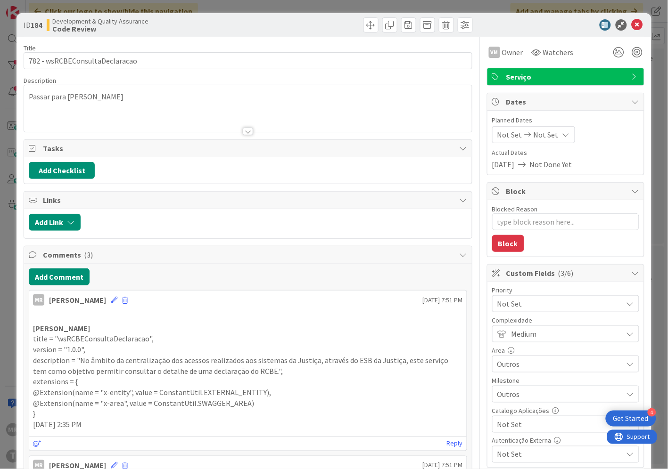
click at [511, 426] on span "Not Set" at bounding box center [557, 424] width 121 height 13
click at [510, 407] on span "Sim" at bounding box center [571, 403] width 123 height 14
type textarea "x"
click at [631, 26] on icon at bounding box center [636, 24] width 11 height 11
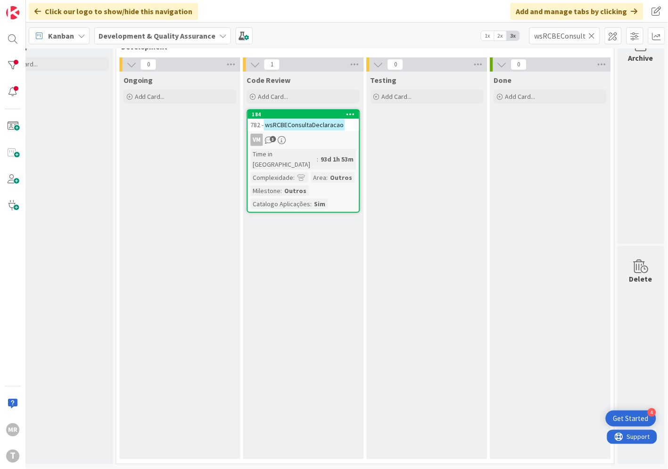
click at [592, 36] on icon at bounding box center [591, 36] width 7 height 8
click at [580, 36] on input "text" at bounding box center [564, 35] width 71 height 17
paste input "wsRCBEListaDeclaracoes"
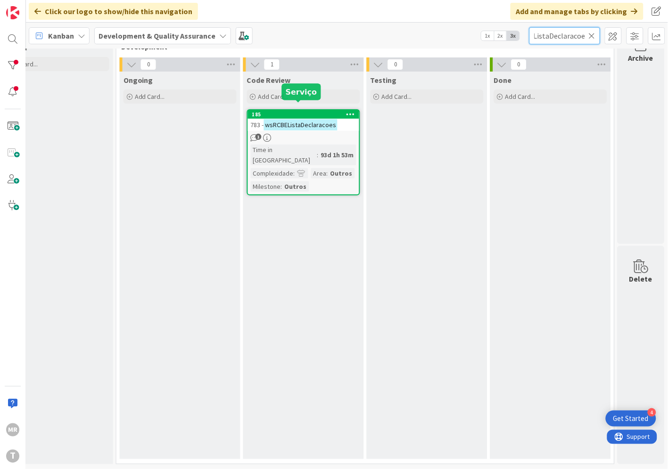
type input "wsRCBEListaDeclaracoes"
click at [318, 111] on div "185" at bounding box center [305, 114] width 107 height 7
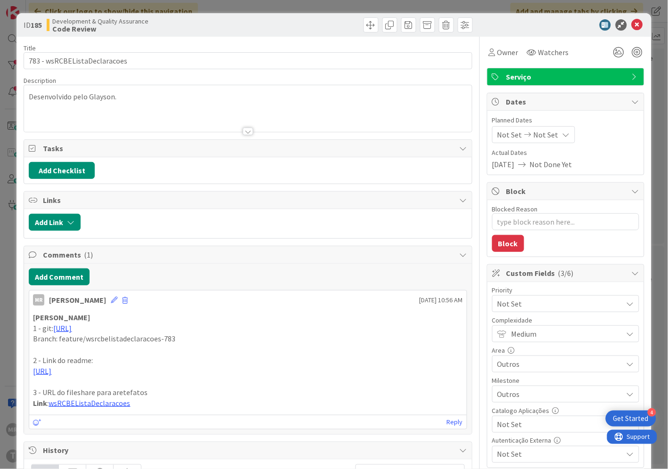
click at [497, 424] on span "Not Set" at bounding box center [557, 424] width 121 height 13
click at [498, 406] on icon at bounding box center [502, 403] width 8 height 14
type textarea "x"
click at [631, 25] on icon at bounding box center [636, 24] width 11 height 11
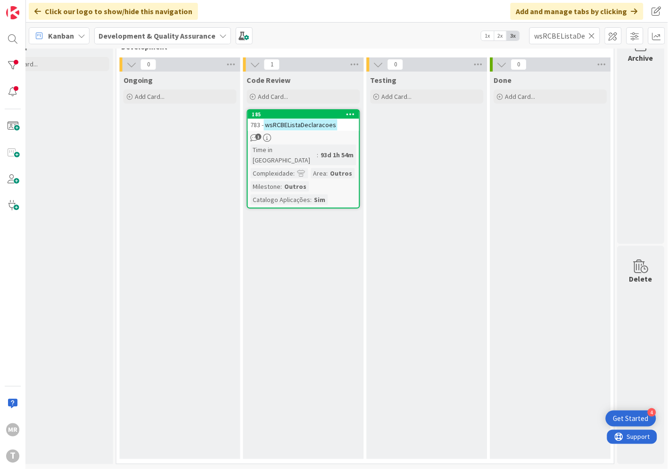
drag, startPoint x: 595, startPoint y: 36, endPoint x: 548, endPoint y: 42, distance: 46.6
click at [595, 36] on icon at bounding box center [591, 36] width 7 height 8
click at [547, 42] on input "text" at bounding box center [564, 35] width 71 height 17
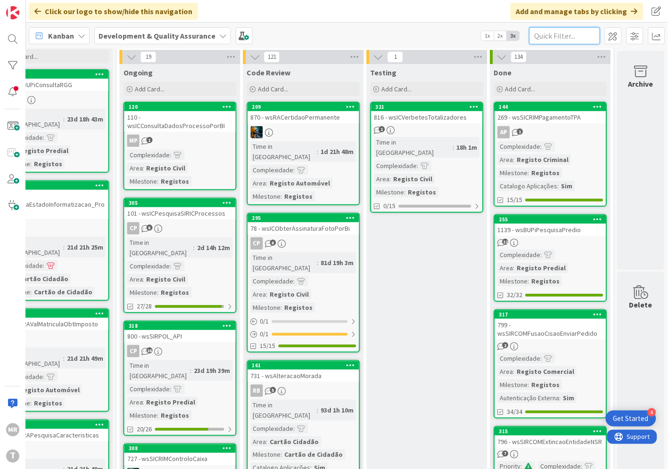
paste input "wsRECLUSCartaoReclusoAtribuir"
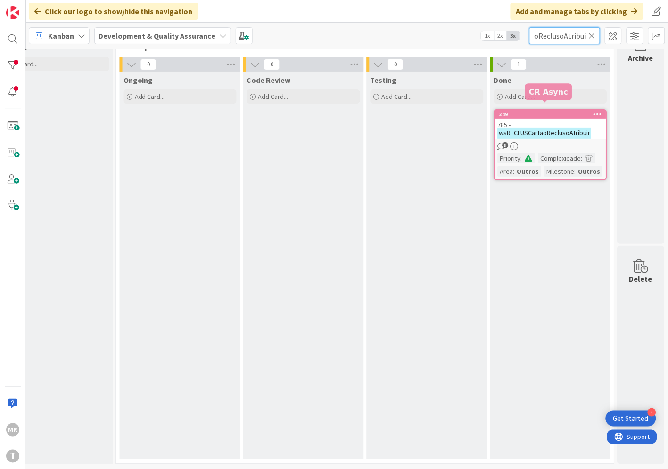
type input "wsRECLUSCartaoReclusoAtribuir"
click at [526, 111] on div "249" at bounding box center [552, 114] width 107 height 7
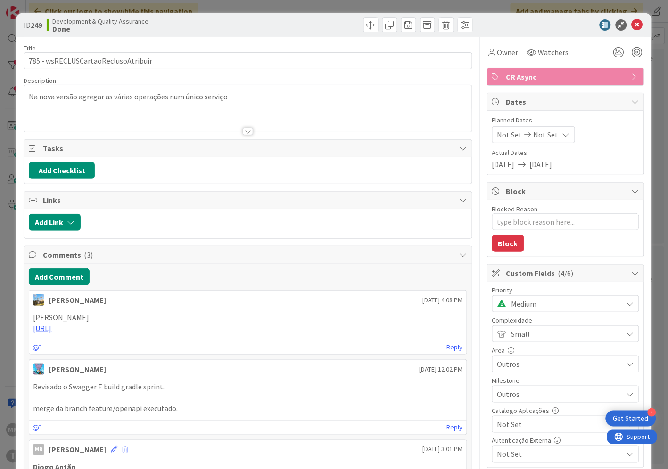
click at [525, 424] on span "Not Set" at bounding box center [557, 424] width 121 height 13
click at [515, 406] on span "Sim" at bounding box center [571, 403] width 123 height 14
type textarea "x"
click at [631, 24] on icon at bounding box center [636, 24] width 11 height 11
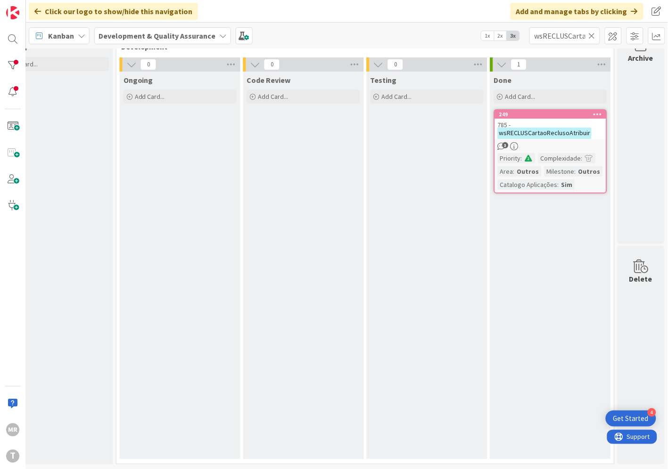
click at [589, 34] on icon at bounding box center [591, 36] width 7 height 8
click at [572, 35] on input "text" at bounding box center [564, 35] width 71 height 17
paste input "wsRECLUSCartaoReclusoCancelar"
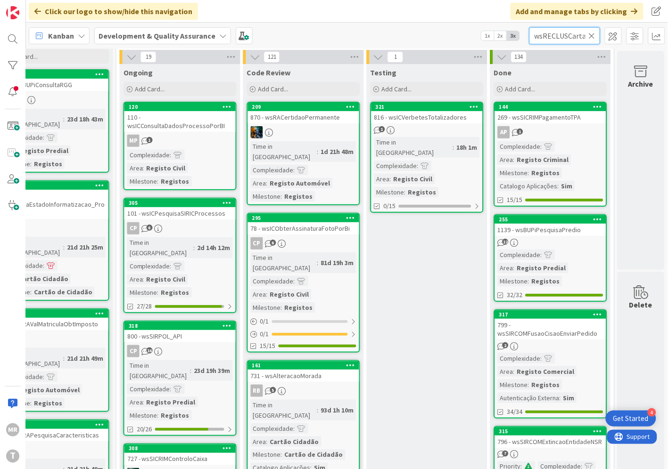
scroll to position [0, 56]
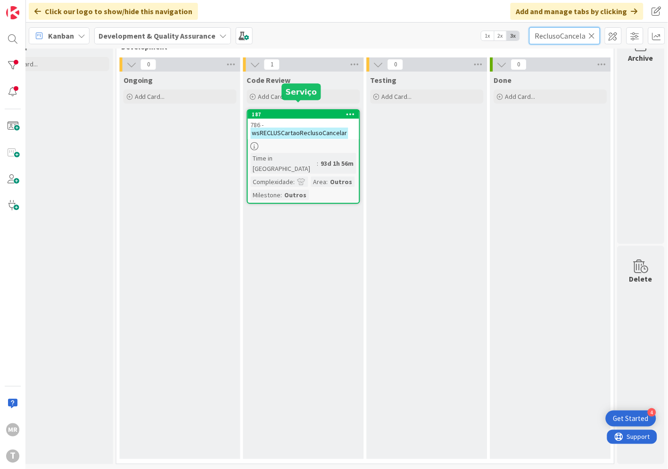
type input "wsRECLUSCartaoReclusoCancelar"
click at [293, 111] on div "187" at bounding box center [305, 114] width 107 height 7
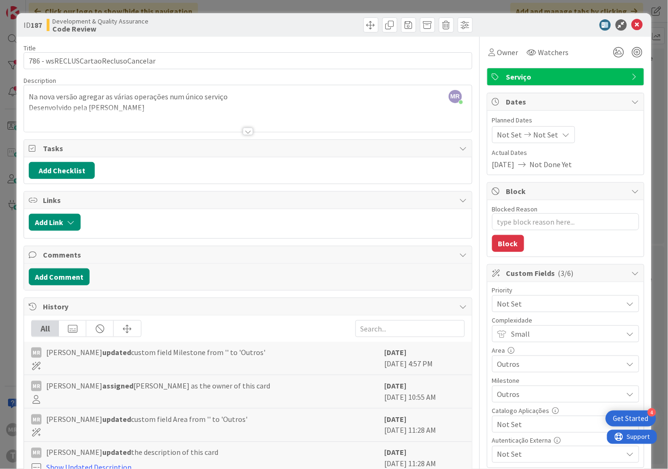
click at [514, 432] on div "Not Set" at bounding box center [565, 424] width 147 height 17
click at [512, 405] on span "Sim" at bounding box center [571, 403] width 123 height 14
type textarea "x"
click at [631, 27] on icon at bounding box center [636, 24] width 11 height 11
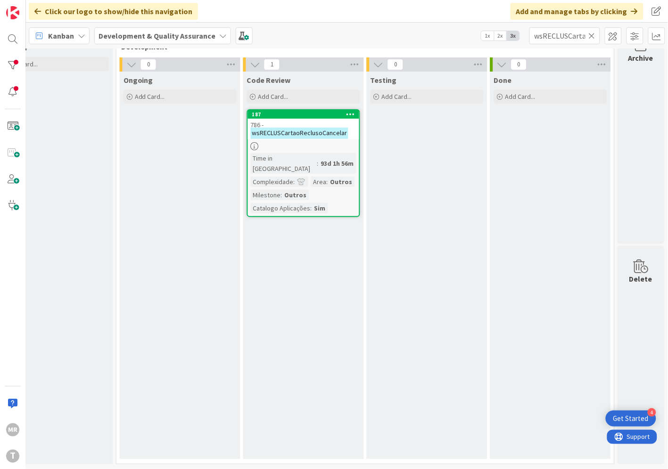
click at [594, 34] on icon at bounding box center [591, 36] width 7 height 8
click at [581, 35] on input "text" at bounding box center [564, 35] width 71 height 17
paste input "wsRECLUSCartaoReclusoCarregar"
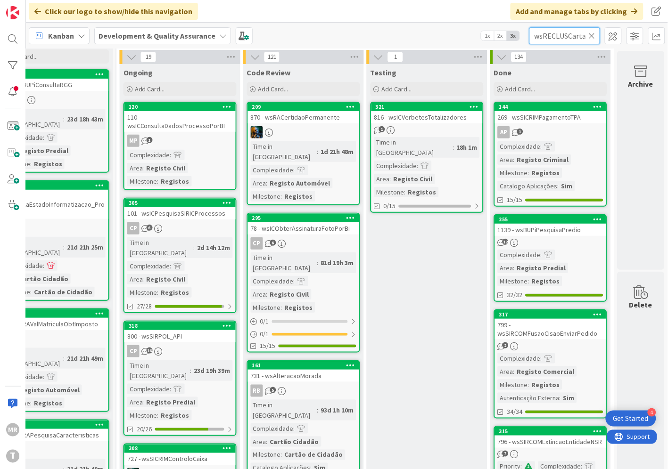
scroll to position [0, 55]
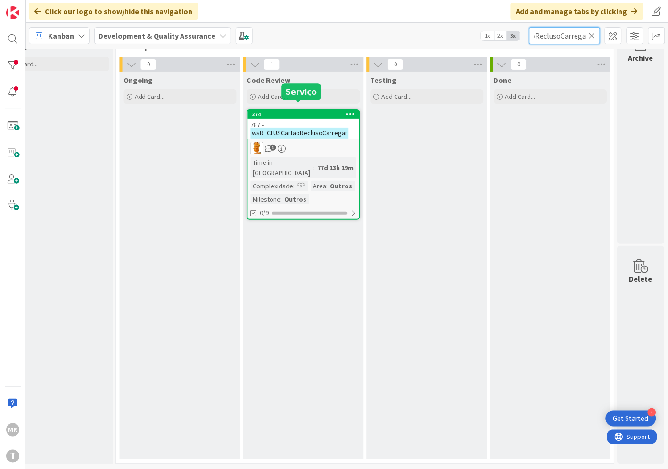
type input "wsRECLUSCartaoReclusoCarregar"
click at [313, 111] on div "274" at bounding box center [305, 114] width 107 height 7
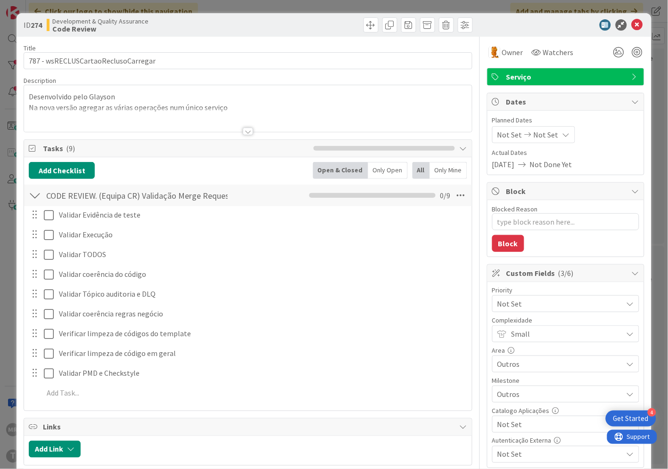
click at [498, 425] on span "Not Set" at bounding box center [557, 424] width 121 height 13
click at [498, 408] on link "Sim" at bounding box center [565, 402] width 145 height 17
type textarea "x"
click at [631, 22] on icon at bounding box center [636, 24] width 11 height 11
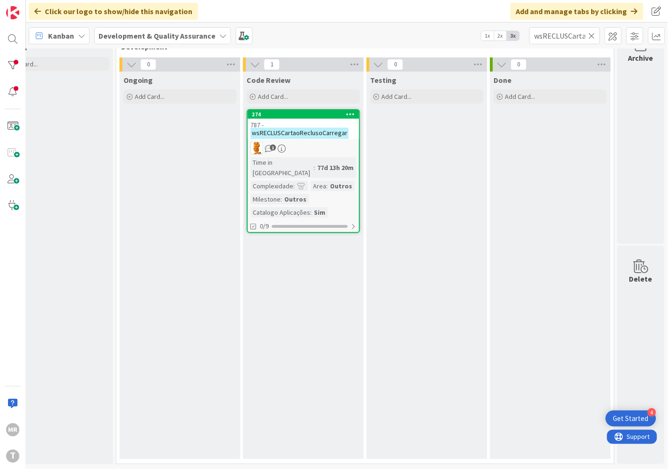
drag, startPoint x: 591, startPoint y: 33, endPoint x: 546, endPoint y: 28, distance: 45.5
click at [591, 33] on icon at bounding box center [591, 36] width 7 height 8
click at [544, 28] on input "text" at bounding box center [564, 35] width 71 height 17
paste input "wsRECLUSCartaoReclusoConfigurarRegras"
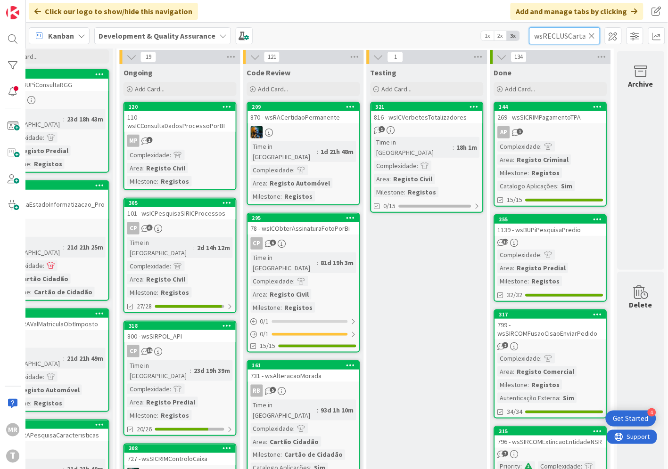
scroll to position [0, 82]
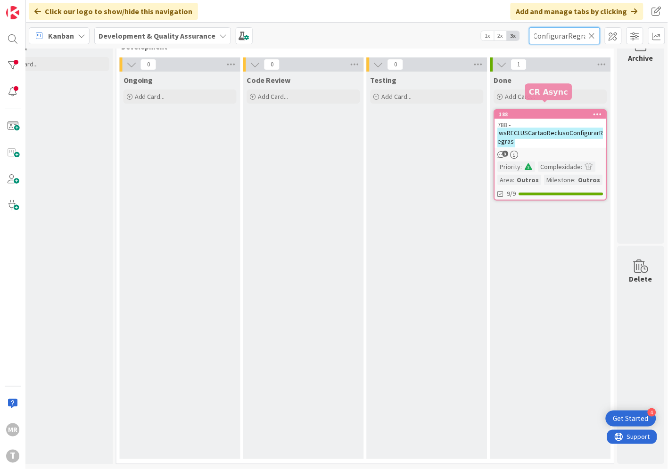
type input "wsRECLUSCartaoReclusoConfigurarRegras"
click at [521, 111] on div "188" at bounding box center [552, 114] width 107 height 7
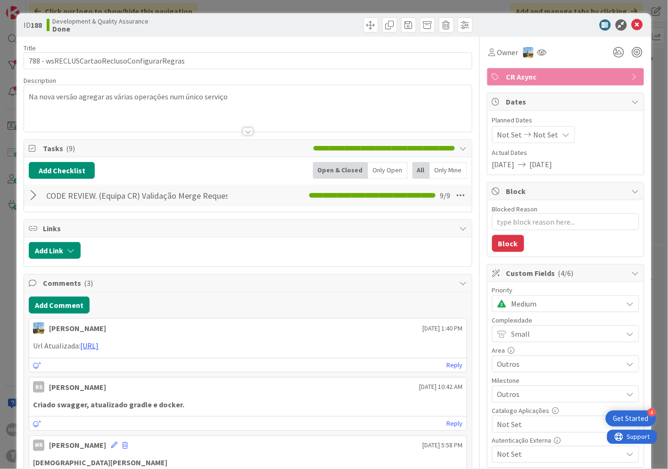
click at [506, 426] on span "Not Set" at bounding box center [557, 424] width 121 height 13
click at [510, 410] on span "Sim" at bounding box center [571, 403] width 123 height 14
type textarea "x"
click at [631, 25] on icon at bounding box center [636, 24] width 11 height 11
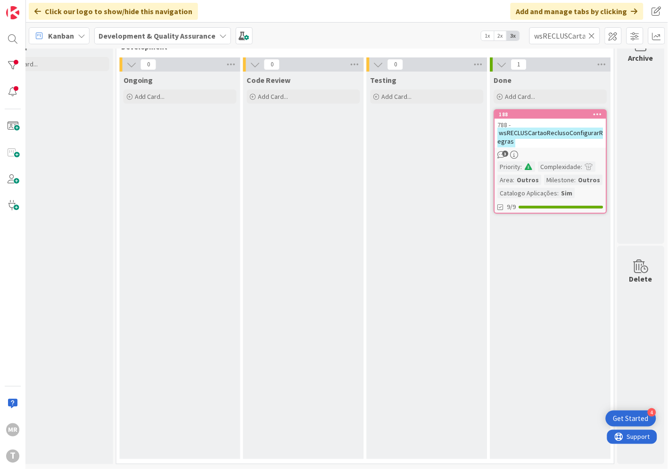
drag, startPoint x: 589, startPoint y: 36, endPoint x: 582, endPoint y: 36, distance: 7.1
click at [589, 36] on icon at bounding box center [591, 36] width 7 height 8
click at [569, 36] on input "text" at bounding box center [564, 35] width 71 height 17
paste input "wsRECLUSCartaoReclusoGerirAgenda"
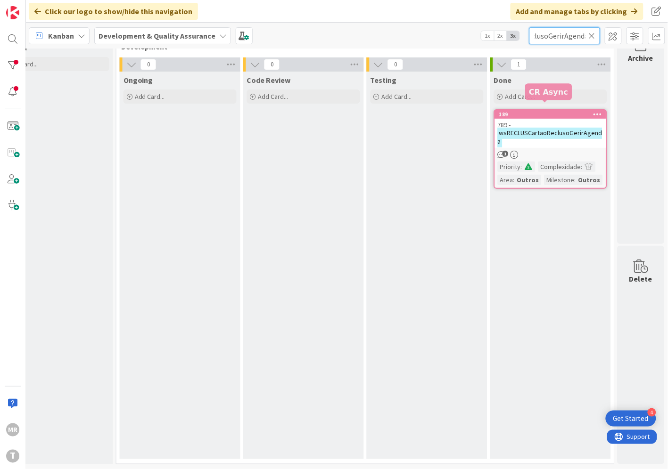
type input "wsRECLUSCartaoReclusoGerirAgenda"
click at [554, 111] on div "189" at bounding box center [552, 114] width 107 height 7
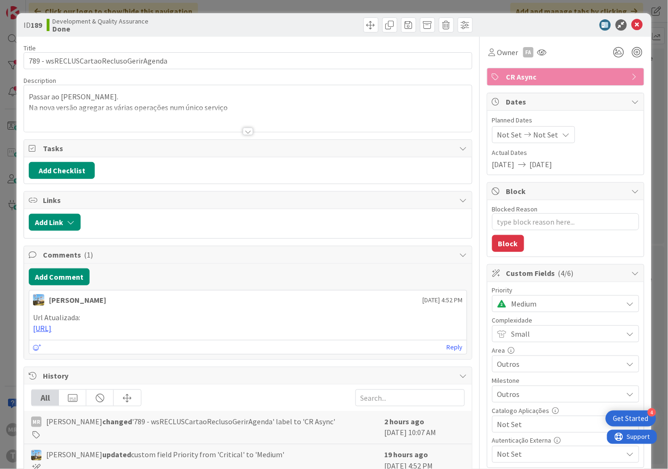
click at [529, 427] on span "Not Set" at bounding box center [557, 424] width 121 height 13
click at [524, 407] on span "Sim" at bounding box center [571, 403] width 123 height 14
type textarea "x"
click at [633, 25] on icon at bounding box center [636, 24] width 11 height 11
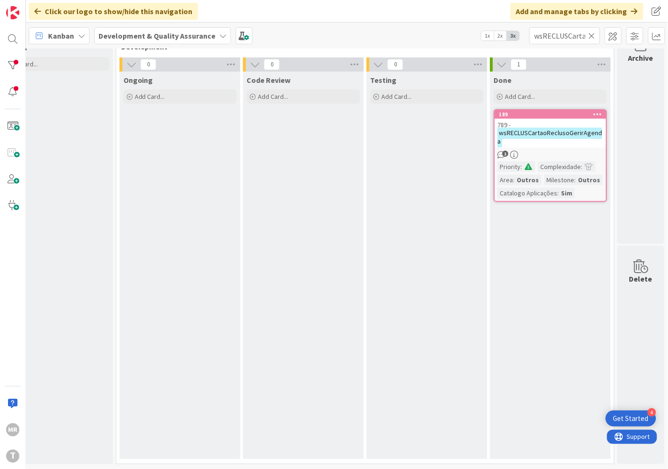
click at [591, 33] on icon at bounding box center [591, 36] width 7 height 8
click at [571, 34] on input "text" at bounding box center [564, 35] width 71 height 17
paste input "wsRECLUSCartaoReclusoObterRegistoChamadas"
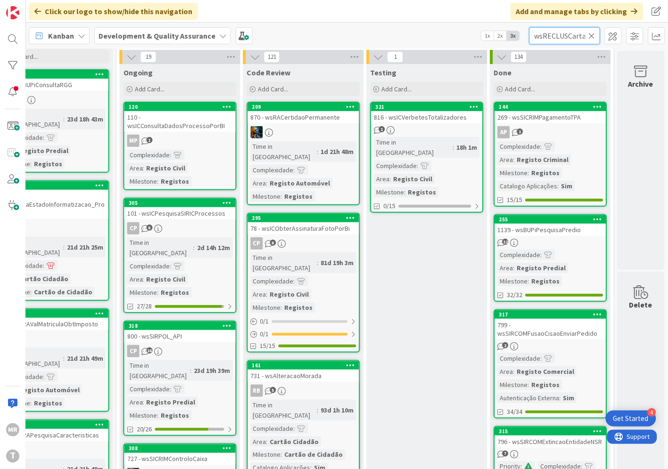
scroll to position [0, 102]
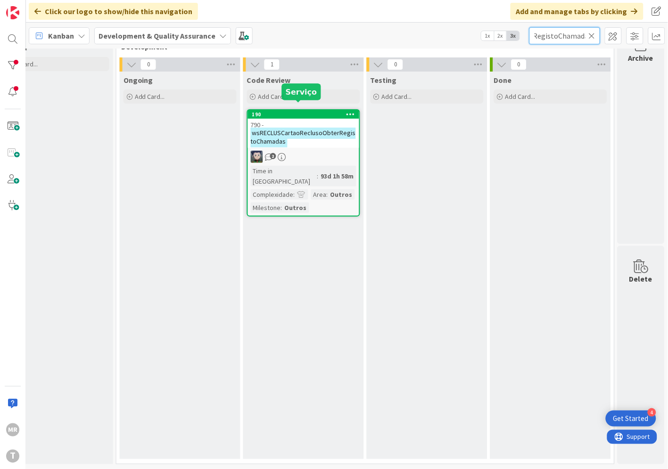
type input "wsRECLUSCartaoReclusoObterRegistoChamadas"
click at [305, 111] on div "190" at bounding box center [305, 114] width 107 height 7
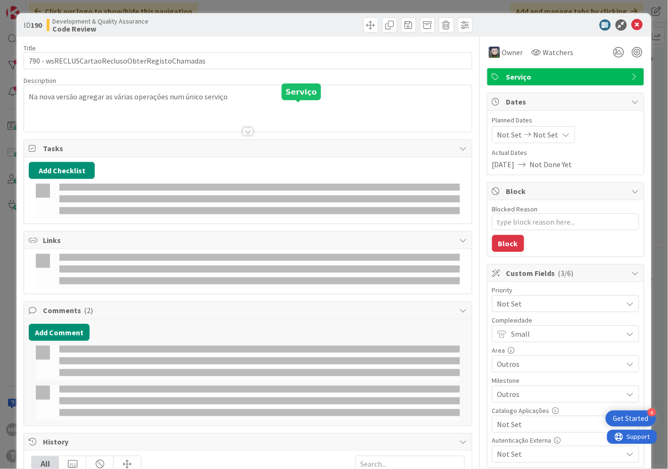
type textarea "x"
select select "java"
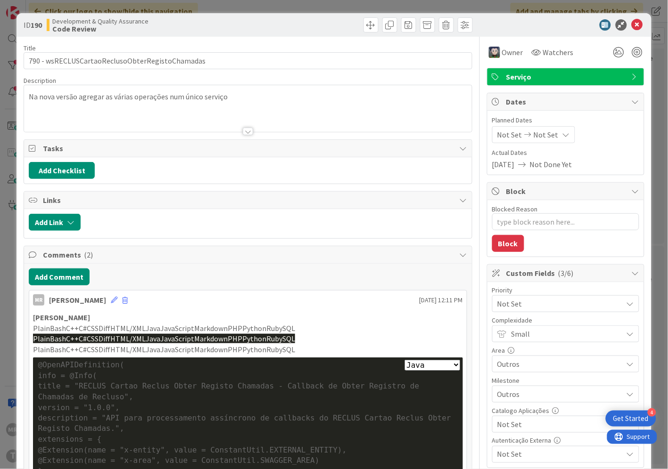
click at [504, 422] on span "Not Set" at bounding box center [557, 424] width 121 height 13
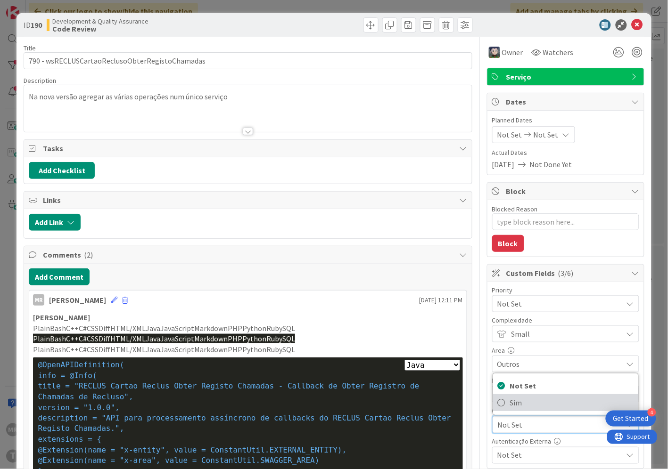
click at [498, 404] on link "Sim" at bounding box center [565, 402] width 145 height 17
type textarea "x"
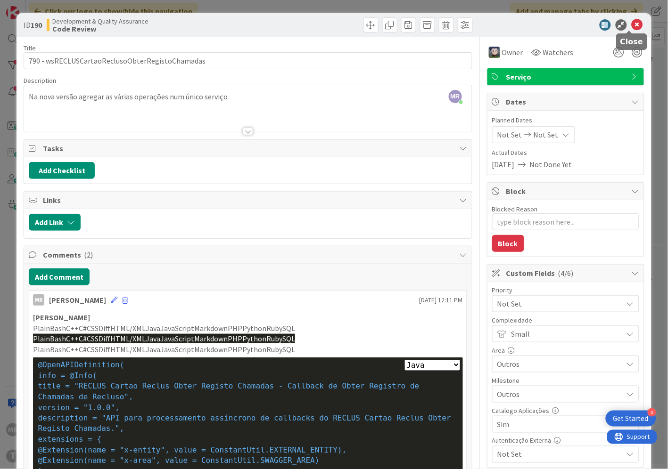
click at [632, 24] on icon at bounding box center [636, 24] width 11 height 11
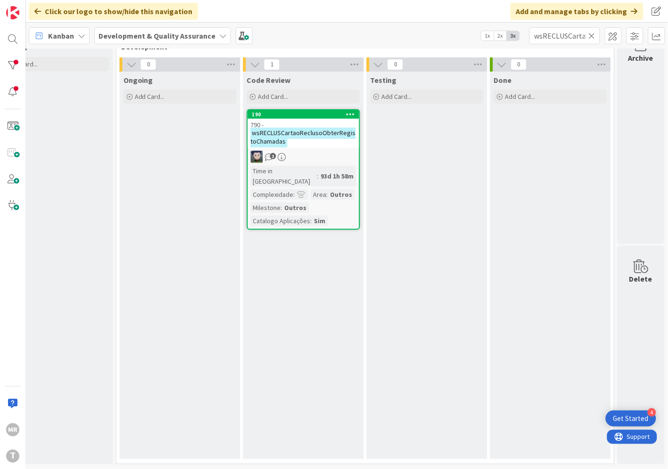
click at [592, 33] on icon at bounding box center [591, 36] width 7 height 8
click at [575, 36] on input "text" at bounding box center [564, 35] width 71 height 17
paste input "wsRECLUSPesquisaIdentificacao"
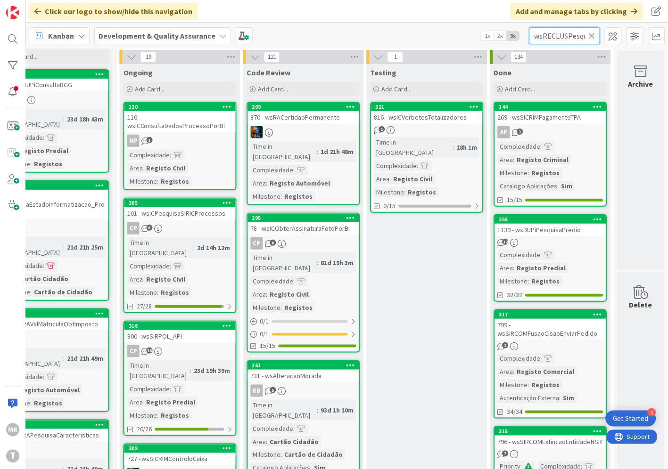
scroll to position [0, 52]
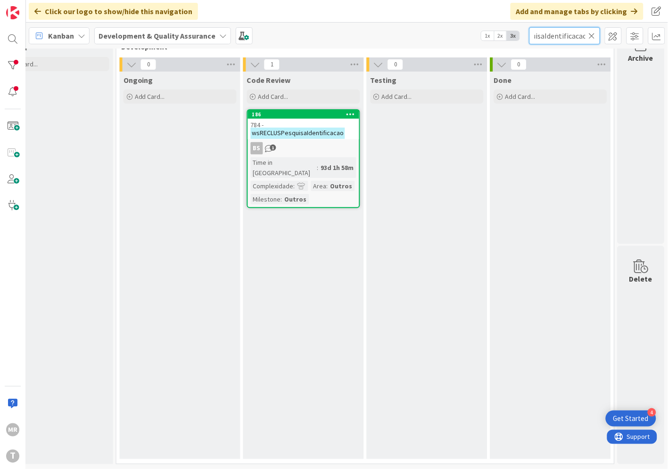
type input "wsRECLUSPesquisaIdentificacao"
click at [300, 119] on div "784 - wsRECLUSPesquisaIdentificacao" at bounding box center [303, 129] width 111 height 21
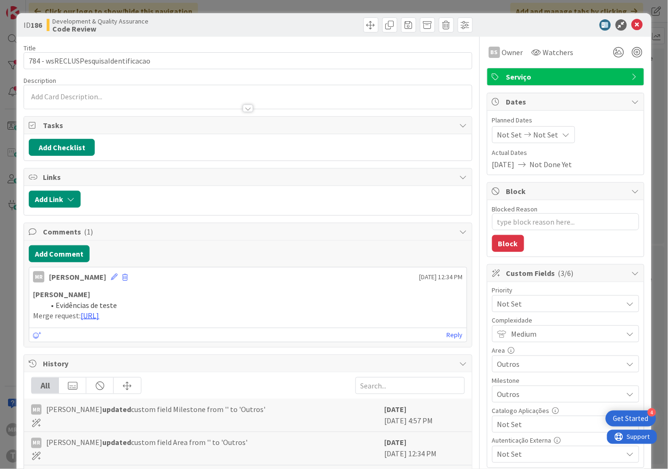
click at [513, 423] on span "Not Set" at bounding box center [557, 424] width 121 height 13
click at [510, 405] on span "Sim" at bounding box center [571, 403] width 123 height 14
type textarea "x"
drag, startPoint x: 632, startPoint y: 22, endPoint x: 665, endPoint y: 67, distance: 56.0
click at [631, 22] on icon at bounding box center [636, 24] width 11 height 11
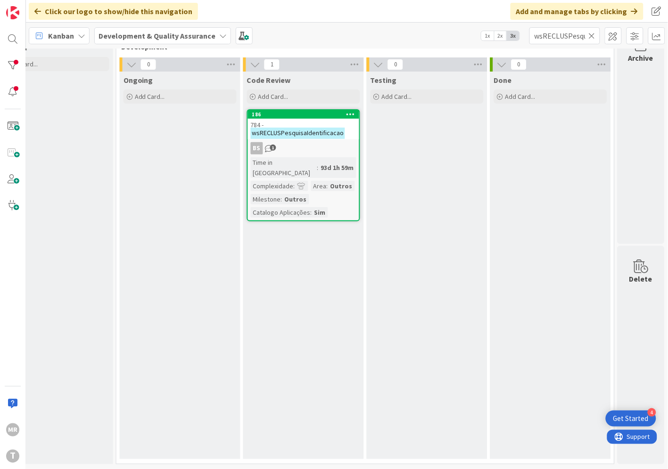
click at [591, 36] on icon at bounding box center [591, 36] width 7 height 8
click at [569, 36] on input "text" at bounding box center [564, 35] width 71 height 17
paste input "wsRECLUSConsultaDadosMITI"
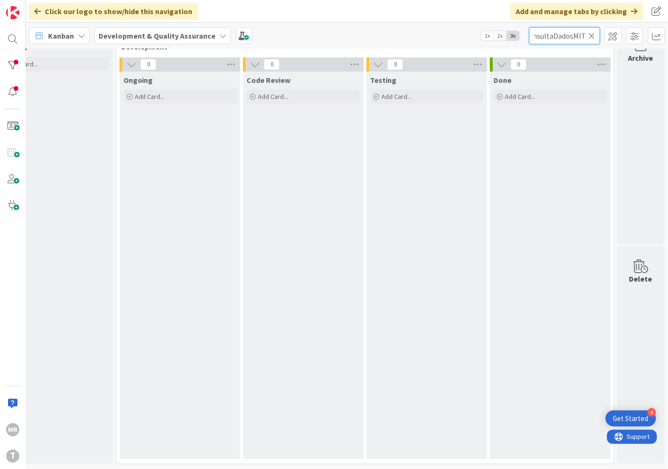
click at [555, 38] on input "wsRECLUSConsultaDadosMITI" at bounding box center [564, 35] width 71 height 17
click at [567, 36] on input "wsRECLUSConsultaDadosMITI" at bounding box center [564, 35] width 71 height 17
click at [541, 33] on input "wsRECLUSConsultaDados" at bounding box center [564, 35] width 71 height 17
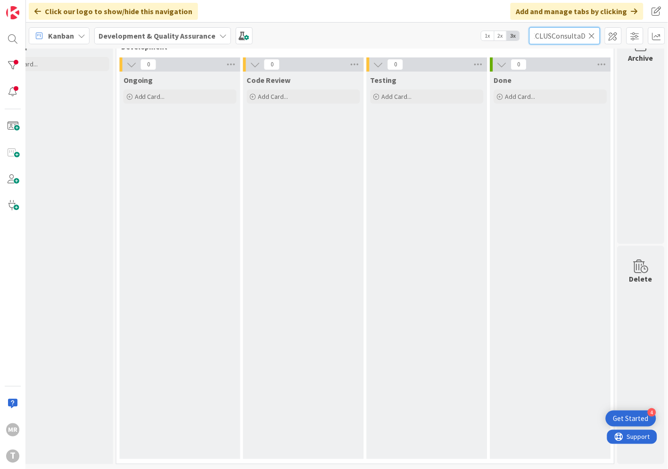
scroll to position [0, 0]
type input "wsRECLUSConsultaDados"
drag, startPoint x: 595, startPoint y: 35, endPoint x: 587, endPoint y: 35, distance: 8.0
click at [595, 35] on icon at bounding box center [591, 36] width 7 height 8
click at [577, 34] on input "text" at bounding box center [564, 35] width 71 height 17
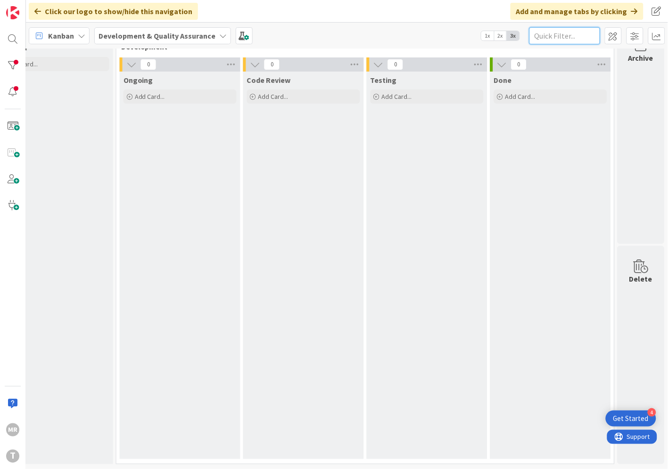
paste input "wsRECLUSGestaoContaCorrenteSIEP"
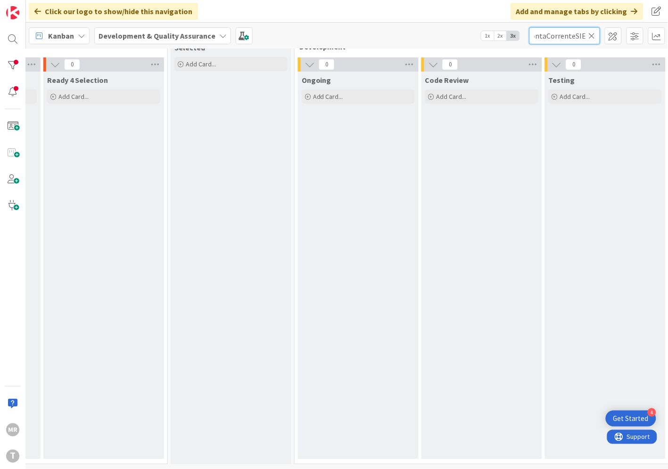
scroll to position [33, 239]
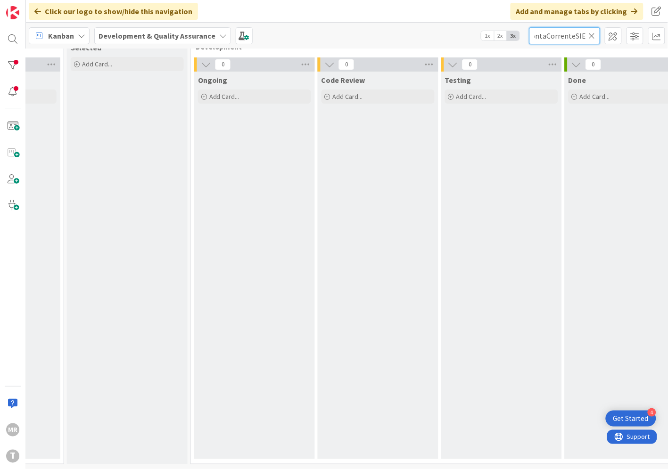
click at [575, 34] on input "wsRECLUSGestaoContaCorrenteSIEP" at bounding box center [564, 35] width 71 height 17
drag, startPoint x: 586, startPoint y: 34, endPoint x: 544, endPoint y: 38, distance: 41.6
click at [544, 38] on input "wsRECLUSGestaoContaCorrenteSIEP" at bounding box center [564, 35] width 71 height 17
type input "wsRECLUSGestaoContaCorrent"
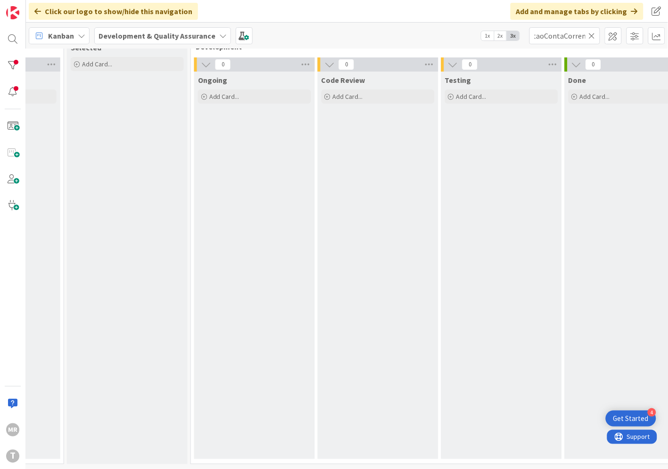
scroll to position [0, 0]
click at [590, 38] on icon at bounding box center [591, 36] width 7 height 8
click at [564, 36] on input "text" at bounding box center [564, 35] width 71 height 17
paste input "wsSAPEmissaoDUC"
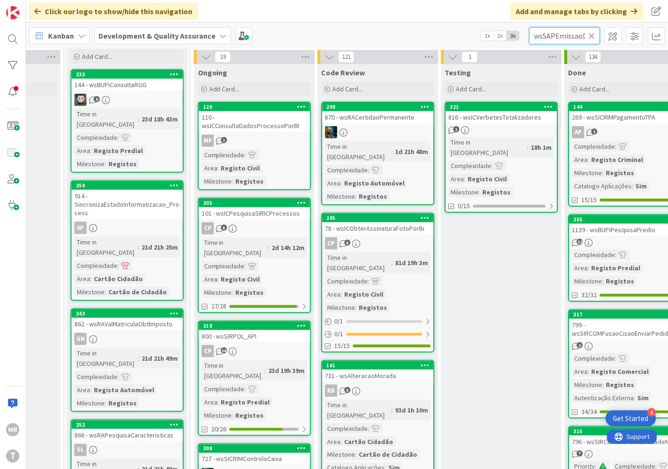
scroll to position [0, 10]
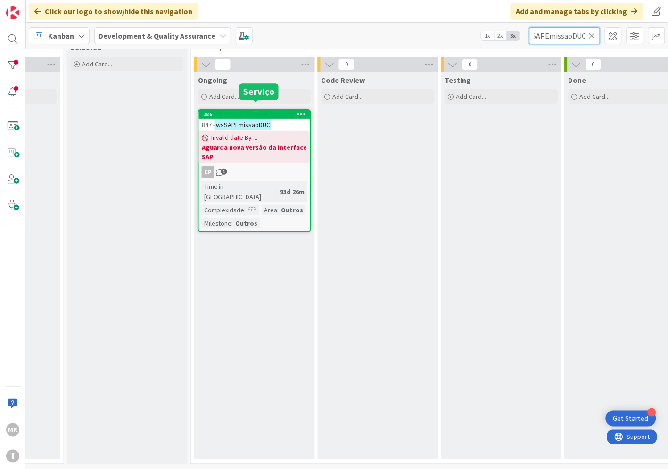
type input "wsSAPEmissaoDUC"
click at [237, 111] on div "286" at bounding box center [256, 114] width 107 height 7
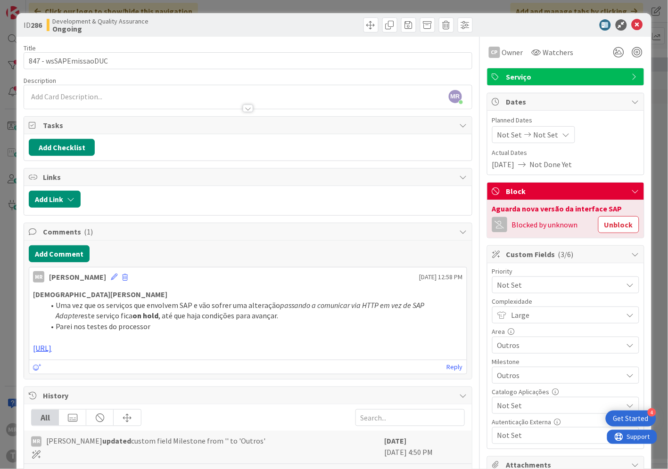
click at [501, 404] on span "Not Set" at bounding box center [557, 405] width 121 height 13
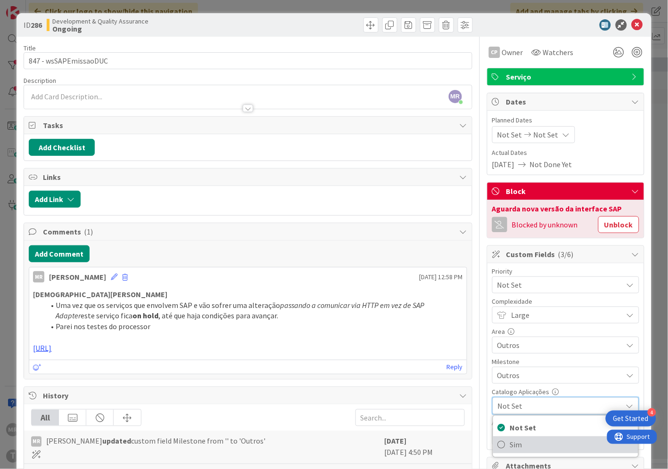
click at [501, 447] on link "Sim" at bounding box center [565, 445] width 145 height 17
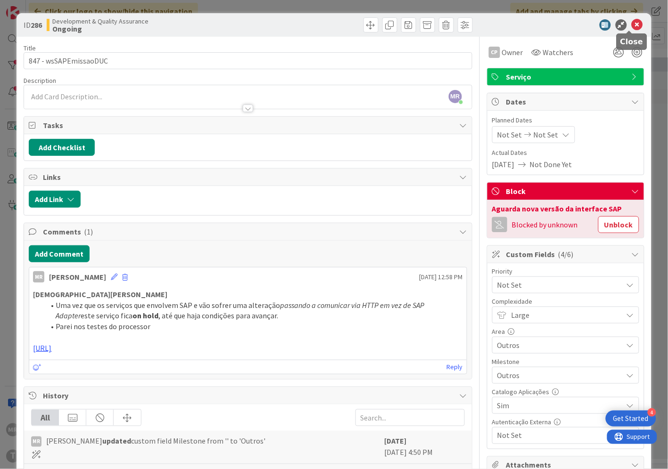
click at [631, 25] on icon at bounding box center [636, 24] width 11 height 11
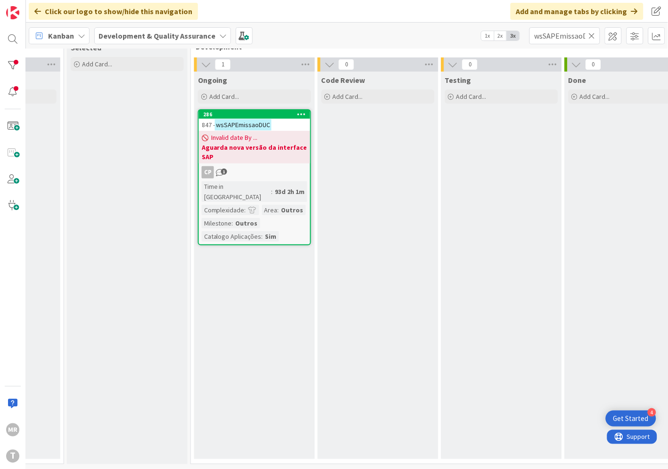
click at [592, 35] on icon at bounding box center [591, 36] width 7 height 8
click at [576, 38] on input "text" at bounding box center [564, 35] width 71 height 17
paste input "wsEESSPesquisaBeneficiario"
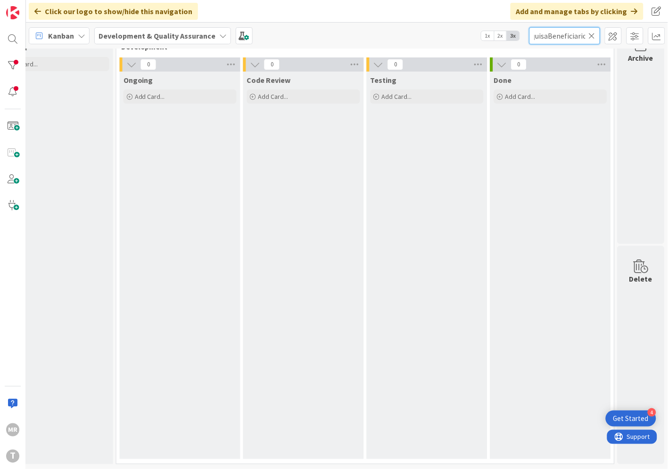
scroll to position [33, 321]
click at [559, 35] on input "wsEESSPesquisaBeneficiario" at bounding box center [564, 35] width 71 height 17
drag, startPoint x: 548, startPoint y: 36, endPoint x: 462, endPoint y: 32, distance: 85.9
click at [463, 32] on div "Kanban Development & Quality Assurance 1x 2x 3x wsEESSPesquisaBeneficiario" at bounding box center [347, 36] width 642 height 26
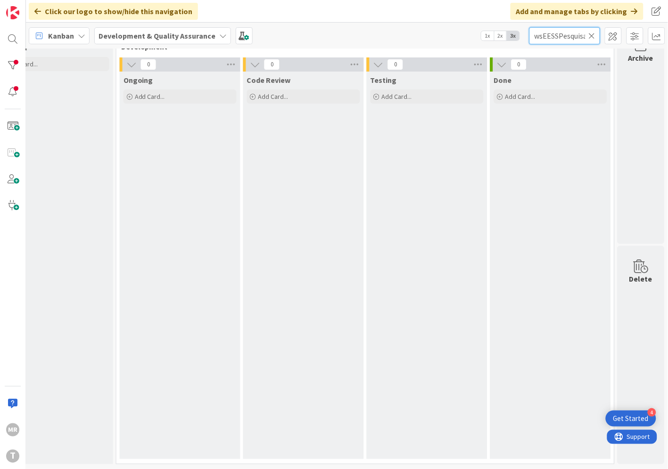
type input "Beneficiario"
drag, startPoint x: 575, startPoint y: 38, endPoint x: 462, endPoint y: 32, distance: 113.2
click at [463, 32] on div "Kanban Development & Quality Assurance 1x 2x 3x Beneficiario" at bounding box center [347, 36] width 642 height 26
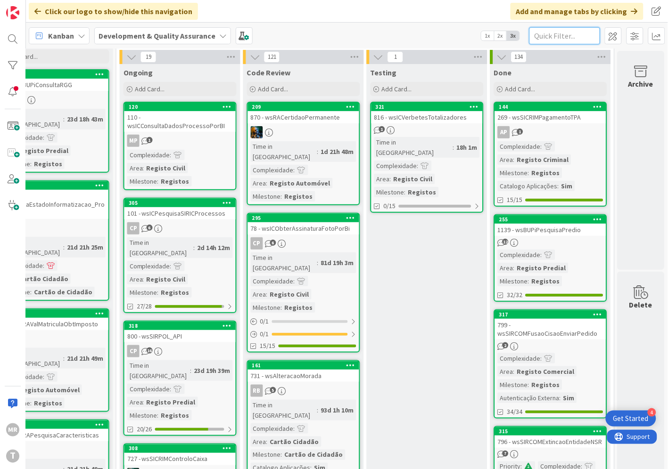
click at [566, 35] on input "text" at bounding box center [564, 35] width 71 height 17
paste input "wsEESSPesquisaBeneficiario"
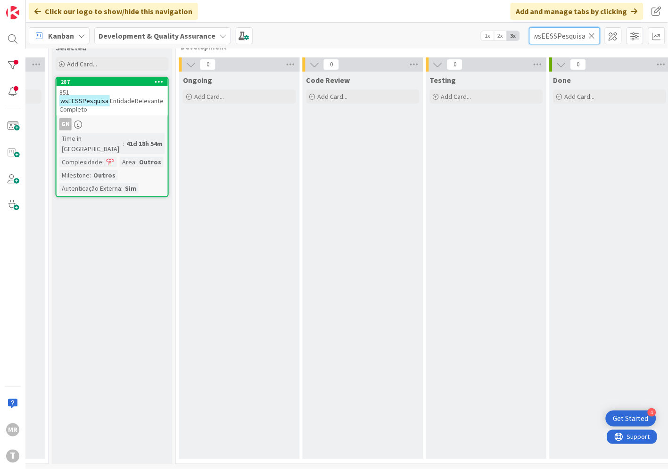
scroll to position [33, 230]
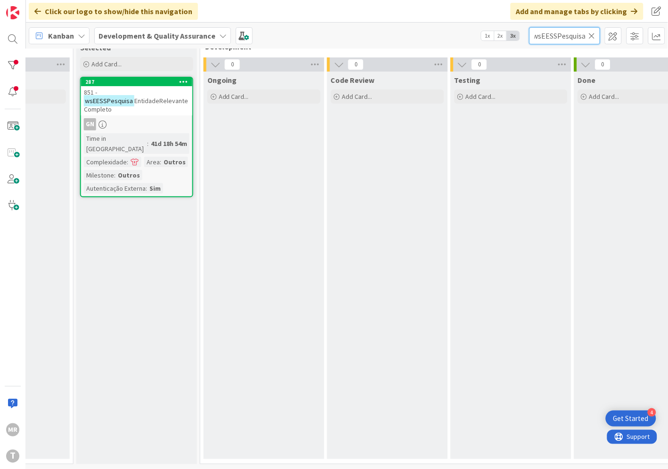
type input "wsEESSPesquisa"
drag, startPoint x: 591, startPoint y: 36, endPoint x: 572, endPoint y: 35, distance: 18.9
click at [591, 36] on icon at bounding box center [591, 36] width 7 height 8
click at [564, 34] on input "text" at bounding box center [564, 35] width 71 height 17
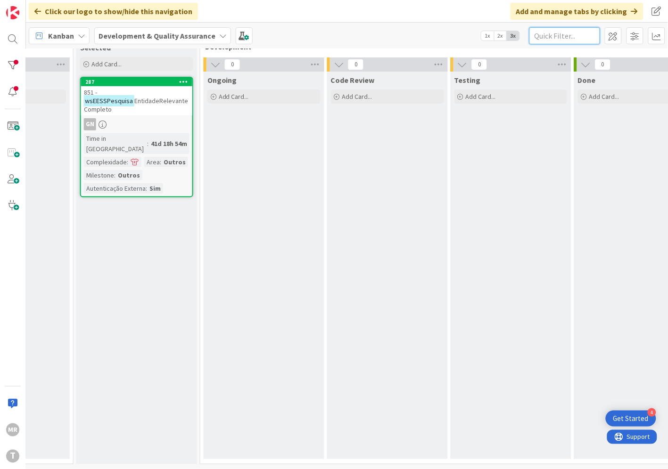
paste input "wsEESSPesquisaContribuinte"
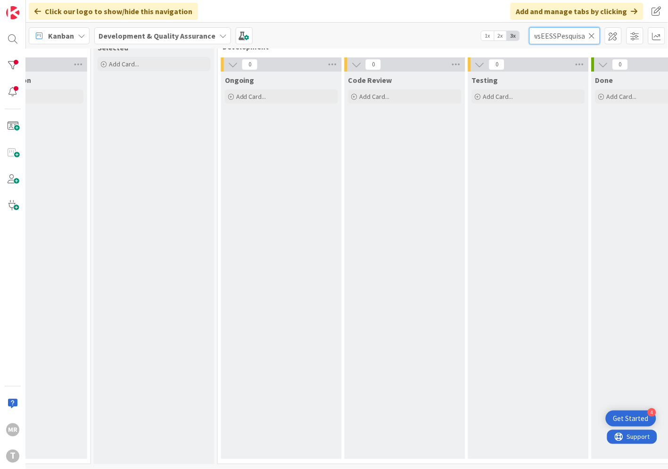
scroll to position [0, 1]
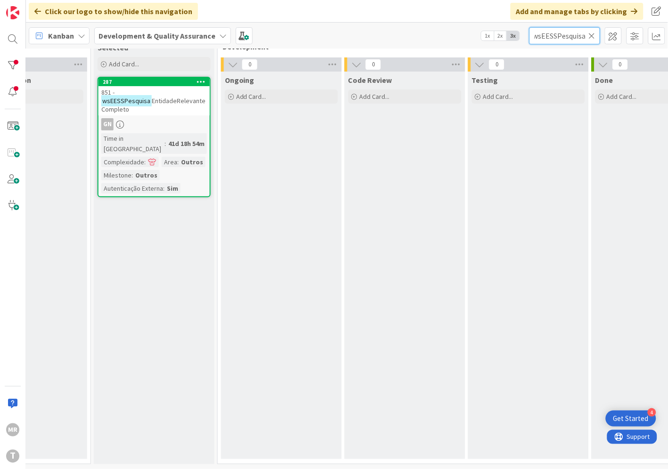
type input "wsEESSPesquisa"
click at [592, 35] on icon at bounding box center [591, 36] width 7 height 8
click at [579, 36] on input "text" at bounding box center [564, 35] width 71 height 17
paste input "wsEESSPesquisaEntidadeRelevante"
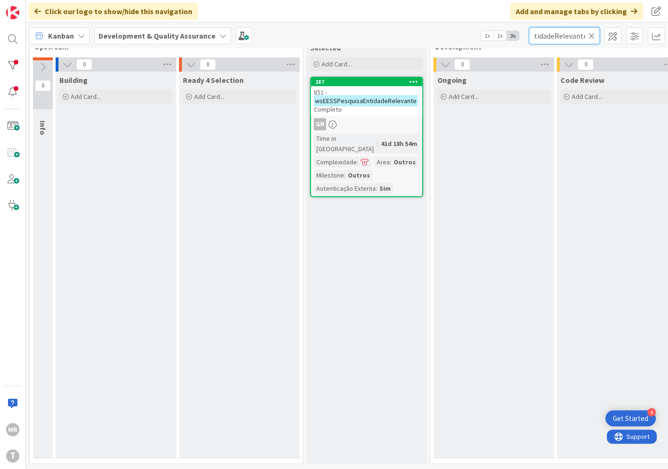
scroll to position [33, 212]
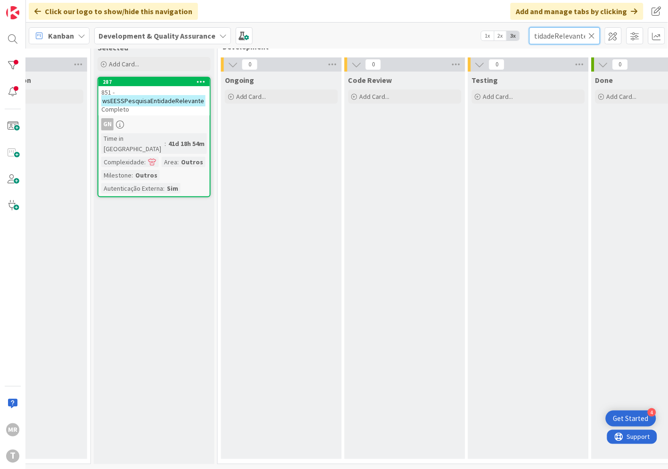
type input "wsEESSPesquisaEntidadeRelevante"
click at [136, 79] on div "287" at bounding box center [156, 82] width 107 height 7
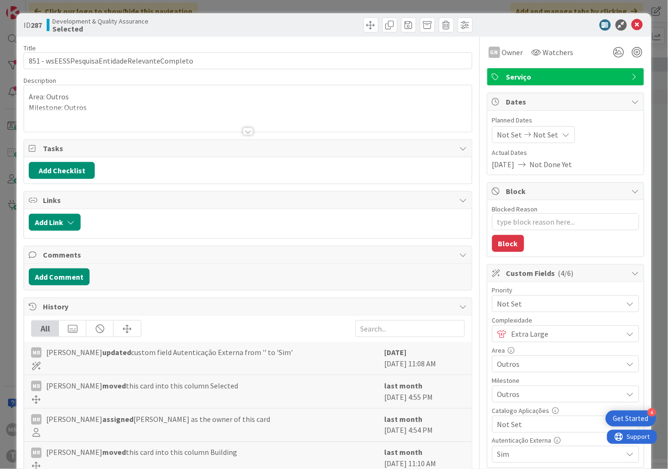
click at [507, 425] on span "Not Set" at bounding box center [557, 424] width 121 height 13
click at [510, 408] on span "Sim" at bounding box center [571, 403] width 123 height 14
type textarea "x"
click at [631, 23] on icon at bounding box center [636, 24] width 11 height 11
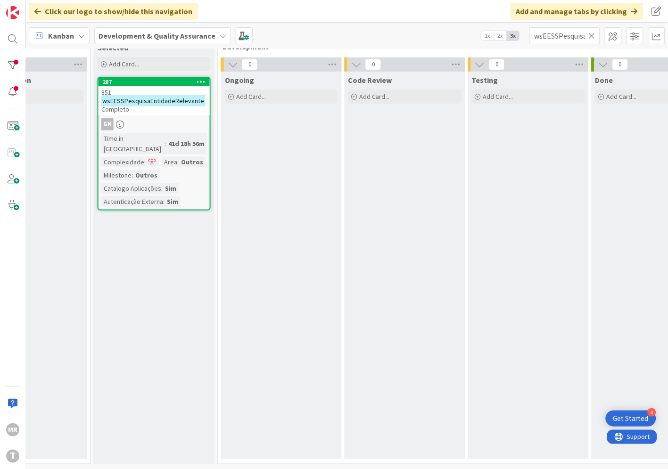
click at [592, 36] on icon at bounding box center [591, 36] width 7 height 8
click at [581, 39] on input "text" at bounding box center [564, 35] width 71 height 17
paste input "wsSSElegibilidadeTarifaSocial"
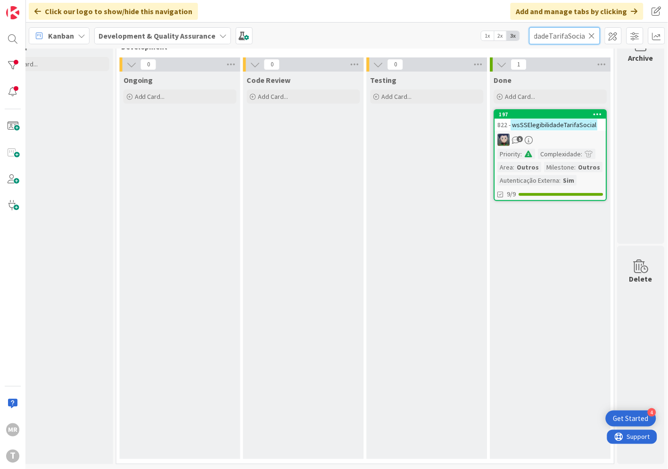
scroll to position [33, 321]
type input "wsSSElegibilidadeTarifaSocial"
click at [552, 111] on div "197" at bounding box center [552, 114] width 107 height 7
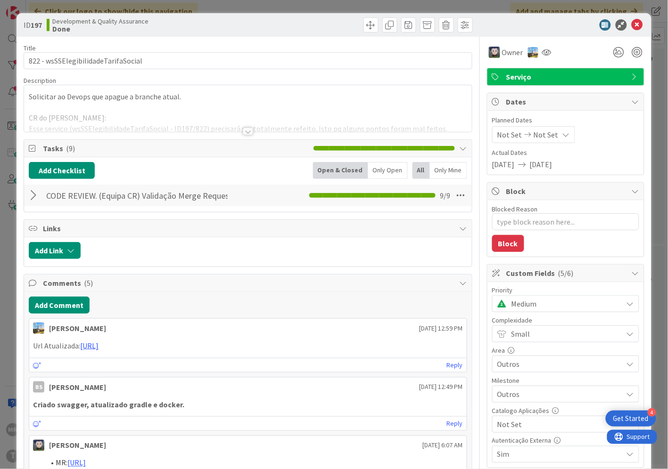
click at [539, 430] on span "Not Set" at bounding box center [557, 424] width 121 height 13
click at [531, 406] on span "Sim" at bounding box center [571, 403] width 123 height 14
type textarea "x"
click at [632, 22] on icon at bounding box center [636, 24] width 11 height 11
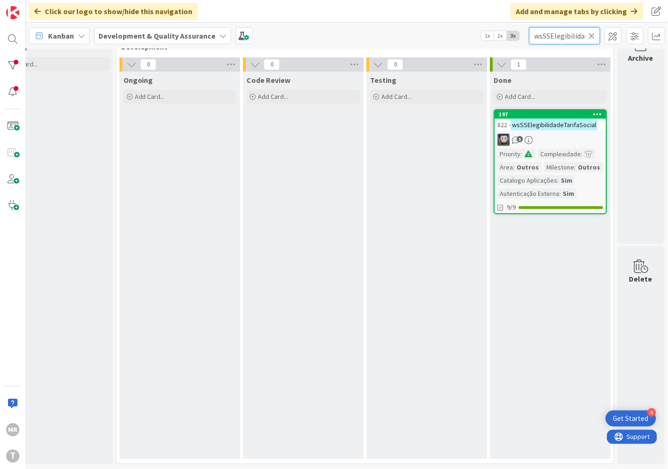
click at [592, 40] on input "wsSSElegibilidadeTarifaSocial" at bounding box center [564, 35] width 71 height 17
click at [594, 35] on icon at bounding box center [591, 36] width 7 height 8
click at [574, 35] on input "text" at bounding box center [564, 35] width 71 height 17
paste input "wsSGFCPFechoProcessoContratacaoPublica"
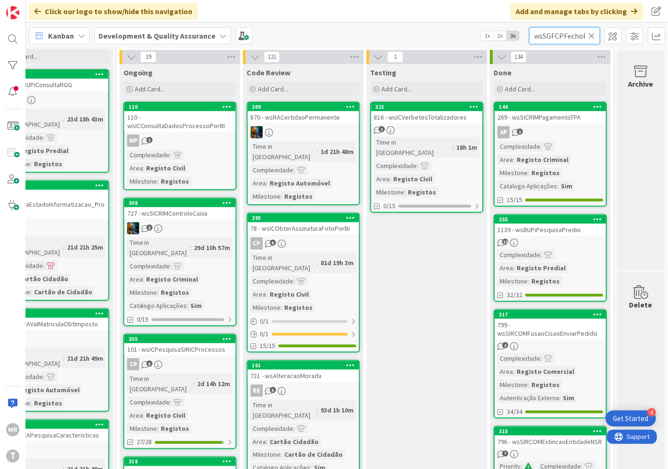
scroll to position [0, 88]
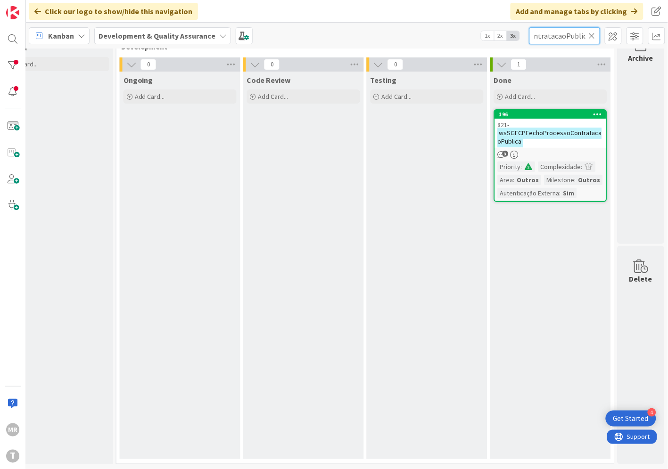
type input "wsSGFCPFechoProcessoContratacaoPublica"
click at [538, 111] on div "196" at bounding box center [552, 114] width 107 height 7
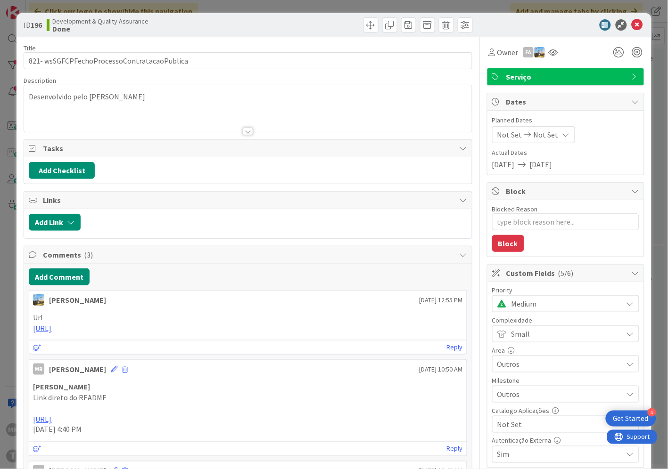
click at [511, 423] on span "Not Set" at bounding box center [557, 424] width 121 height 13
click at [511, 405] on span "Sim" at bounding box center [571, 403] width 123 height 14
type textarea "x"
click at [631, 26] on icon at bounding box center [636, 24] width 11 height 11
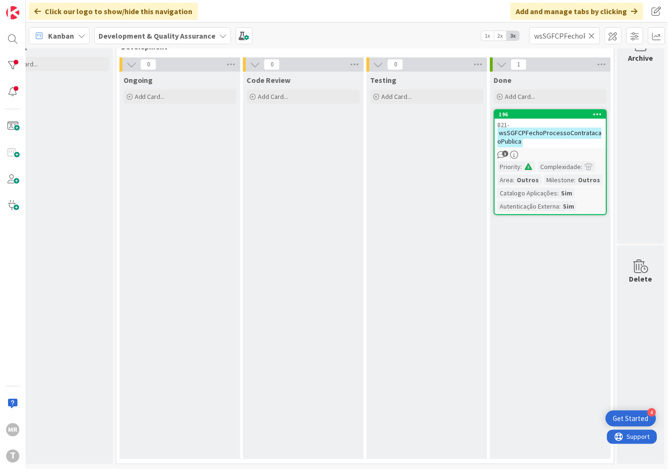
click at [591, 35] on icon at bounding box center [591, 36] width 7 height 8
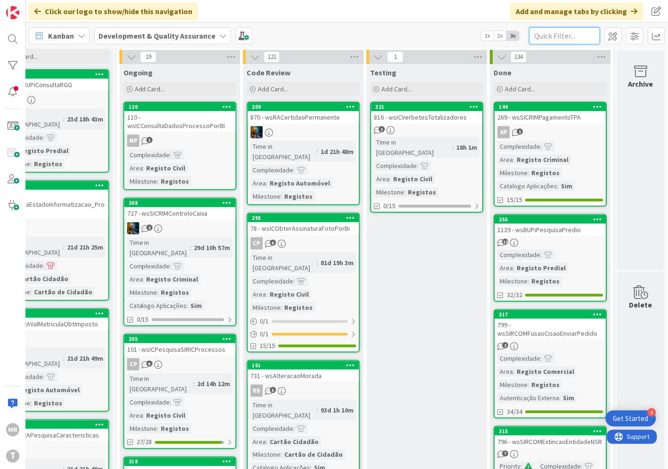
click at [555, 32] on input "text" at bounding box center [564, 35] width 71 height 17
paste input "wsSICJValidaNumeroProcessoJudicial"
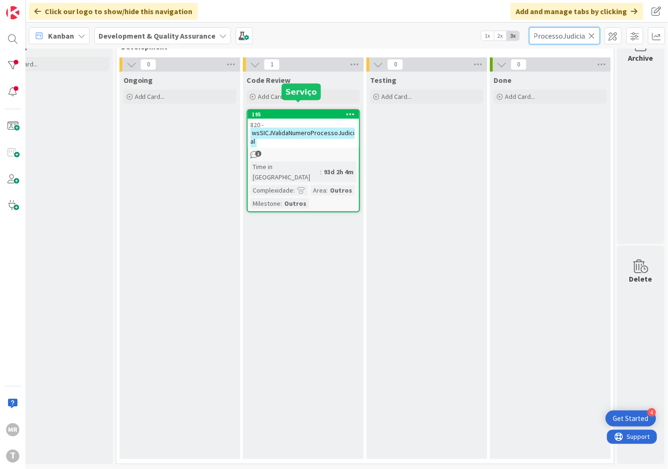
type input "wsSICJValidaNumeroProcessoJudicial"
click at [300, 111] on div "195" at bounding box center [305, 114] width 107 height 7
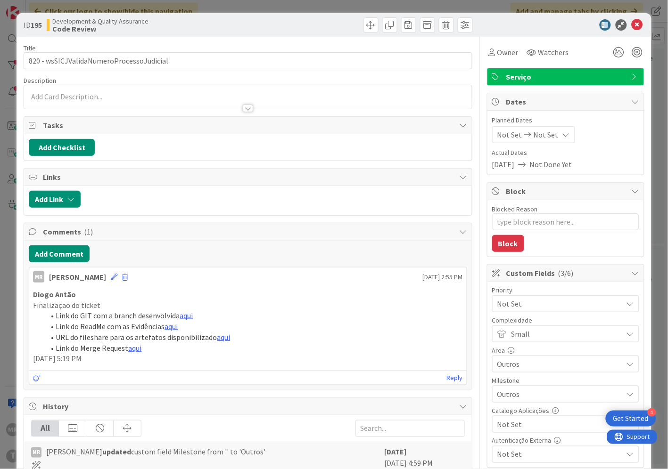
click at [516, 429] on span "Not Set" at bounding box center [557, 424] width 121 height 13
click at [512, 408] on span "Sim" at bounding box center [571, 403] width 123 height 14
type textarea "x"
click at [631, 27] on icon at bounding box center [636, 24] width 11 height 11
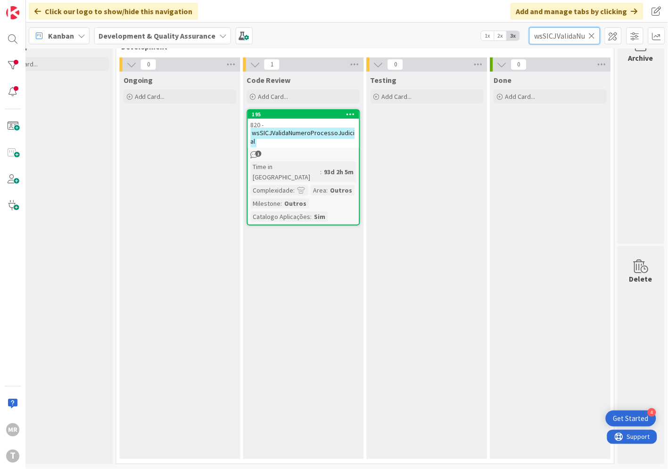
click at [588, 35] on input "wsSICJValidaNumeroProcessoJudicial" at bounding box center [564, 35] width 71 height 17
click at [590, 35] on icon at bounding box center [591, 36] width 7 height 8
click at [556, 34] on input "text" at bounding box center [564, 35] width 71 height 17
paste input "wsSPAJInterface"
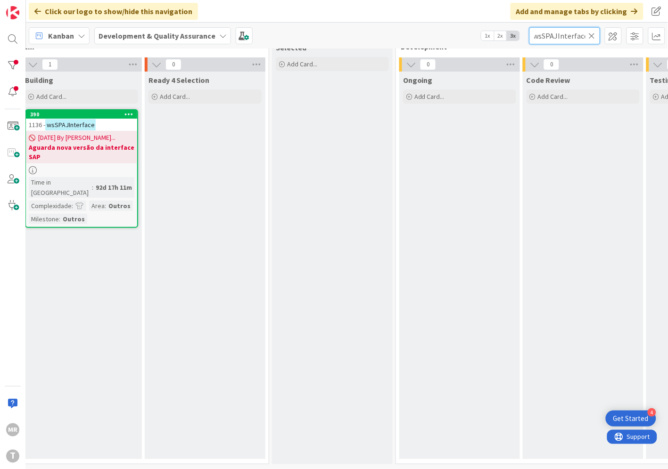
scroll to position [33, 0]
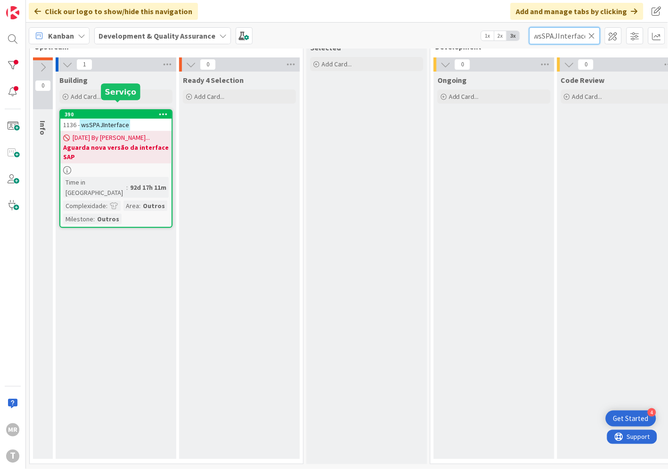
type input "wsSPAJInterface"
click at [140, 111] on div "390" at bounding box center [118, 114] width 107 height 7
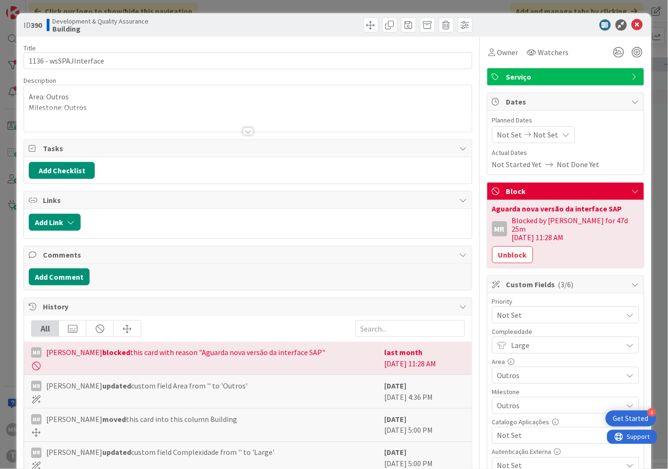
click at [515, 435] on div "Not Set" at bounding box center [565, 435] width 147 height 17
click at [510, 407] on span "Sim" at bounding box center [571, 414] width 123 height 14
click at [631, 25] on icon at bounding box center [636, 24] width 11 height 11
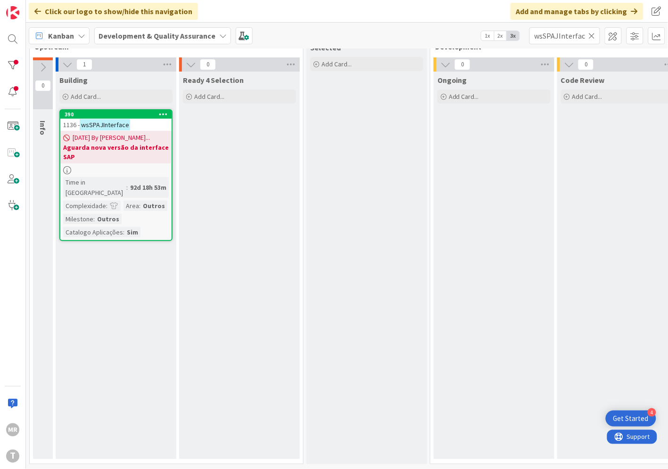
click at [591, 37] on icon at bounding box center [591, 36] width 7 height 8
click at [577, 36] on input "text" at bounding box center [564, 35] width 71 height 17
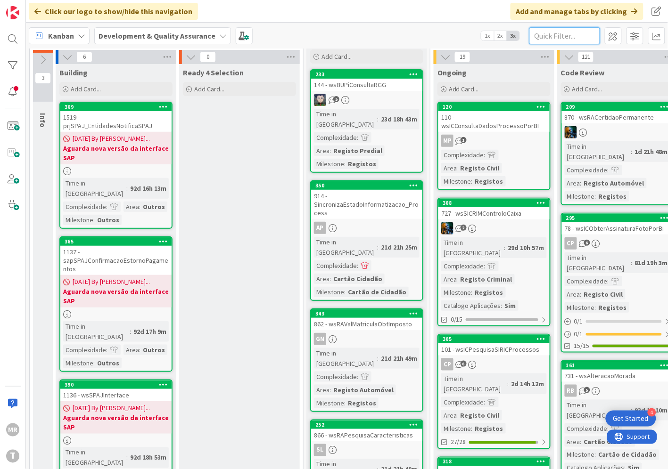
paste input "wsTRIBCitacaoNotificacao"
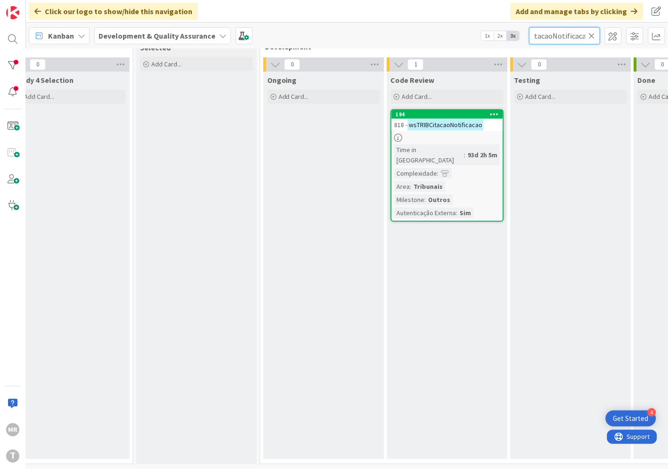
scroll to position [33, 172]
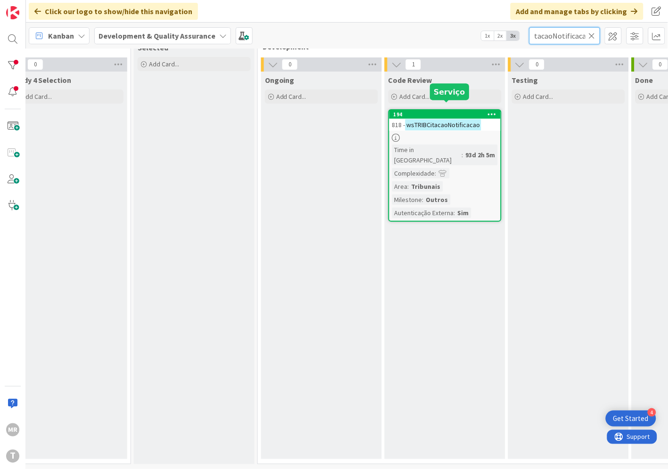
type input "wsTRIBCitacaoNotificacao"
click at [421, 111] on div "194" at bounding box center [446, 114] width 107 height 7
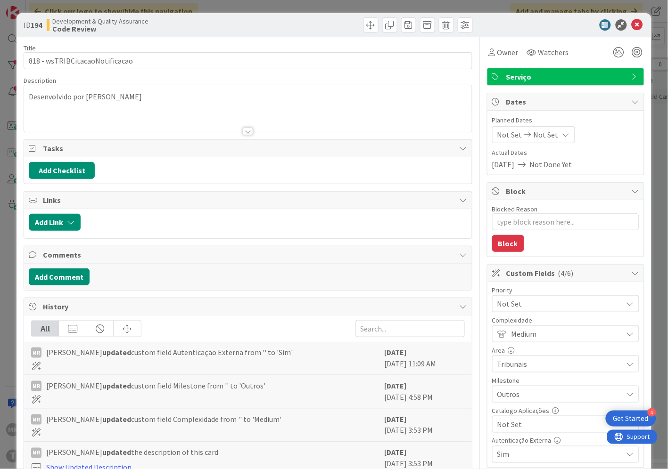
click at [507, 425] on span "Not Set" at bounding box center [557, 424] width 121 height 13
click at [510, 405] on span "Sim" at bounding box center [571, 403] width 123 height 14
type textarea "x"
click at [631, 22] on icon at bounding box center [636, 24] width 11 height 11
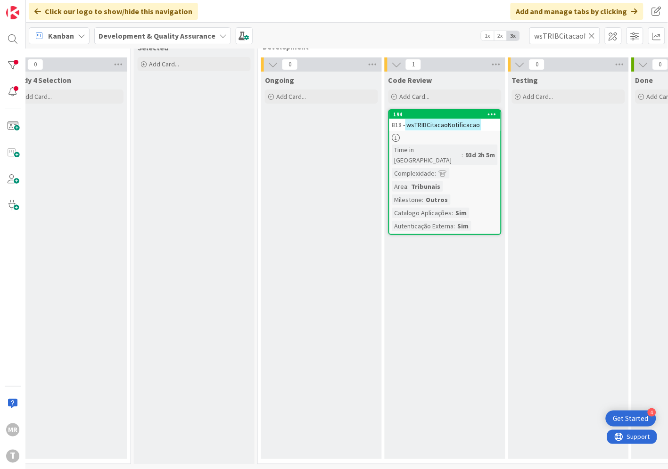
click at [592, 36] on icon at bounding box center [591, 36] width 7 height 8
click at [567, 37] on input "text" at bounding box center [564, 35] width 71 height 17
paste input "wsTRIBEntregaInformacao"
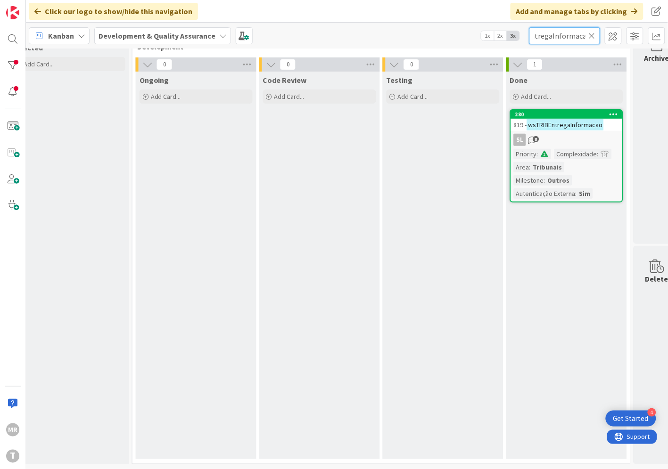
scroll to position [33, 299]
type input "wsTRIBEntregaInformacao"
click at [559, 111] on div "280" at bounding box center [567, 114] width 107 height 7
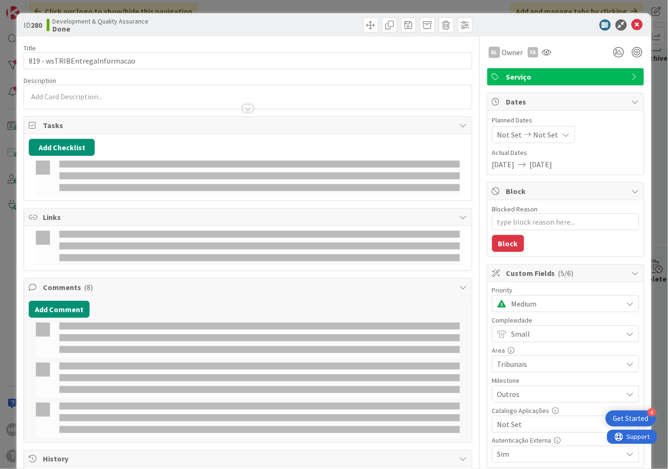
type textarea "x"
select select "java"
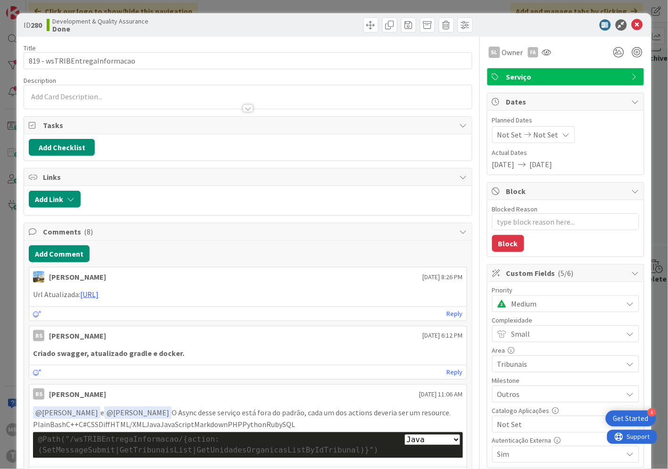
click at [530, 430] on span "Not Set" at bounding box center [557, 424] width 121 height 13
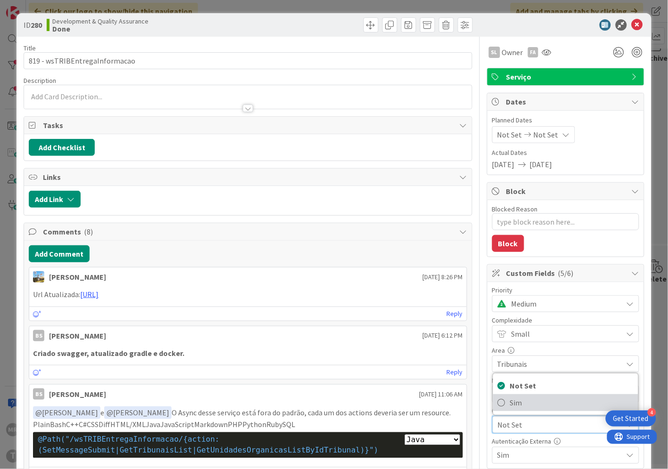
click at [527, 408] on span "Sim" at bounding box center [571, 403] width 123 height 14
type textarea "x"
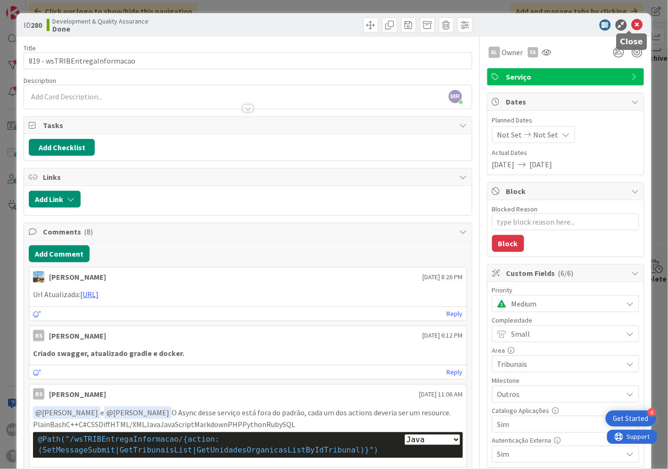
click at [631, 26] on icon at bounding box center [636, 24] width 11 height 11
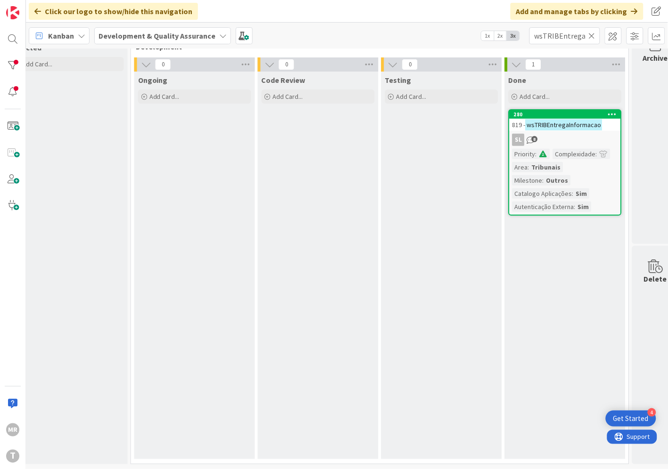
click at [592, 38] on icon at bounding box center [591, 36] width 7 height 8
click at [571, 39] on input "text" at bounding box center [564, 35] width 71 height 17
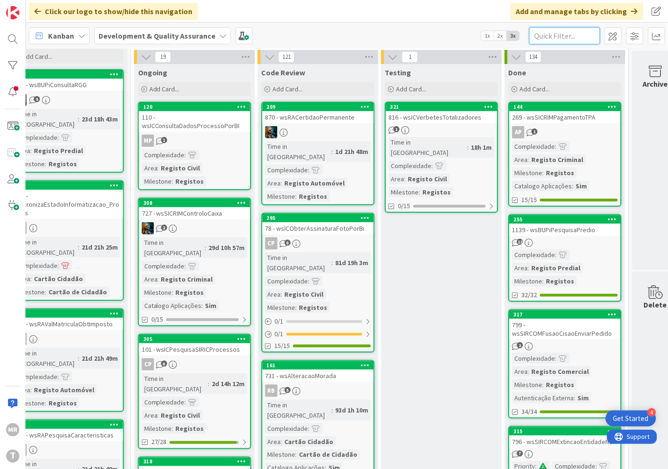
paste input "wsTRIBSICJUTCitacaoNotificacao"
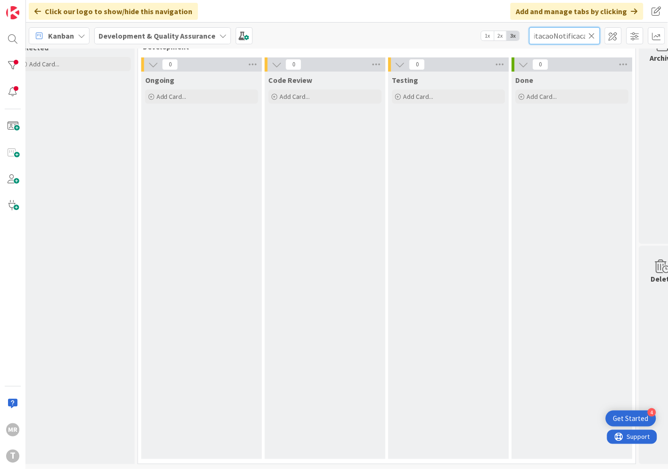
scroll to position [33, 321]
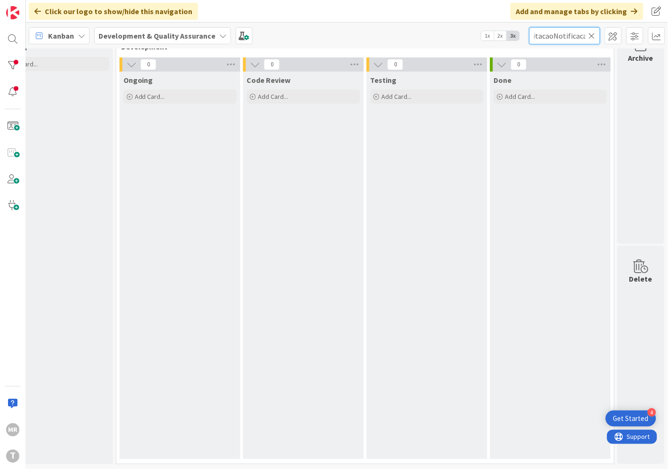
click at [544, 36] on input "wsTRIBSICJUTCitacaoNotificacao" at bounding box center [564, 35] width 71 height 17
click at [545, 35] on input "SICJUTCitacaoNotificacao" at bounding box center [564, 35] width 71 height 17
drag, startPoint x: 547, startPoint y: 36, endPoint x: 507, endPoint y: 32, distance: 39.8
click at [509, 32] on div "Kanban Development & Quality Assurance 1x 2x 3x JUTCitacaoNotificacao" at bounding box center [347, 36] width 642 height 26
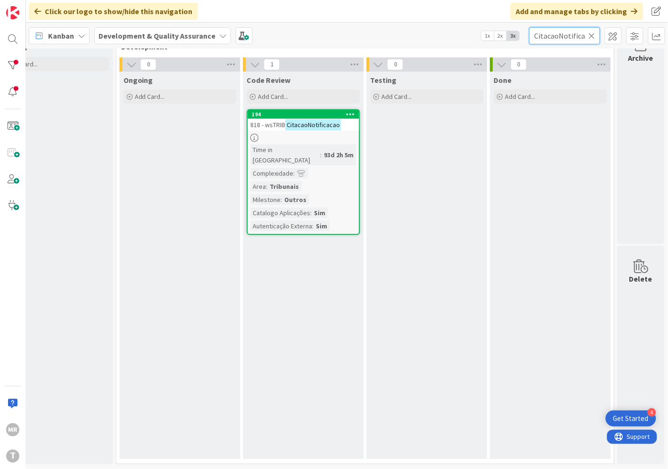
type input "CitacaoNotificacao"
click at [591, 34] on icon at bounding box center [591, 36] width 7 height 8
click at [574, 34] on input "text" at bounding box center [564, 35] width 71 height 17
paste input "wsSICJUTComunicacaoSITAF"
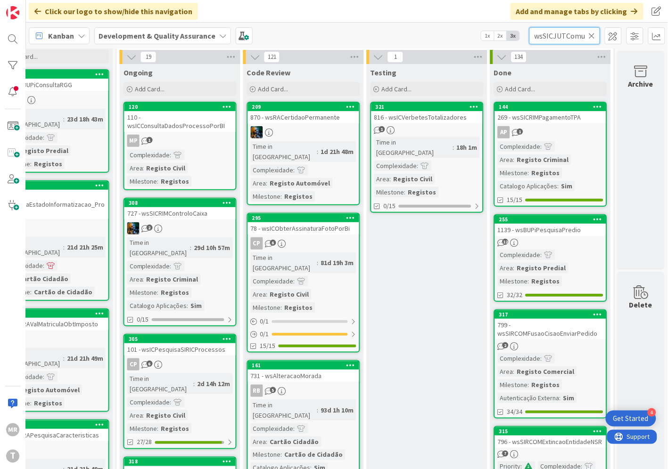
scroll to position [0, 41]
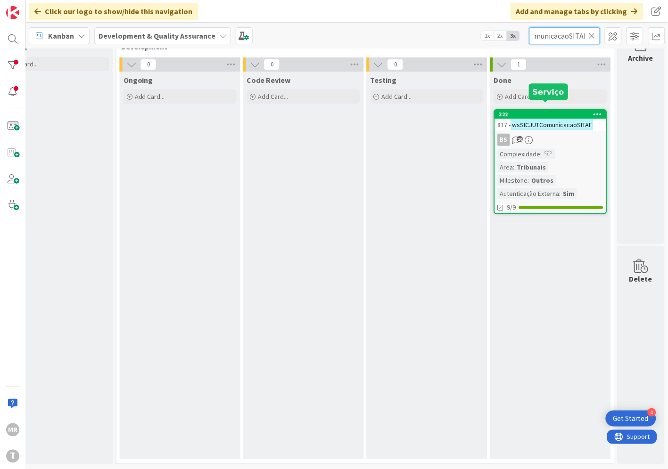
type input "wsSICJUTComunicacaoSITAF"
click at [525, 111] on div "322" at bounding box center [552, 114] width 107 height 7
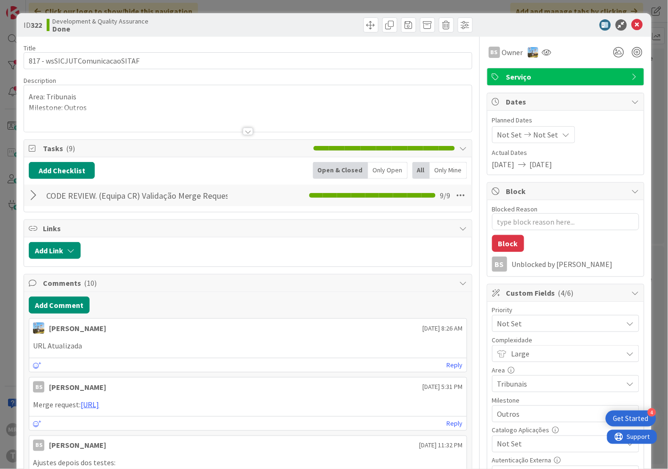
click at [524, 439] on span "Not Set" at bounding box center [557, 444] width 121 height 13
click at [518, 423] on span "Sim" at bounding box center [571, 423] width 123 height 14
type textarea "x"
click at [631, 27] on icon at bounding box center [636, 24] width 11 height 11
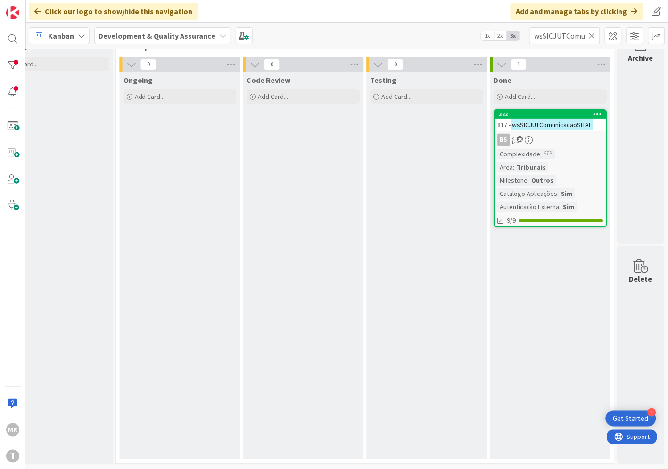
drag, startPoint x: 594, startPoint y: 35, endPoint x: 573, endPoint y: 38, distance: 20.9
click at [594, 35] on icon at bounding box center [591, 36] width 7 height 8
click at [571, 38] on input "text" at bounding box center [564, 35] width 71 height 17
paste input "wsRAAceitacaoPedidoPenhora"
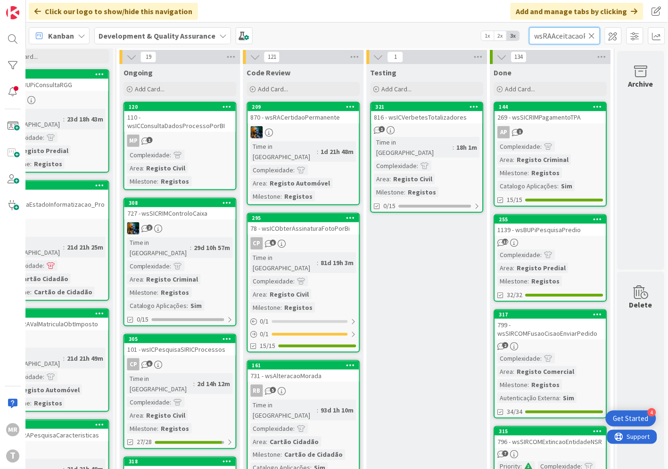
scroll to position [0, 45]
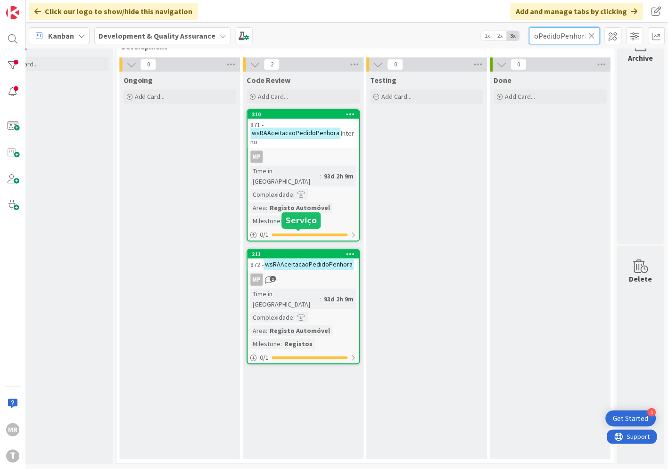
type input "wsRAAceitacaoPedidoPenhora"
click at [288, 251] on div "211" at bounding box center [305, 254] width 107 height 7
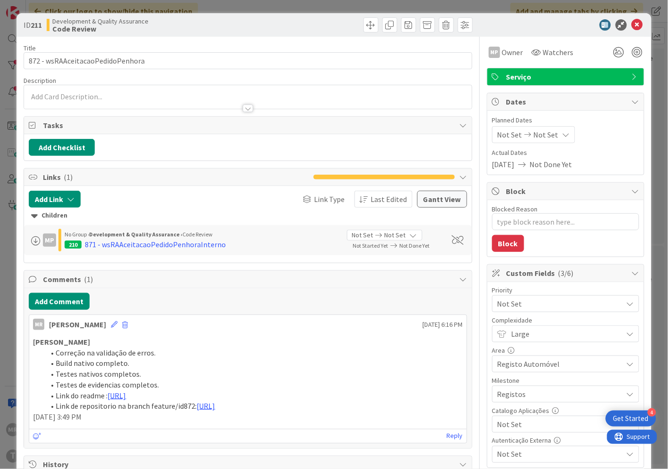
click at [509, 424] on span "Not Set" at bounding box center [557, 424] width 121 height 13
click at [510, 406] on span "Sim" at bounding box center [571, 403] width 123 height 14
type textarea "x"
click at [631, 27] on icon at bounding box center [636, 24] width 11 height 11
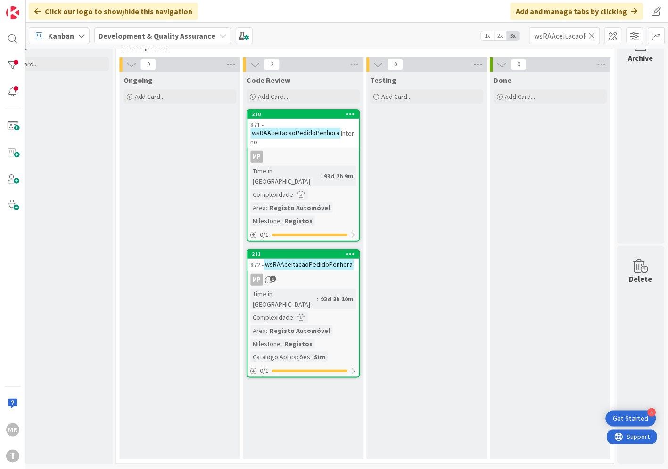
click at [594, 36] on icon at bounding box center [591, 36] width 7 height 8
click at [587, 38] on input "text" at bounding box center [564, 35] width 71 height 17
paste input "wsRAApresentacao"
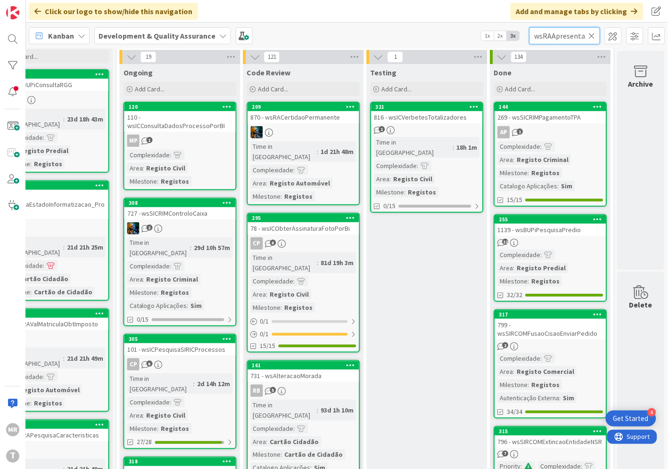
scroll to position [0, 8]
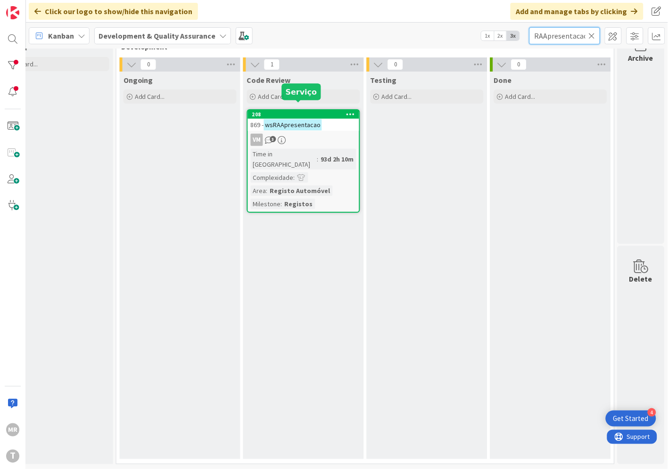
type input "wsRAApresentacao"
click at [311, 111] on div "208" at bounding box center [305, 114] width 107 height 7
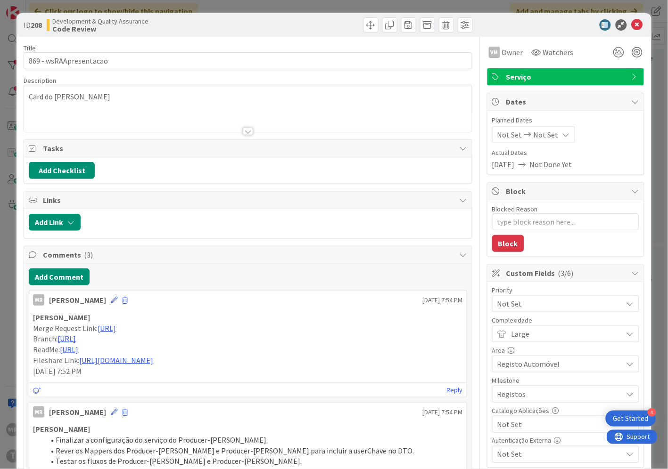
click at [511, 428] on span "Not Set" at bounding box center [557, 424] width 121 height 13
click at [514, 406] on span "Sim" at bounding box center [571, 403] width 123 height 14
type textarea "x"
click at [631, 23] on icon at bounding box center [636, 24] width 11 height 11
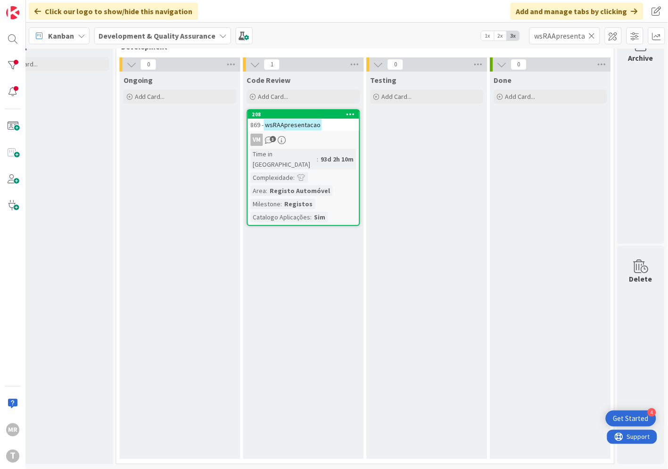
click at [591, 38] on icon at bounding box center [591, 36] width 7 height 8
click at [570, 39] on input "text" at bounding box center [564, 35] width 71 height 17
paste input "wsRACertidaoPermanente"
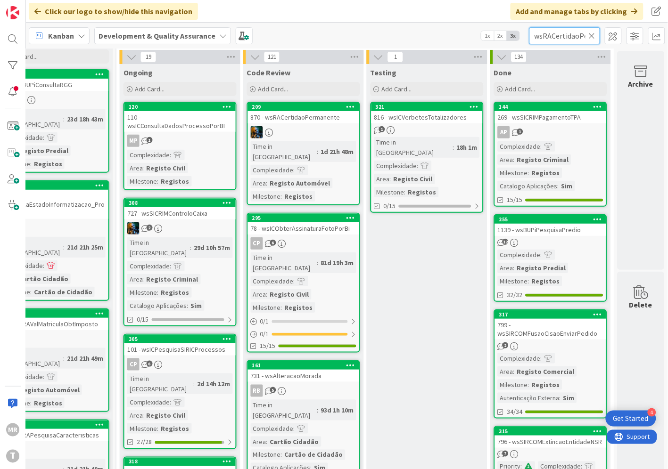
scroll to position [0, 32]
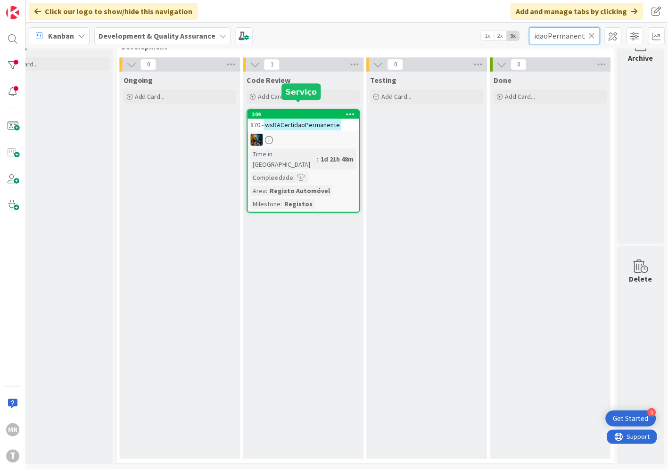
type input "wsRACertidaoPermanente"
click at [283, 111] on div "209" at bounding box center [305, 114] width 107 height 7
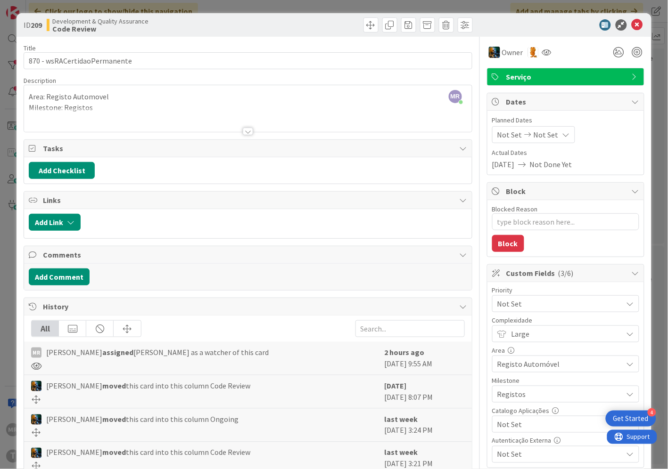
click at [530, 422] on span "Not Set" at bounding box center [557, 424] width 121 height 13
click at [523, 404] on span "Sim" at bounding box center [571, 403] width 123 height 14
type textarea "x"
click at [631, 25] on icon at bounding box center [636, 24] width 11 height 11
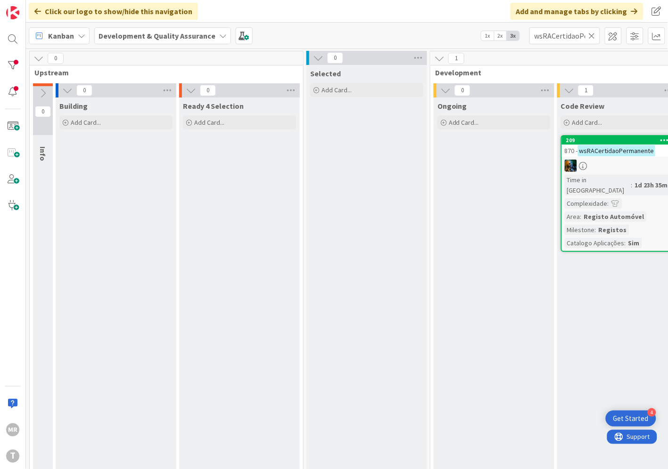
scroll to position [0, 321]
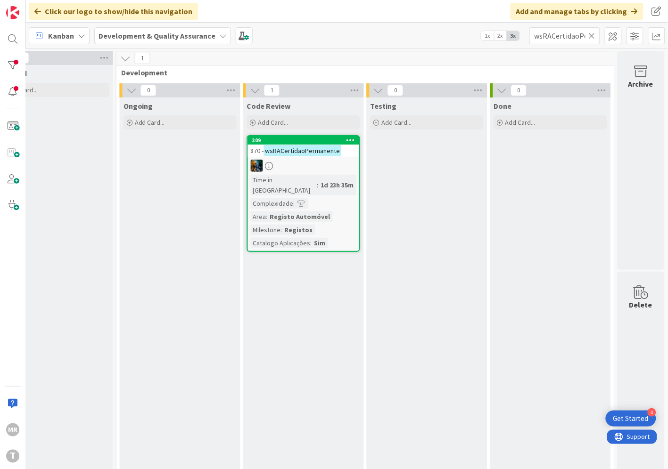
click at [594, 35] on icon at bounding box center [591, 36] width 7 height 8
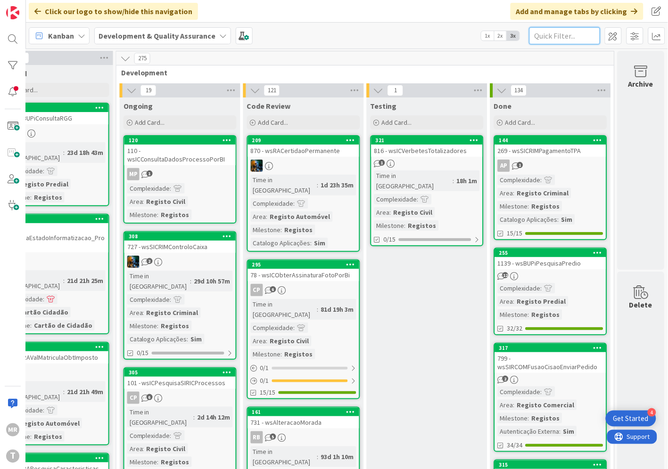
click at [564, 32] on input "text" at bounding box center [564, 35] width 71 height 17
paste input "wsRAConsultaPedidoPenhora"
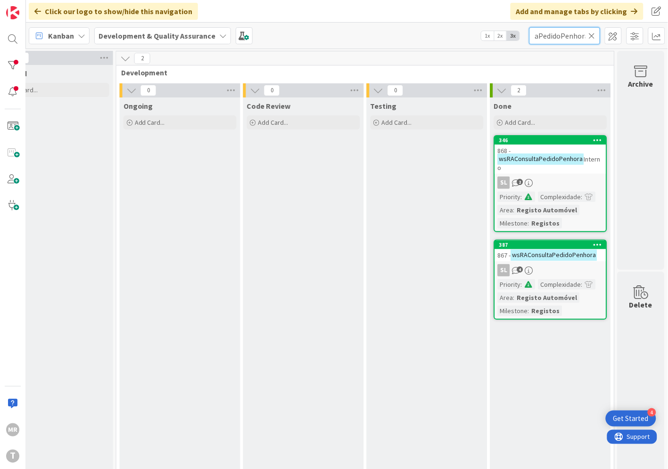
type input "wsRAConsultaPedidoPenhora"
click at [556, 241] on div "387" at bounding box center [550, 245] width 111 height 8
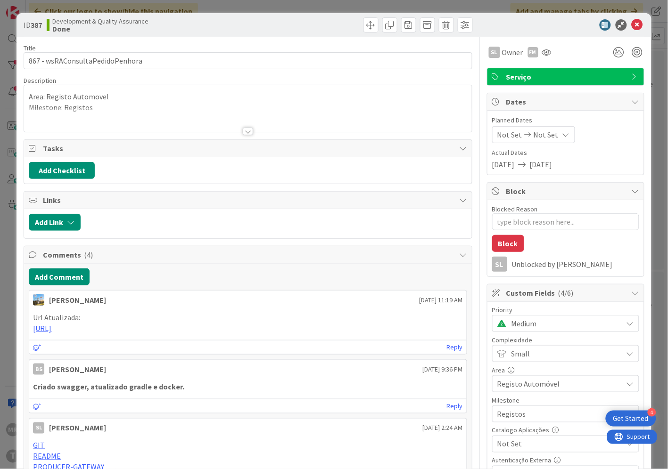
click at [524, 441] on span "Not Set" at bounding box center [557, 444] width 121 height 13
click at [523, 424] on span "Sim" at bounding box center [571, 423] width 123 height 14
type textarea "x"
click at [631, 26] on icon at bounding box center [636, 24] width 11 height 11
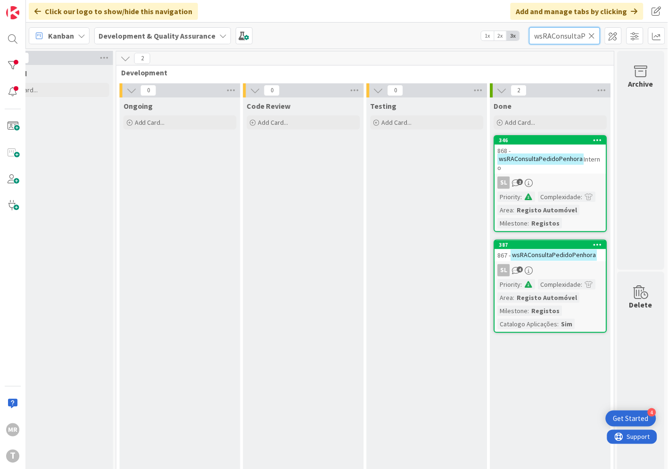
click at [591, 29] on input "wsRAConsultaPedidoPenhora" at bounding box center [564, 35] width 71 height 17
click at [589, 34] on icon at bounding box center [591, 36] width 7 height 8
click at [552, 34] on input "text" at bounding box center [564, 35] width 71 height 17
paste input "wsRACorrecaoPedidosDUA"
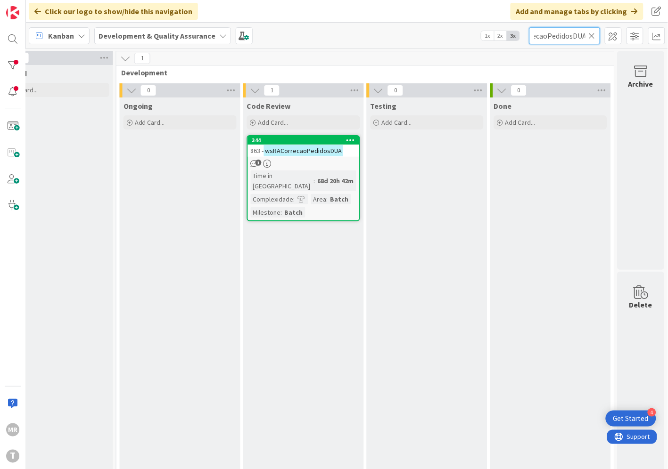
type input "wsRACorrecaoPedidosDUA"
click at [308, 141] on div "344" at bounding box center [305, 140] width 107 height 7
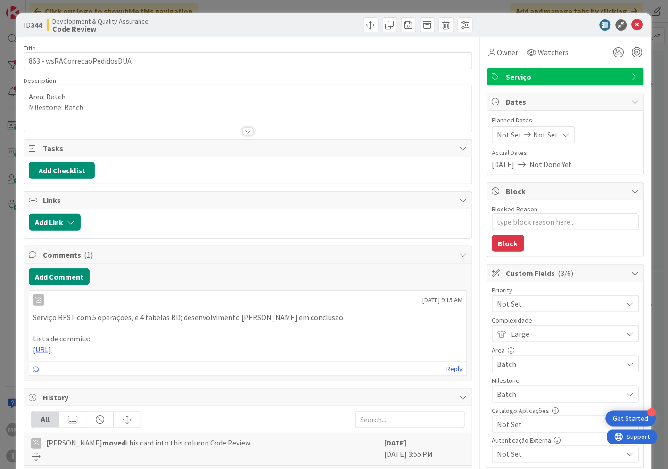
click at [504, 429] on span "Not Set" at bounding box center [557, 424] width 121 height 13
click at [500, 407] on link "Sim" at bounding box center [565, 402] width 145 height 17
type textarea "x"
click at [631, 25] on icon at bounding box center [636, 24] width 11 height 11
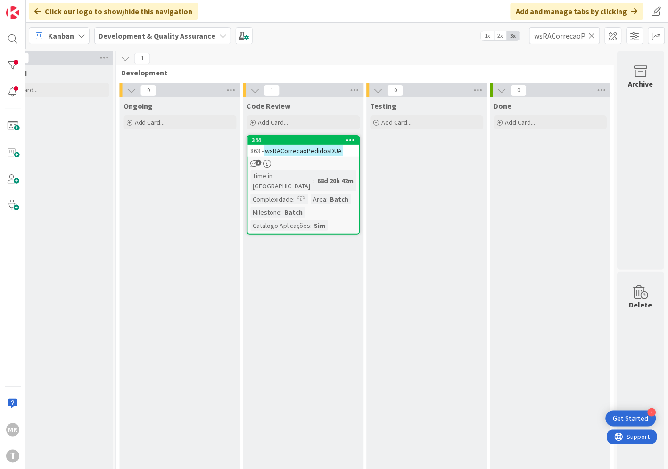
click at [590, 33] on icon at bounding box center [591, 36] width 7 height 8
click at [570, 37] on input "text" at bounding box center [564, 35] width 71 height 17
paste input "wsRAObterDadosDUA"
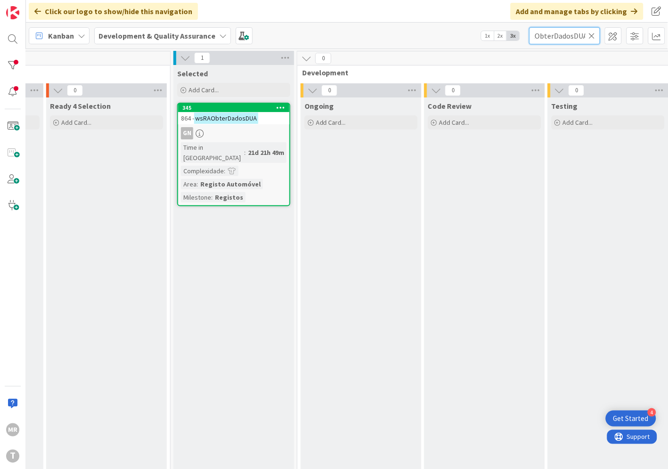
scroll to position [0, 117]
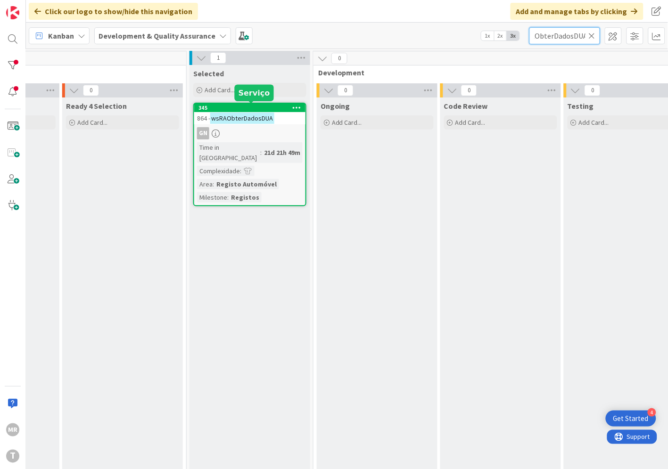
type input "wsRAObterDadosDUA"
click at [259, 107] on div "345" at bounding box center [251, 108] width 107 height 7
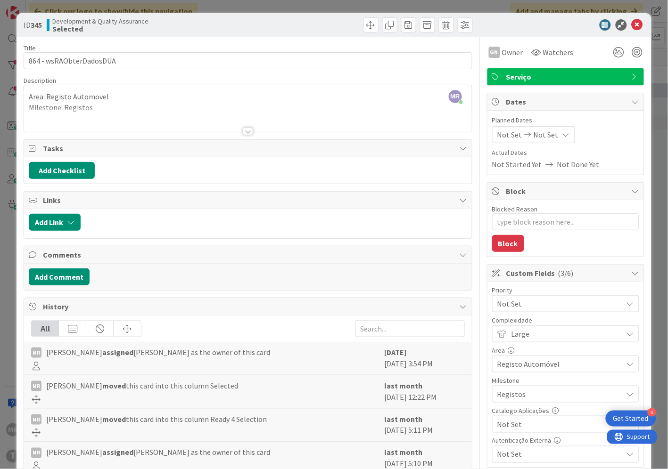
click at [512, 425] on span "Not Set" at bounding box center [557, 424] width 121 height 13
click at [512, 407] on span "Sim" at bounding box center [571, 403] width 123 height 14
type textarea "x"
click at [631, 29] on icon at bounding box center [636, 24] width 11 height 11
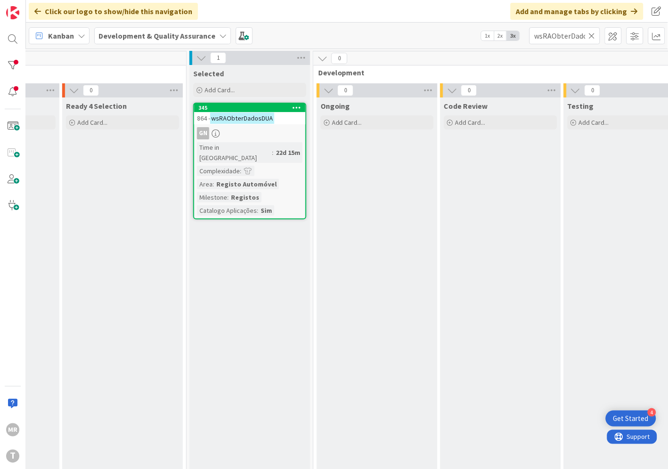
click at [591, 38] on icon at bounding box center [591, 36] width 7 height 8
click at [568, 36] on input "text" at bounding box center [564, 35] width 71 height 17
paste input "wsRAObterEstadoOrdemEmissao"
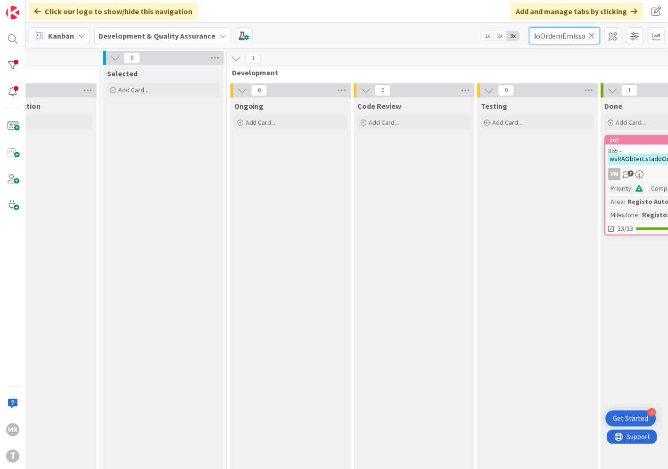
scroll to position [0, 321]
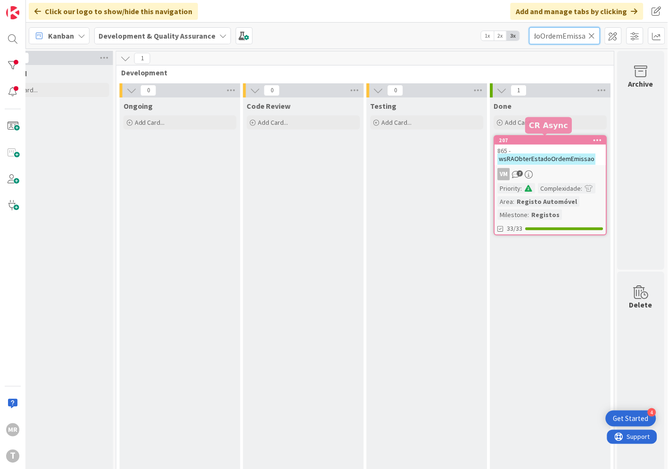
type input "wsRAObterEstadoOrdemEmissao"
click at [554, 139] on div "207" at bounding box center [552, 140] width 107 height 7
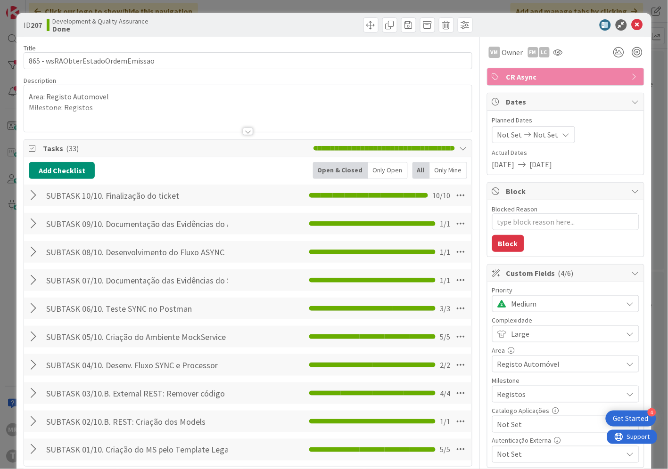
click at [543, 427] on span "Not Set" at bounding box center [557, 424] width 121 height 13
click at [524, 408] on span "Sim" at bounding box center [571, 403] width 123 height 14
type textarea "x"
click at [631, 24] on icon at bounding box center [636, 24] width 11 height 11
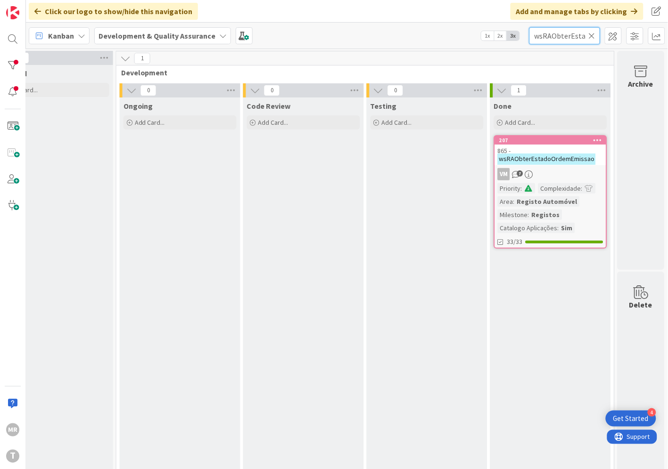
click at [592, 43] on input "wsRAObterEstadoOrdemEmissao" at bounding box center [564, 35] width 71 height 17
click at [592, 38] on icon at bounding box center [591, 36] width 7 height 8
click at [575, 38] on input "text" at bounding box center [564, 35] width 71 height 17
paste input "wsRAObterNomeMorNi"
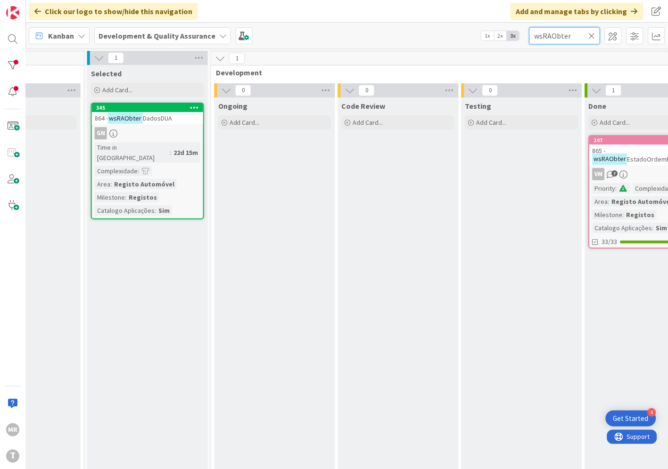
scroll to position [0, 321]
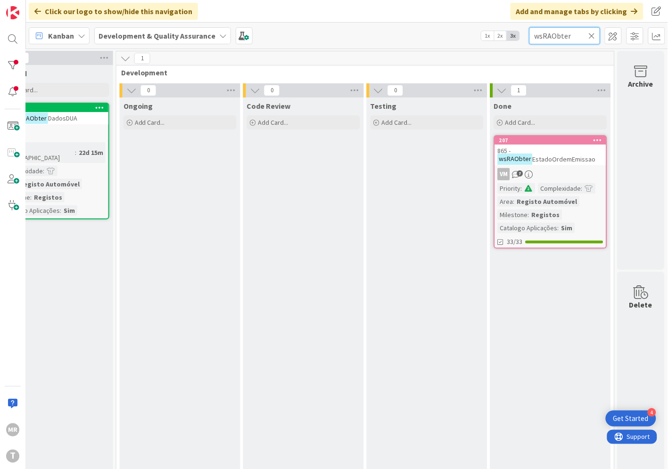
type input "wsRAObter"
drag, startPoint x: 591, startPoint y: 32, endPoint x: 586, endPoint y: 32, distance: 5.7
click at [591, 32] on icon at bounding box center [591, 36] width 7 height 8
click at [578, 33] on input "text" at bounding box center [564, 35] width 71 height 17
paste input "wsRAPesquisaCaracteristicas"
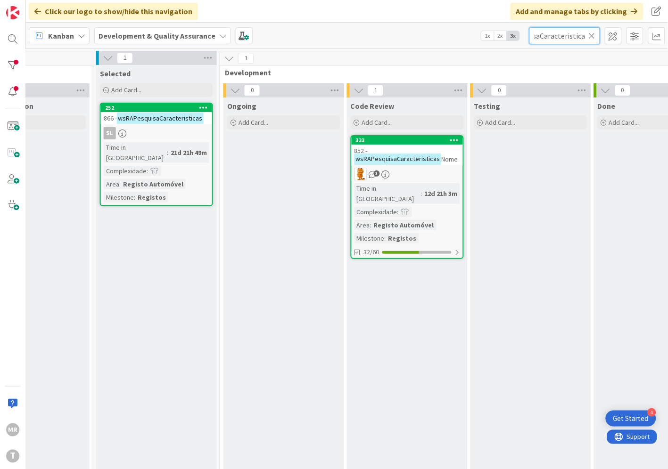
scroll to position [0, 138]
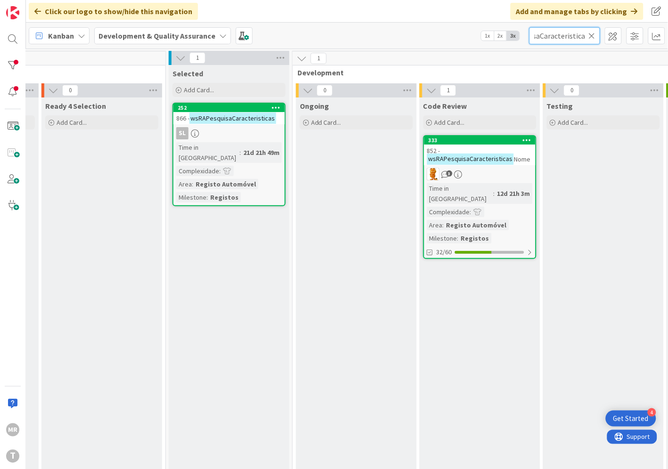
type input "wsRAPesquisaCaracteristicas"
click at [225, 104] on div "252" at bounding box center [228, 108] width 111 height 8
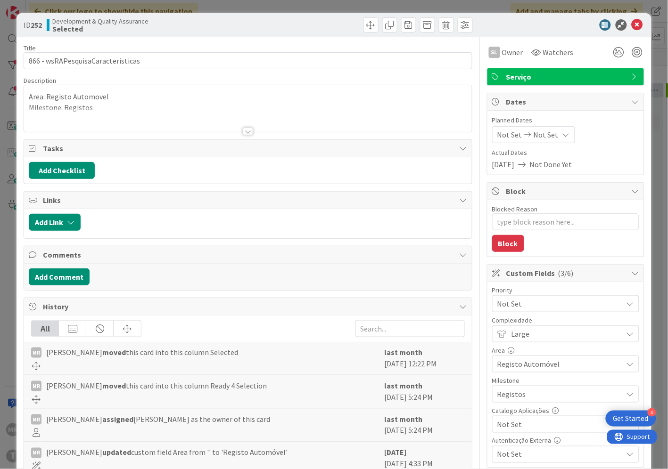
click at [502, 421] on span "Not Set" at bounding box center [557, 424] width 121 height 13
click at [499, 399] on link "Sim" at bounding box center [565, 402] width 145 height 17
click at [631, 25] on icon at bounding box center [636, 24] width 11 height 11
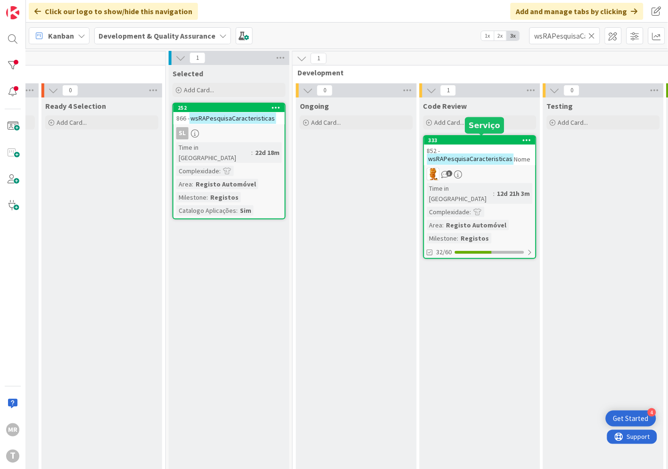
click at [502, 140] on div "333" at bounding box center [481, 140] width 107 height 7
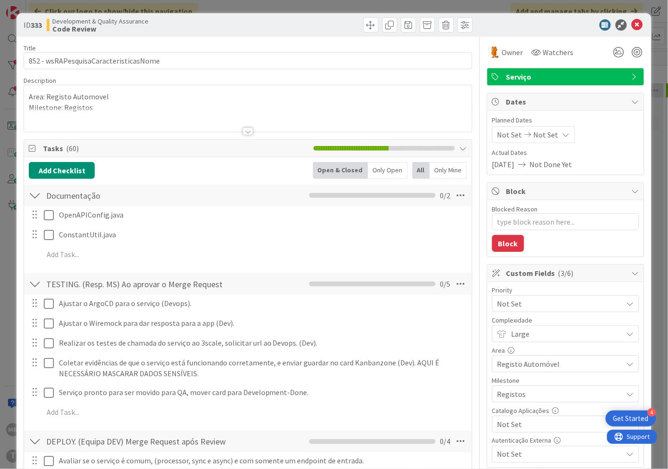
click at [501, 430] on span "Not Set" at bounding box center [557, 424] width 121 height 13
click at [510, 408] on span "Sim" at bounding box center [571, 403] width 123 height 14
type textarea "x"
click at [631, 24] on icon at bounding box center [636, 24] width 11 height 11
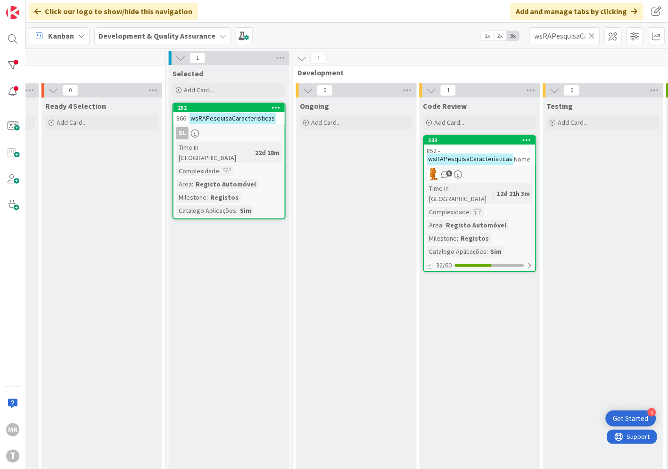
drag, startPoint x: 590, startPoint y: 35, endPoint x: 572, endPoint y: 37, distance: 18.0
click at [590, 35] on icon at bounding box center [591, 36] width 7 height 8
click at [571, 37] on input "text" at bounding box center [564, 35] width 71 height 17
paste input "wsRAPesquisaDadosLocatario"
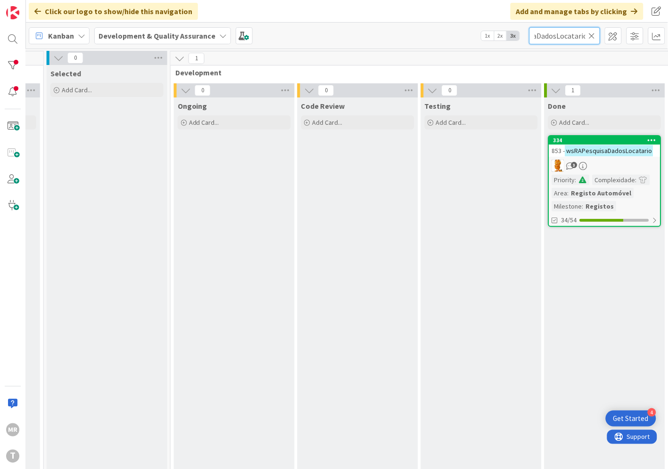
scroll to position [0, 321]
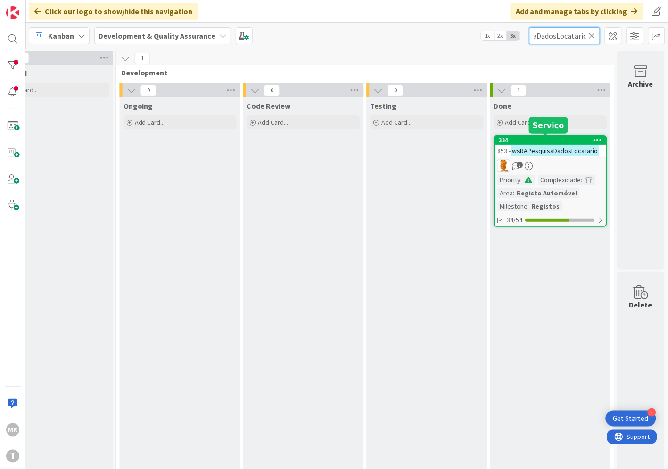
type input "wsRAPesquisaDadosLocatario"
click at [545, 139] on div "334" at bounding box center [552, 140] width 107 height 7
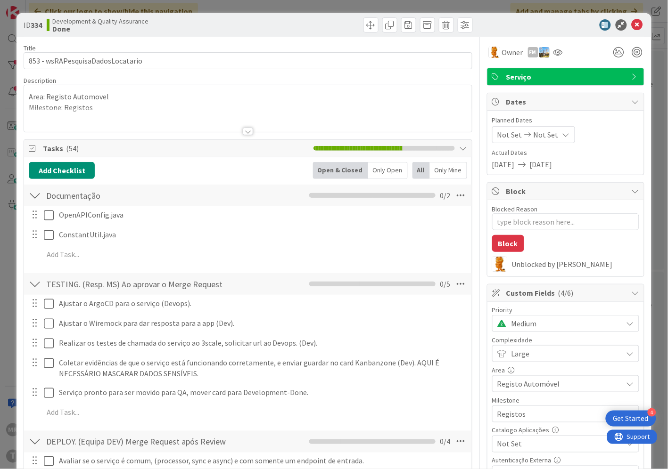
click at [519, 437] on div "Not Set" at bounding box center [565, 444] width 147 height 17
click at [514, 422] on span "Sim" at bounding box center [571, 423] width 123 height 14
type textarea "x"
click at [631, 25] on icon at bounding box center [636, 24] width 11 height 11
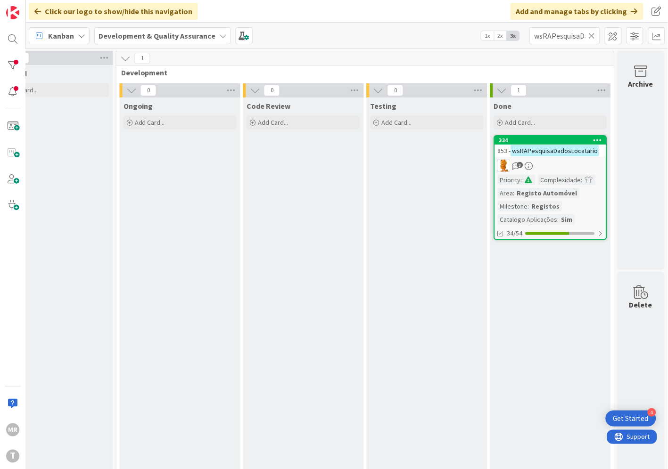
drag, startPoint x: 595, startPoint y: 37, endPoint x: 587, endPoint y: 37, distance: 8.5
click at [595, 37] on icon at bounding box center [591, 36] width 7 height 8
click at [578, 36] on input "text" at bounding box center [564, 35] width 71 height 17
paste input "wsRAPesquisaDocId"
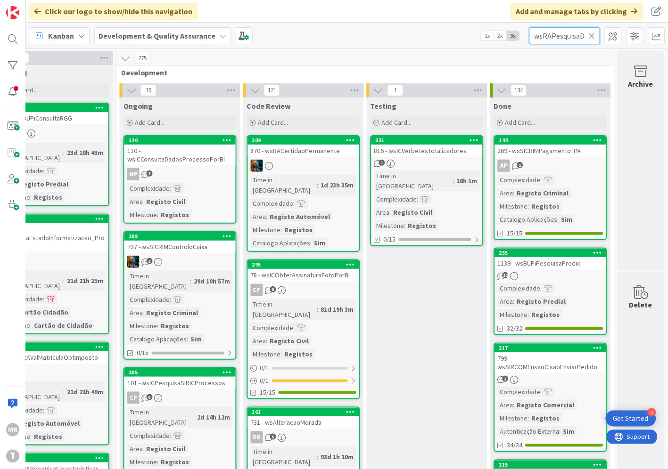
scroll to position [0, 12]
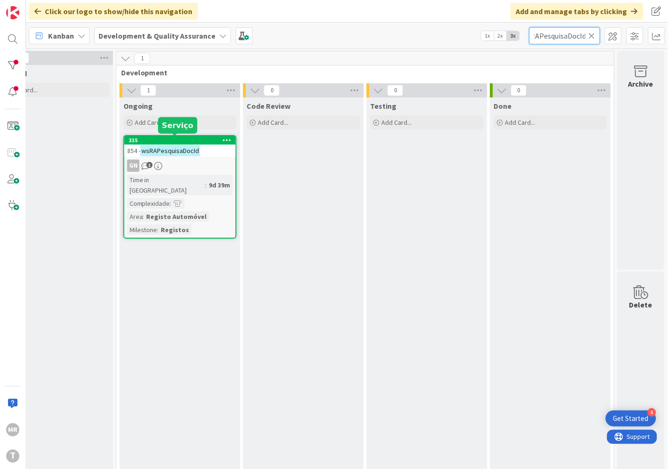
type input "wsRAPesquisaDocId"
click at [170, 138] on div "335" at bounding box center [182, 140] width 107 height 7
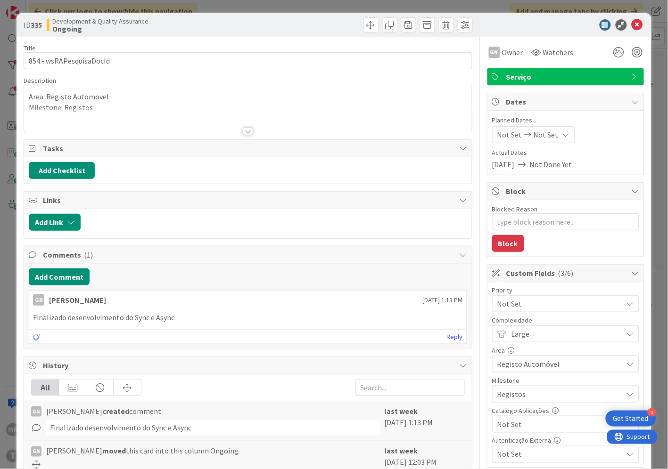
click at [525, 423] on span "Not Set" at bounding box center [557, 424] width 121 height 13
click at [515, 401] on span "Sim" at bounding box center [571, 403] width 123 height 14
type textarea "x"
click at [631, 26] on icon at bounding box center [636, 24] width 11 height 11
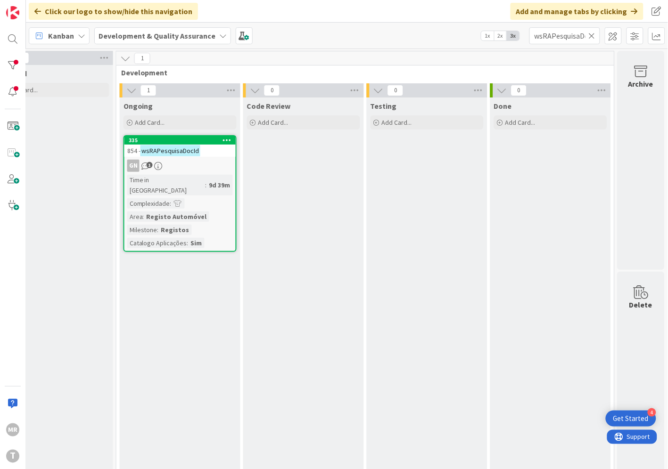
click at [595, 34] on icon at bounding box center [591, 36] width 7 height 8
click at [573, 34] on input "text" at bounding box center [564, 35] width 71 height 17
paste input "wsRAPesquisaEncargos"
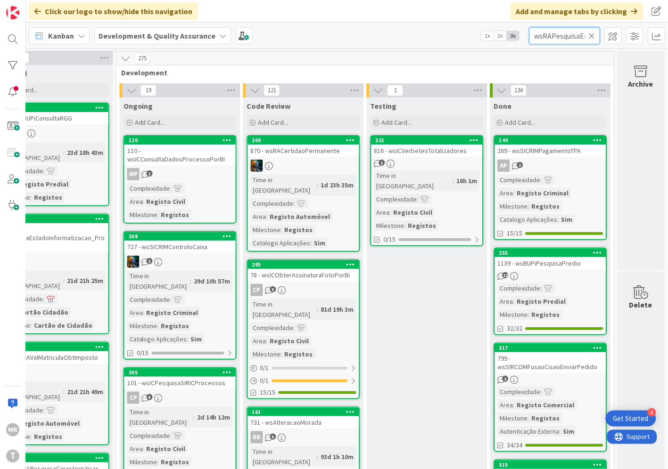
scroll to position [0, 23]
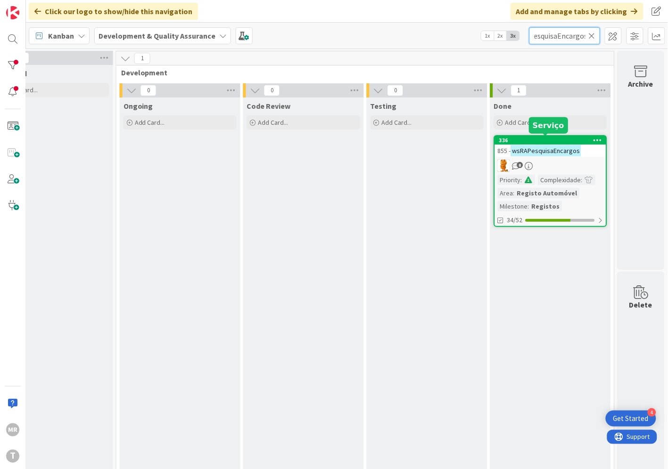
type input "wsRAPesquisaEncargos"
click at [534, 142] on div "336" at bounding box center [552, 140] width 107 height 7
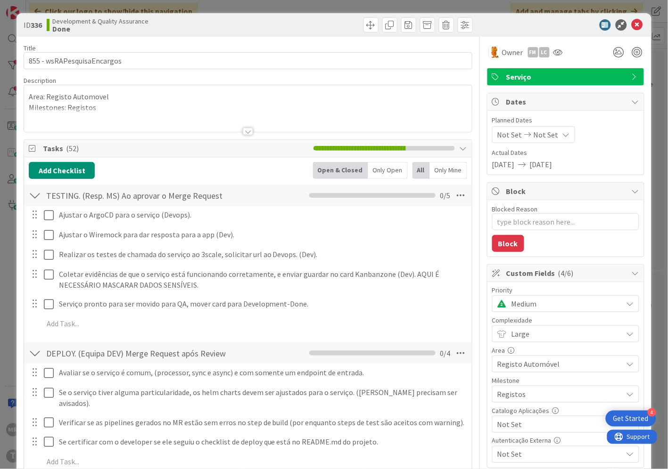
click at [528, 425] on span "Not Set" at bounding box center [557, 424] width 121 height 13
click at [501, 411] on link "Sim" at bounding box center [565, 402] width 145 height 17
type textarea "x"
click at [631, 24] on icon at bounding box center [636, 24] width 11 height 11
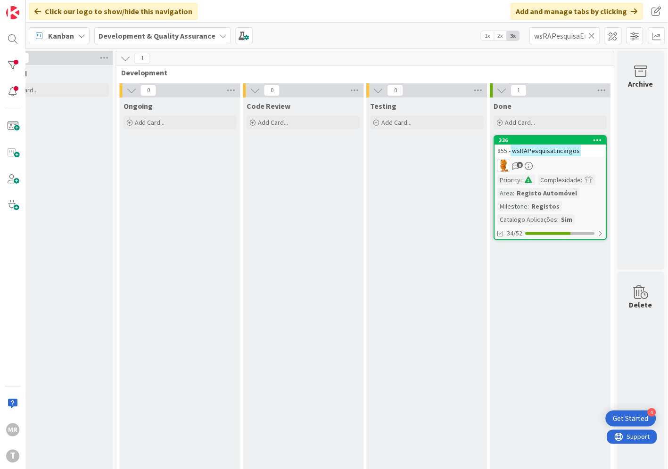
drag, startPoint x: 594, startPoint y: 34, endPoint x: 566, endPoint y: 34, distance: 27.8
click at [594, 34] on icon at bounding box center [591, 36] width 7 height 8
click at [566, 34] on input "text" at bounding box center [564, 35] width 71 height 17
paste input "wsRAPesquisaHistorico"
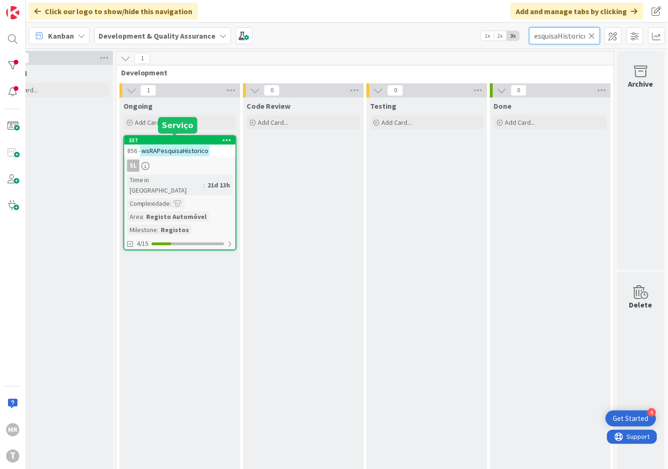
type input "wsRAPesquisaHistorico"
click at [186, 137] on div "337" at bounding box center [182, 140] width 107 height 7
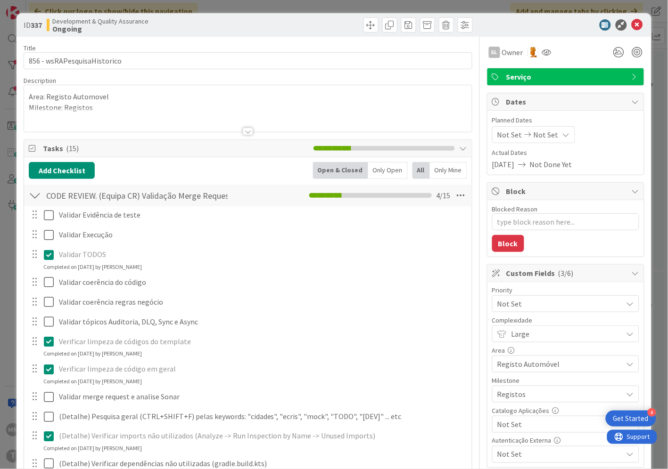
click at [535, 417] on div "Not Set" at bounding box center [565, 424] width 147 height 17
click at [528, 408] on span "Sim" at bounding box center [571, 403] width 123 height 14
type textarea "x"
click at [631, 24] on icon at bounding box center [636, 24] width 11 height 11
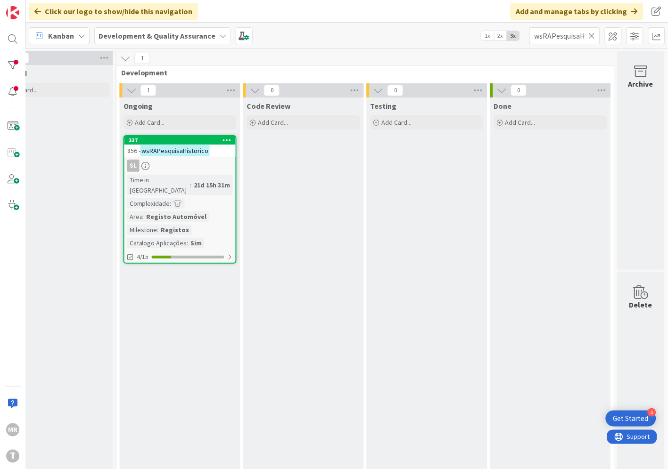
drag, startPoint x: 595, startPoint y: 37, endPoint x: 564, endPoint y: 35, distance: 30.2
click at [594, 37] on icon at bounding box center [591, 36] width 7 height 8
click at [562, 35] on input "text" at bounding box center [564, 35] width 71 height 17
paste input "wsRAPesquisaMatNumDUA"
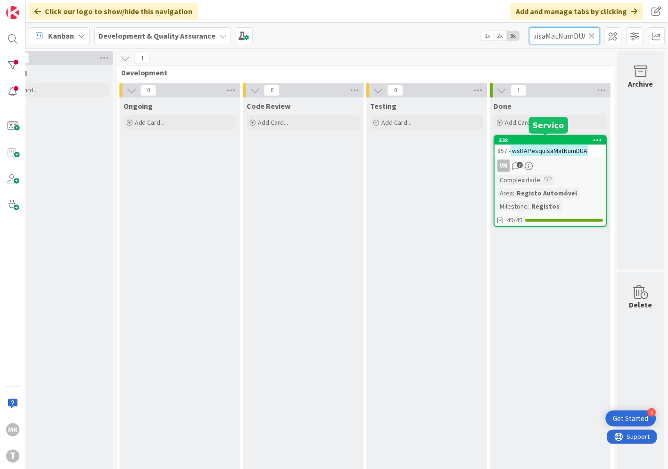
type input "wsRAPesquisaMatNumDUA"
click at [552, 140] on div "338" at bounding box center [552, 140] width 107 height 7
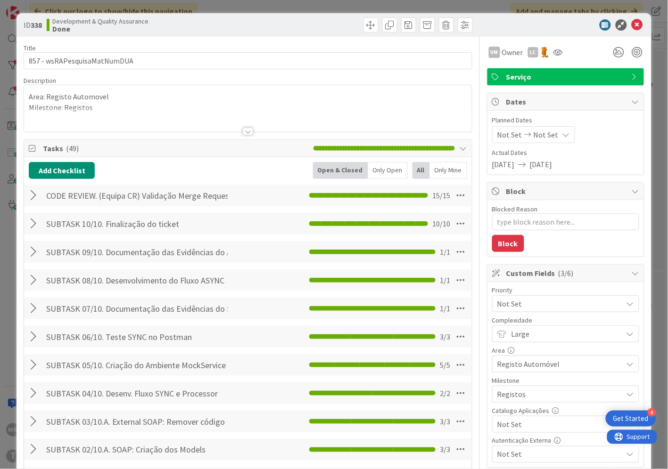
click at [528, 429] on span "Not Set" at bounding box center [557, 424] width 121 height 13
click at [526, 406] on span "Sim" at bounding box center [571, 403] width 123 height 14
type textarea "x"
click at [631, 24] on icon at bounding box center [636, 24] width 11 height 11
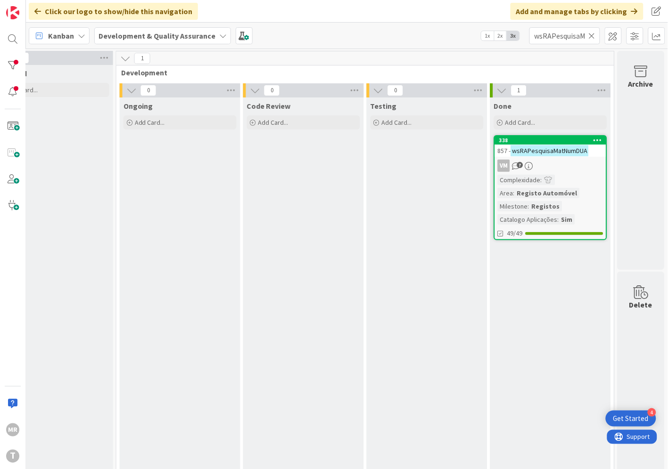
drag, startPoint x: 595, startPoint y: 32, endPoint x: 579, endPoint y: 37, distance: 16.7
click at [595, 32] on icon at bounding box center [591, 36] width 7 height 8
click at [563, 38] on input "text" at bounding box center [564, 35] width 71 height 17
paste input "wsRAPesquisaMatricula"
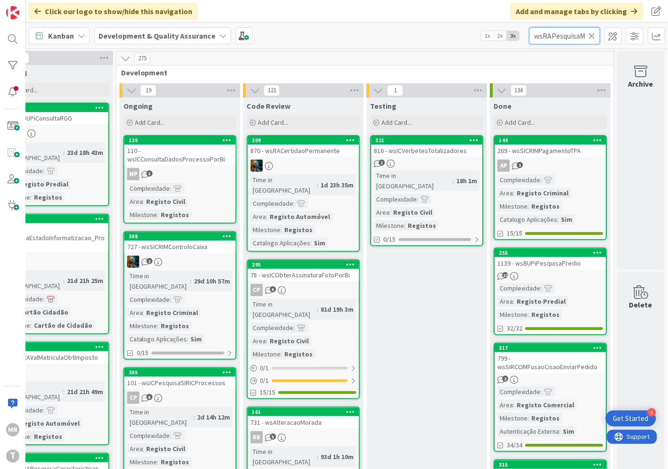
scroll to position [0, 24]
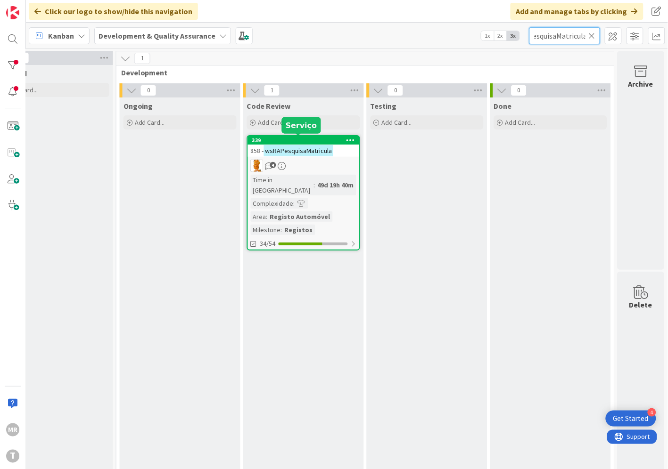
type input "wsRAPesquisaMatricula"
click at [313, 139] on div "339" at bounding box center [305, 140] width 107 height 7
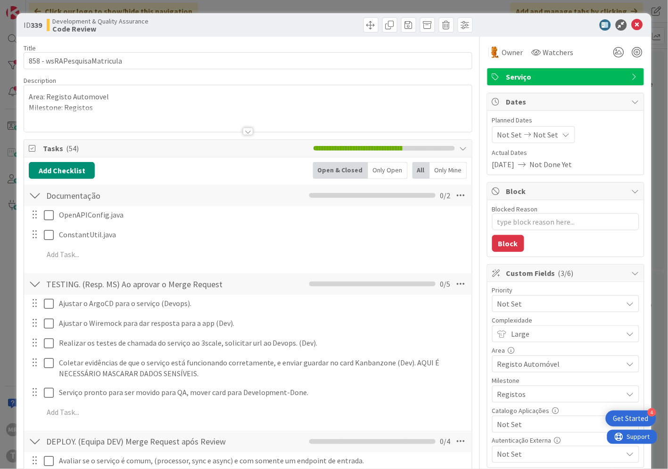
click at [516, 426] on span "Not Set" at bounding box center [557, 424] width 121 height 13
click at [516, 403] on span "Sim" at bounding box center [571, 403] width 123 height 14
type textarea "x"
click at [631, 21] on icon at bounding box center [636, 24] width 11 height 11
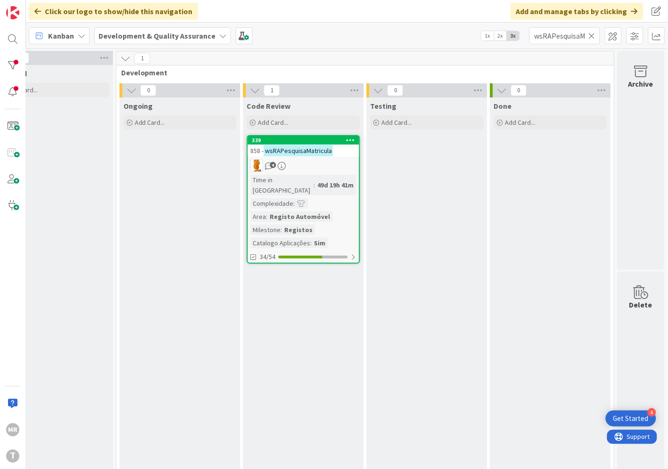
drag, startPoint x: 594, startPoint y: 36, endPoint x: 588, endPoint y: 36, distance: 5.7
click at [594, 36] on icon at bounding box center [591, 36] width 7 height 8
click at [580, 37] on input "text" at bounding box center [564, 35] width 71 height 17
paste input "wsRAPesquisaNome"
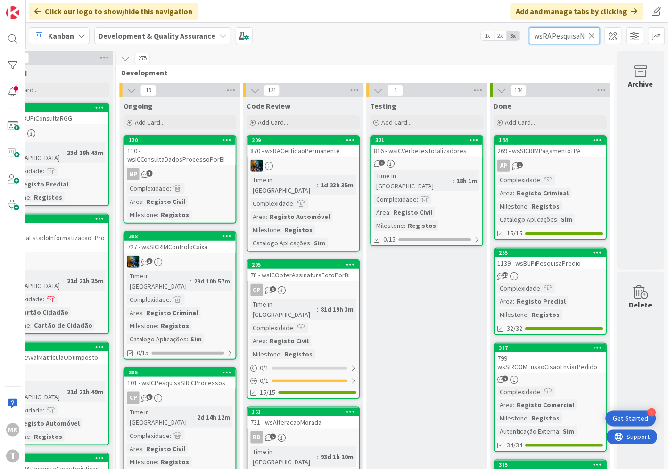
scroll to position [0, 13]
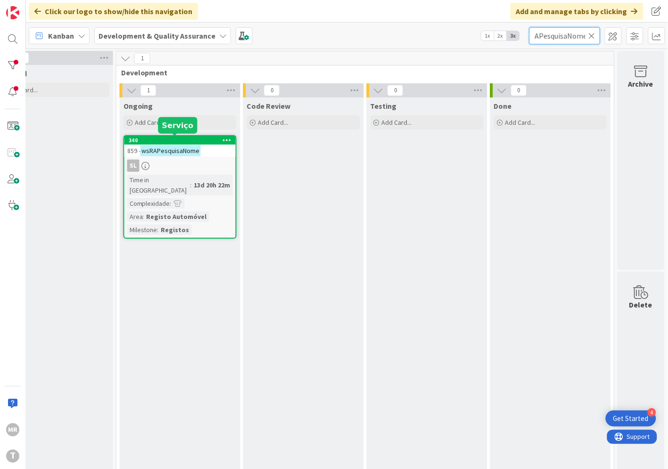
type input "wsRAPesquisaNome"
click at [170, 143] on div "340" at bounding box center [182, 140] width 107 height 7
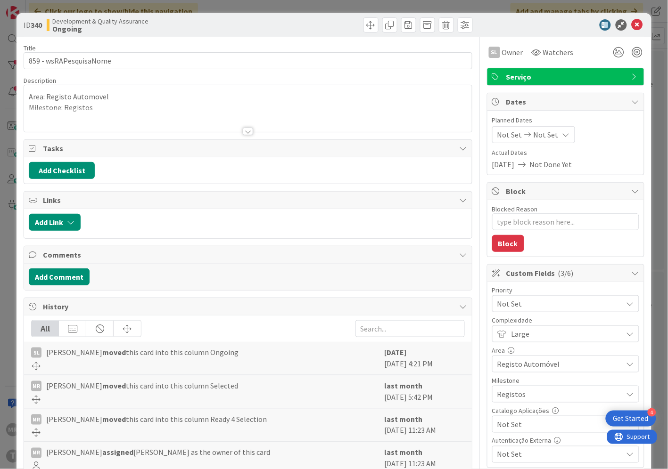
click at [539, 421] on span "Not Set" at bounding box center [557, 424] width 121 height 13
click at [526, 403] on span "Sim" at bounding box center [571, 403] width 123 height 14
type textarea "x"
click at [631, 24] on icon at bounding box center [636, 24] width 11 height 11
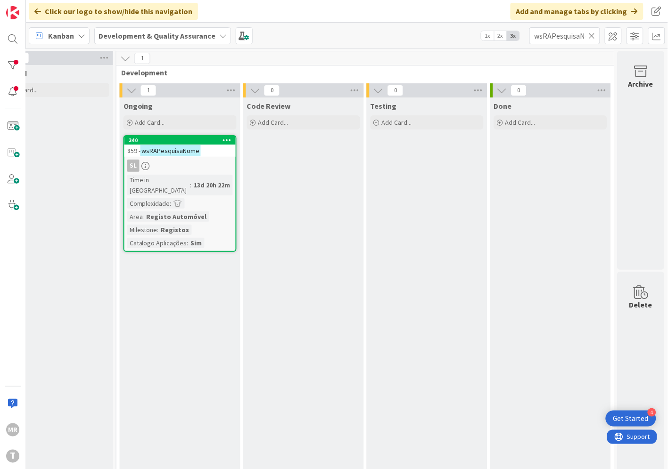
click at [592, 32] on icon at bounding box center [591, 36] width 7 height 8
click at [530, 30] on input "text" at bounding box center [564, 35] width 71 height 17
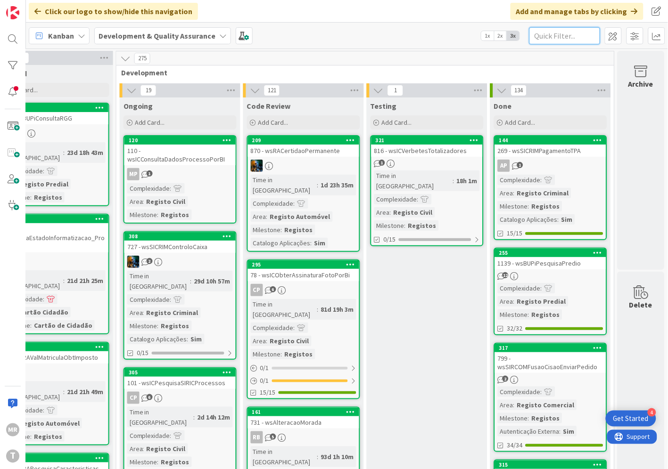
paste input "wsRAValidaProprietario"
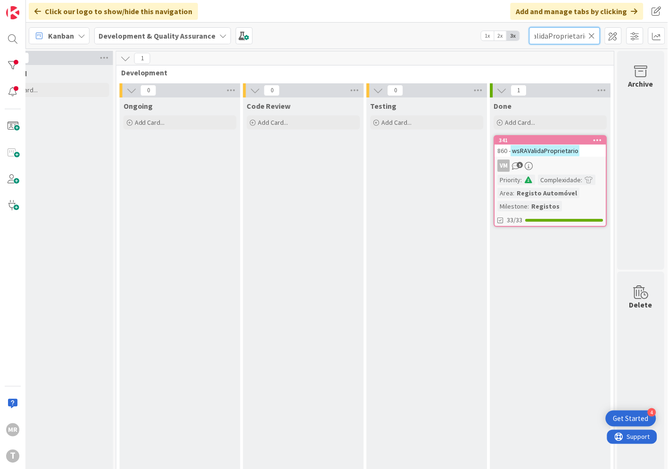
type input "wsRAValidaProprietario"
click at [525, 138] on div "341" at bounding box center [552, 140] width 107 height 7
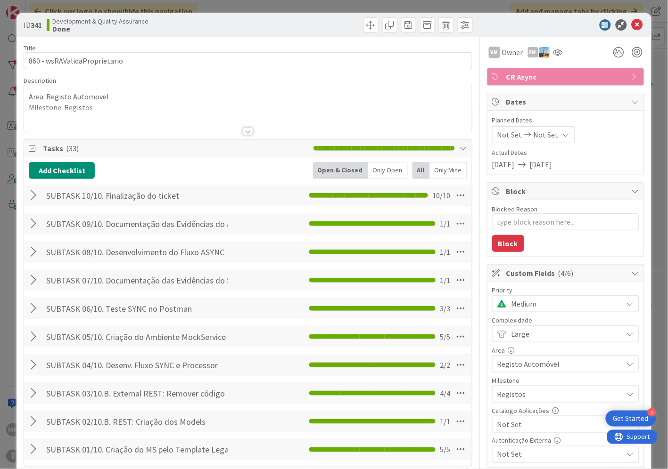
click at [528, 420] on span "Not Set" at bounding box center [557, 424] width 121 height 13
click at [519, 408] on span "Sim" at bounding box center [571, 403] width 123 height 14
type textarea "x"
click at [631, 24] on icon at bounding box center [636, 24] width 11 height 11
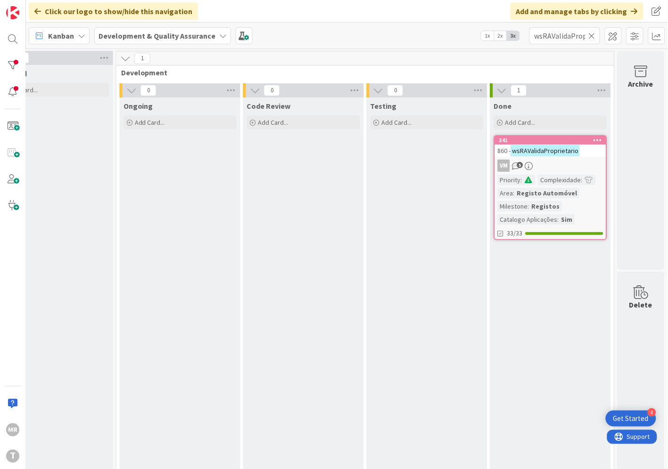
click at [590, 39] on icon at bounding box center [591, 36] width 7 height 8
click at [572, 40] on input "text" at bounding box center [564, 35] width 71 height 17
paste input "wsRAValidaRegistoInicial"
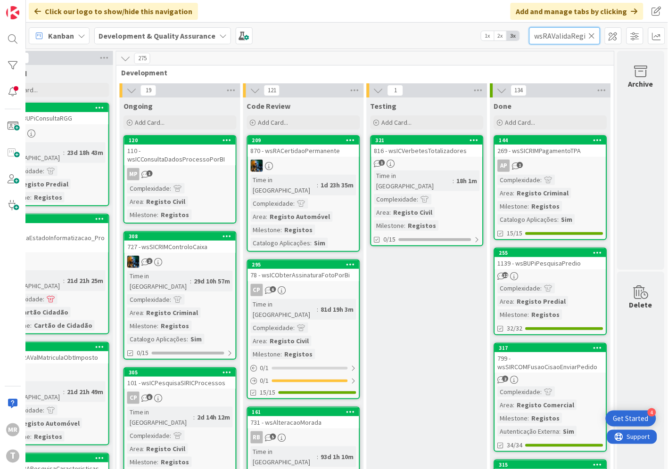
scroll to position [0, 27]
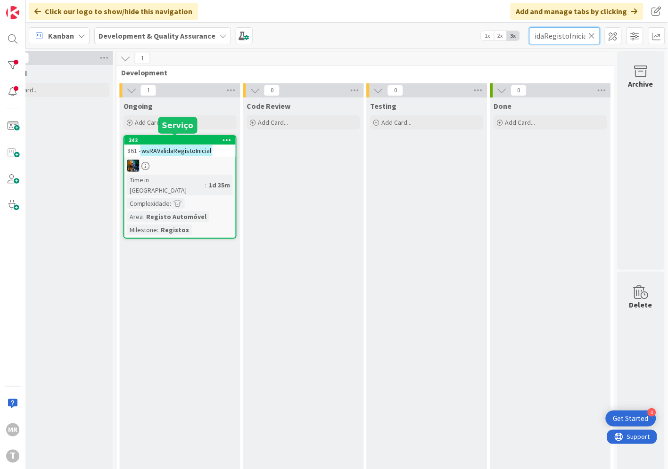
type input "wsRAValidaRegistoInicial"
click at [156, 138] on div "342" at bounding box center [182, 140] width 107 height 7
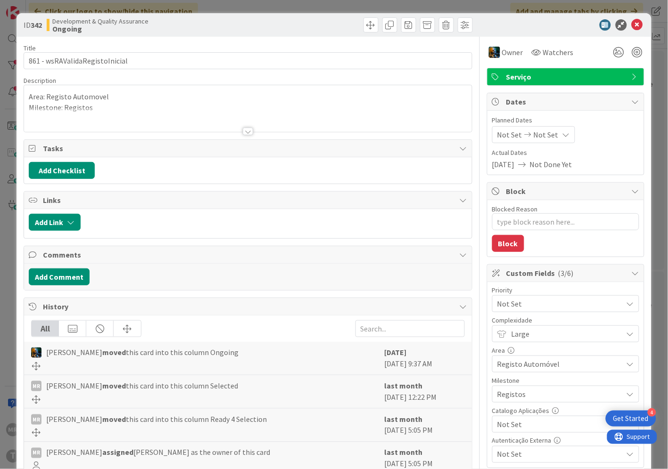
click at [514, 427] on span "Not Set" at bounding box center [557, 424] width 121 height 13
click at [511, 405] on span "Sim" at bounding box center [571, 403] width 123 height 14
type textarea "x"
click at [631, 22] on icon at bounding box center [636, 24] width 11 height 11
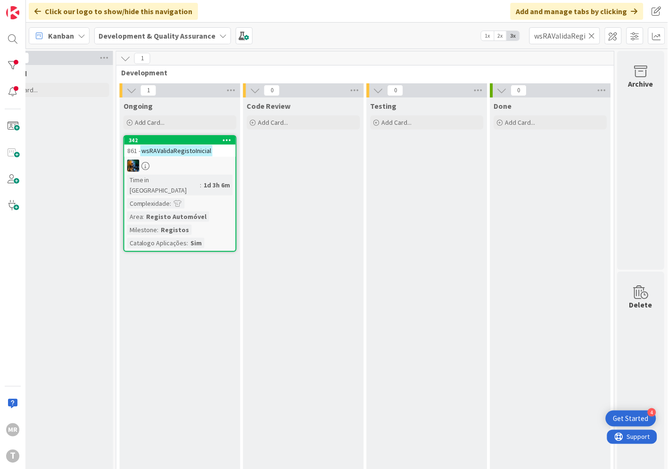
click at [591, 36] on icon at bounding box center [591, 36] width 7 height 8
click at [578, 39] on input "text" at bounding box center [564, 35] width 71 height 17
paste input "wsRAValMatriculaObtImposto"
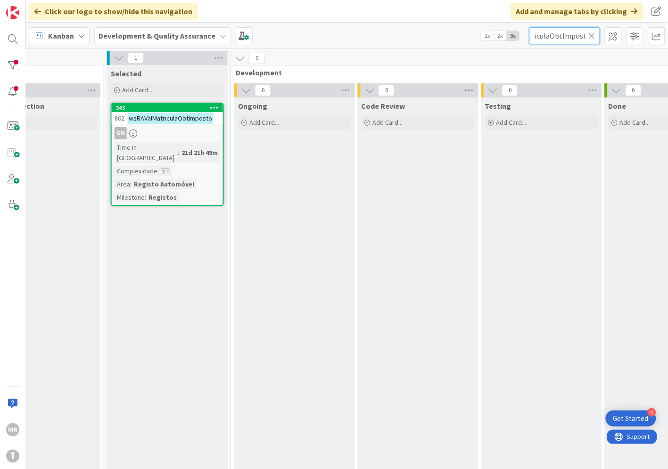
scroll to position [0, 135]
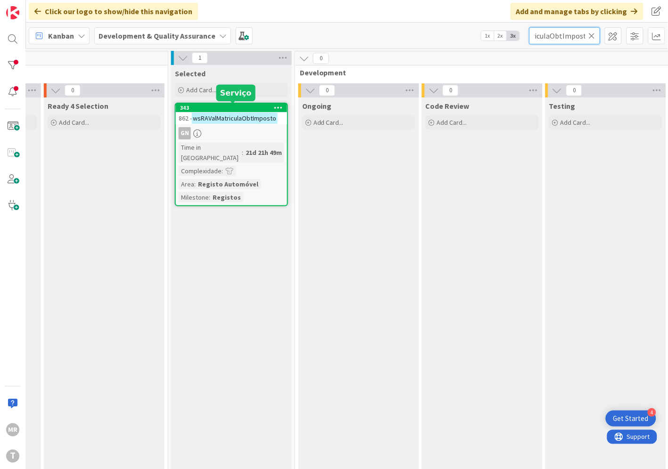
type input "wsRAValMatriculaObtImposto"
click at [199, 106] on div "343" at bounding box center [233, 108] width 107 height 7
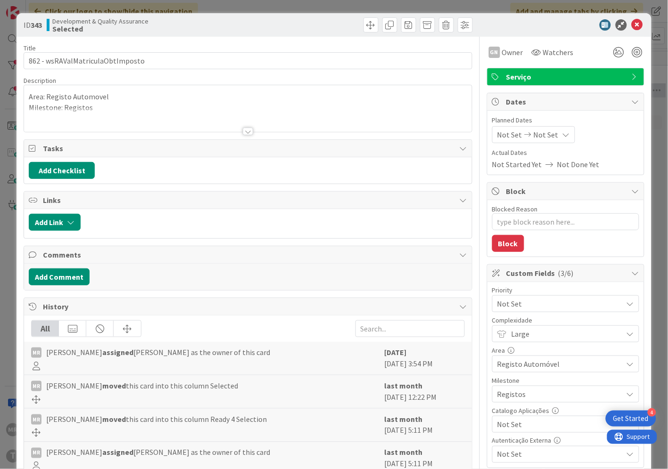
click at [518, 426] on span "Not Set" at bounding box center [557, 424] width 121 height 13
click at [510, 405] on span "Sim" at bounding box center [571, 403] width 123 height 14
type textarea "x"
click at [631, 24] on icon at bounding box center [636, 24] width 11 height 11
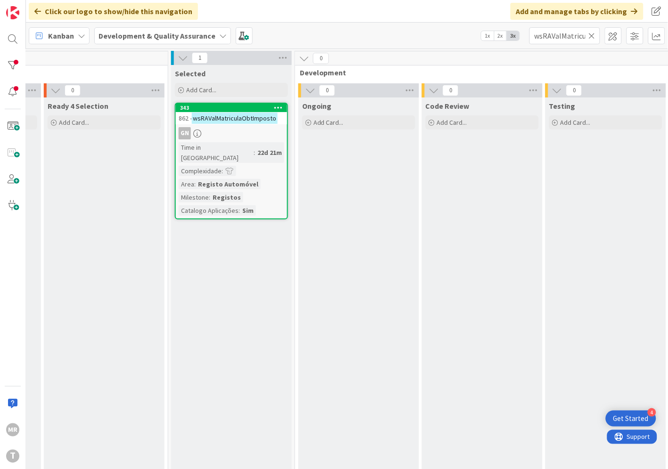
drag, startPoint x: 590, startPoint y: 39, endPoint x: 580, endPoint y: 39, distance: 9.9
click at [590, 39] on icon at bounding box center [591, 36] width 7 height 8
click at [566, 35] on input "text" at bounding box center [564, 35] width 71 height 17
paste input "wsICAssentos"
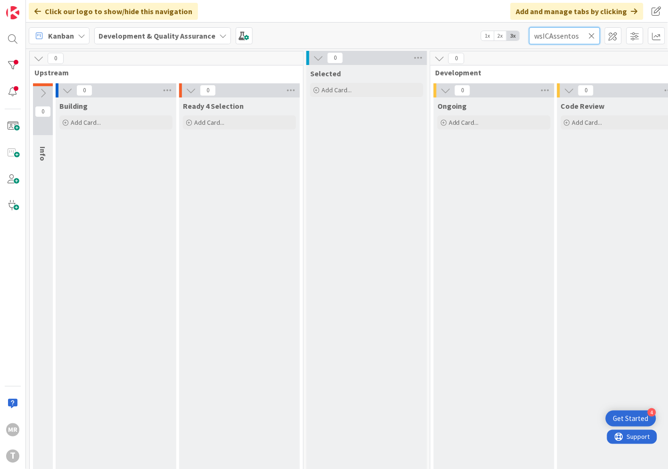
drag, startPoint x: 542, startPoint y: 34, endPoint x: 535, endPoint y: 34, distance: 6.6
click at [535, 34] on input "wsICAssentos" at bounding box center [564, 35] width 71 height 17
drag, startPoint x: 539, startPoint y: 33, endPoint x: 594, endPoint y: 31, distance: 54.2
click at [594, 31] on div "ICAssentos" at bounding box center [564, 35] width 71 height 17
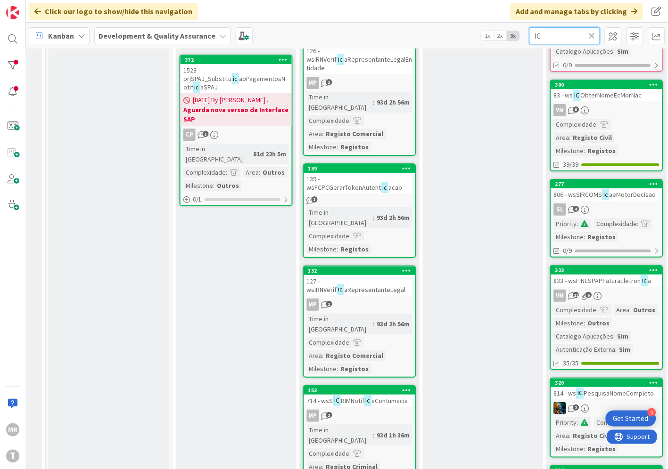
scroll to position [837, 258]
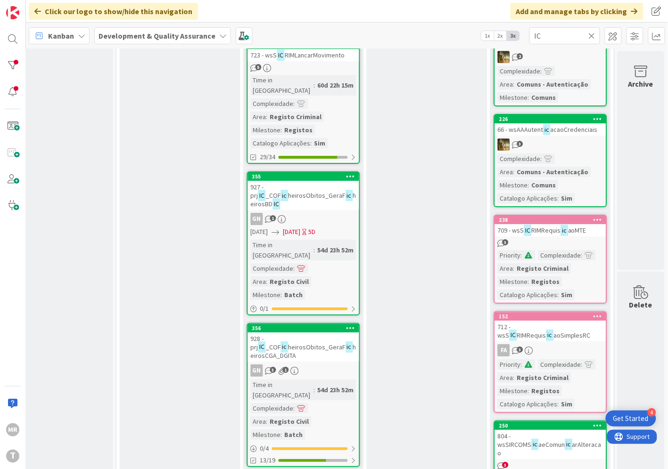
scroll to position [5758, 321]
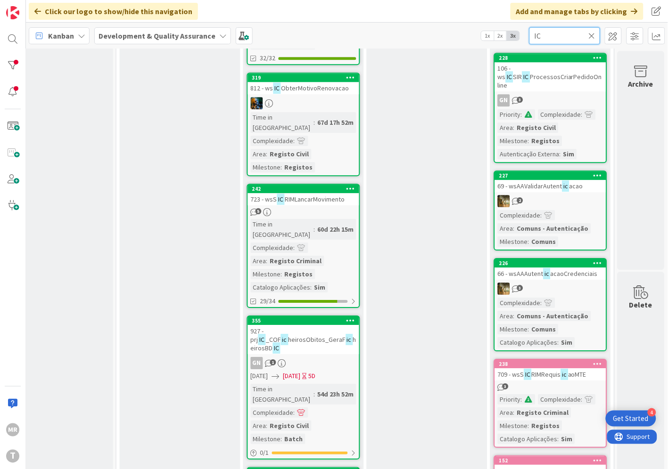
drag, startPoint x: 559, startPoint y: 34, endPoint x: 500, endPoint y: 33, distance: 59.4
click at [500, 33] on div "Kanban Development & Quality Assurance 1x 2x 3x IC" at bounding box center [347, 36] width 642 height 26
paste input "wsICCertidoesCivilOnline"
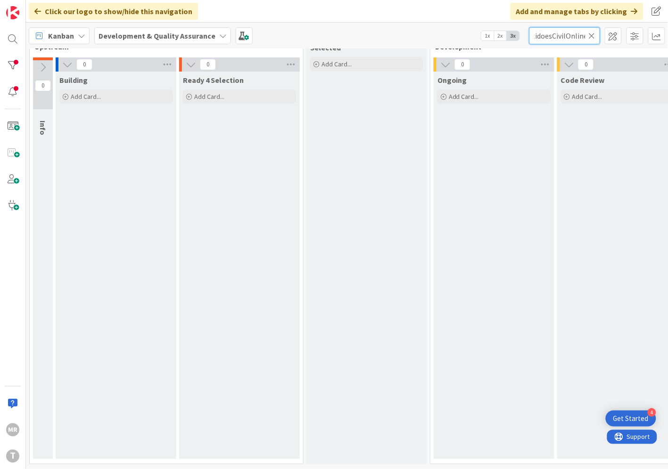
scroll to position [33, 321]
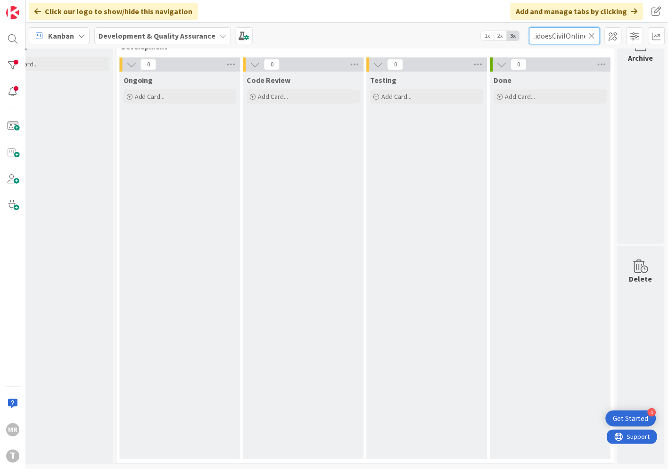
click at [573, 35] on input "wsICCertidoesCivilOnline" at bounding box center [564, 35] width 71 height 17
drag, startPoint x: 564, startPoint y: 35, endPoint x: 469, endPoint y: 29, distance: 95.4
click at [472, 29] on div "Kanban Development & Quality Assurance 1x 2x 3x wsICCertidoesCivilOnline" at bounding box center [347, 36] width 642 height 26
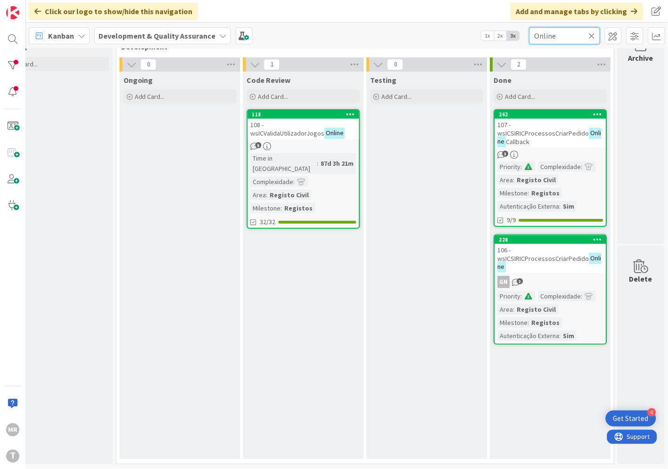
type input "Online"
drag, startPoint x: 596, startPoint y: 34, endPoint x: 586, endPoint y: 35, distance: 10.0
click at [596, 34] on input "Online" at bounding box center [564, 35] width 71 height 17
click at [586, 35] on input "Online" at bounding box center [564, 35] width 71 height 17
click at [592, 36] on icon at bounding box center [591, 36] width 7 height 8
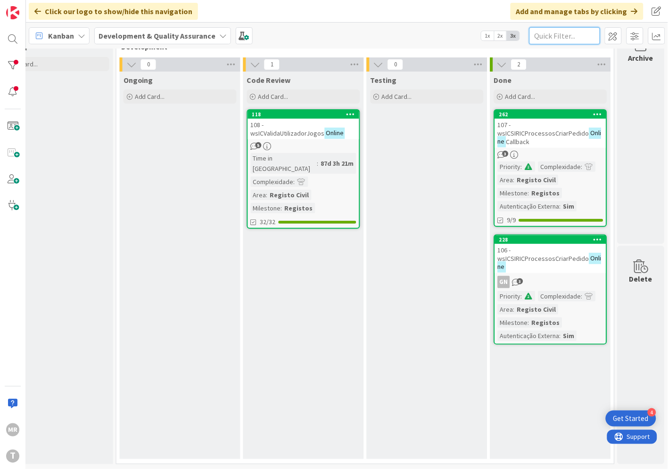
click at [555, 35] on input "text" at bounding box center [564, 35] width 71 height 17
paste input "wsICAnulaCertObito"
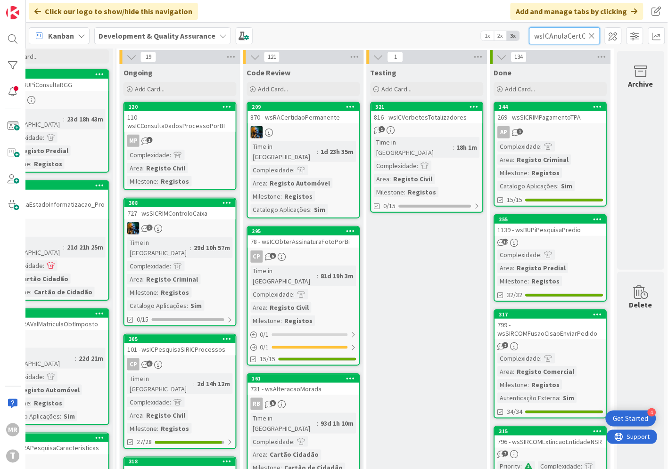
scroll to position [0, 13]
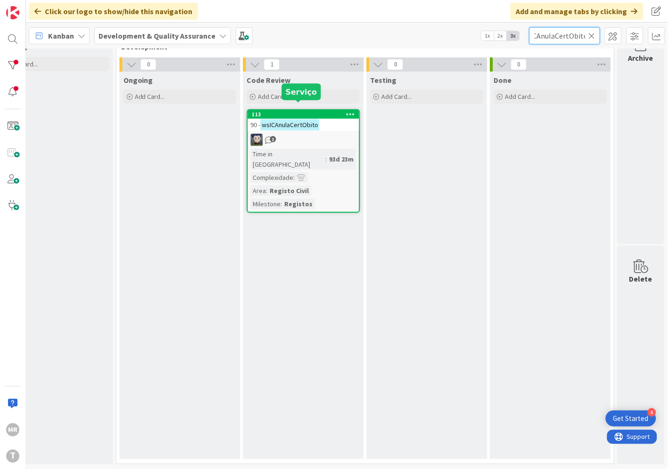
type input "wsICAnulaCertObito"
click at [309, 111] on div "113" at bounding box center [305, 114] width 107 height 7
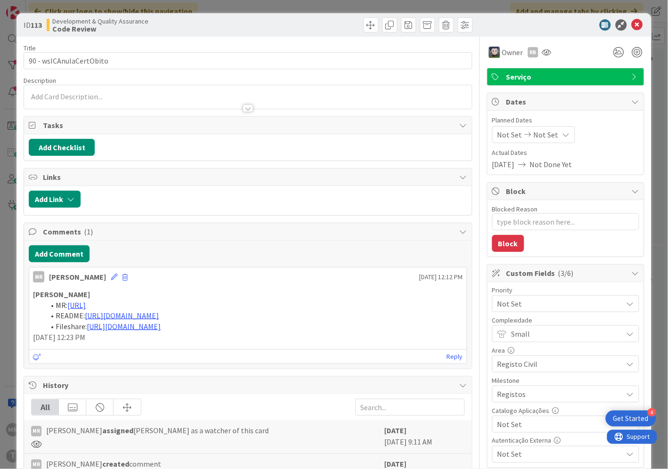
click at [514, 426] on span "Not Set" at bounding box center [557, 424] width 121 height 13
click at [514, 406] on span "Sim" at bounding box center [571, 403] width 123 height 14
type textarea "x"
click at [631, 26] on icon at bounding box center [636, 24] width 11 height 11
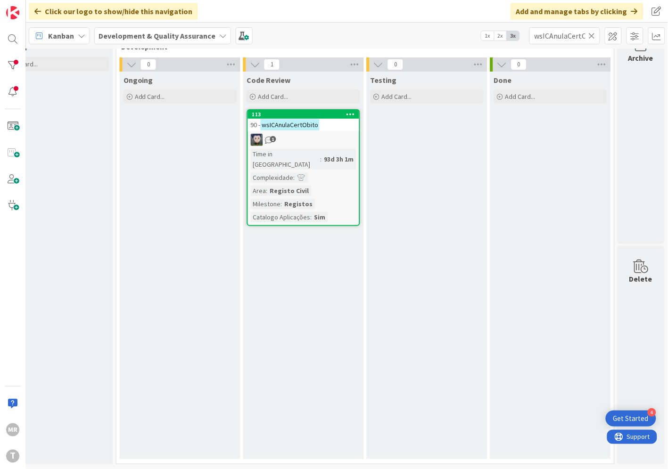
click at [590, 33] on icon at bounding box center [591, 36] width 7 height 8
click at [575, 35] on input "text" at bounding box center [564, 35] width 71 height 17
paste input "wsICComunicaFiliacao"
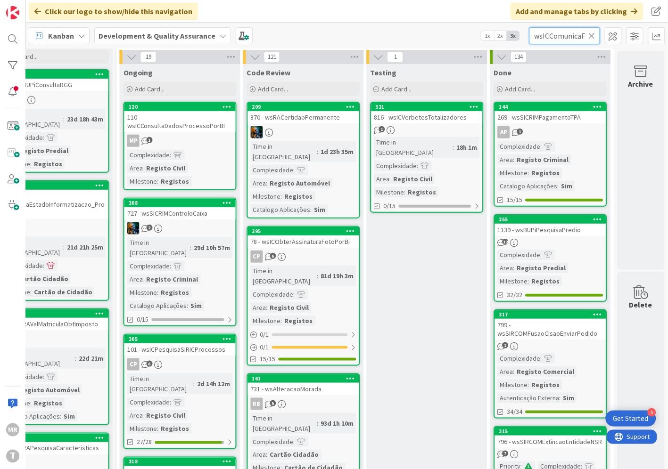
scroll to position [0, 20]
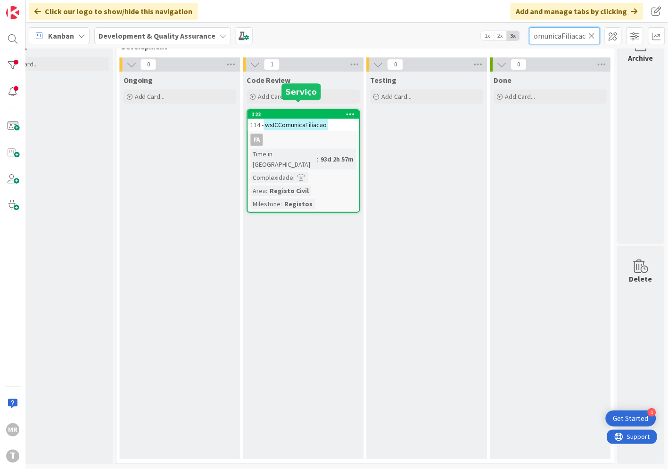
type input "wsICComunicaFiliacao"
click at [324, 111] on div "122" at bounding box center [305, 114] width 107 height 7
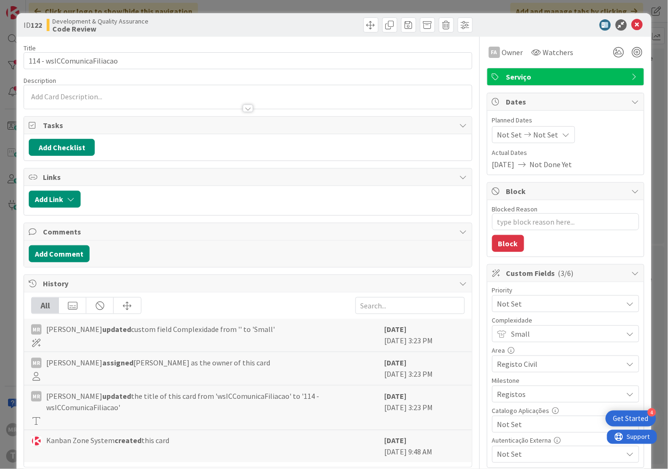
click at [507, 427] on span "Not Set" at bounding box center [557, 424] width 121 height 13
click at [510, 400] on span "Sim" at bounding box center [571, 403] width 123 height 14
type textarea "x"
click at [631, 24] on icon at bounding box center [636, 24] width 11 height 11
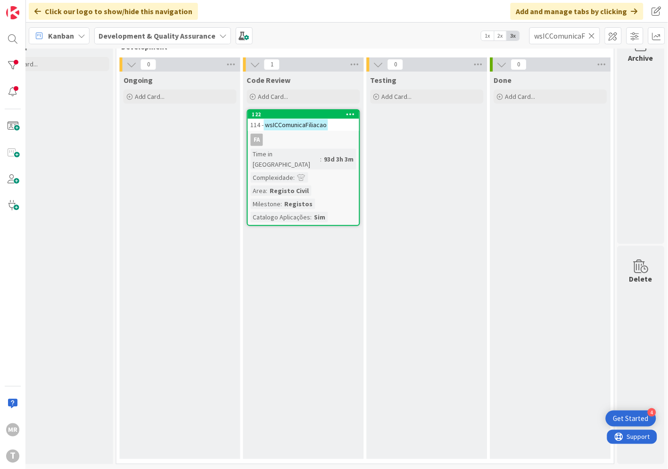
drag, startPoint x: 590, startPoint y: 36, endPoint x: 579, endPoint y: 35, distance: 11.8
click at [590, 36] on icon at bounding box center [591, 36] width 7 height 8
click at [578, 35] on input "text" at bounding box center [564, 35] width 71 height 17
paste input "wsICConfirmaDados"
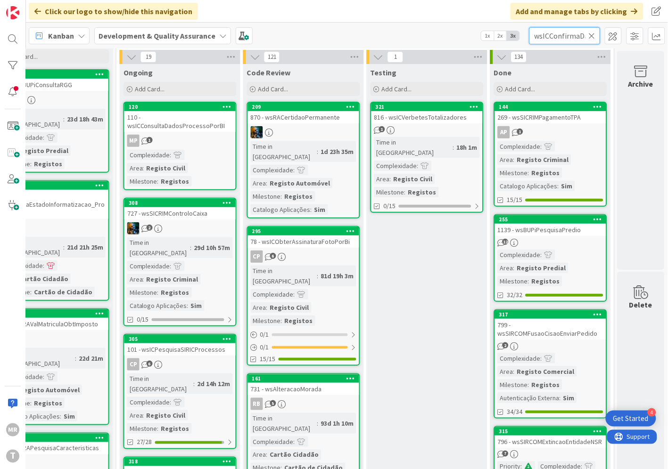
scroll to position [0, 13]
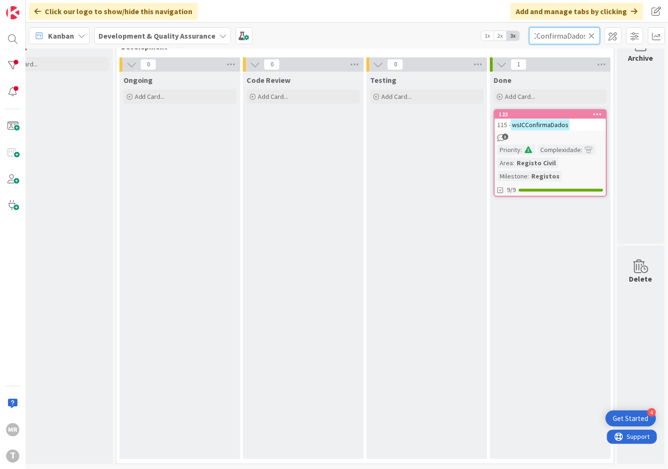
type input "wsICConfirmaDados"
click at [522, 119] on span "115 - wsICConfirmaDados" at bounding box center [534, 124] width 72 height 11
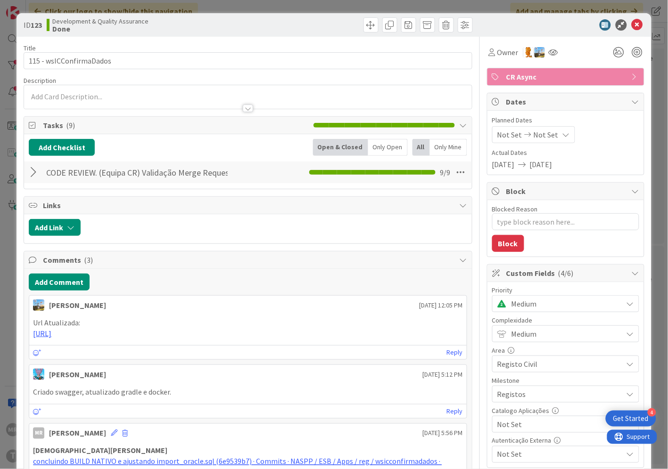
click at [512, 419] on span "Not Set" at bounding box center [557, 424] width 121 height 13
click at [513, 408] on span "Sim" at bounding box center [571, 403] width 123 height 14
type textarea "x"
click at [631, 21] on icon at bounding box center [636, 24] width 11 height 11
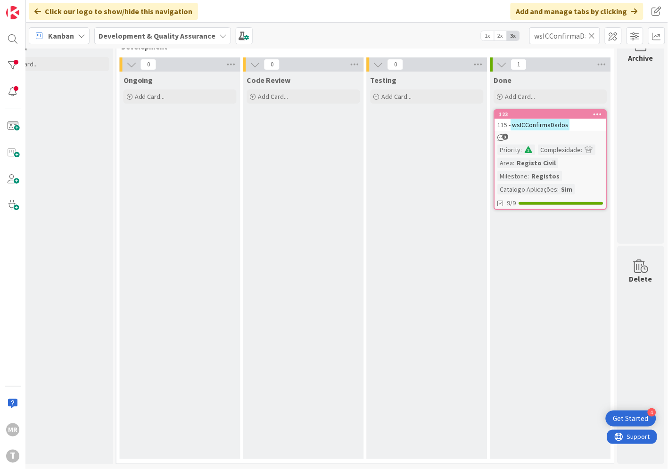
click at [591, 35] on icon at bounding box center [591, 36] width 7 height 8
click at [580, 38] on input "text" at bounding box center [564, 35] width 71 height 17
paste input "wsICConsultaDadosProcesso"
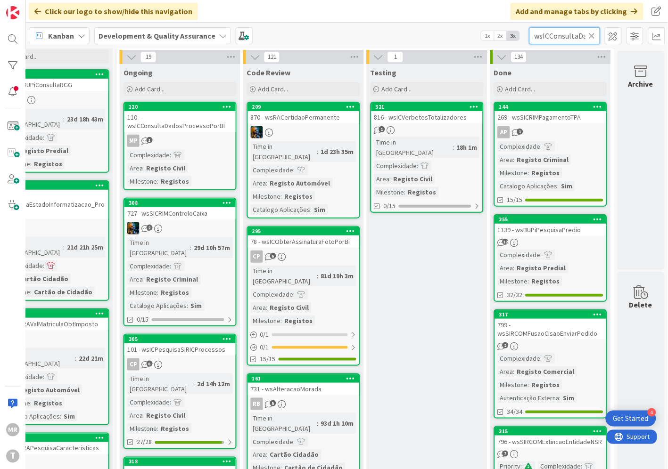
scroll to position [0, 40]
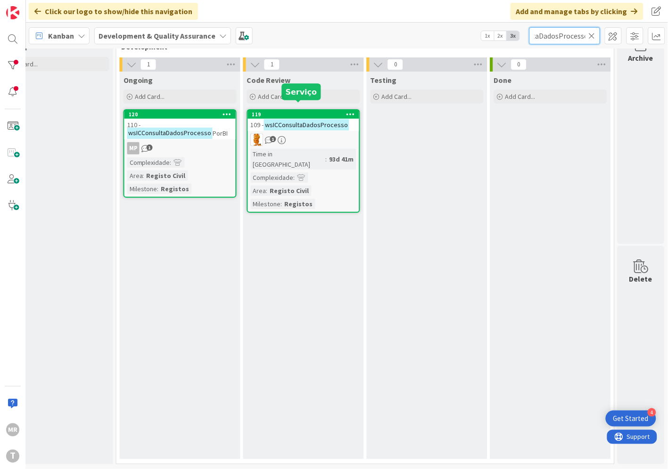
type input "wsICConsultaDadosProcesso"
click at [310, 111] on div "119" at bounding box center [305, 114] width 107 height 7
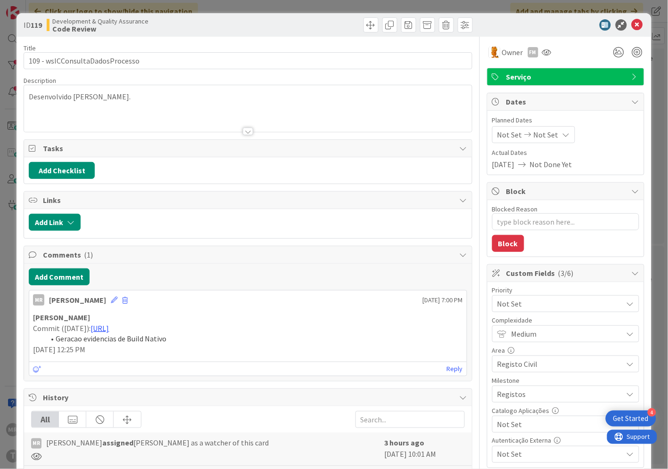
click at [531, 427] on span "Not Set" at bounding box center [557, 424] width 121 height 13
click at [524, 407] on span "Sim" at bounding box center [571, 403] width 123 height 14
click at [634, 24] on icon at bounding box center [636, 24] width 11 height 11
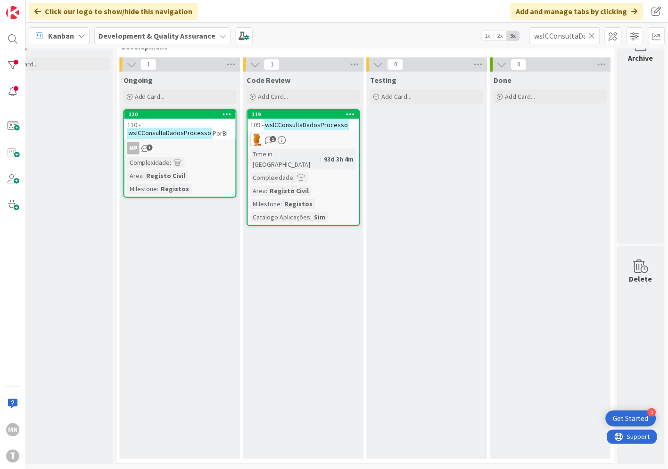
click at [173, 110] on div "120" at bounding box center [179, 114] width 111 height 8
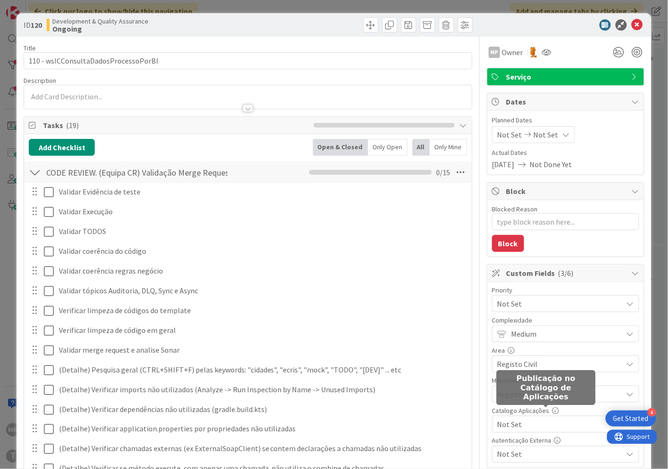
click at [548, 425] on span "Not Set" at bounding box center [557, 424] width 121 height 13
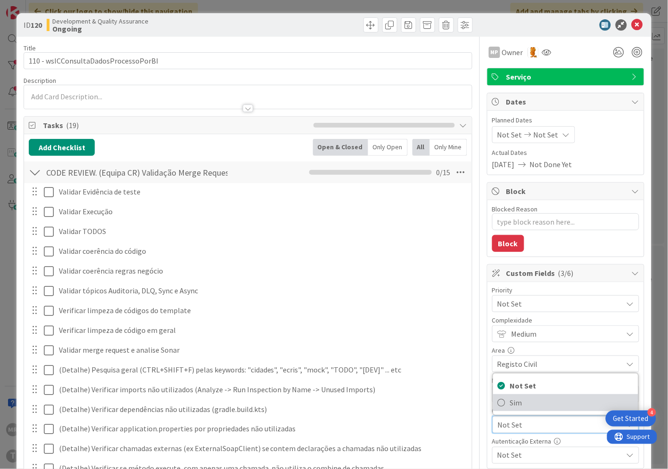
click at [540, 410] on span "Sim" at bounding box center [571, 403] width 123 height 14
type textarea "x"
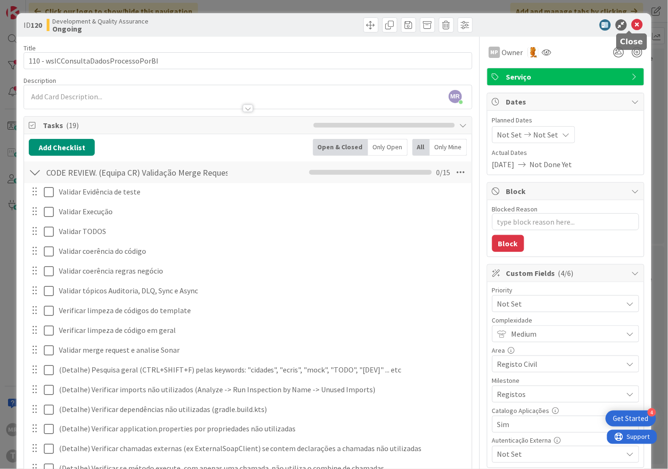
click at [631, 25] on icon at bounding box center [636, 24] width 11 height 11
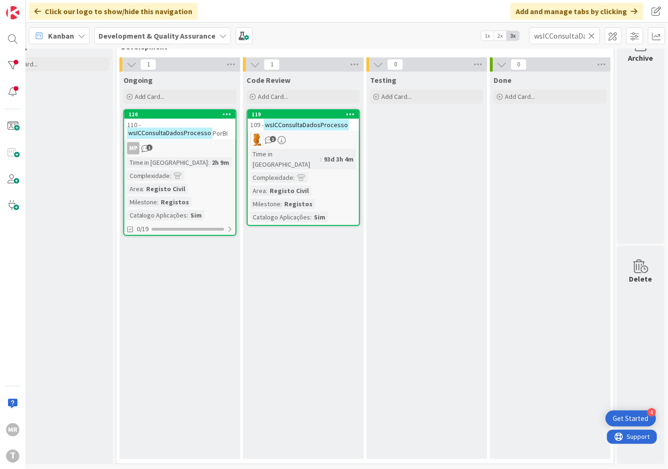
click at [593, 35] on icon at bounding box center [591, 36] width 7 height 8
click at [578, 30] on input "text" at bounding box center [564, 35] width 71 height 17
paste input "wsICConsultaHistoricoMorada"
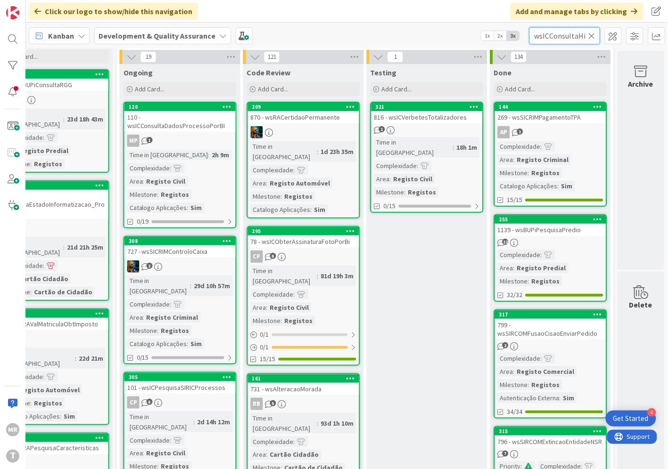
scroll to position [0, 43]
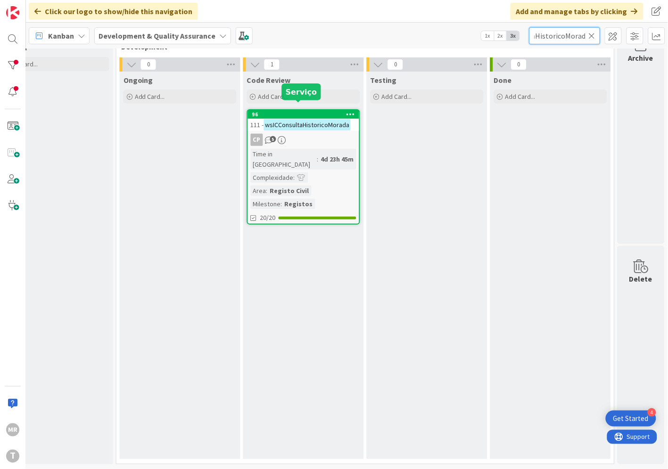
type input "wsICConsultaHistoricoMorada"
click at [314, 111] on div "96" at bounding box center [305, 114] width 107 height 7
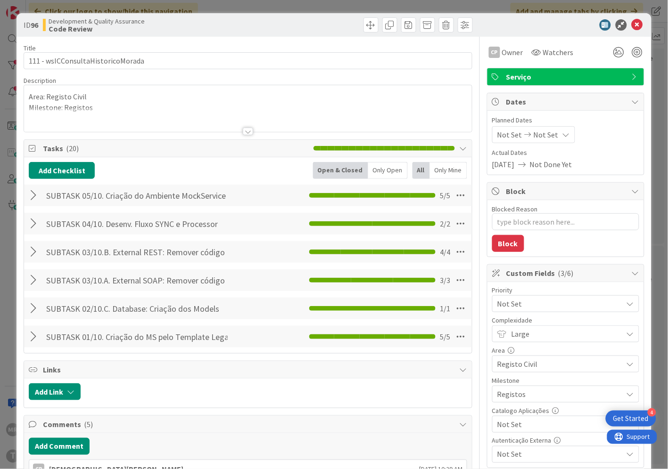
click at [515, 426] on span "Not Set" at bounding box center [557, 424] width 121 height 13
click at [511, 406] on span "Sim" at bounding box center [571, 403] width 123 height 14
type textarea "x"
click at [631, 27] on icon at bounding box center [636, 24] width 11 height 11
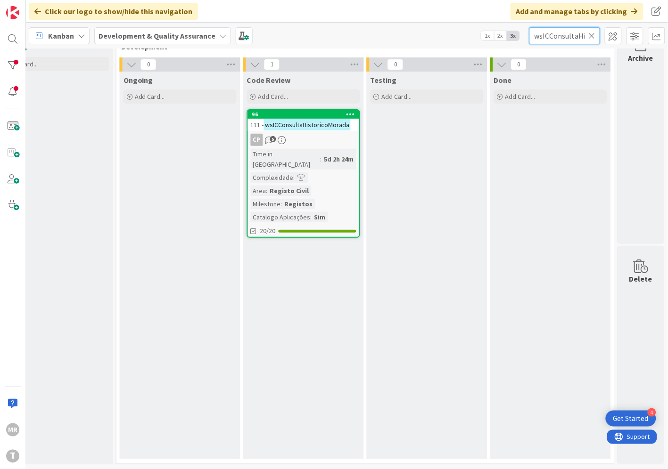
drag, startPoint x: 587, startPoint y: 34, endPoint x: 579, endPoint y: 35, distance: 8.5
click at [587, 34] on input "wsICConsultaHistoricoMorada" at bounding box center [564, 35] width 71 height 17
drag, startPoint x: 590, startPoint y: 36, endPoint x: 573, endPoint y: 37, distance: 17.4
click at [590, 37] on icon at bounding box center [591, 36] width 7 height 8
click at [571, 37] on input "text" at bounding box center [564, 35] width 71 height 17
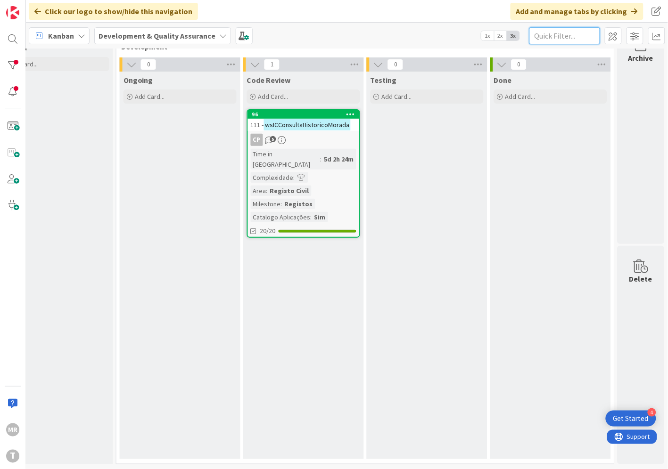
paste input "wsICConsultaProcessosCC"
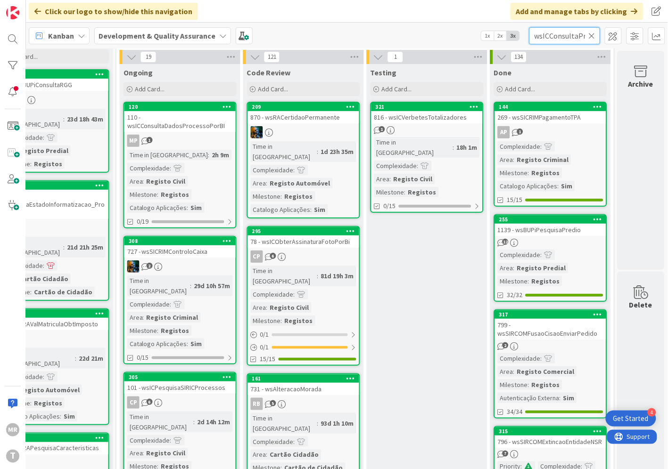
scroll to position [0, 31]
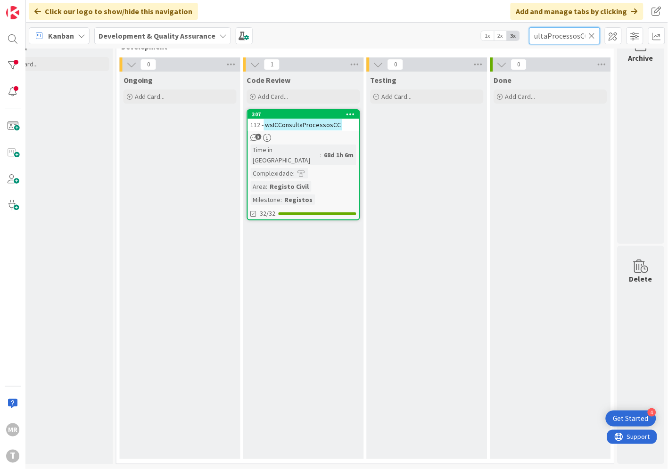
type input "wsICConsultaProcessosCC"
click at [312, 110] on div "307" at bounding box center [303, 114] width 111 height 8
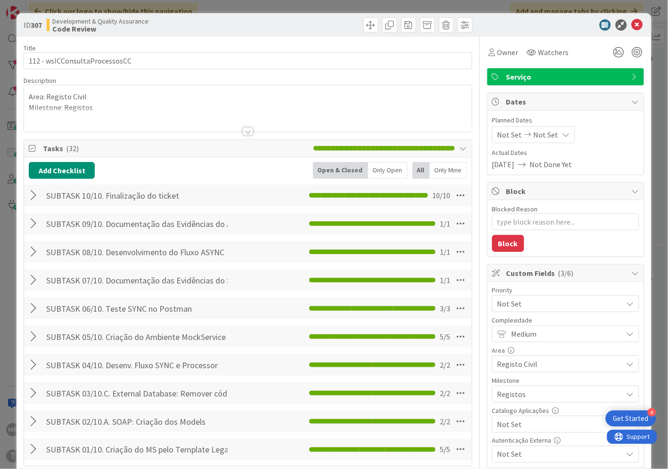
click at [537, 417] on div "Not Set" at bounding box center [565, 424] width 147 height 17
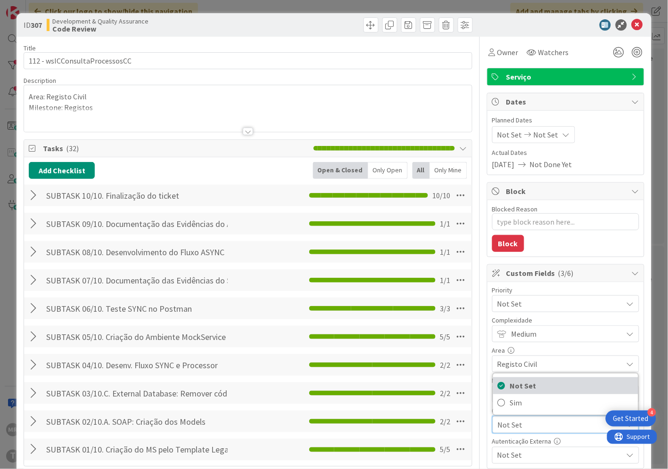
click at [528, 392] on span "Not Set" at bounding box center [571, 386] width 123 height 14
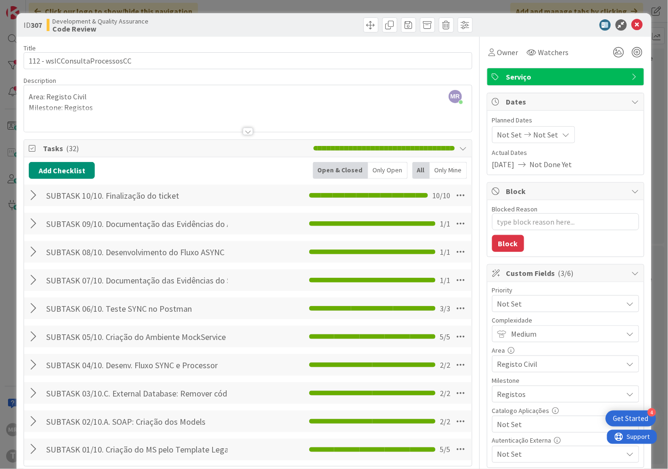
click at [524, 425] on span "Not Set" at bounding box center [557, 424] width 121 height 13
click at [510, 406] on span "Sim" at bounding box center [571, 403] width 123 height 14
type textarea "x"
click at [631, 22] on icon at bounding box center [636, 24] width 11 height 11
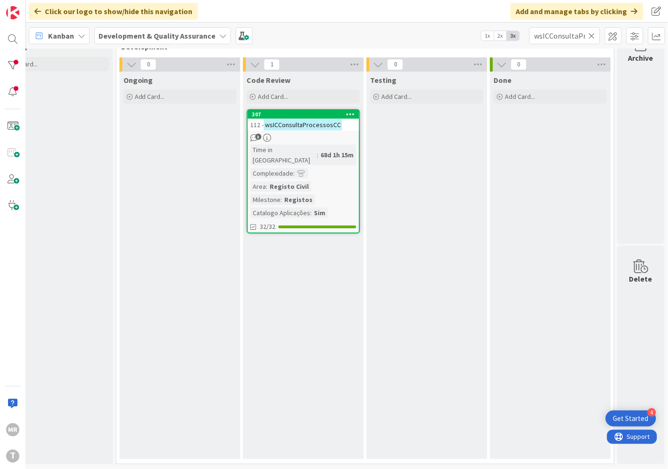
click at [589, 36] on icon at bounding box center [591, 36] width 7 height 8
click at [581, 36] on input "text" at bounding box center [564, 35] width 71 height 17
paste input "wsICObterInfoCO"
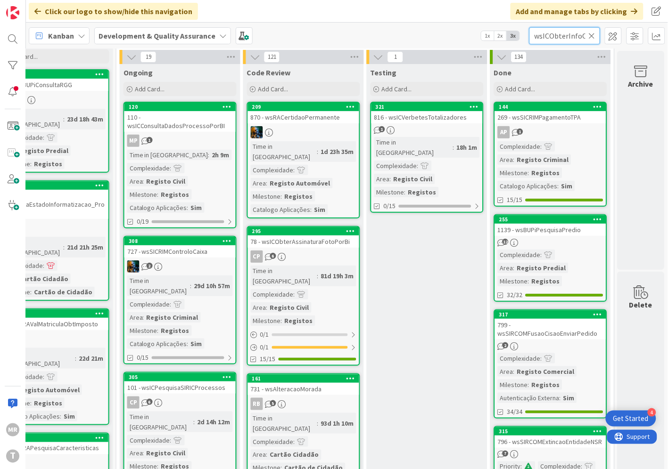
scroll to position [0, 3]
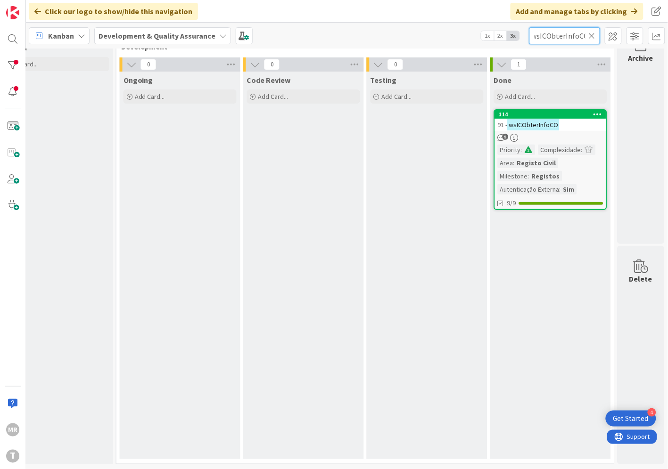
type input "wsICObterInfoCO"
click at [558, 110] on div "114" at bounding box center [550, 114] width 111 height 8
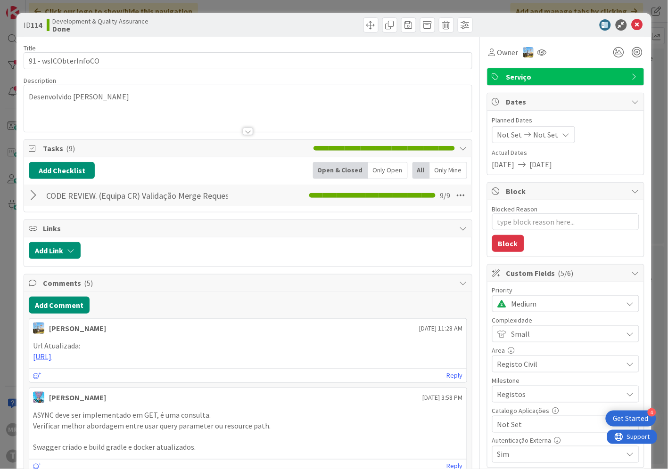
click at [506, 424] on span "Not Set" at bounding box center [557, 424] width 121 height 13
click at [510, 402] on span "Sim" at bounding box center [571, 403] width 123 height 14
type textarea "x"
click at [631, 21] on icon at bounding box center [636, 24] width 11 height 11
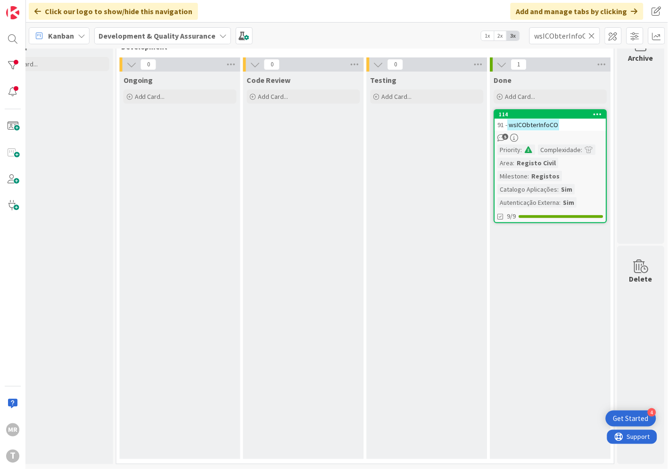
click at [592, 36] on icon at bounding box center [591, 36] width 7 height 8
click at [572, 36] on input "text" at bounding box center [564, 35] width 71 height 17
paste input "wsICParticipacaoObitos"
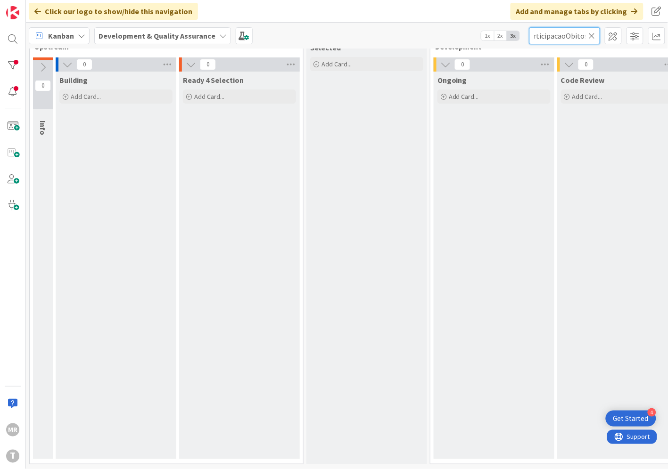
scroll to position [33, 321]
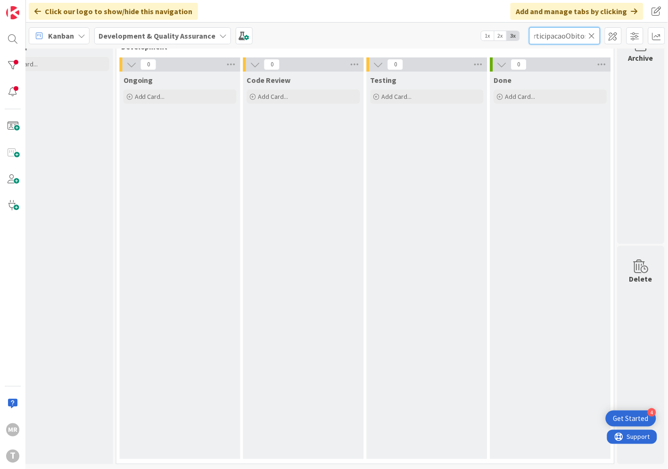
type input "wsICParticipacaoObitos"
click at [591, 39] on icon at bounding box center [591, 36] width 7 height 8
